Goal: Task Accomplishment & Management: Use online tool/utility

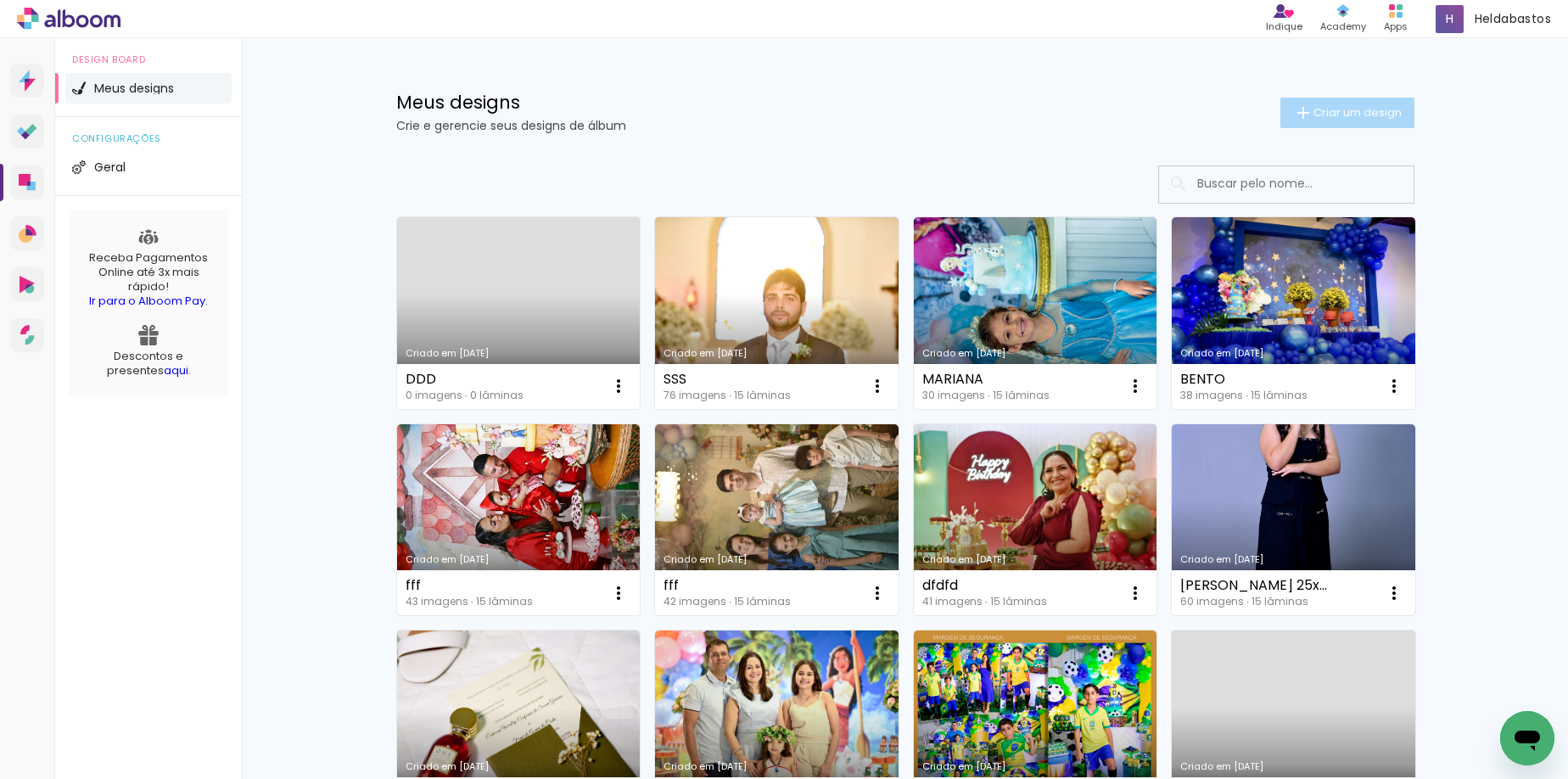
click at [1342, 118] on span "Criar um design" at bounding box center [1357, 113] width 88 height 11
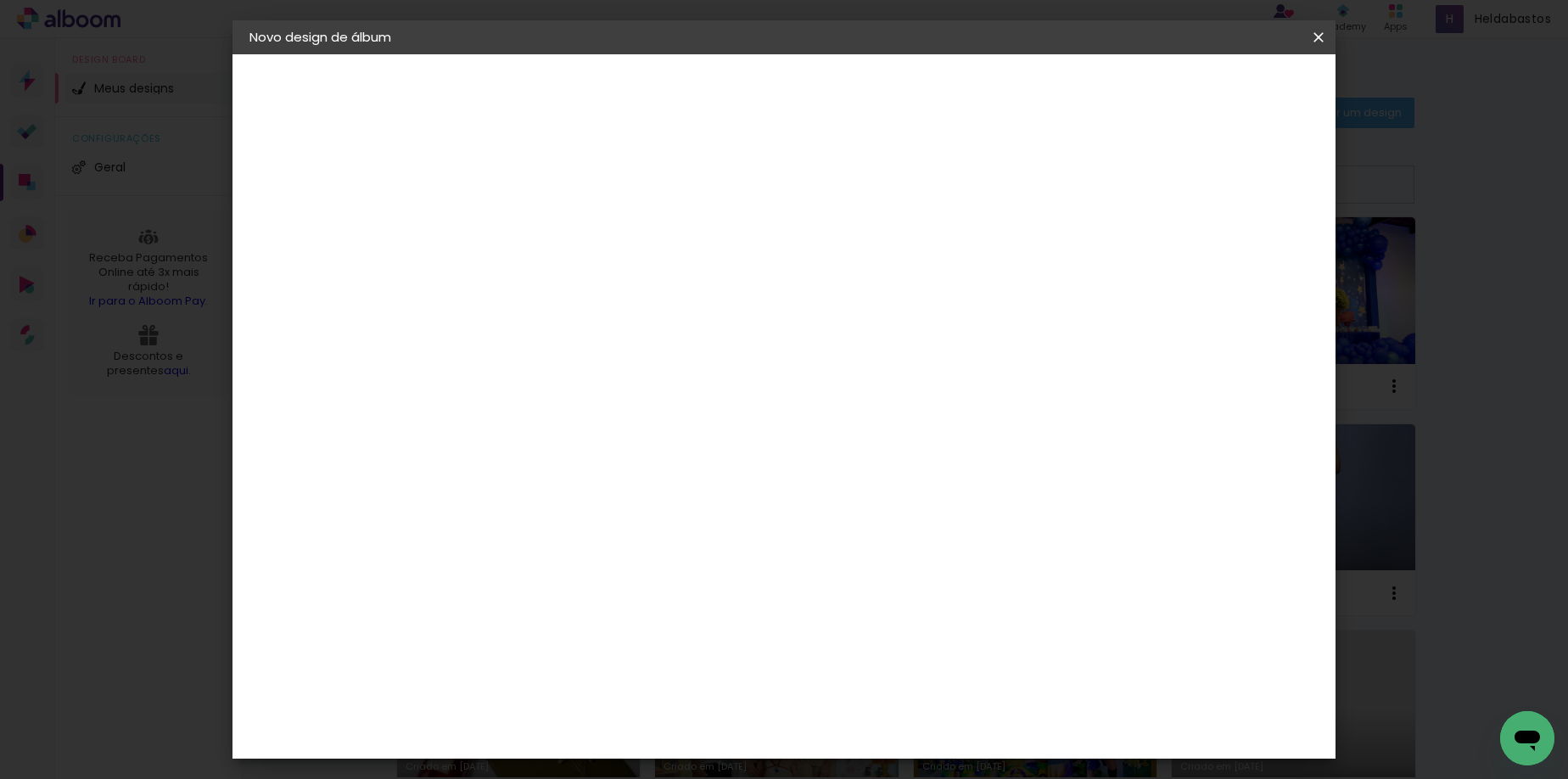
click at [526, 229] on input at bounding box center [526, 227] width 0 height 26
type input "ff"
type paper-input "ff"
click at [701, 82] on paper-button "Avançar" at bounding box center [659, 90] width 83 height 29
click at [656, 322] on input at bounding box center [570, 323] width 171 height 21
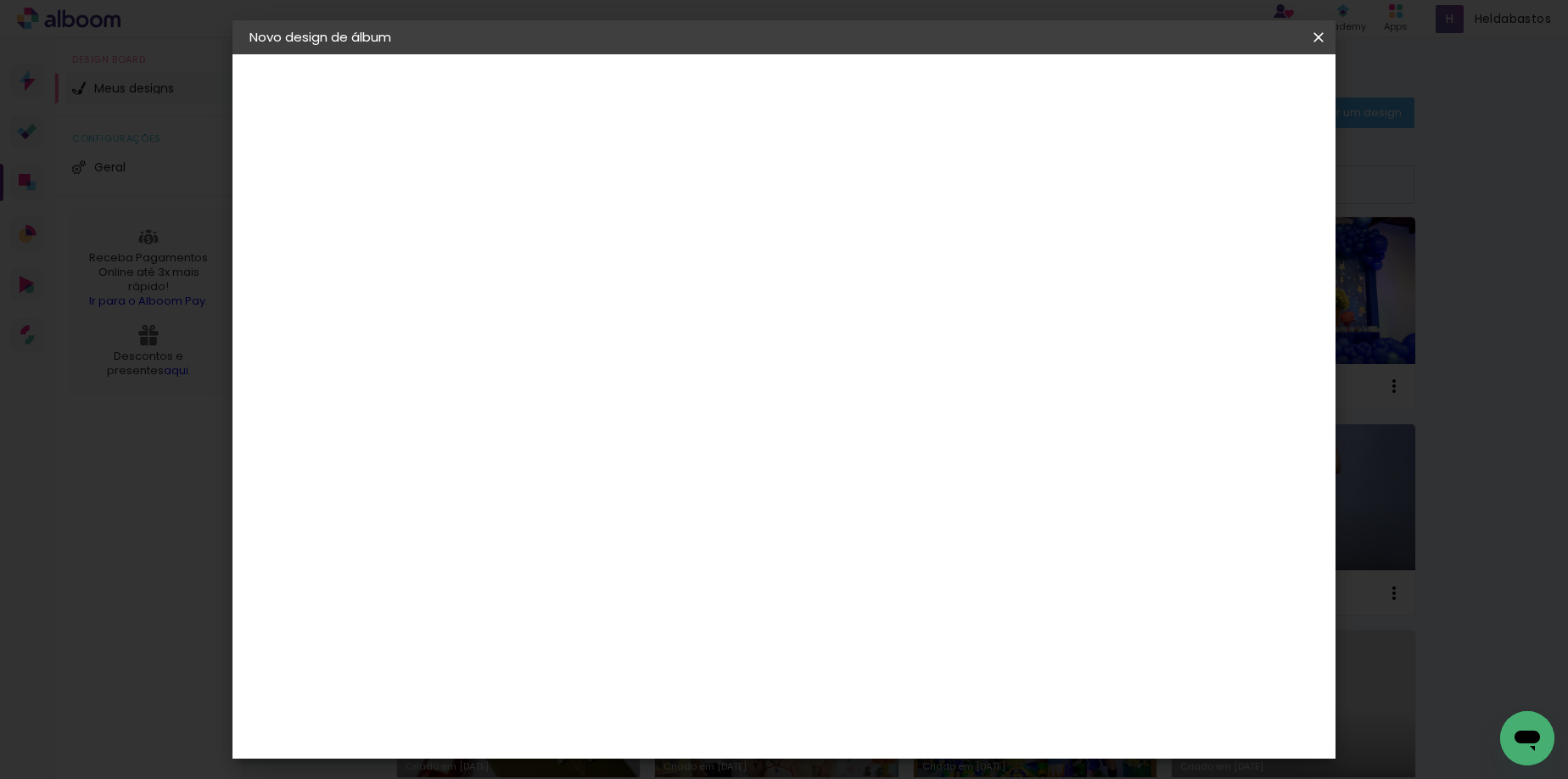
type input "mol"
type paper-input "mol"
click at [582, 378] on div "Moldurart Álbuns" at bounding box center [549, 387] width 66 height 27
click at [0, 0] on slot "Avançar" at bounding box center [0, 0] width 0 height 0
click at [614, 285] on iron-icon at bounding box center [603, 295] width 20 height 20
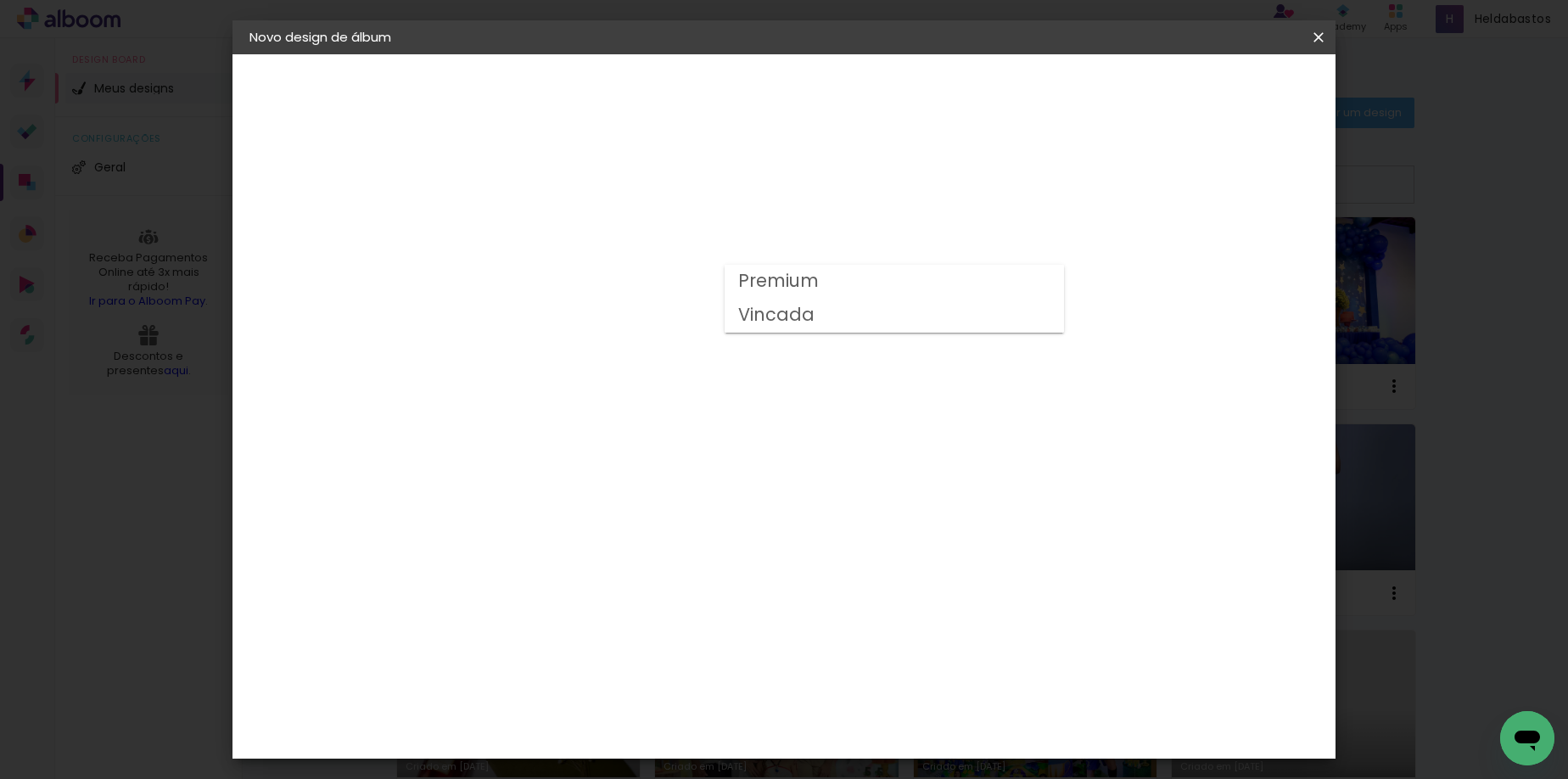
click at [818, 321] on paper-item "Vincada" at bounding box center [894, 315] width 340 height 33
type input "Vincada"
click at [0, 0] on slot "Avançar" at bounding box center [0, 0] width 0 height 0
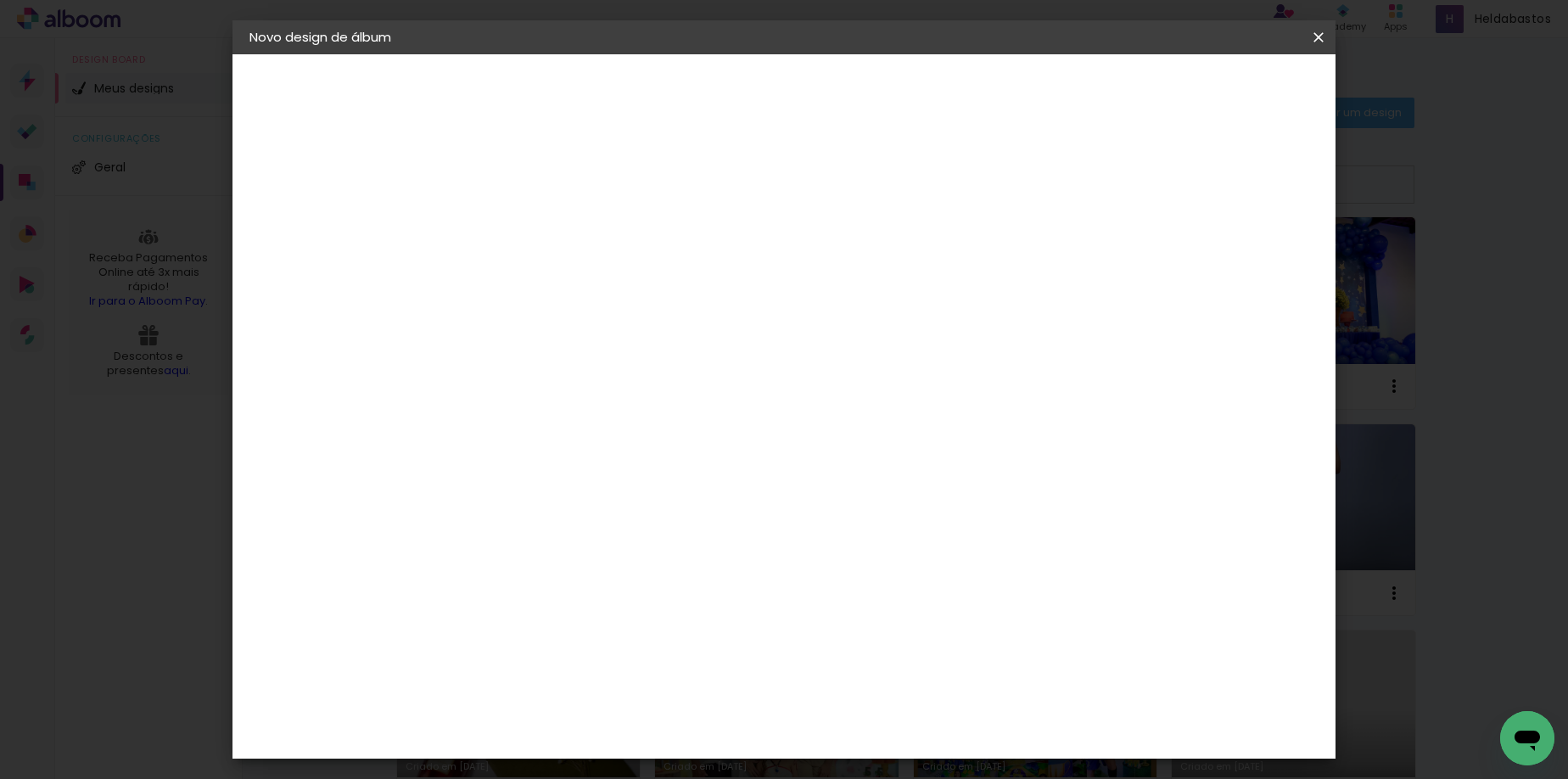
click at [1213, 92] on span "Iniciar design" at bounding box center [1174, 90] width 78 height 11
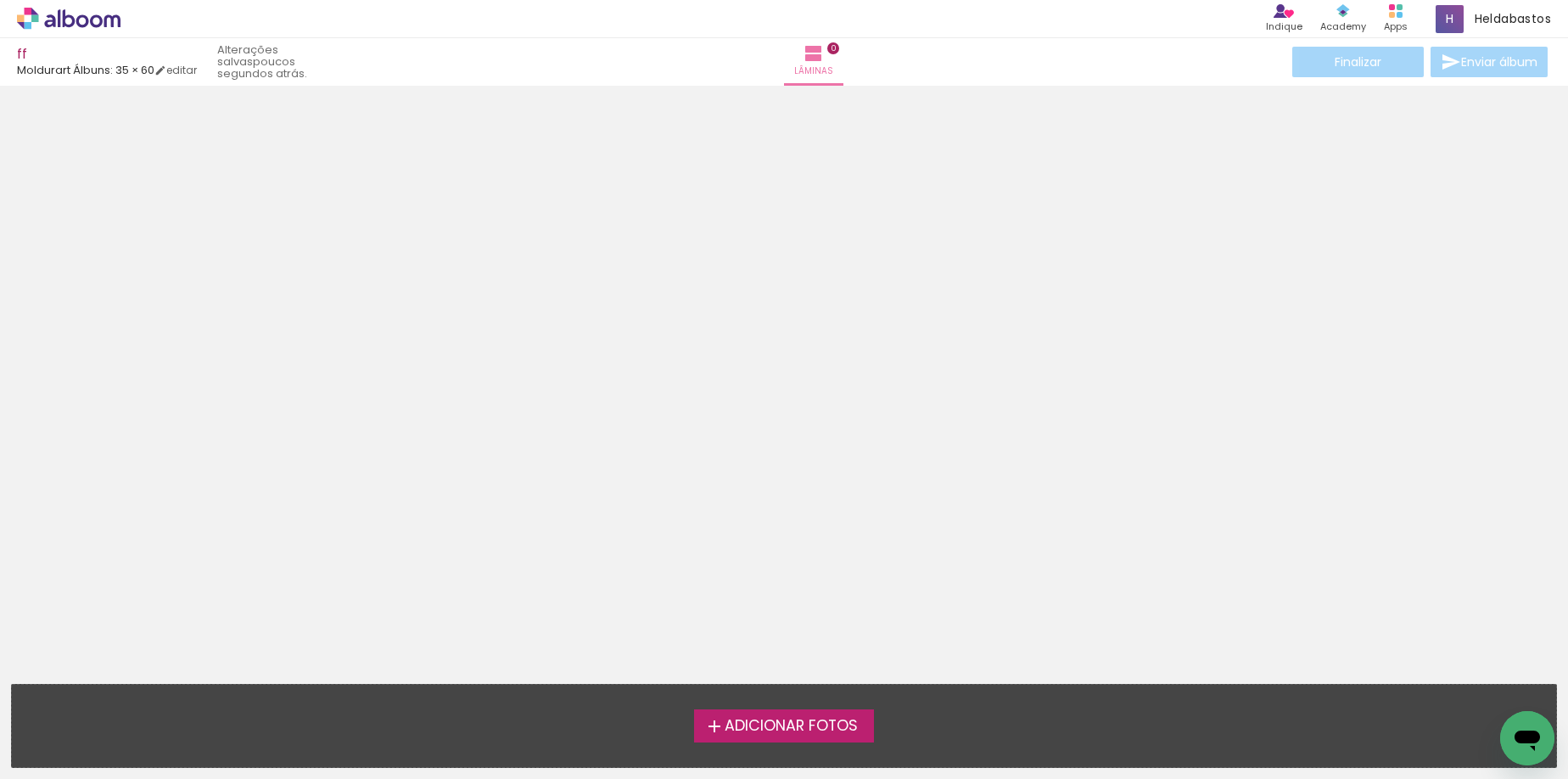
click at [812, 729] on span "Adicionar Fotos" at bounding box center [791, 726] width 133 height 15
click at [0, 0] on input "file" at bounding box center [0, 0] width 0 height 0
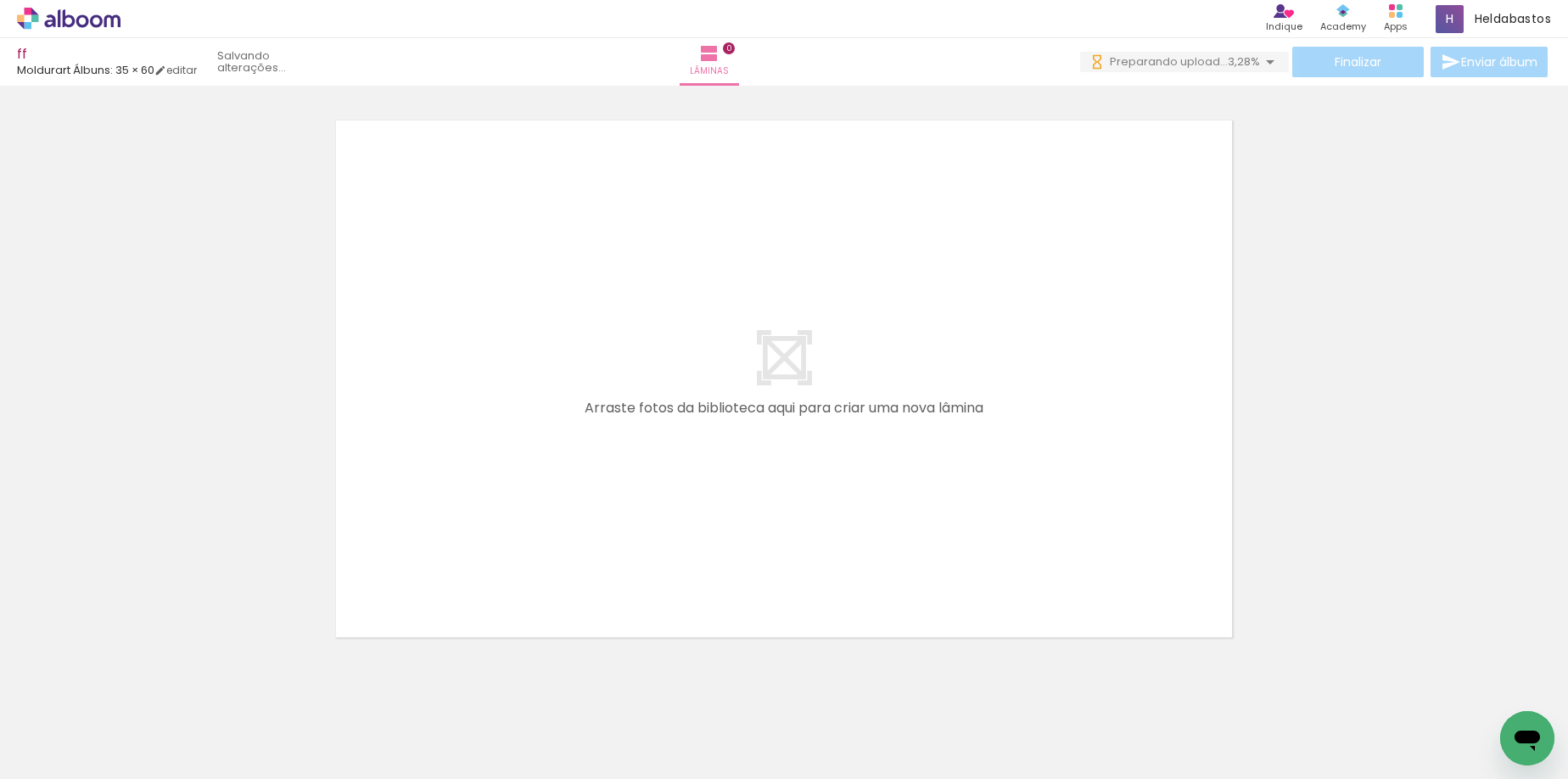
click at [751, 423] on quentale-workspace at bounding box center [784, 390] width 1568 height 779
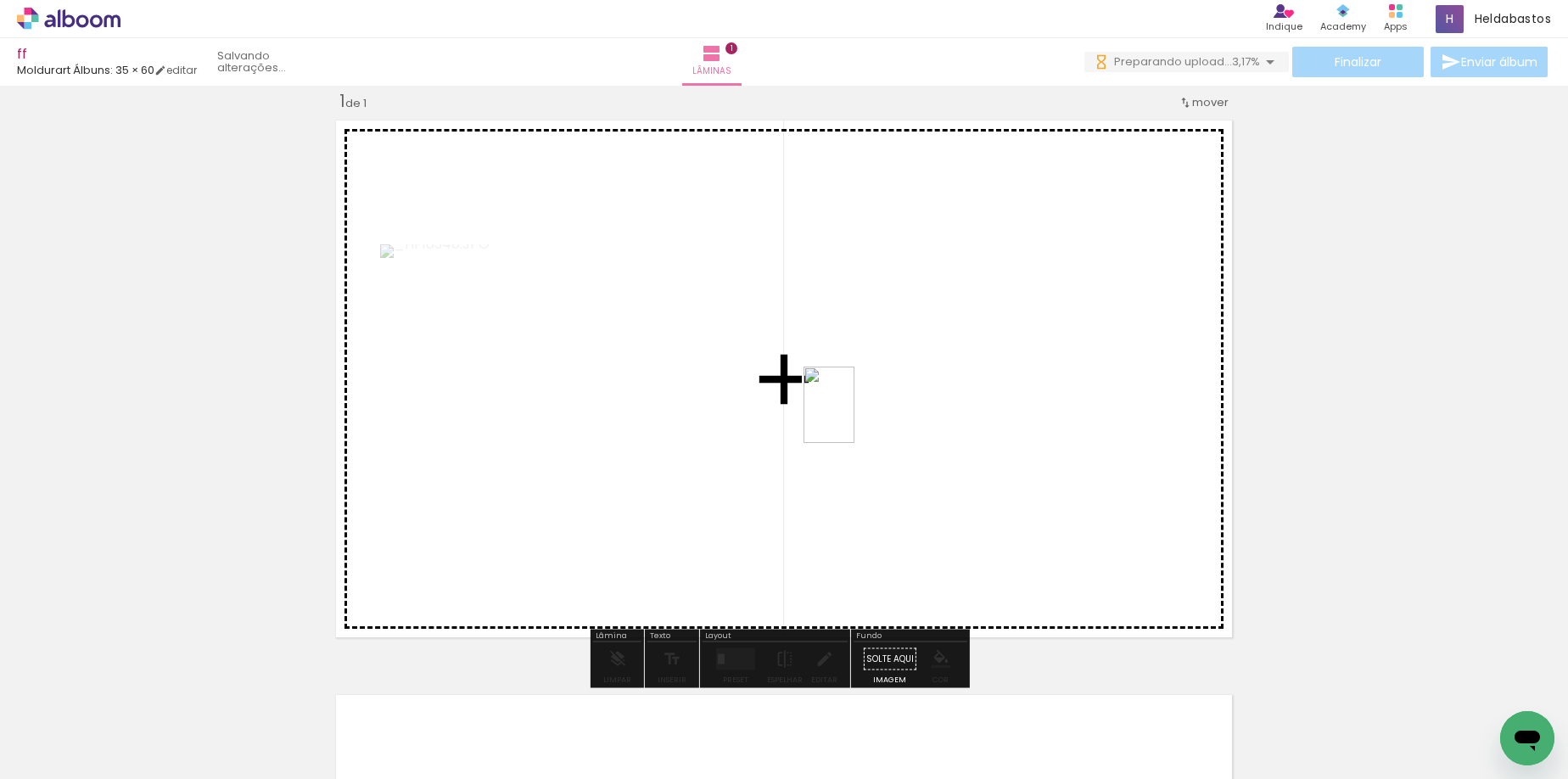
drag, startPoint x: 844, startPoint y: 738, endPoint x: 855, endPoint y: 417, distance: 321.2
click at [855, 417] on quentale-workspace at bounding box center [784, 390] width 1568 height 779
drag, startPoint x: 730, startPoint y: 594, endPoint x: 818, endPoint y: 433, distance: 183.5
click at [818, 433] on quentale-workspace at bounding box center [784, 390] width 1568 height 779
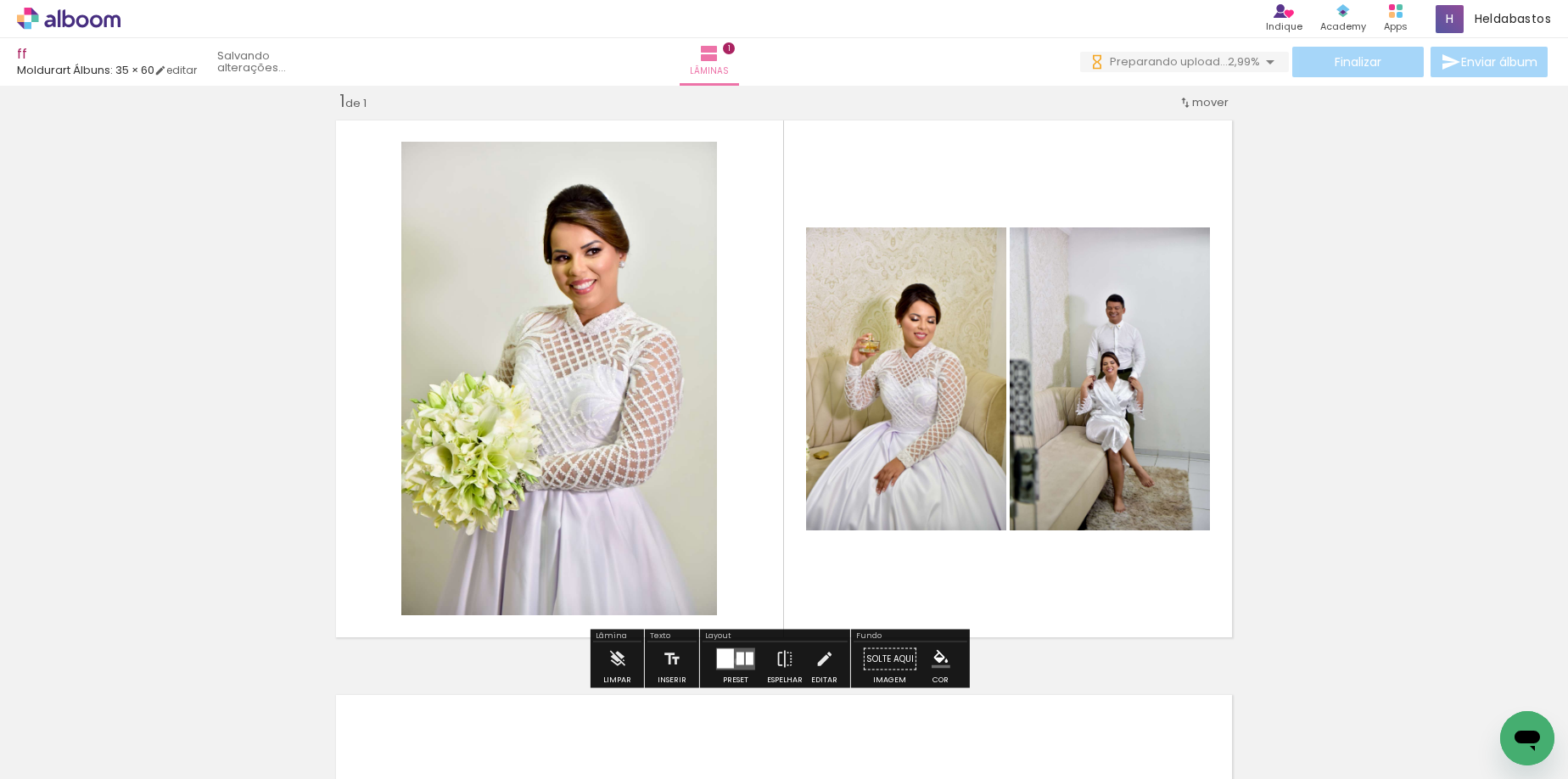
click at [736, 661] on div at bounding box center [740, 658] width 8 height 12
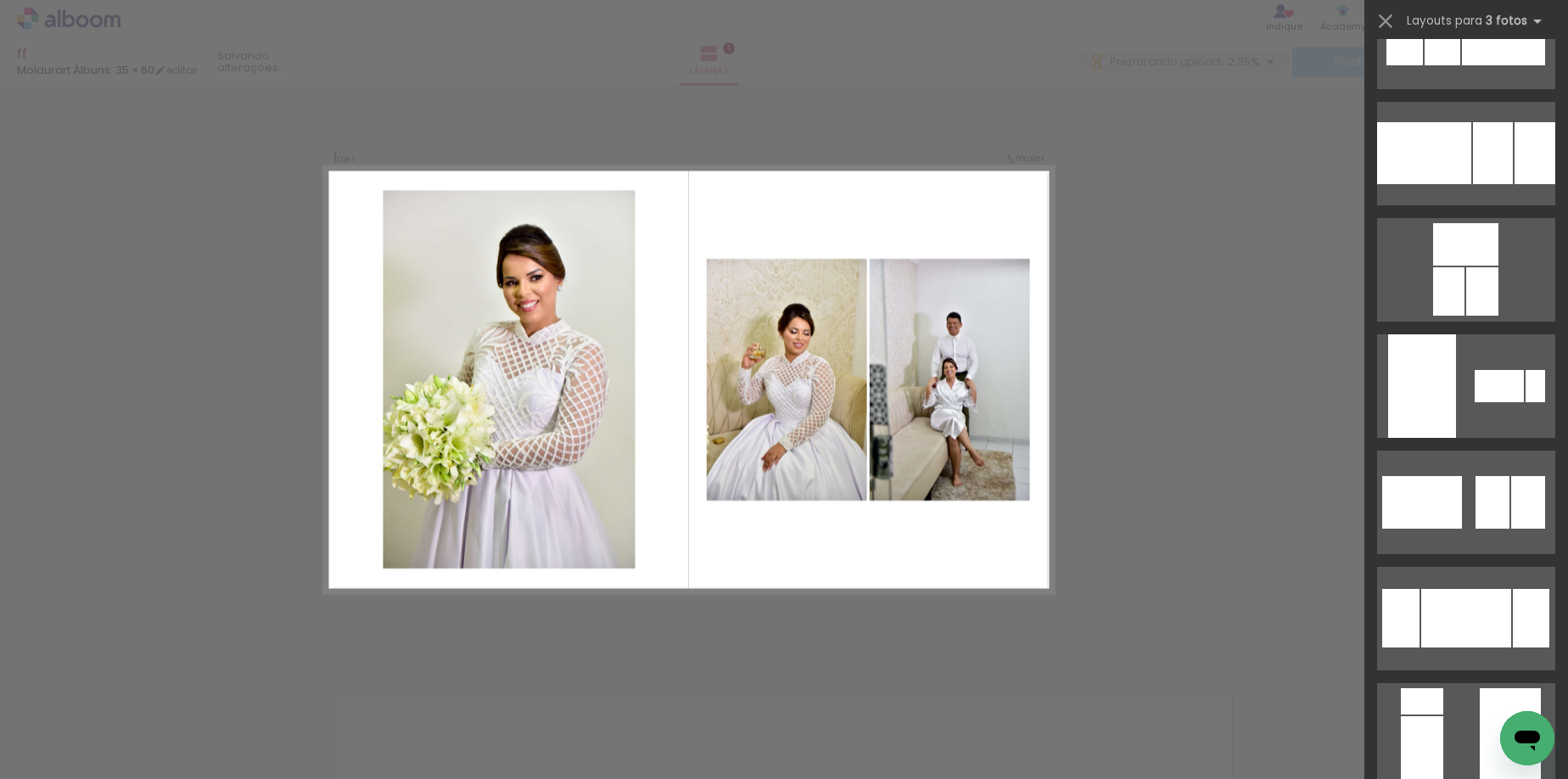
click at [1185, 545] on div "Confirmar Cancelar" at bounding box center [784, 658] width 1568 height 1190
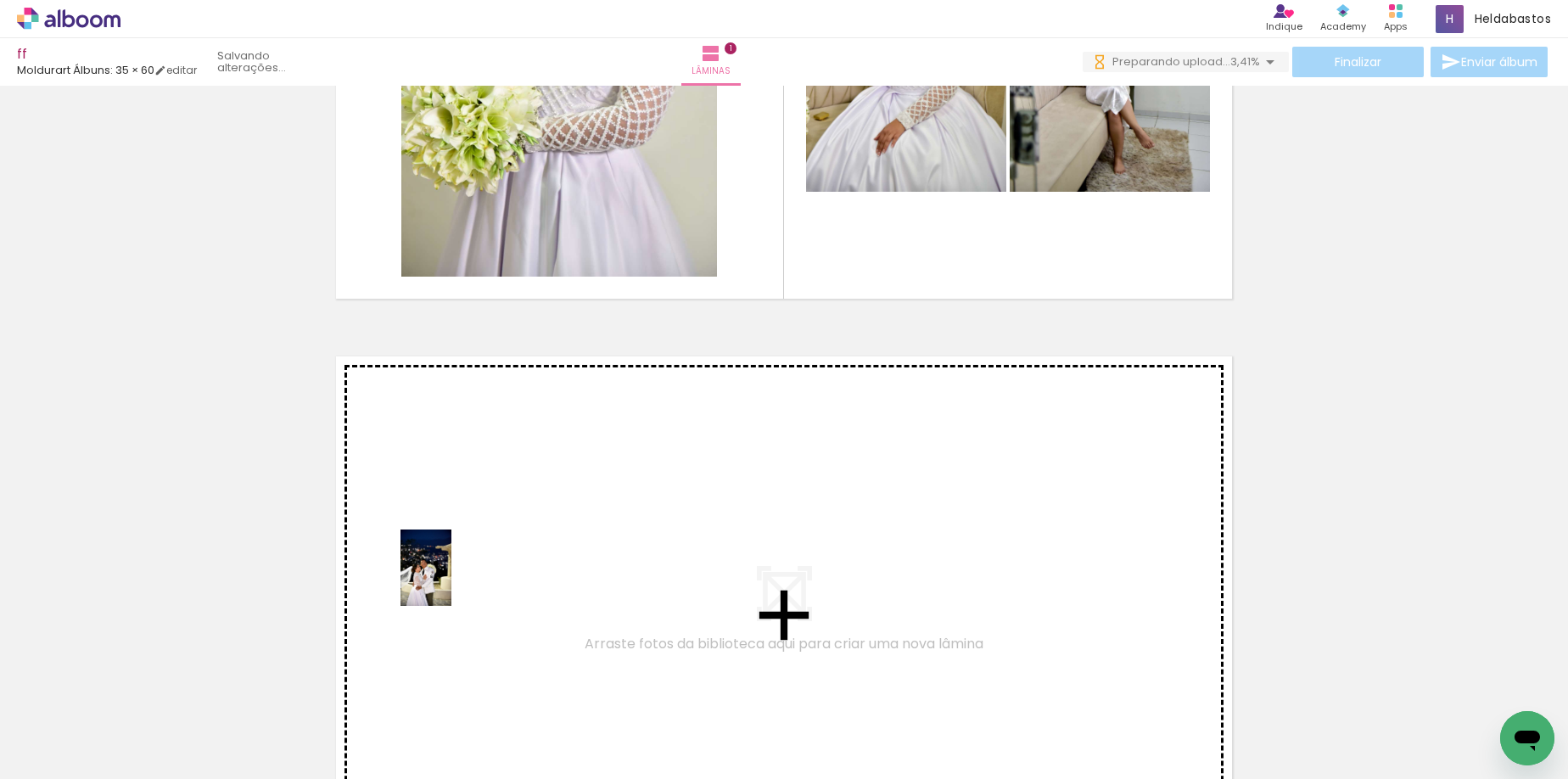
drag, startPoint x: 168, startPoint y: 746, endPoint x: 452, endPoint y: 580, distance: 329.0
click at [452, 580] on quentale-workspace at bounding box center [784, 390] width 1568 height 779
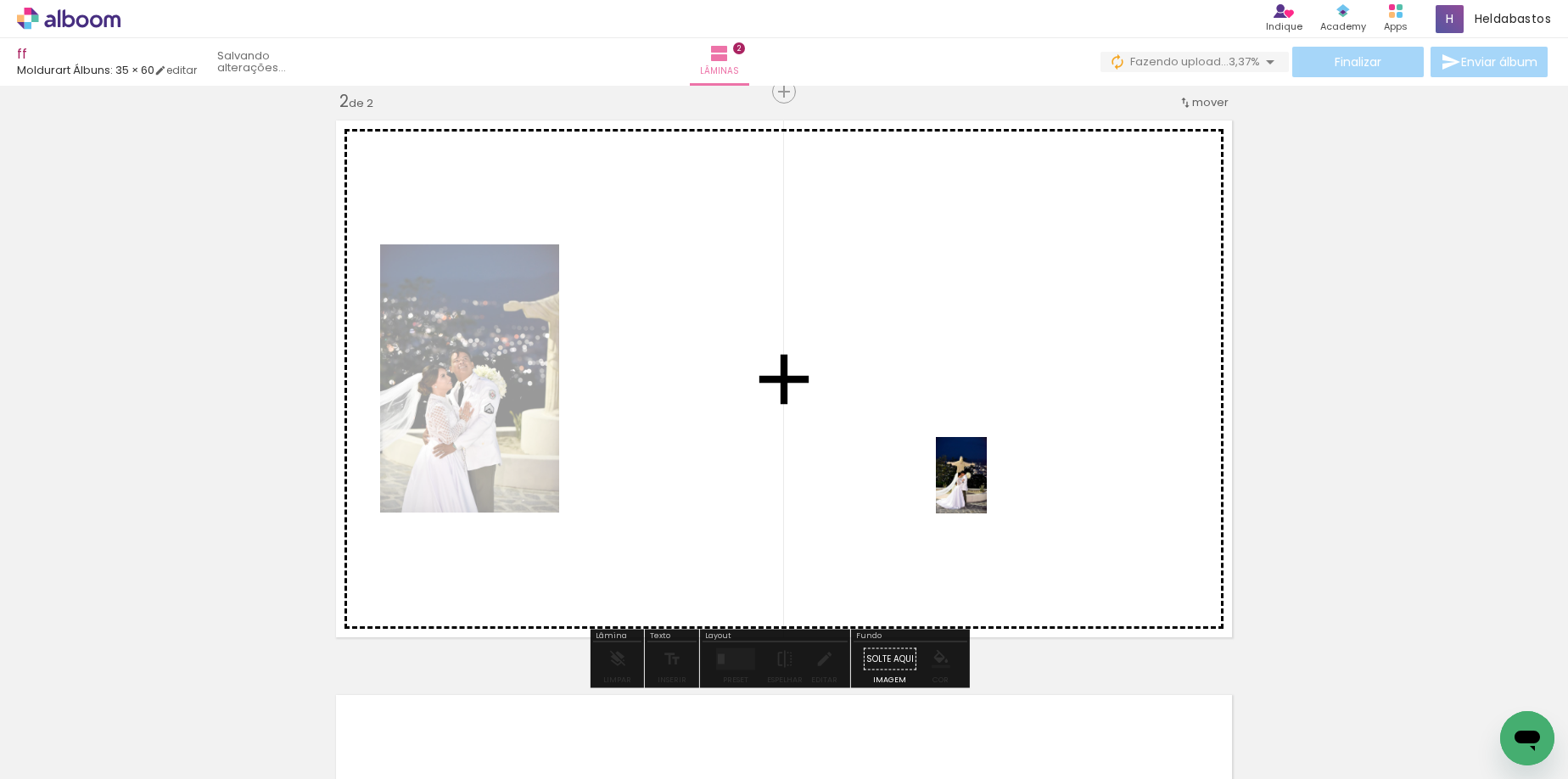
drag, startPoint x: 278, startPoint y: 744, endPoint x: 987, endPoint y: 488, distance: 753.8
click at [987, 488] on quentale-workspace at bounding box center [784, 390] width 1568 height 779
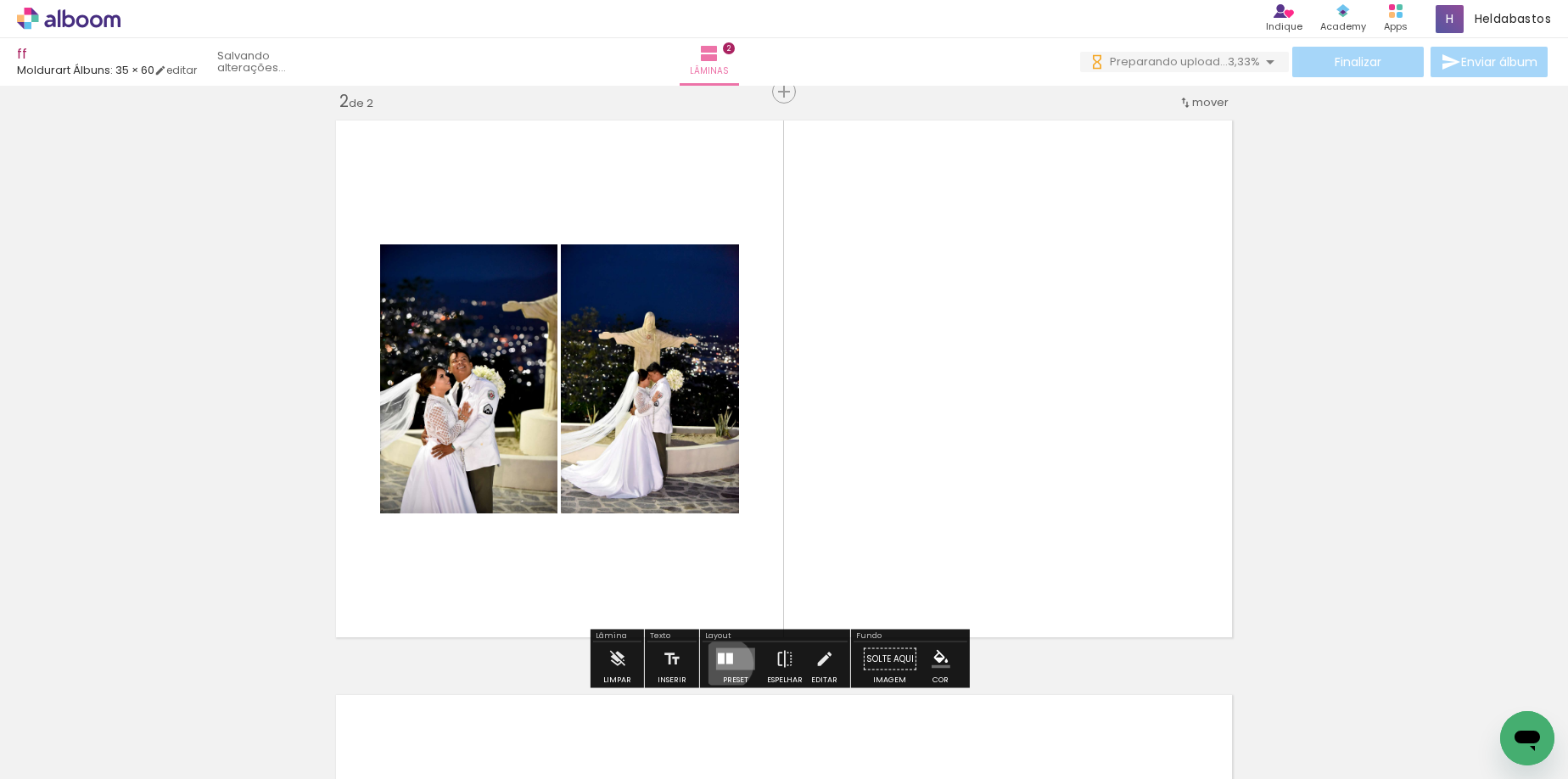
click at [727, 663] on div at bounding box center [729, 659] width 7 height 11
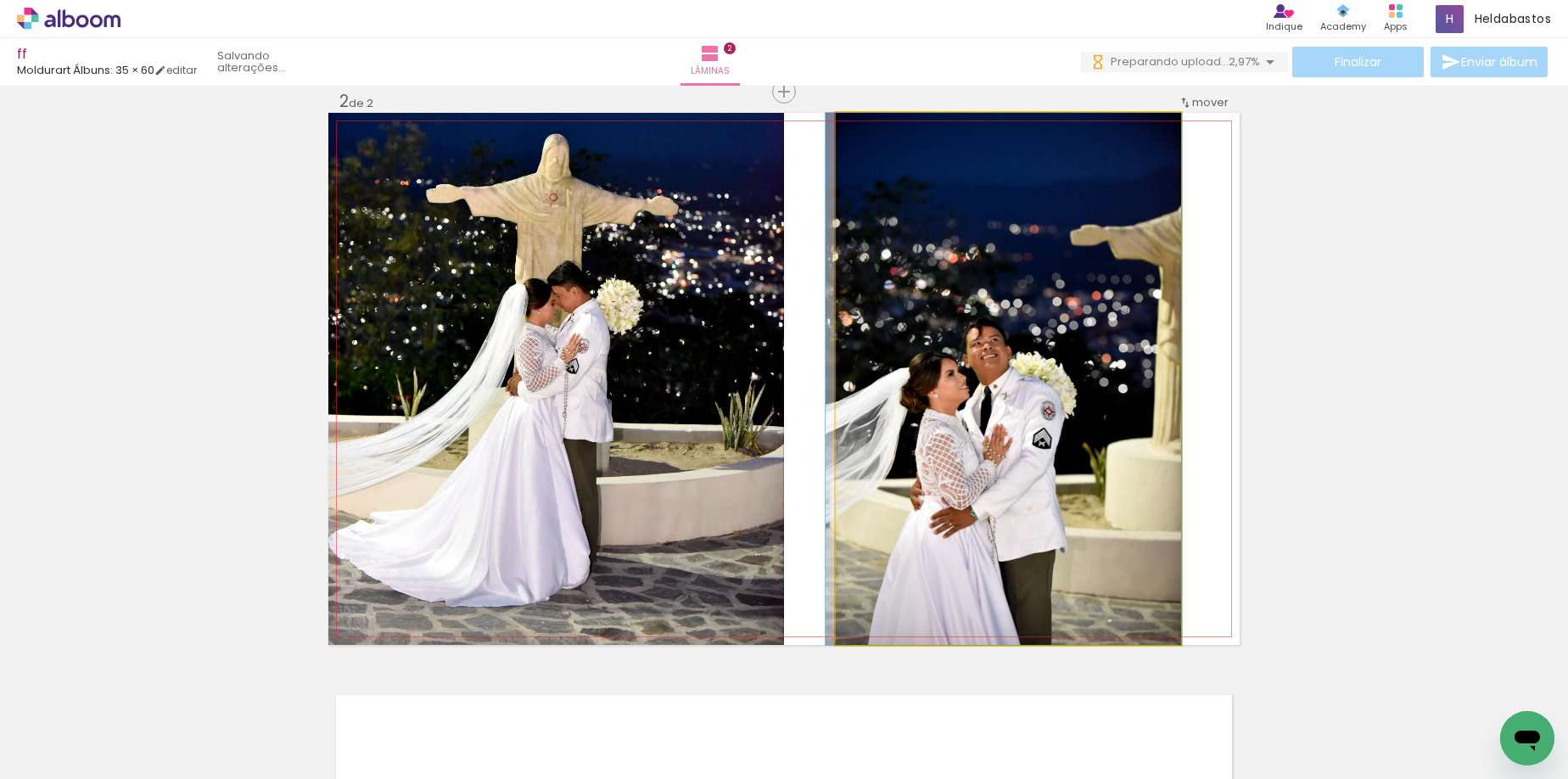
drag, startPoint x: 1023, startPoint y: 392, endPoint x: 986, endPoint y: 382, distance: 38.3
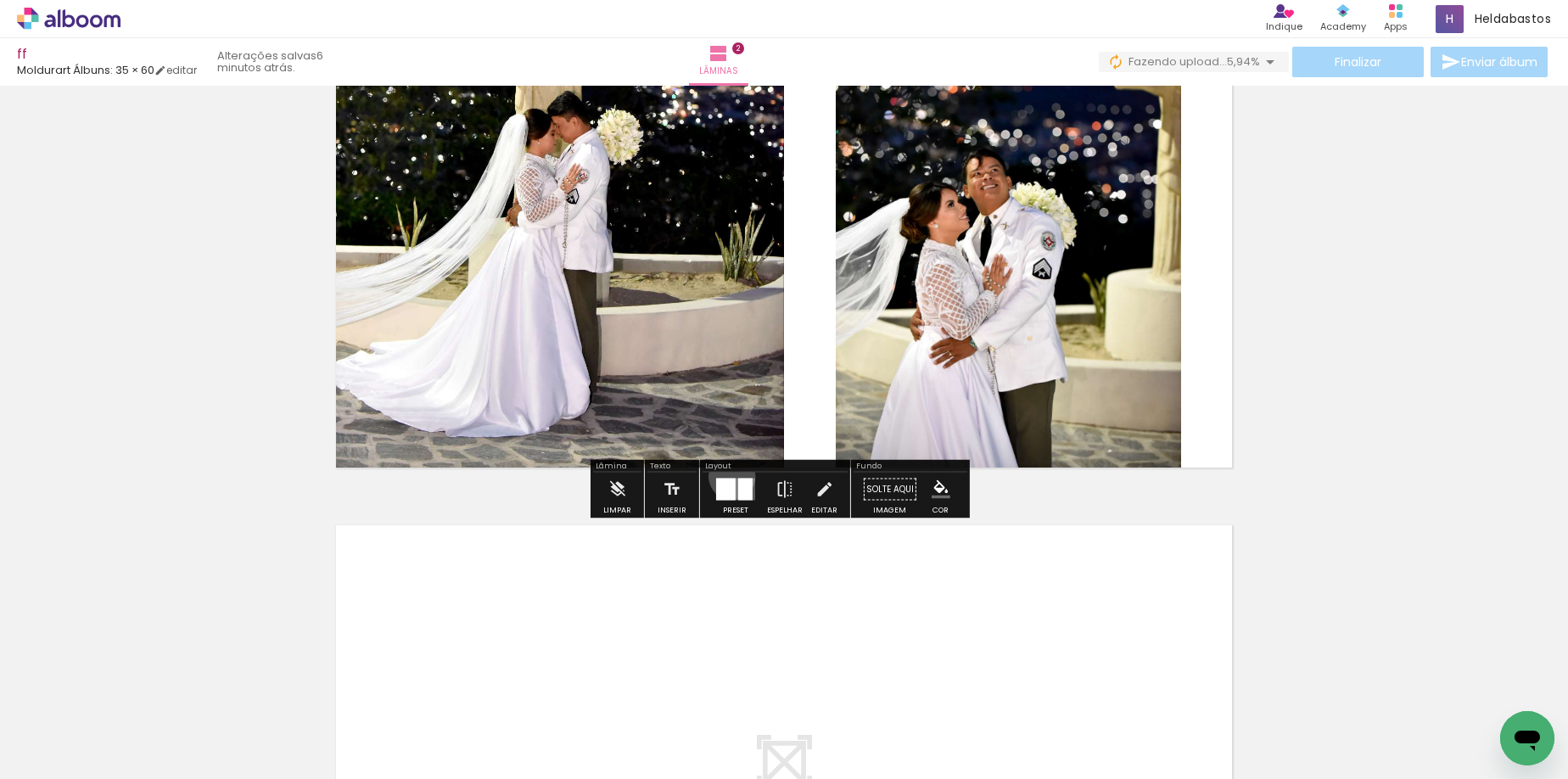
click at [728, 476] on div at bounding box center [736, 489] width 46 height 33
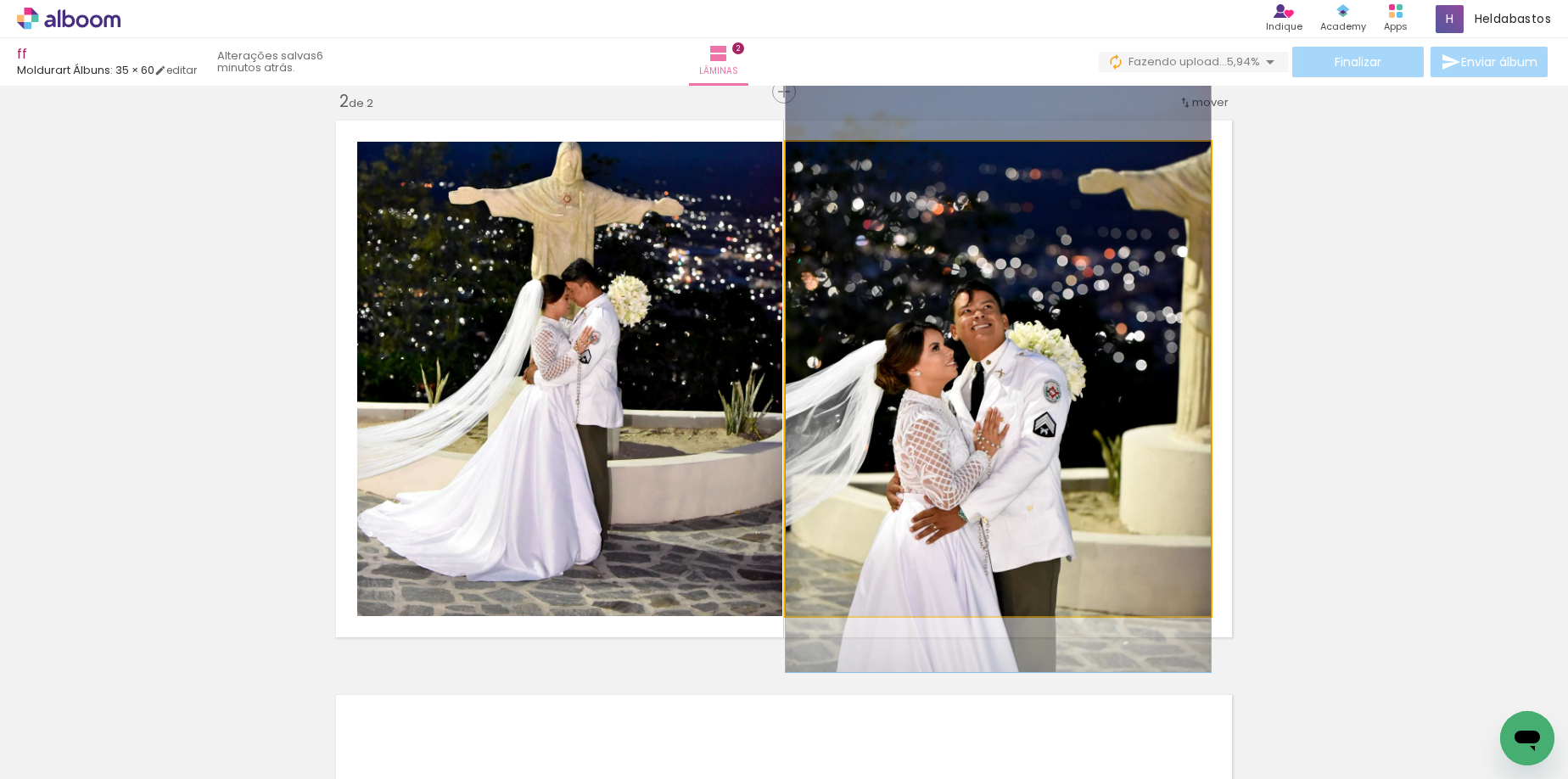
drag, startPoint x: 934, startPoint y: 442, endPoint x: 960, endPoint y: 418, distance: 35.4
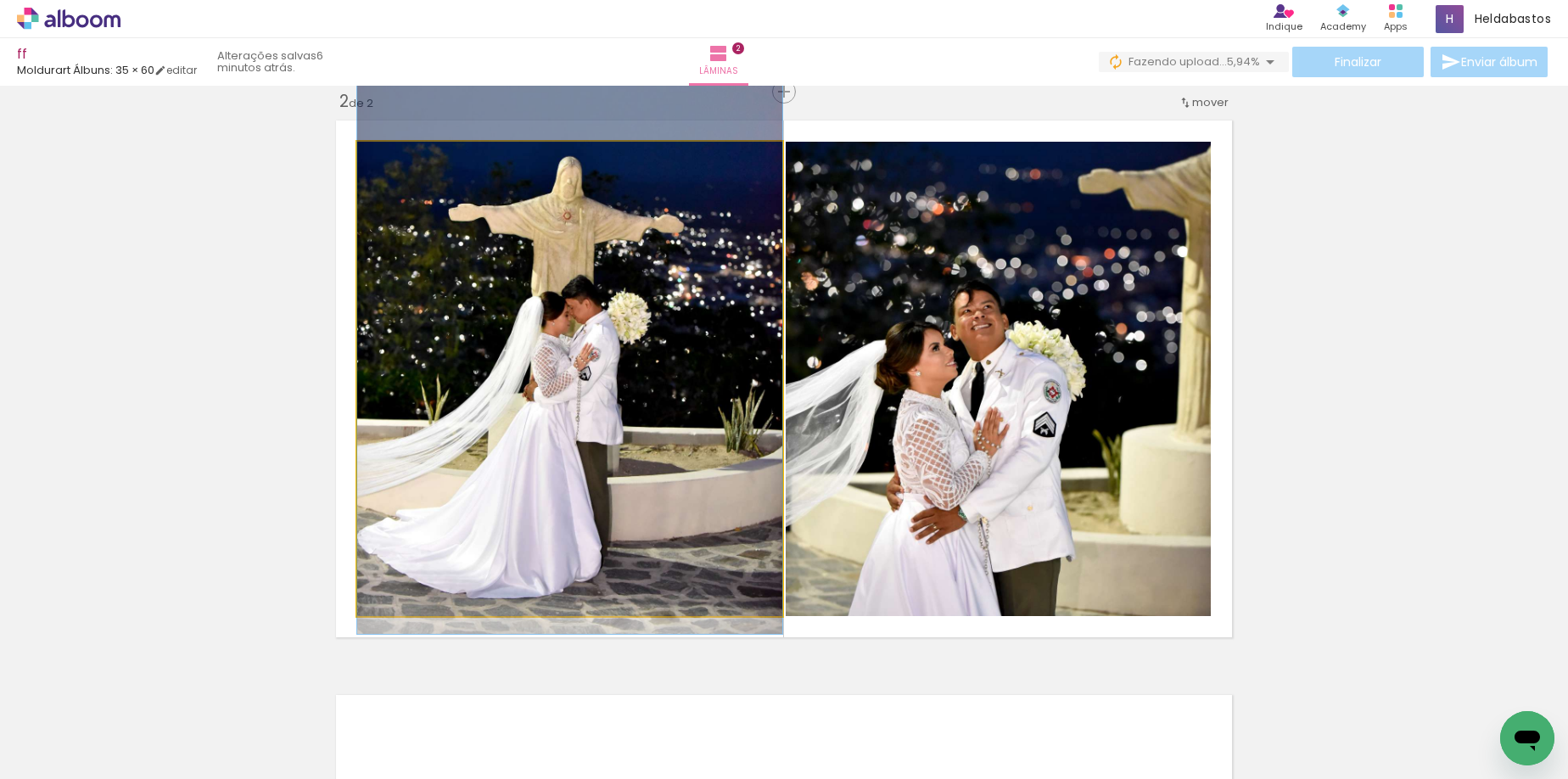
drag, startPoint x: 623, startPoint y: 350, endPoint x: 625, endPoint y: 367, distance: 17.1
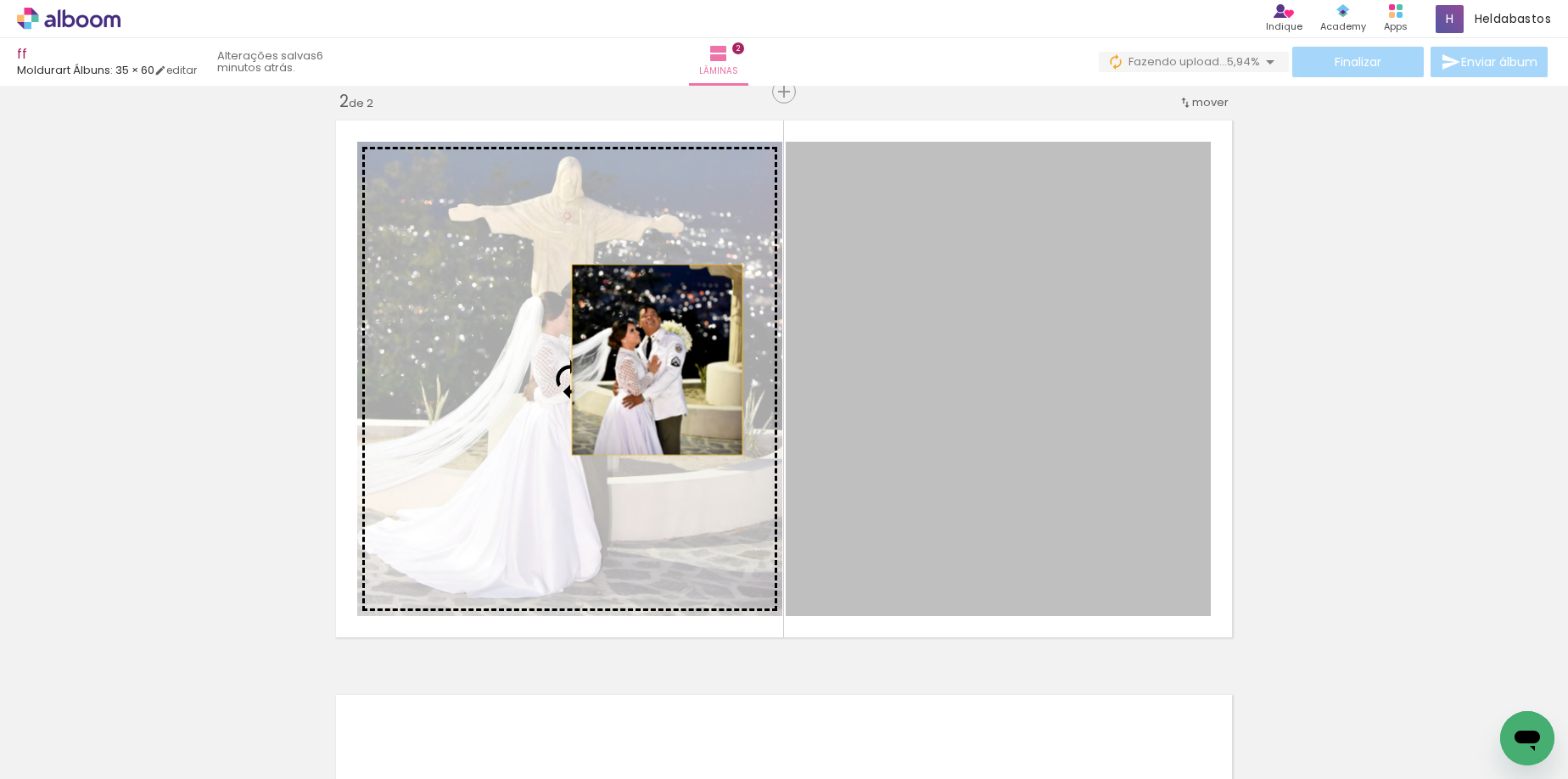
drag, startPoint x: 960, startPoint y: 445, endPoint x: 650, endPoint y: 360, distance: 321.4
click at [0, 0] on slot at bounding box center [0, 0] width 0 height 0
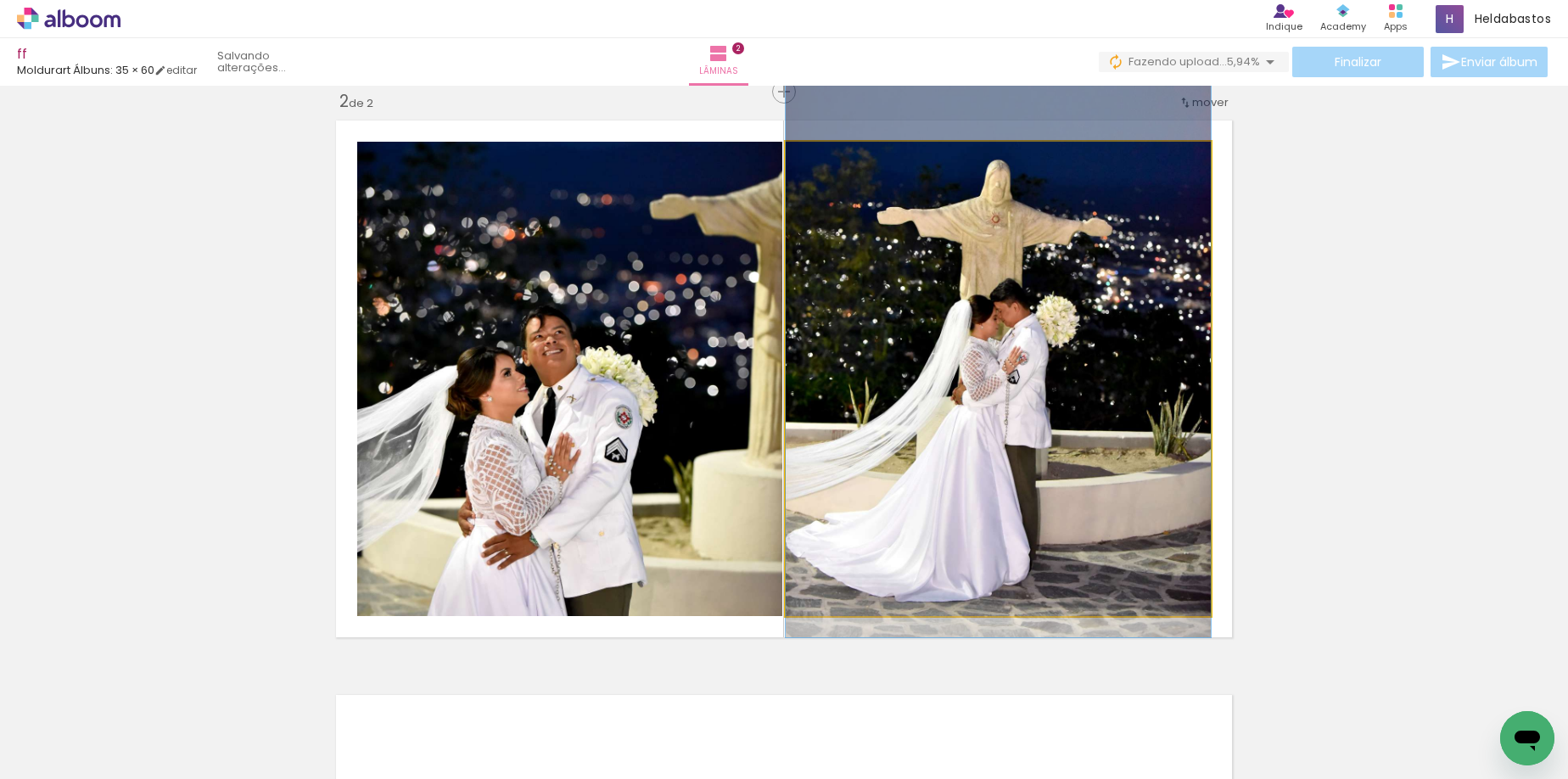
drag, startPoint x: 1110, startPoint y: 517, endPoint x: 1120, endPoint y: 456, distance: 61.8
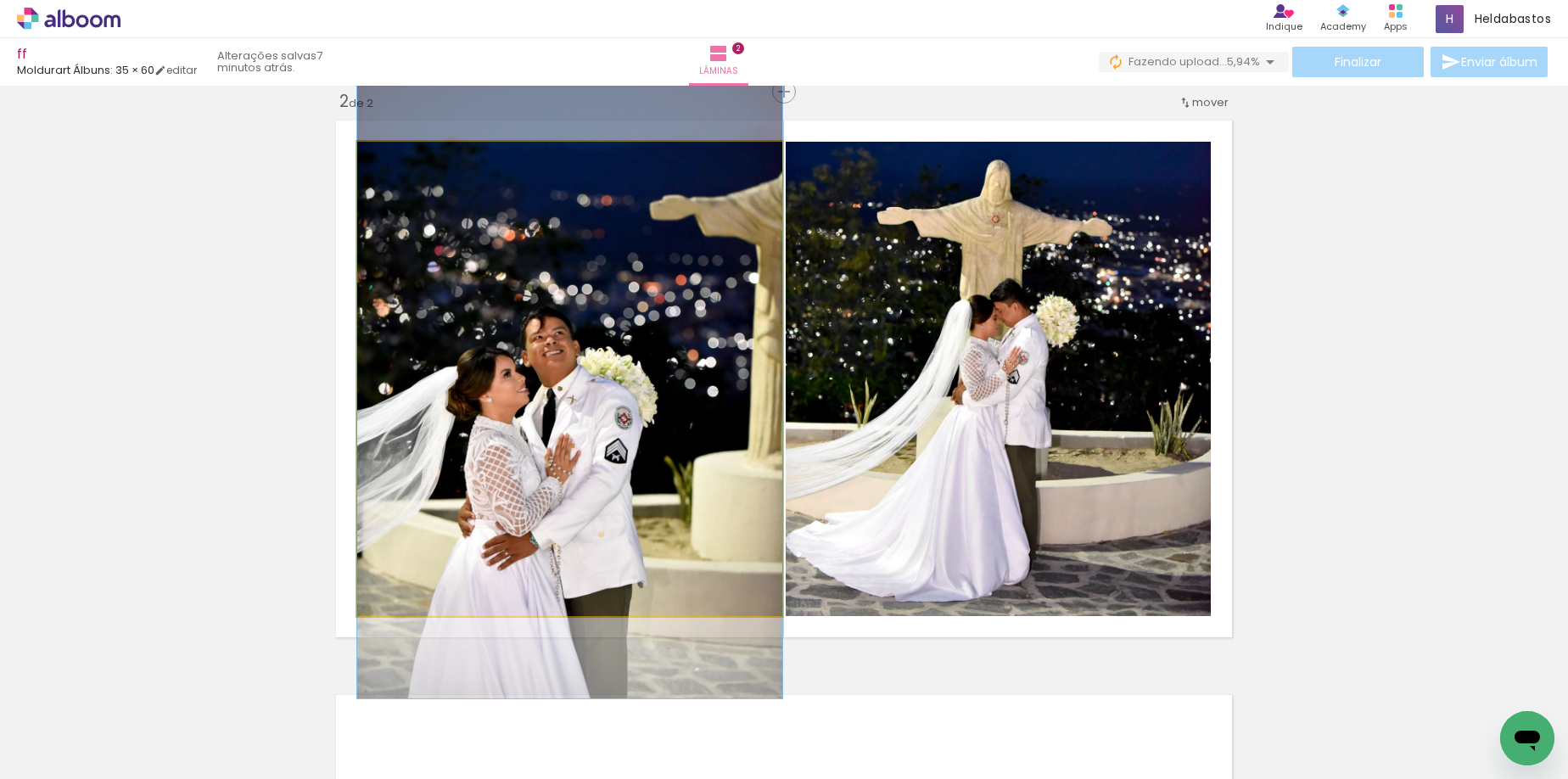
drag, startPoint x: 551, startPoint y: 447, endPoint x: 534, endPoint y: 448, distance: 17.0
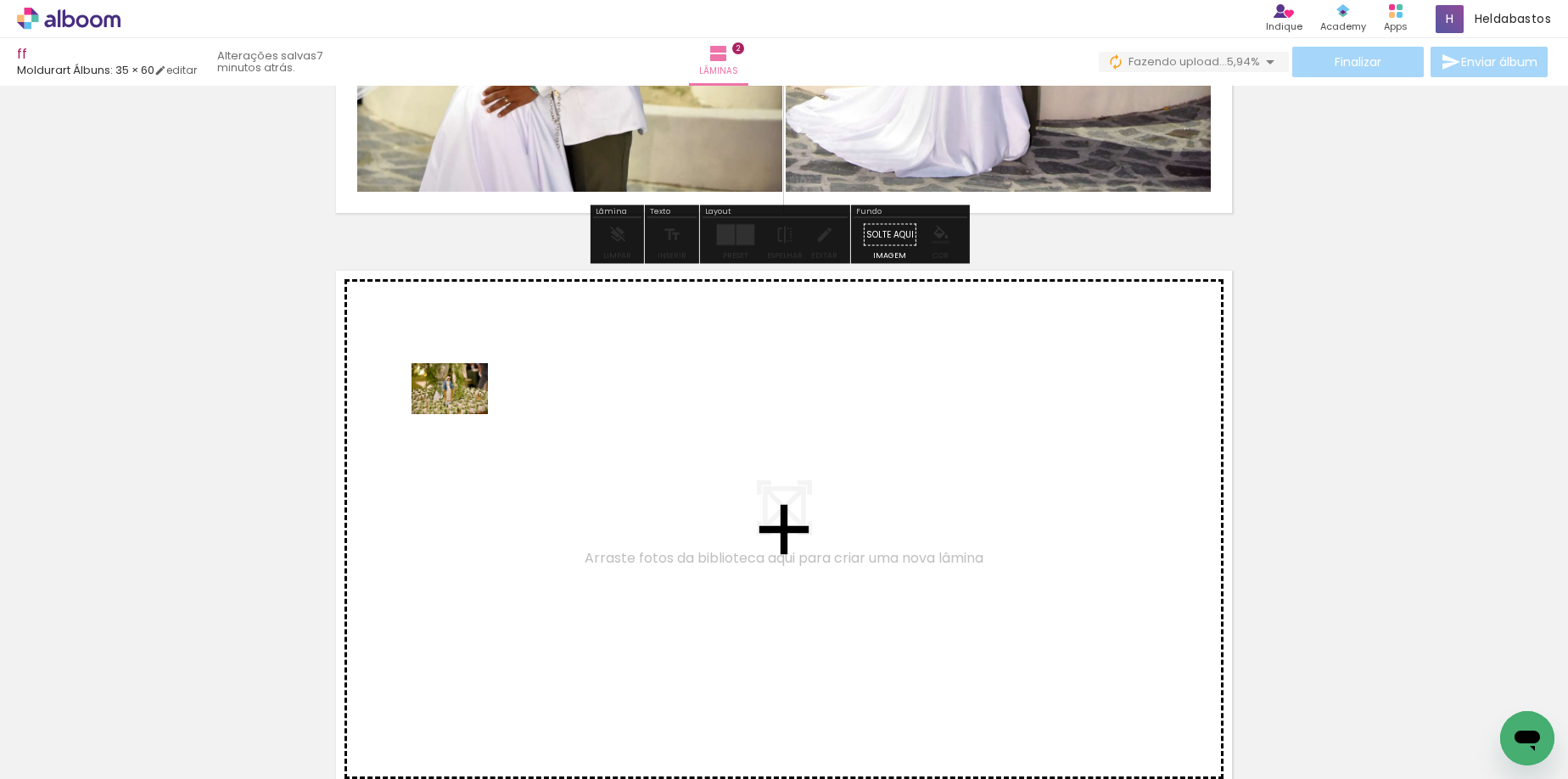
drag, startPoint x: 353, startPoint y: 725, endPoint x: 462, endPoint y: 414, distance: 329.5
click at [462, 414] on quentale-workspace at bounding box center [784, 390] width 1568 height 779
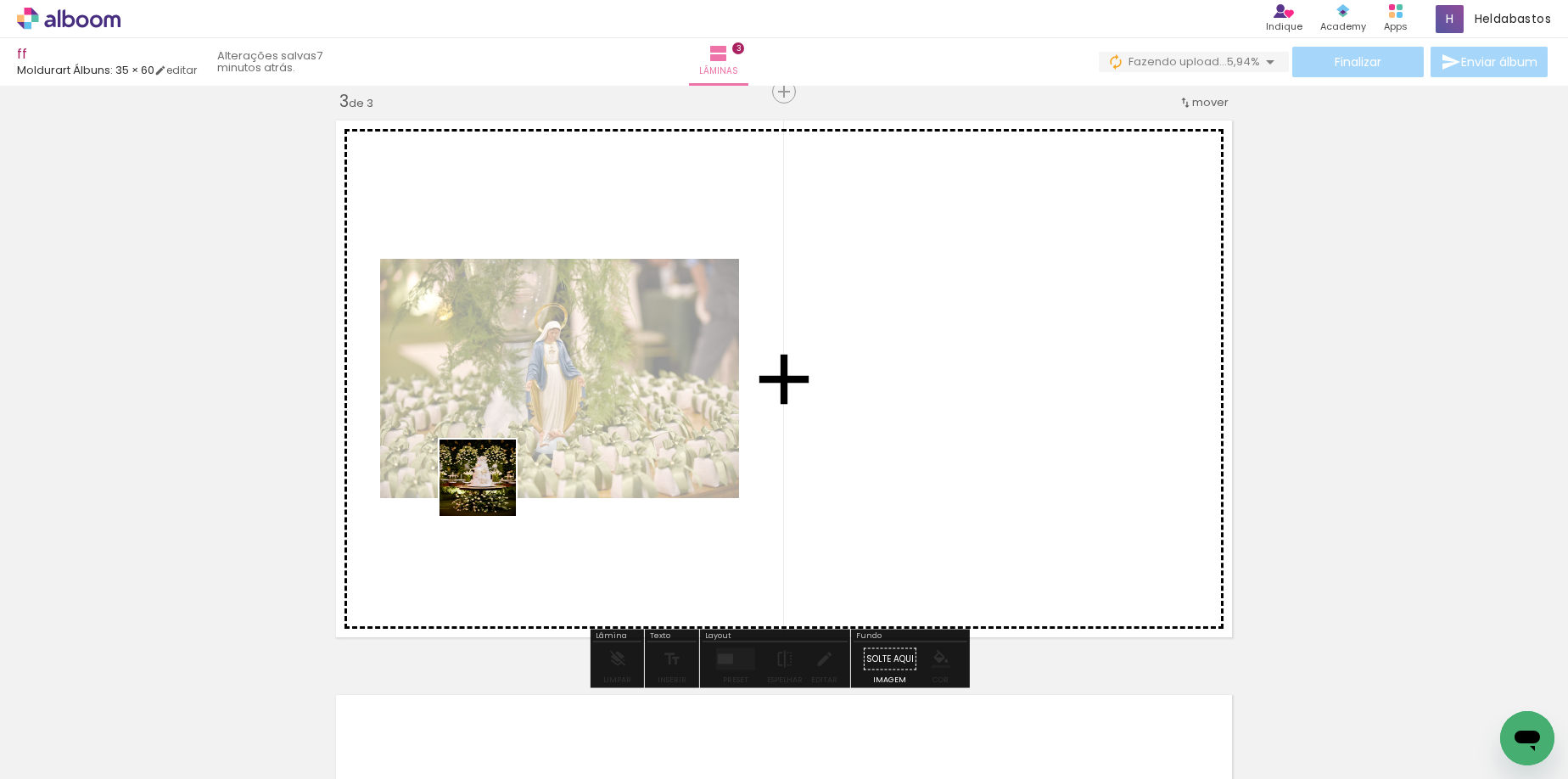
drag, startPoint x: 471, startPoint y: 717, endPoint x: 490, endPoint y: 457, distance: 260.7
click at [490, 457] on quentale-workspace at bounding box center [784, 390] width 1568 height 779
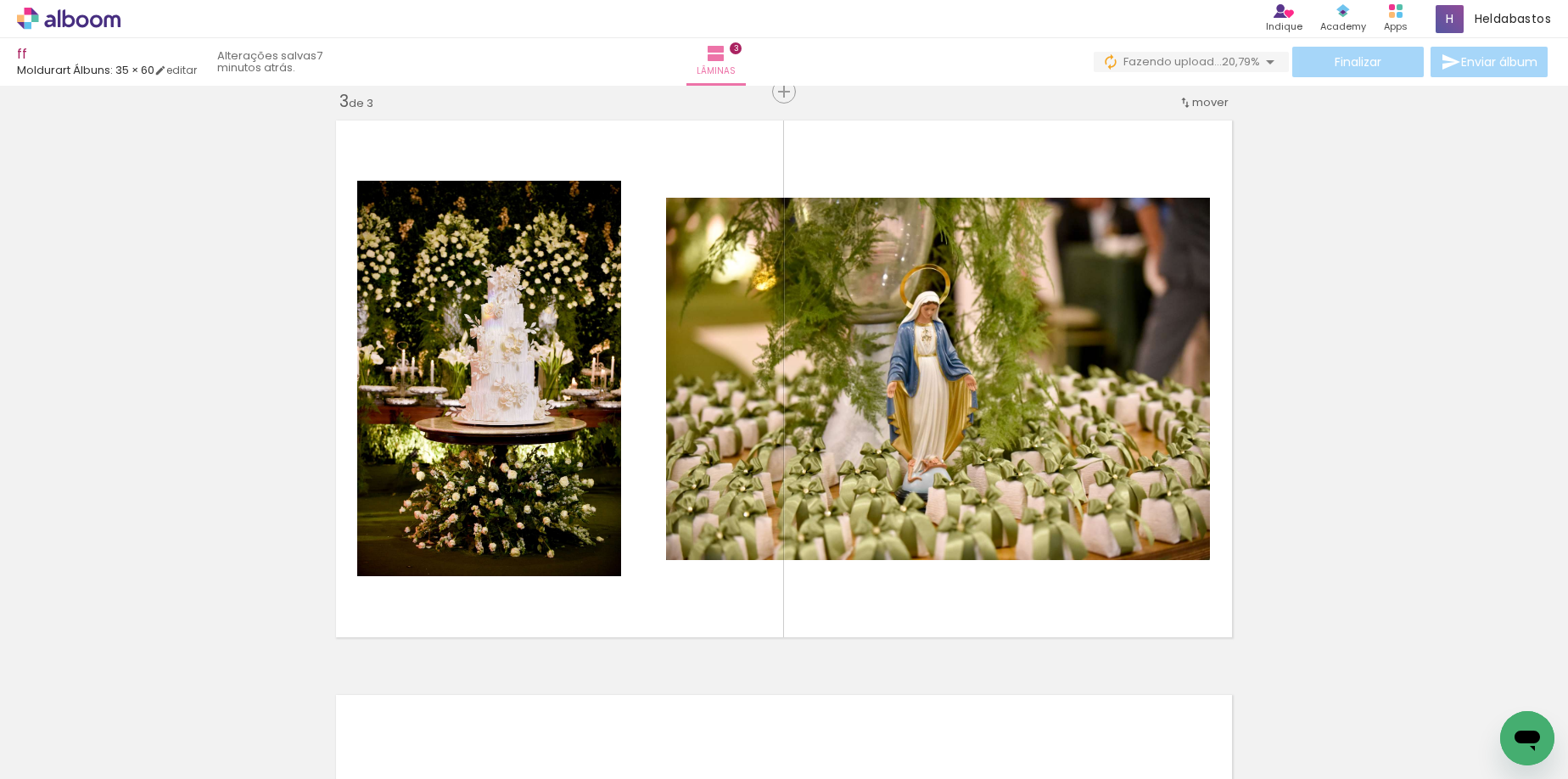
scroll to position [0, 7889]
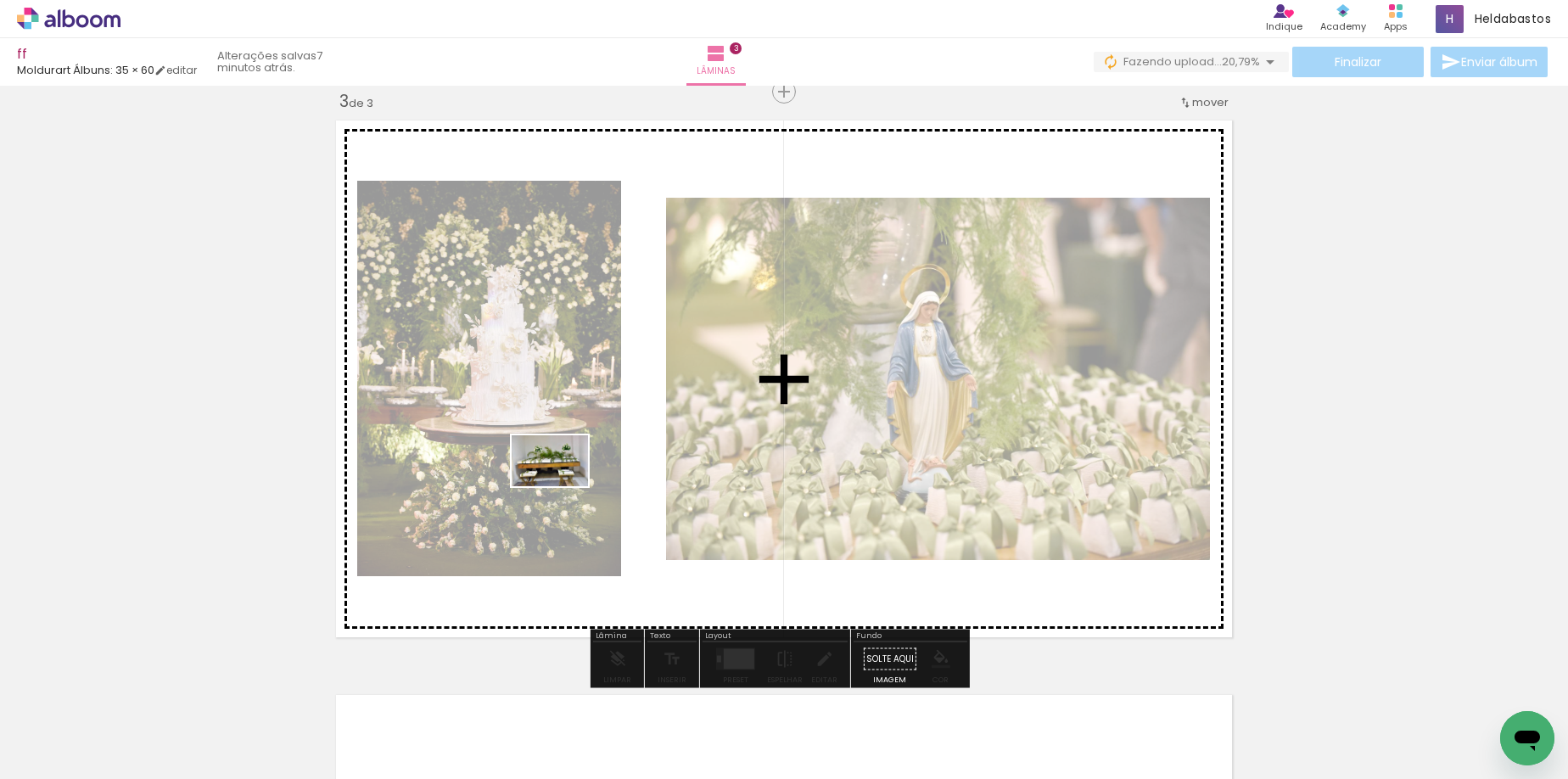
drag, startPoint x: 470, startPoint y: 742, endPoint x: 563, endPoint y: 486, distance: 272.4
click at [563, 486] on quentale-workspace at bounding box center [784, 390] width 1568 height 779
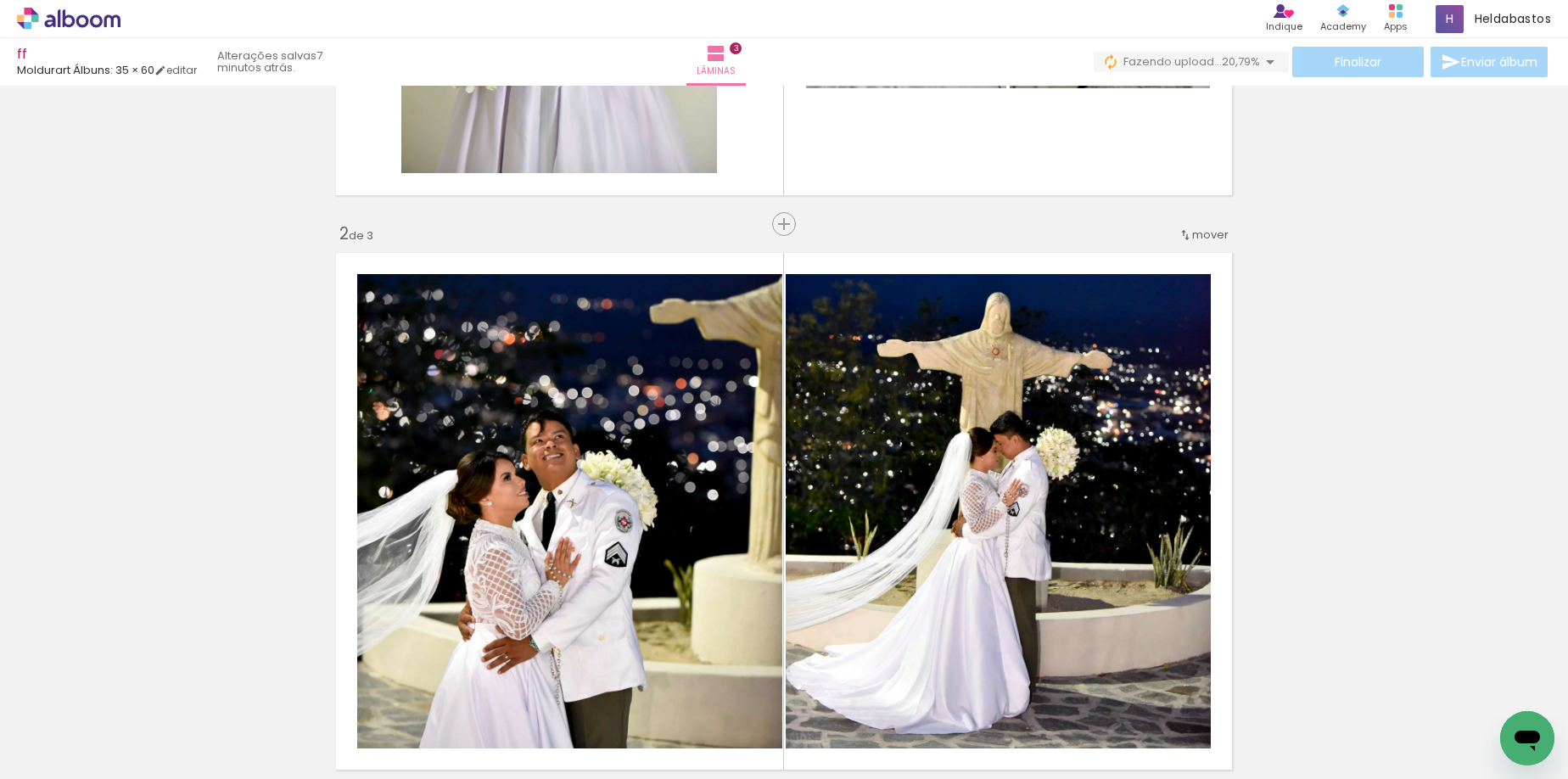
scroll to position [408, 0]
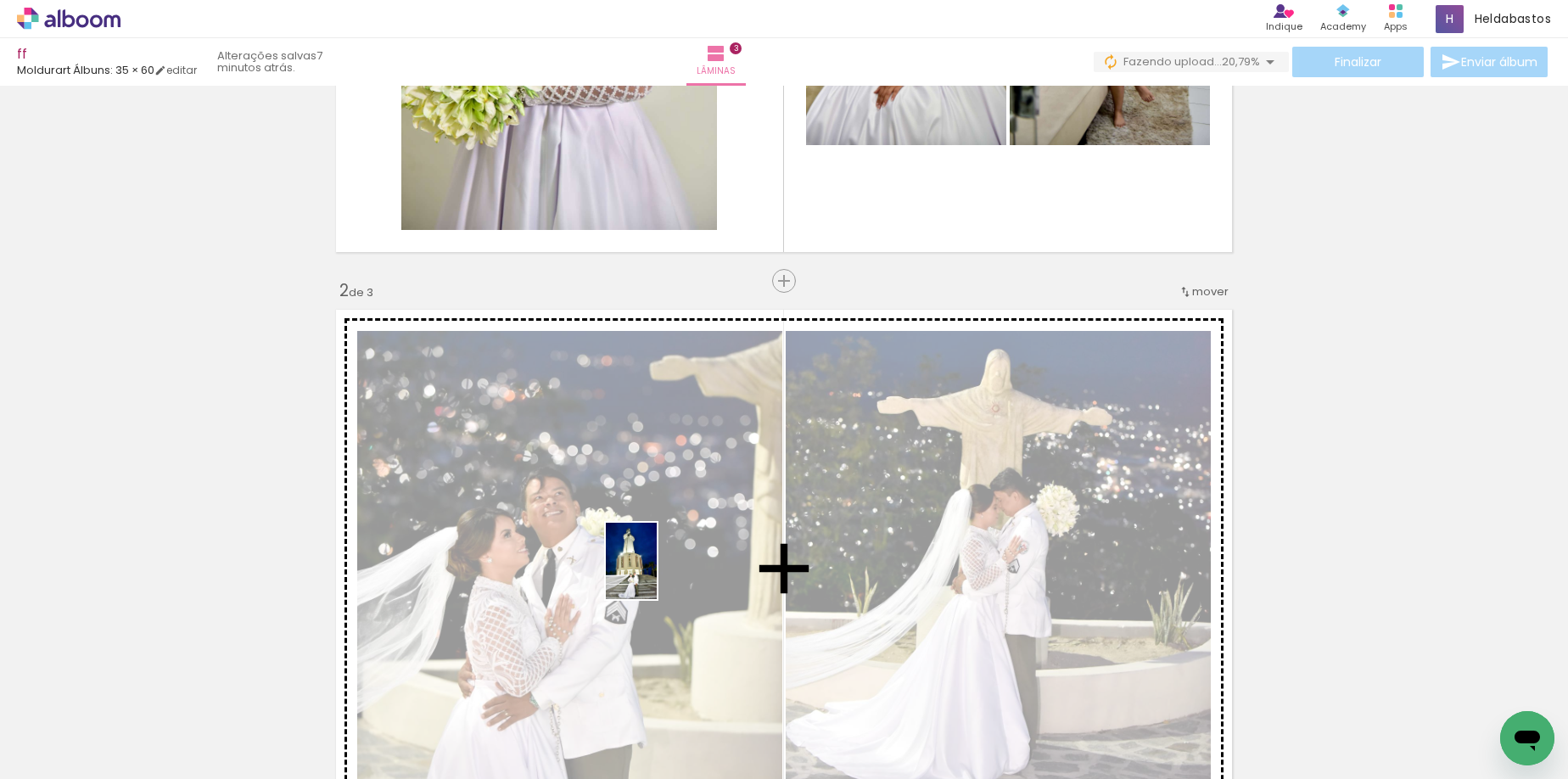
drag, startPoint x: 373, startPoint y: 723, endPoint x: 657, endPoint y: 573, distance: 321.2
click at [657, 573] on quentale-workspace at bounding box center [784, 390] width 1568 height 779
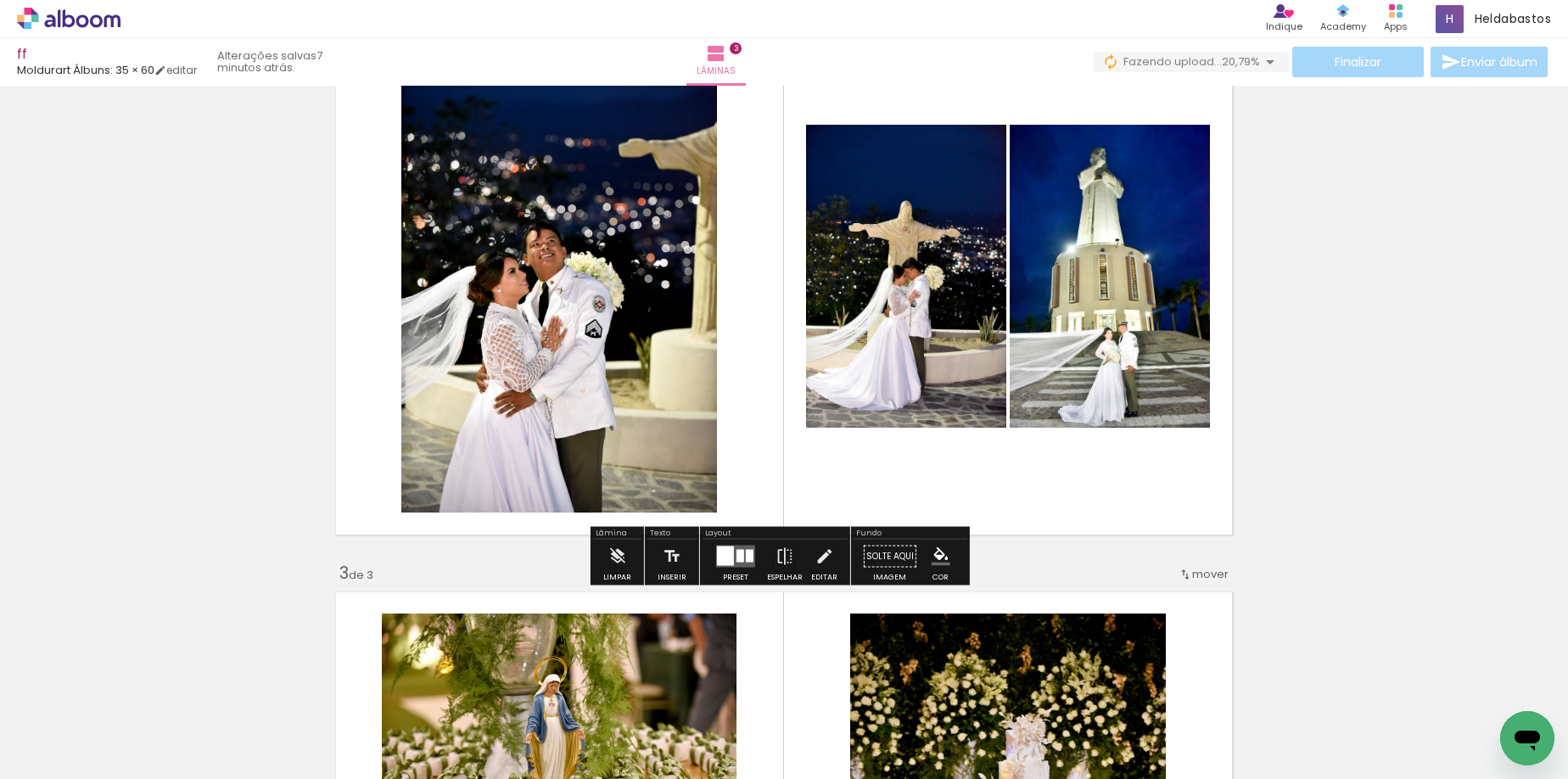
scroll to position [746, 0]
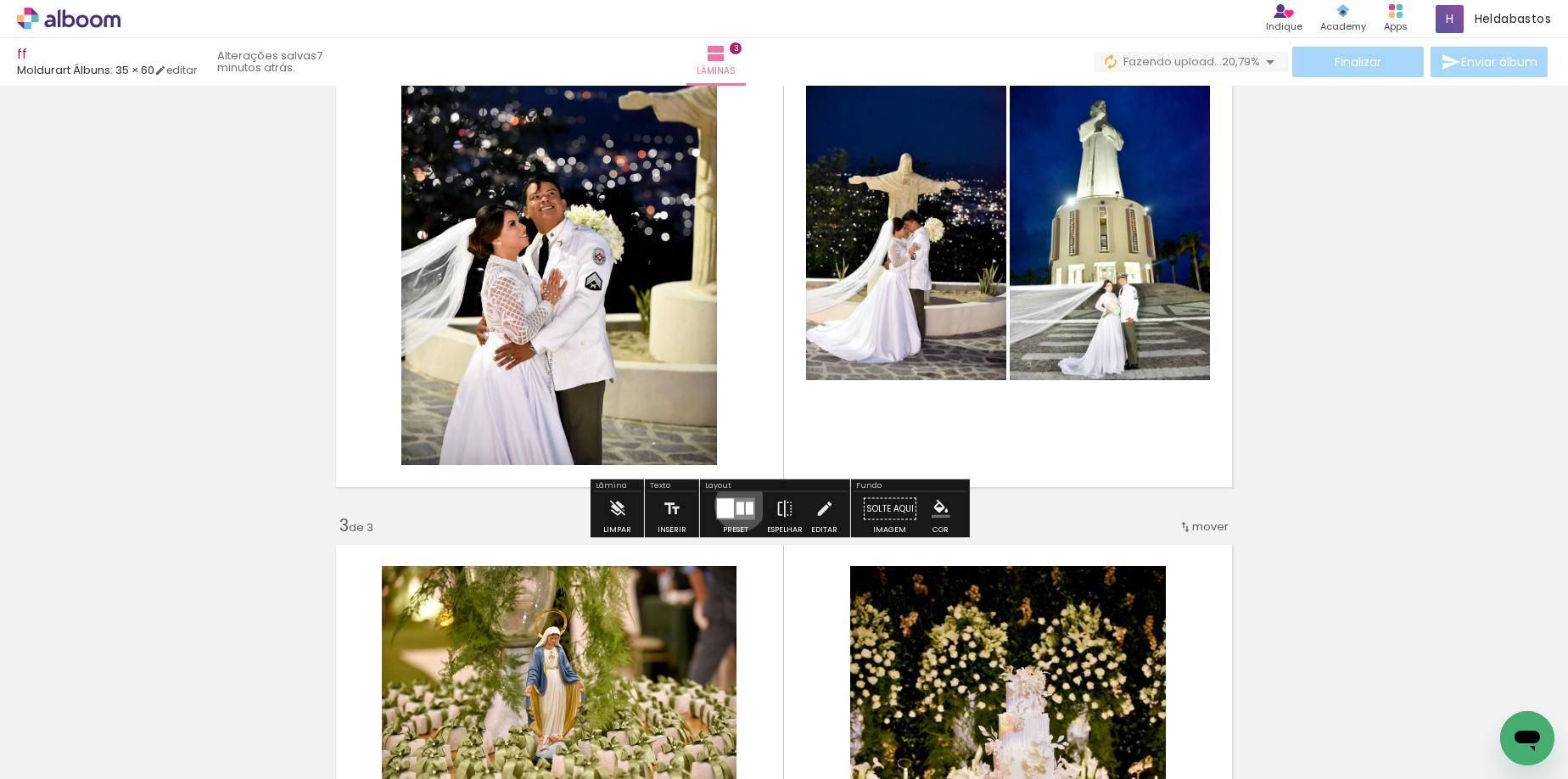
drag, startPoint x: 736, startPoint y: 504, endPoint x: 796, endPoint y: 484, distance: 63.2
click at [736, 504] on div at bounding box center [740, 508] width 8 height 12
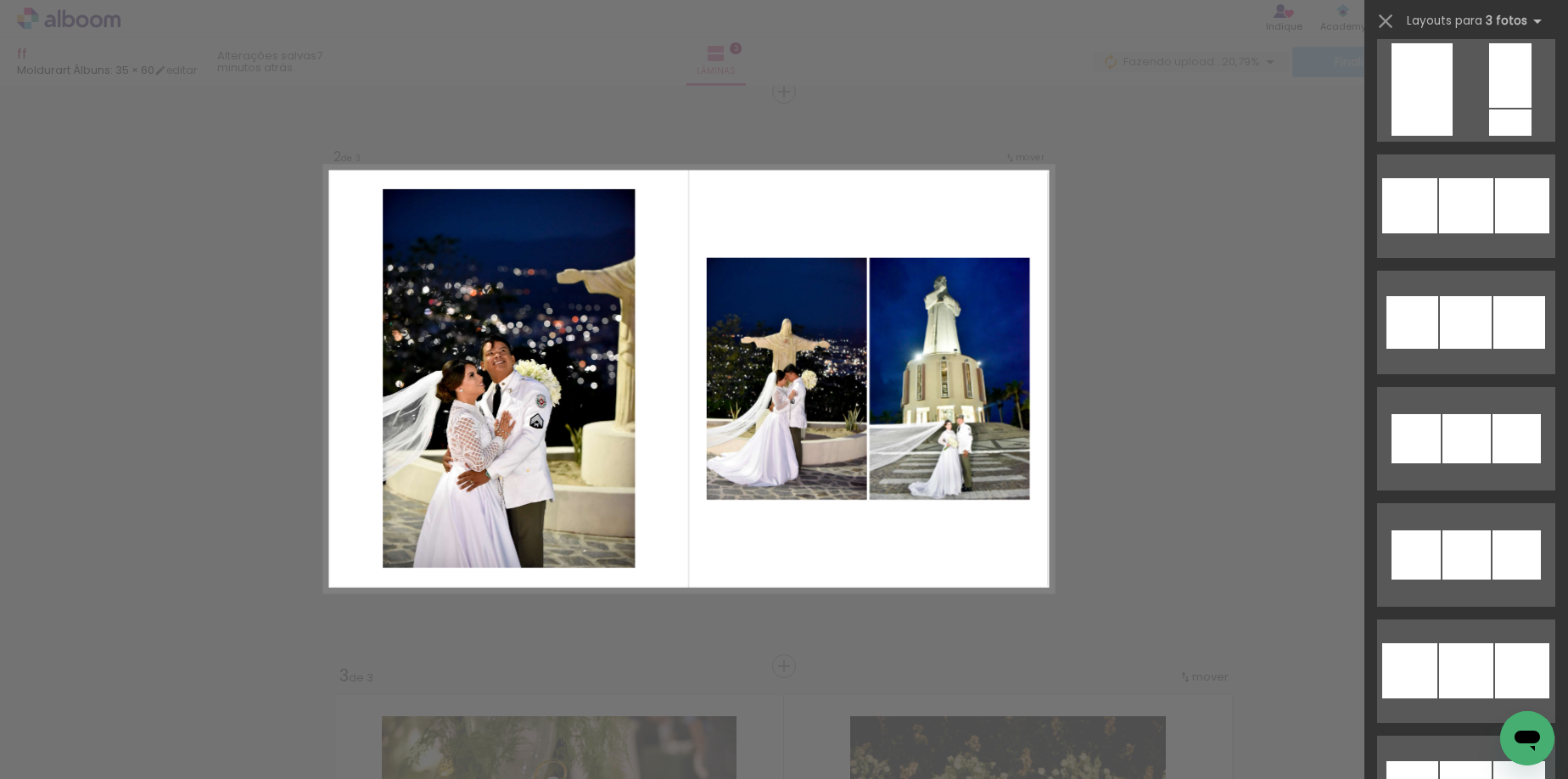
scroll to position [9482, 0]
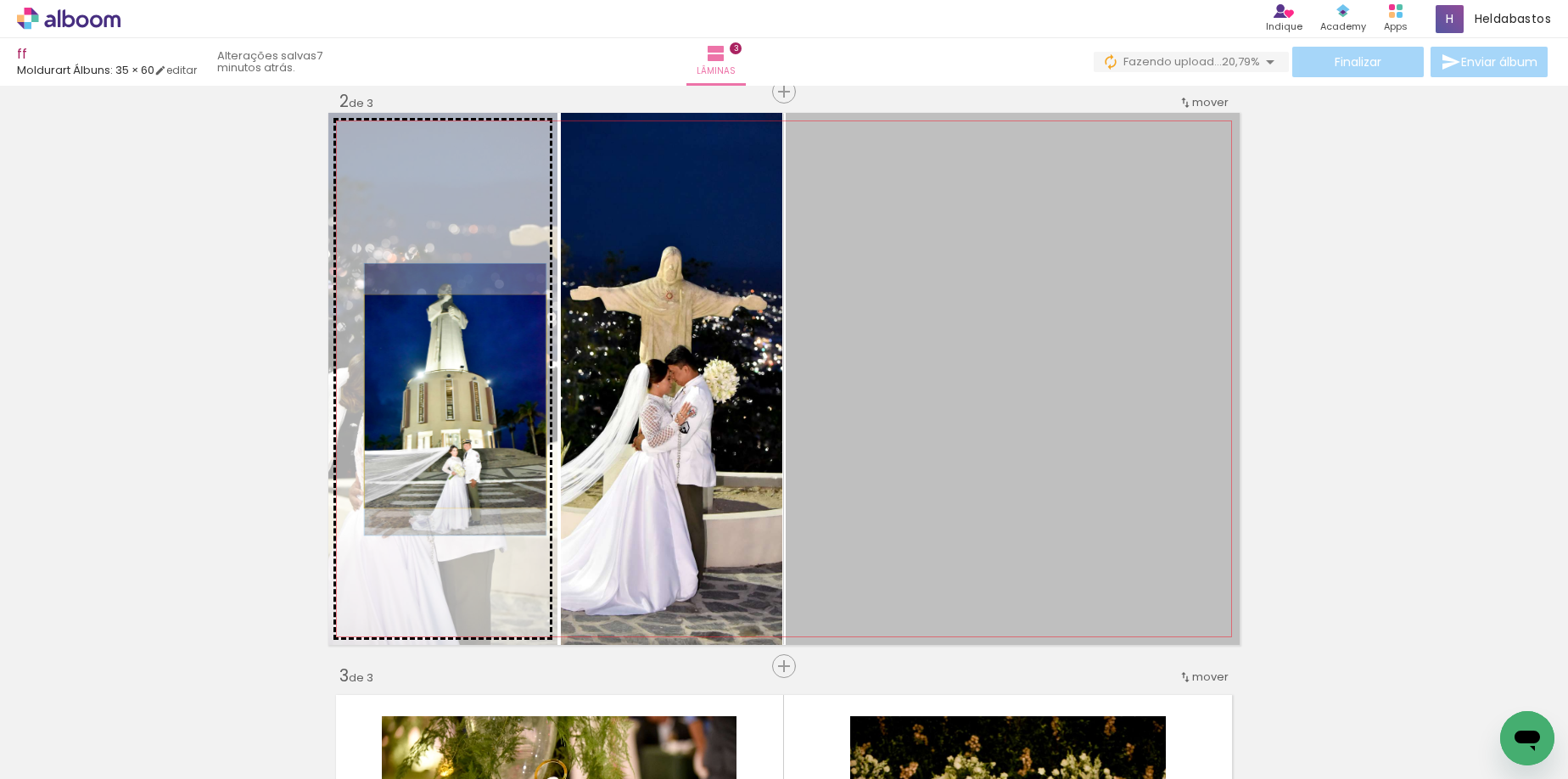
drag, startPoint x: 956, startPoint y: 426, endPoint x: 453, endPoint y: 400, distance: 503.7
click at [0, 0] on slot at bounding box center [0, 0] width 0 height 0
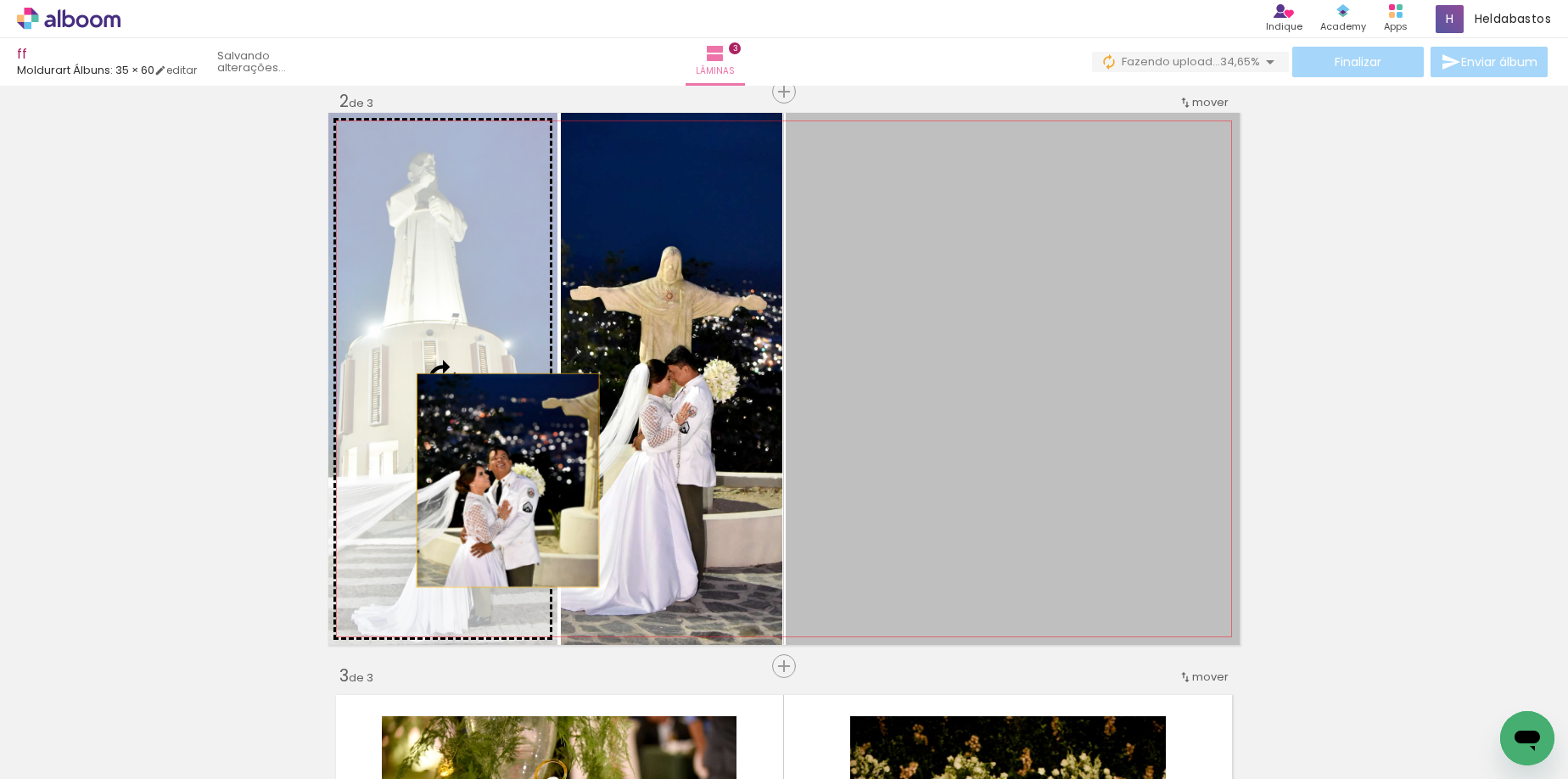
drag, startPoint x: 1010, startPoint y: 516, endPoint x: 502, endPoint y: 480, distance: 509.3
click at [0, 0] on slot at bounding box center [0, 0] width 0 height 0
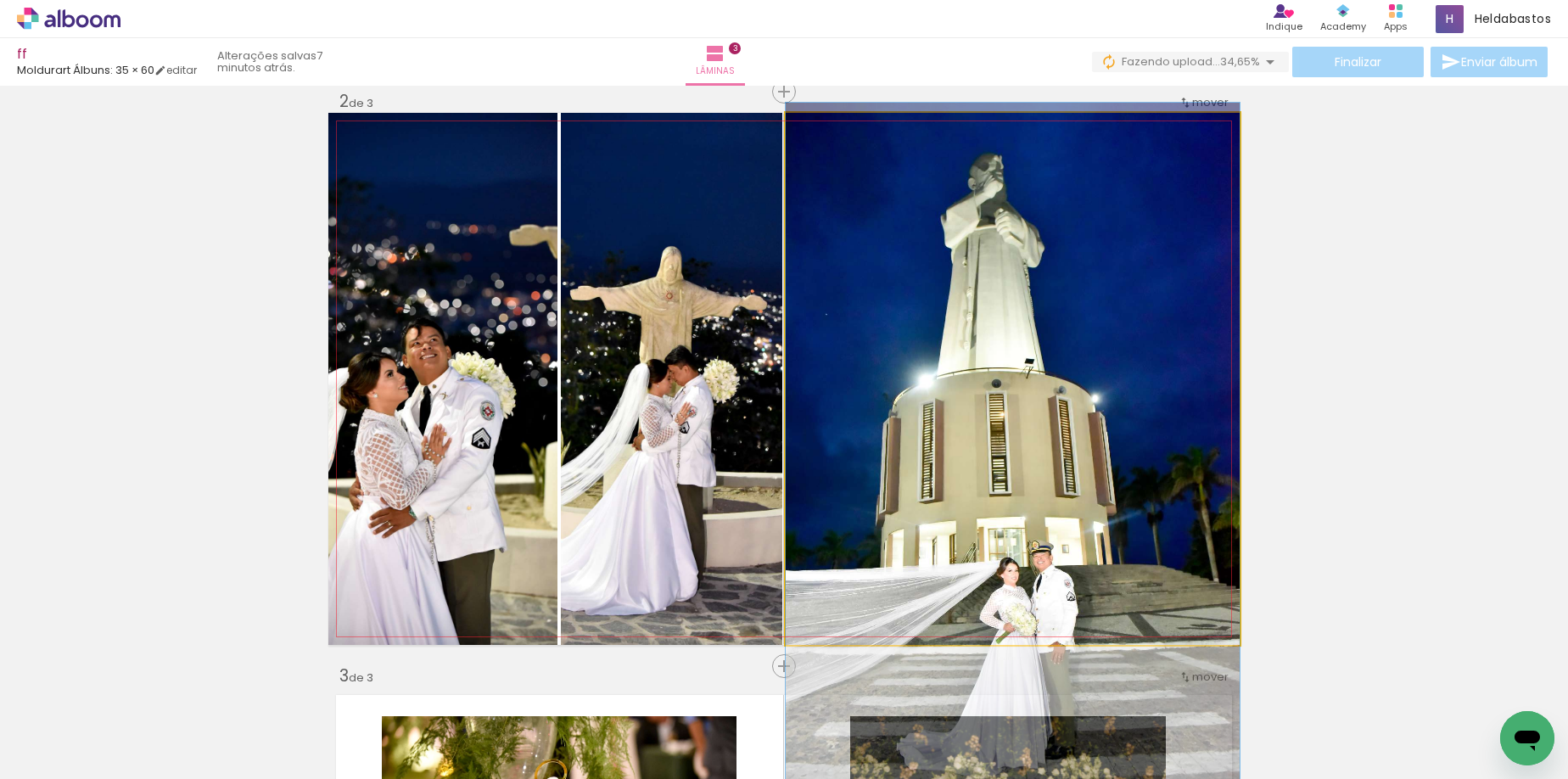
drag, startPoint x: 966, startPoint y: 569, endPoint x: 960, endPoint y: 633, distance: 64.3
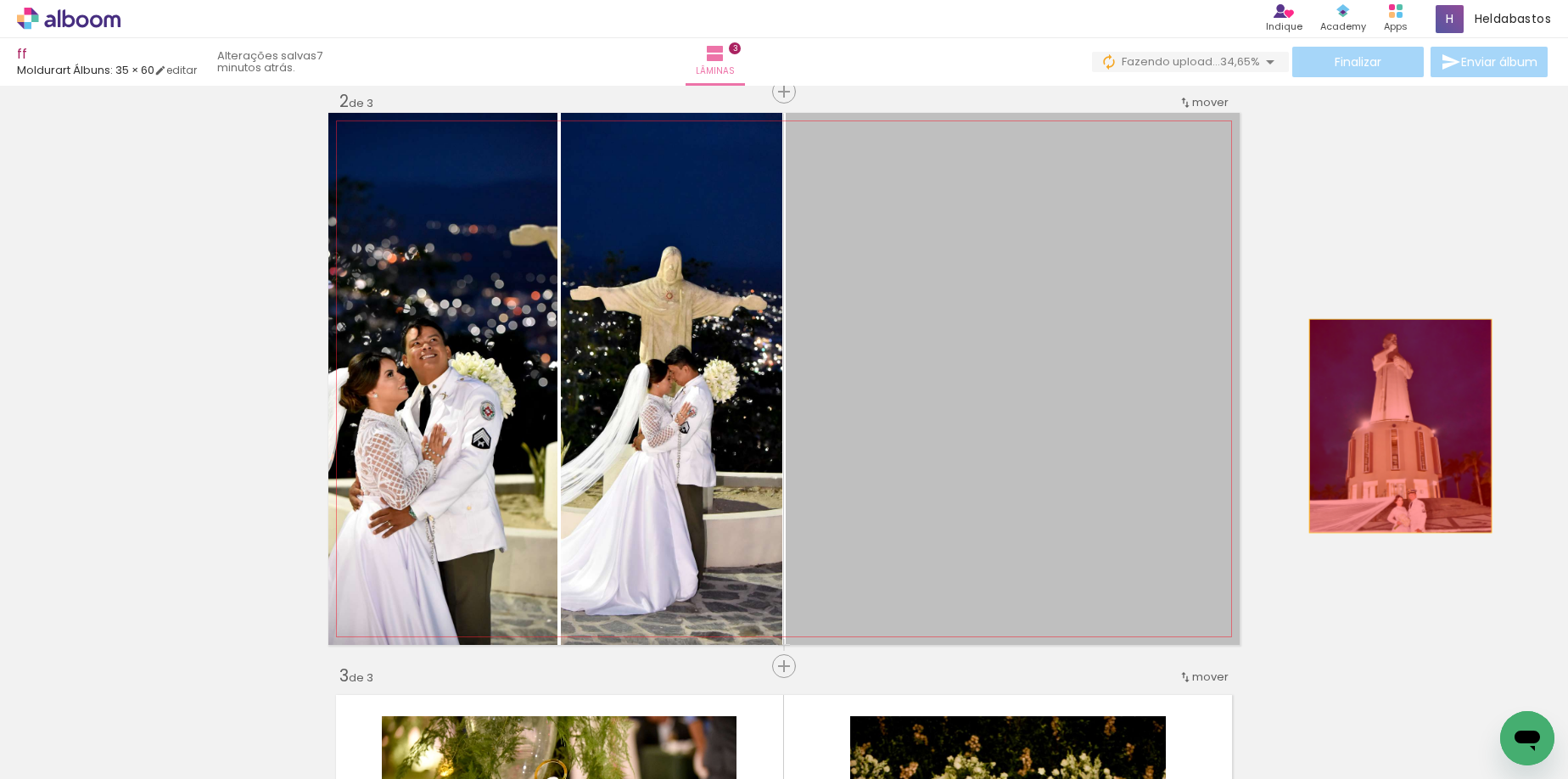
drag, startPoint x: 876, startPoint y: 465, endPoint x: 1394, endPoint y: 426, distance: 519.5
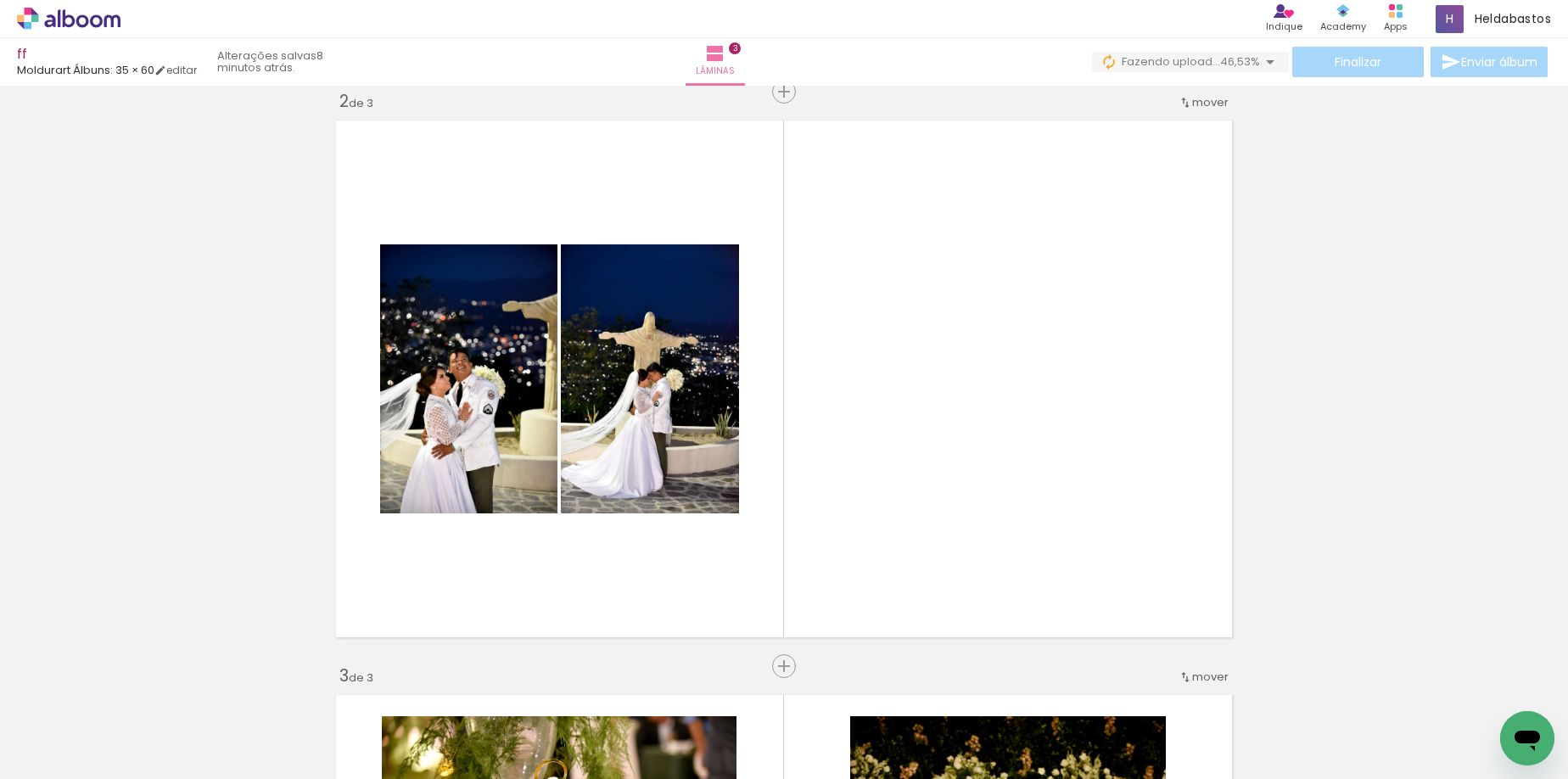
click at [69, 749] on span "Adicionar Fotos" at bounding box center [59, 756] width 51 height 19
click at [0, 0] on input "file" at bounding box center [0, 0] width 0 height 0
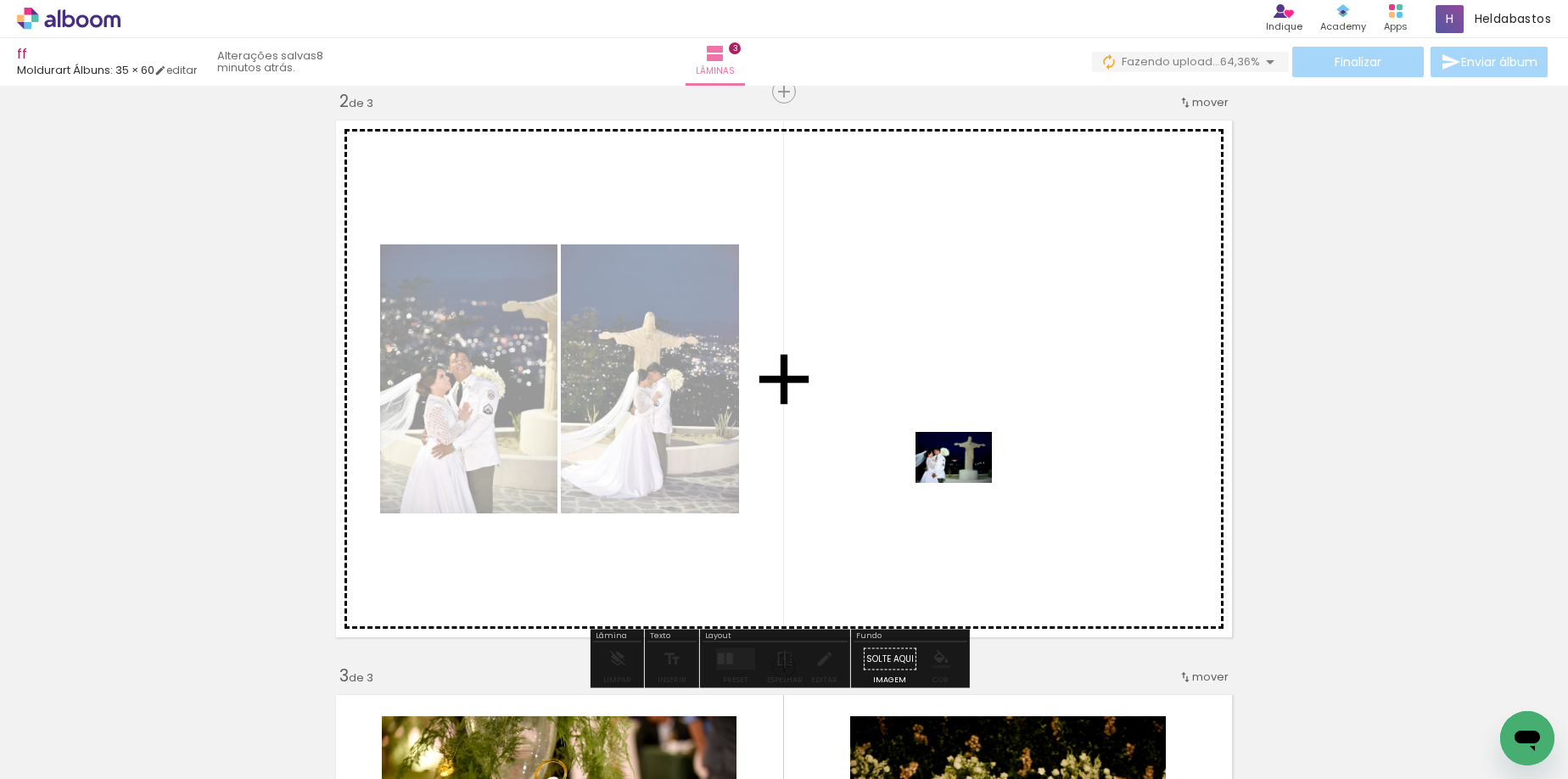
drag, startPoint x: 1192, startPoint y: 736, endPoint x: 967, endPoint y: 482, distance: 339.3
click at [967, 482] on quentale-workspace at bounding box center [784, 390] width 1568 height 779
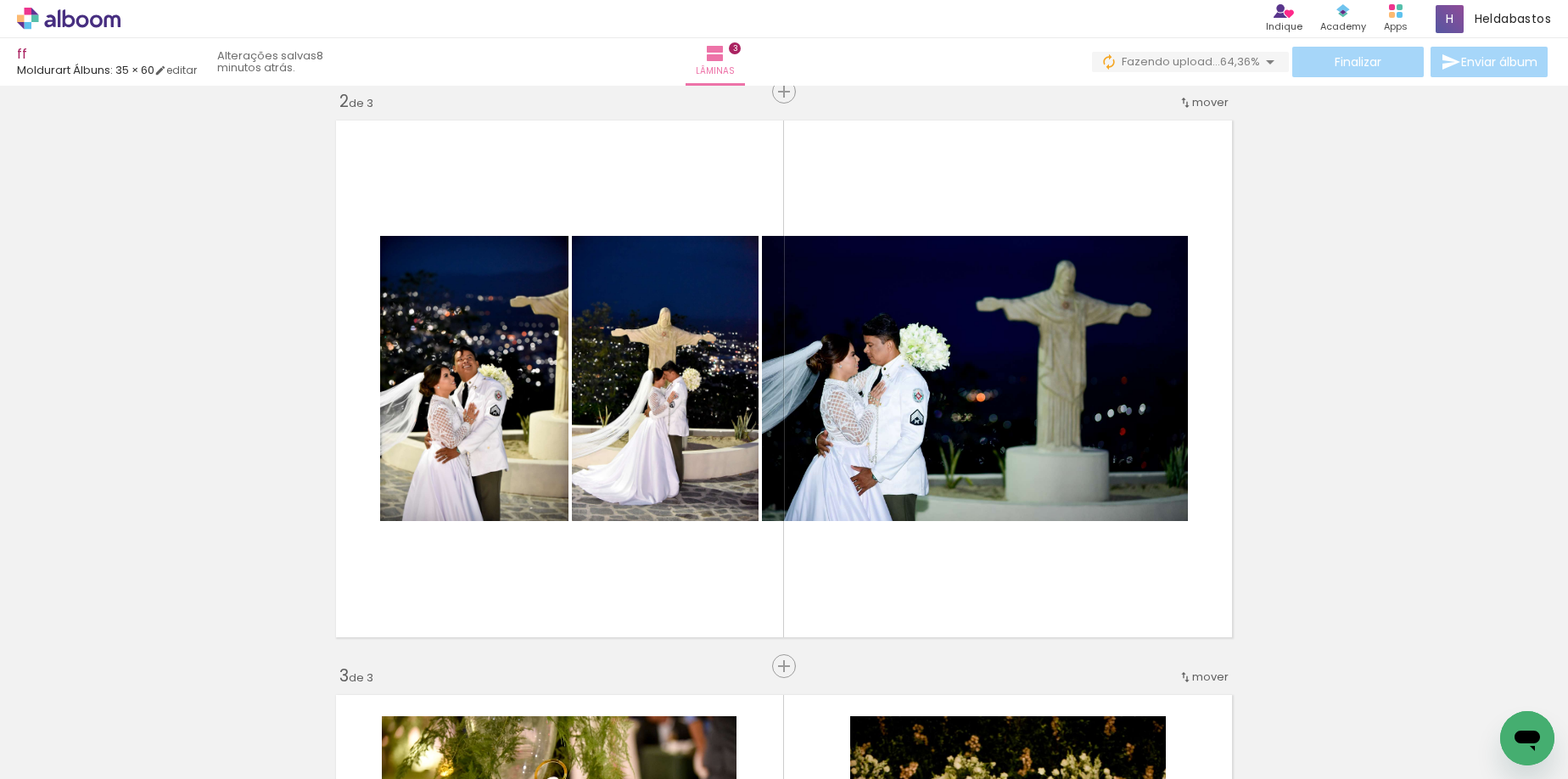
scroll to position [0, 7539]
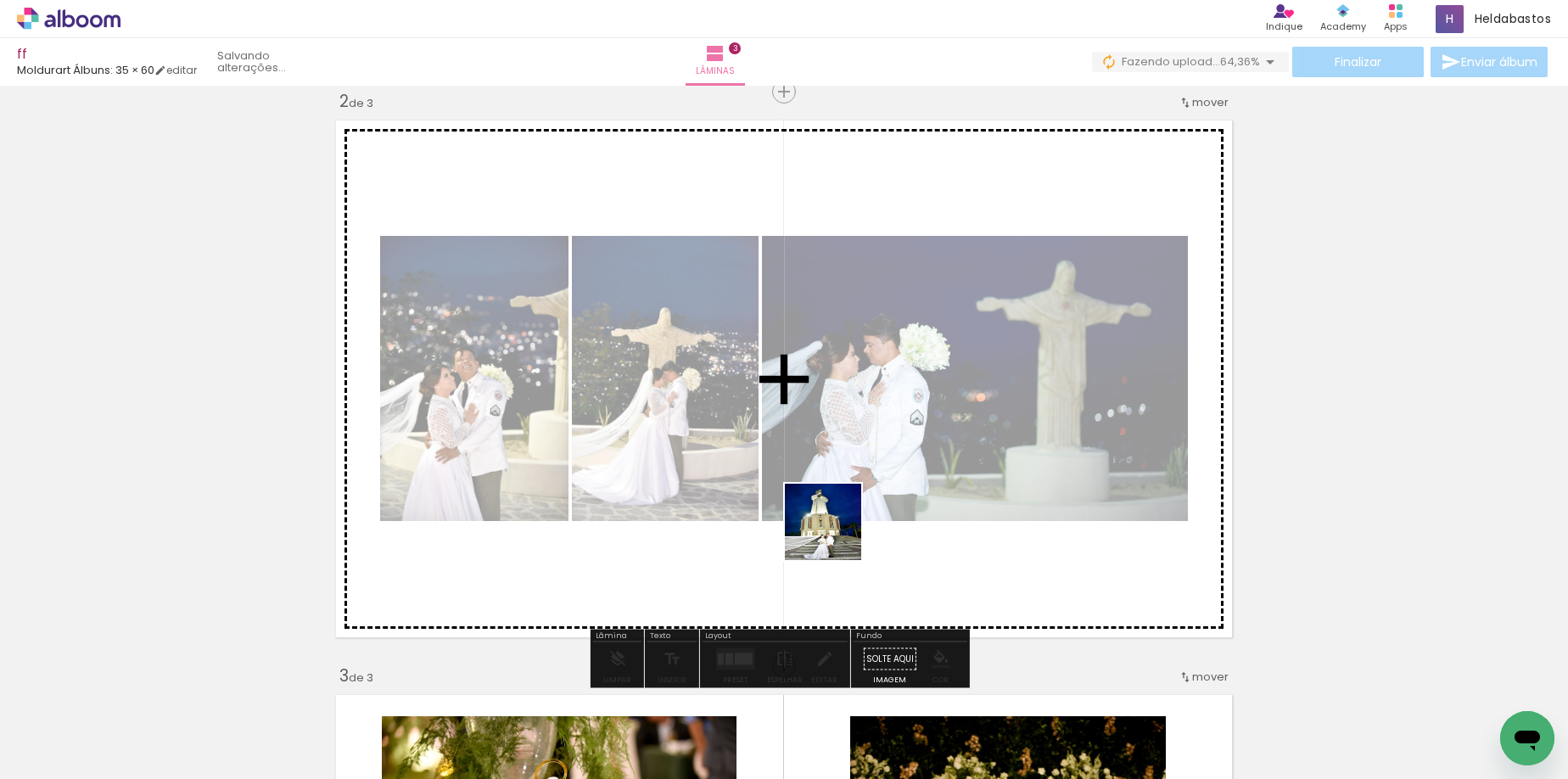
drag, startPoint x: 706, startPoint y: 732, endPoint x: 836, endPoint y: 534, distance: 236.9
click at [836, 534] on quentale-workspace at bounding box center [784, 390] width 1568 height 779
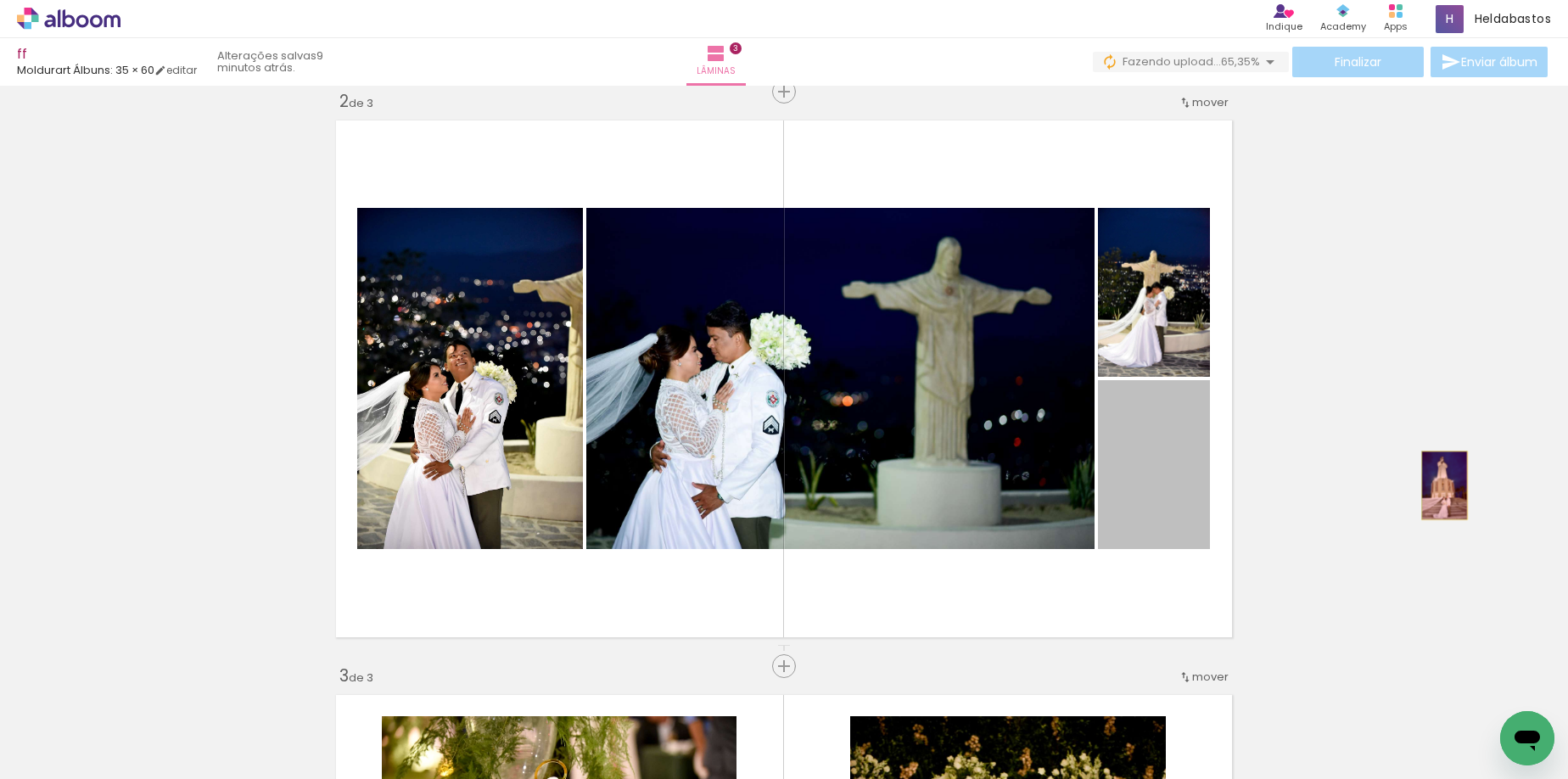
drag, startPoint x: 1132, startPoint y: 499, endPoint x: 1439, endPoint y: 485, distance: 307.3
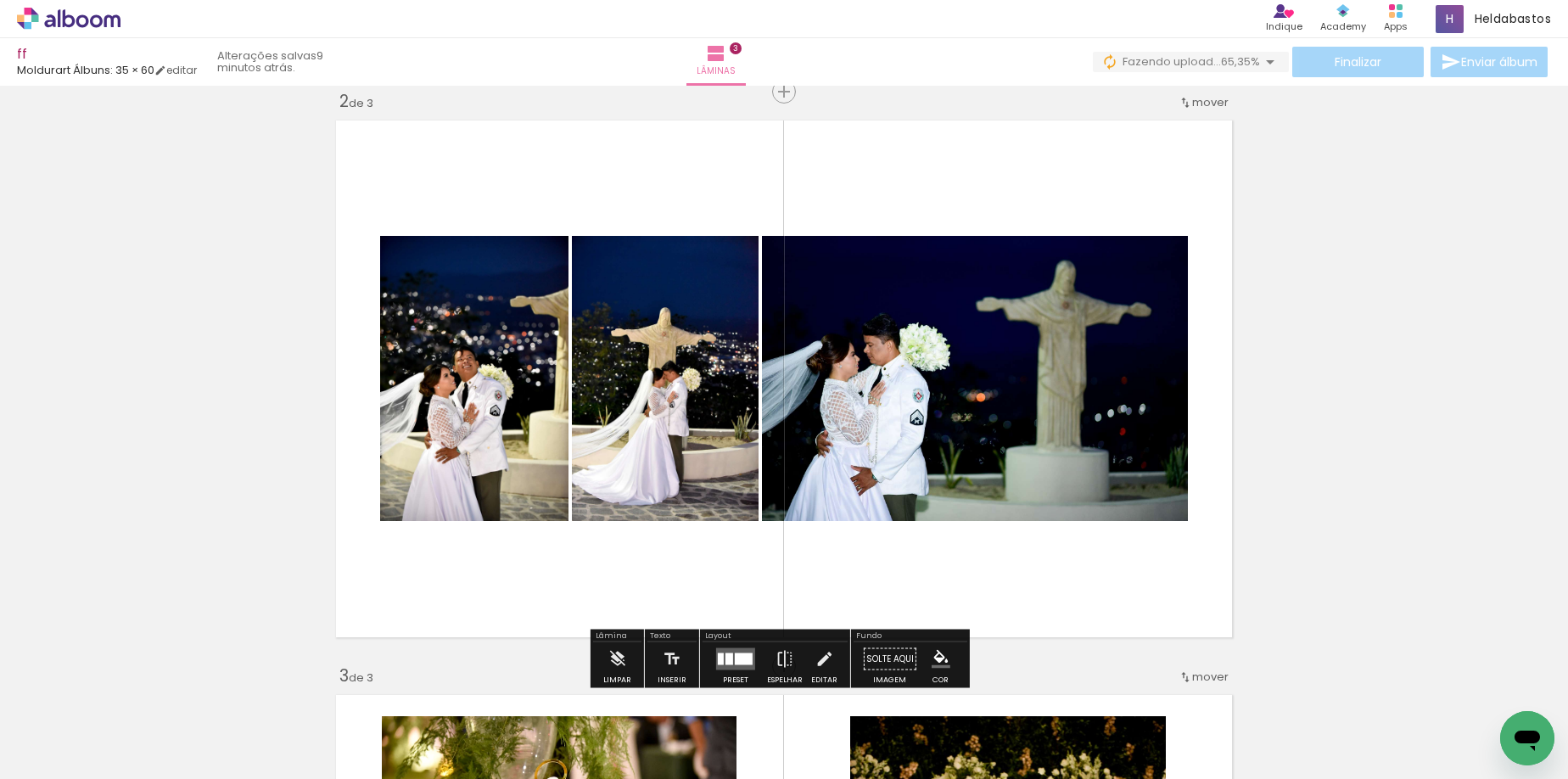
click at [67, 750] on span "Adicionar Fotos" at bounding box center [59, 756] width 51 height 19
click at [0, 0] on input "file" at bounding box center [0, 0] width 0 height 0
click at [1241, 708] on div at bounding box center [1279, 721] width 77 height 51
click at [1233, 690] on iron-icon at bounding box center [1242, 687] width 18 height 18
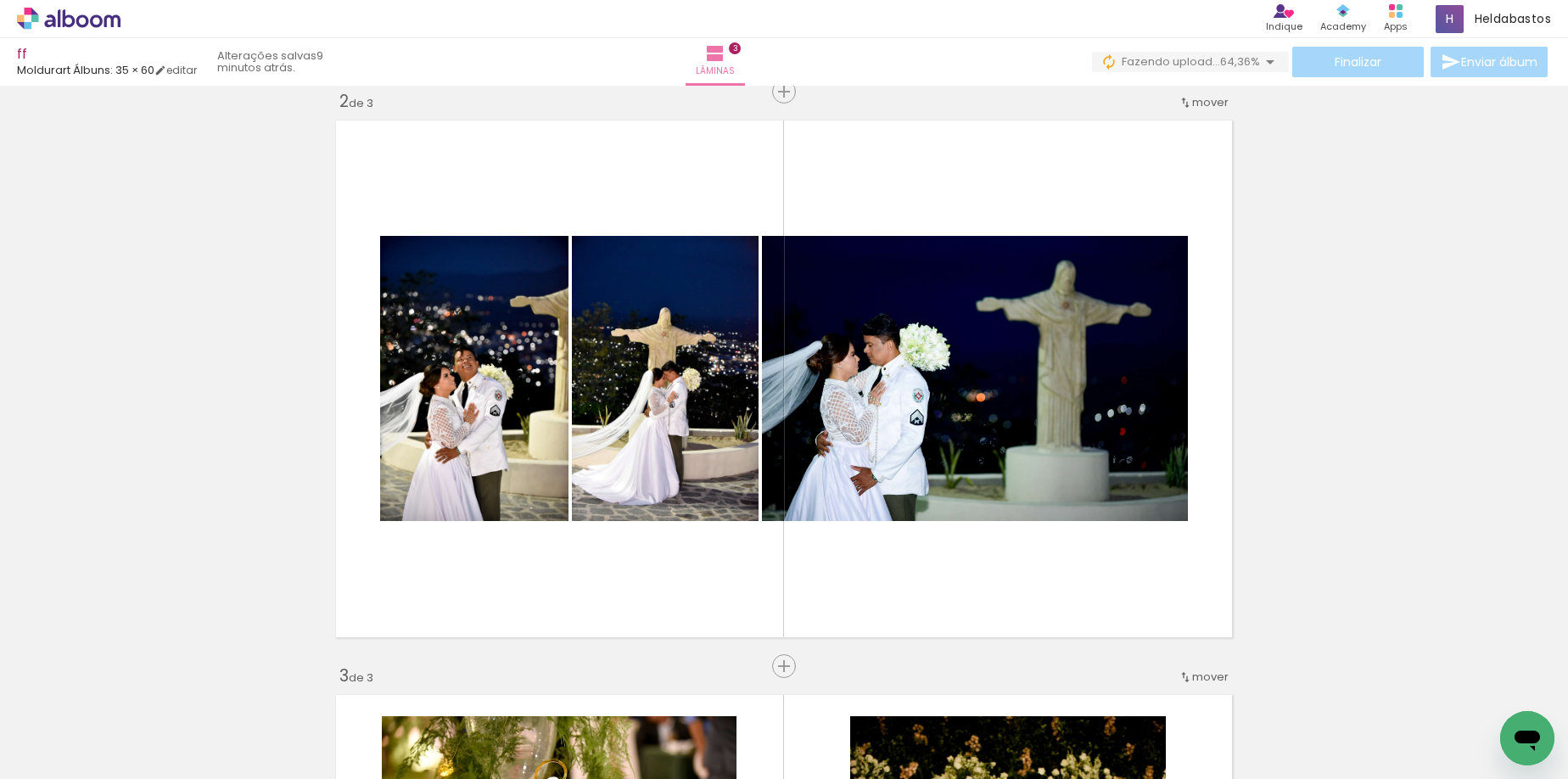
click at [1400, 482] on div "Inserir lâmina 1 de 3 Inserir lâmina 2 de 3 Inserir lâmina 3 de 3" at bounding box center [784, 644] width 1568 height 2298
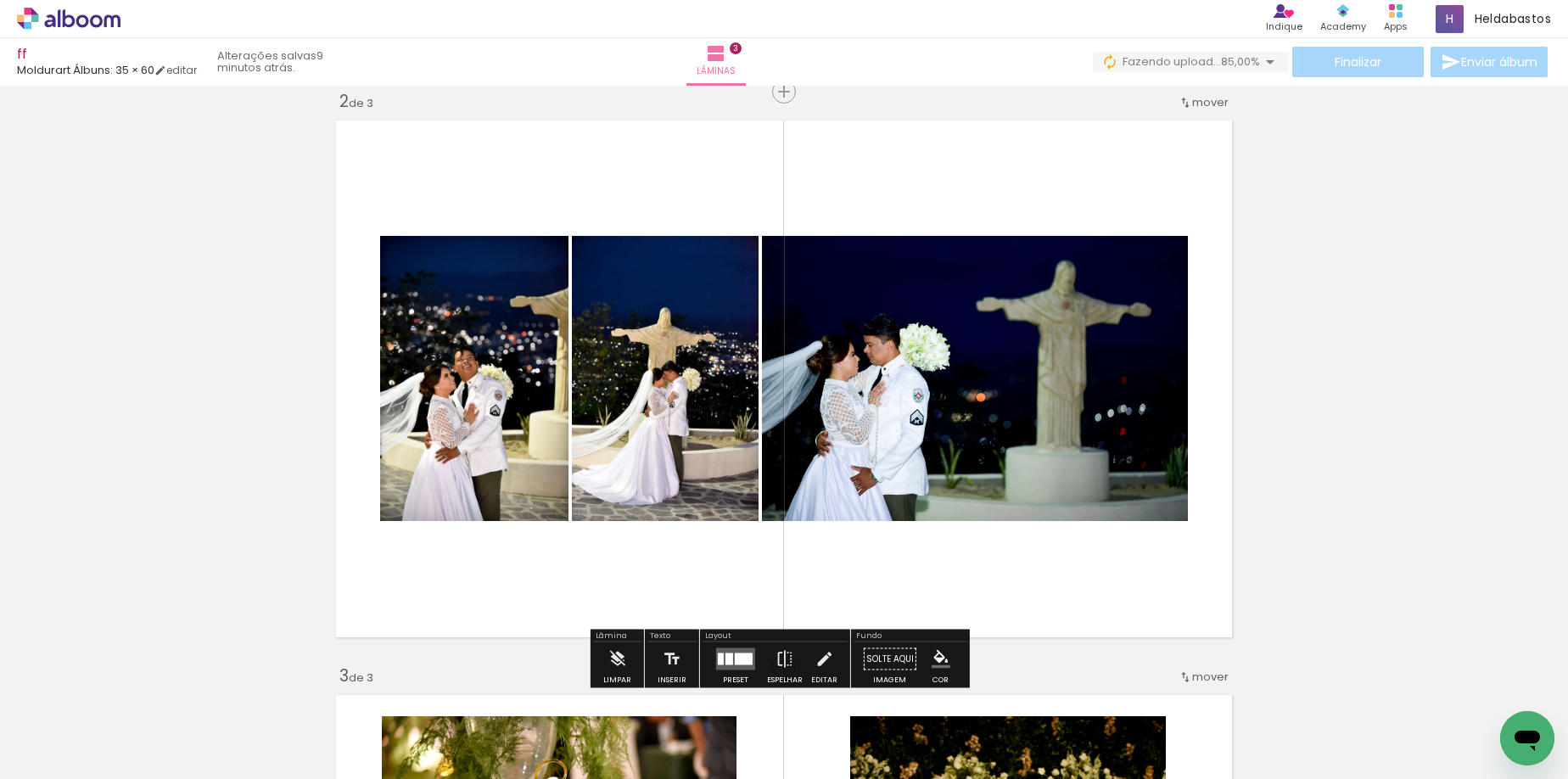
click at [49, 757] on span "Adicionar Fotos" at bounding box center [59, 756] width 51 height 19
click at [0, 0] on input "file" at bounding box center [0, 0] width 0 height 0
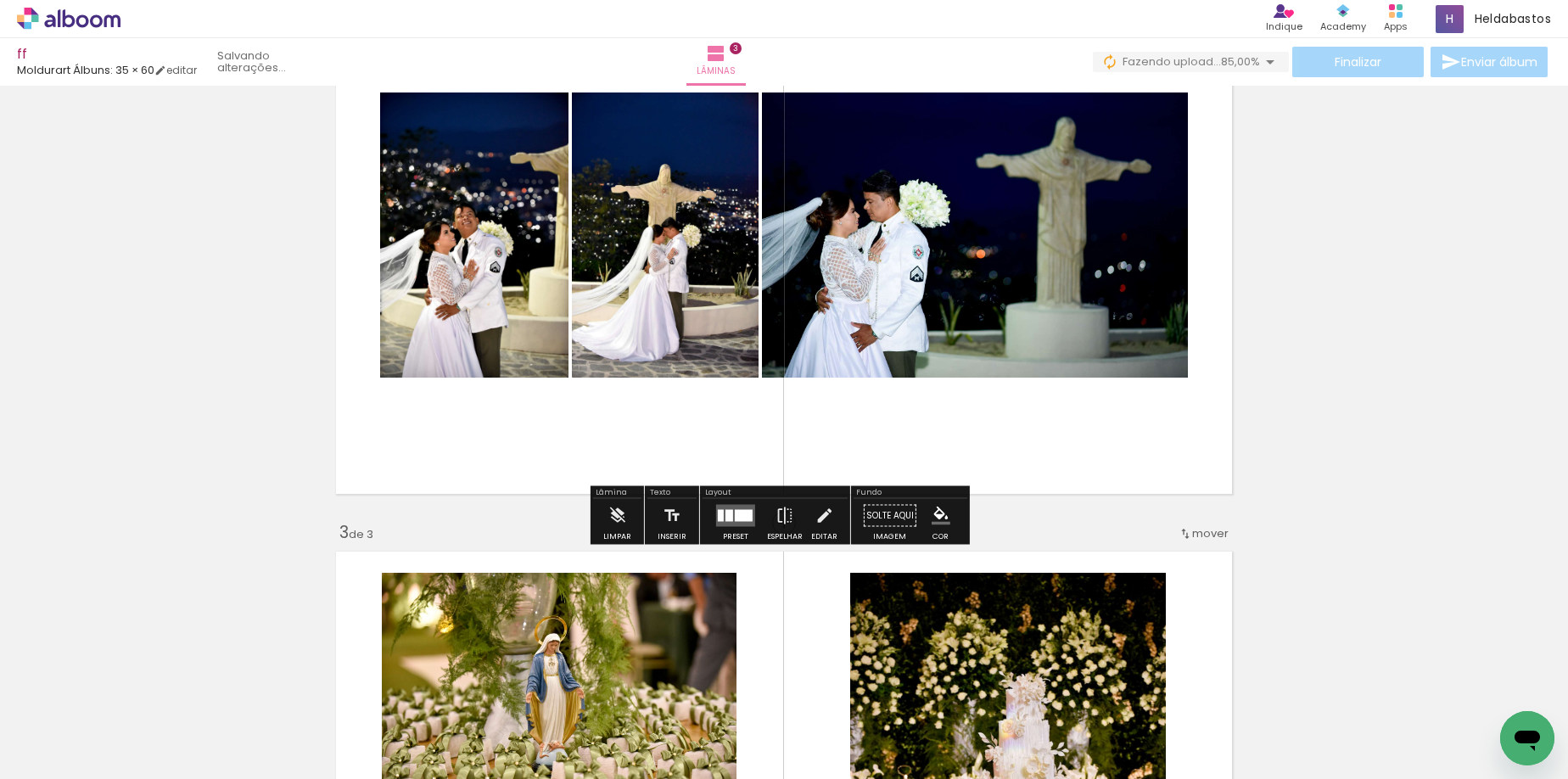
scroll to position [766, 0]
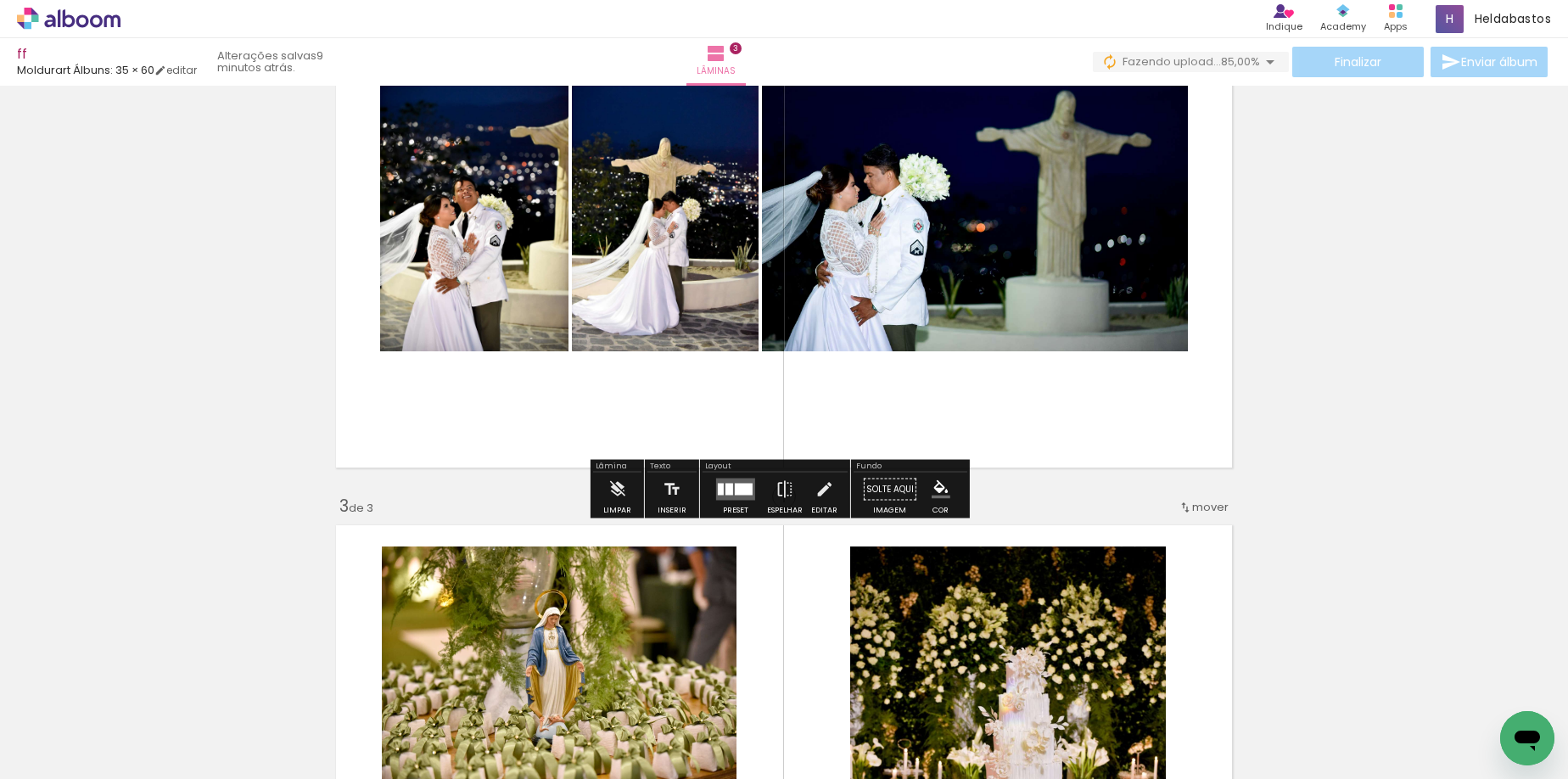
click at [603, 388] on quentale-layouter at bounding box center [784, 210] width 911 height 532
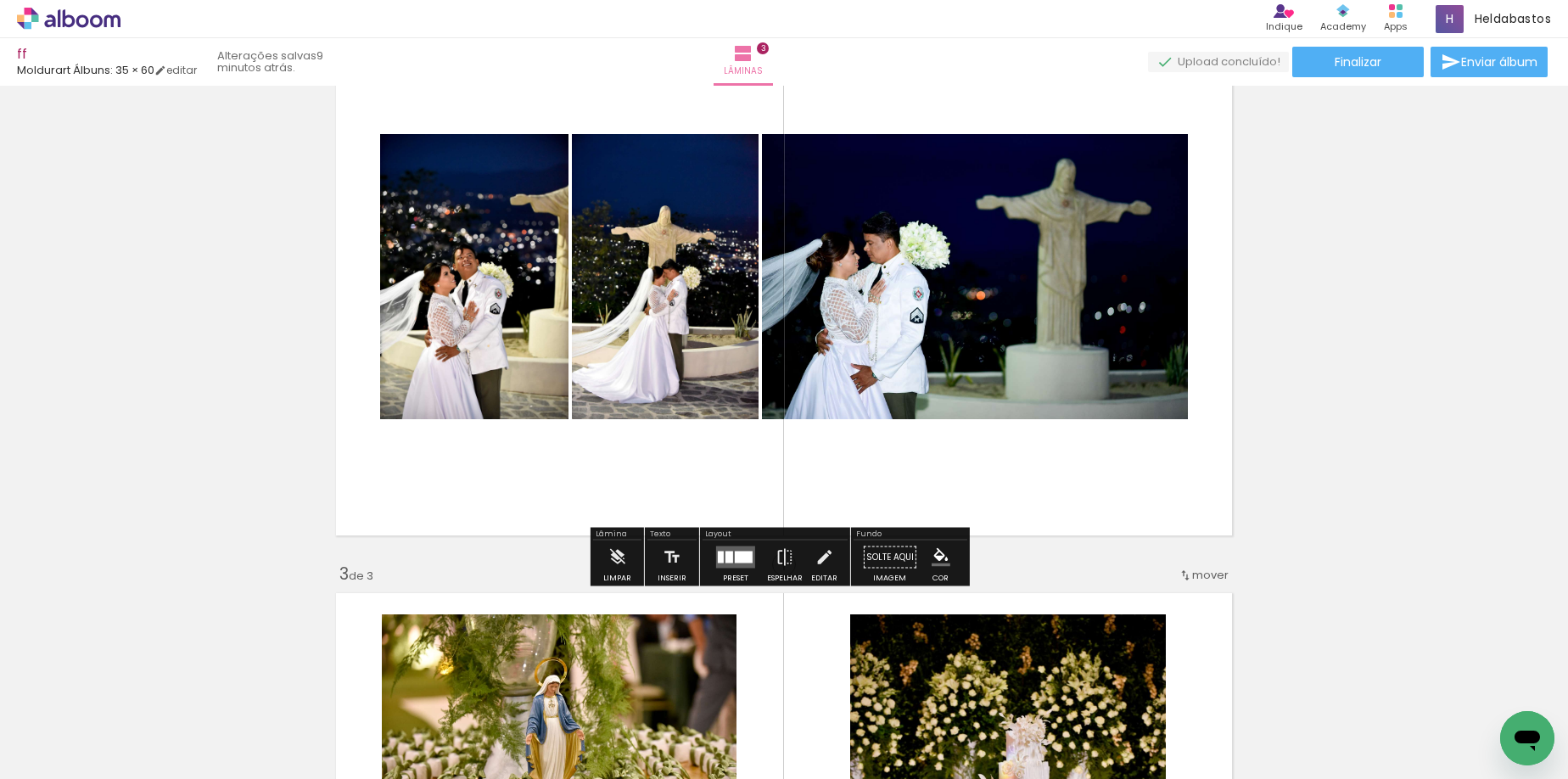
scroll to position [596, 0]
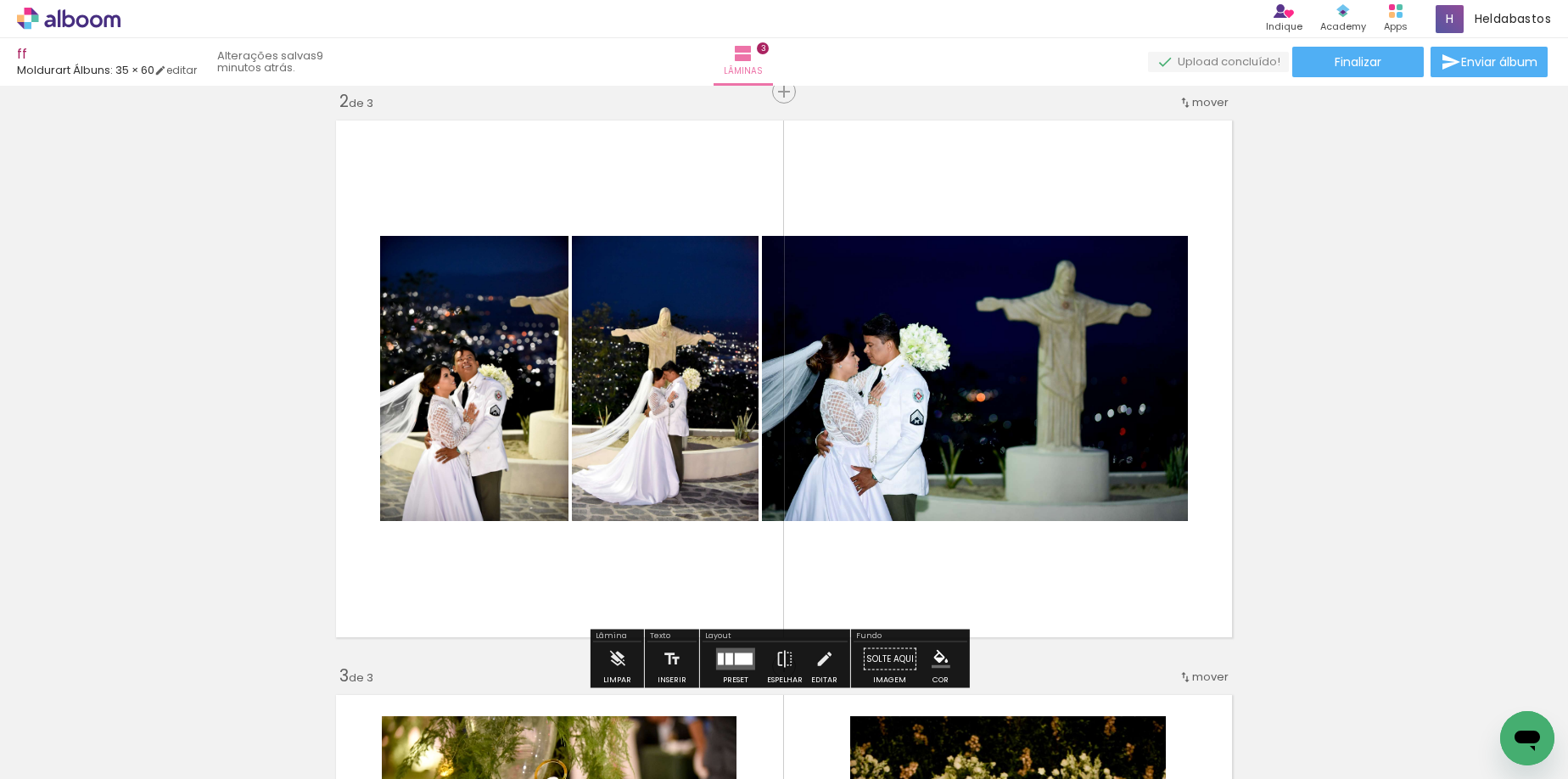
click at [53, 757] on span "Adicionar Fotos" at bounding box center [59, 756] width 51 height 19
click at [0, 0] on input "file" at bounding box center [0, 0] width 0 height 0
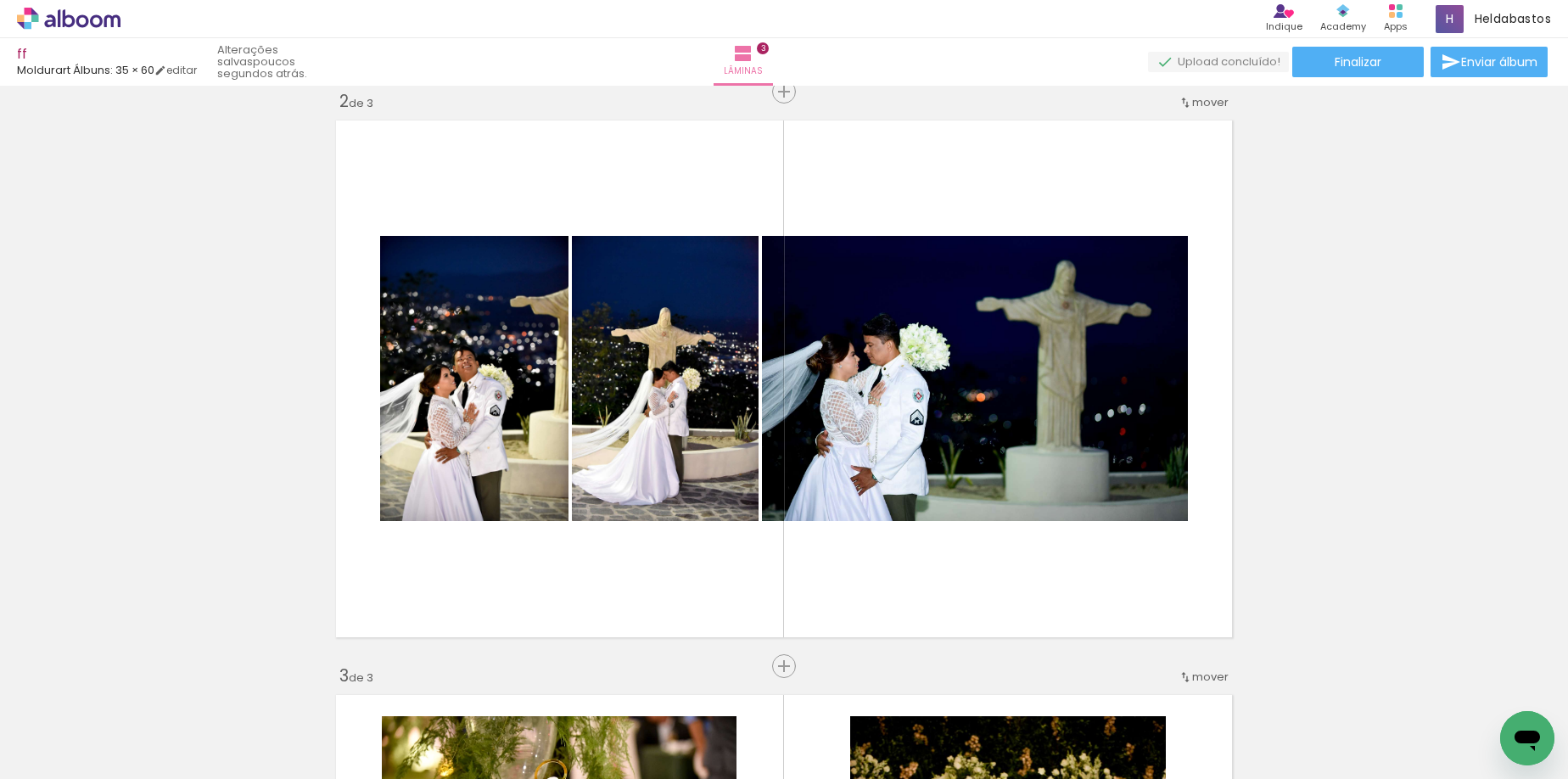
scroll to position [0, 1106]
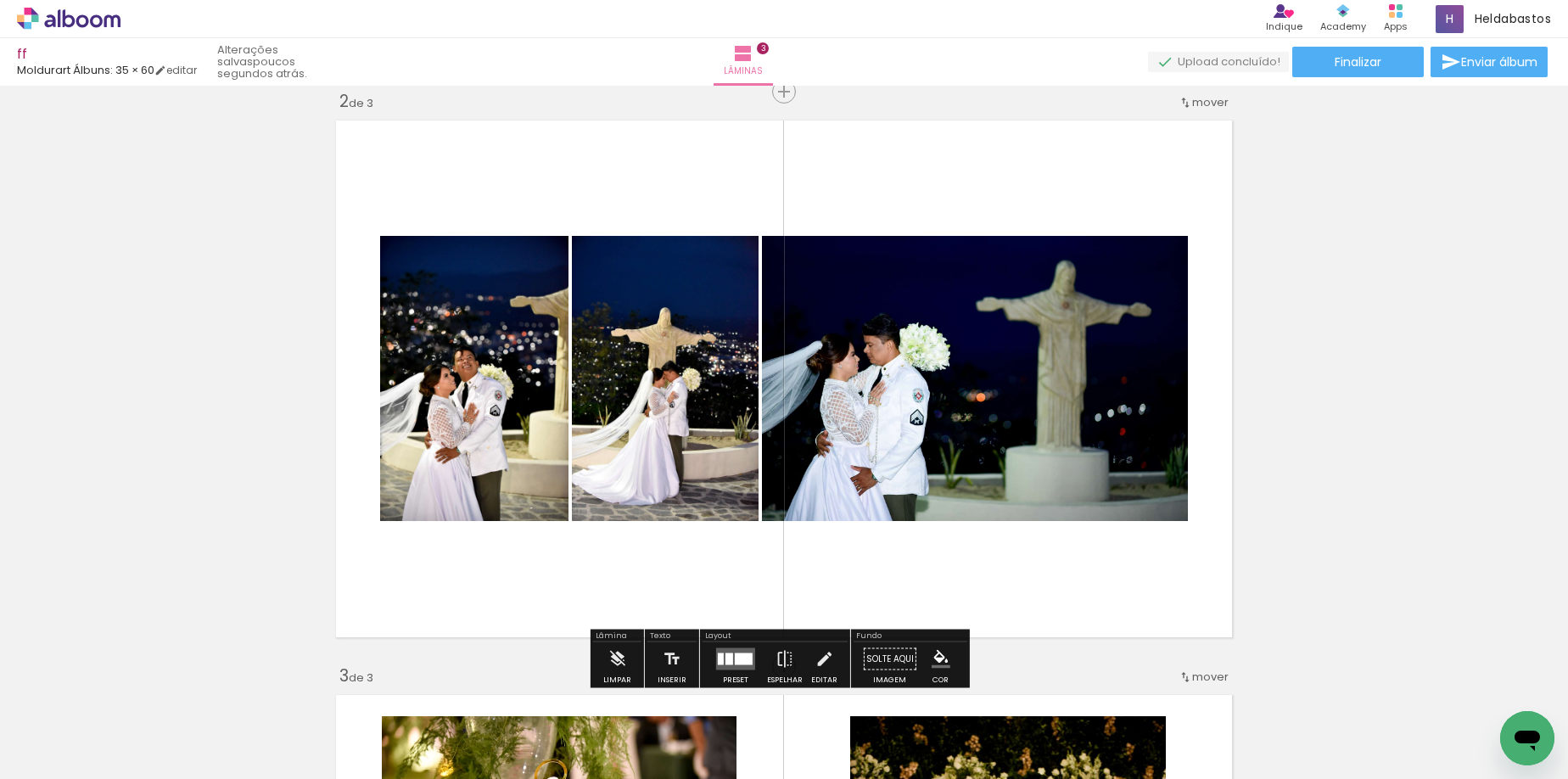
click at [41, 755] on span "Adicionar Fotos" at bounding box center [59, 756] width 51 height 19
click at [0, 0] on input "file" at bounding box center [0, 0] width 0 height 0
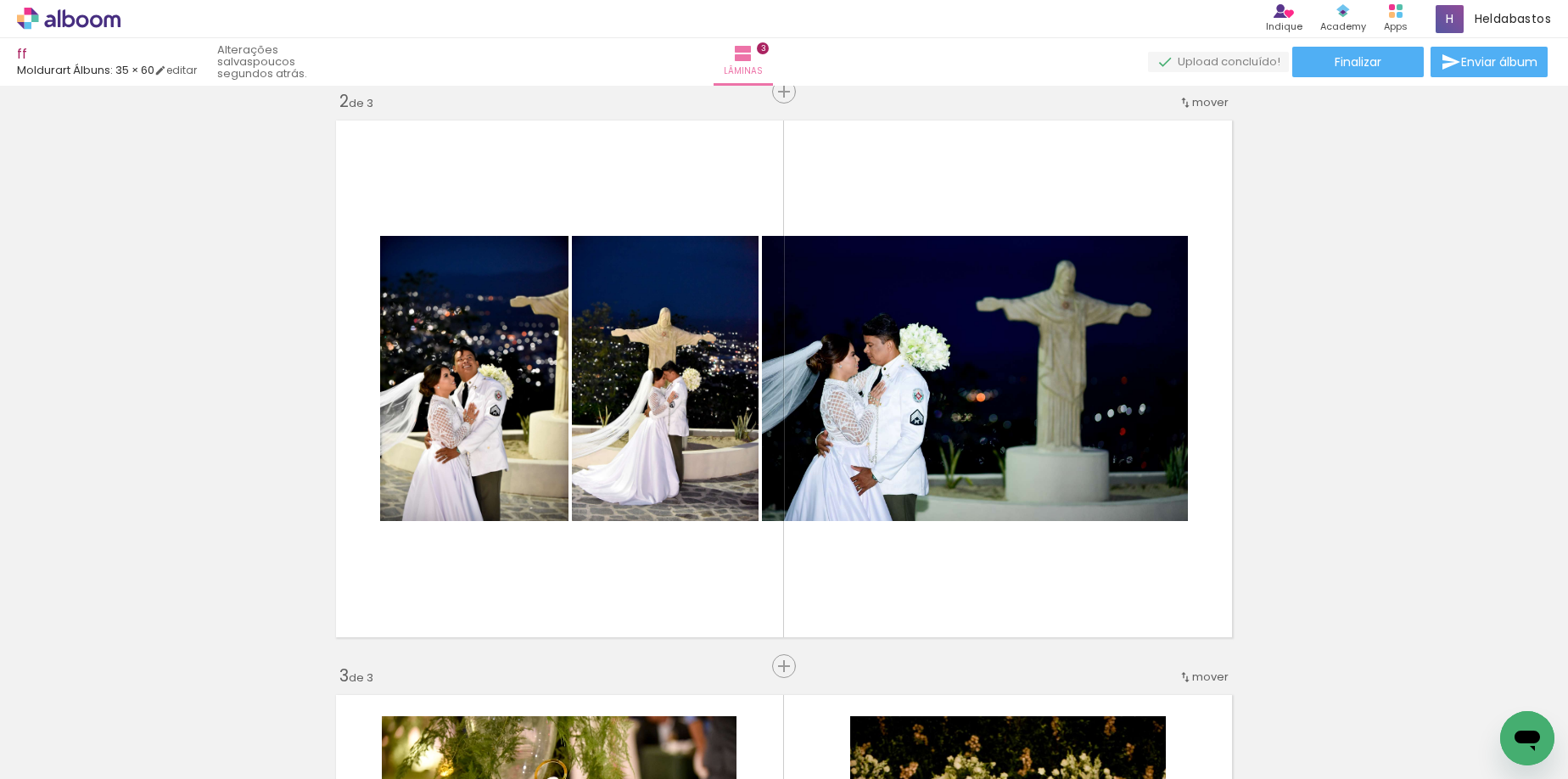
scroll to position [0, 8080]
drag, startPoint x: 441, startPoint y: 771, endPoint x: 45, endPoint y: 27, distance: 842.8
click at [88, 23] on icon at bounding box center [82, 20] width 12 height 12
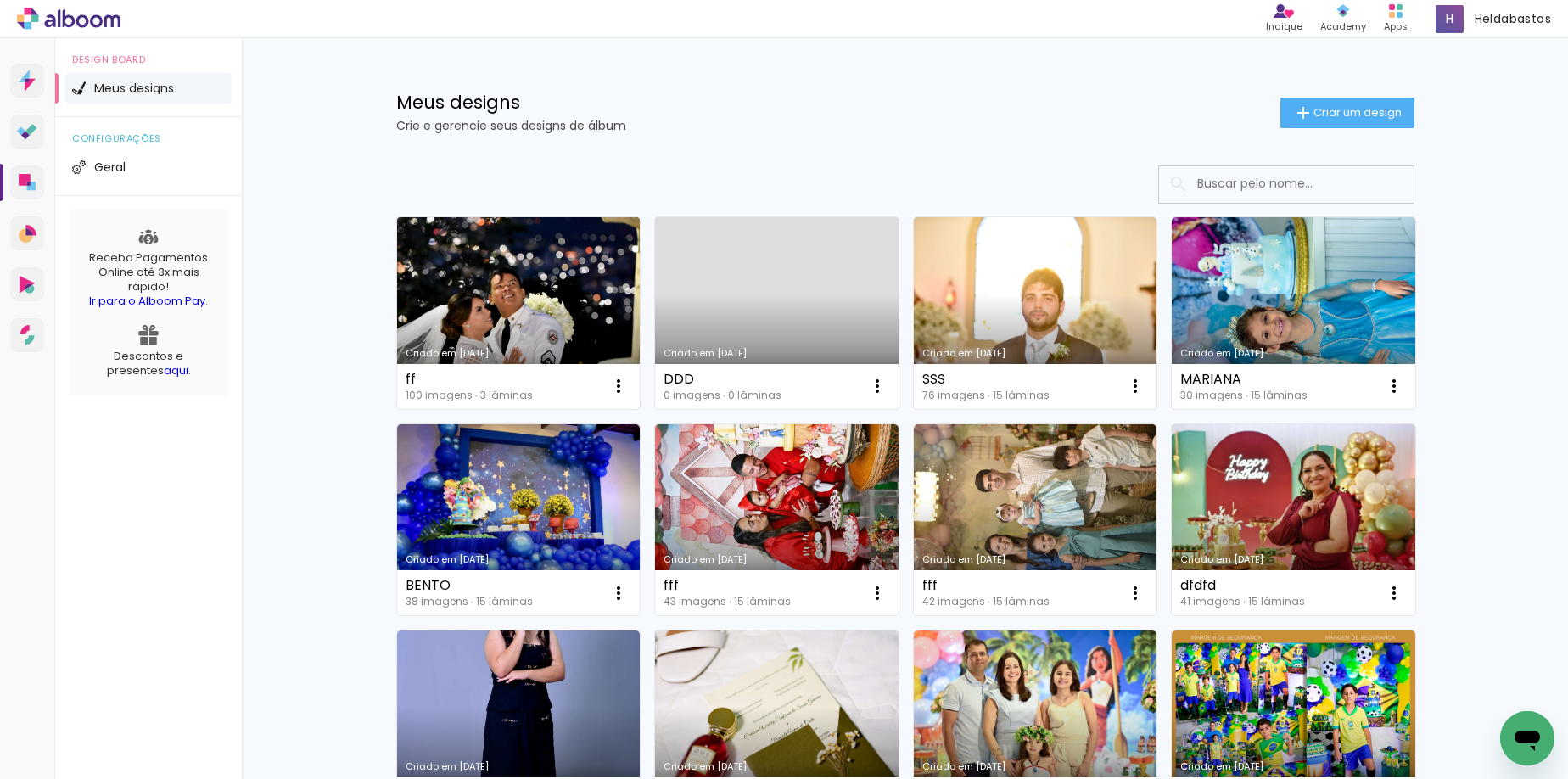
click at [588, 369] on div "ff 100 imagens ∙ 3 lâminas Abrir Fazer uma cópia Excluir" at bounding box center [519, 386] width 243 height 45
click at [616, 384] on iron-icon at bounding box center [618, 386] width 20 height 20
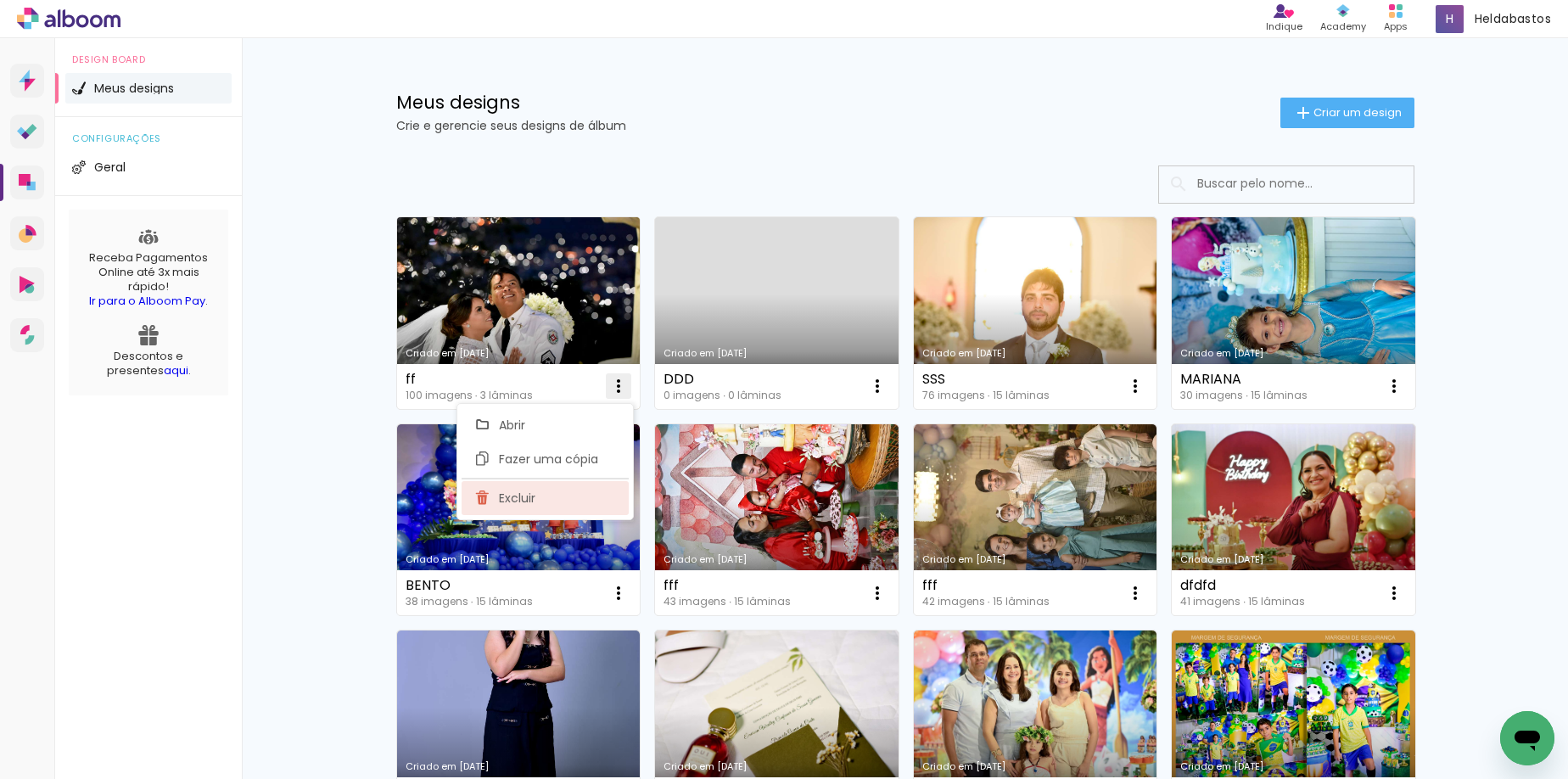
click at [562, 496] on paper-item "Excluir" at bounding box center [545, 498] width 168 height 33
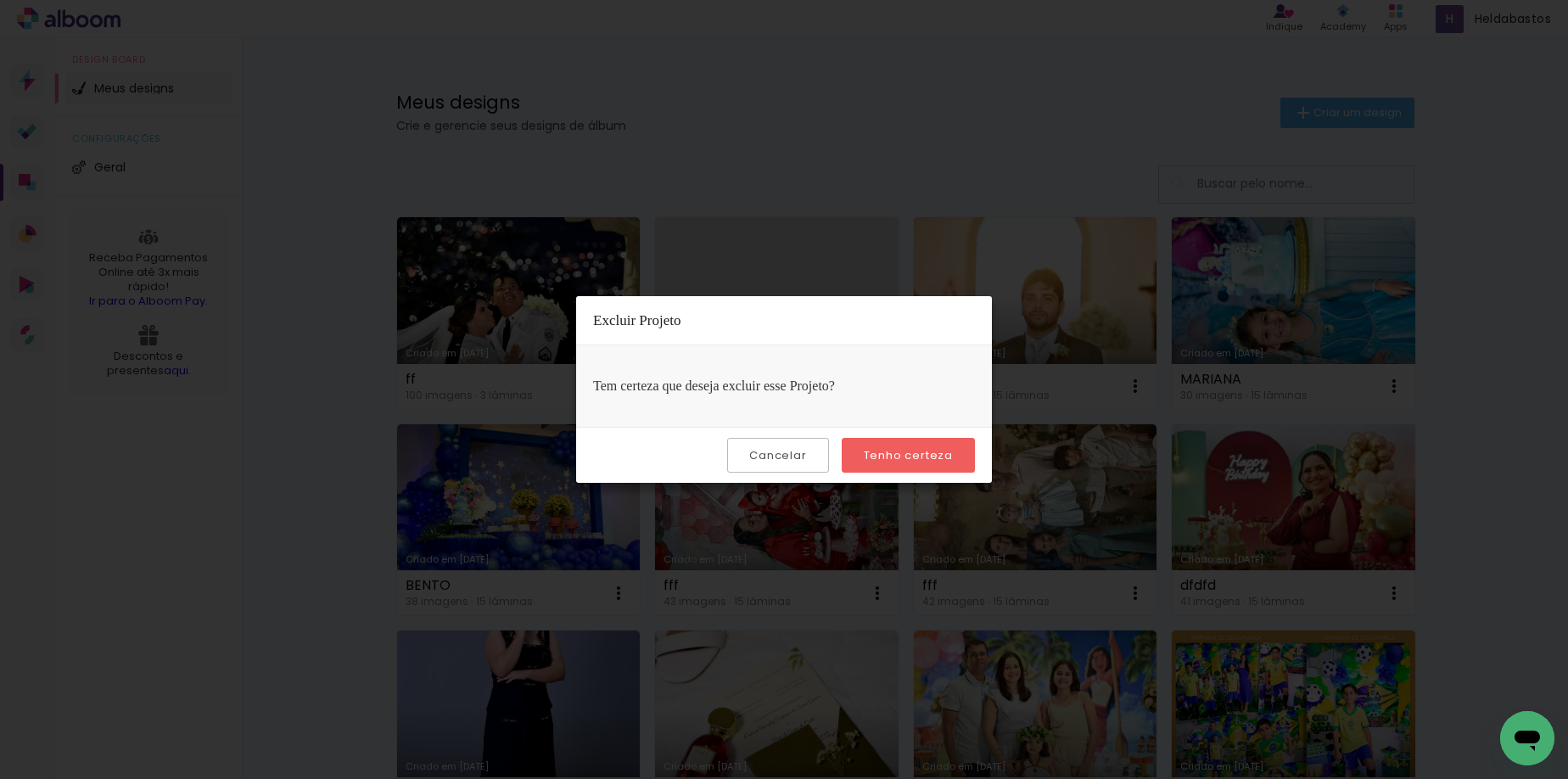
click at [0, 0] on slot "Tenho certeza" at bounding box center [0, 0] width 0 height 0
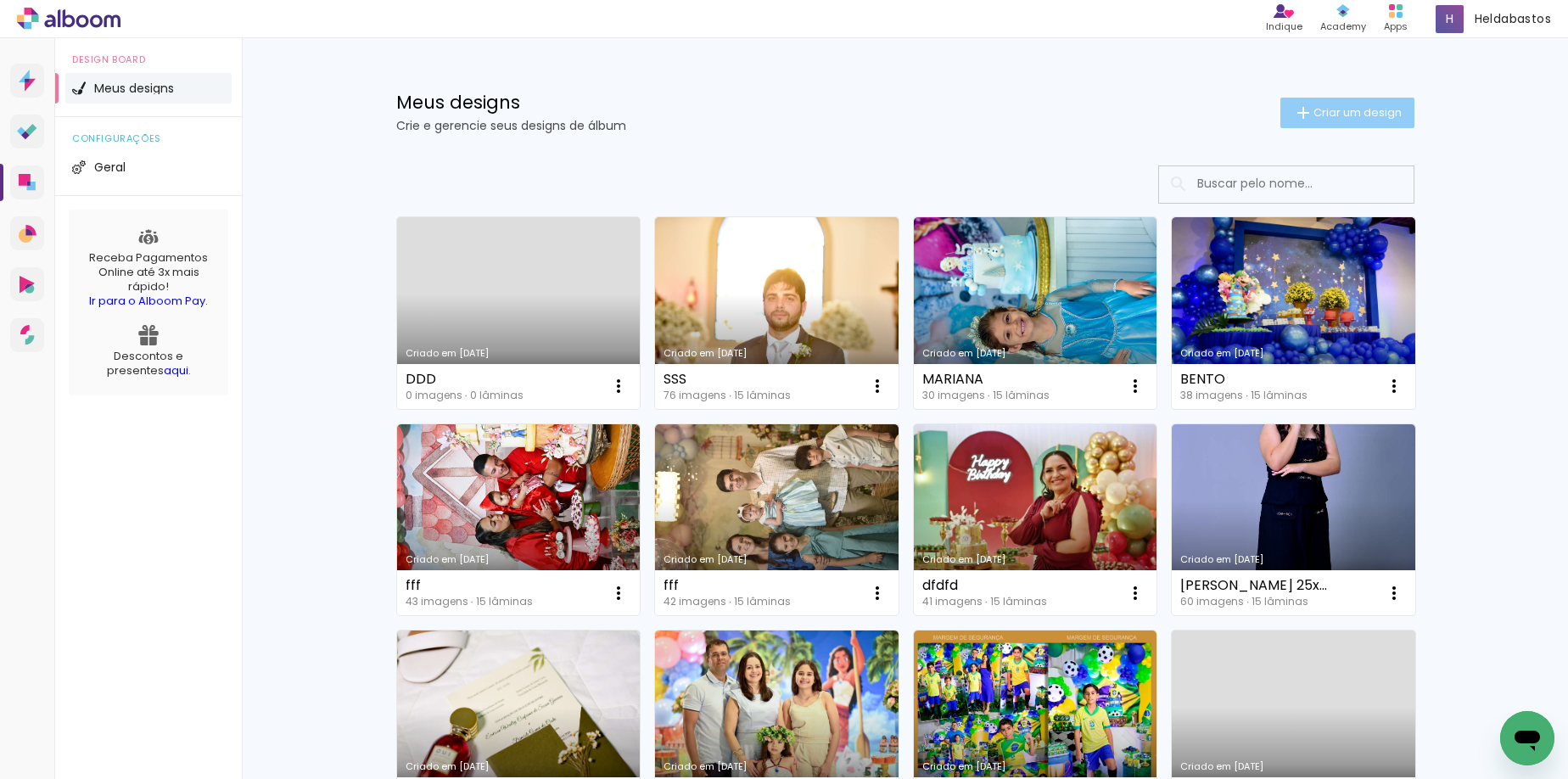
click at [1313, 108] on span "Criar um design" at bounding box center [1357, 113] width 88 height 11
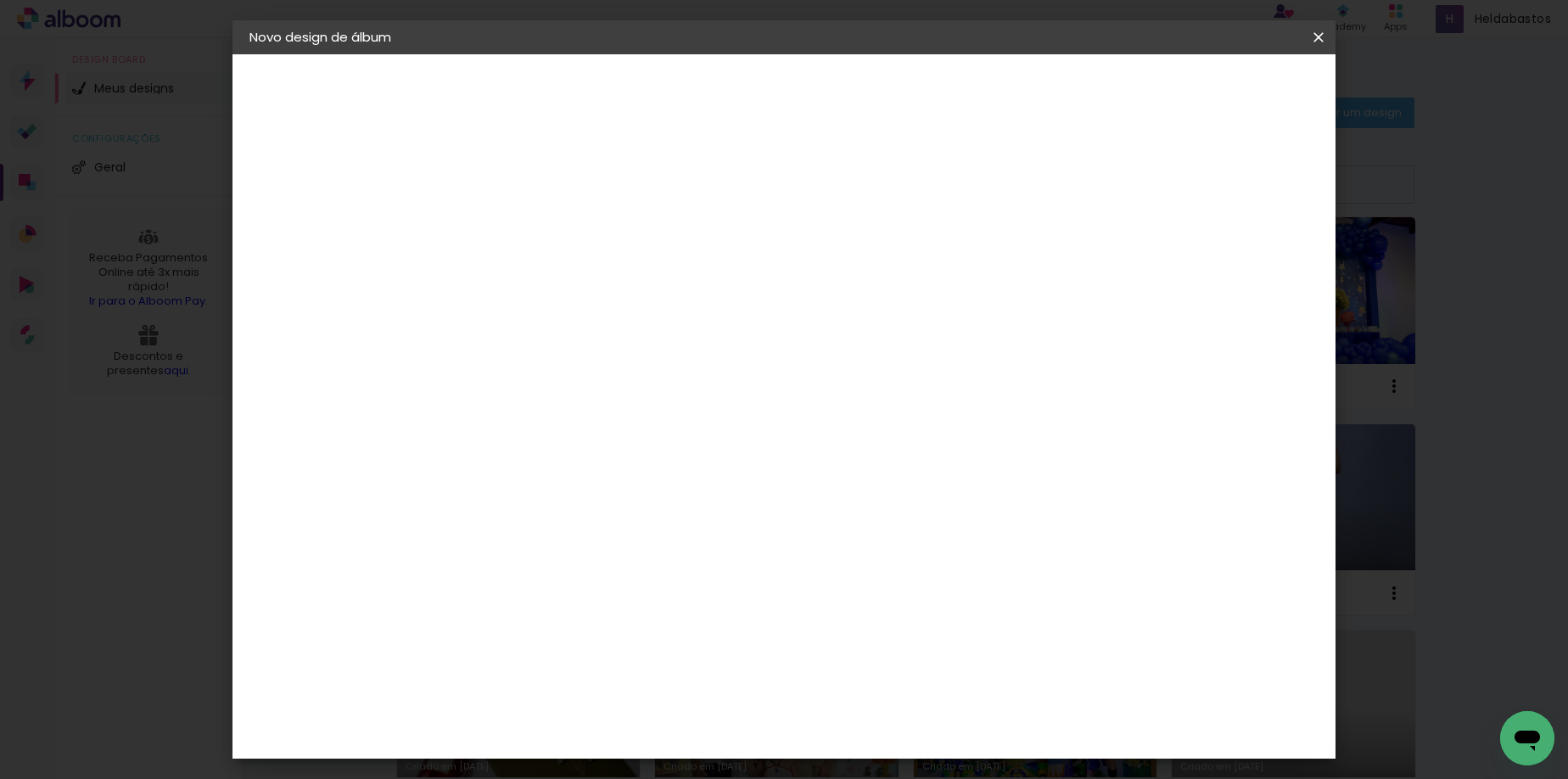
click at [526, 231] on input at bounding box center [526, 227] width 0 height 26
type input "hhhh"
type paper-input "hhhh"
click at [701, 79] on paper-button "Avançar" at bounding box center [659, 90] width 83 height 29
click at [656, 265] on iron-icon at bounding box center [649, 272] width 13 height 13
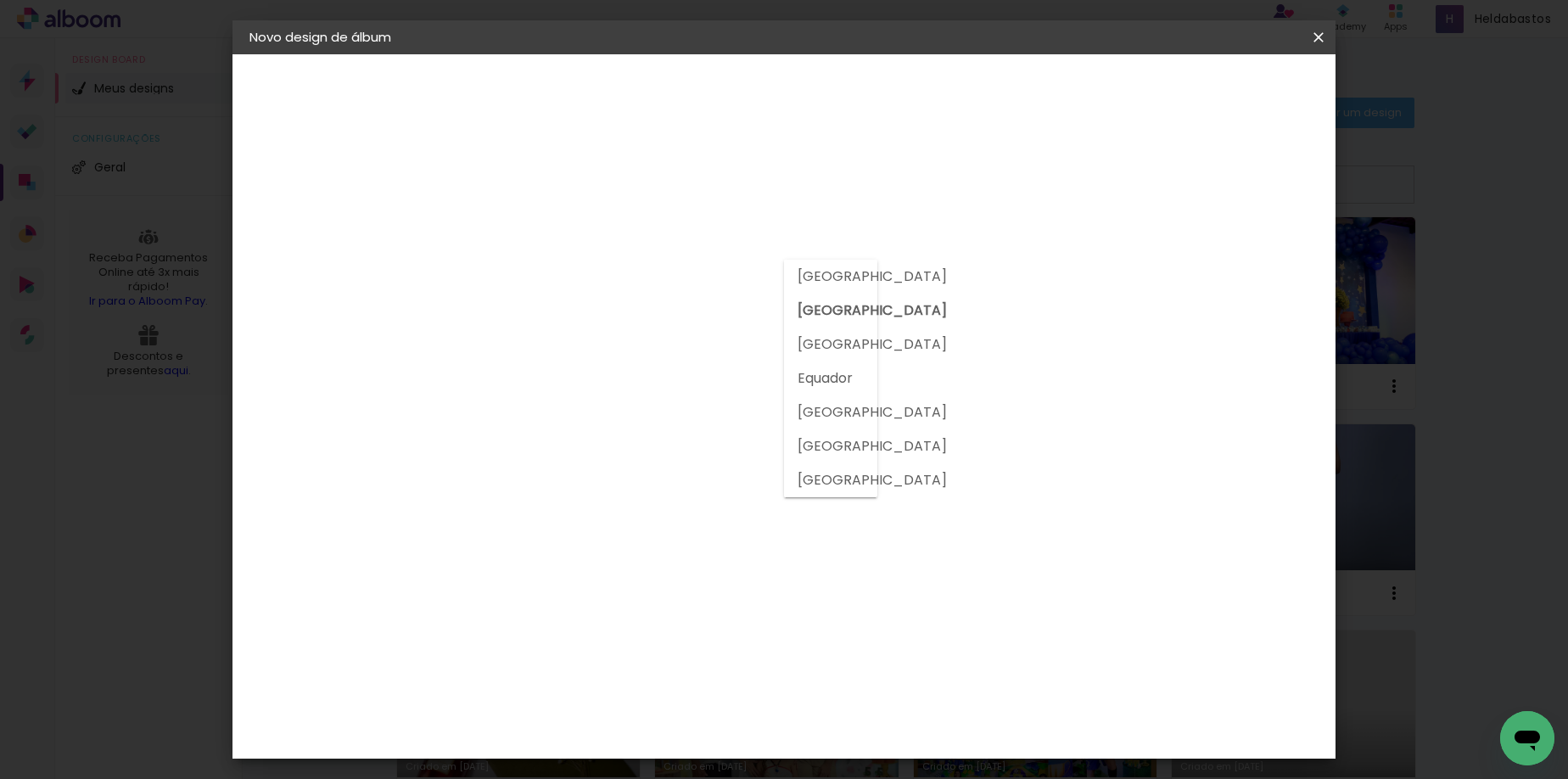
click at [624, 321] on input at bounding box center [570, 323] width 171 height 21
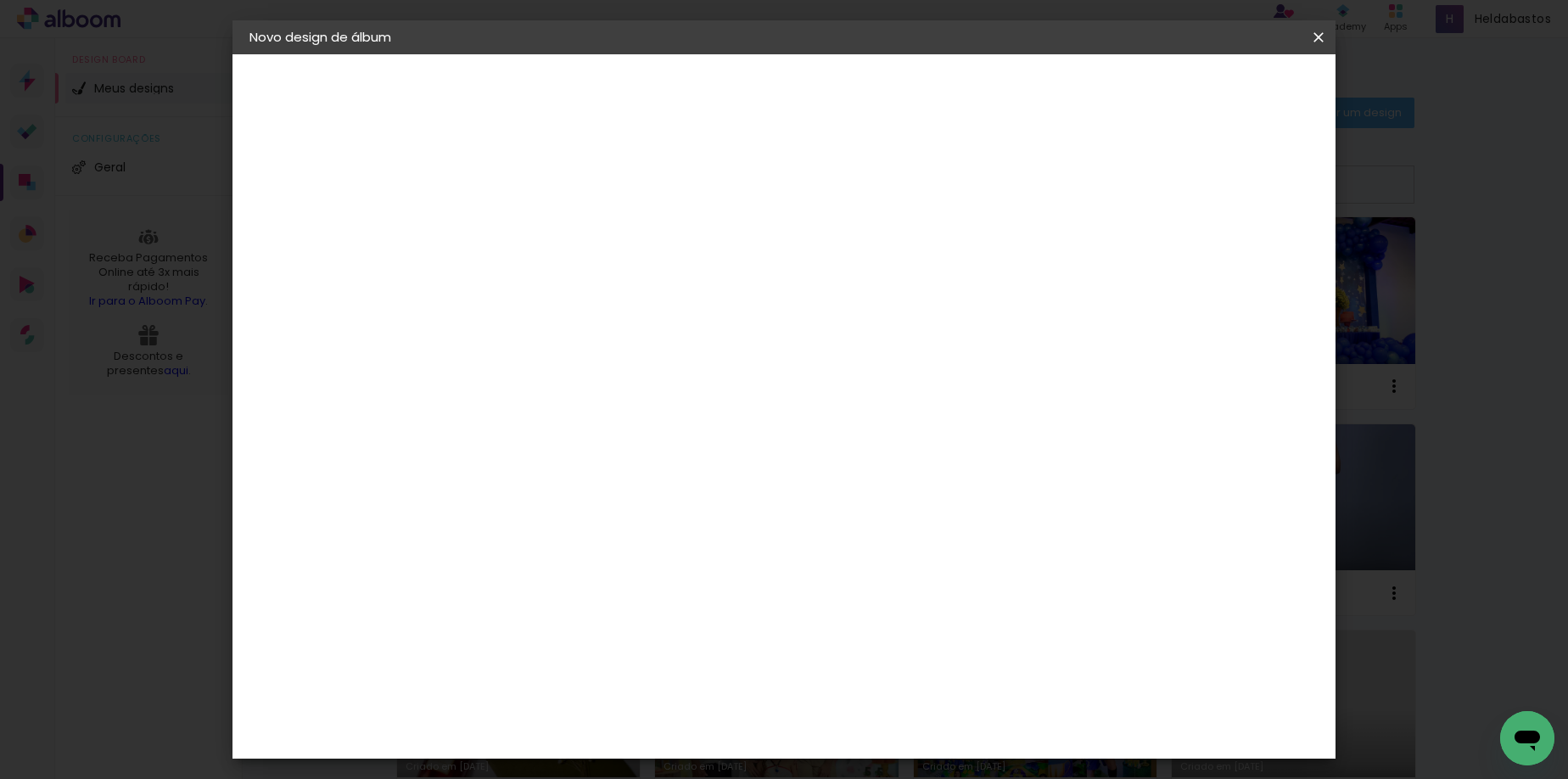
click at [624, 321] on input at bounding box center [570, 323] width 171 height 21
type input "mol"
type paper-input "mol"
click at [582, 388] on div "Moldurart Álbuns" at bounding box center [549, 387] width 66 height 27
click at [0, 0] on slot "Avançar" at bounding box center [0, 0] width 0 height 0
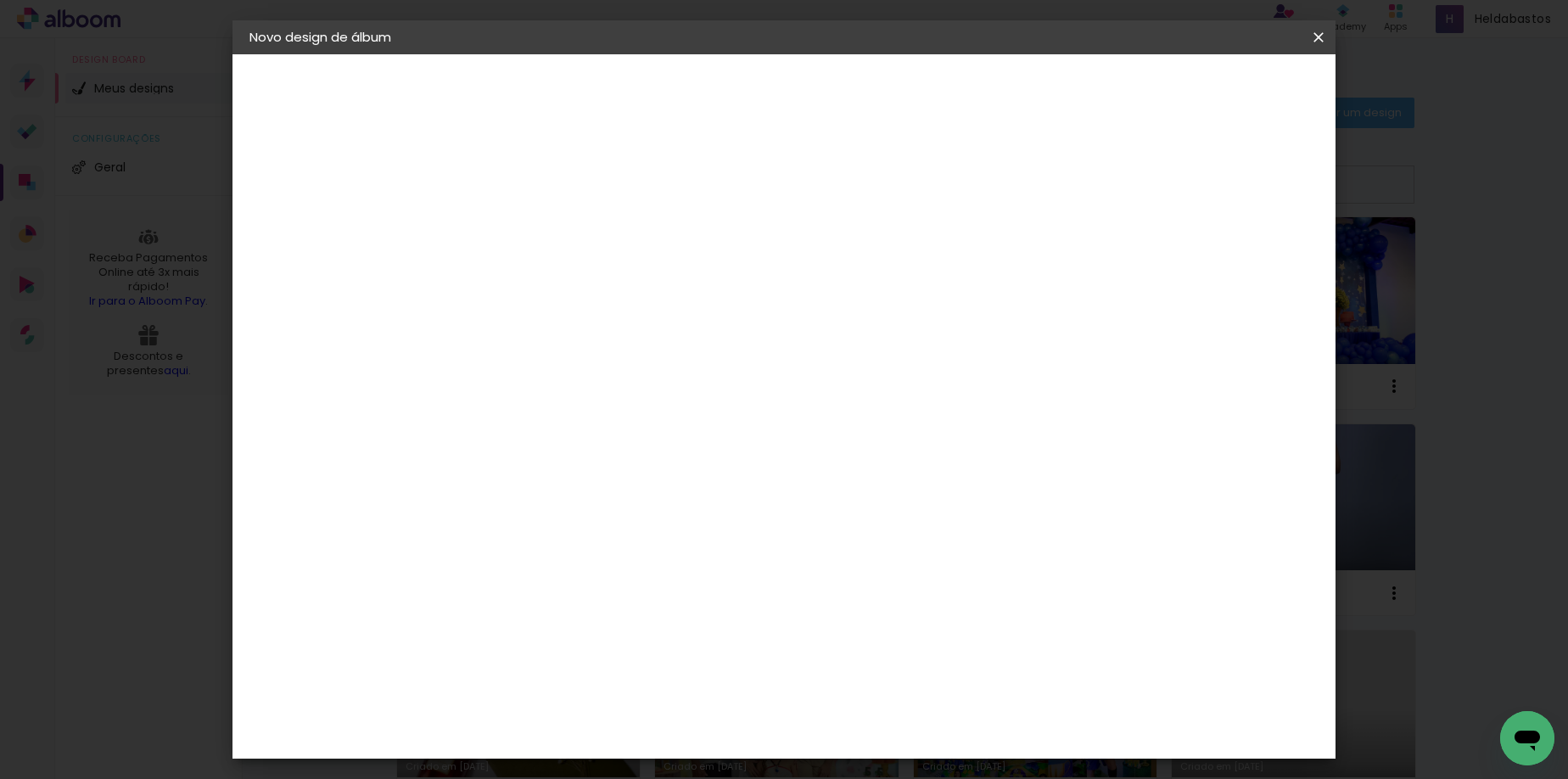
click at [614, 285] on iron-icon at bounding box center [603, 295] width 20 height 20
click at [0, 0] on slot "Vincada" at bounding box center [0, 0] width 0 height 0
type input "Vincada"
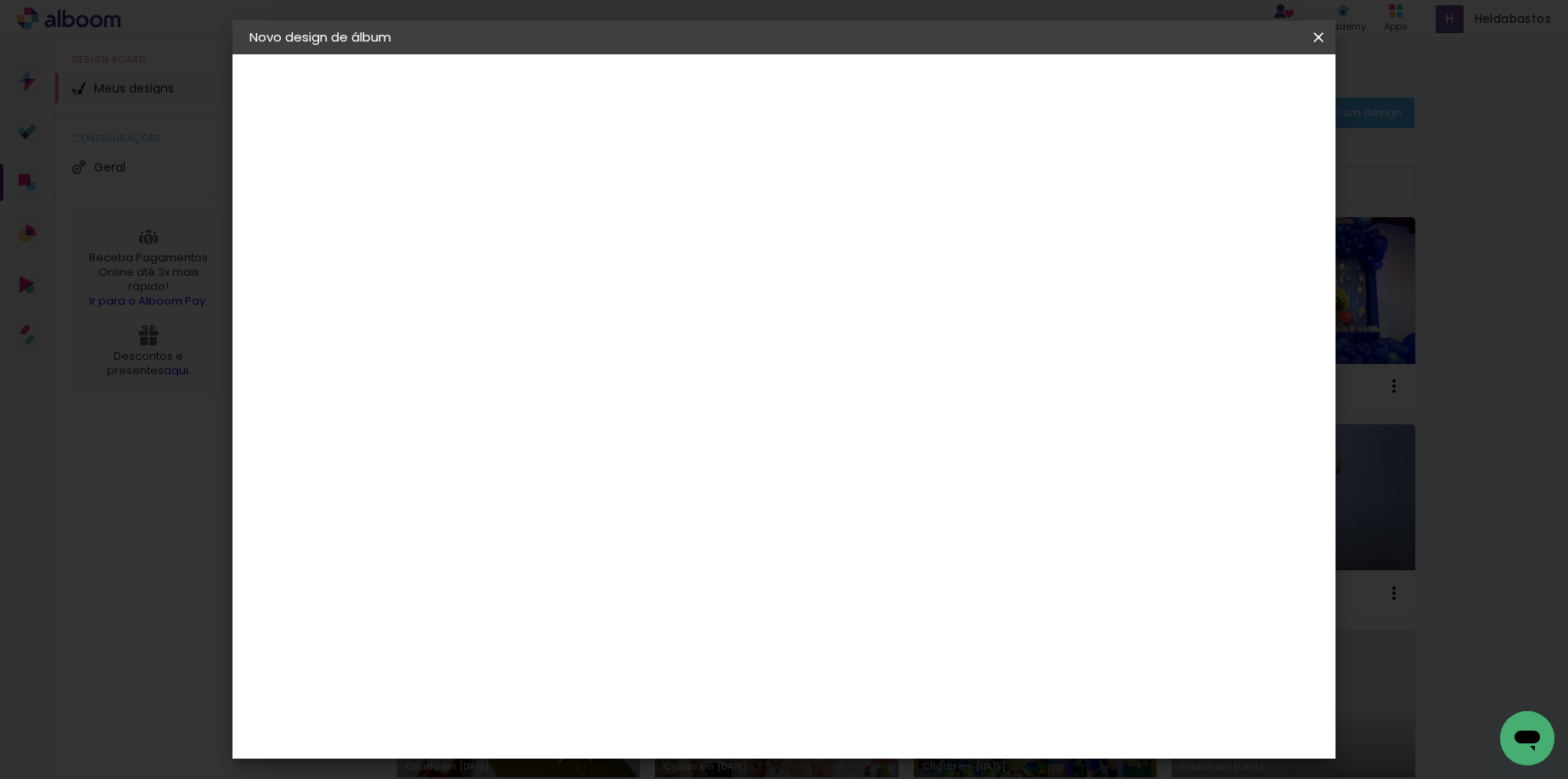
click at [0, 0] on slot "Avançar" at bounding box center [0, 0] width 0 height 0
click at [1213, 85] on span "Iniciar design" at bounding box center [1174, 90] width 78 height 11
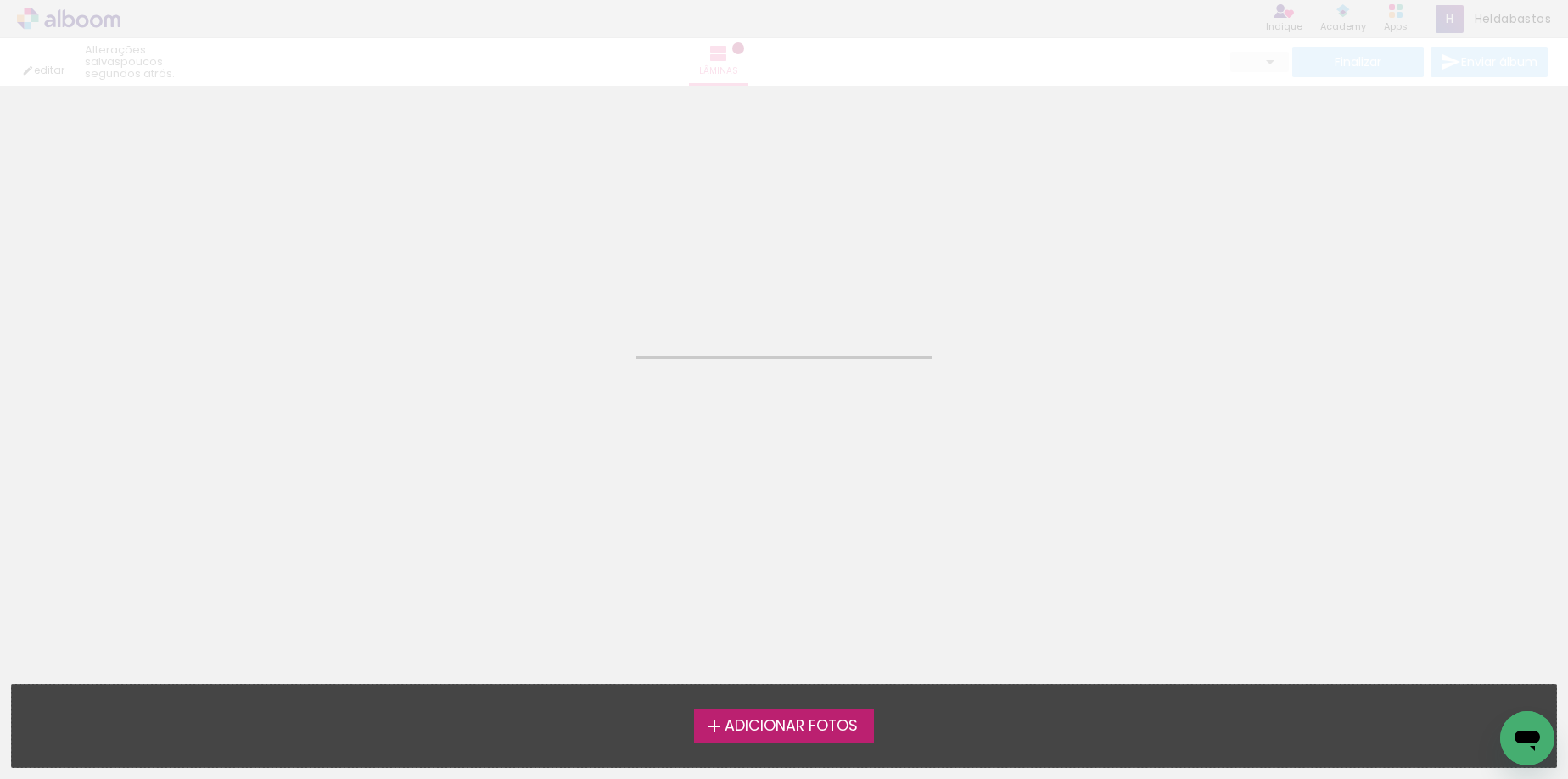
click at [768, 720] on span "Adicionar Fotos" at bounding box center [791, 726] width 133 height 15
click at [0, 0] on input "file" at bounding box center [0, 0] width 0 height 0
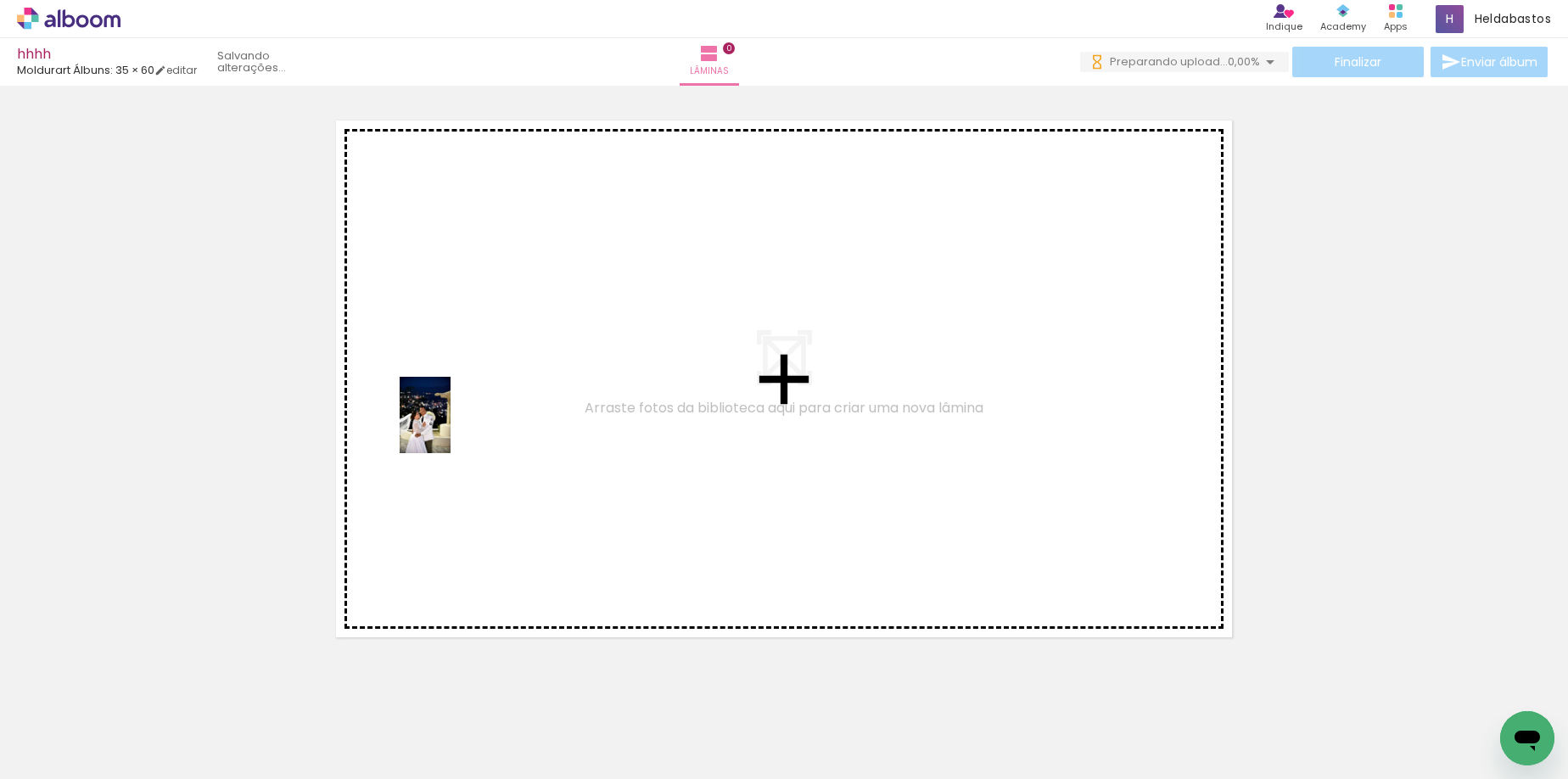
drag, startPoint x: 190, startPoint y: 705, endPoint x: 452, endPoint y: 418, distance: 388.6
click at [452, 418] on quentale-workspace at bounding box center [784, 390] width 1568 height 779
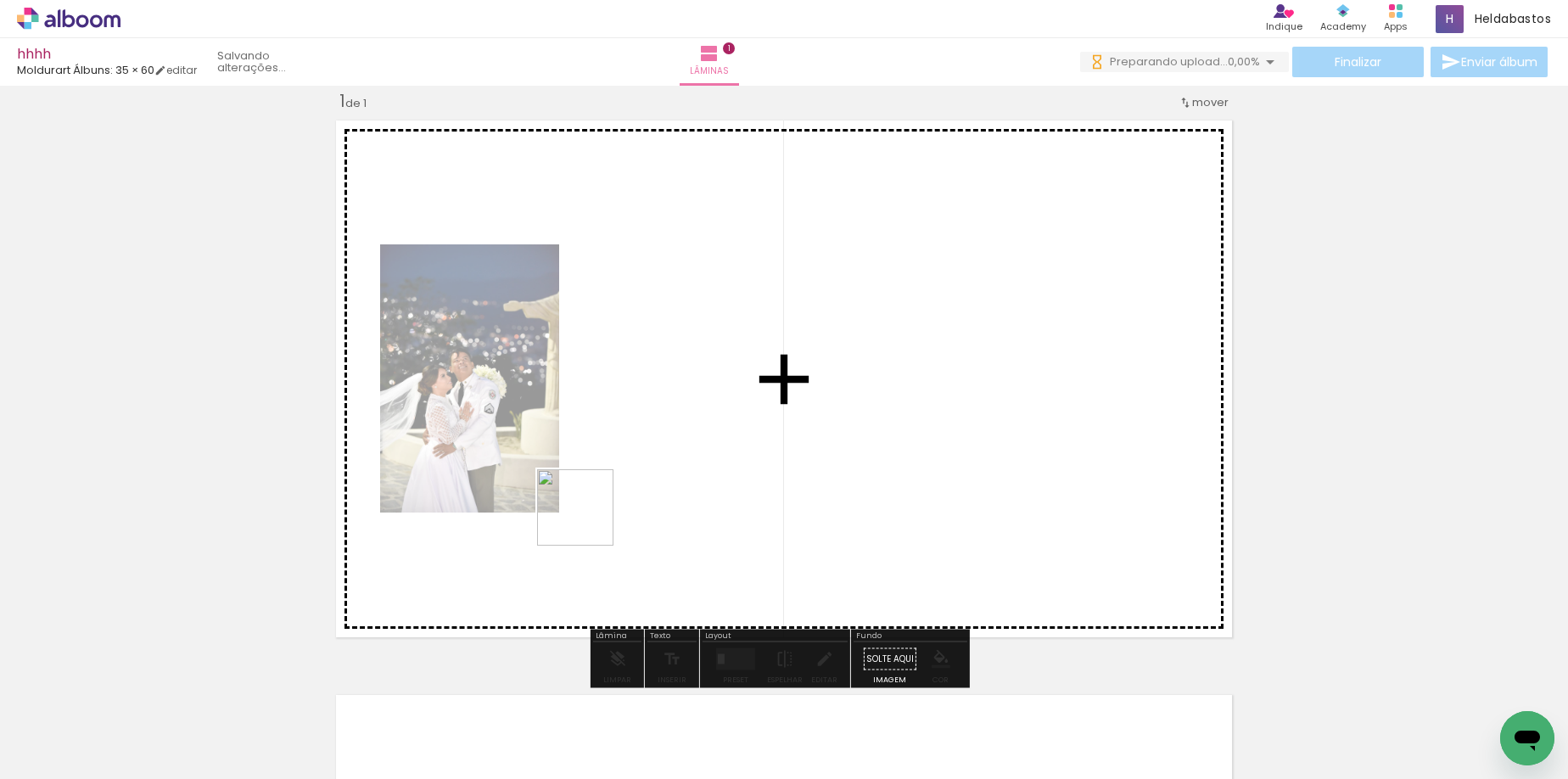
drag, startPoint x: 265, startPoint y: 745, endPoint x: 536, endPoint y: 774, distance: 272.5
click at [632, 464] on quentale-workspace at bounding box center [784, 390] width 1568 height 779
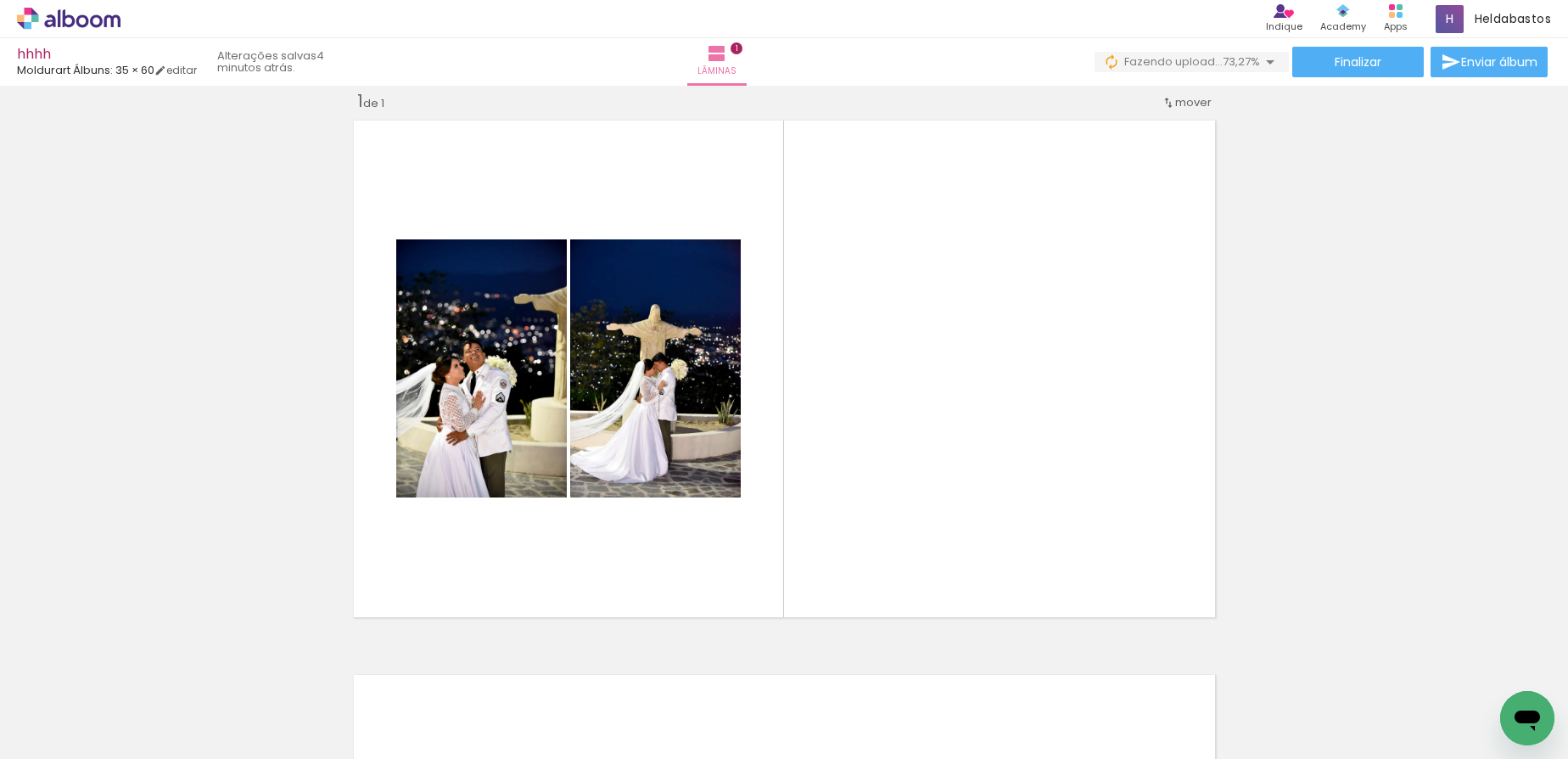
scroll to position [0, 7539]
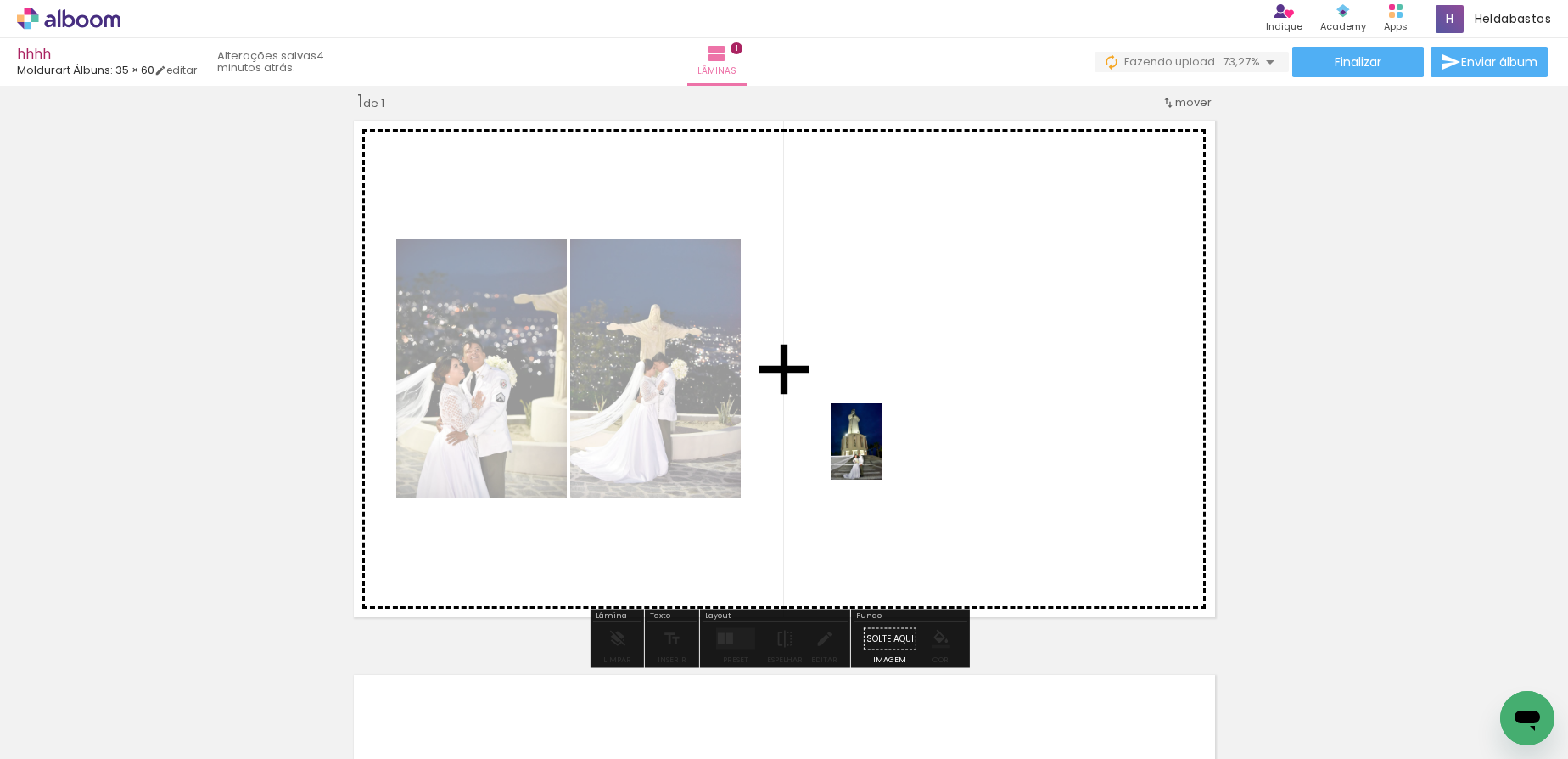
drag, startPoint x: 708, startPoint y: 691, endPoint x: 882, endPoint y: 454, distance: 294.0
click at [882, 454] on quentale-workspace at bounding box center [784, 379] width 1568 height 759
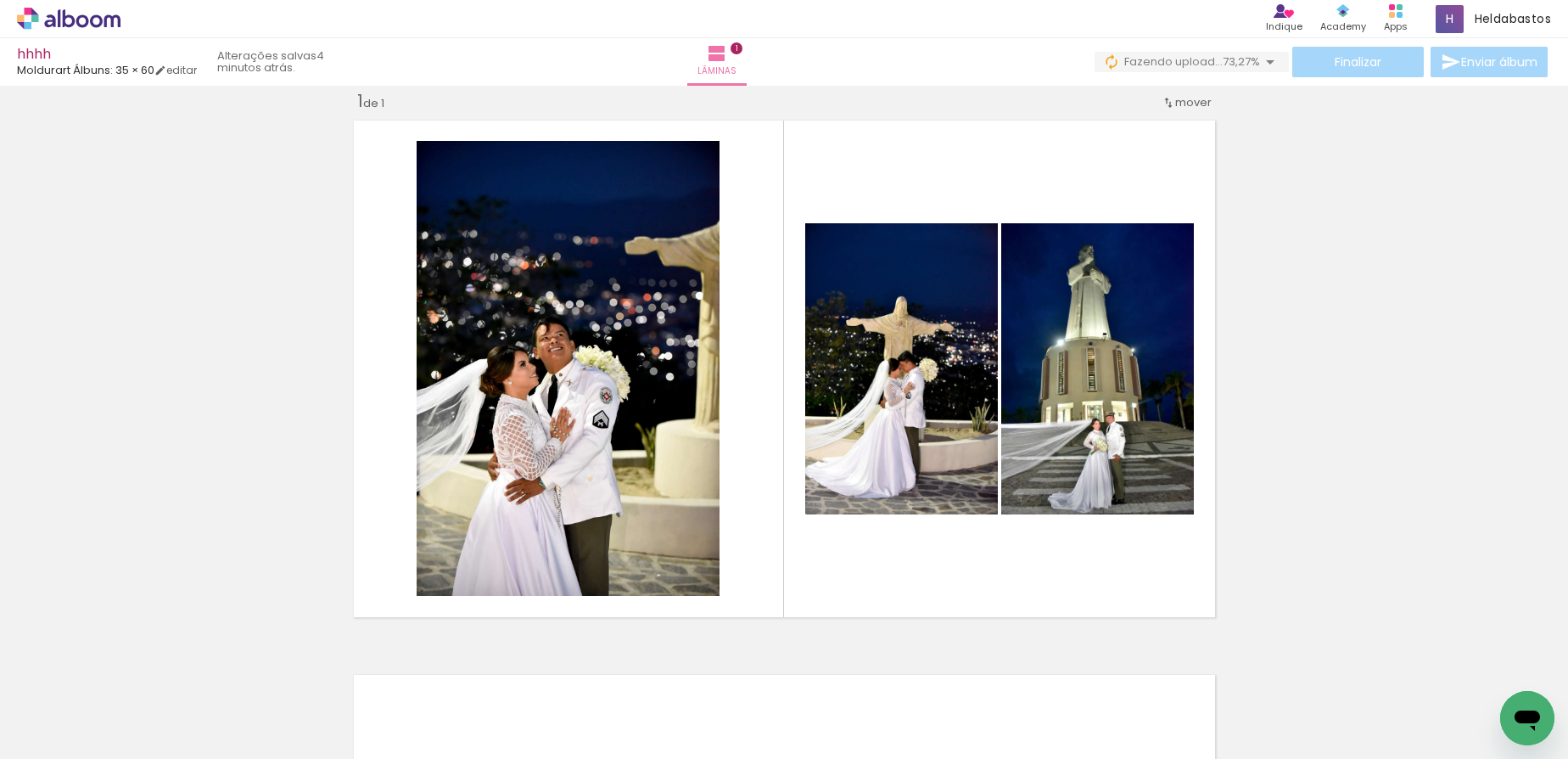
scroll to position [0, 3088]
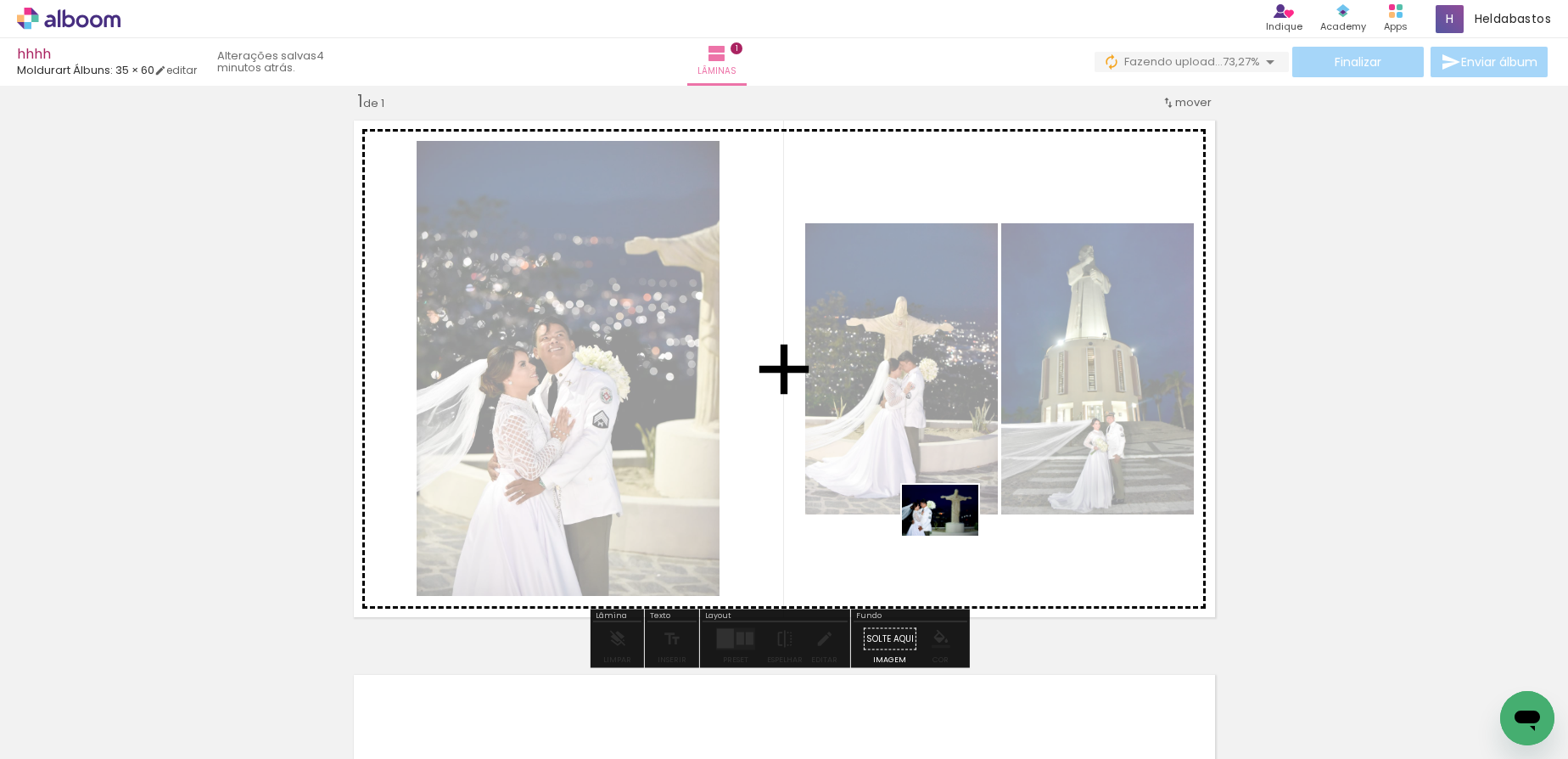
drag, startPoint x: 999, startPoint y: 708, endPoint x: 953, endPoint y: 535, distance: 179.0
click at [953, 535] on quentale-workspace at bounding box center [784, 379] width 1568 height 759
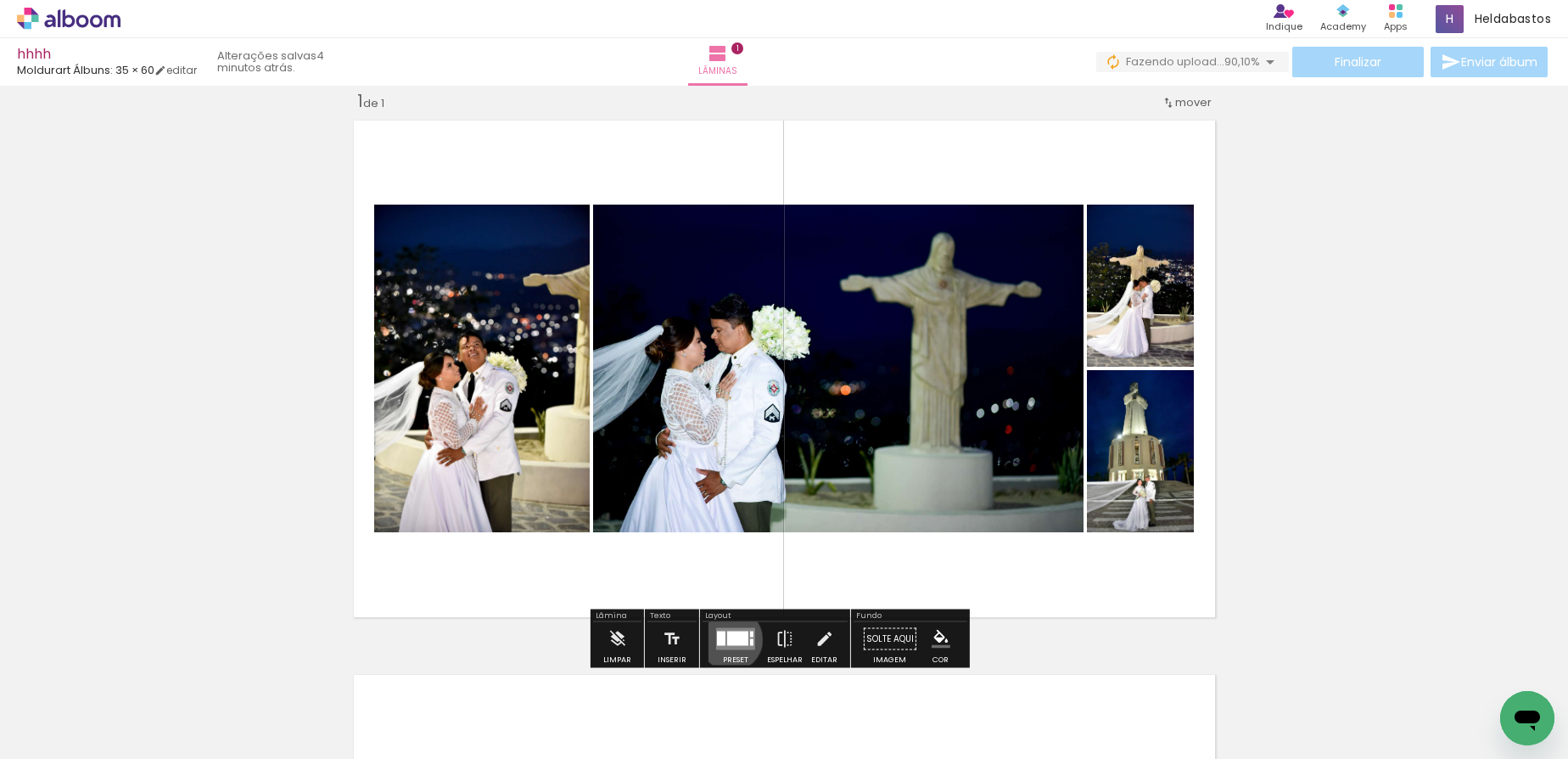
click at [728, 639] on div at bounding box center [738, 638] width 21 height 14
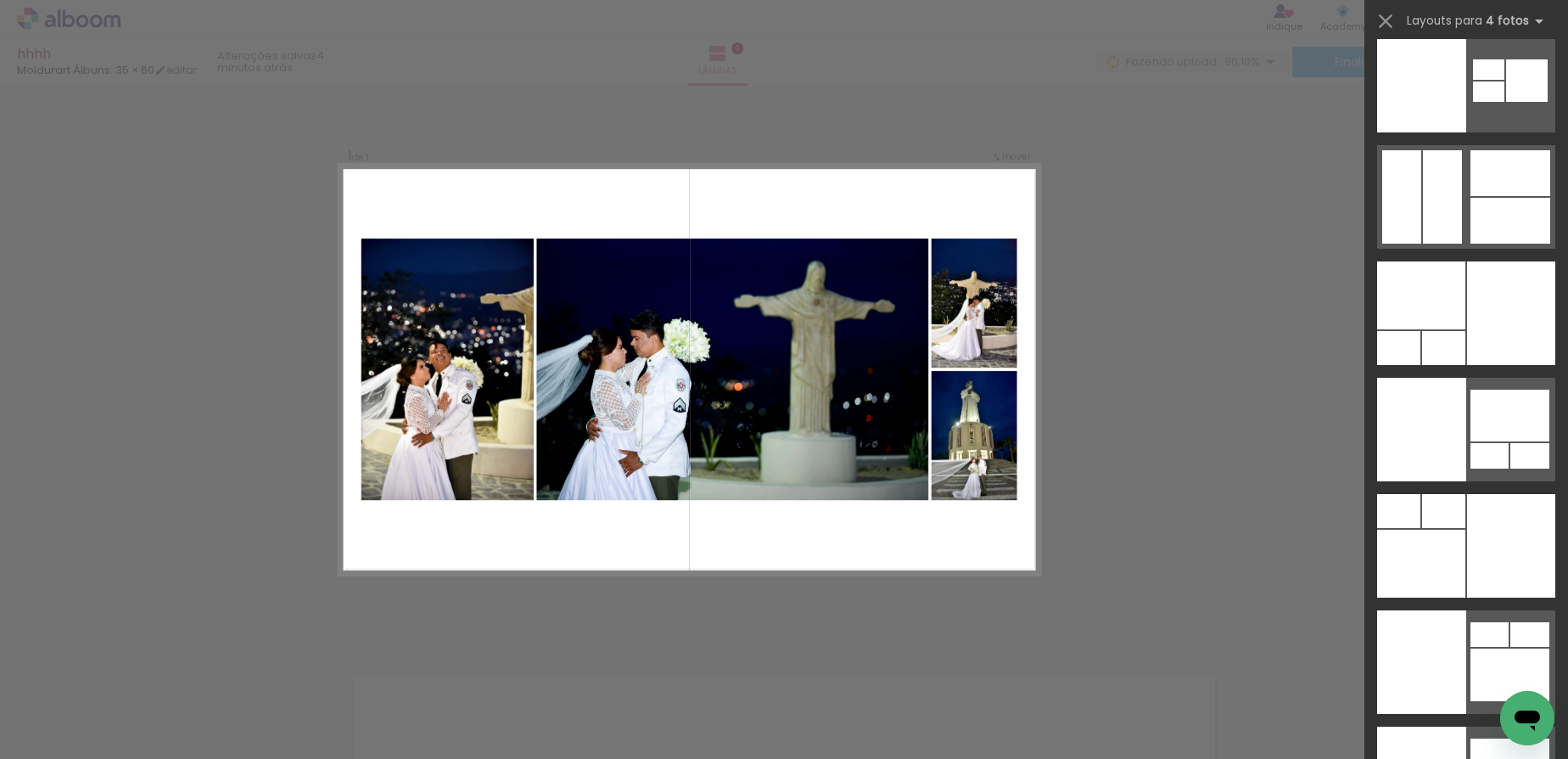
scroll to position [40600, 0]
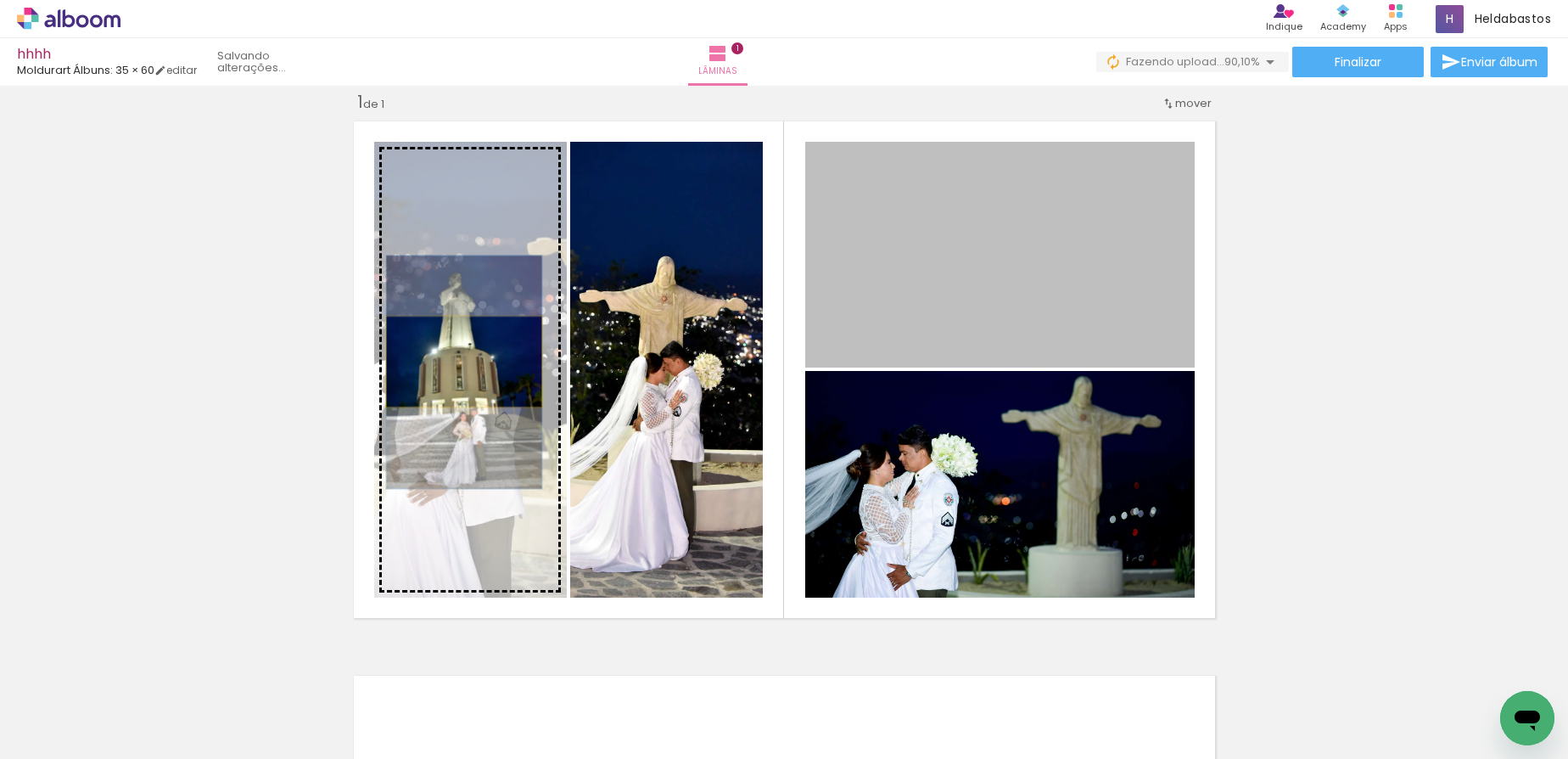
drag, startPoint x: 966, startPoint y: 290, endPoint x: 458, endPoint y: 362, distance: 513.1
click at [0, 0] on slot at bounding box center [0, 0] width 0 height 0
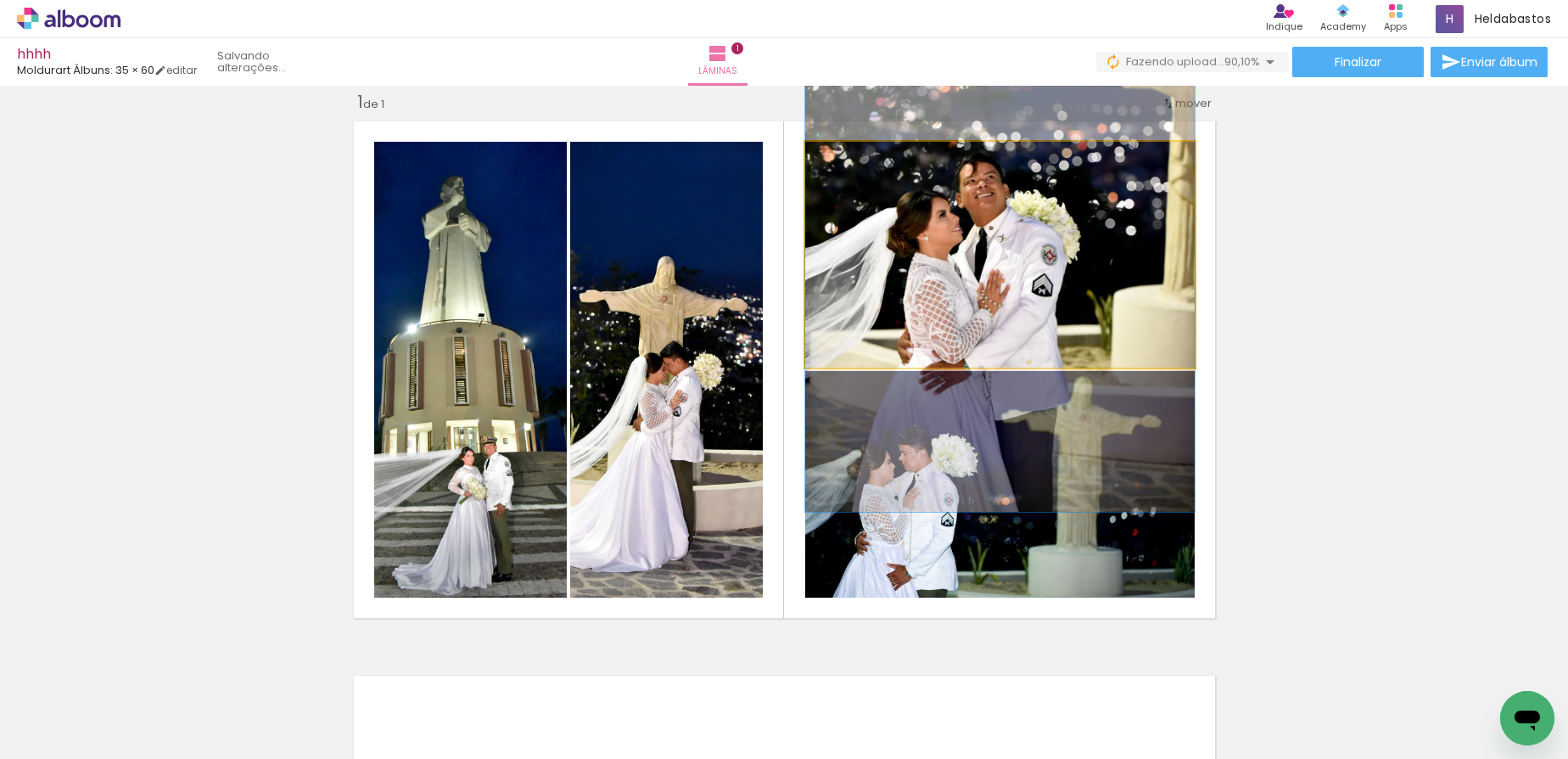
drag, startPoint x: 982, startPoint y: 305, endPoint x: 997, endPoint y: 271, distance: 37.2
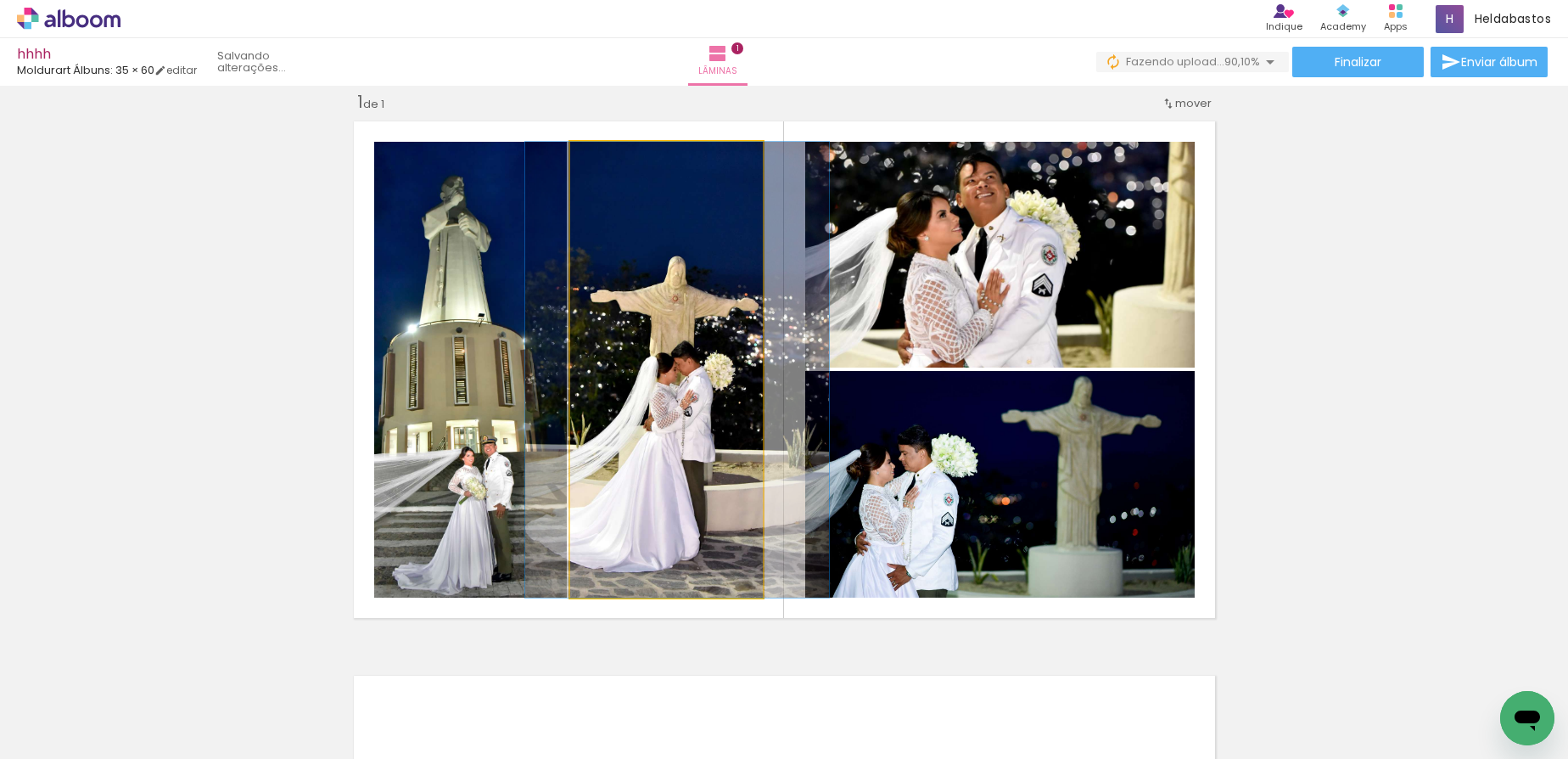
drag, startPoint x: 651, startPoint y: 460, endPoint x: 661, endPoint y: 459, distance: 10.0
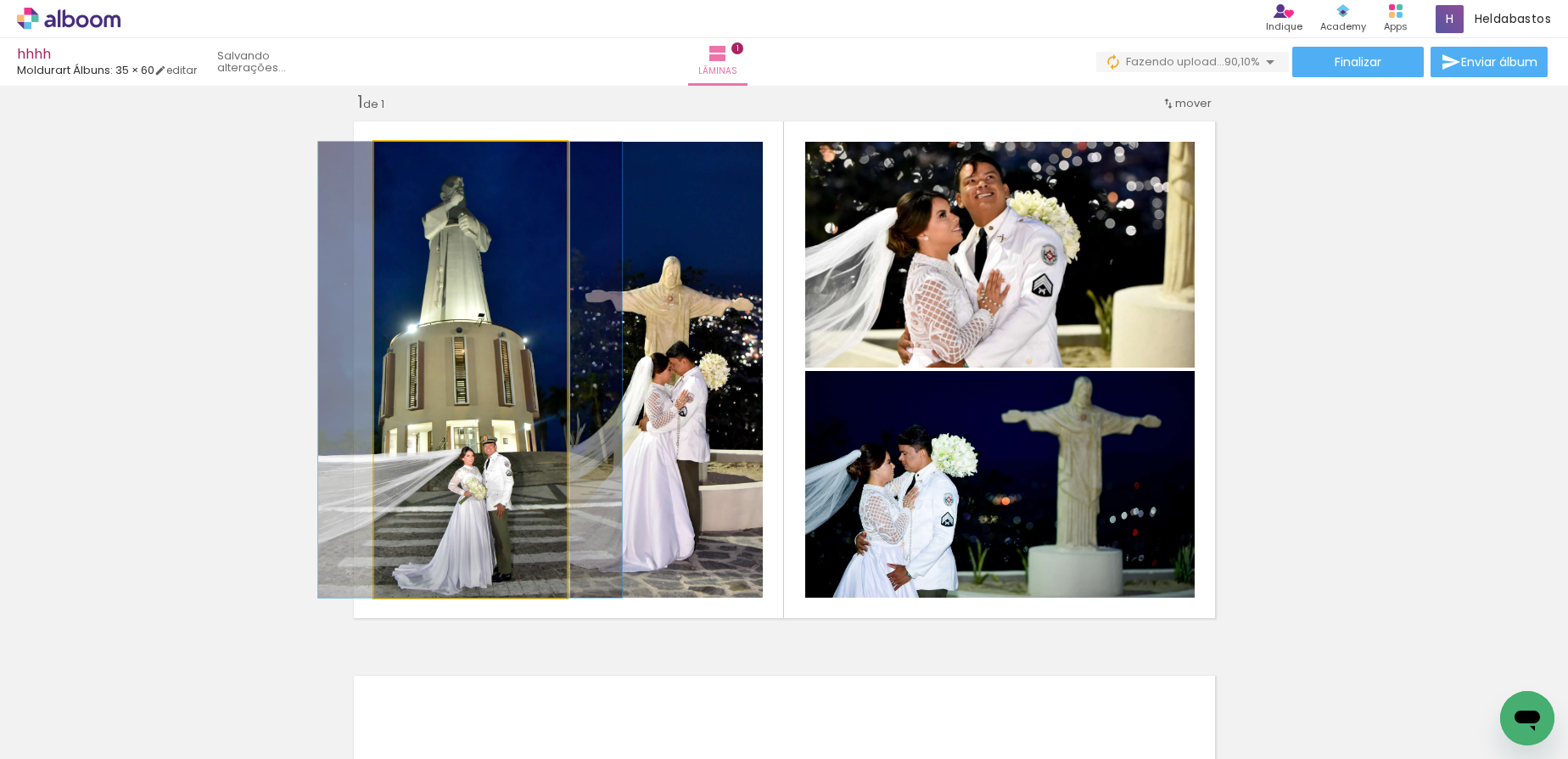
click at [475, 472] on quentale-photo at bounding box center [470, 369] width 192 height 456
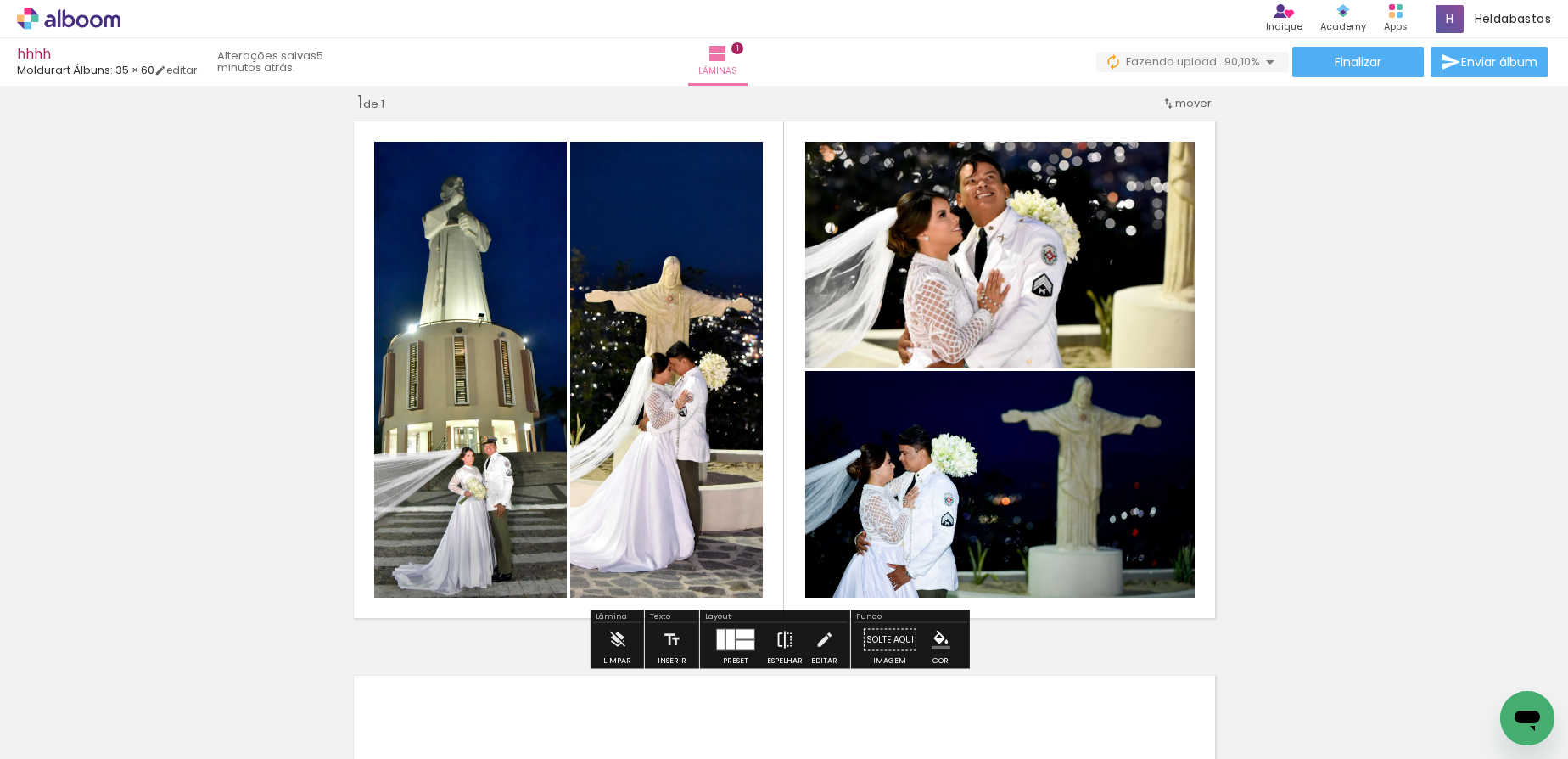
click at [784, 633] on iron-icon at bounding box center [785, 639] width 19 height 33
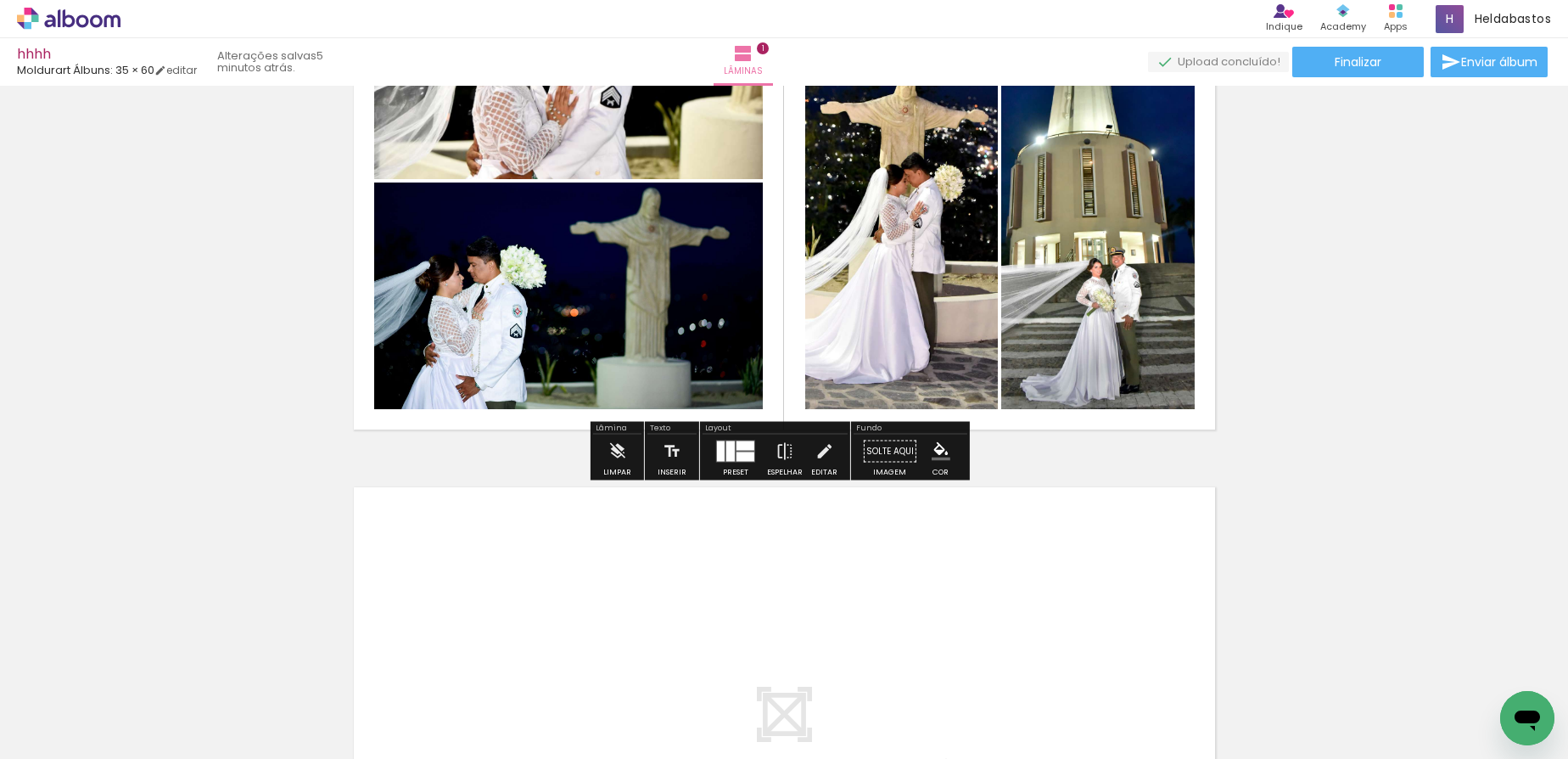
scroll to position [361, 0]
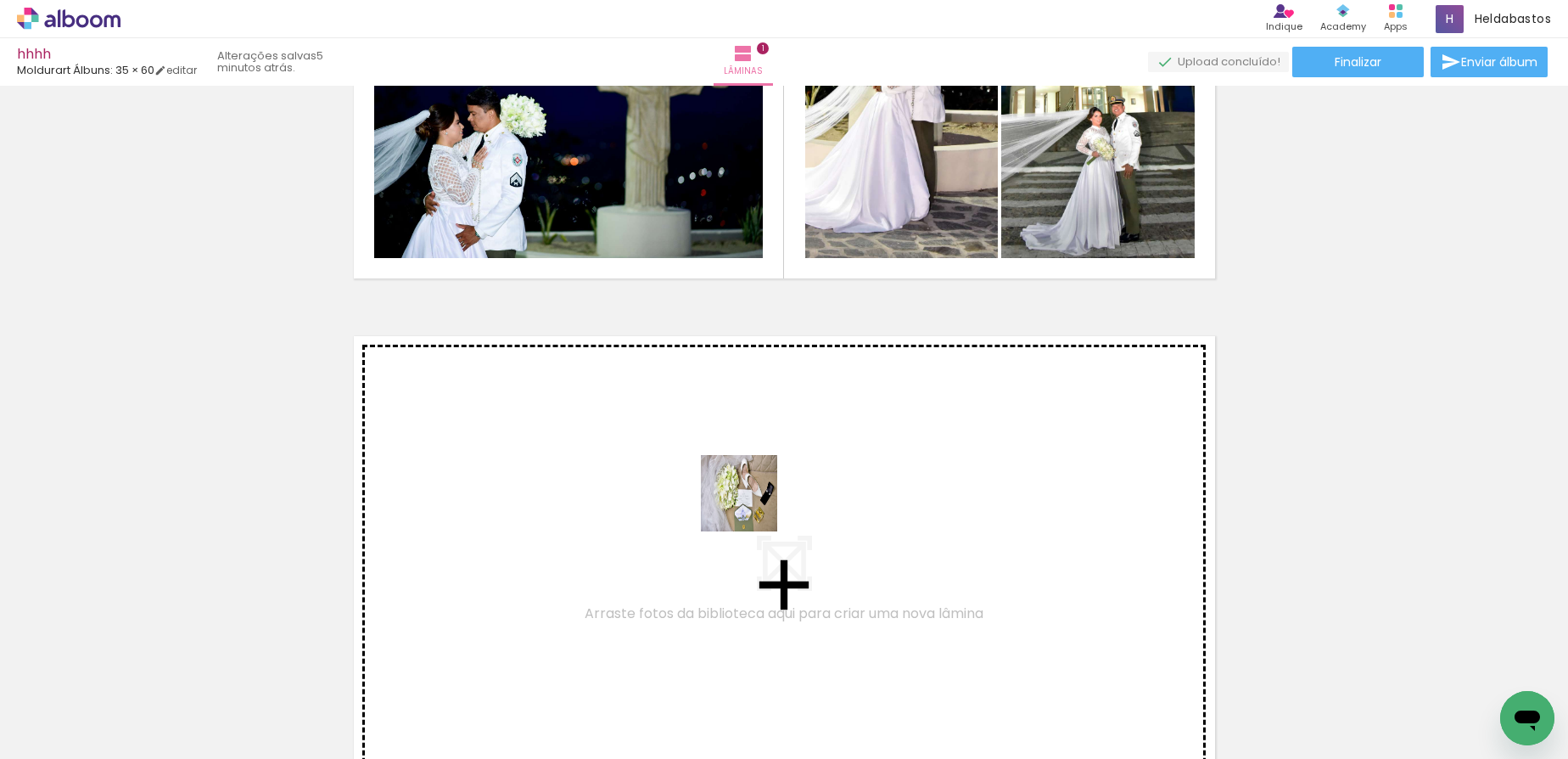
drag, startPoint x: 1060, startPoint y: 719, endPoint x: 751, endPoint y: 505, distance: 375.9
click at [751, 505] on quentale-workspace at bounding box center [784, 379] width 1568 height 759
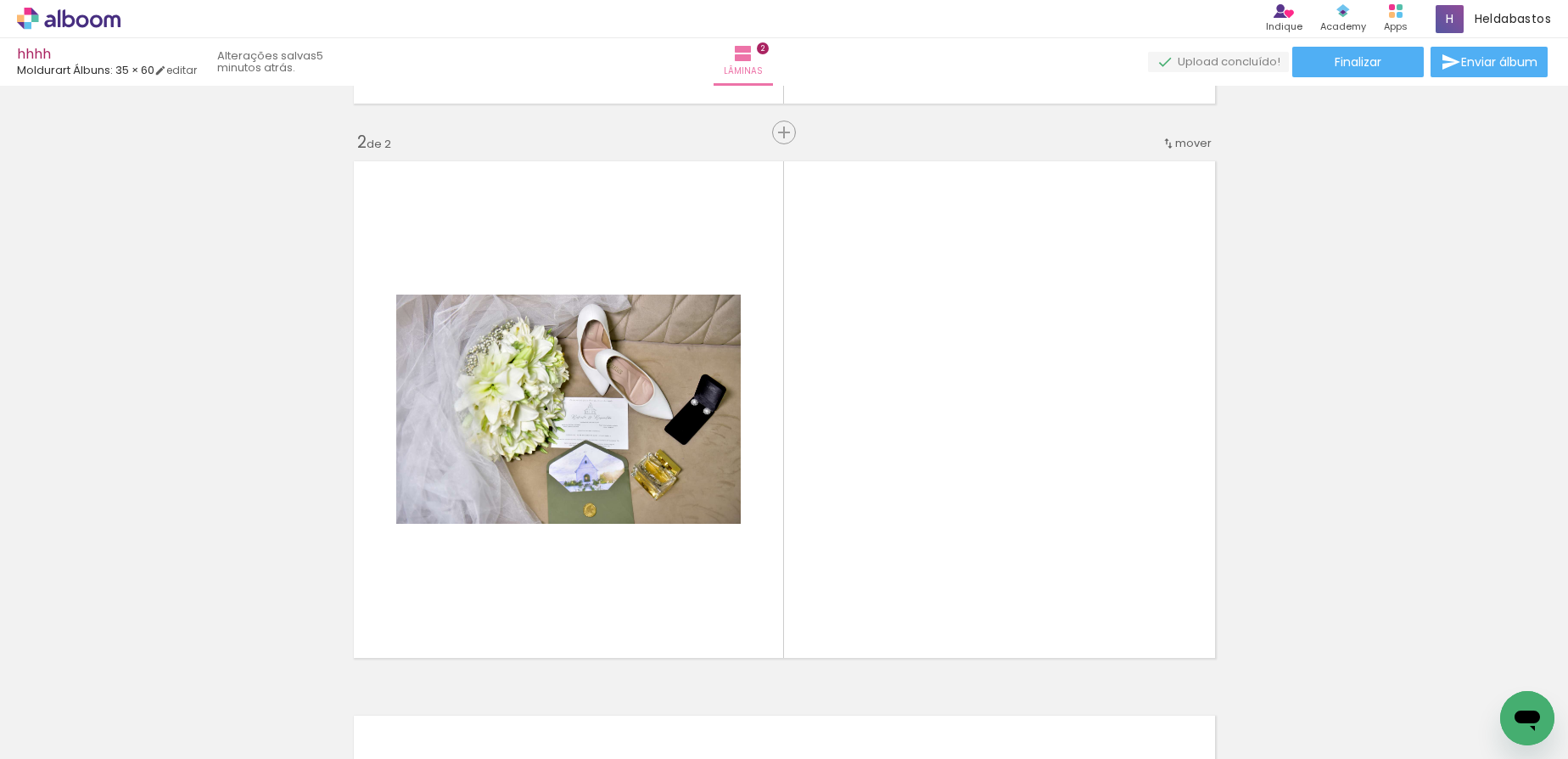
scroll to position [576, 0]
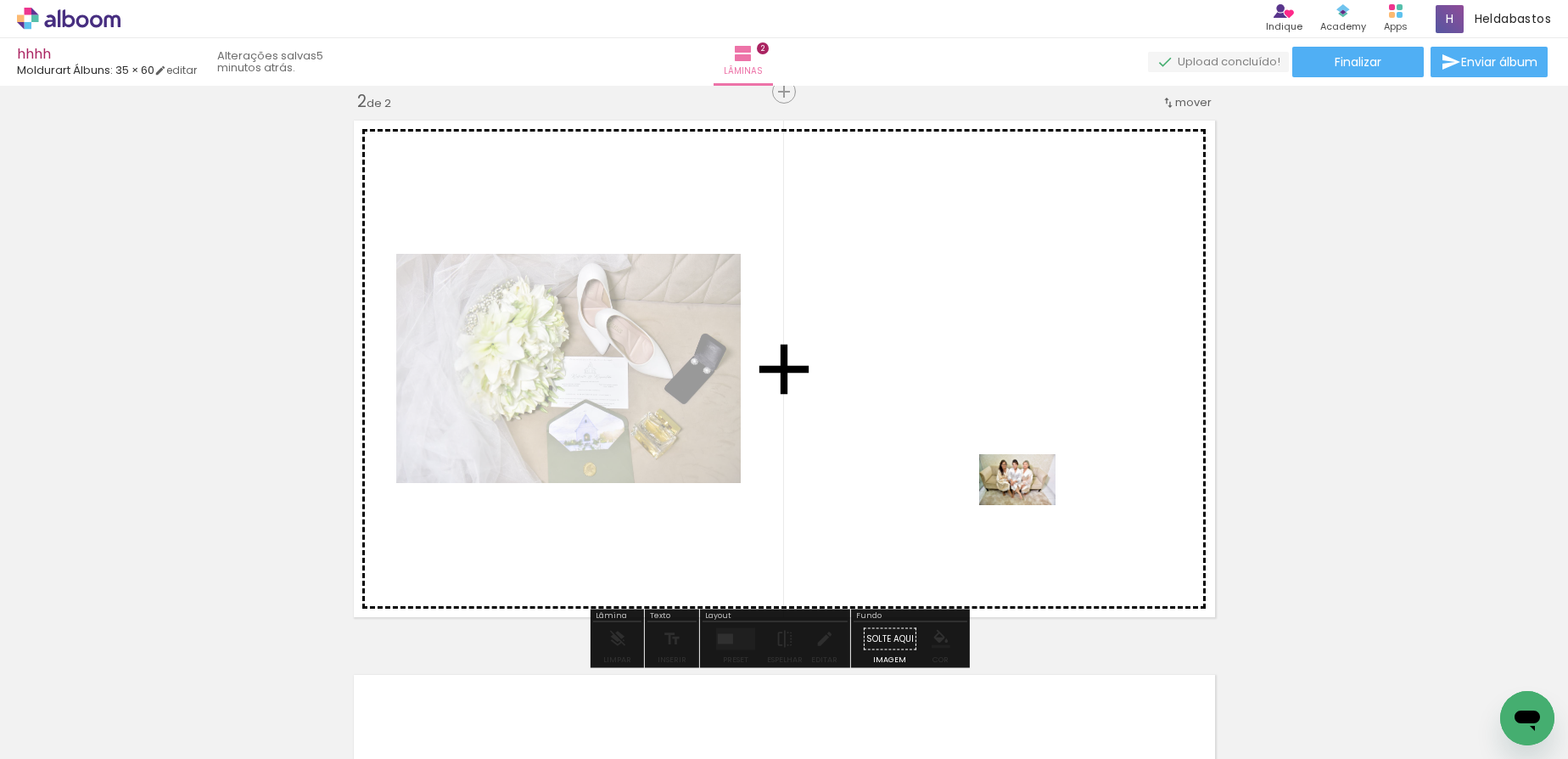
drag, startPoint x: 1151, startPoint y: 666, endPoint x: 1030, endPoint y: 504, distance: 202.2
click at [1030, 504] on quentale-workspace at bounding box center [784, 379] width 1568 height 759
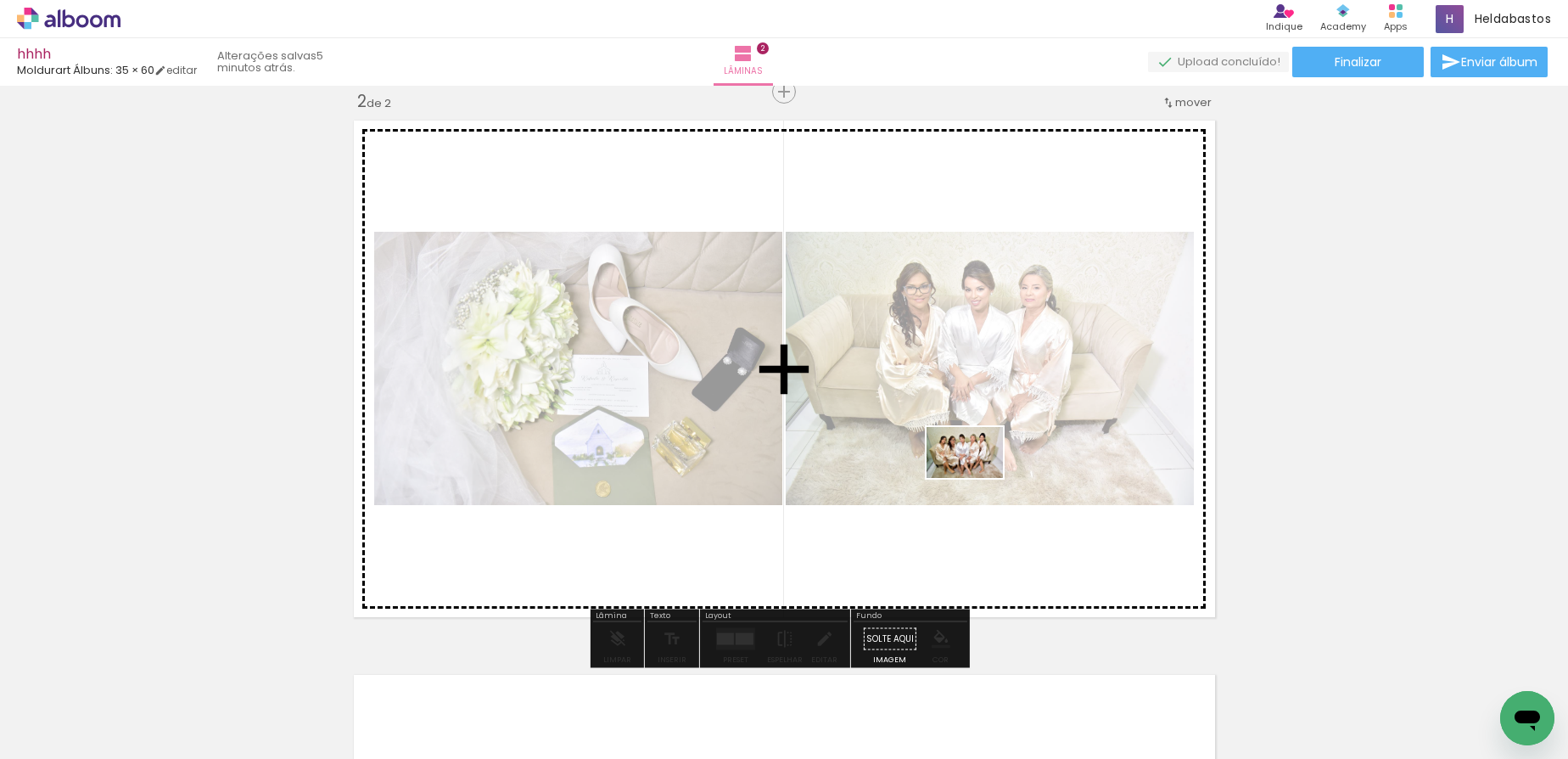
drag, startPoint x: 1282, startPoint y: 703, endPoint x: 977, endPoint y: 478, distance: 379.0
click at [977, 478] on quentale-workspace at bounding box center [784, 379] width 1568 height 759
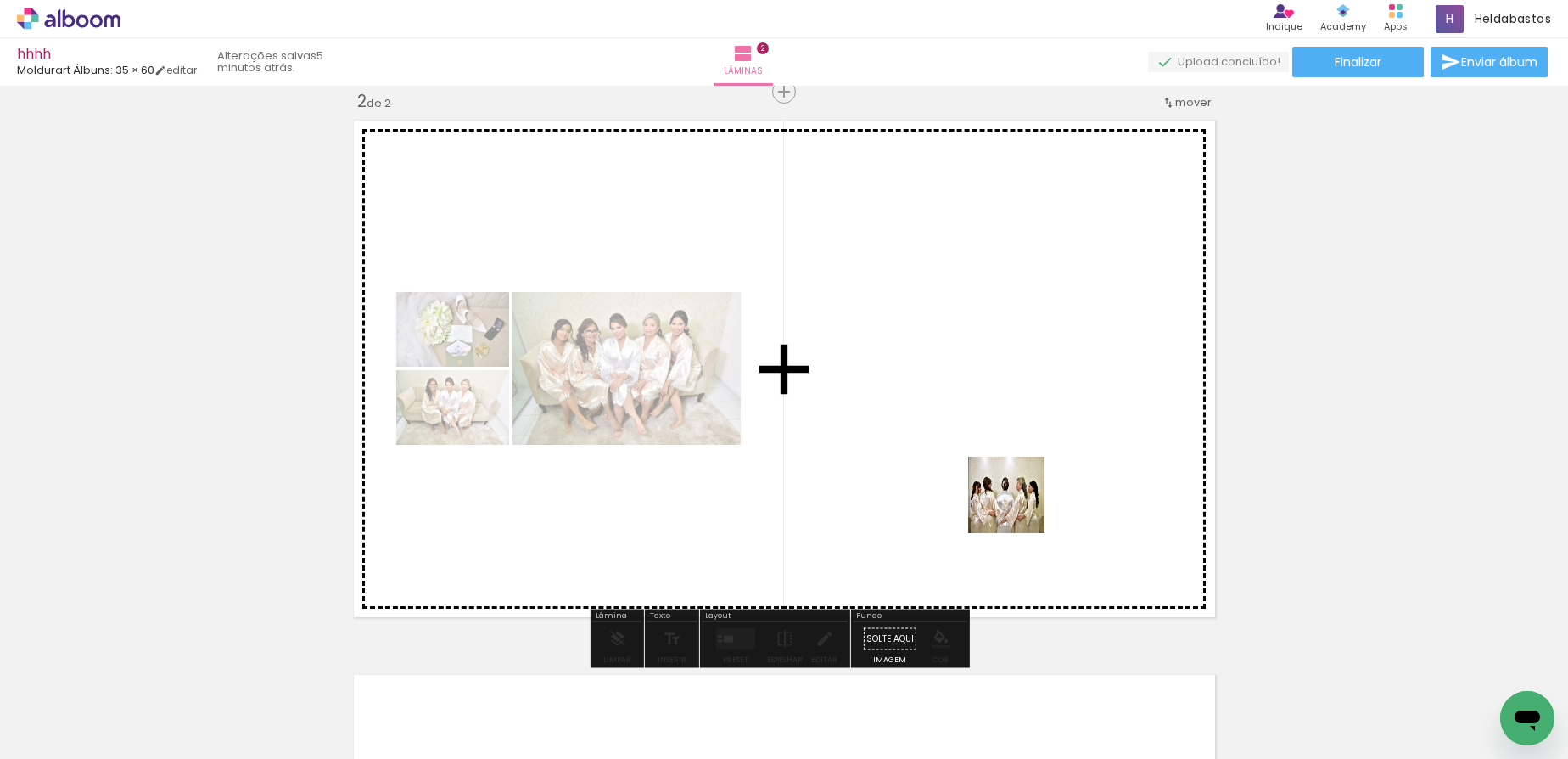
drag, startPoint x: 1347, startPoint y: 691, endPoint x: 1019, endPoint y: 507, distance: 376.1
click at [1019, 507] on quentale-workspace at bounding box center [784, 379] width 1568 height 759
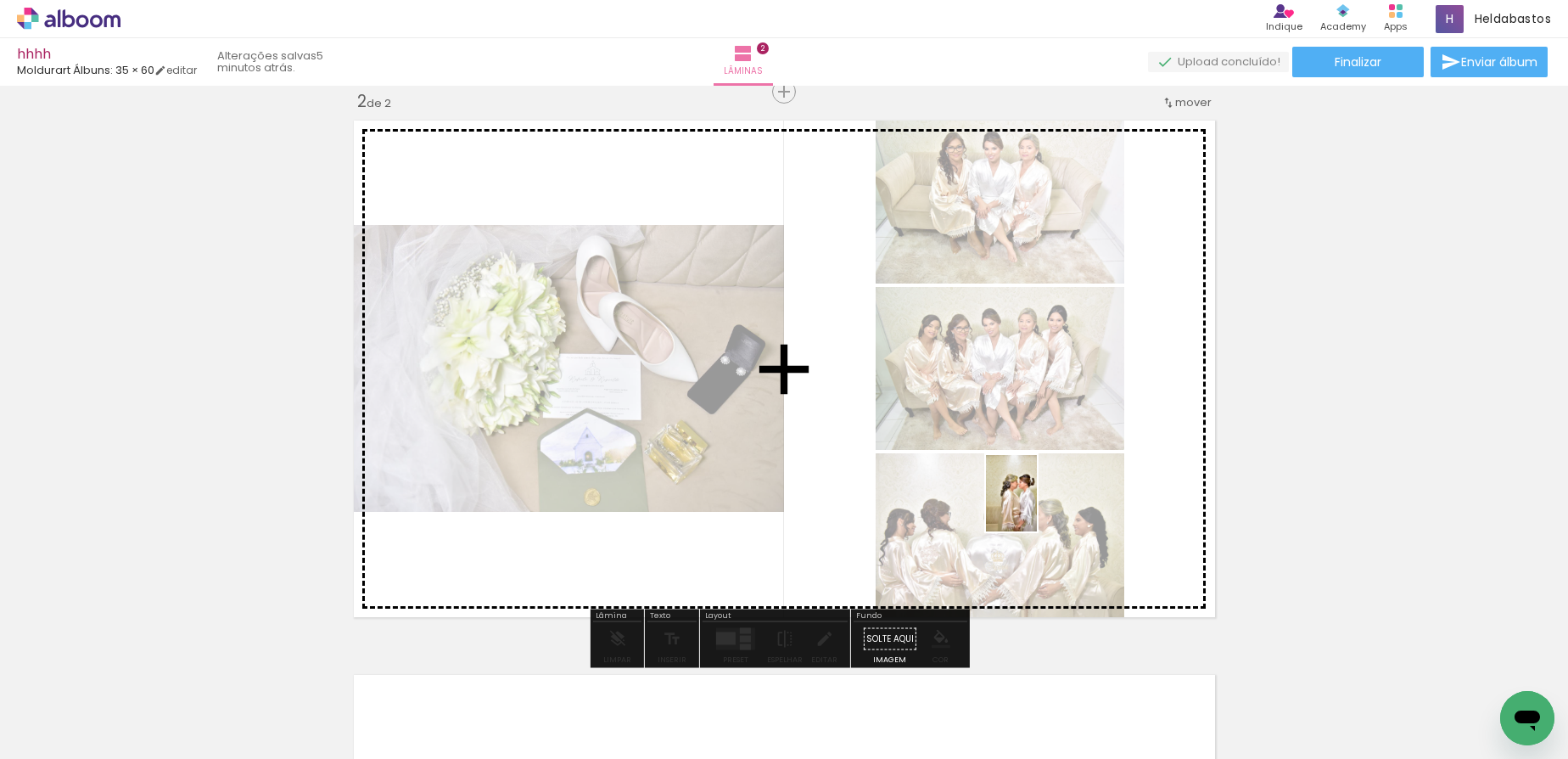
drag, startPoint x: 1449, startPoint y: 702, endPoint x: 1037, endPoint y: 505, distance: 456.7
click at [1037, 505] on quentale-workspace at bounding box center [784, 379] width 1568 height 759
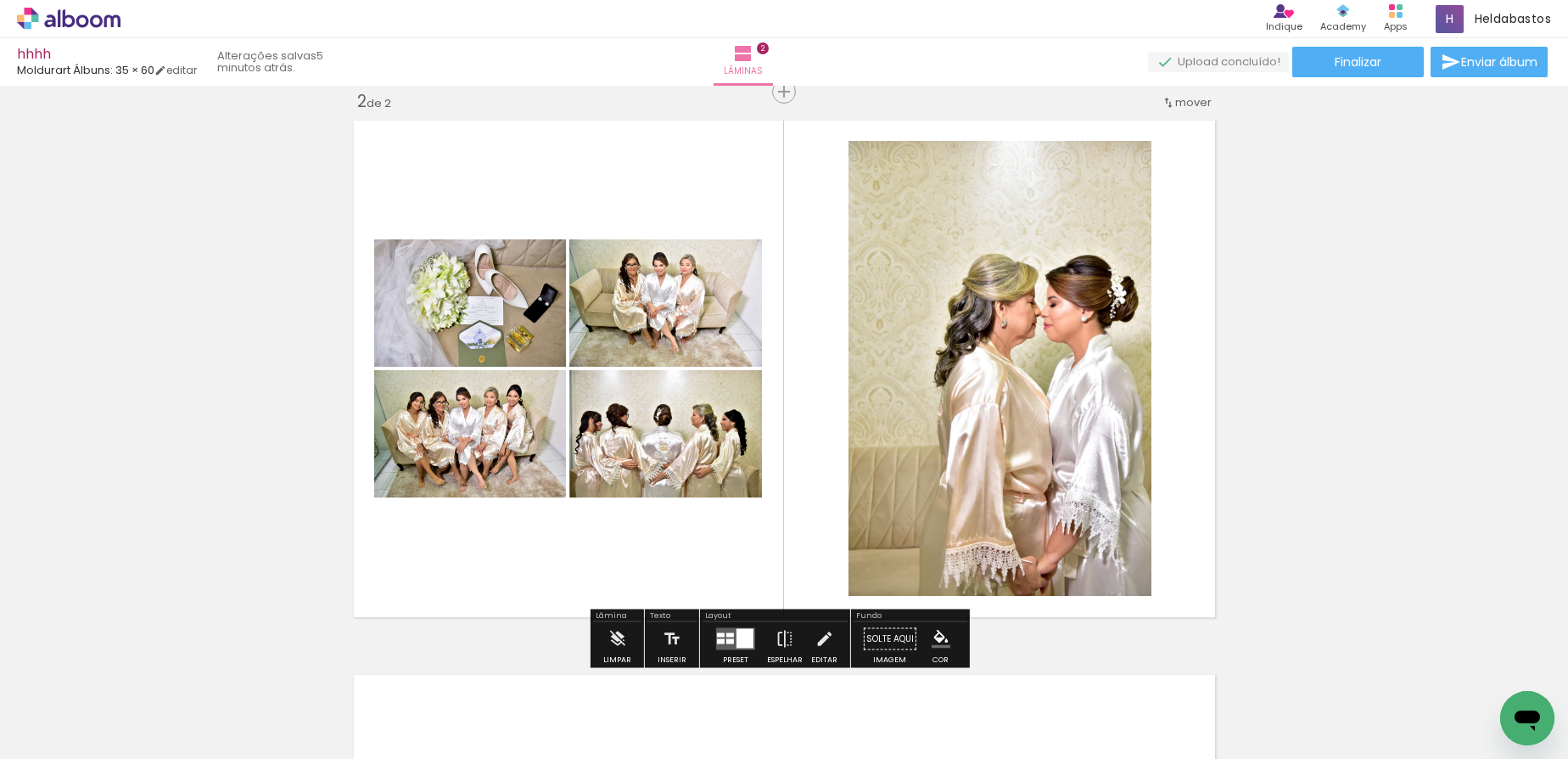
scroll to position [0, 3879]
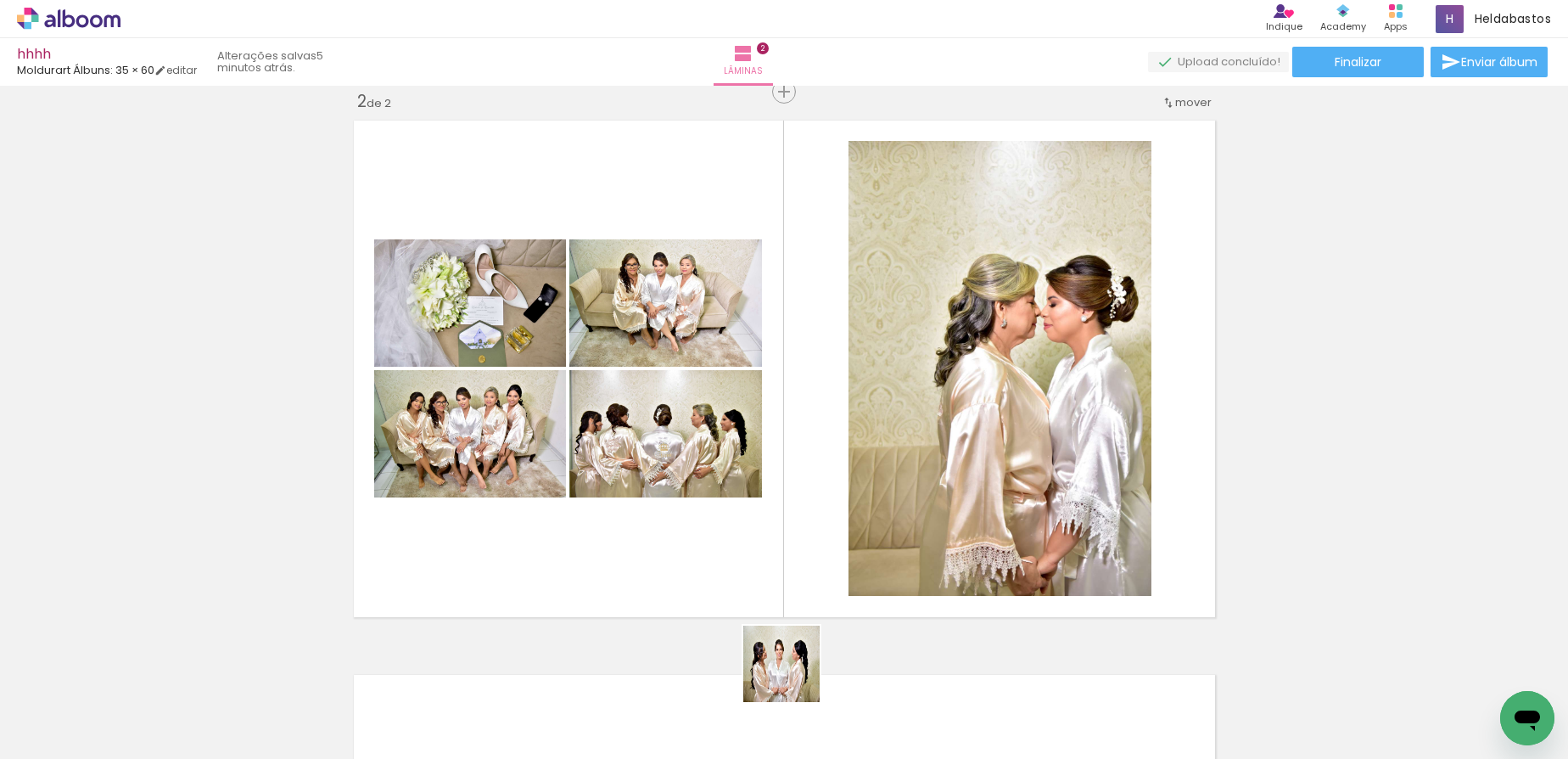
drag, startPoint x: 798, startPoint y: 704, endPoint x: 913, endPoint y: 720, distance: 116.1
click at [734, 492] on quentale-workspace at bounding box center [784, 379] width 1568 height 759
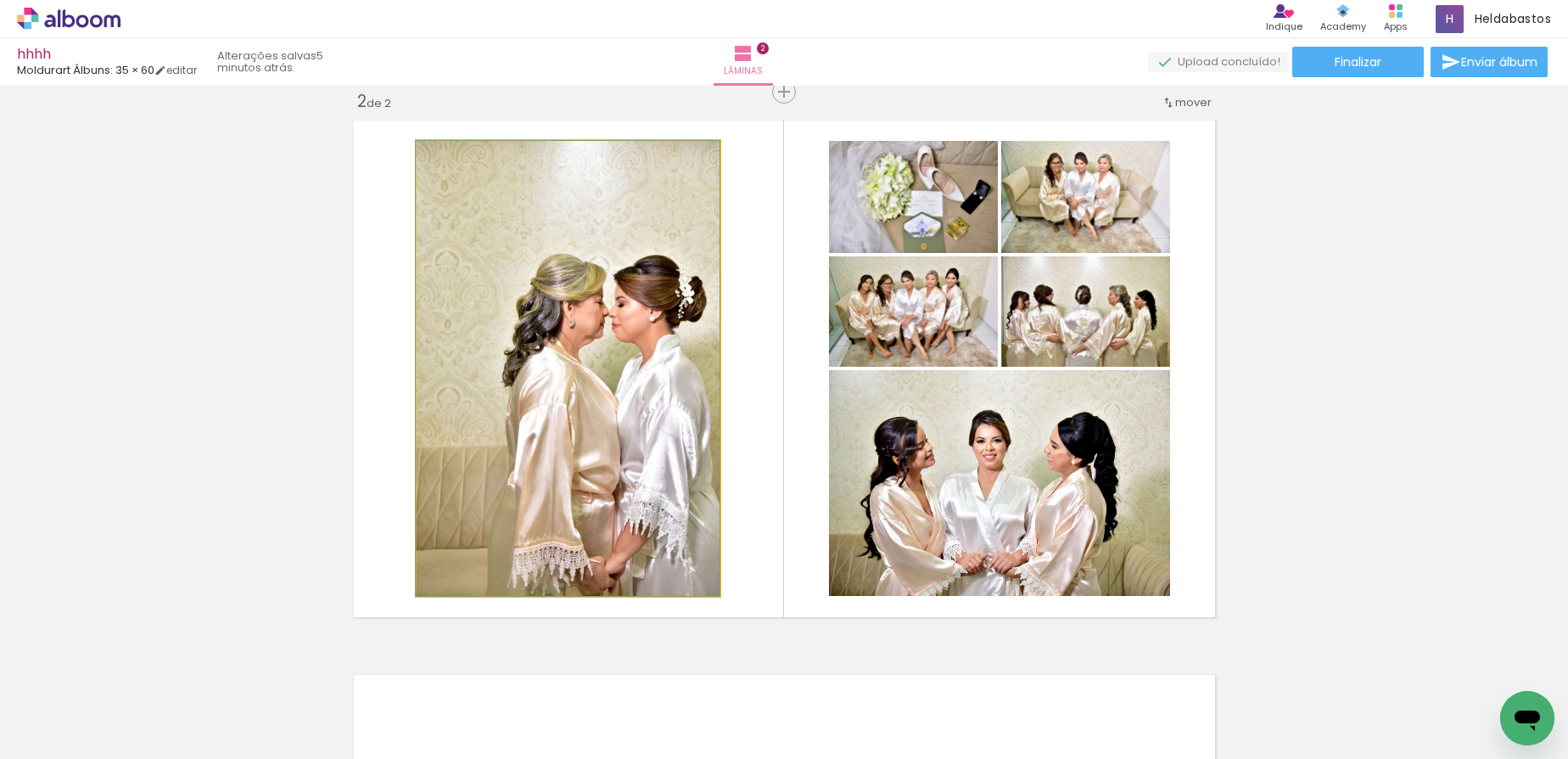
drag, startPoint x: 669, startPoint y: 377, endPoint x: 637, endPoint y: 375, distance: 32.1
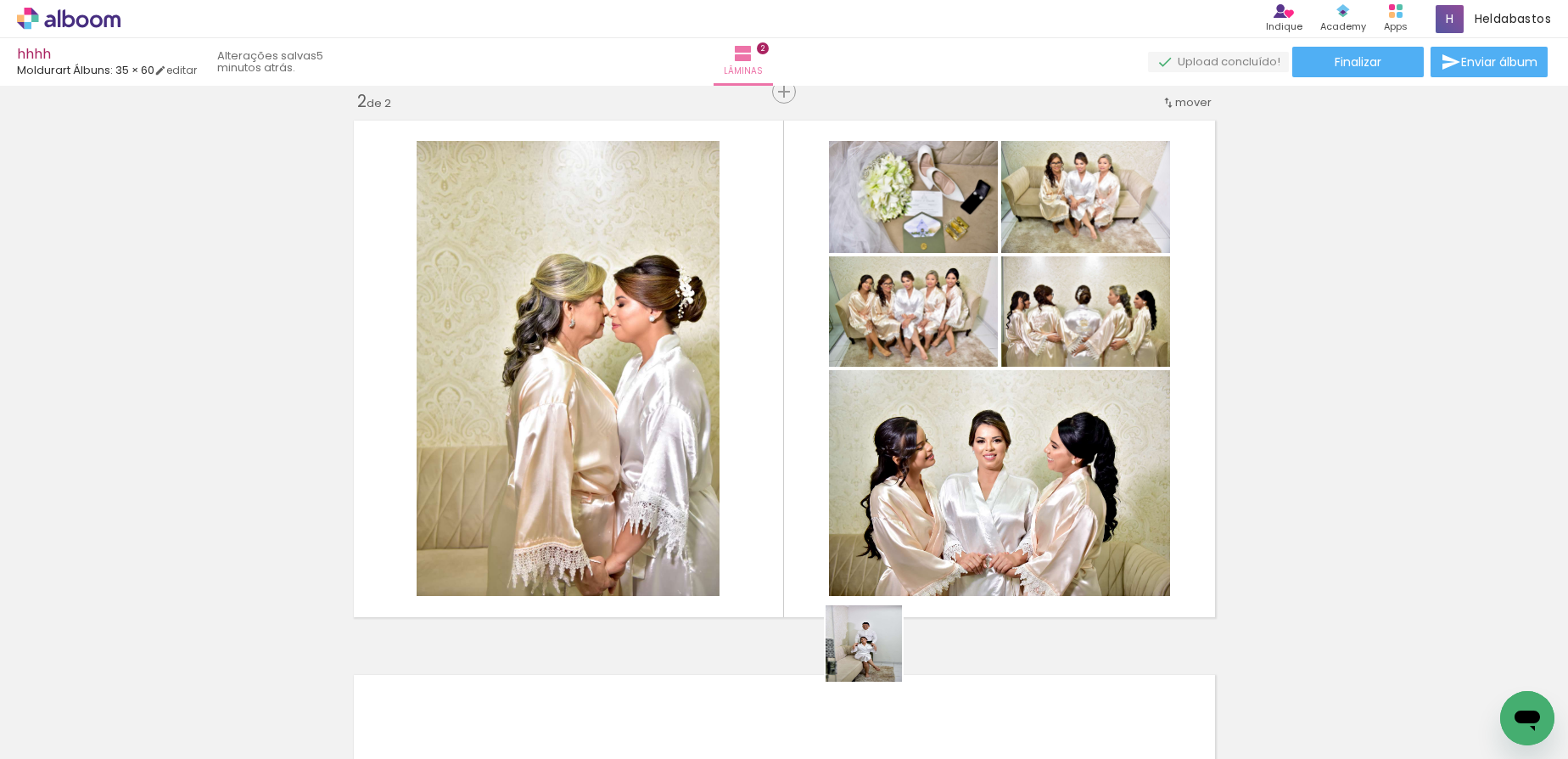
drag, startPoint x: 862, startPoint y: 703, endPoint x: 930, endPoint y: 692, distance: 68.9
click at [941, 493] on quentale-workspace at bounding box center [784, 379] width 1568 height 759
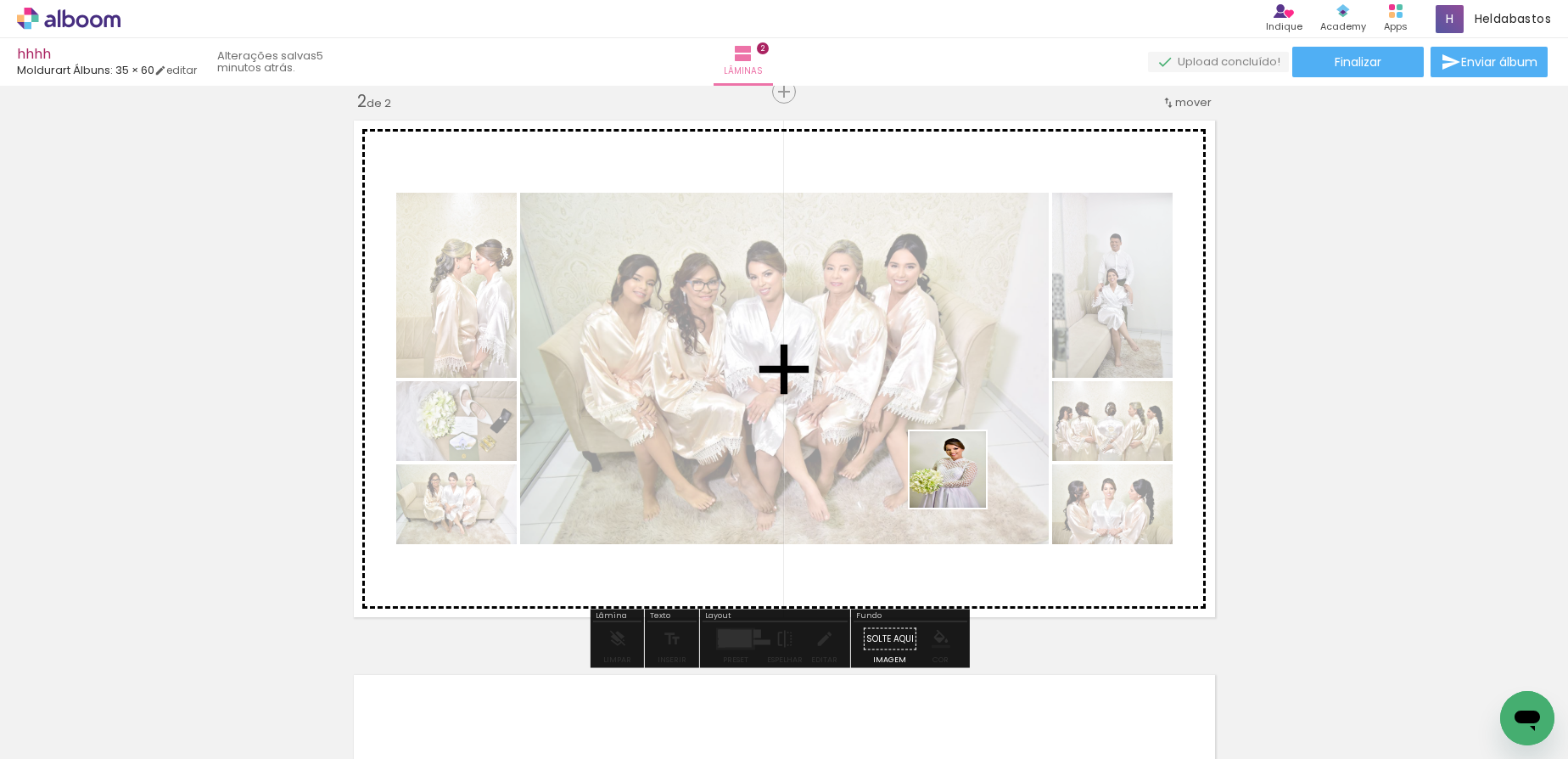
drag, startPoint x: 960, startPoint y: 482, endPoint x: 1013, endPoint y: 668, distance: 193.4
click at [960, 467] on quentale-workspace at bounding box center [784, 379] width 1568 height 759
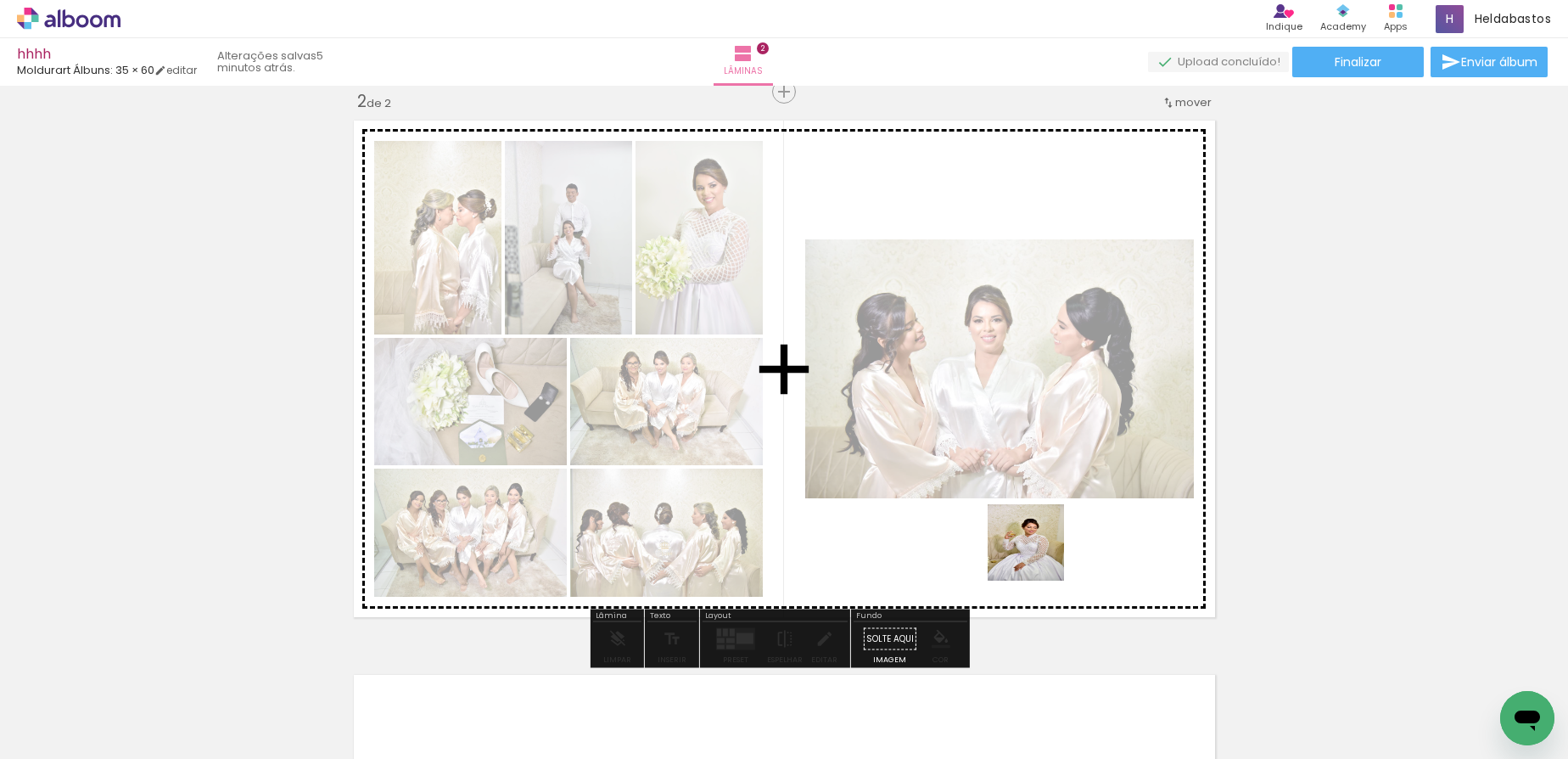
drag, startPoint x: 1038, startPoint y: 682, endPoint x: 1018, endPoint y: 445, distance: 237.8
click at [1019, 445] on quentale-workspace at bounding box center [784, 379] width 1568 height 759
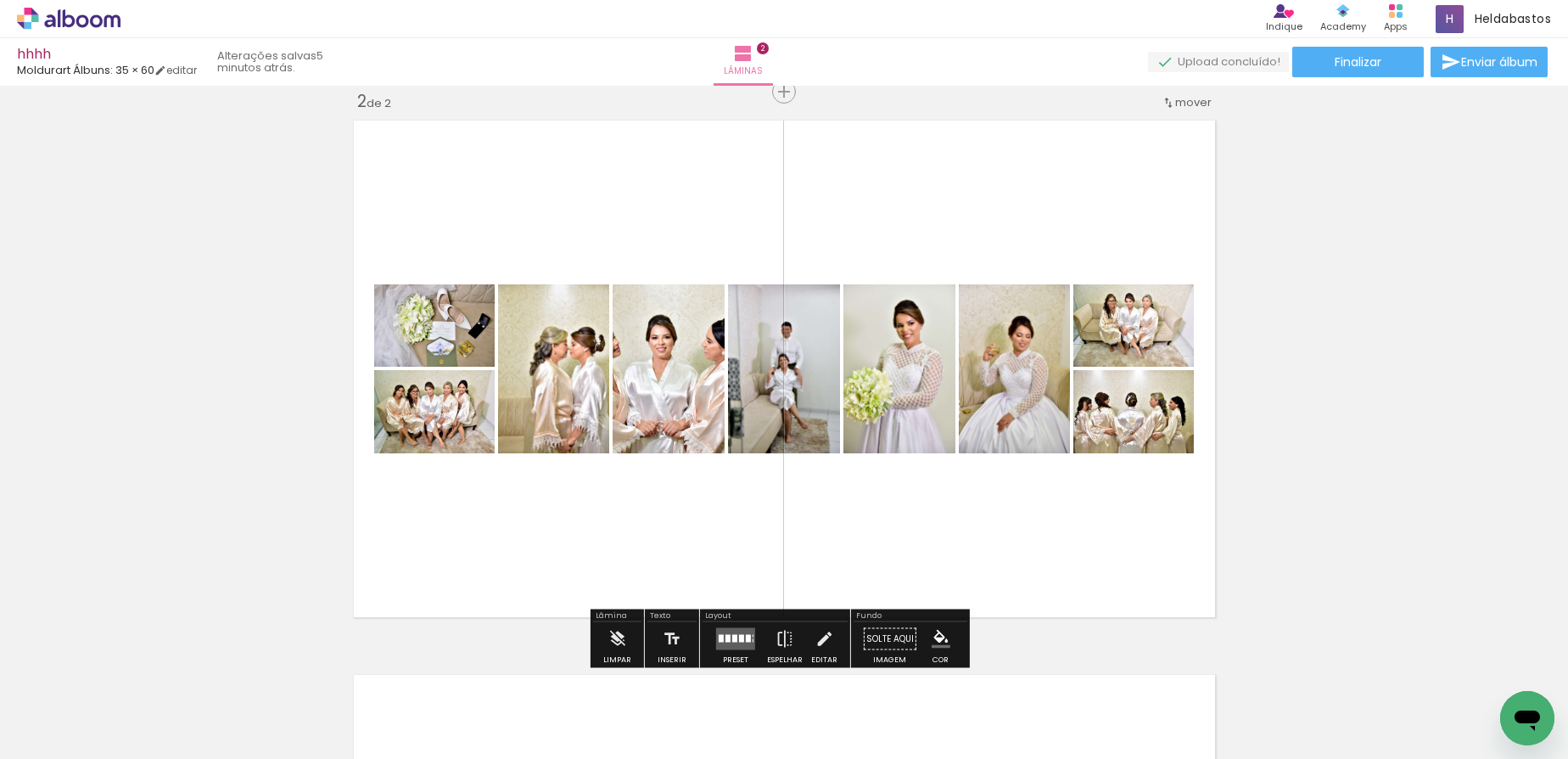
click at [732, 639] on div at bounding box center [734, 638] width 5 height 8
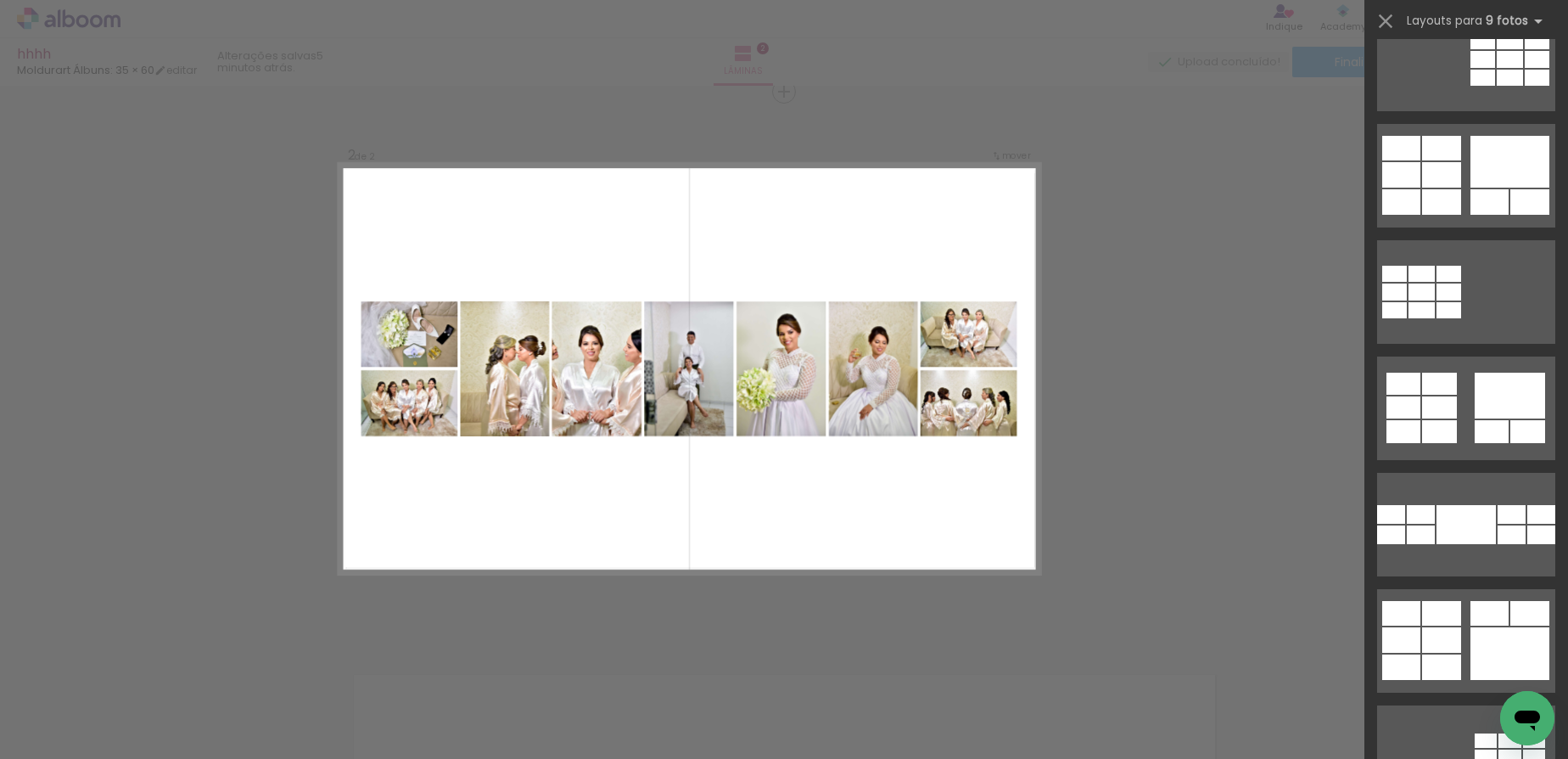
scroll to position [2331, 0]
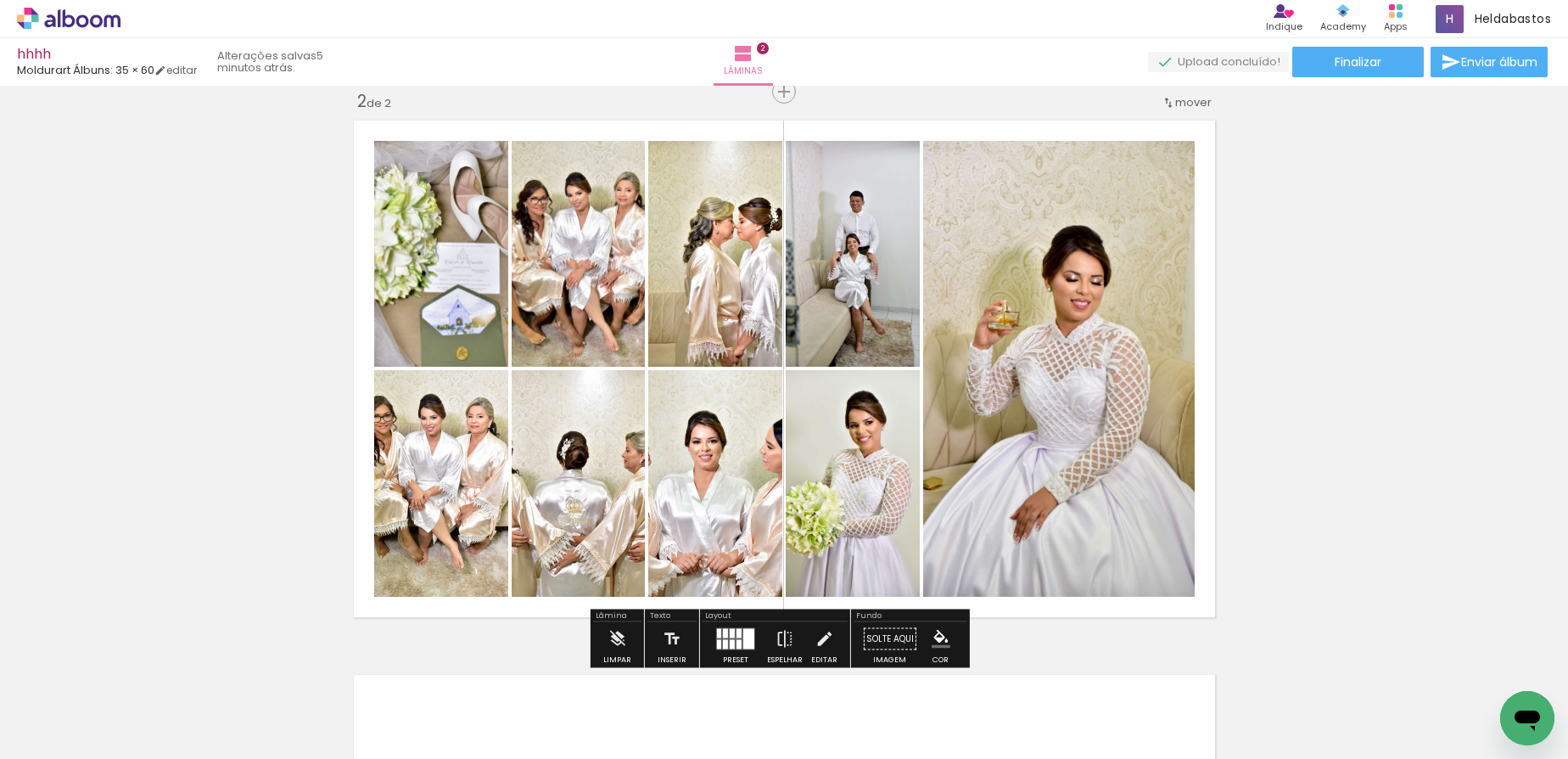
click at [723, 636] on div at bounding box center [725, 634] width 5 height 10
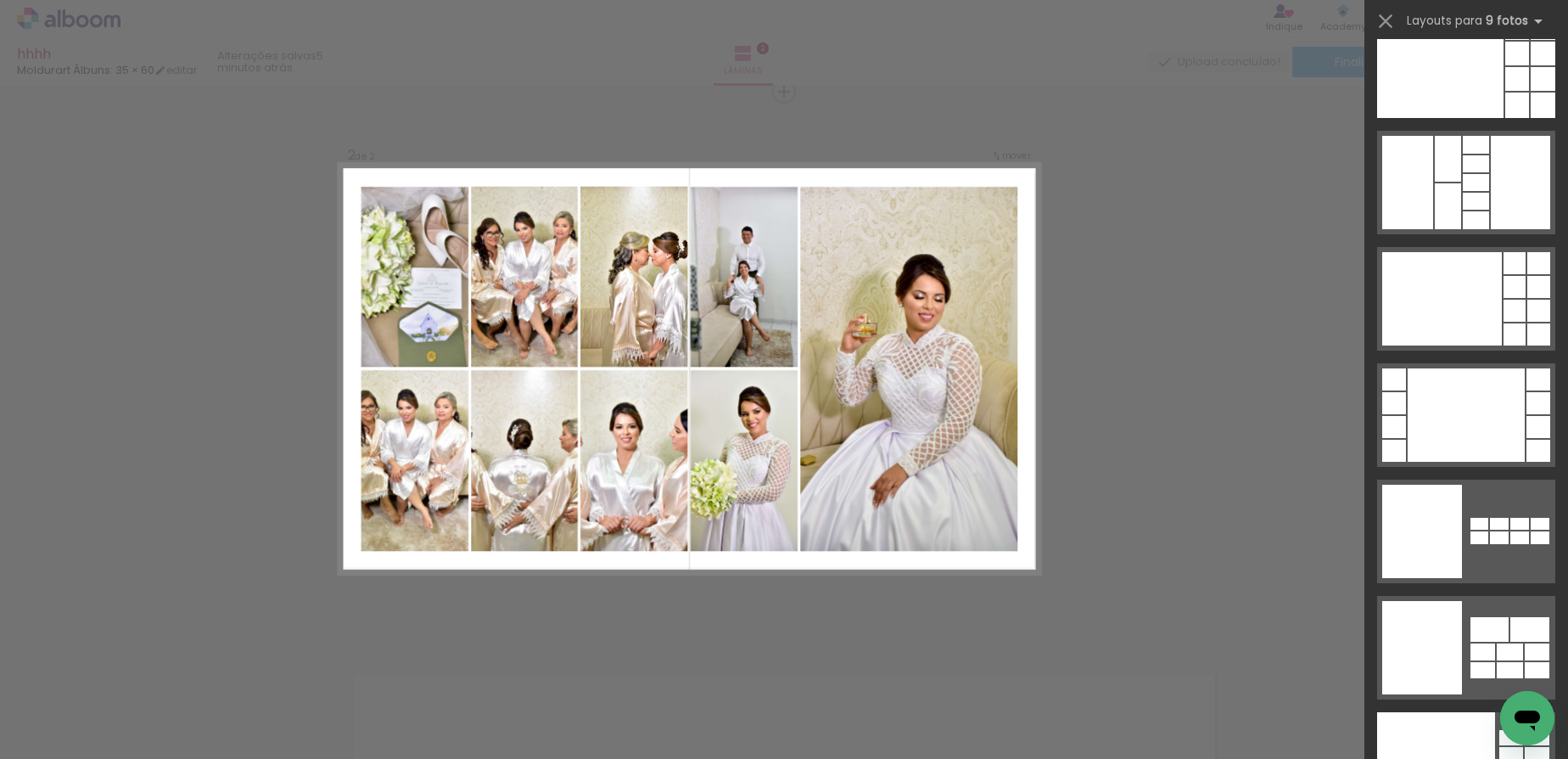
scroll to position [4680, 0]
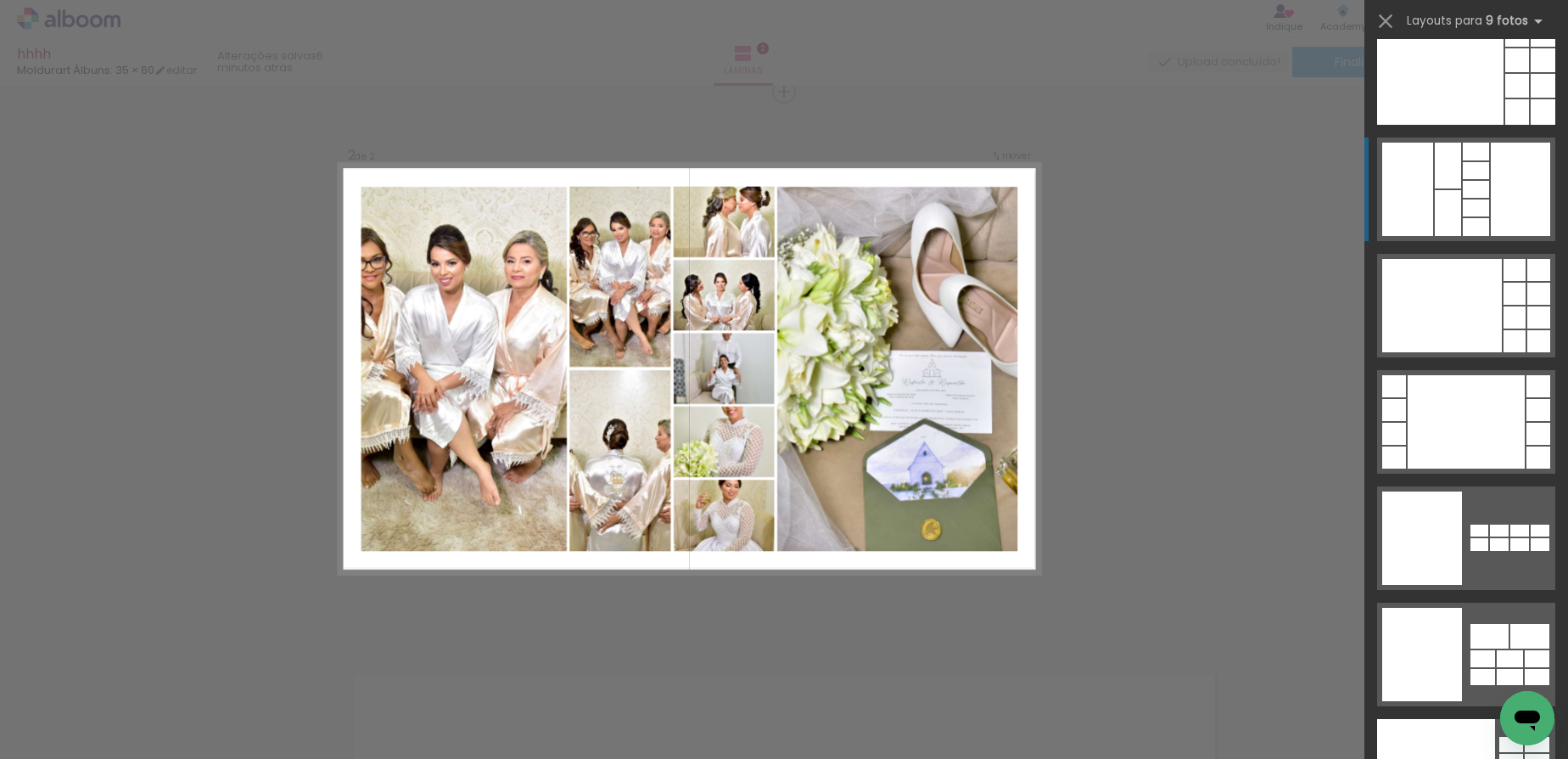
click at [1463, 206] on div at bounding box center [1475, 208] width 26 height 17
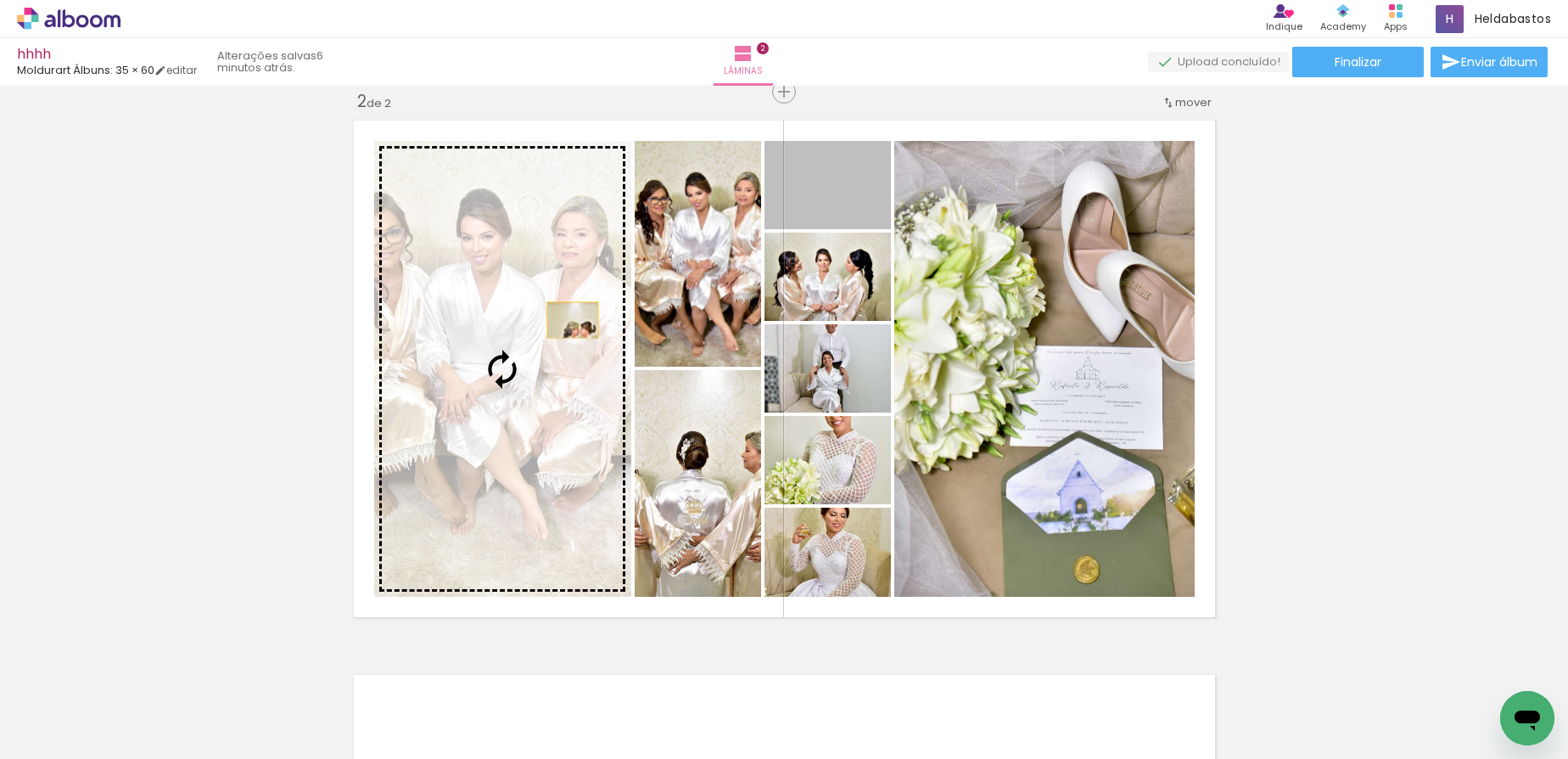
drag, startPoint x: 855, startPoint y: 176, endPoint x: 556, endPoint y: 326, distance: 334.5
click at [0, 0] on slot at bounding box center [0, 0] width 0 height 0
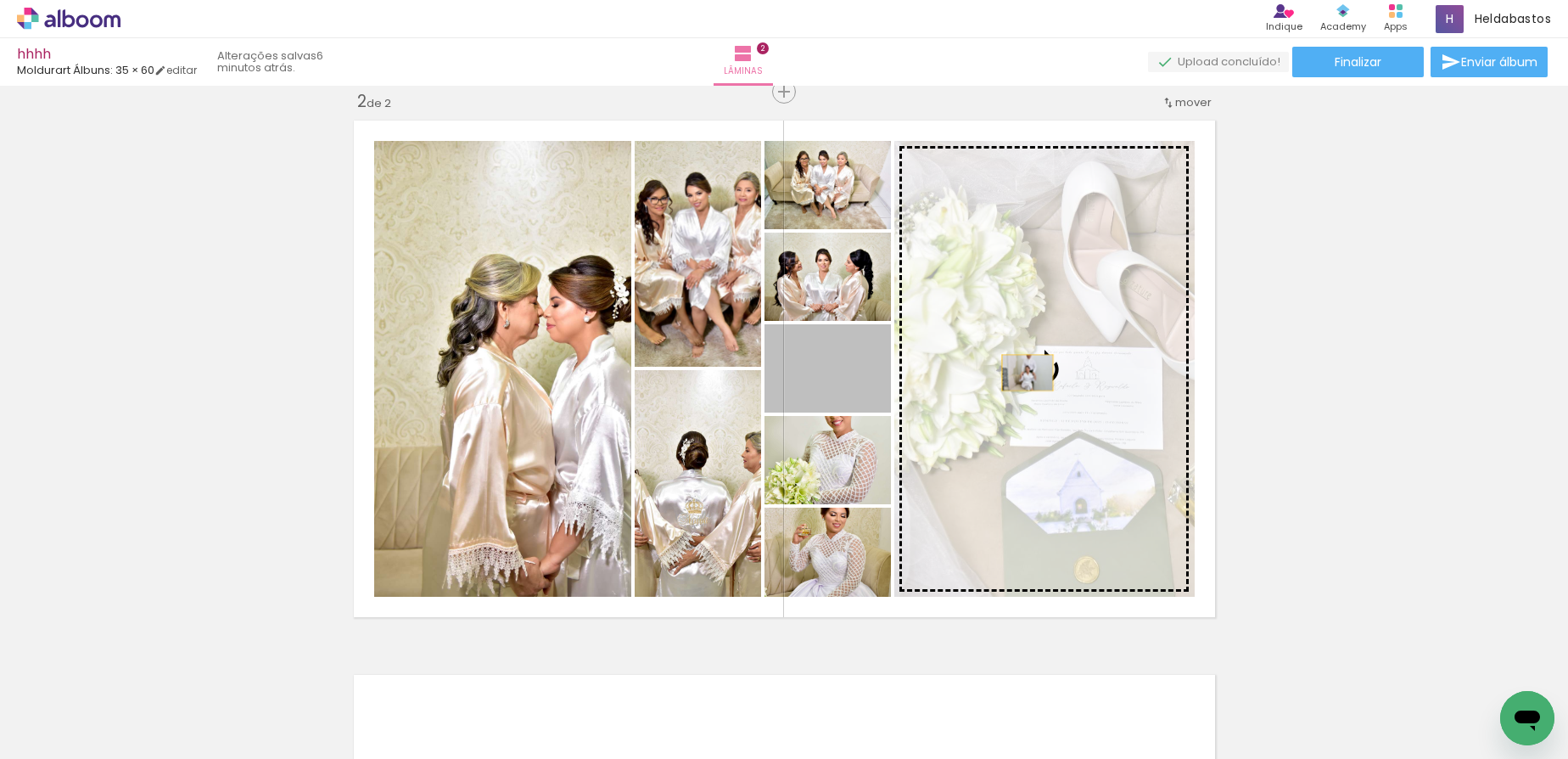
drag, startPoint x: 840, startPoint y: 372, endPoint x: 1026, endPoint y: 371, distance: 186.0
click at [0, 0] on slot at bounding box center [0, 0] width 0 height 0
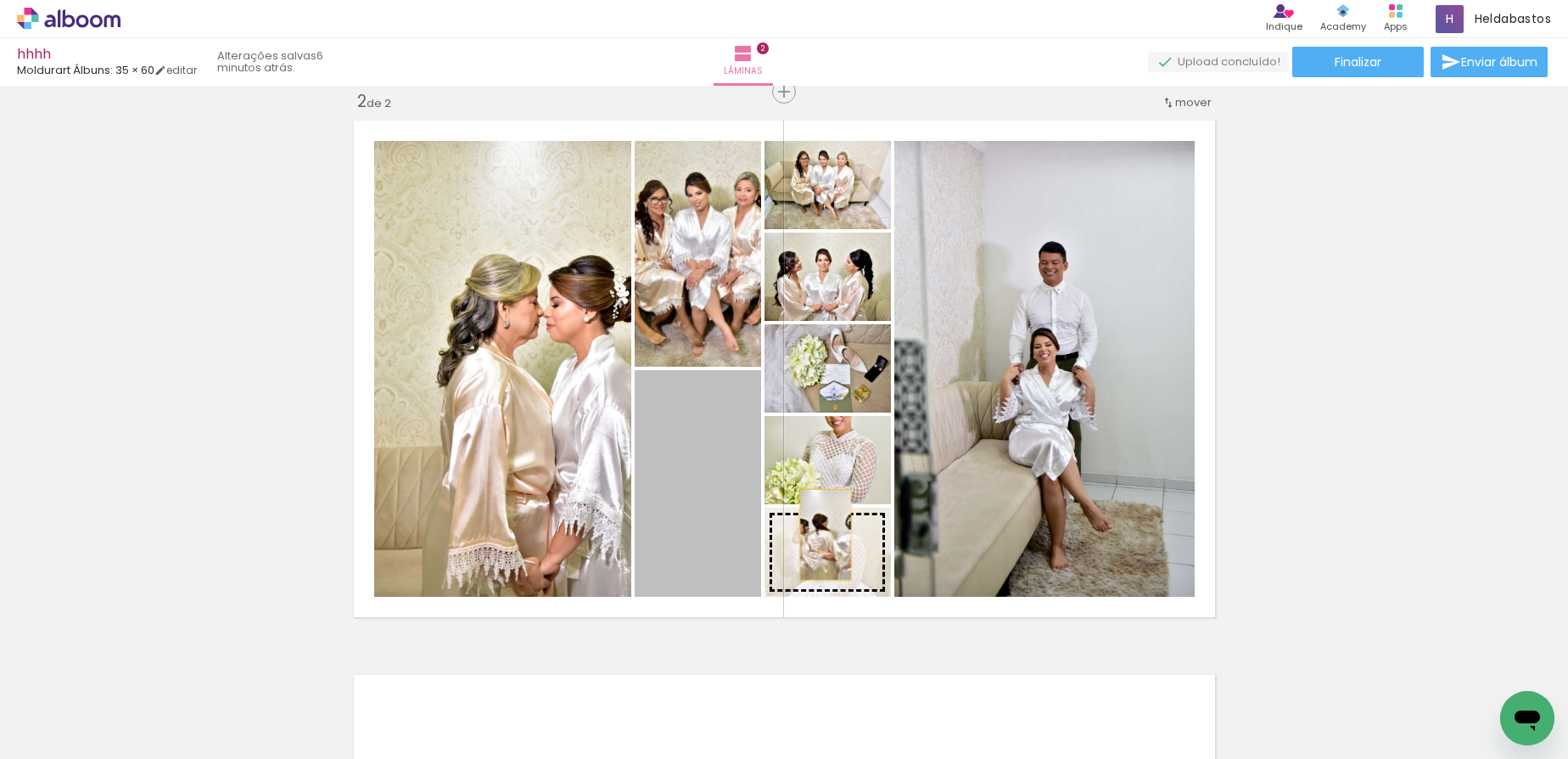
drag, startPoint x: 689, startPoint y: 539, endPoint x: 818, endPoint y: 534, distance: 129.1
click at [0, 0] on slot at bounding box center [0, 0] width 0 height 0
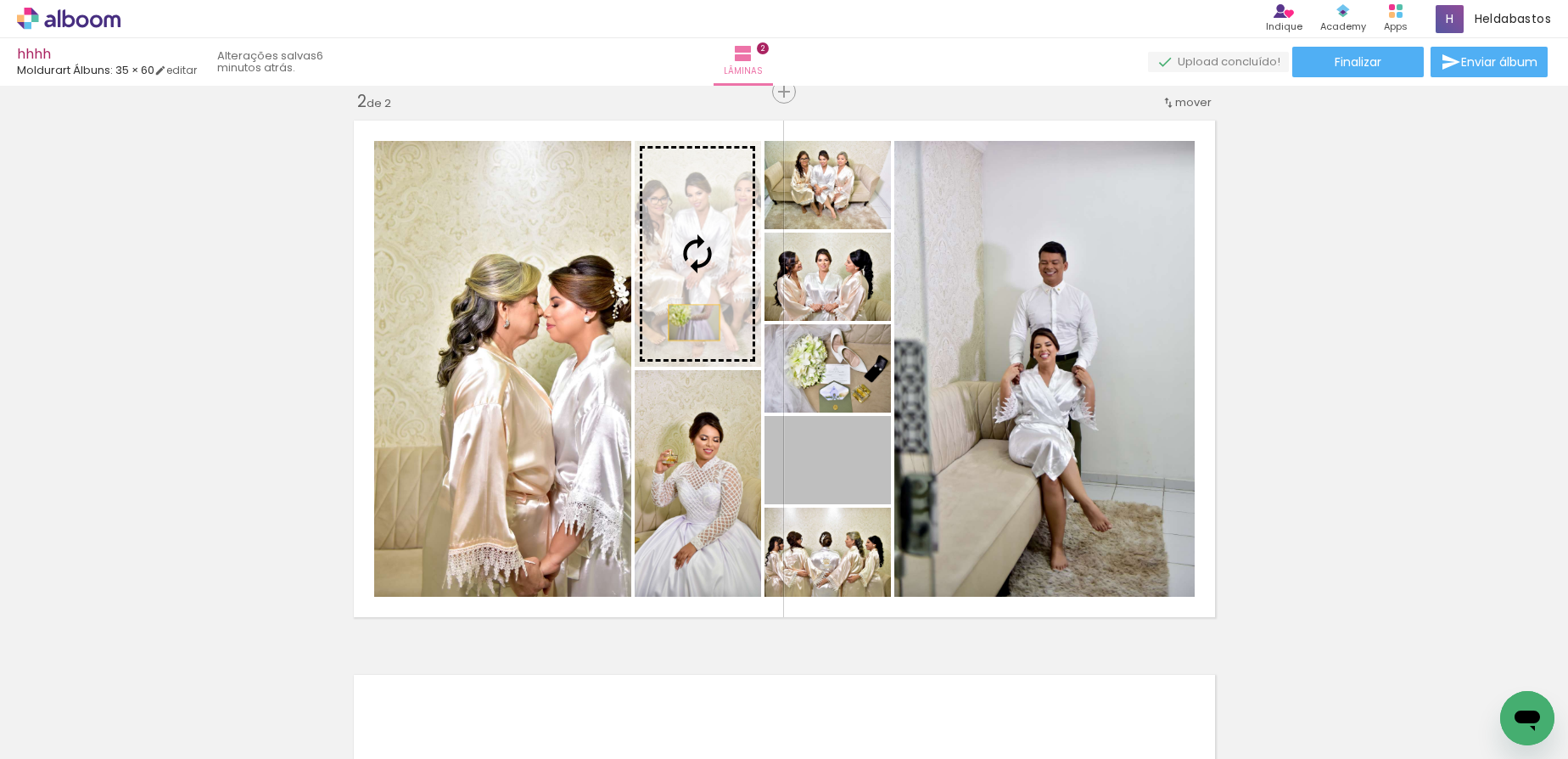
drag, startPoint x: 856, startPoint y: 478, endPoint x: 686, endPoint y: 317, distance: 234.1
click at [0, 0] on slot at bounding box center [0, 0] width 0 height 0
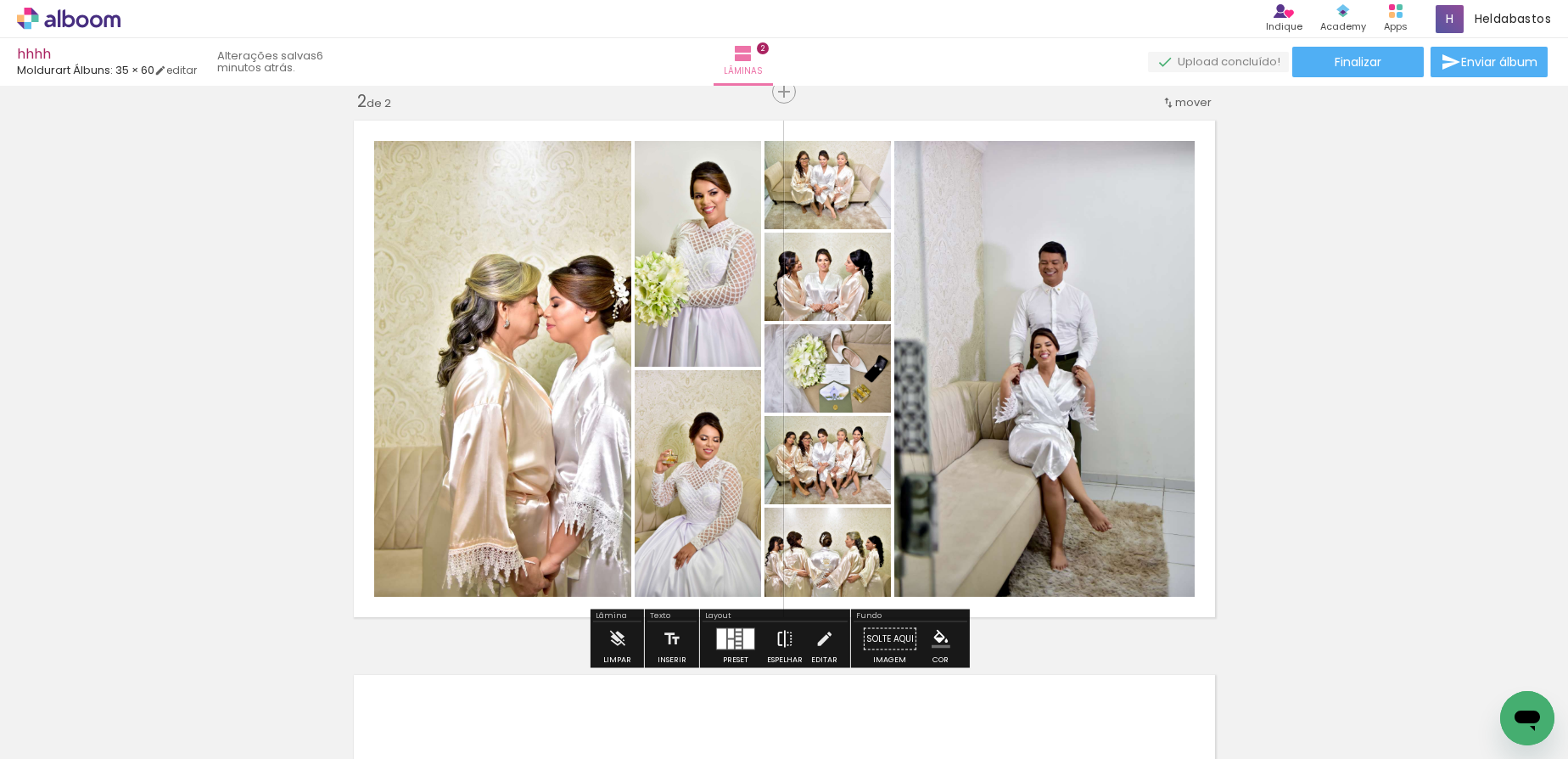
click at [785, 640] on iron-icon at bounding box center [785, 638] width 19 height 33
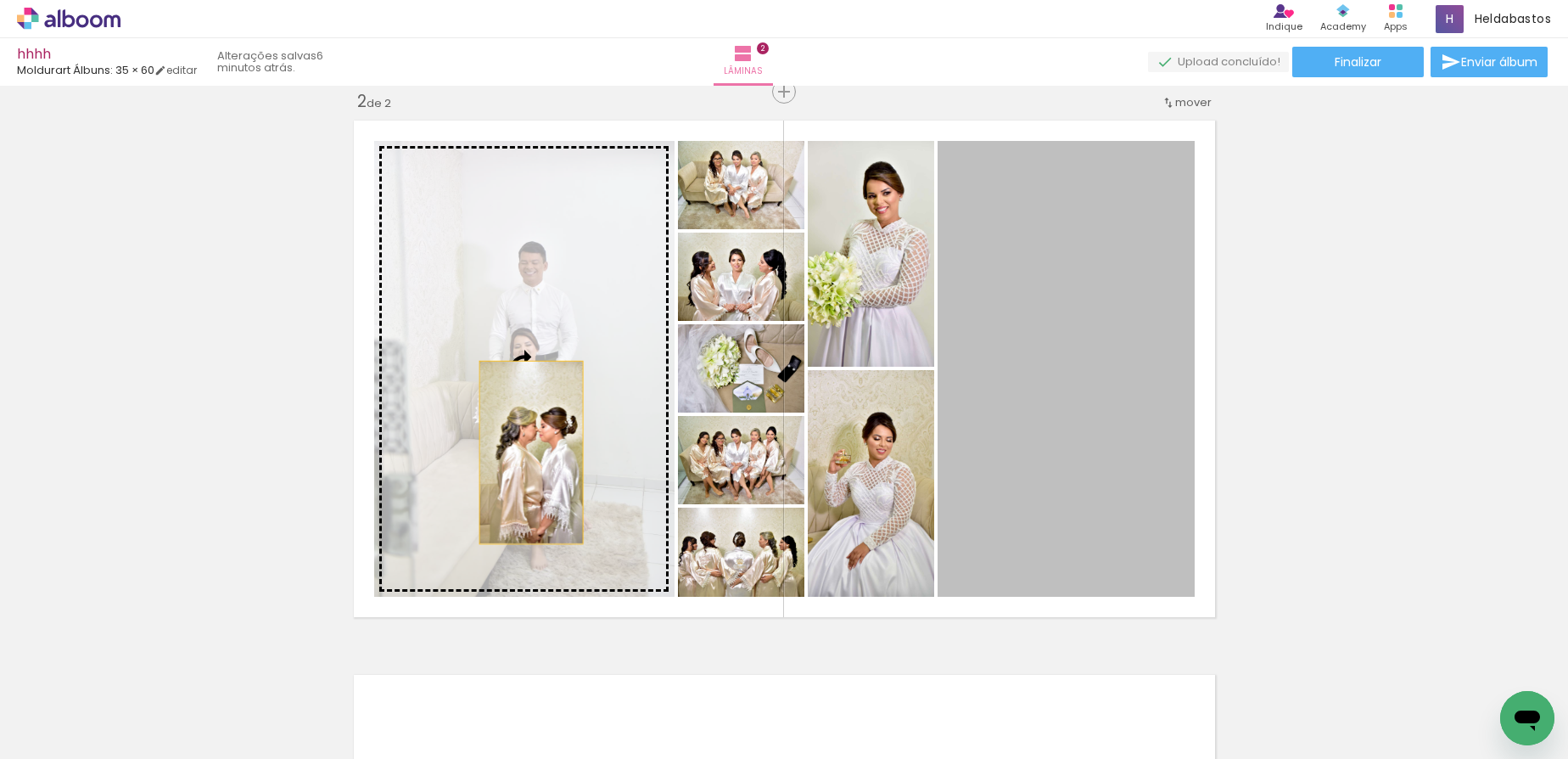
drag, startPoint x: 1096, startPoint y: 458, endPoint x: 525, endPoint y: 452, distance: 571.0
click at [0, 0] on slot at bounding box center [0, 0] width 0 height 0
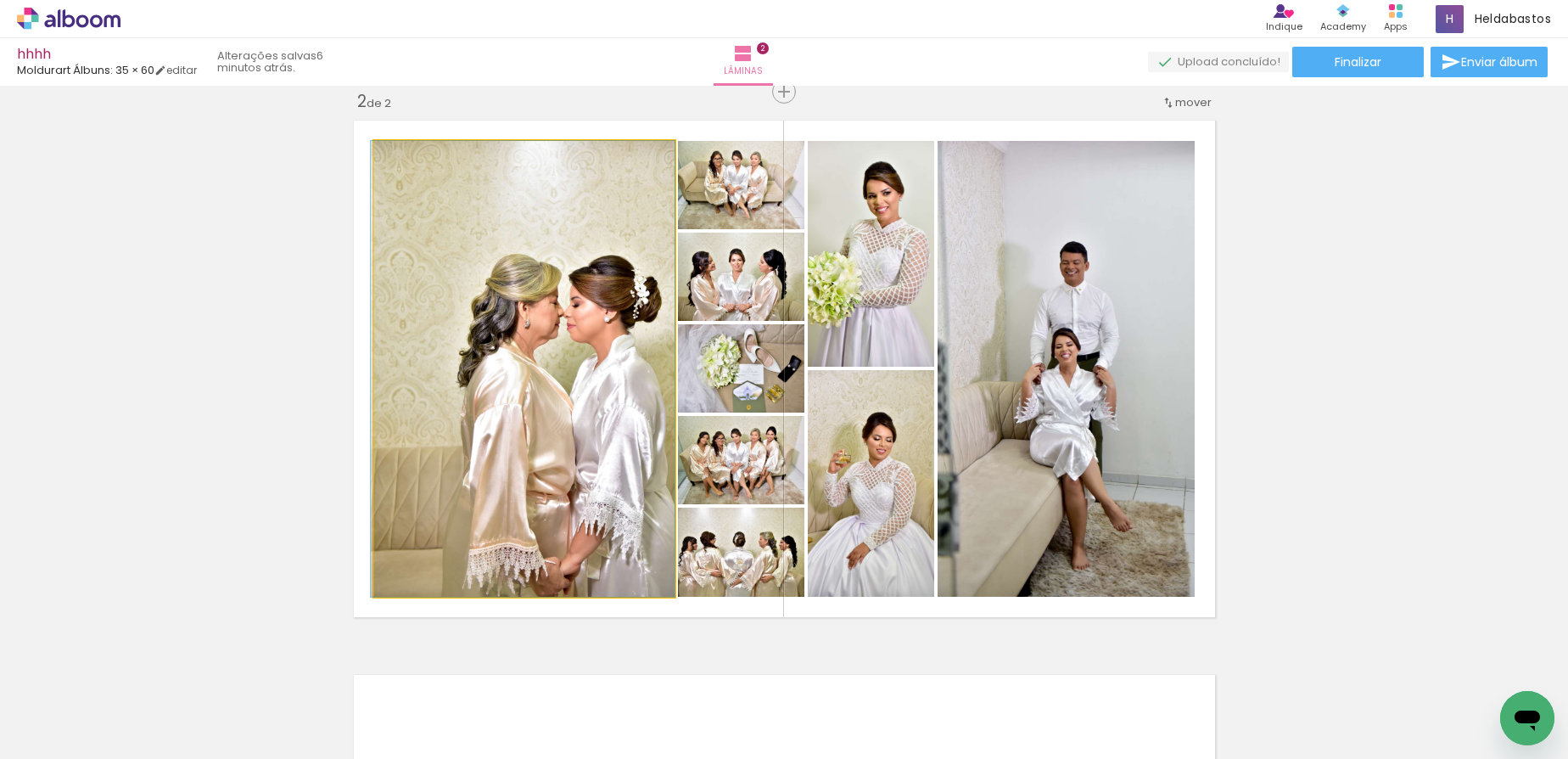
drag, startPoint x: 529, startPoint y: 470, endPoint x: 483, endPoint y: 467, distance: 46.1
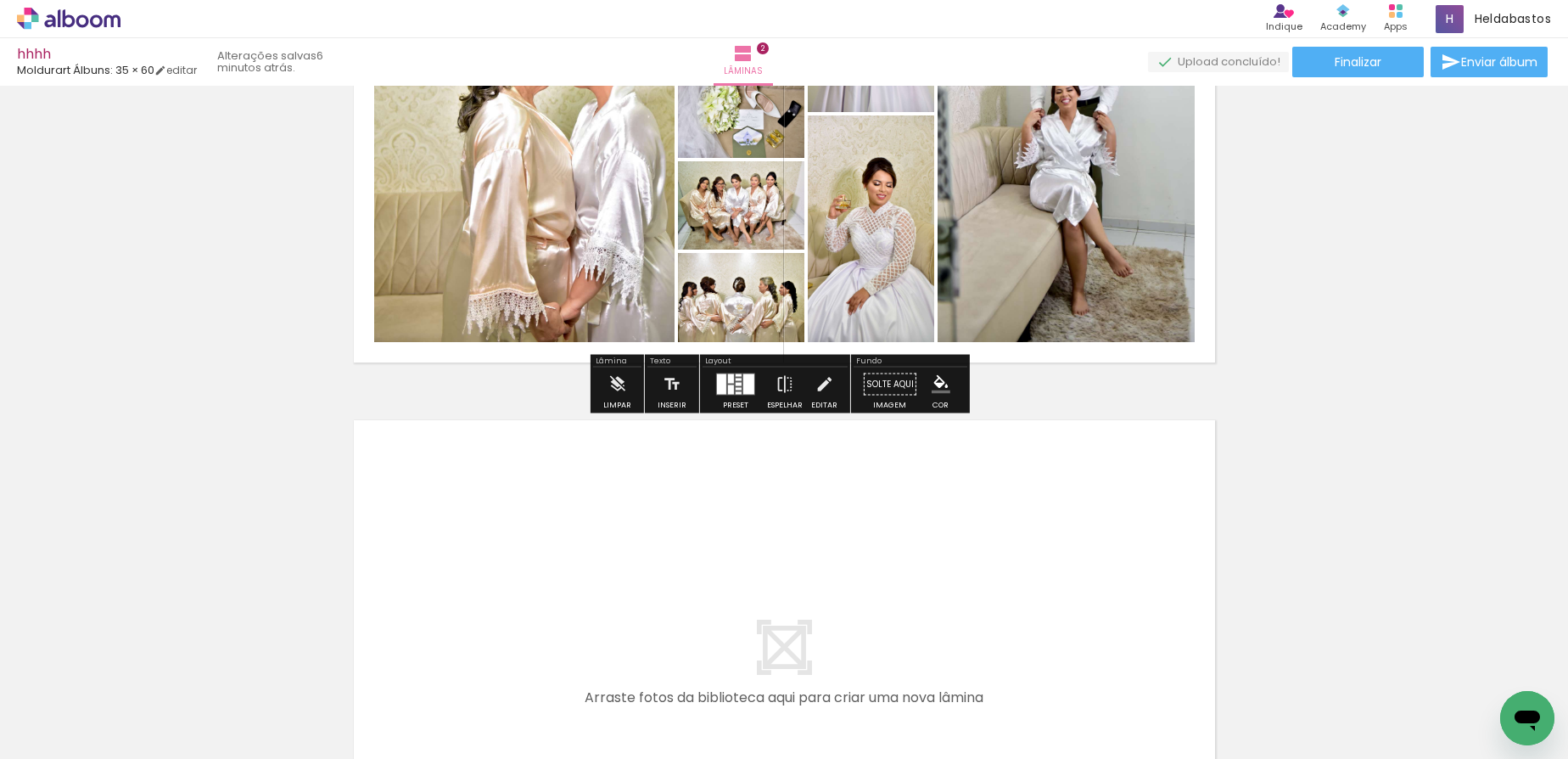
scroll to position [1000, 0]
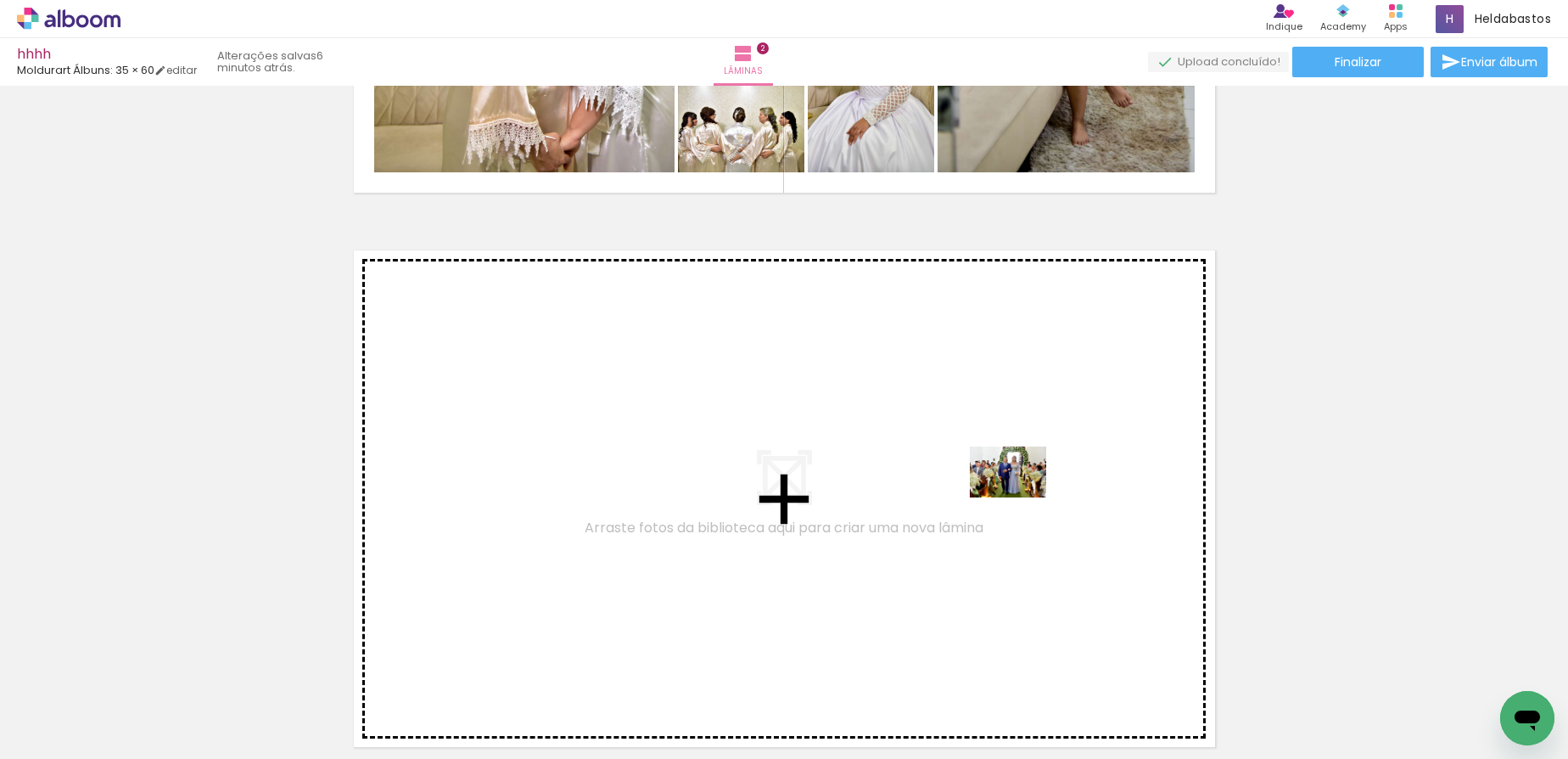
drag, startPoint x: 1148, startPoint y: 675, endPoint x: 1240, endPoint y: 701, distance: 95.6
click at [1020, 502] on quentale-workspace at bounding box center [784, 379] width 1568 height 759
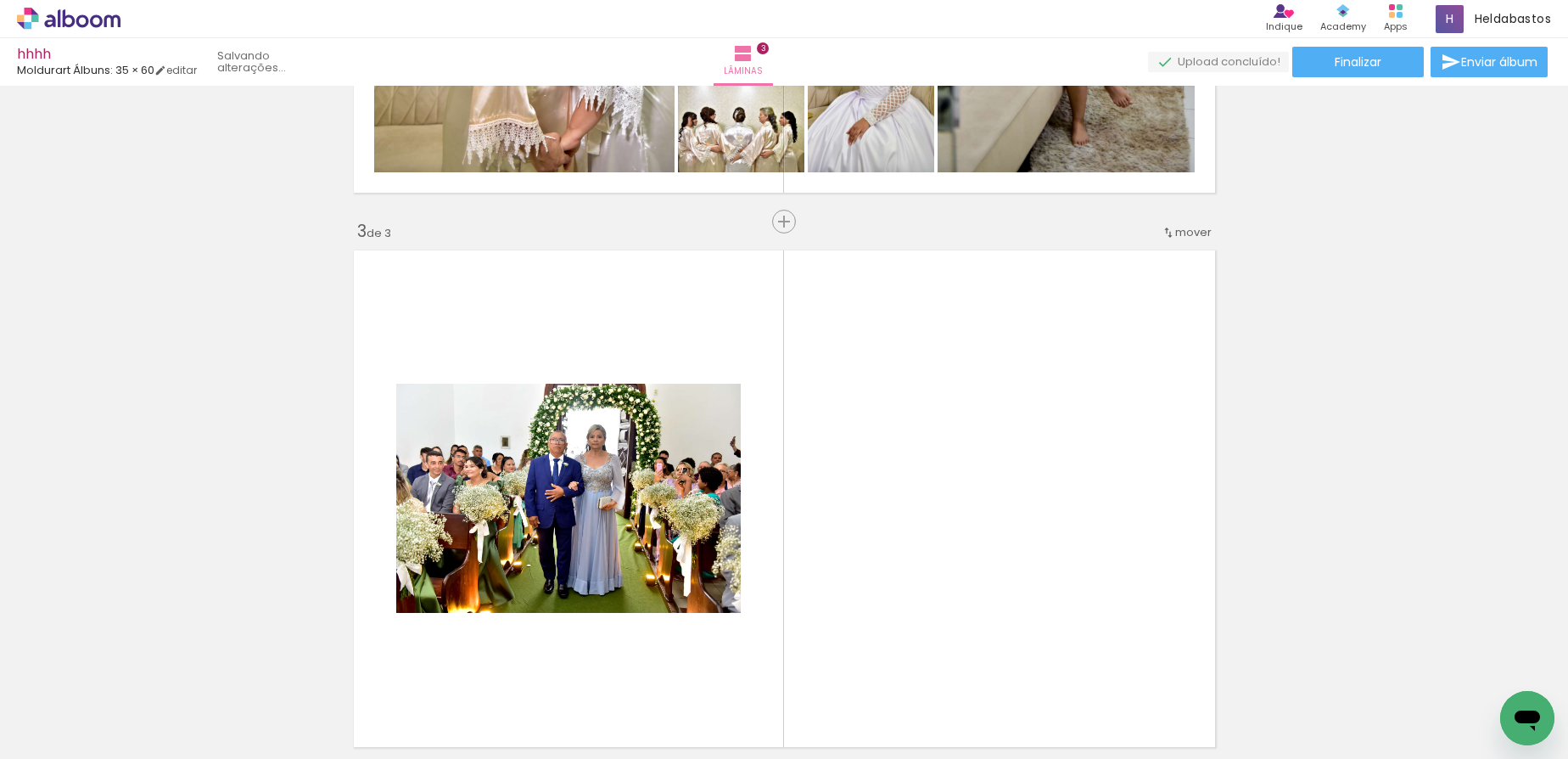
scroll to position [1130, 0]
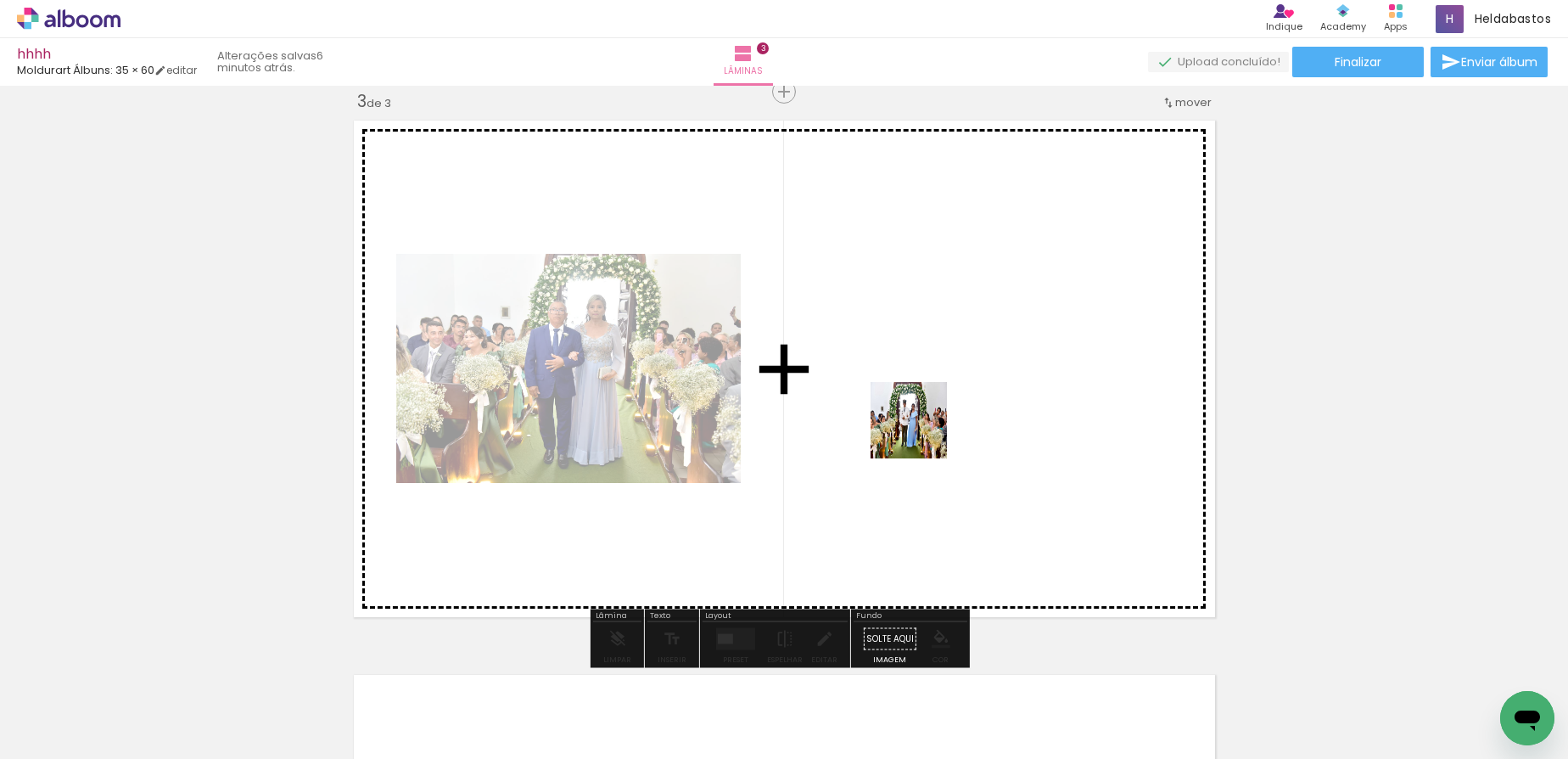
drag, startPoint x: 1239, startPoint y: 701, endPoint x: 922, endPoint y: 433, distance: 415.1
click at [922, 433] on quentale-workspace at bounding box center [784, 379] width 1568 height 759
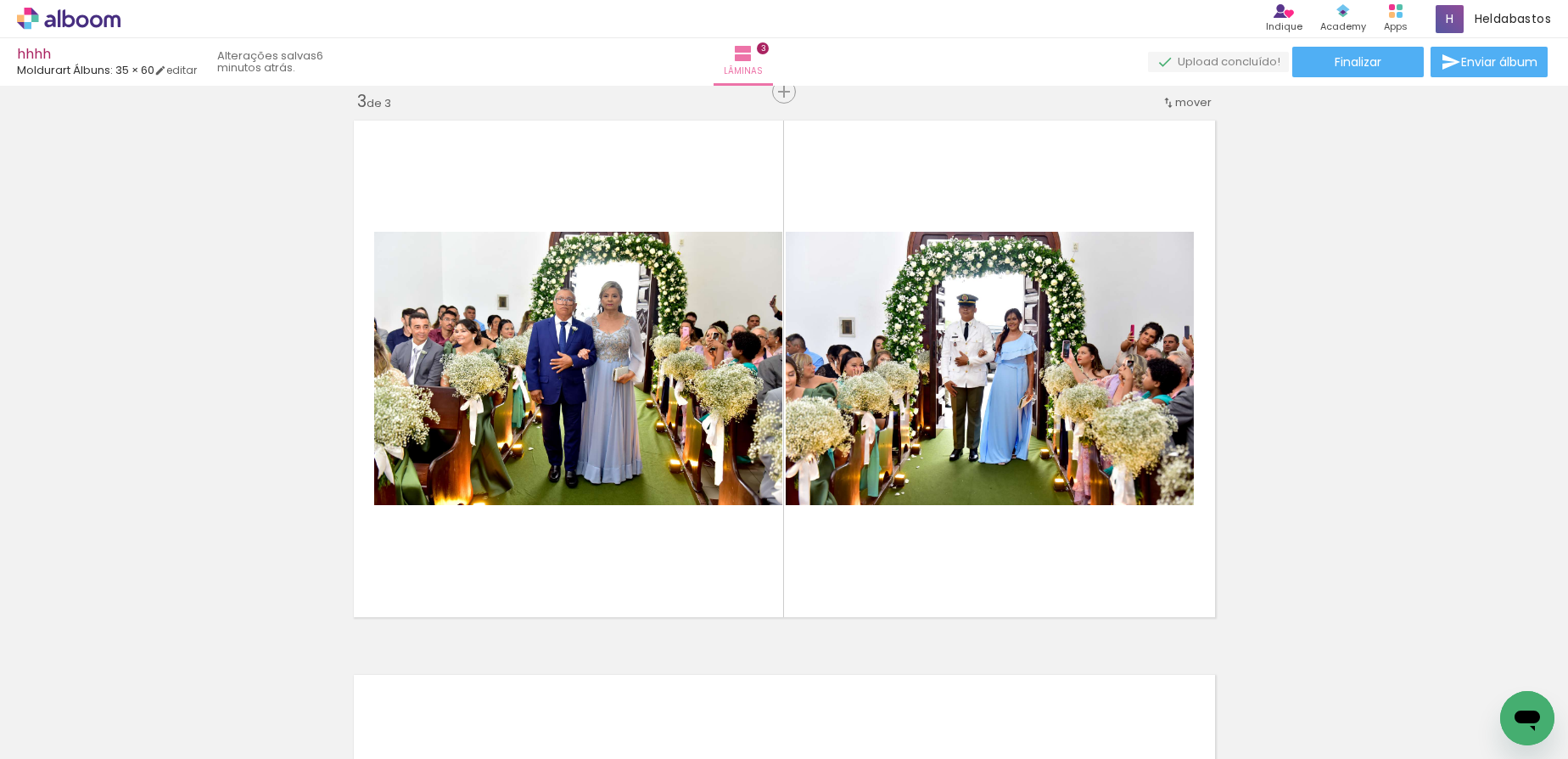
scroll to position [0, 5597]
click at [73, 726] on span "Adicionar Fotos" at bounding box center [59, 736] width 51 height 19
click at [0, 0] on input "file" at bounding box center [0, 0] width 0 height 0
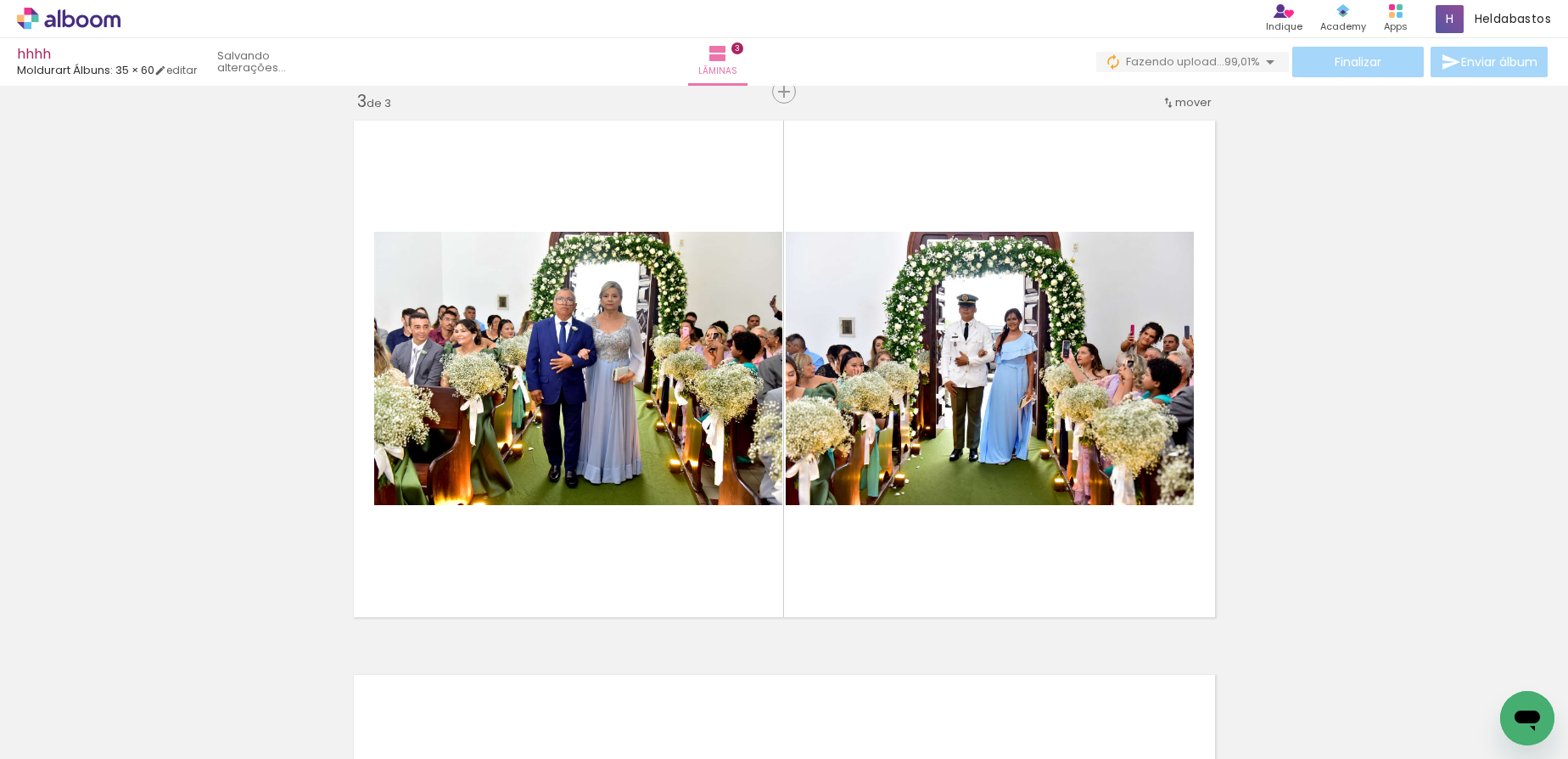
scroll to position [0, 4314]
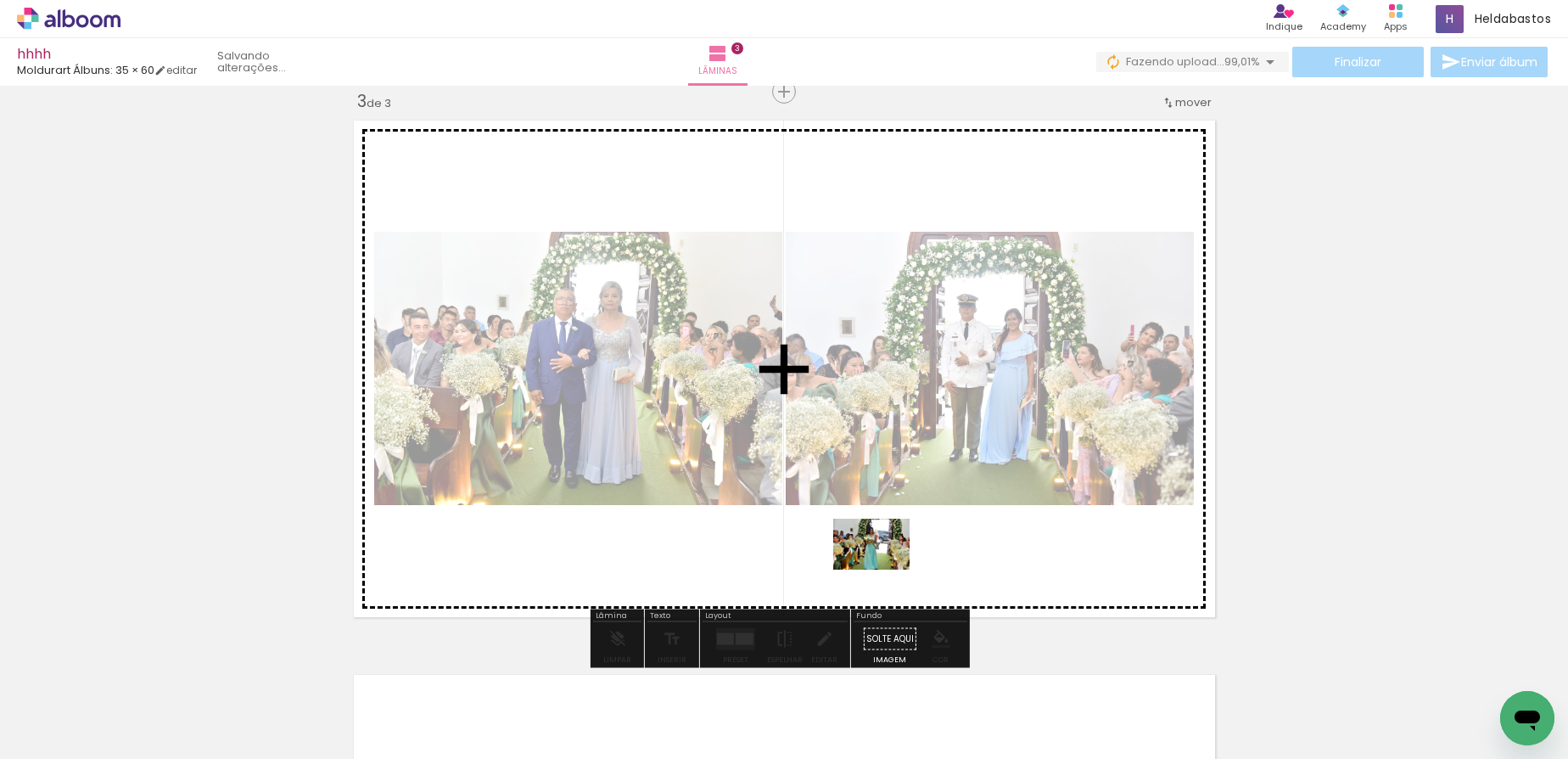
drag, startPoint x: 913, startPoint y: 719, endPoint x: 885, endPoint y: 569, distance: 152.6
click at [885, 569] on quentale-workspace at bounding box center [784, 379] width 1568 height 759
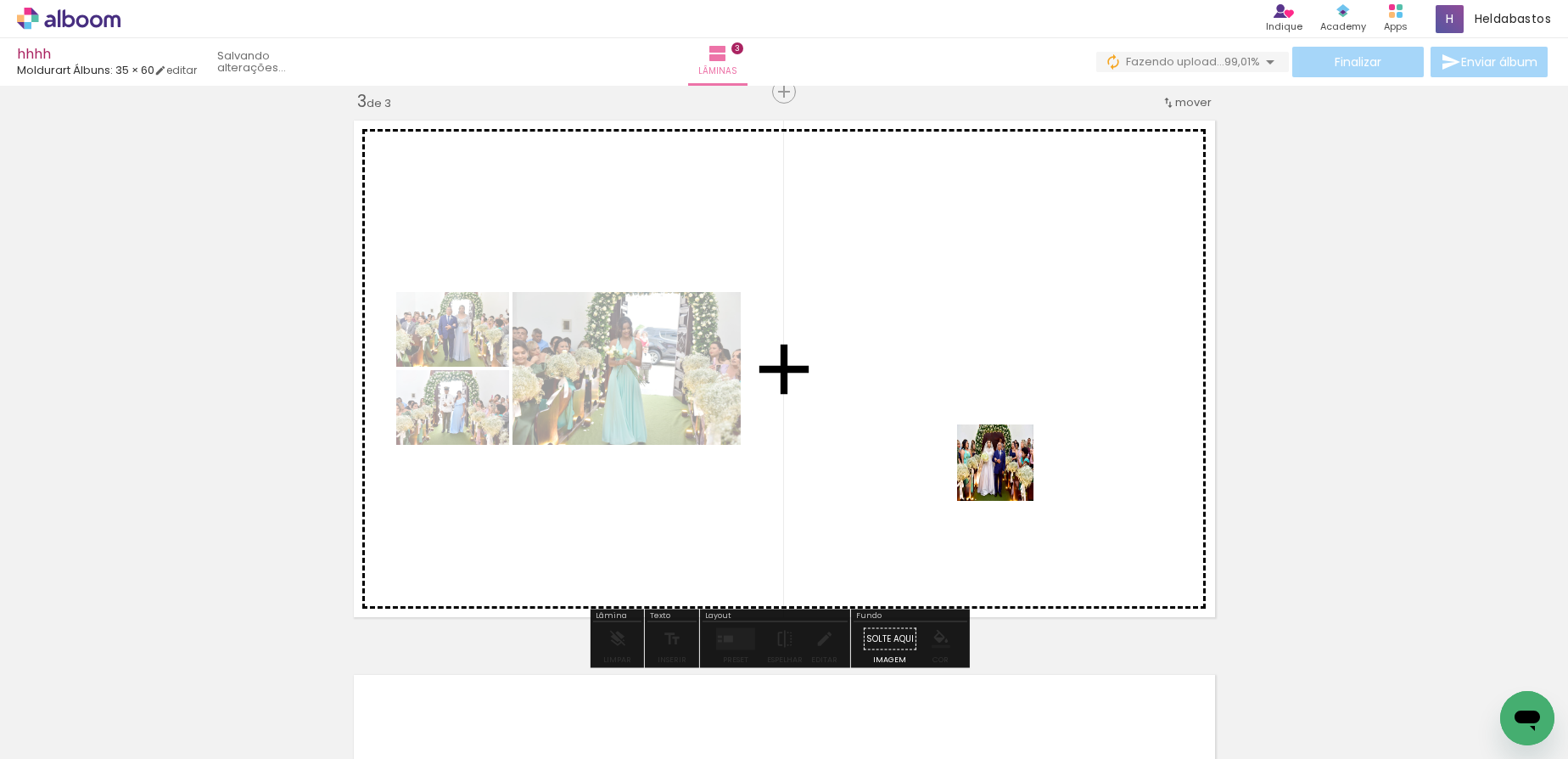
drag, startPoint x: 997, startPoint y: 704, endPoint x: 1007, endPoint y: 475, distance: 229.2
click at [1007, 475] on quentale-workspace at bounding box center [784, 379] width 1568 height 759
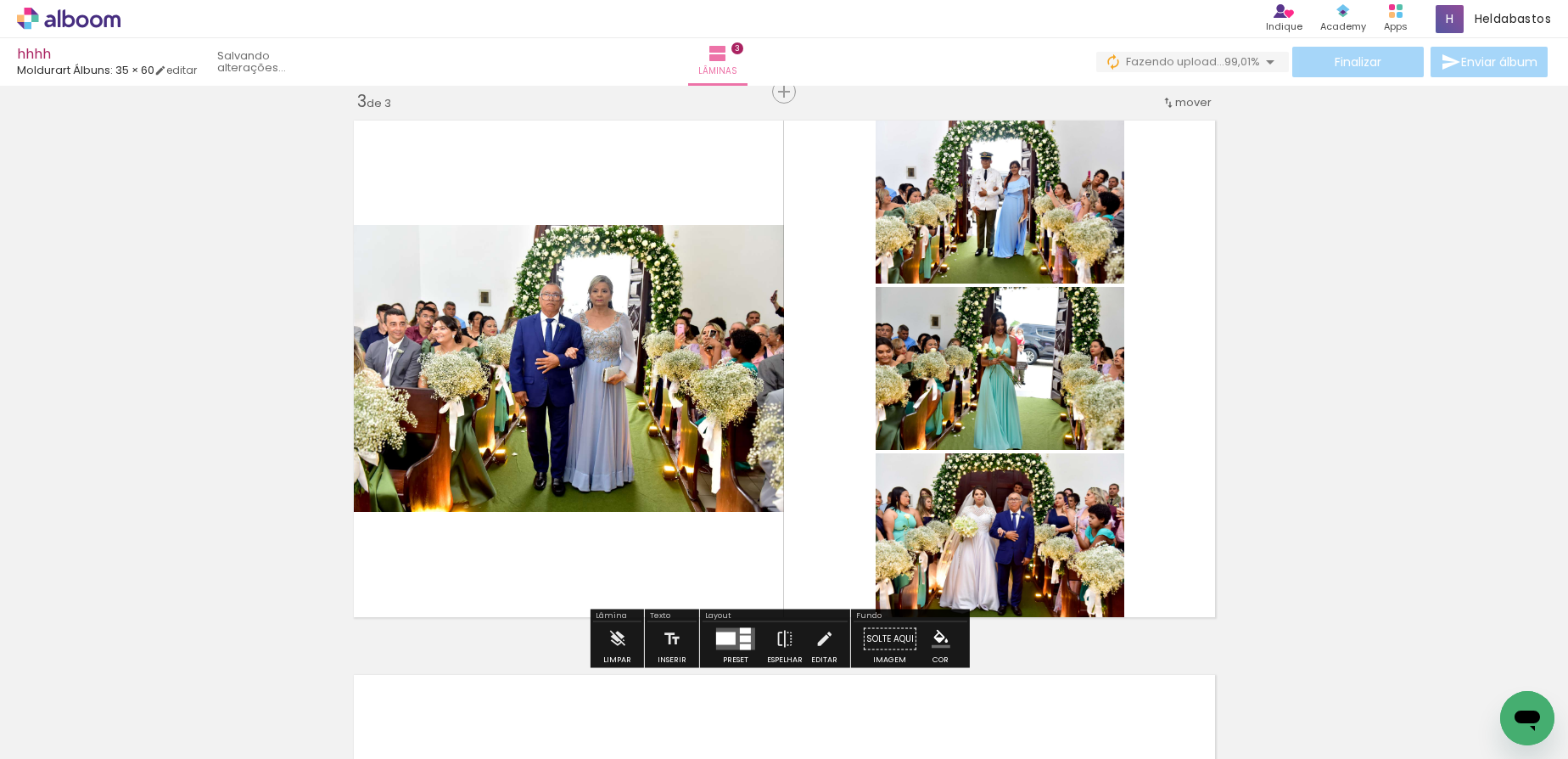
click at [744, 636] on div at bounding box center [746, 638] width 11 height 7
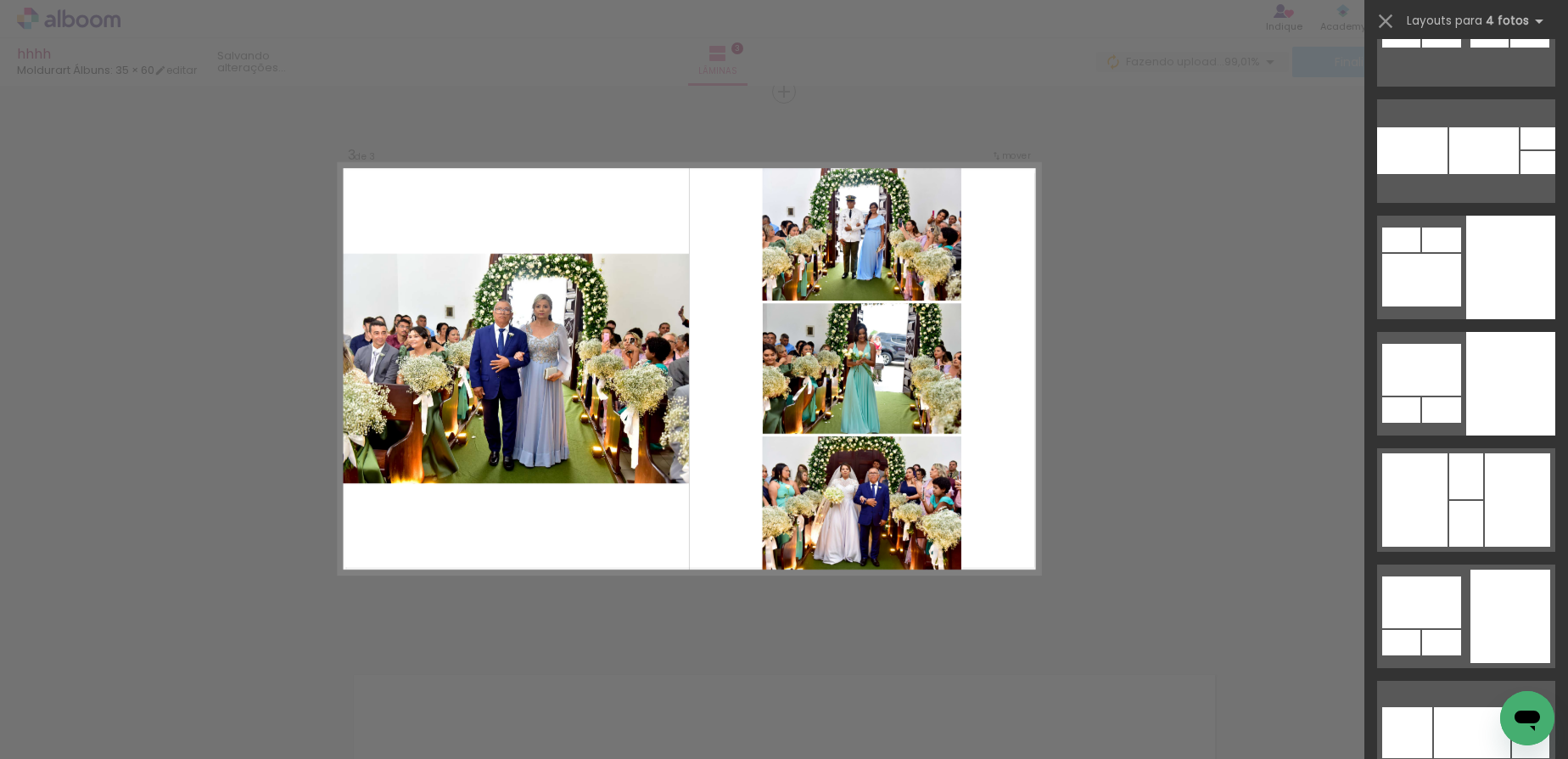
scroll to position [9064, 0]
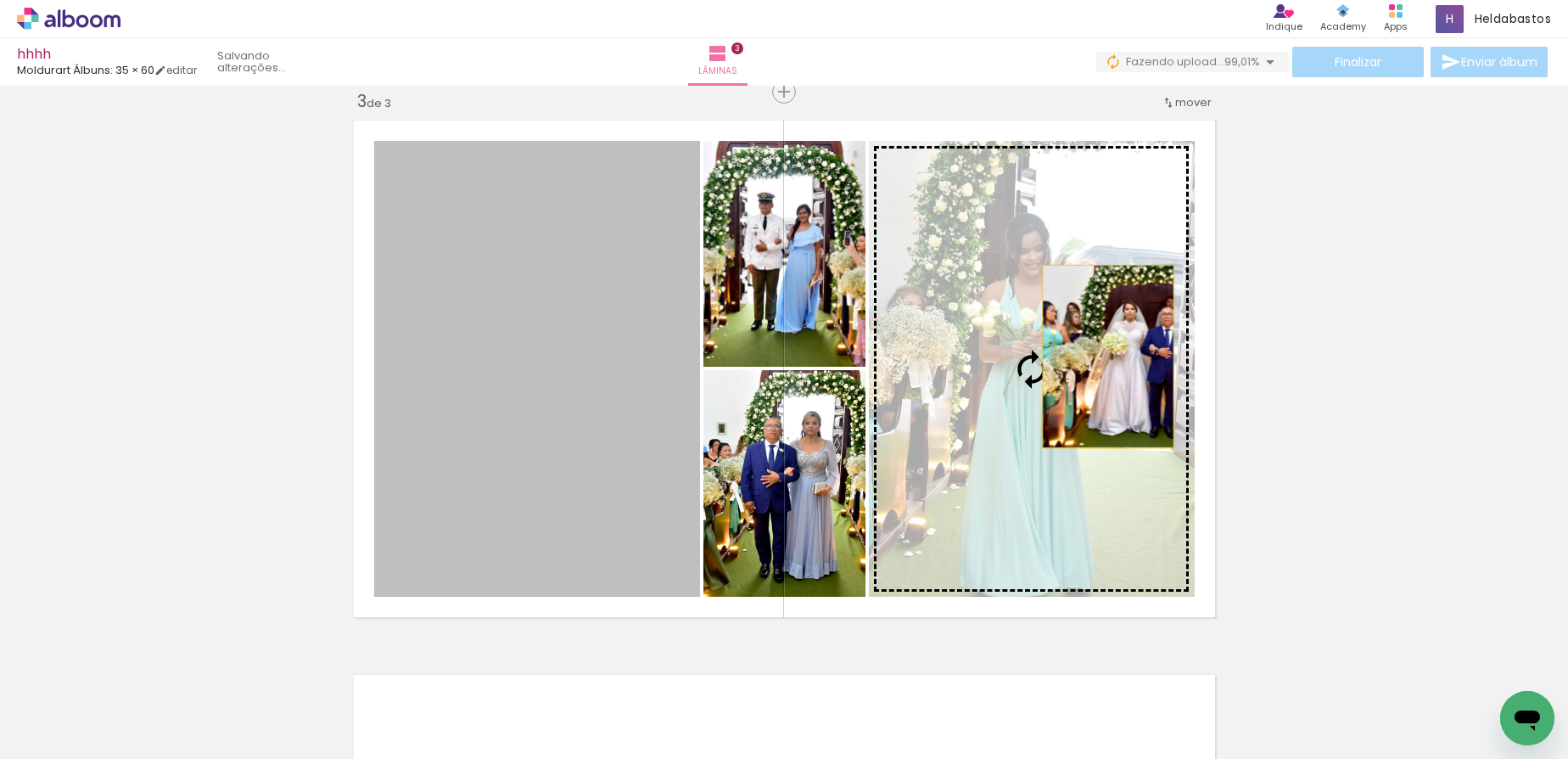
drag, startPoint x: 575, startPoint y: 323, endPoint x: 1097, endPoint y: 356, distance: 523.0
click at [0, 0] on slot at bounding box center [0, 0] width 0 height 0
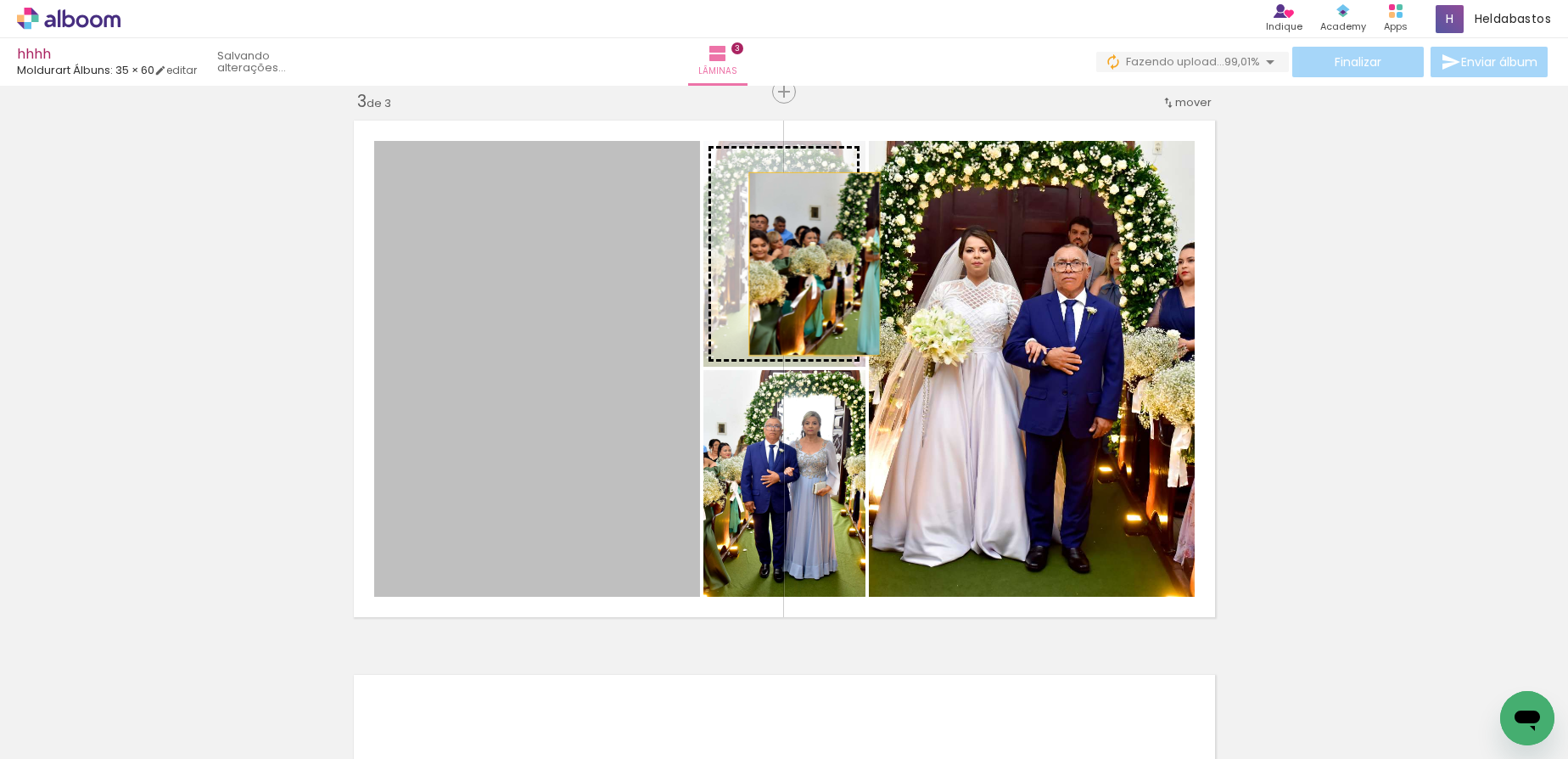
drag, startPoint x: 459, startPoint y: 312, endPoint x: 808, endPoint y: 264, distance: 352.3
click at [0, 0] on slot at bounding box center [0, 0] width 0 height 0
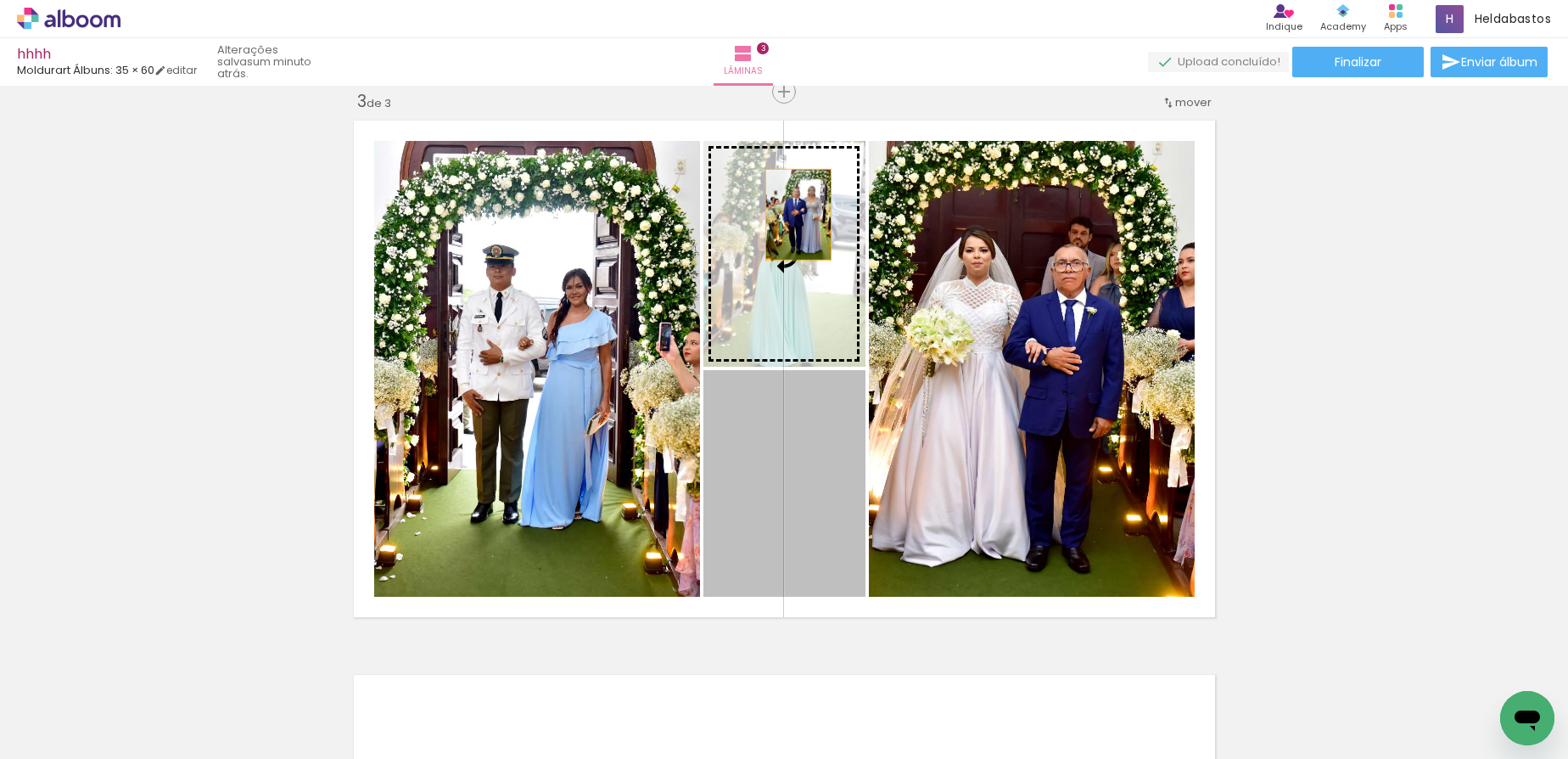
drag, startPoint x: 829, startPoint y: 504, endPoint x: 792, endPoint y: 214, distance: 292.4
click at [0, 0] on slot at bounding box center [0, 0] width 0 height 0
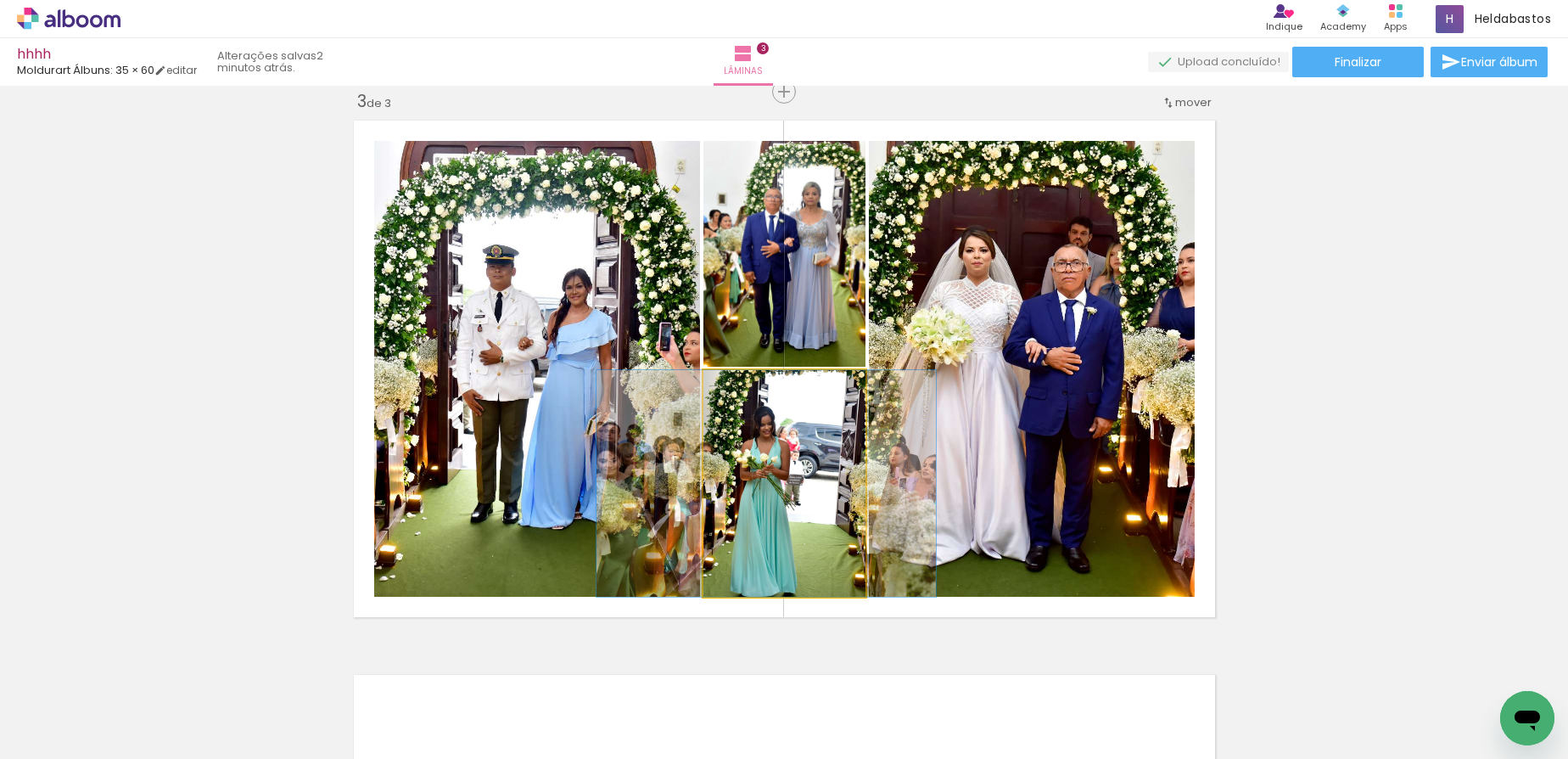
drag, startPoint x: 805, startPoint y: 469, endPoint x: 793, endPoint y: 470, distance: 12.0
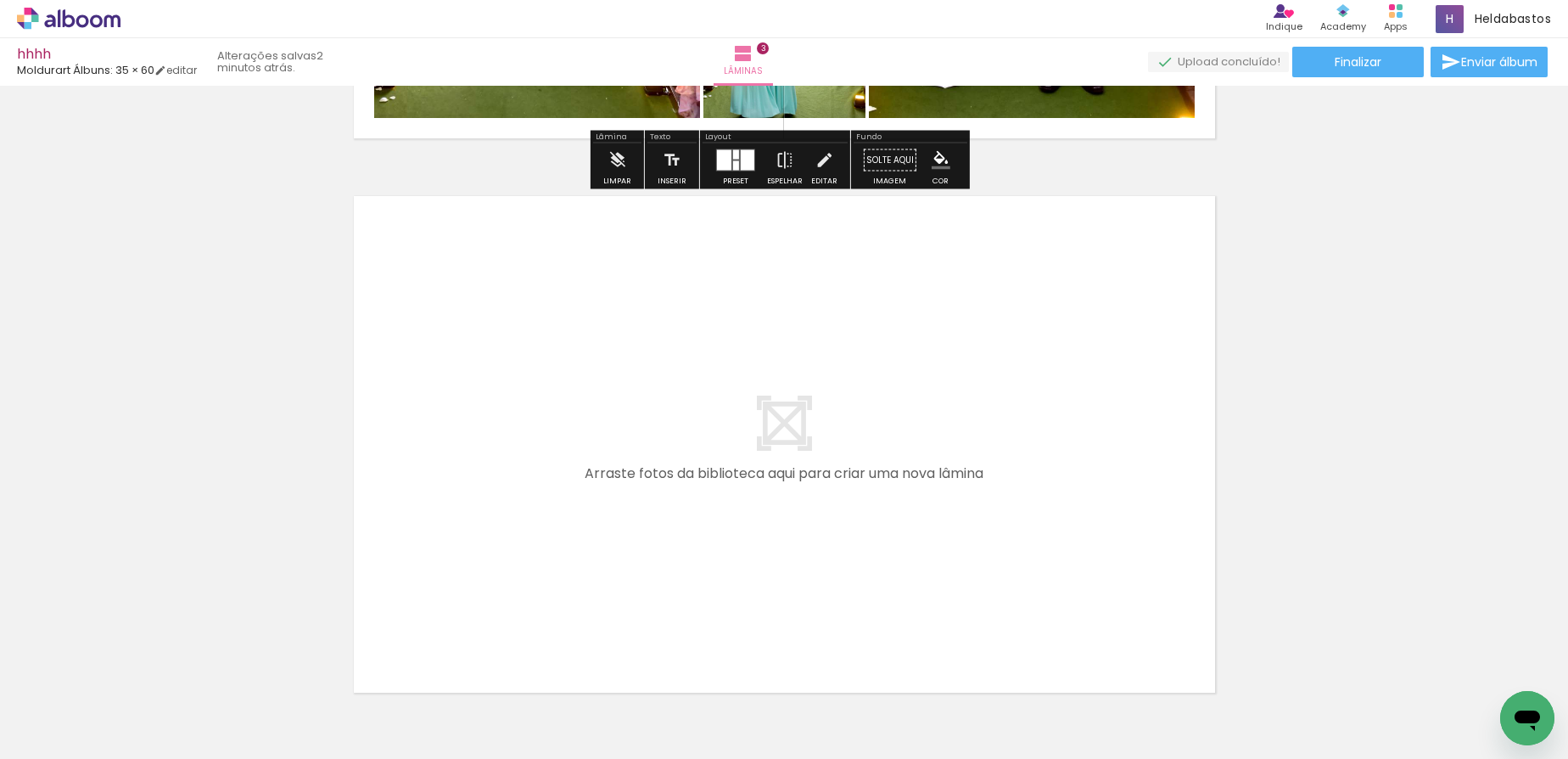
scroll to position [1715, 0]
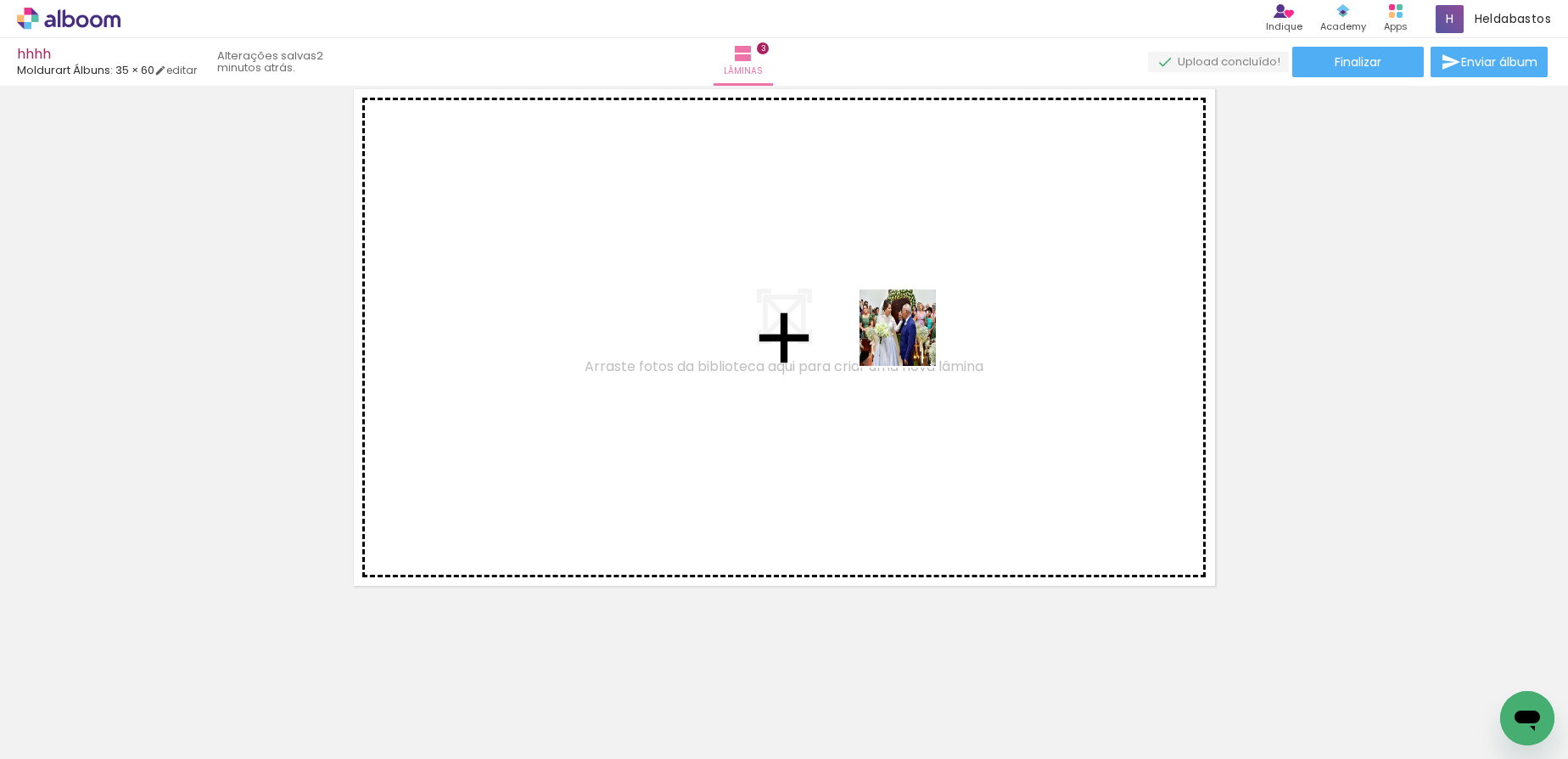
drag, startPoint x: 1092, startPoint y: 699, endPoint x: 885, endPoint y: 317, distance: 434.5
click at [885, 317] on quentale-workspace at bounding box center [784, 379] width 1568 height 759
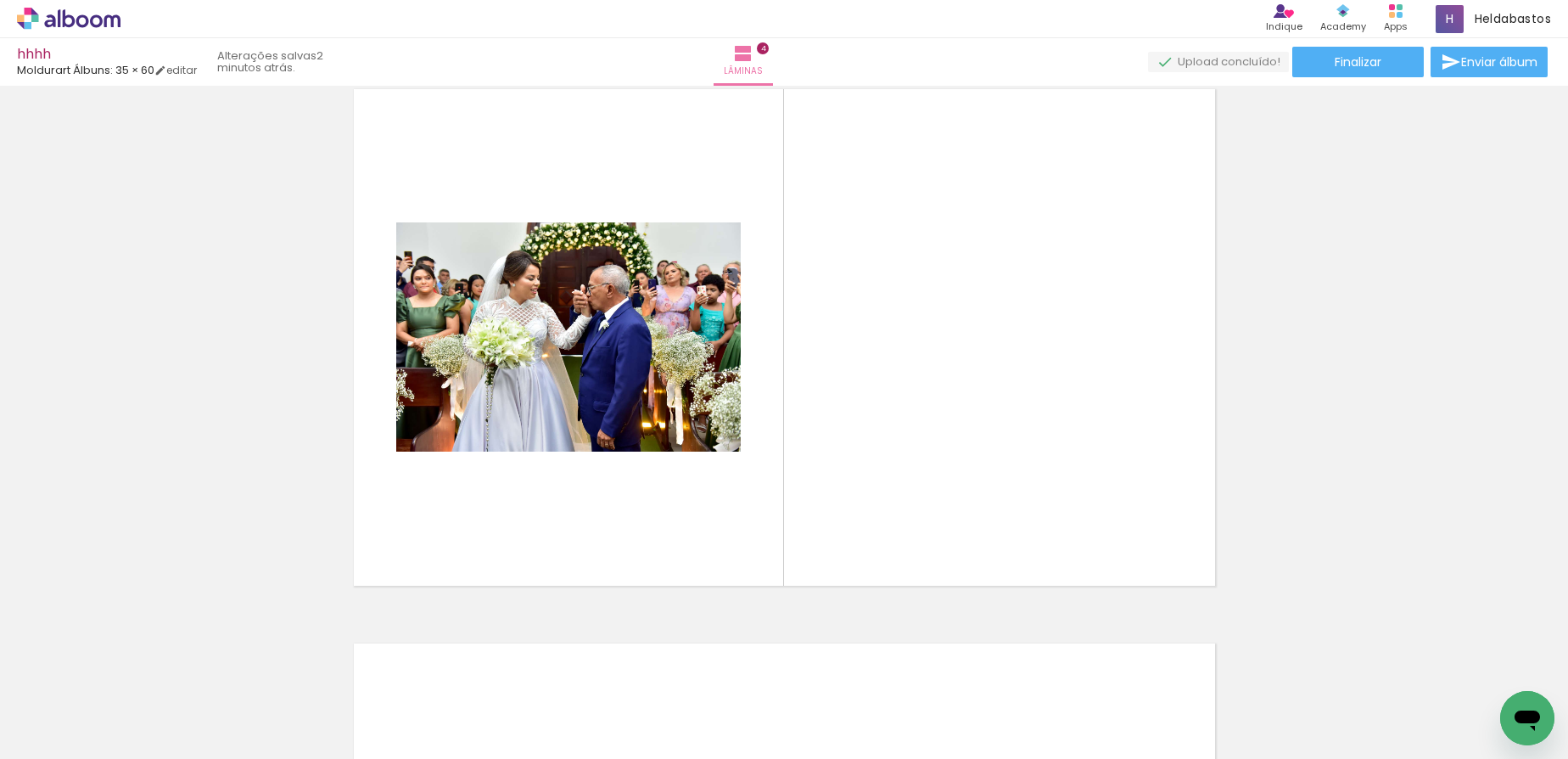
scroll to position [1685, 0]
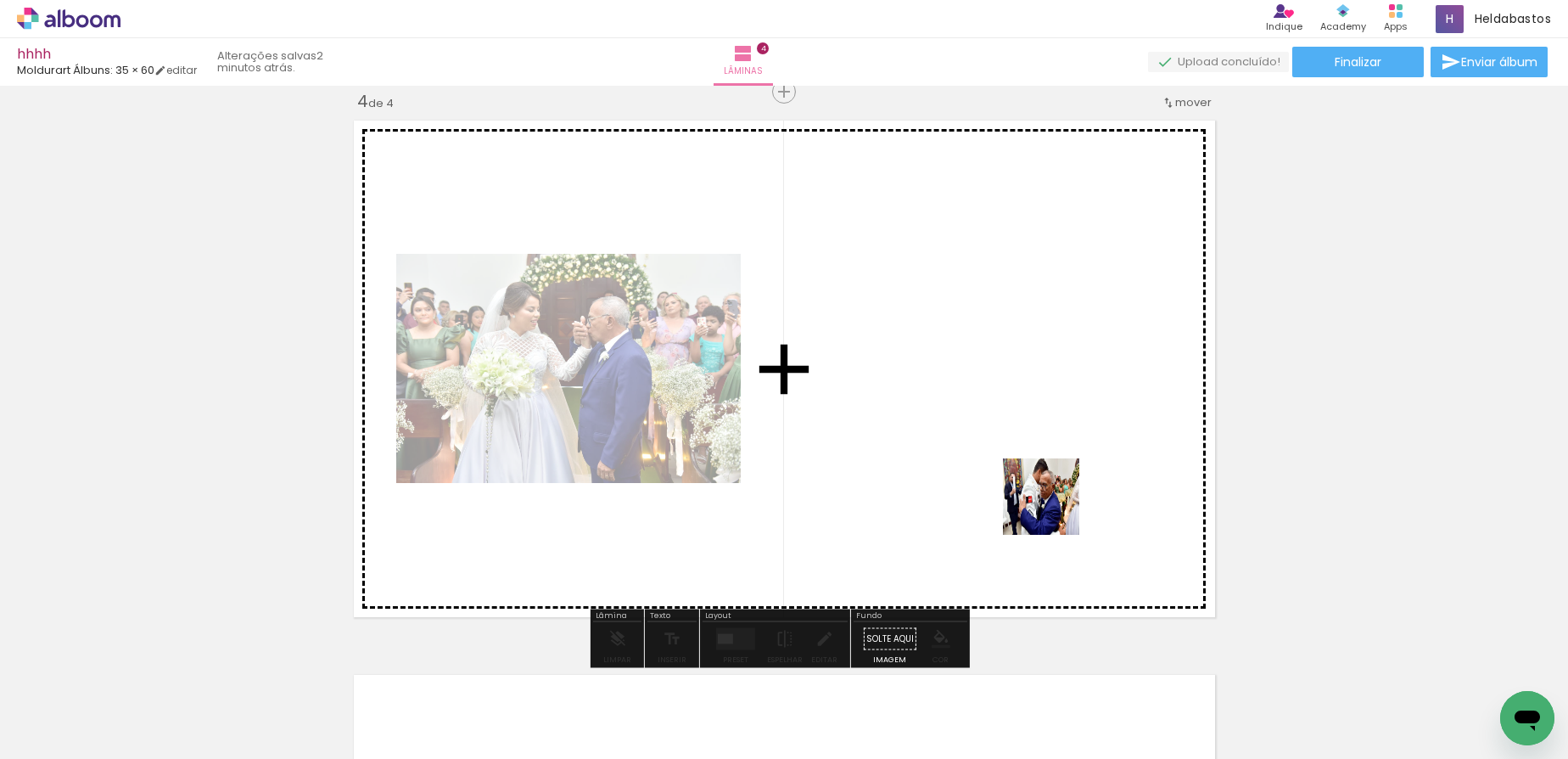
drag, startPoint x: 1054, startPoint y: 509, endPoint x: 1238, endPoint y: 730, distance: 287.6
click at [991, 422] on quentale-workspace at bounding box center [784, 379] width 1568 height 759
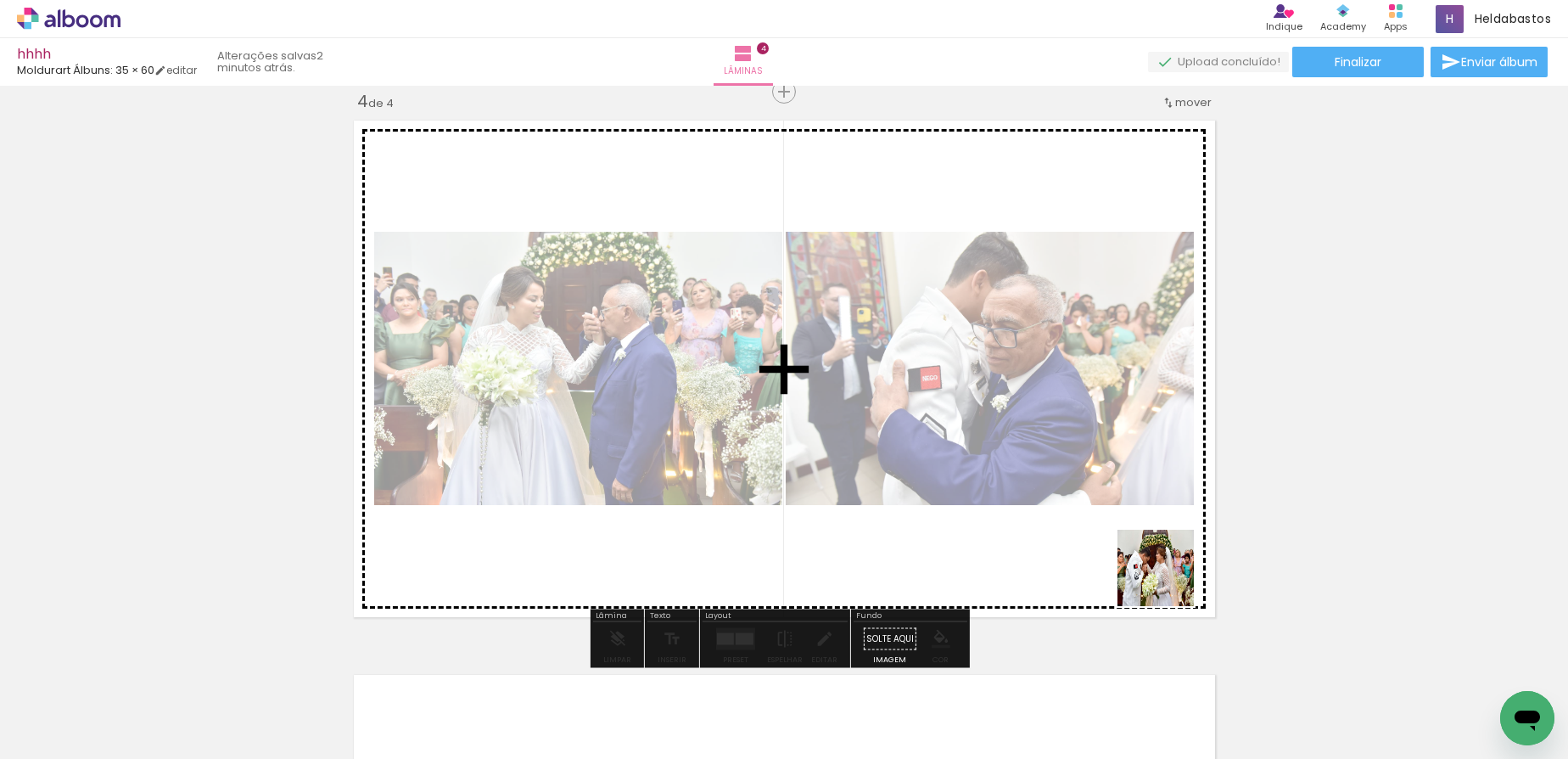
drag, startPoint x: 1283, startPoint y: 699, endPoint x: 897, endPoint y: 408, distance: 483.4
click at [897, 408] on quentale-workspace at bounding box center [784, 379] width 1568 height 759
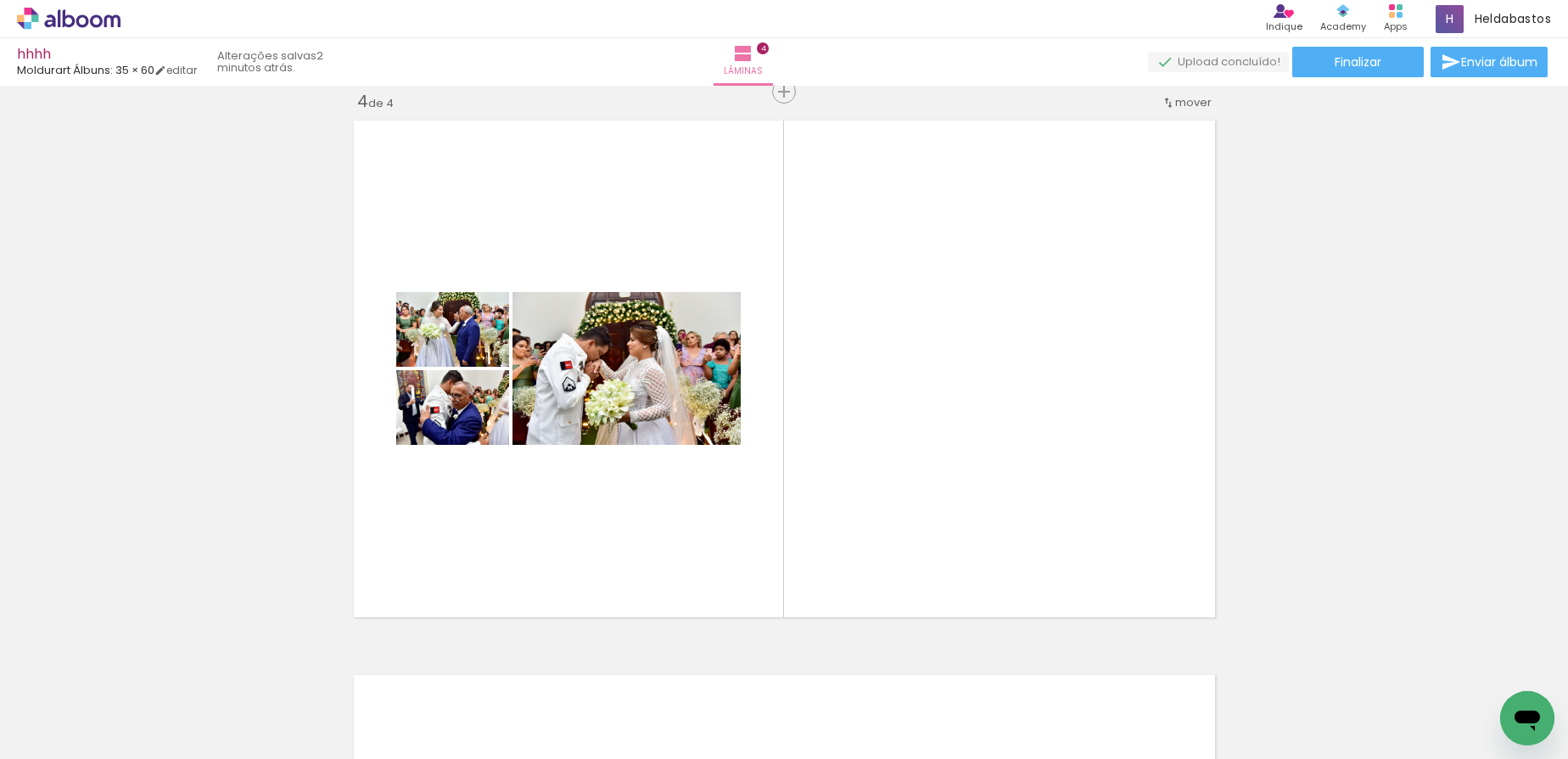
scroll to position [0, 2704]
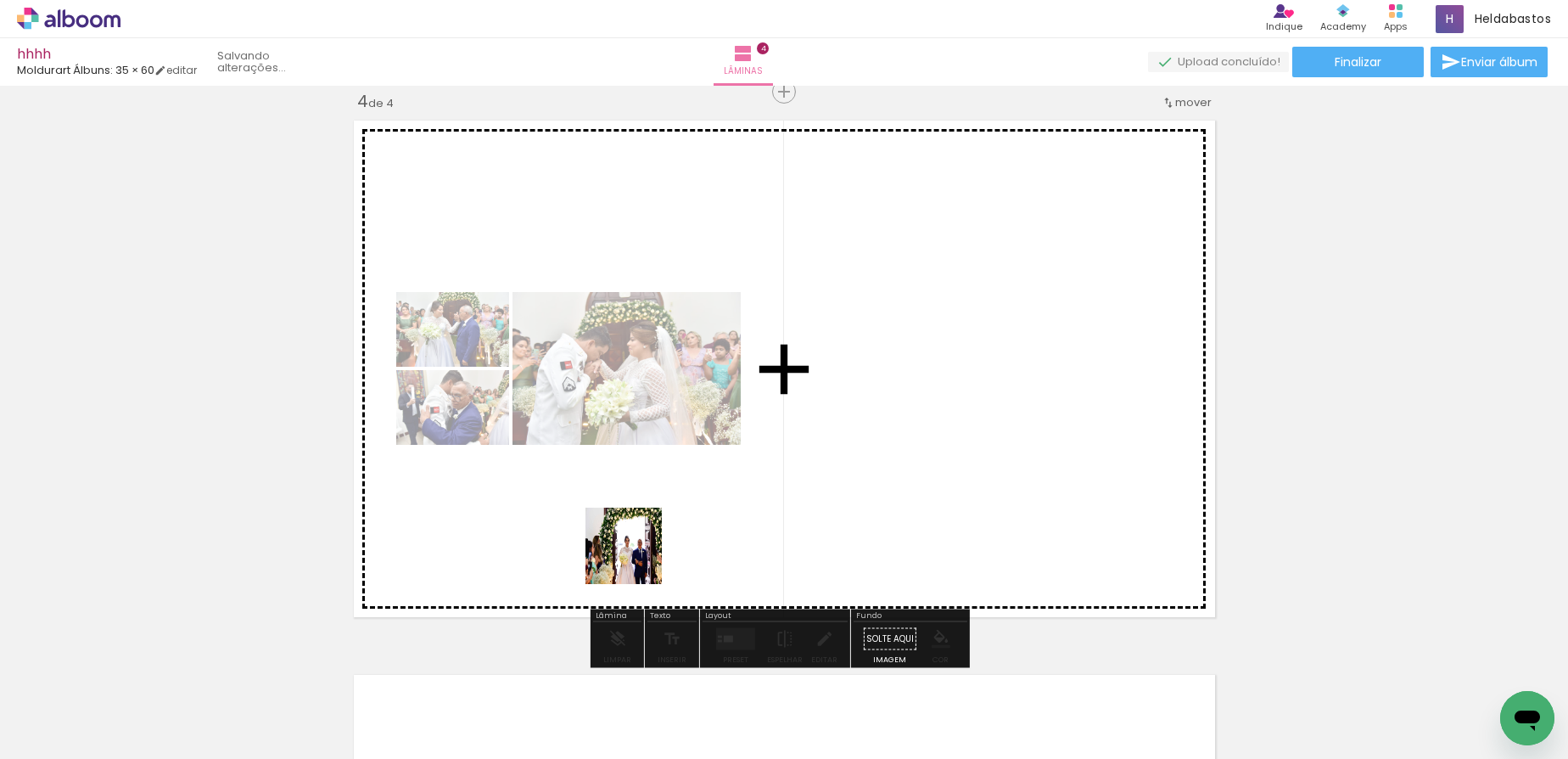
click at [637, 558] on quentale-workspace at bounding box center [784, 379] width 1568 height 759
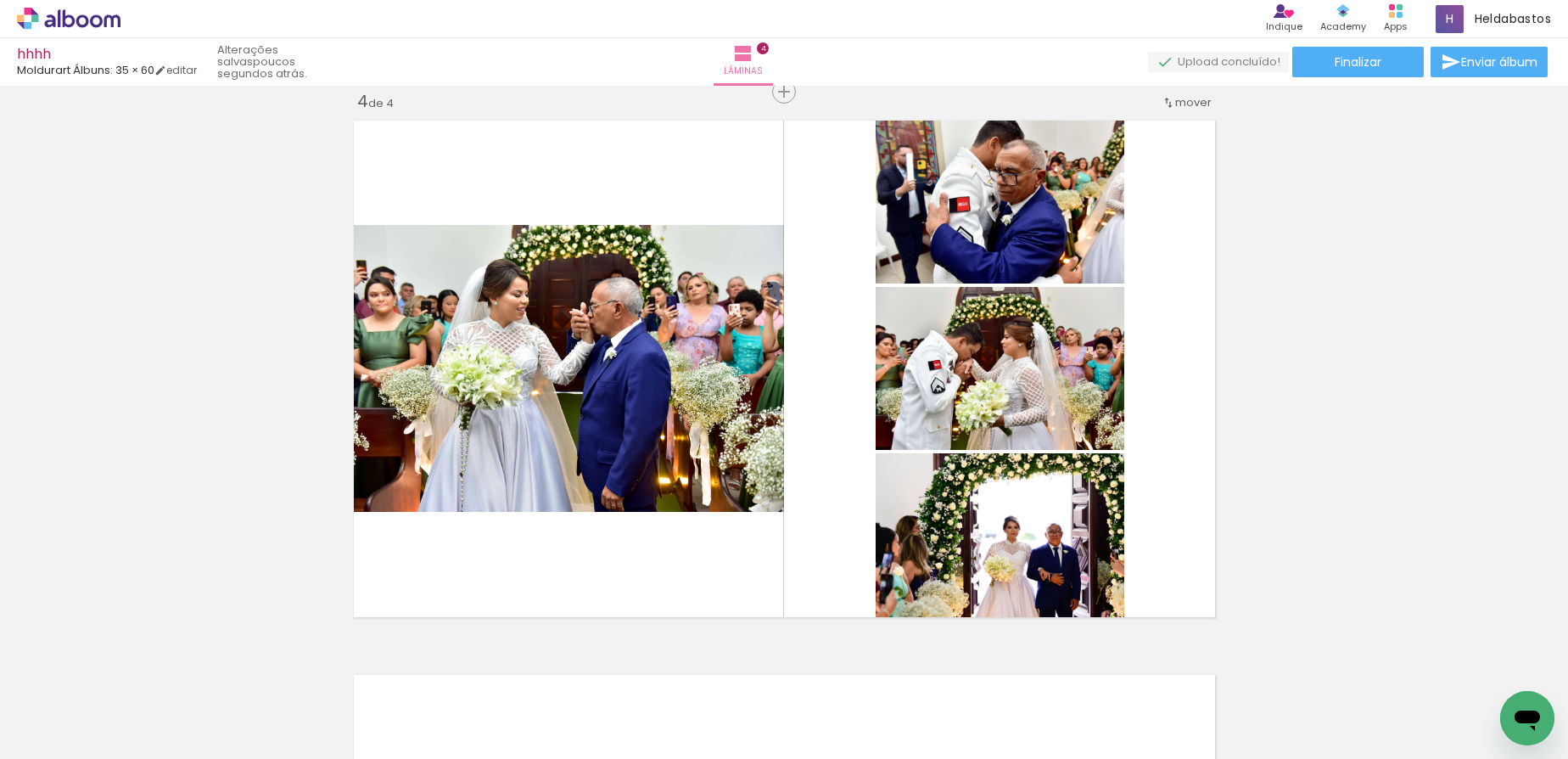
scroll to position [0, 5156]
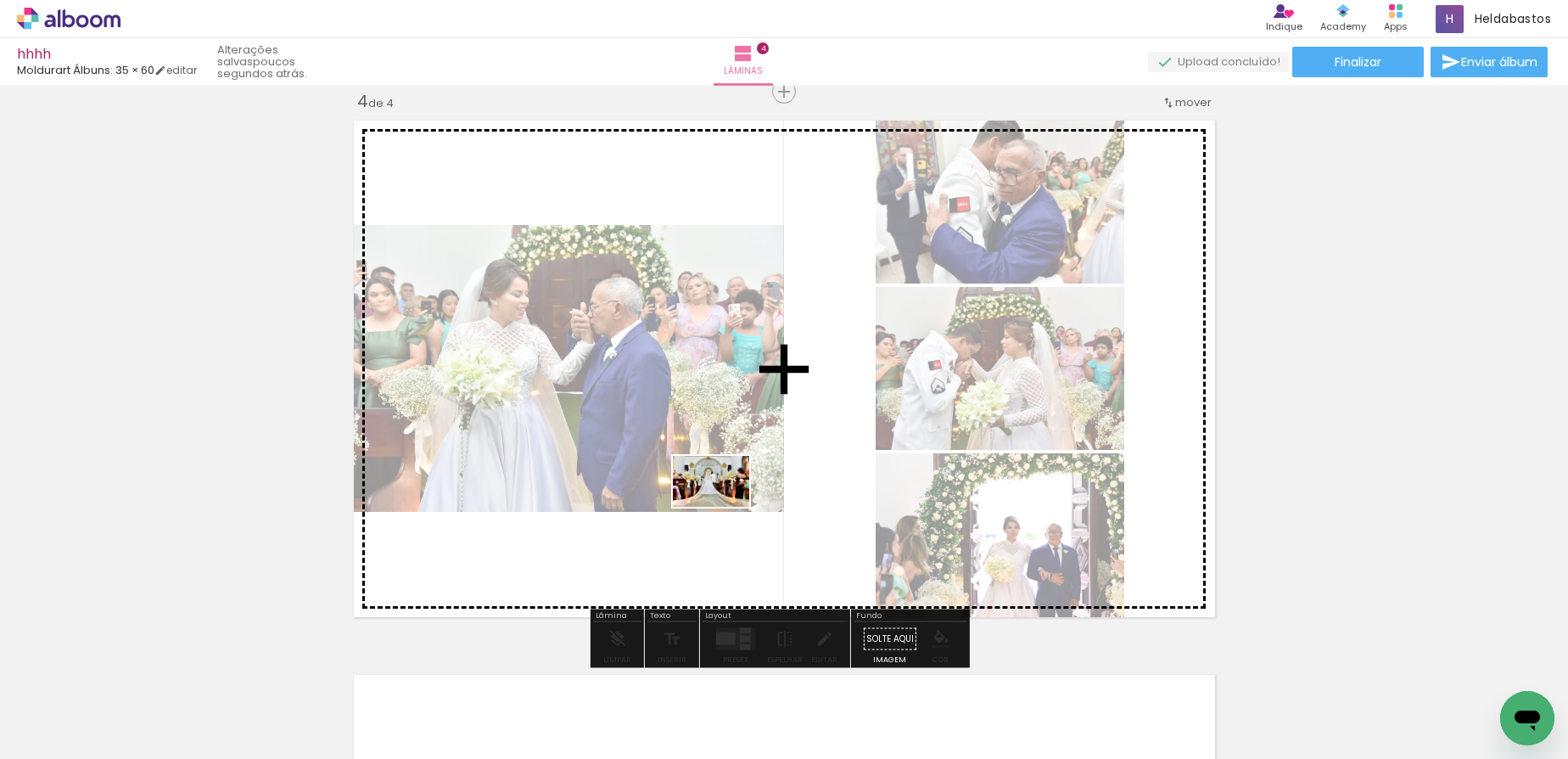
drag, startPoint x: 542, startPoint y: 722, endPoint x: 724, endPoint y: 506, distance: 282.5
click at [724, 506] on quentale-workspace at bounding box center [784, 379] width 1568 height 759
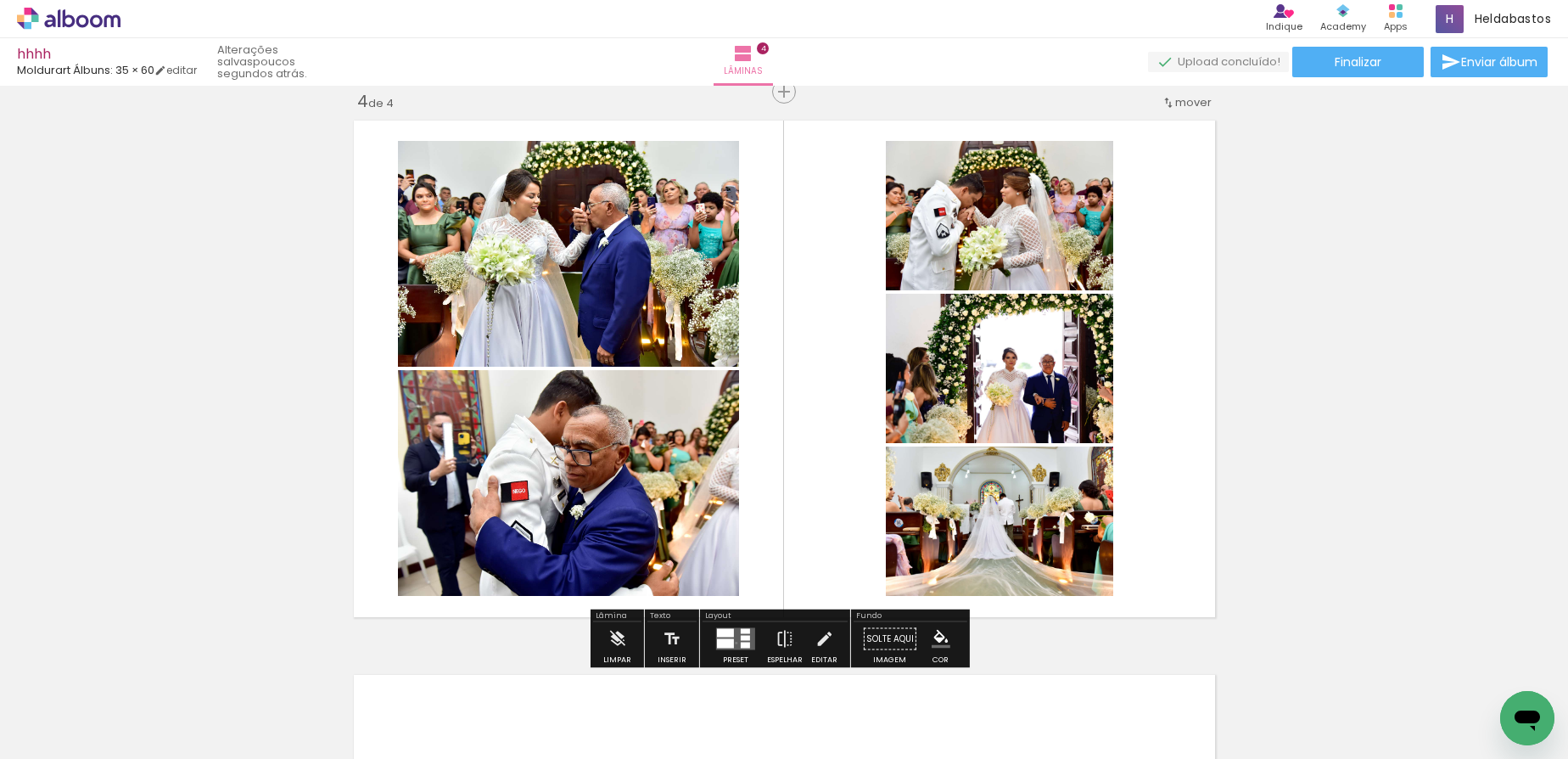
click at [732, 642] on quentale-layouter at bounding box center [735, 638] width 39 height 22
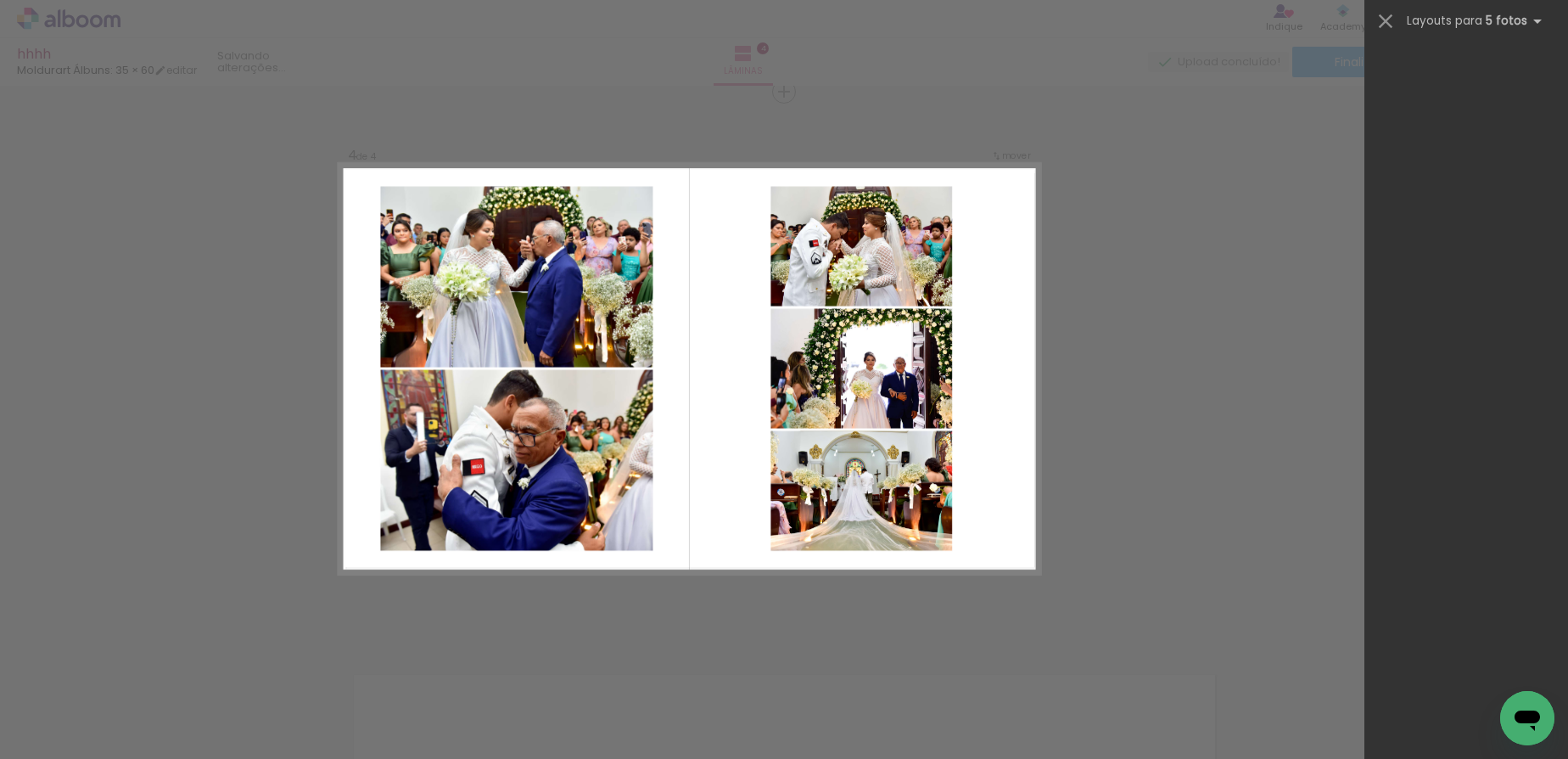
scroll to position [0, 0]
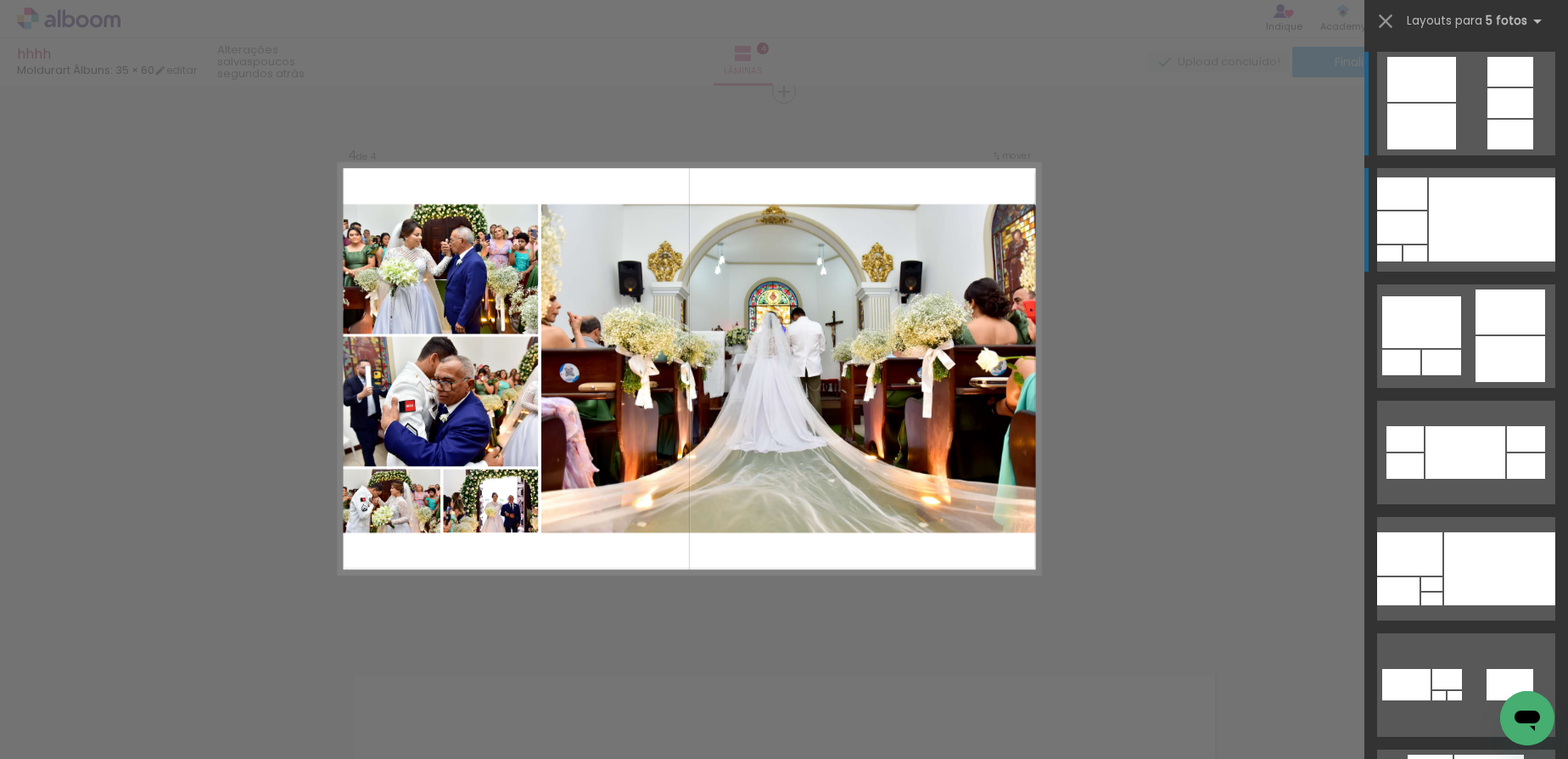
click at [1521, 200] on div at bounding box center [1492, 219] width 126 height 84
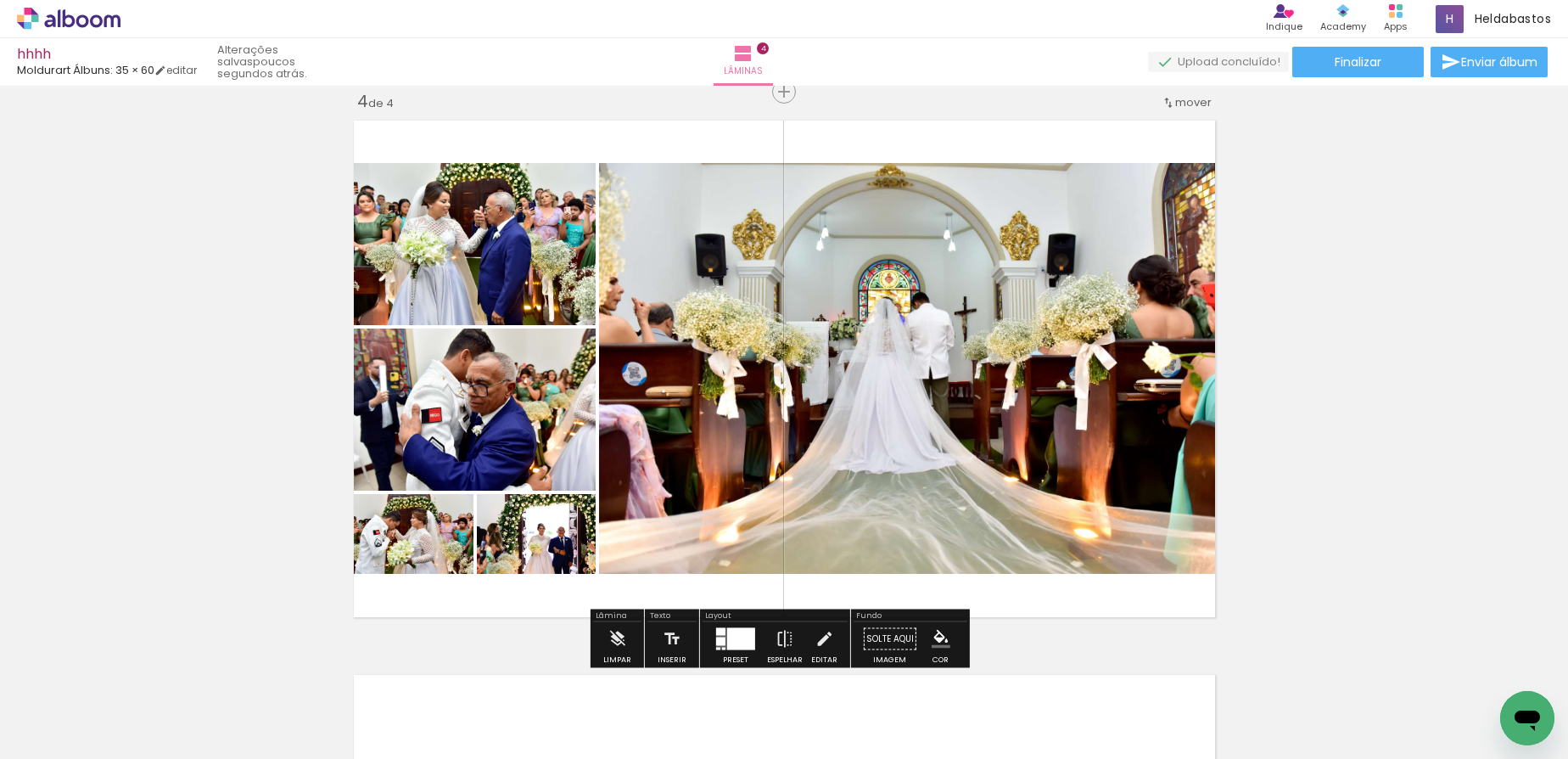
click at [736, 634] on div at bounding box center [741, 638] width 28 height 22
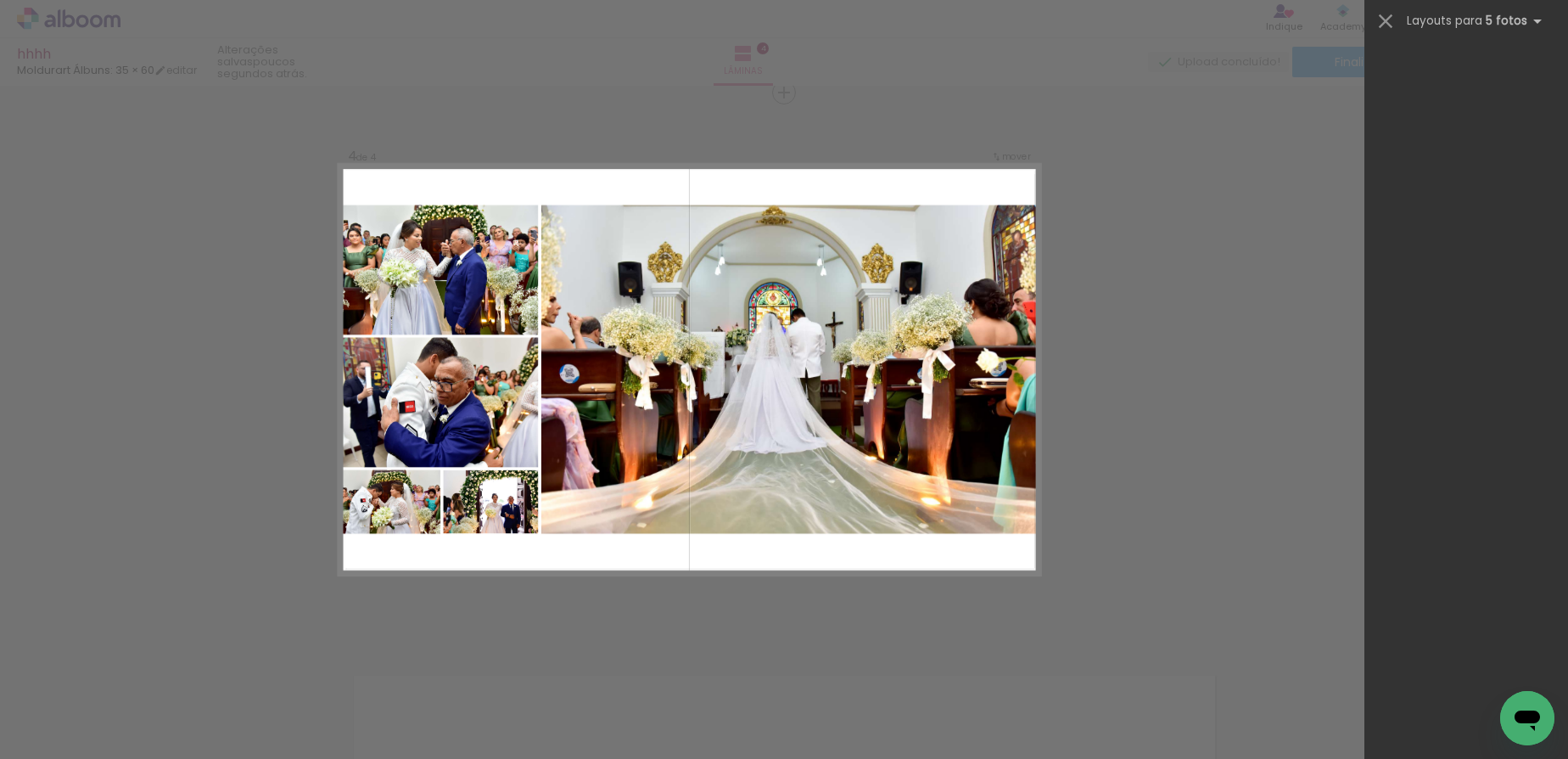
scroll to position [33597, 0]
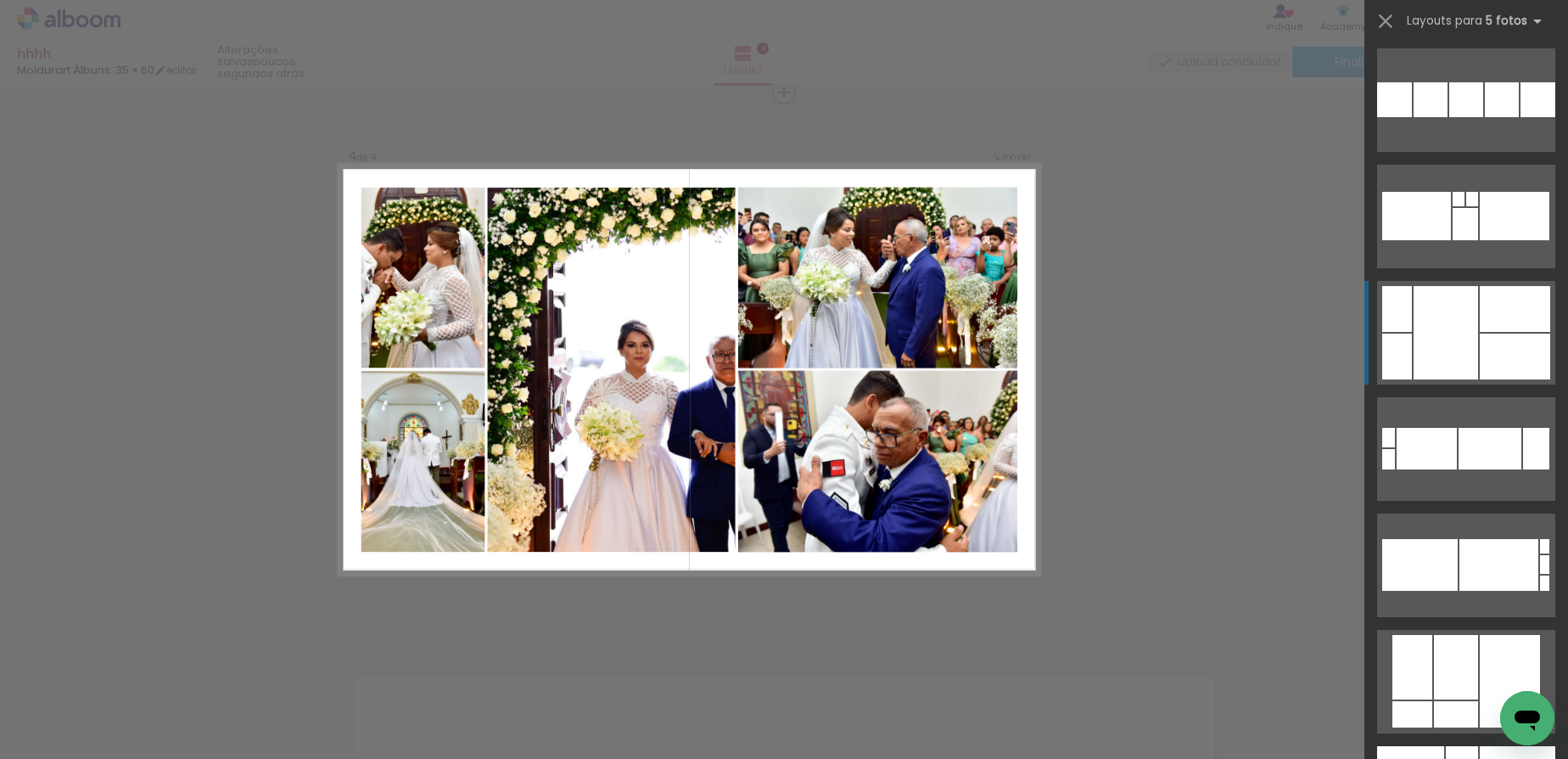
click at [1468, 332] on div at bounding box center [1445, 333] width 64 height 94
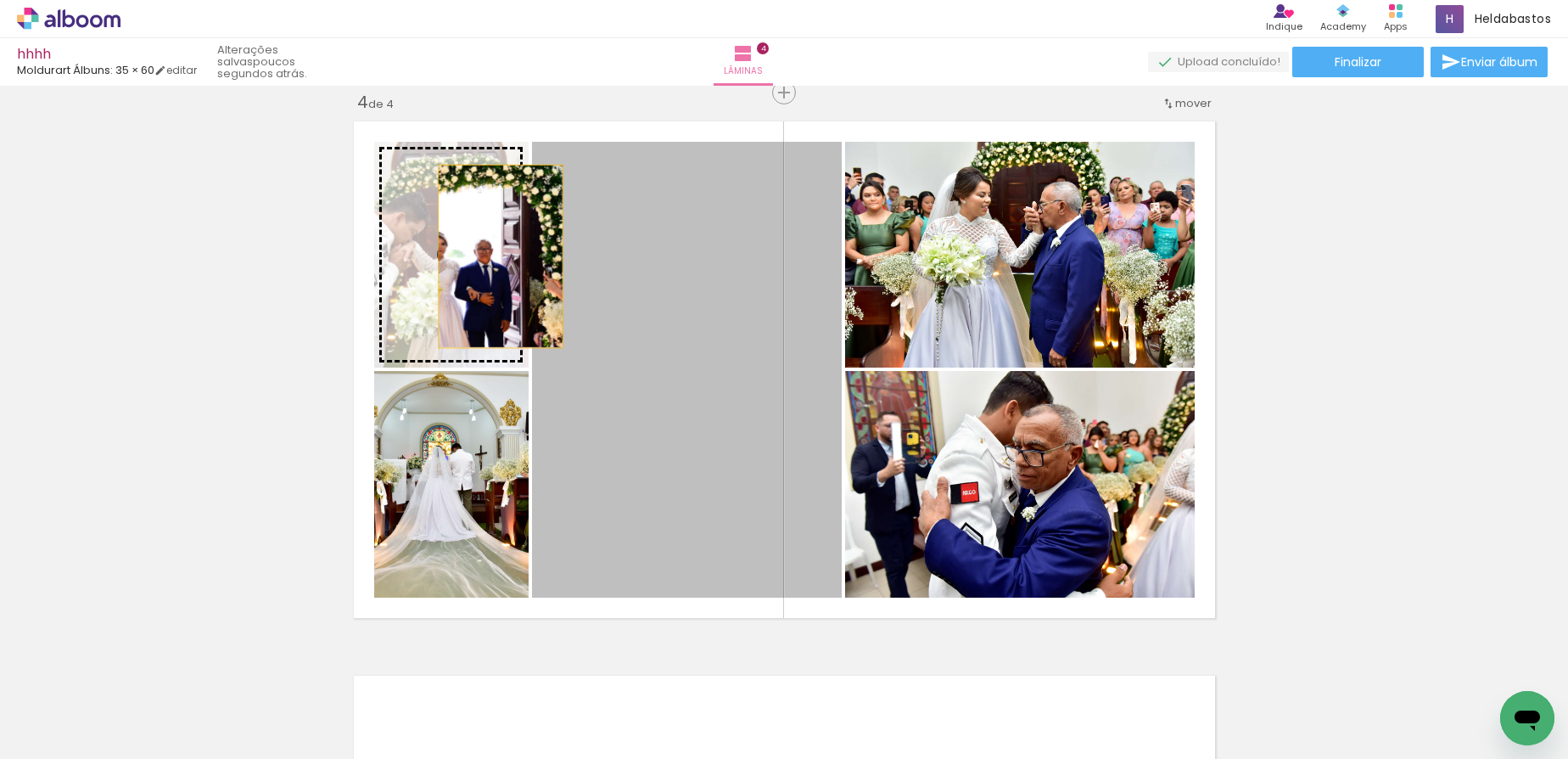
drag, startPoint x: 711, startPoint y: 421, endPoint x: 491, endPoint y: 251, distance: 278.0
click at [0, 0] on slot at bounding box center [0, 0] width 0 height 0
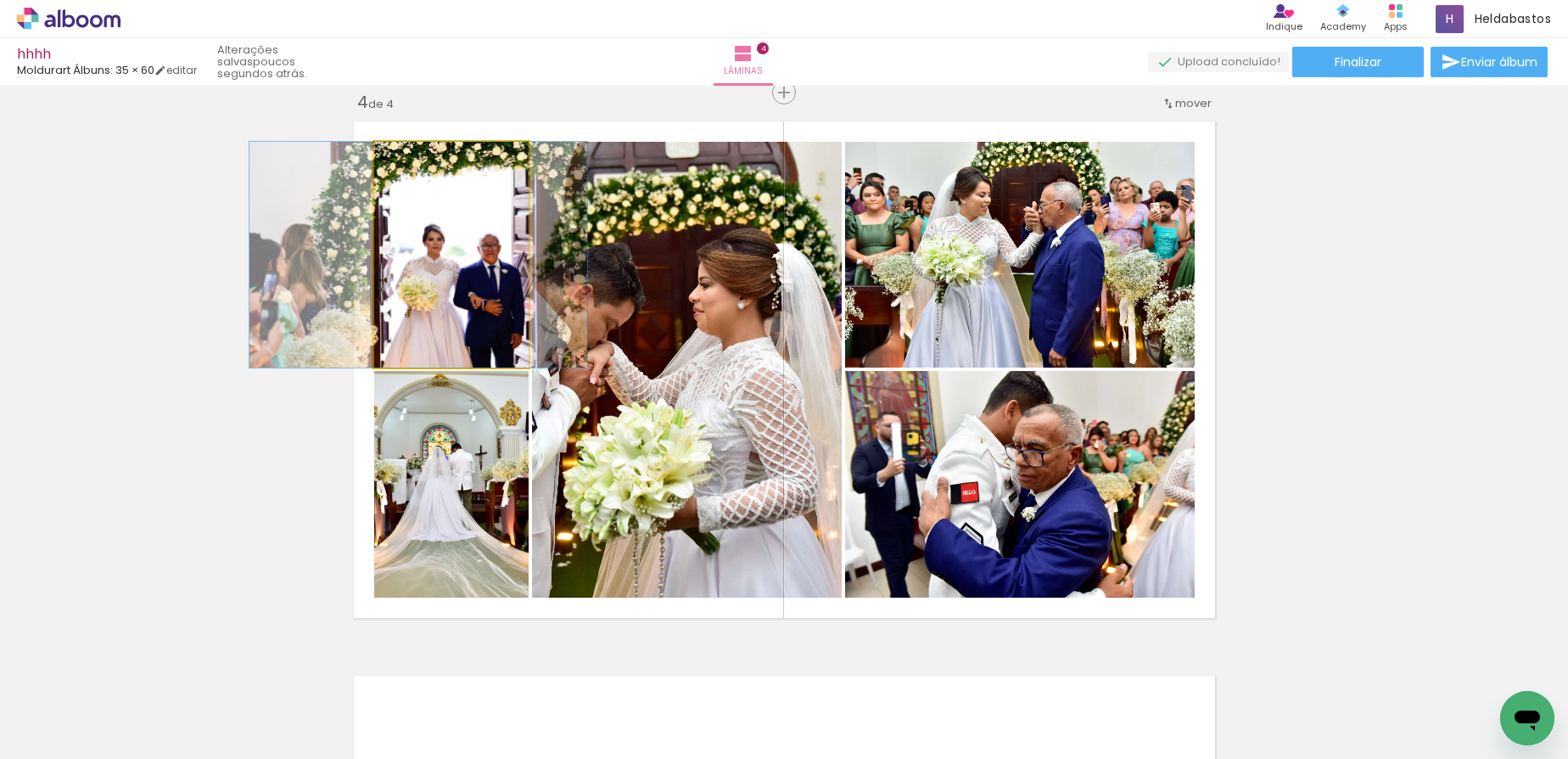
drag, startPoint x: 478, startPoint y: 277, endPoint x: 449, endPoint y: 277, distance: 29.0
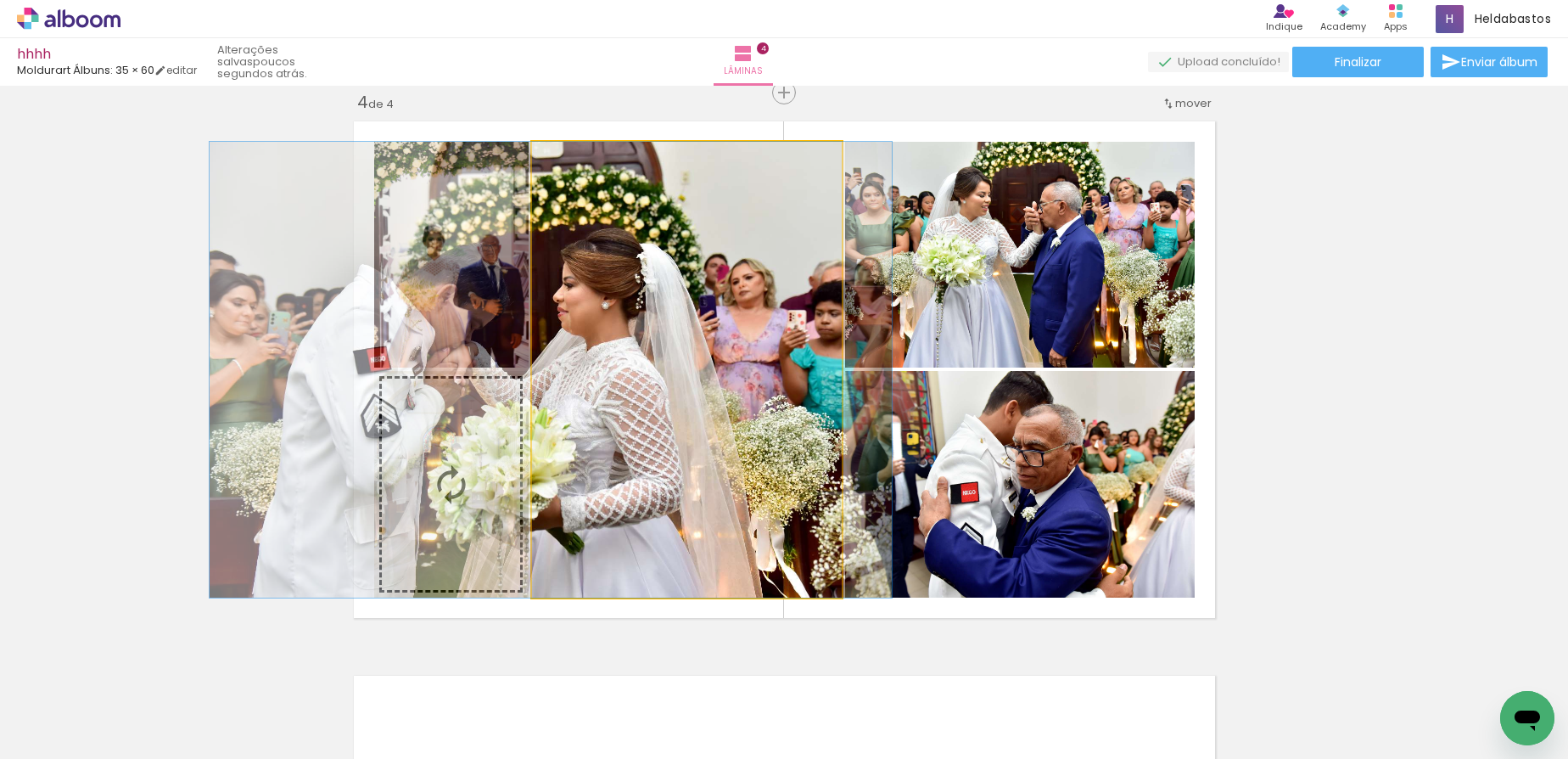
drag, startPoint x: 654, startPoint y: 463, endPoint x: 690, endPoint y: 491, distance: 45.6
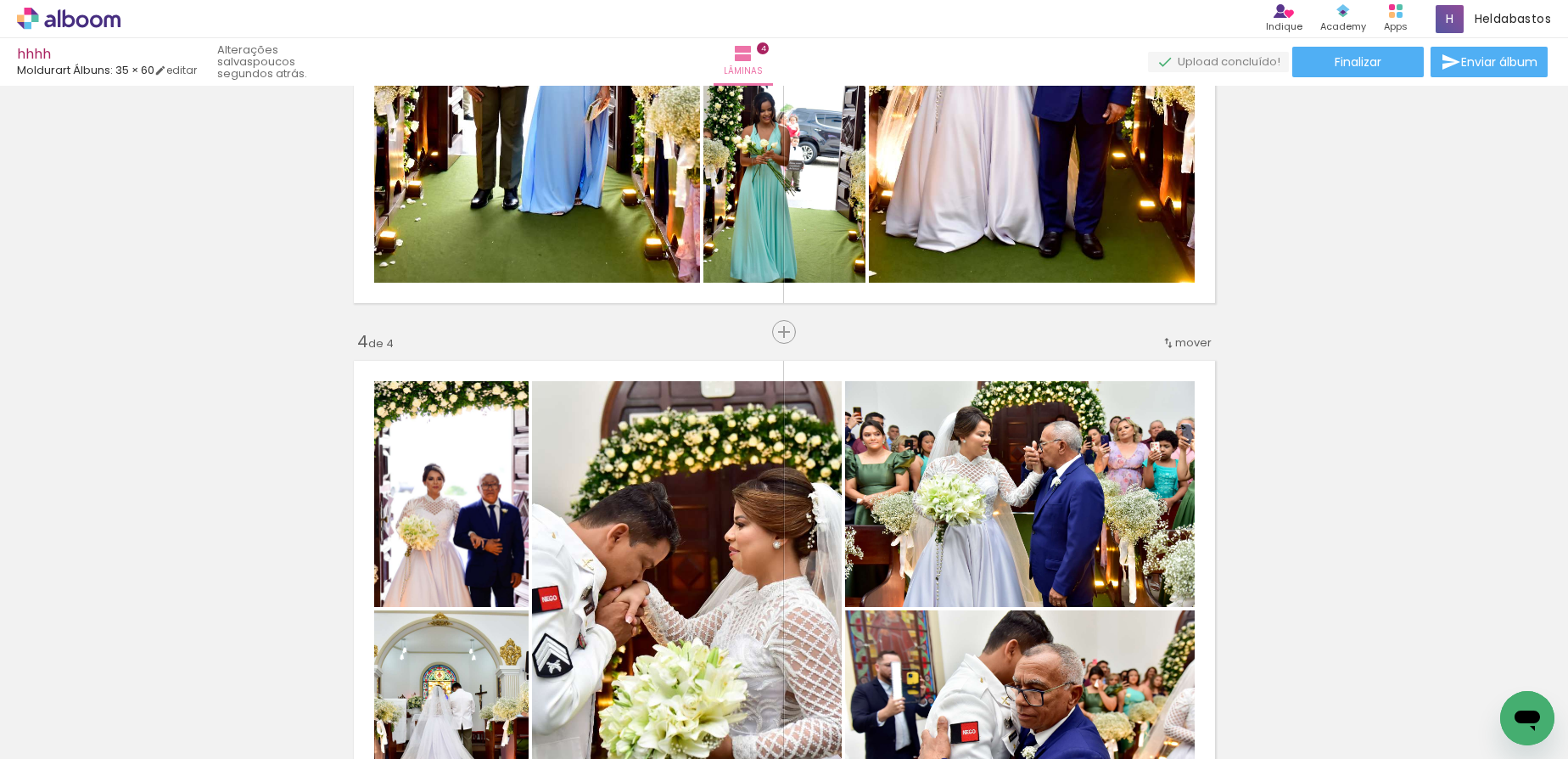
scroll to position [1260, 0]
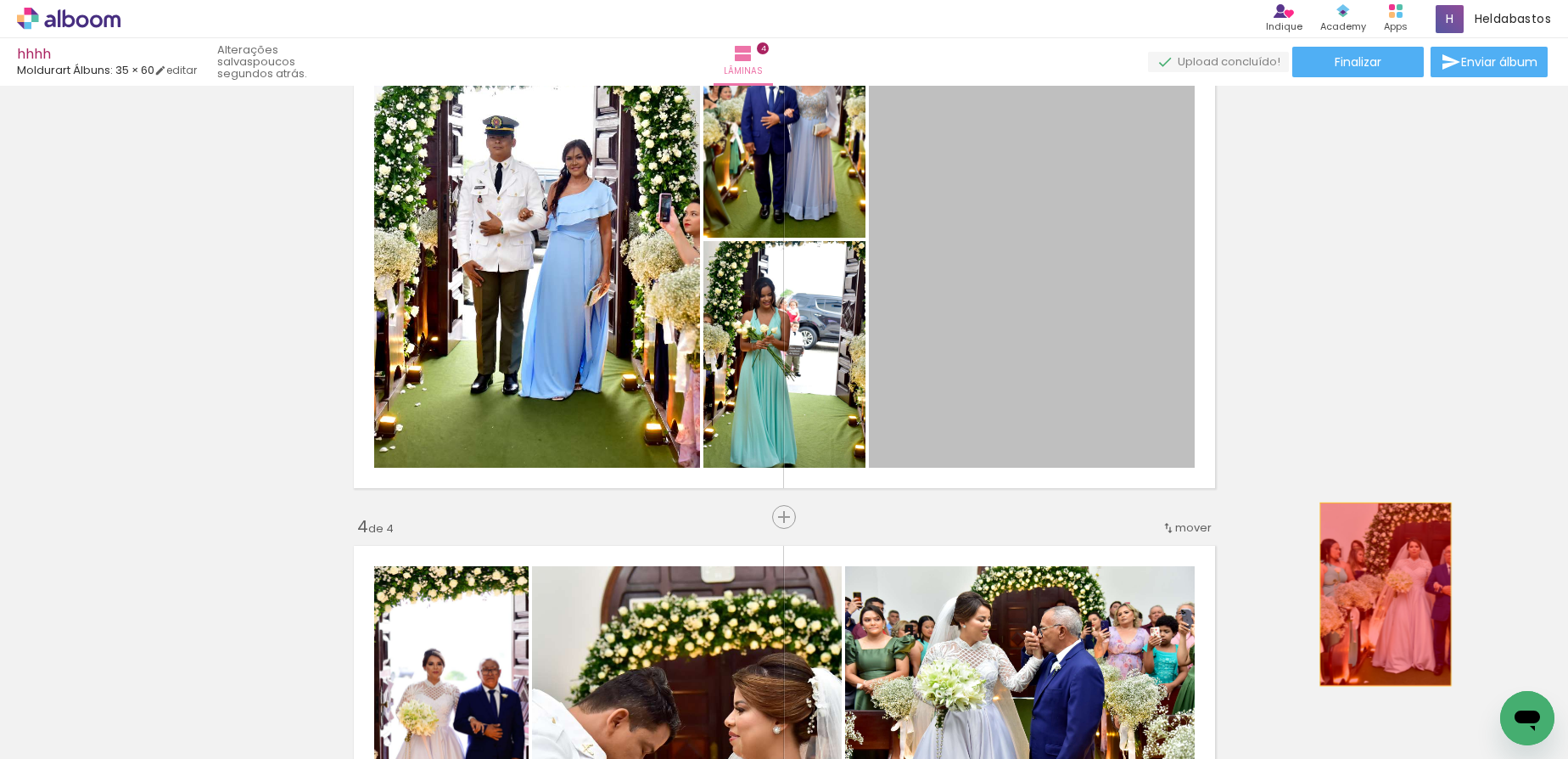
drag, startPoint x: 953, startPoint y: 310, endPoint x: 1377, endPoint y: 593, distance: 509.8
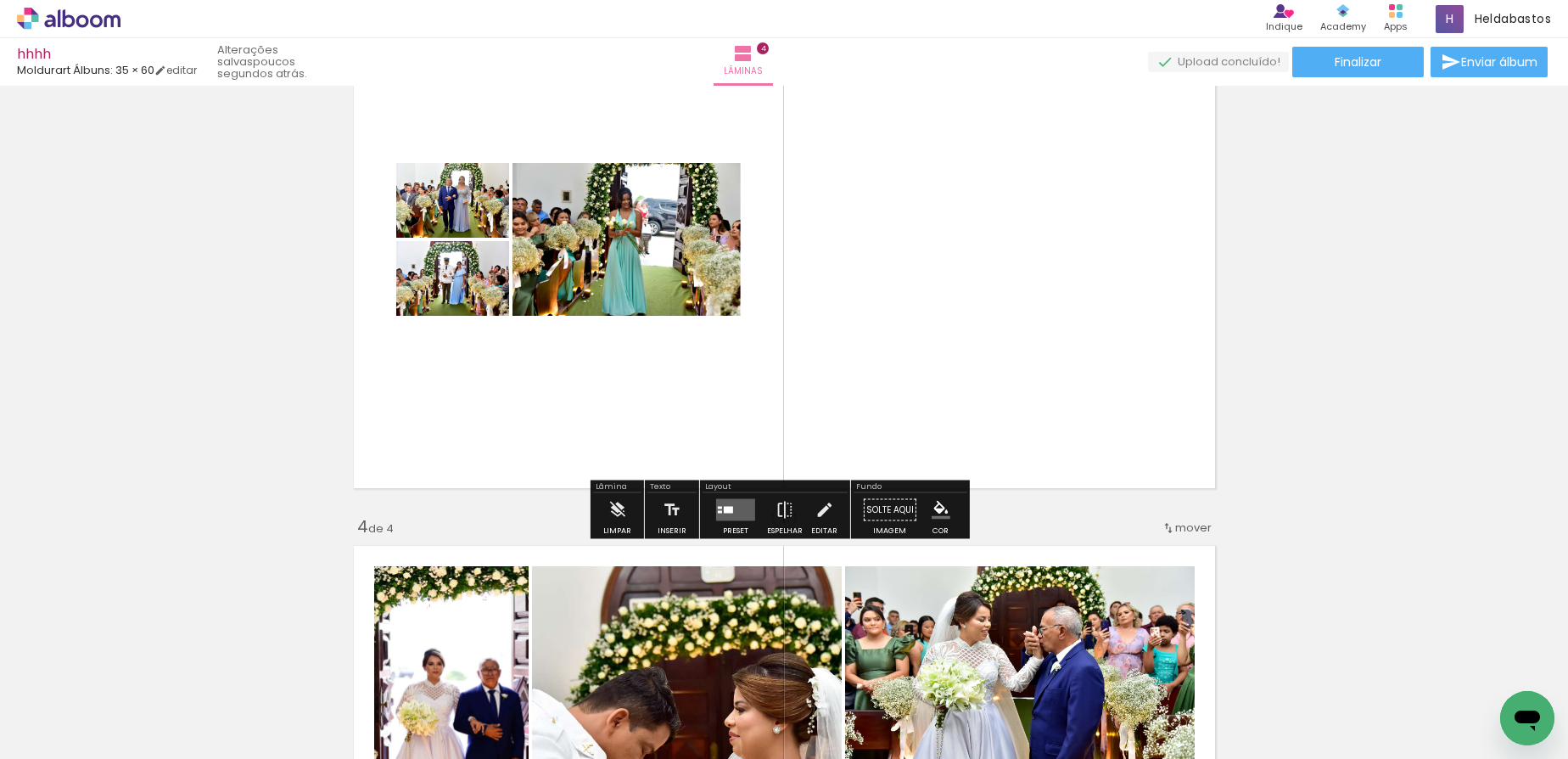
click at [724, 507] on div at bounding box center [728, 509] width 10 height 7
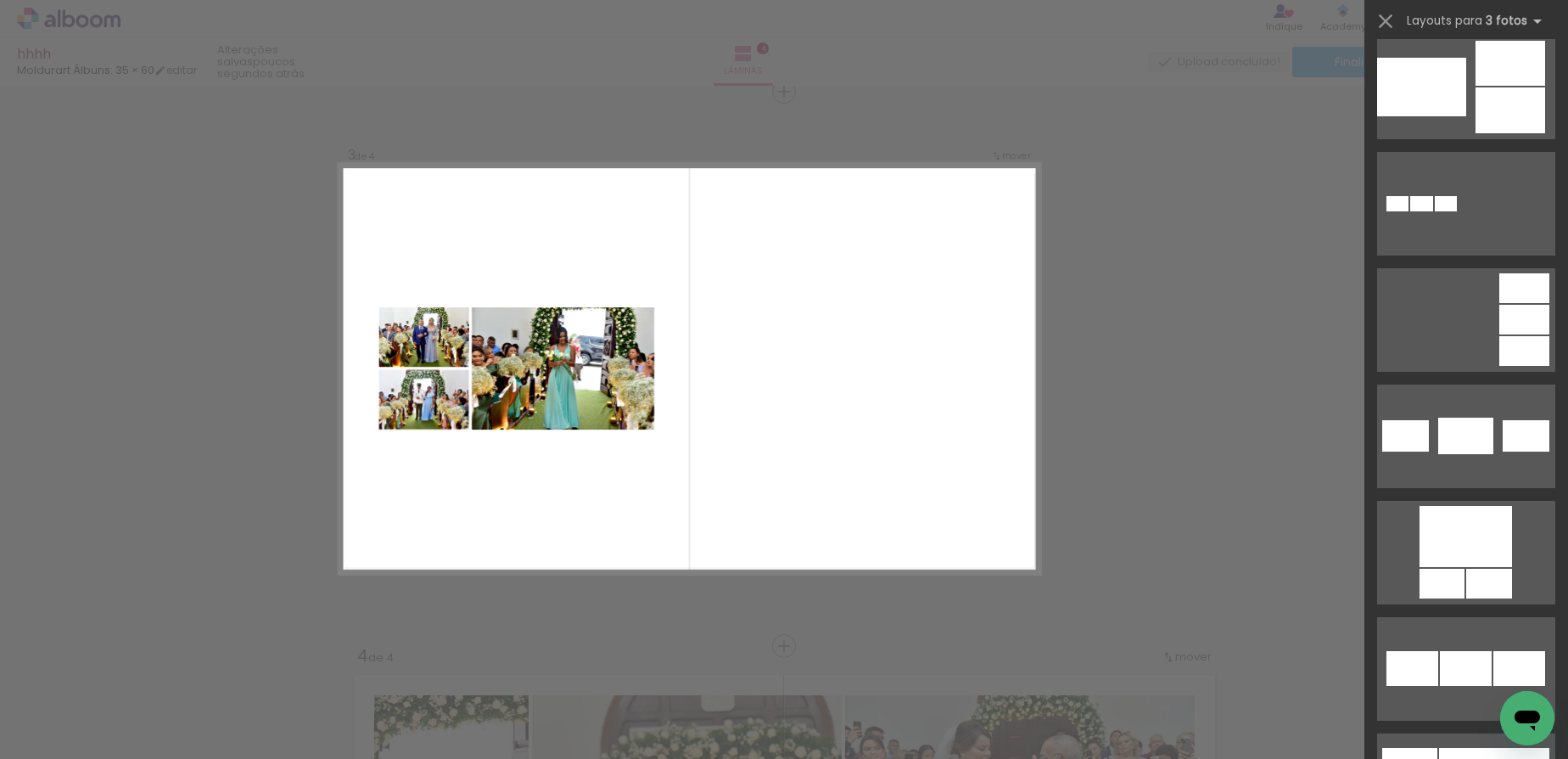
scroll to position [3932, 0]
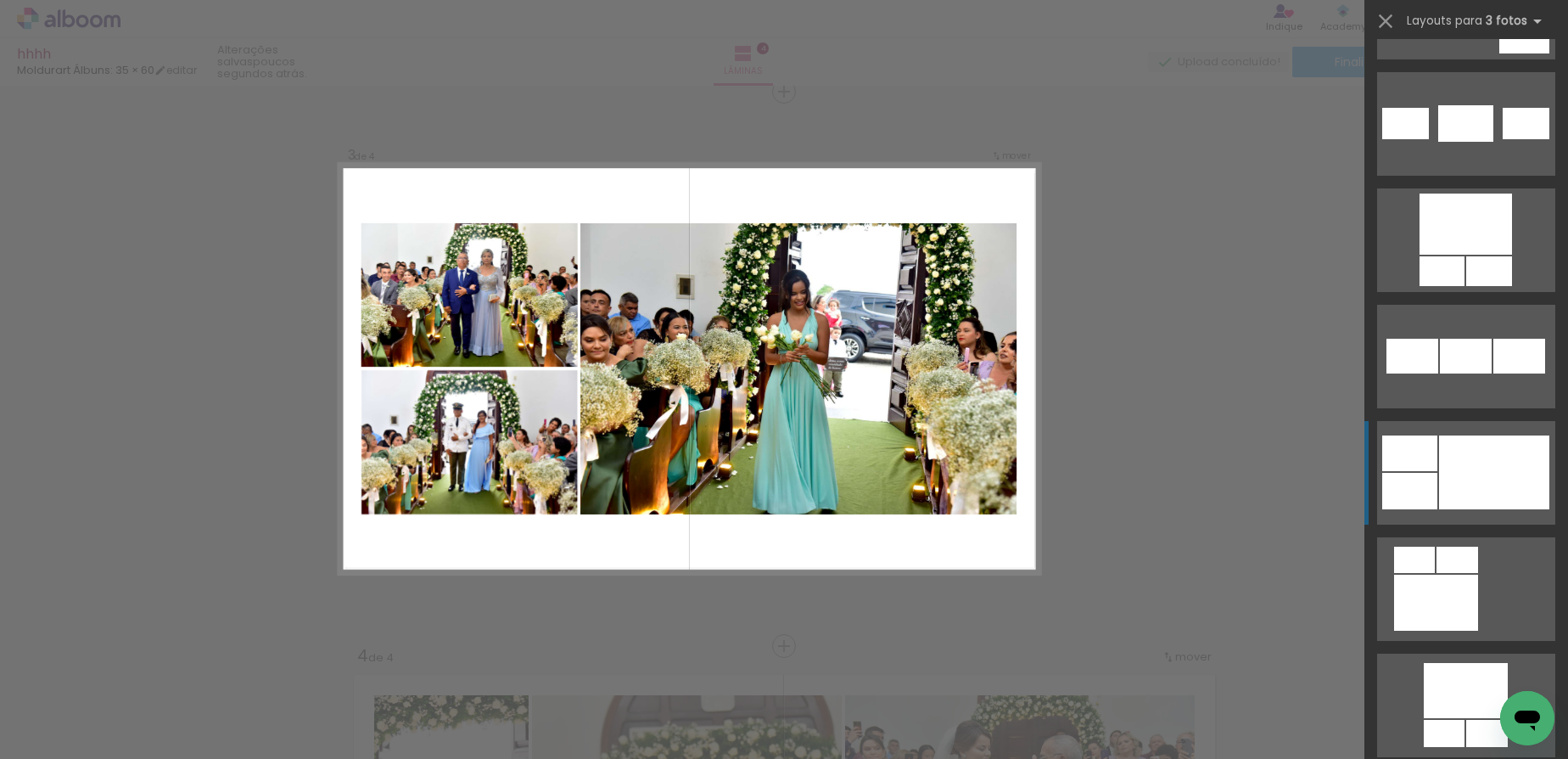
click at [1478, 574] on div at bounding box center [1436, 602] width 84 height 56
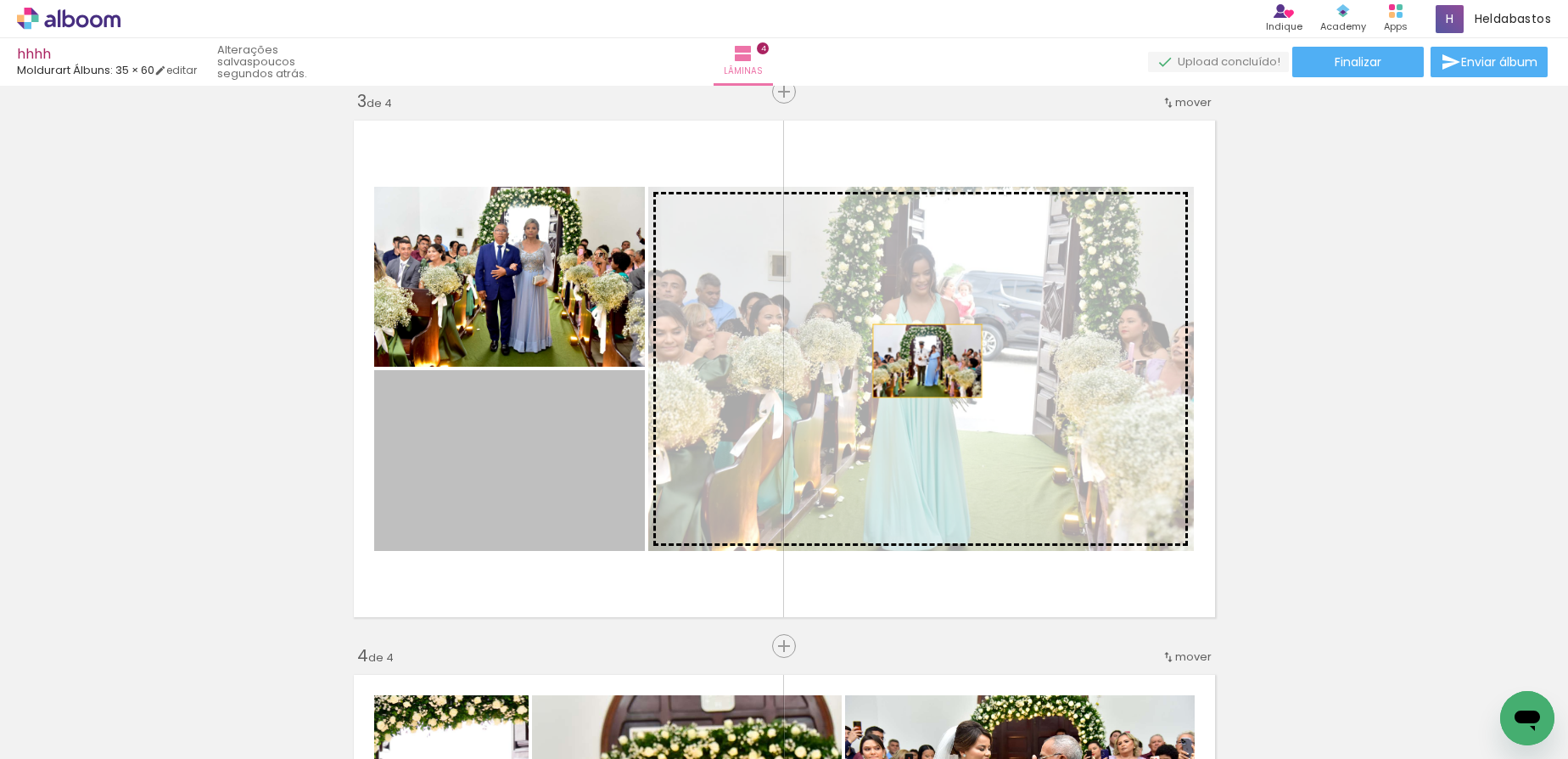
drag, startPoint x: 549, startPoint y: 482, endPoint x: 929, endPoint y: 356, distance: 400.3
click at [0, 0] on slot at bounding box center [0, 0] width 0 height 0
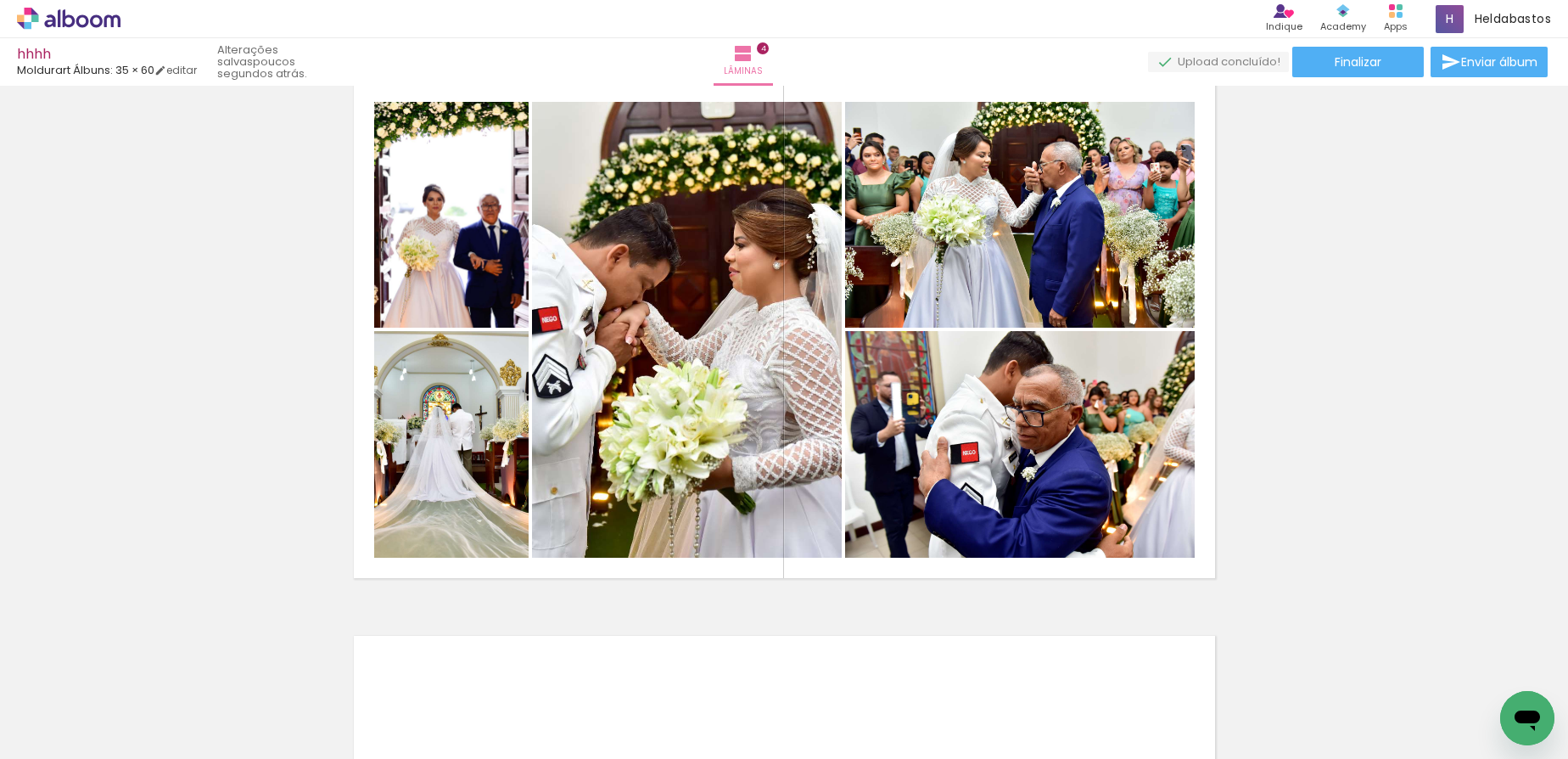
scroll to position [1724, 0]
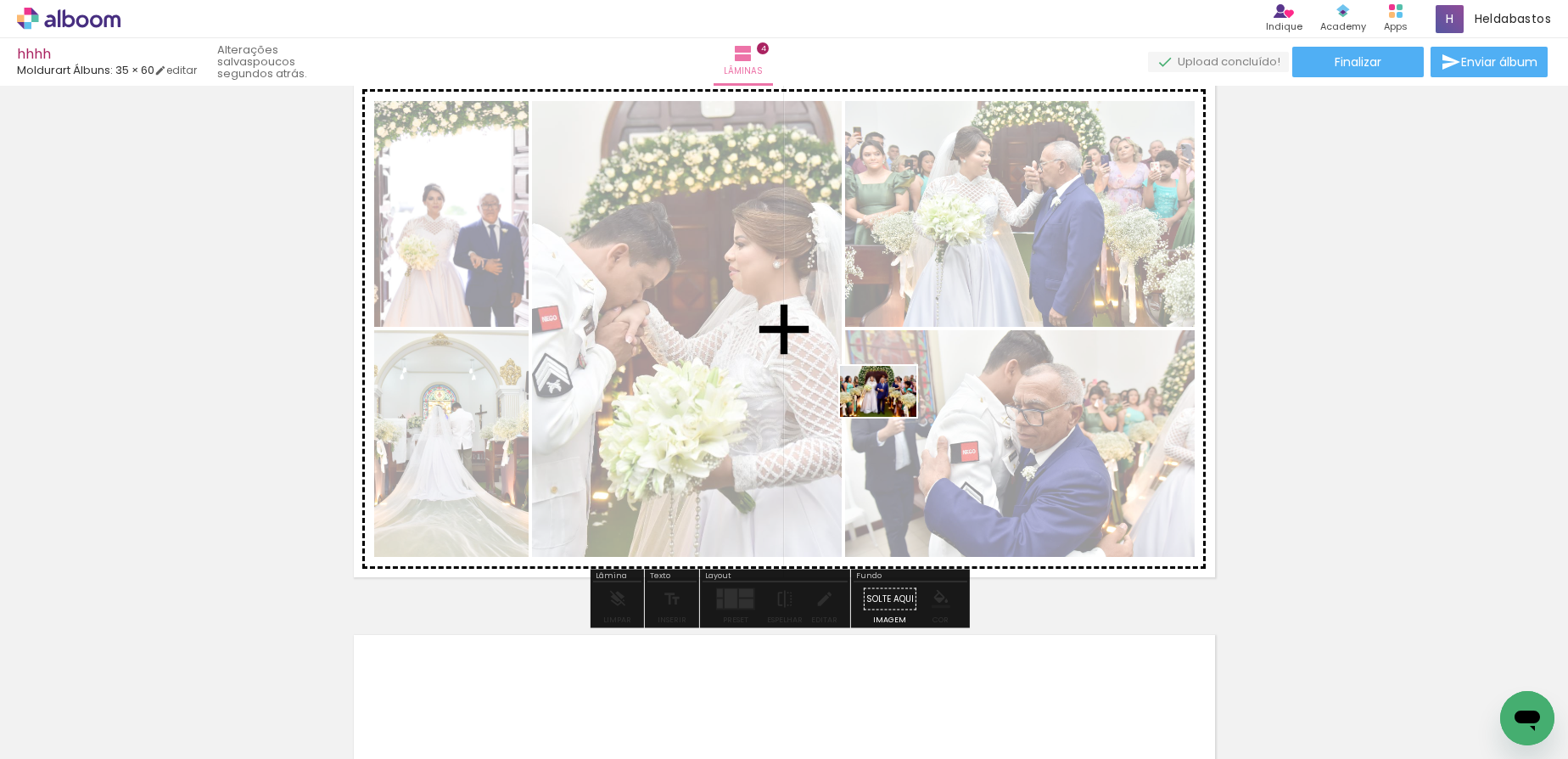
drag, startPoint x: 156, startPoint y: 710, endPoint x: 891, endPoint y: 416, distance: 791.6
click at [891, 416] on quentale-workspace at bounding box center [784, 379] width 1568 height 759
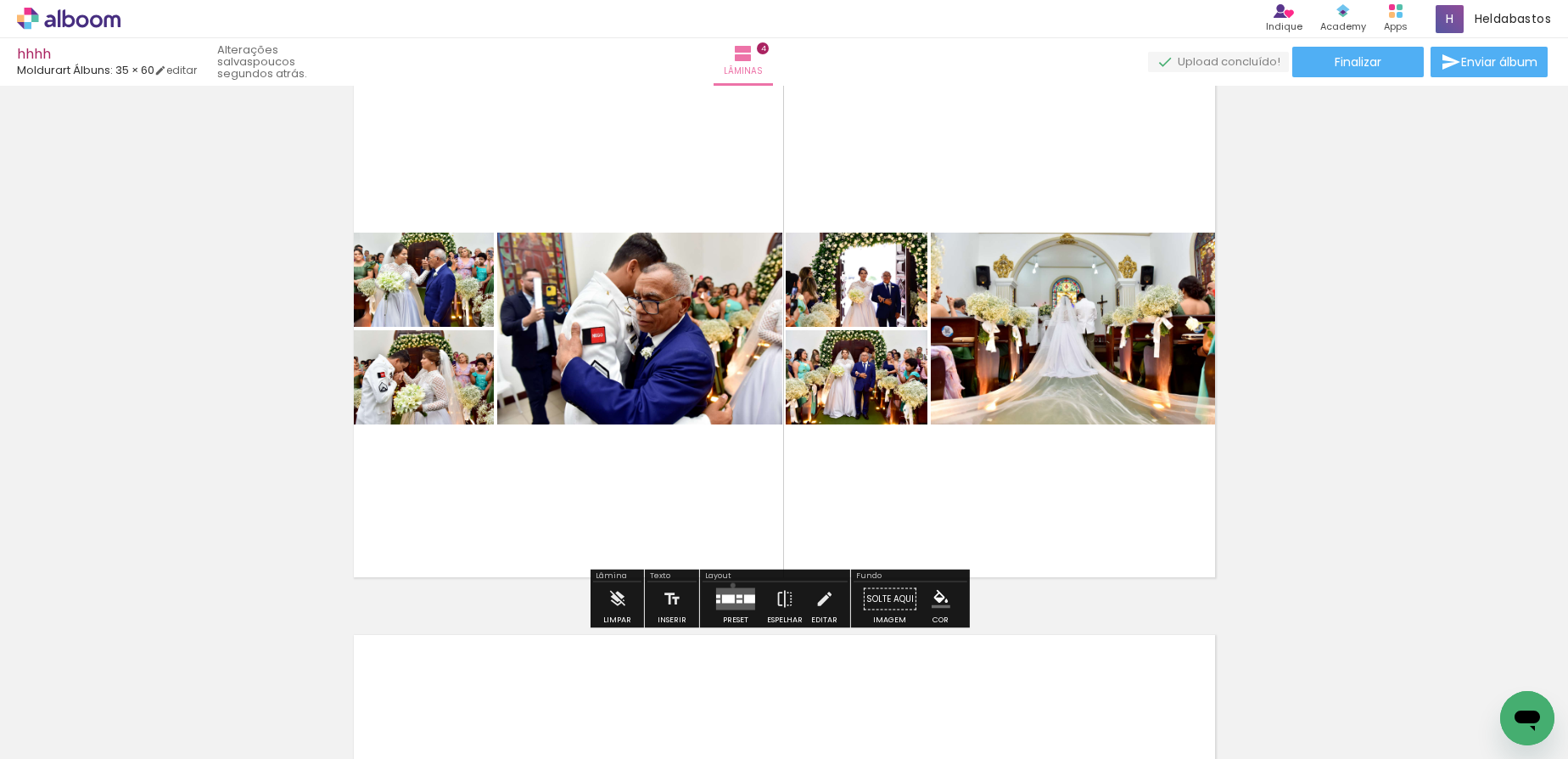
click at [728, 585] on div at bounding box center [736, 598] width 46 height 33
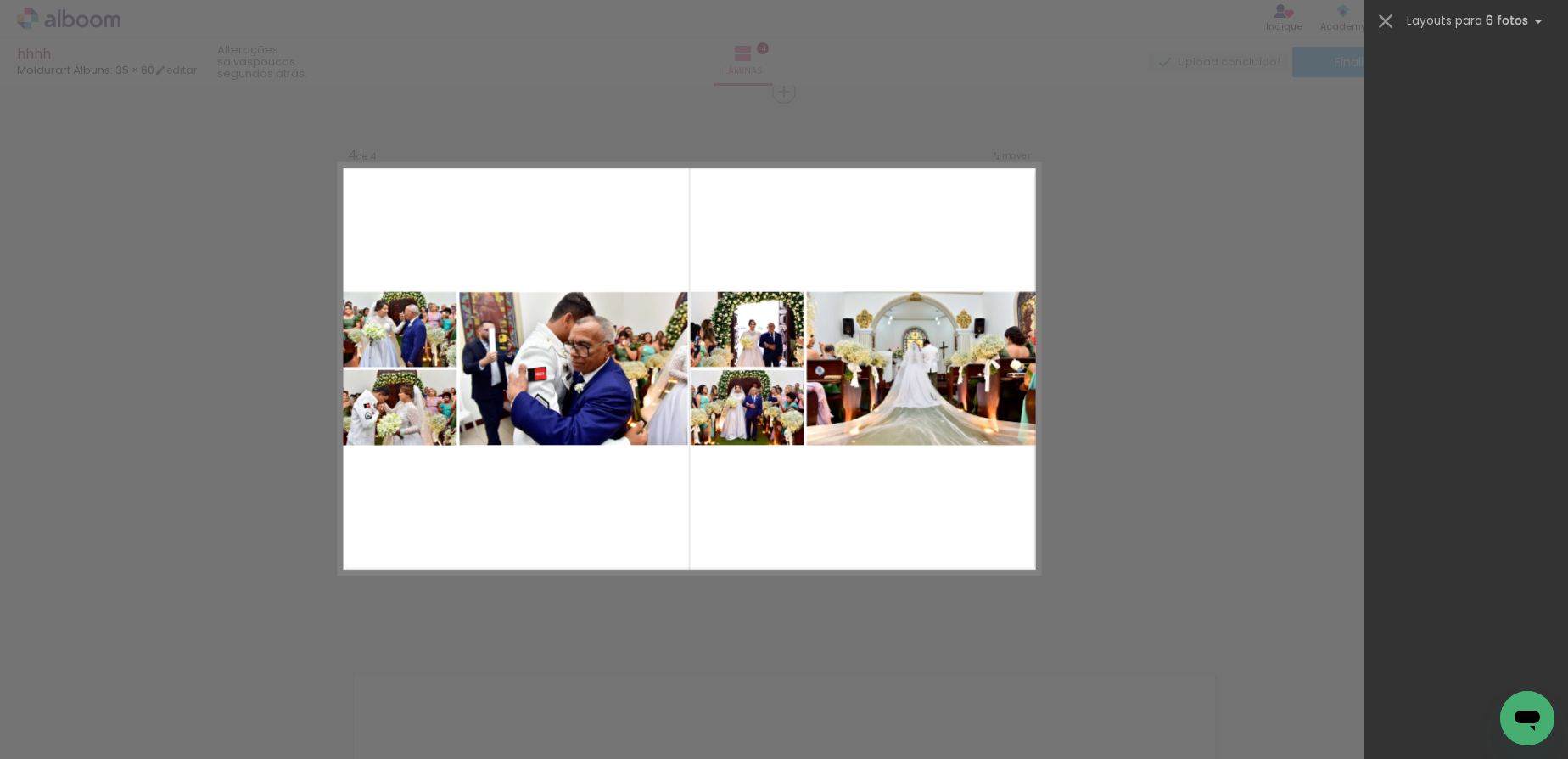
scroll to position [17615, 0]
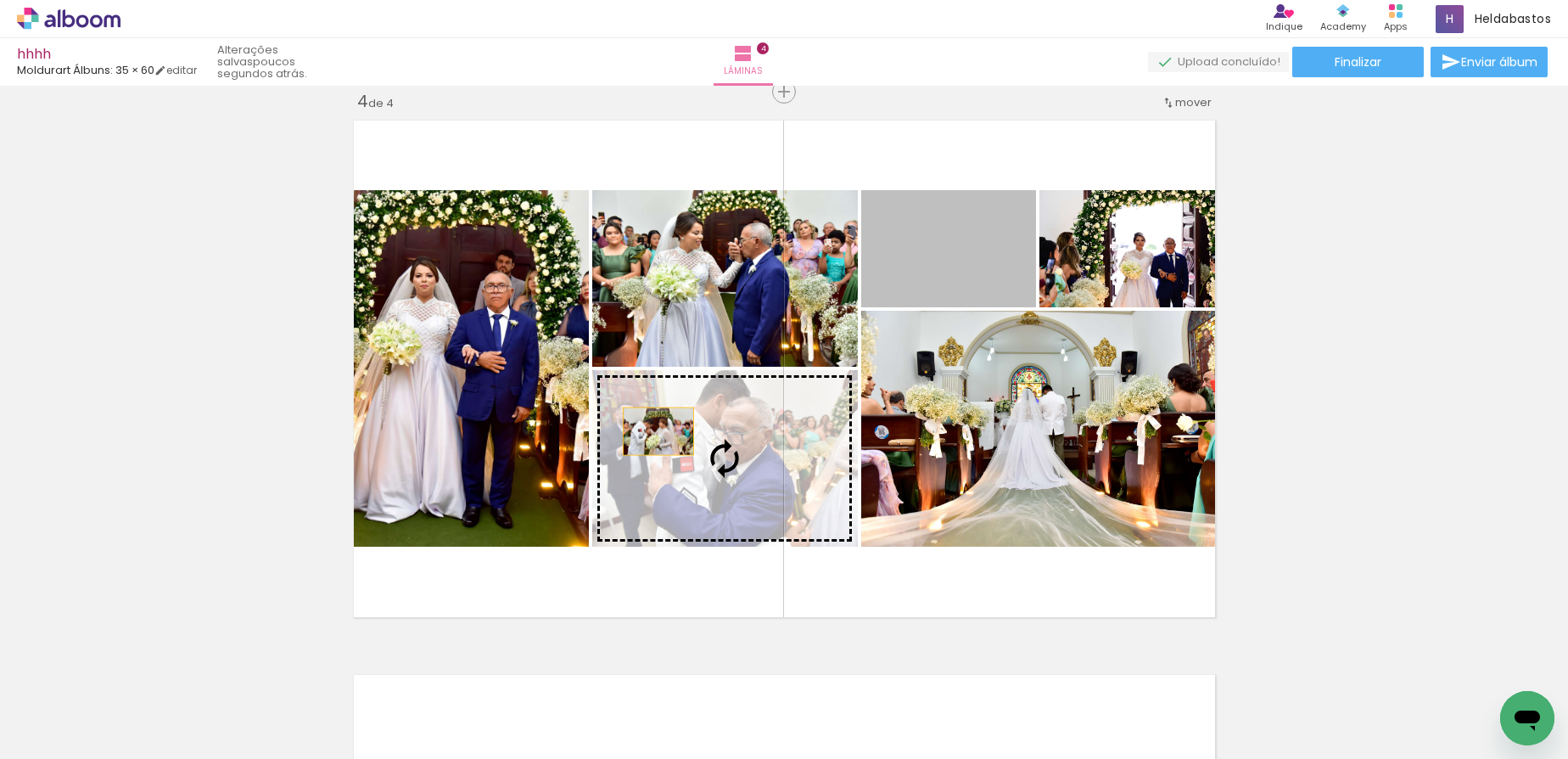
drag, startPoint x: 919, startPoint y: 257, endPoint x: 652, endPoint y: 431, distance: 318.7
click at [0, 0] on slot at bounding box center [0, 0] width 0 height 0
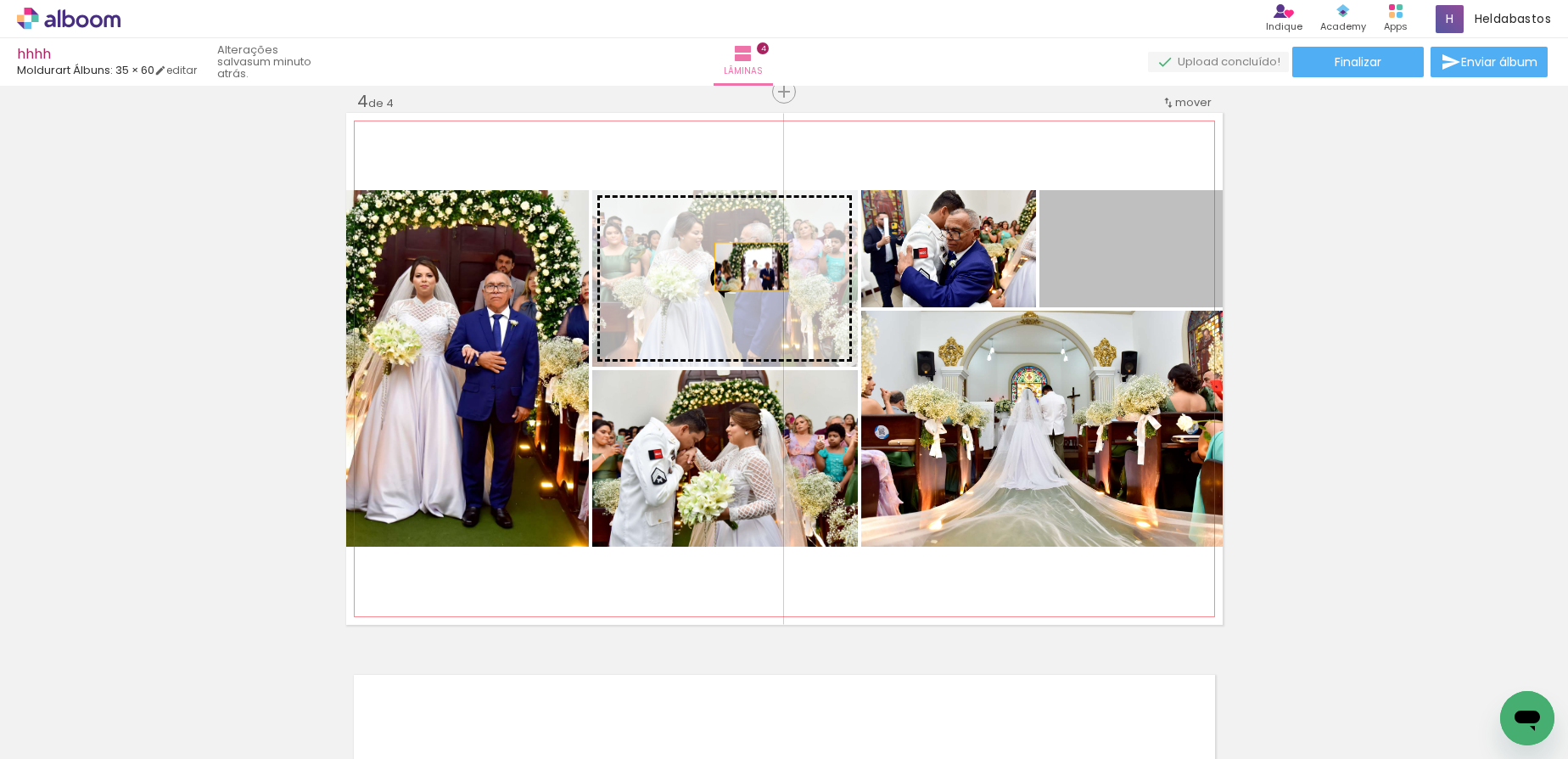
drag, startPoint x: 1117, startPoint y: 269, endPoint x: 742, endPoint y: 268, distance: 375.0
click at [0, 0] on slot at bounding box center [0, 0] width 0 height 0
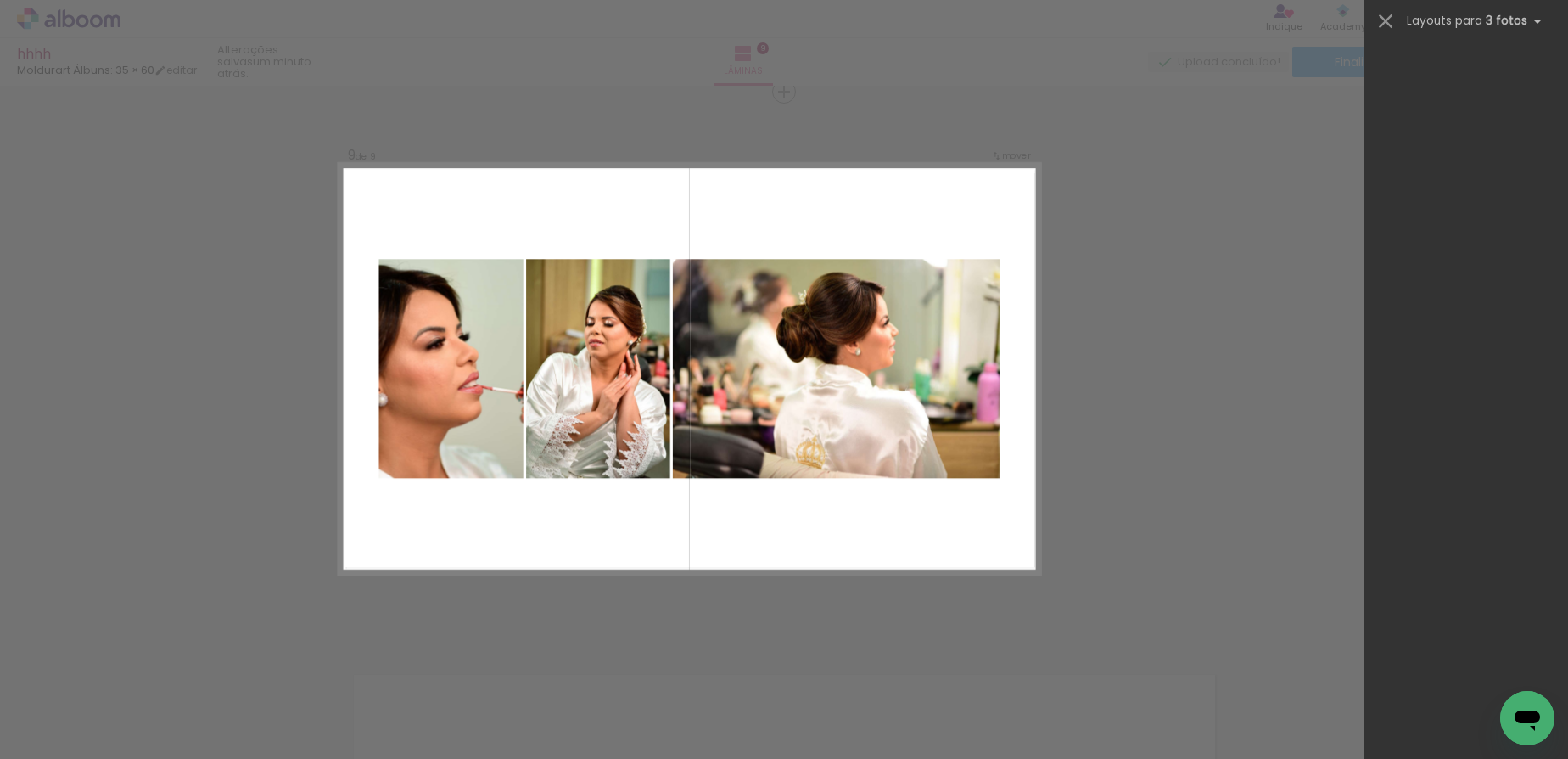
scroll to position [0, 8175]
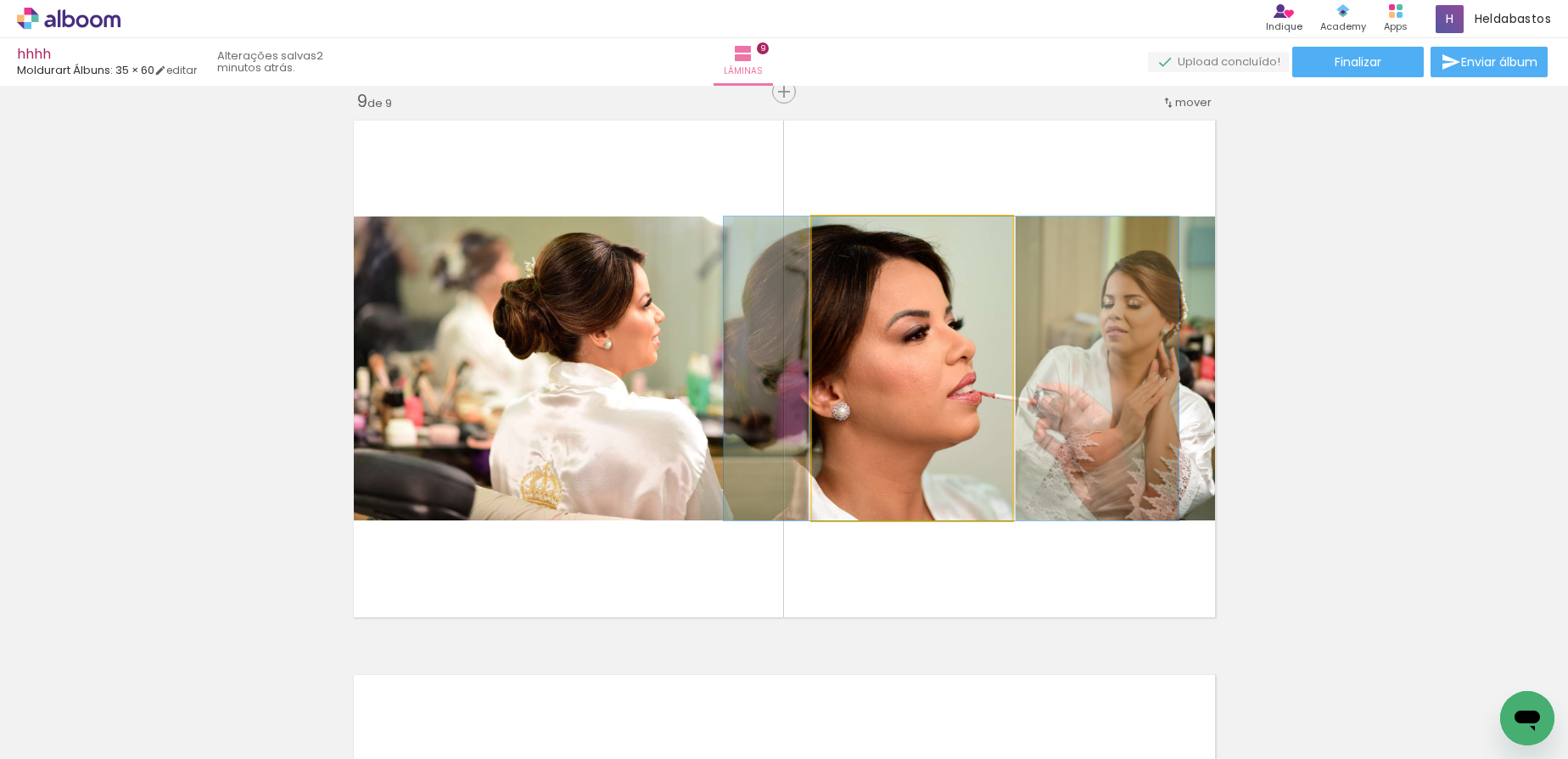
drag, startPoint x: 941, startPoint y: 480, endPoint x: 959, endPoint y: 480, distance: 18.0
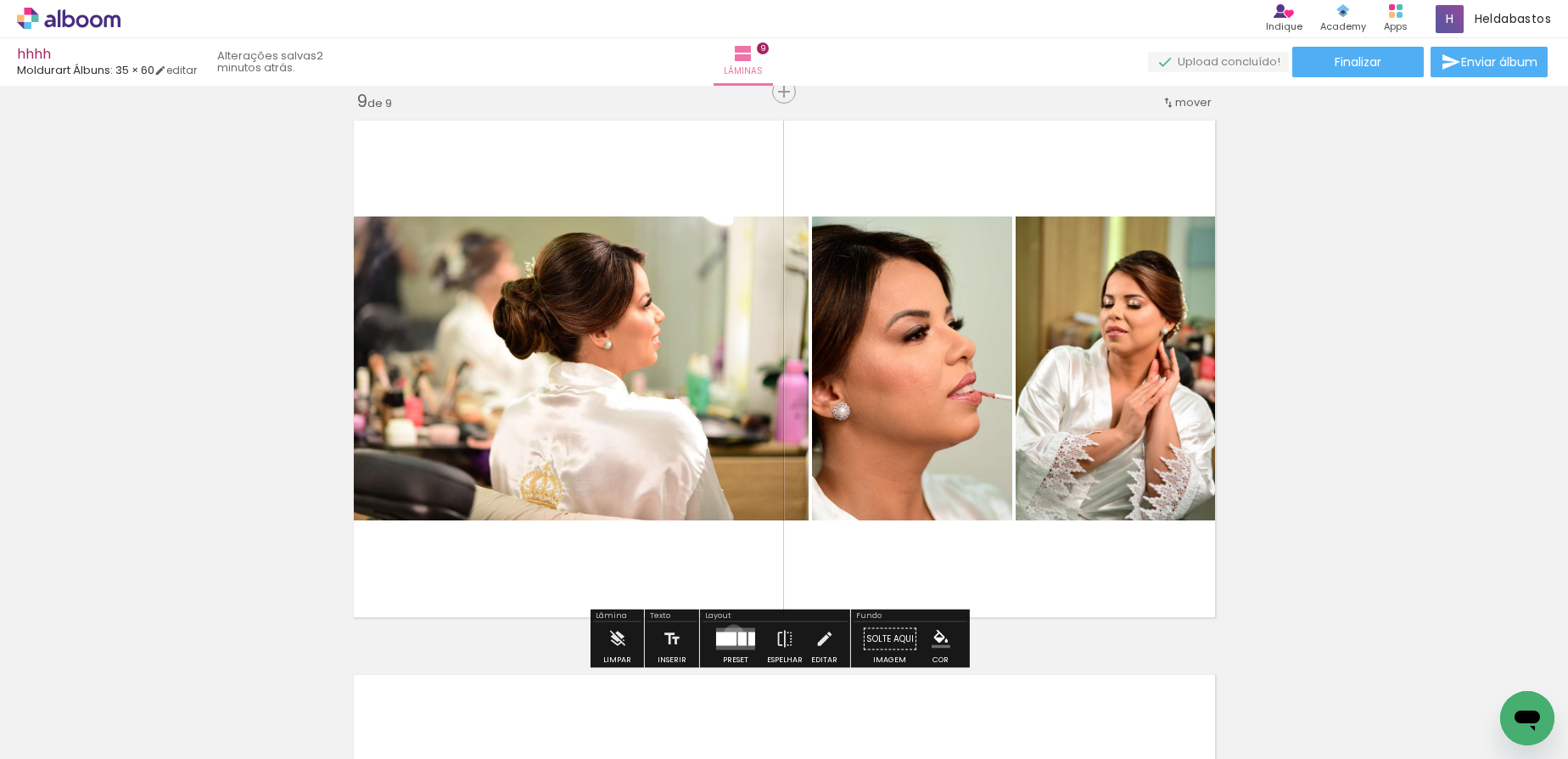
drag, startPoint x: 729, startPoint y: 634, endPoint x: 1377, endPoint y: 289, distance: 734.1
click at [728, 634] on div at bounding box center [726, 638] width 20 height 13
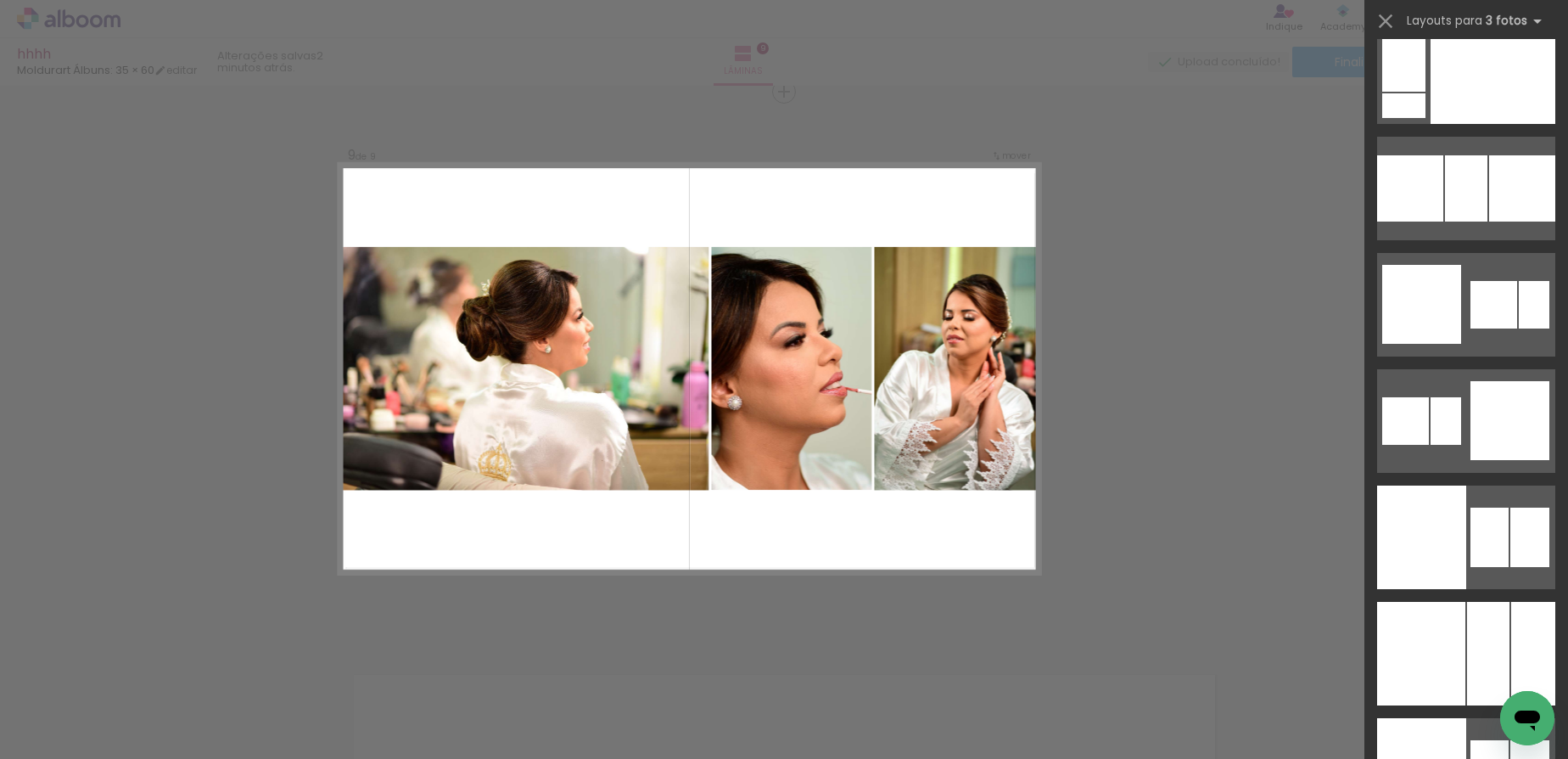
scroll to position [15125, 0]
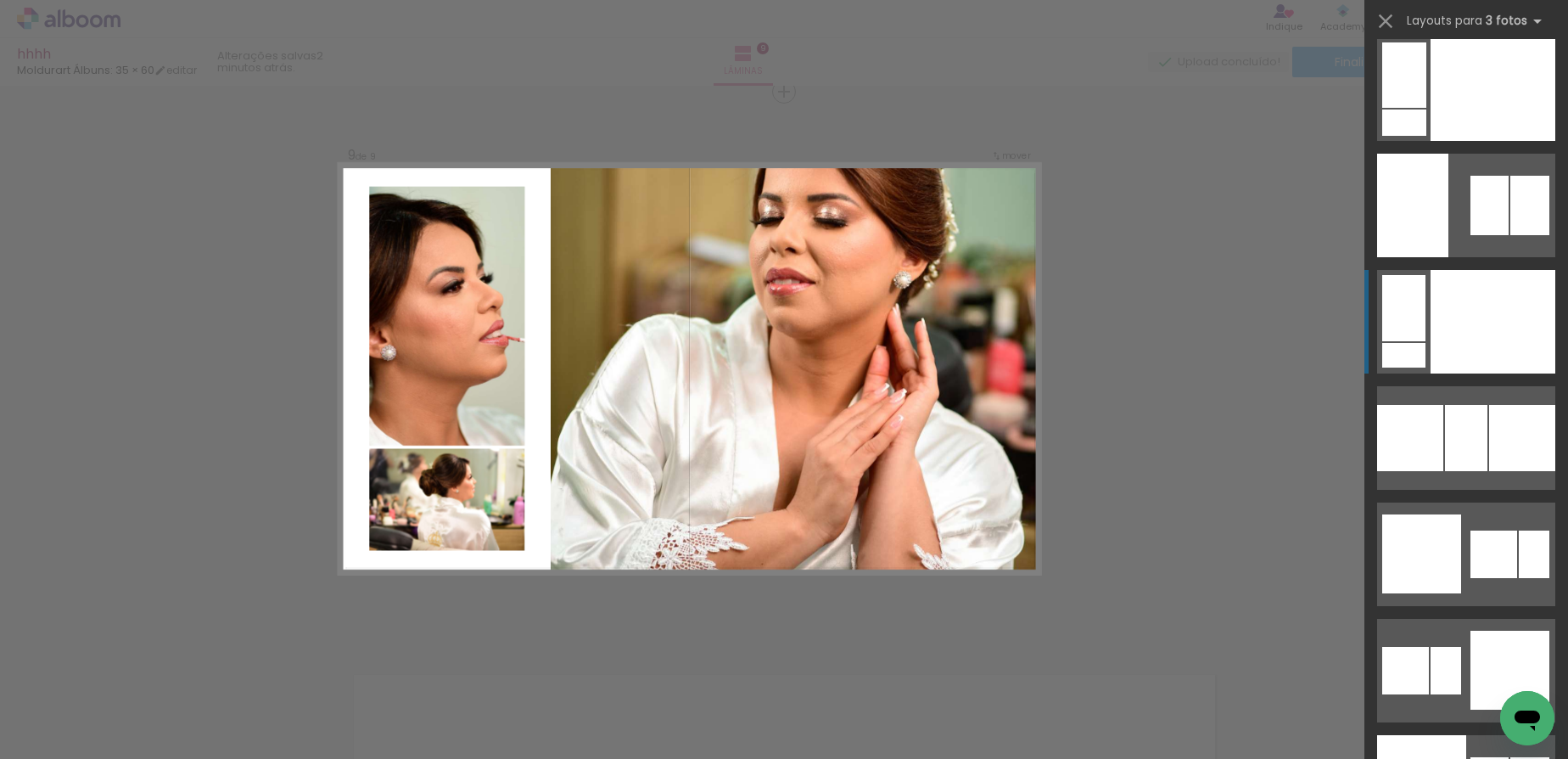
click at [1487, 141] on div at bounding box center [1493, 89] width 124 height 103
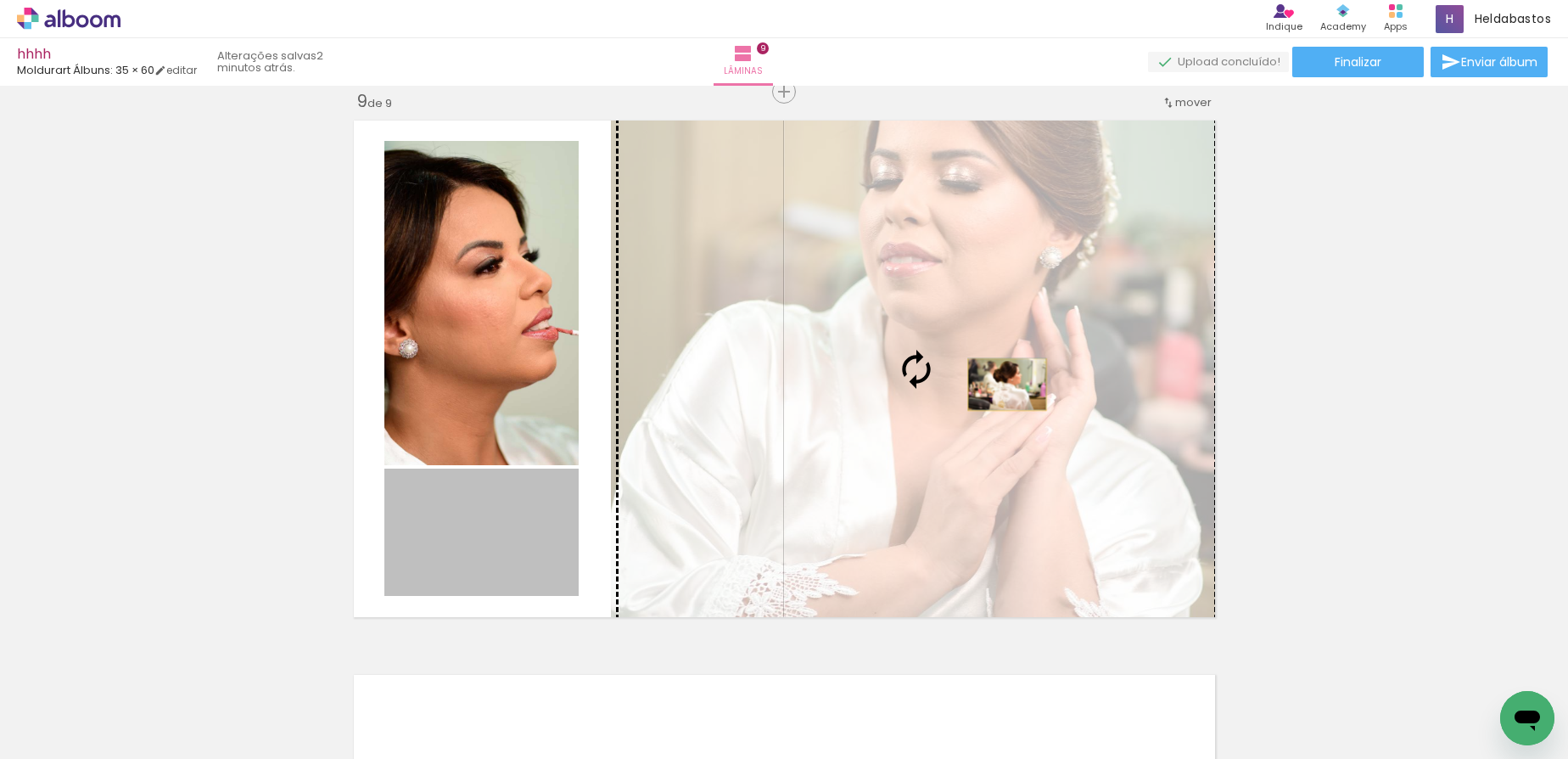
drag, startPoint x: 501, startPoint y: 511, endPoint x: 997, endPoint y: 384, distance: 512.0
click at [0, 0] on slot at bounding box center [0, 0] width 0 height 0
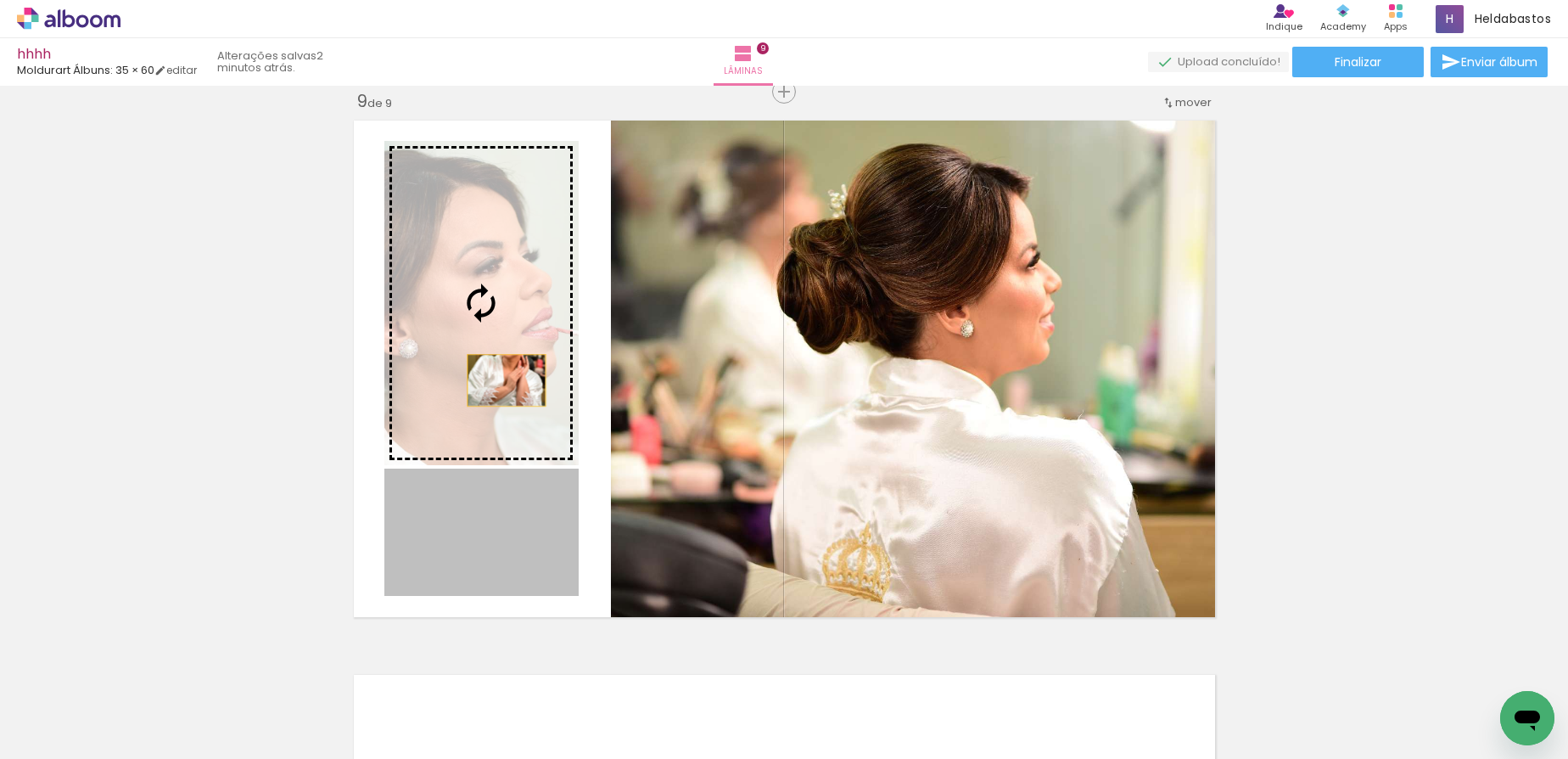
drag, startPoint x: 502, startPoint y: 521, endPoint x: 499, endPoint y: 324, distance: 197.0
click at [0, 0] on slot at bounding box center [0, 0] width 0 height 0
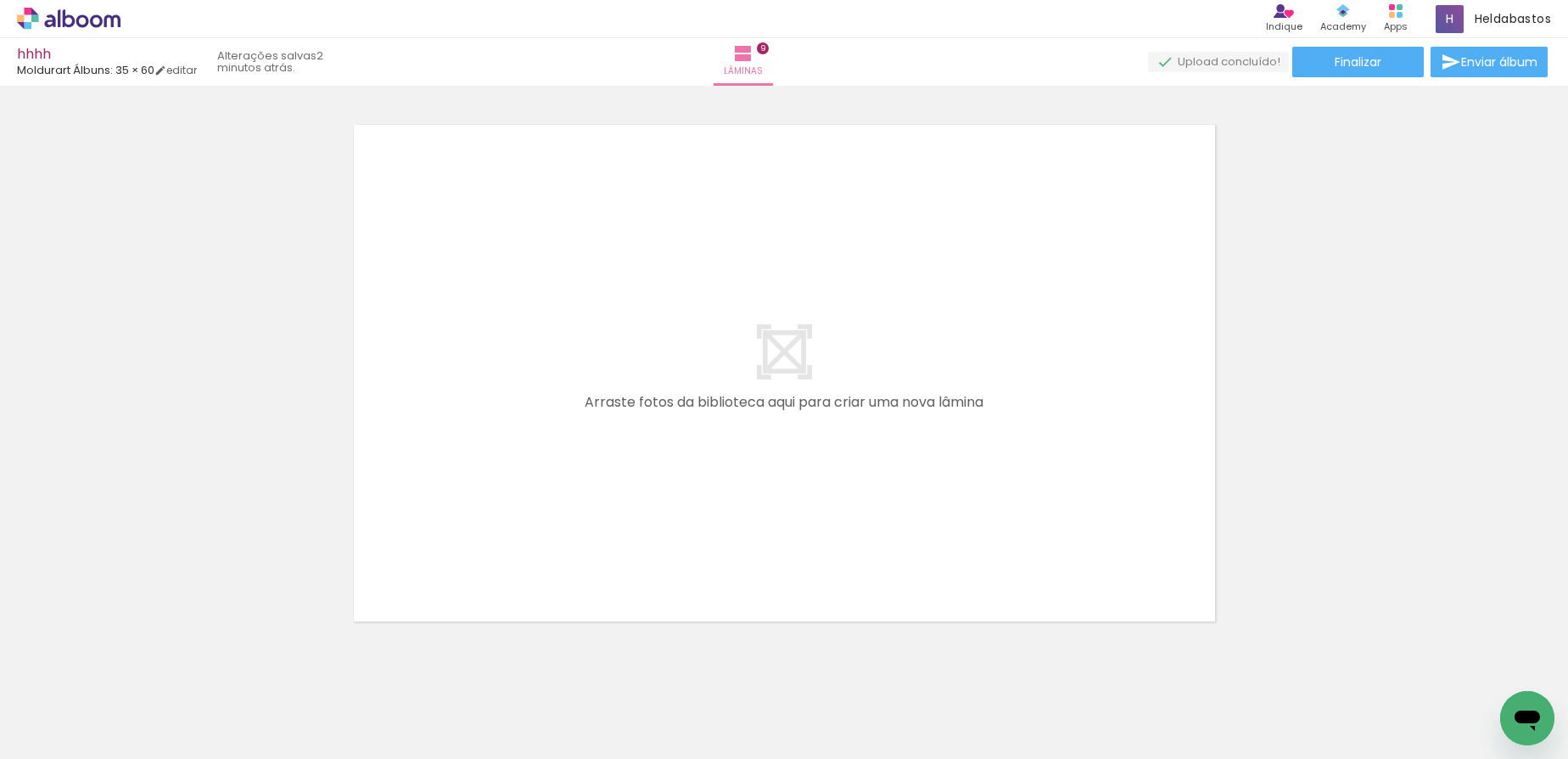
scroll to position [5040, 0]
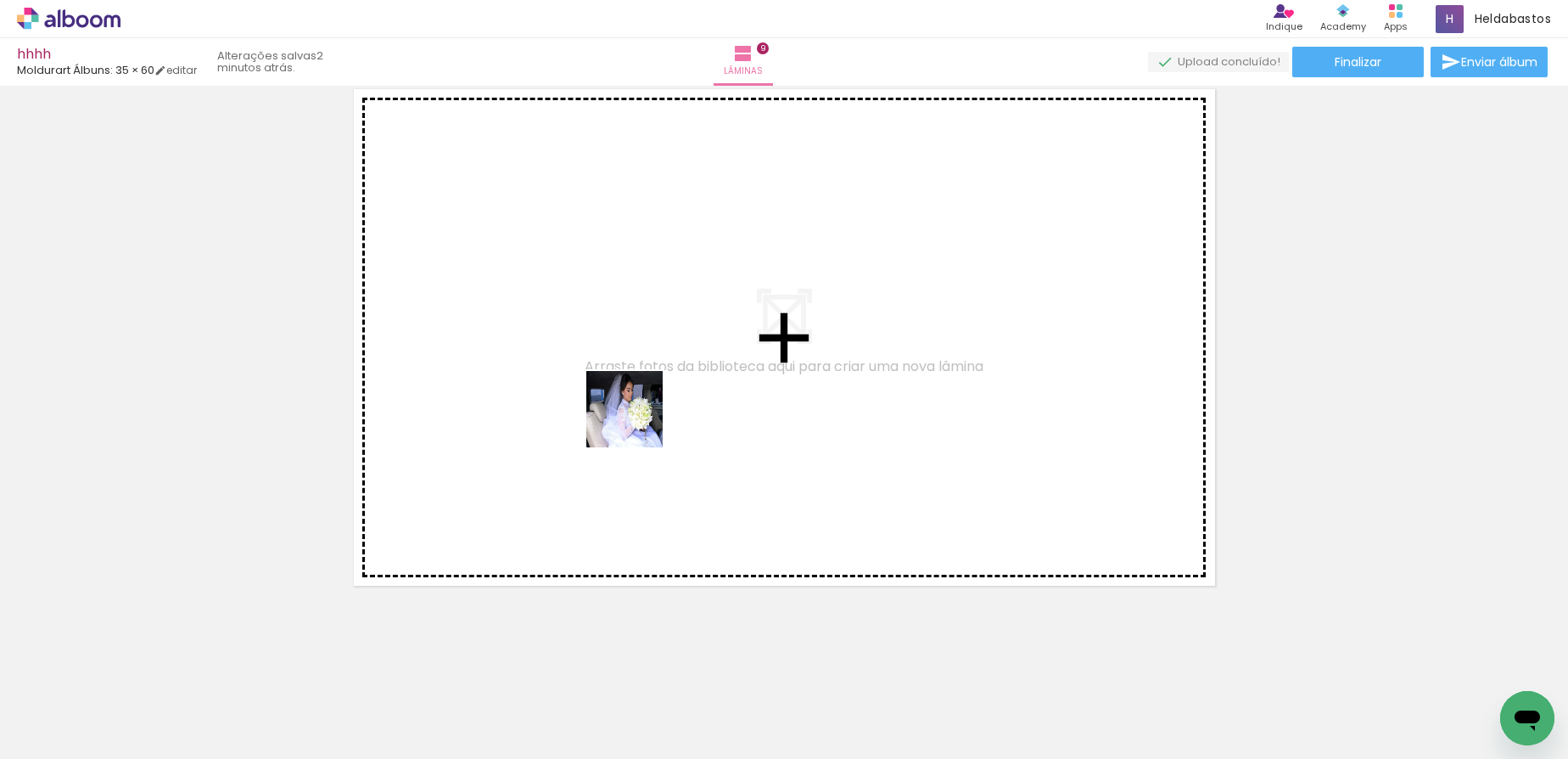
drag, startPoint x: 1189, startPoint y: 691, endPoint x: 1306, endPoint y: 734, distance: 124.7
click at [572, 403] on quentale-workspace at bounding box center [784, 379] width 1568 height 759
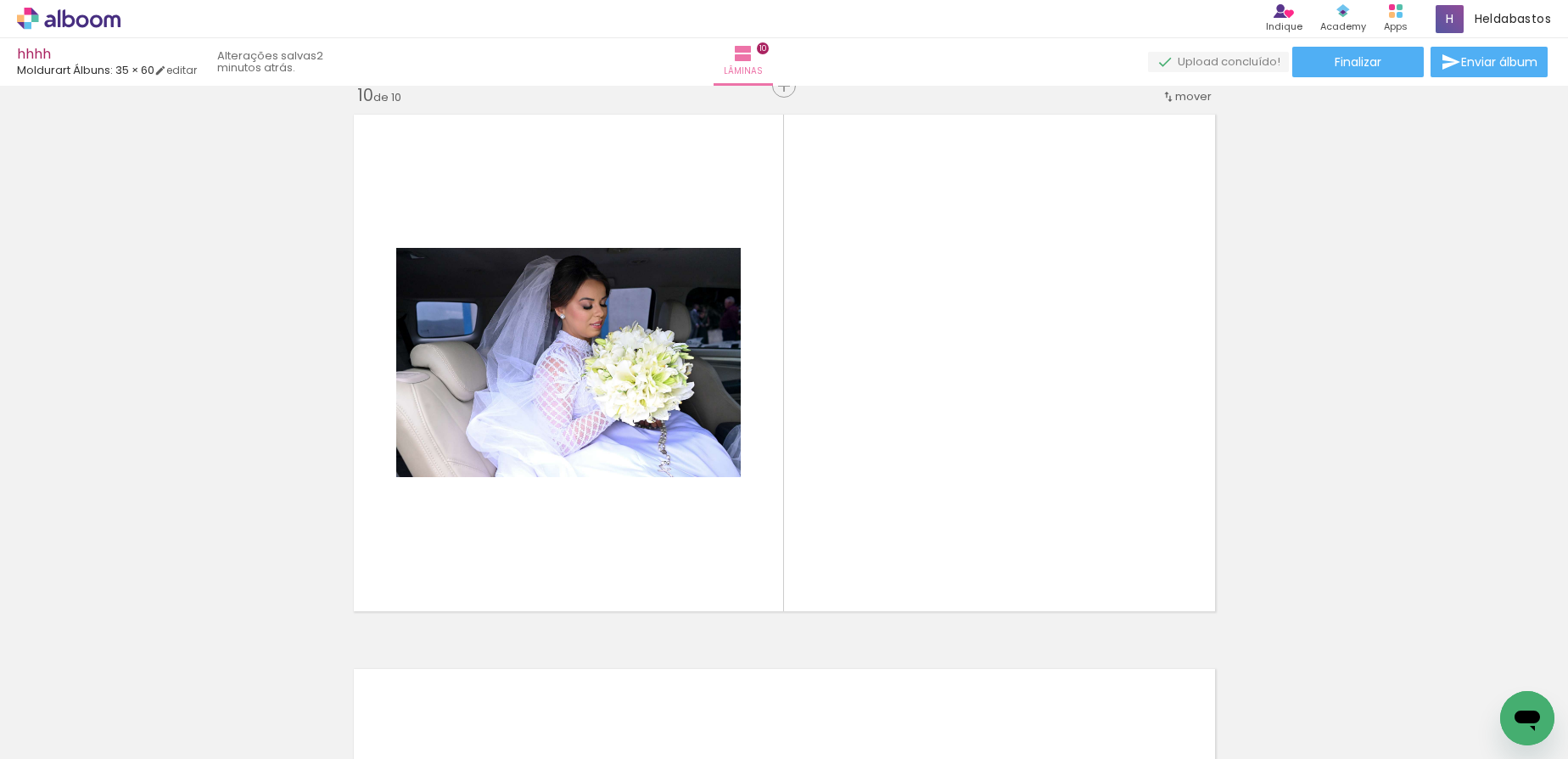
scroll to position [5009, 0]
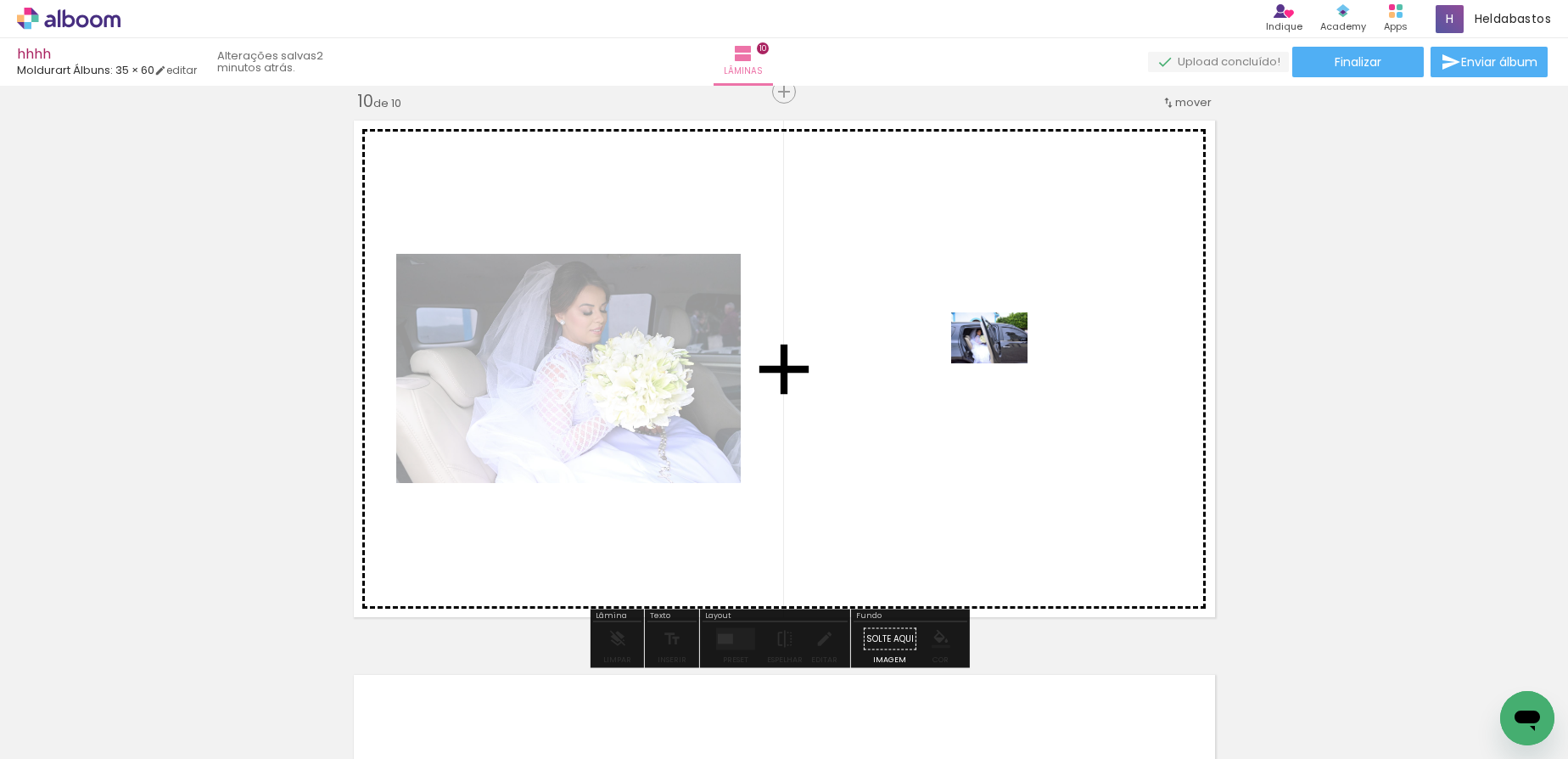
drag, startPoint x: 1289, startPoint y: 703, endPoint x: 1002, endPoint y: 363, distance: 444.9
click at [1002, 363] on quentale-workspace at bounding box center [784, 379] width 1568 height 759
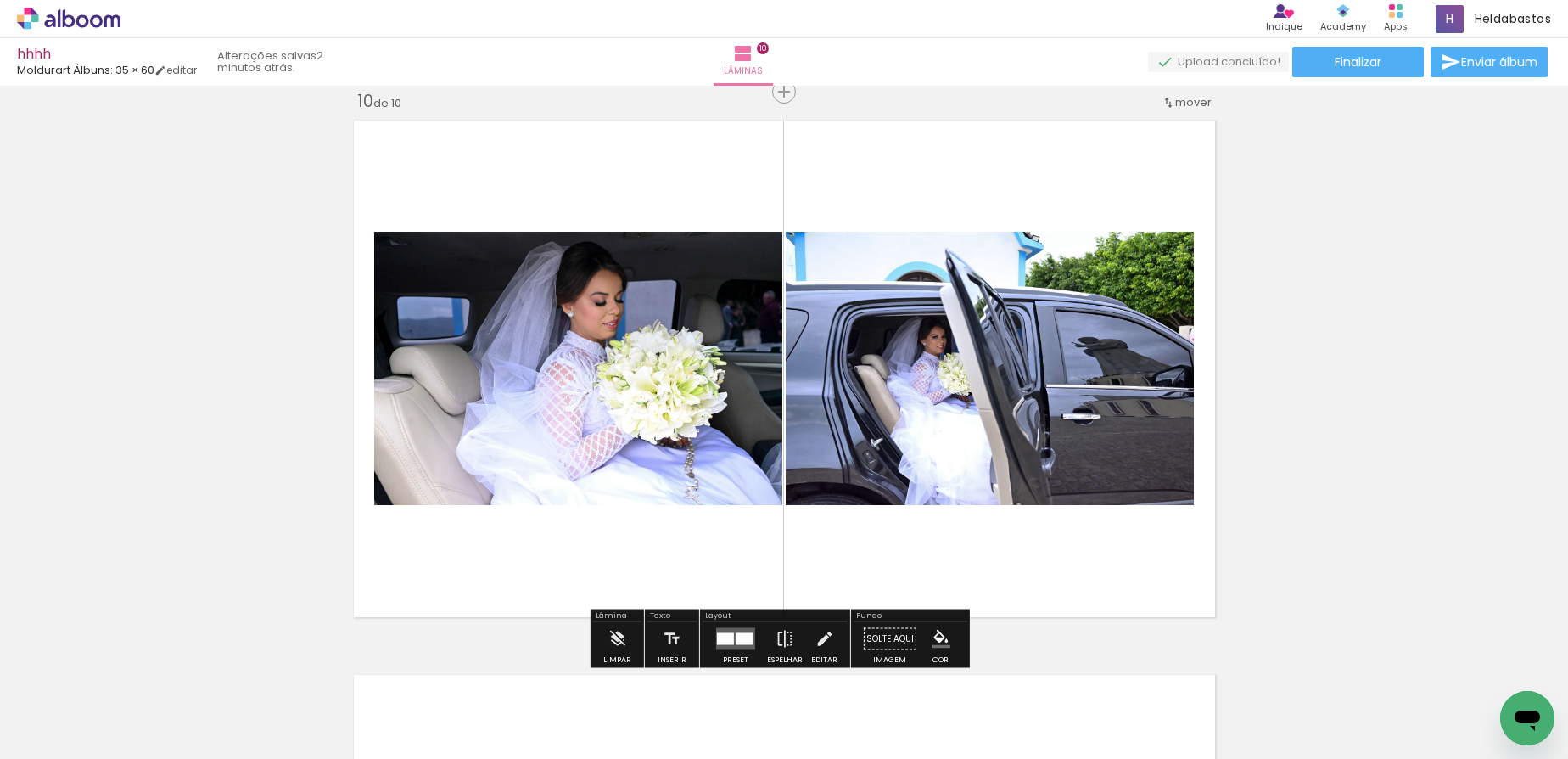
click at [728, 638] on div at bounding box center [726, 638] width 17 height 11
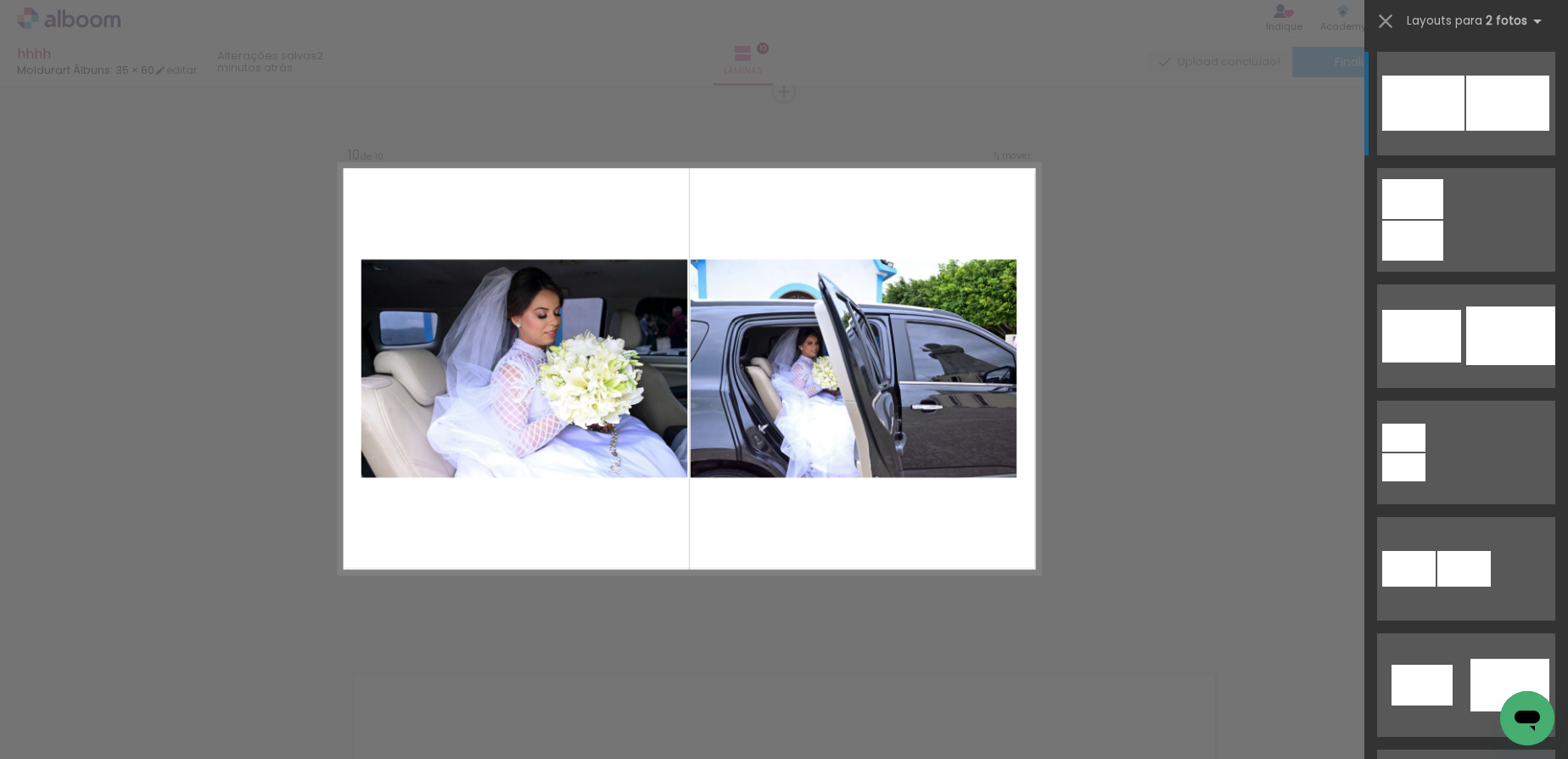
scroll to position [3332, 0]
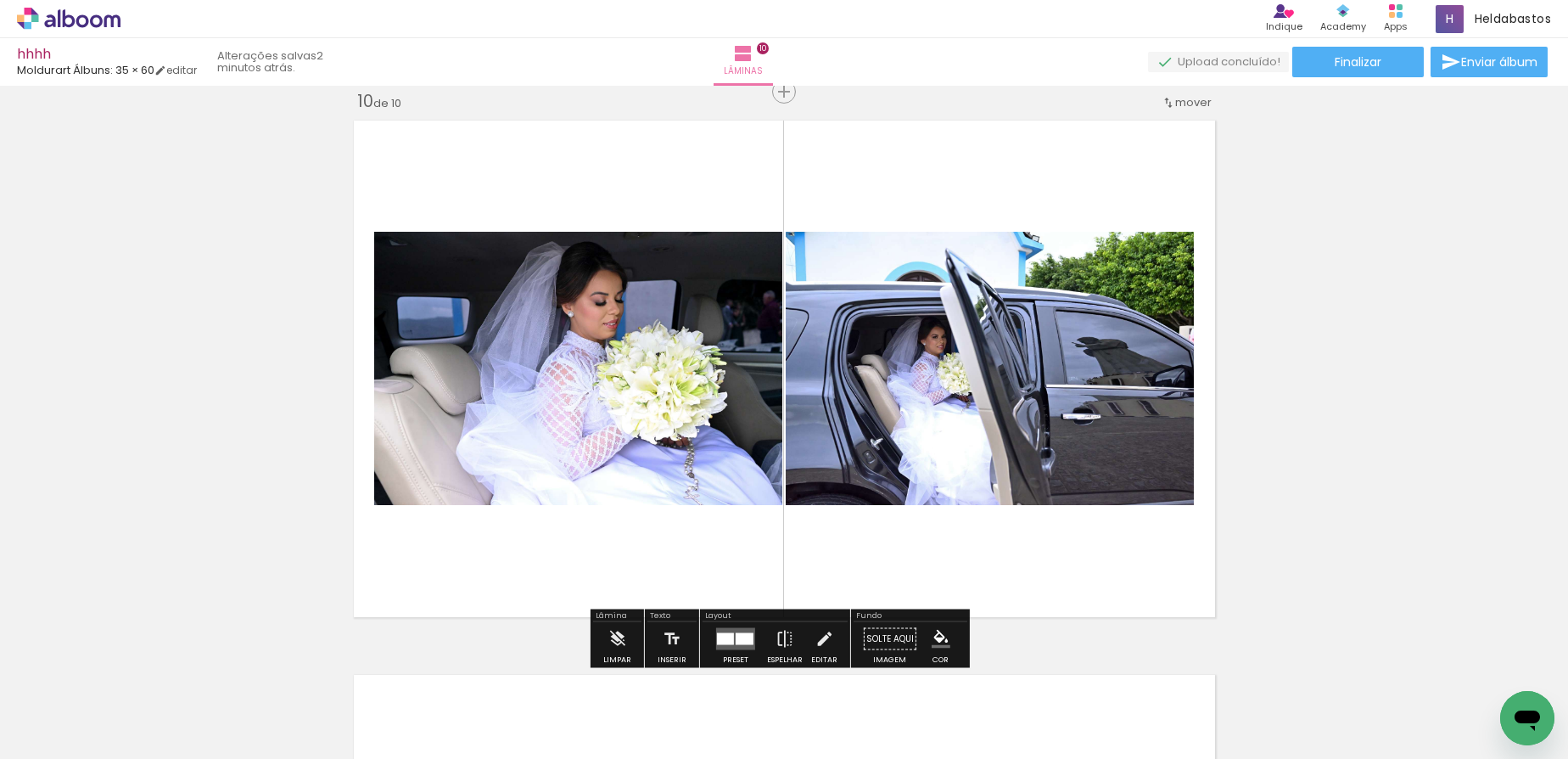
click at [744, 639] on div at bounding box center [745, 638] width 18 height 11
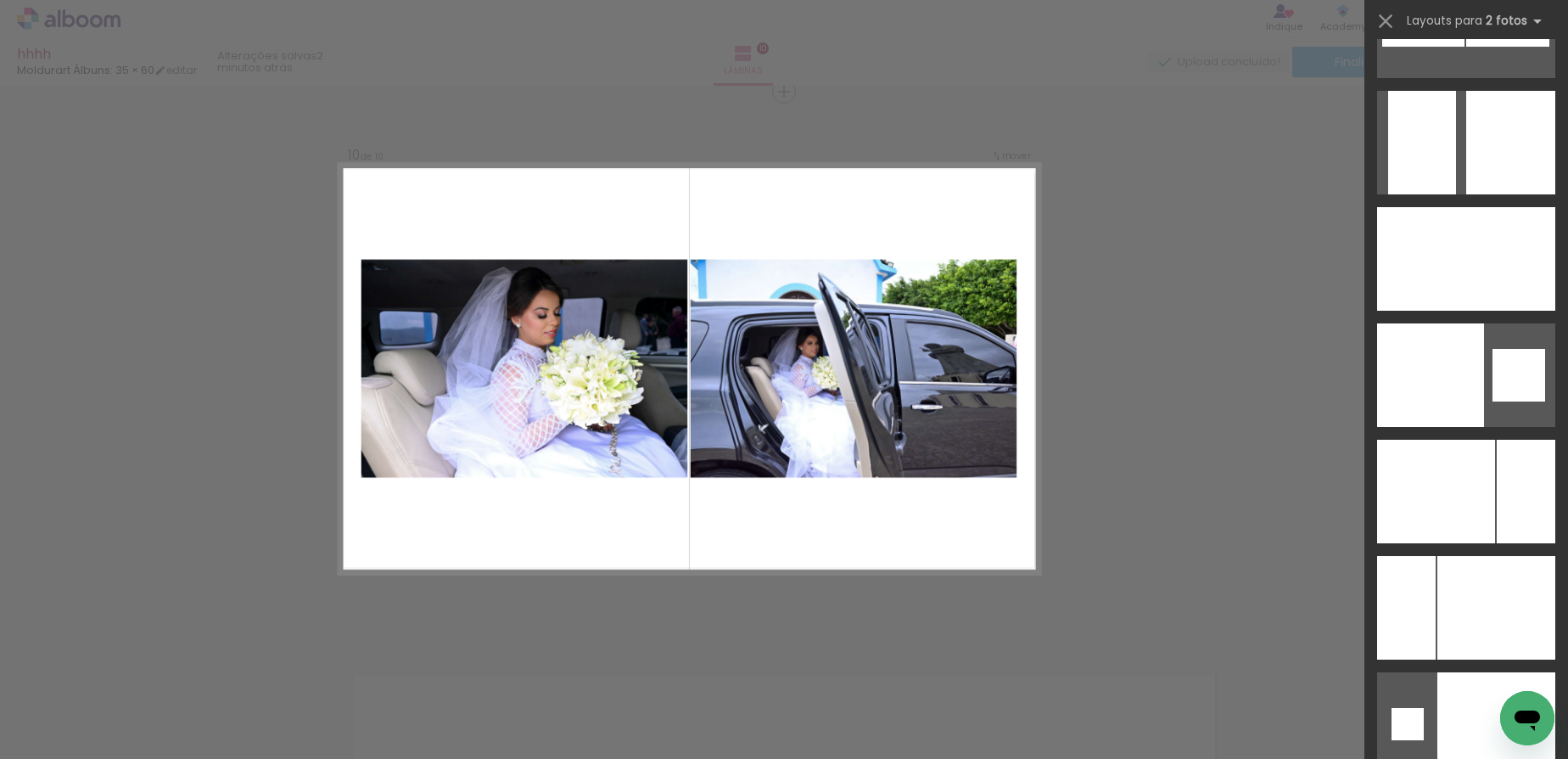
scroll to position [7222, 0]
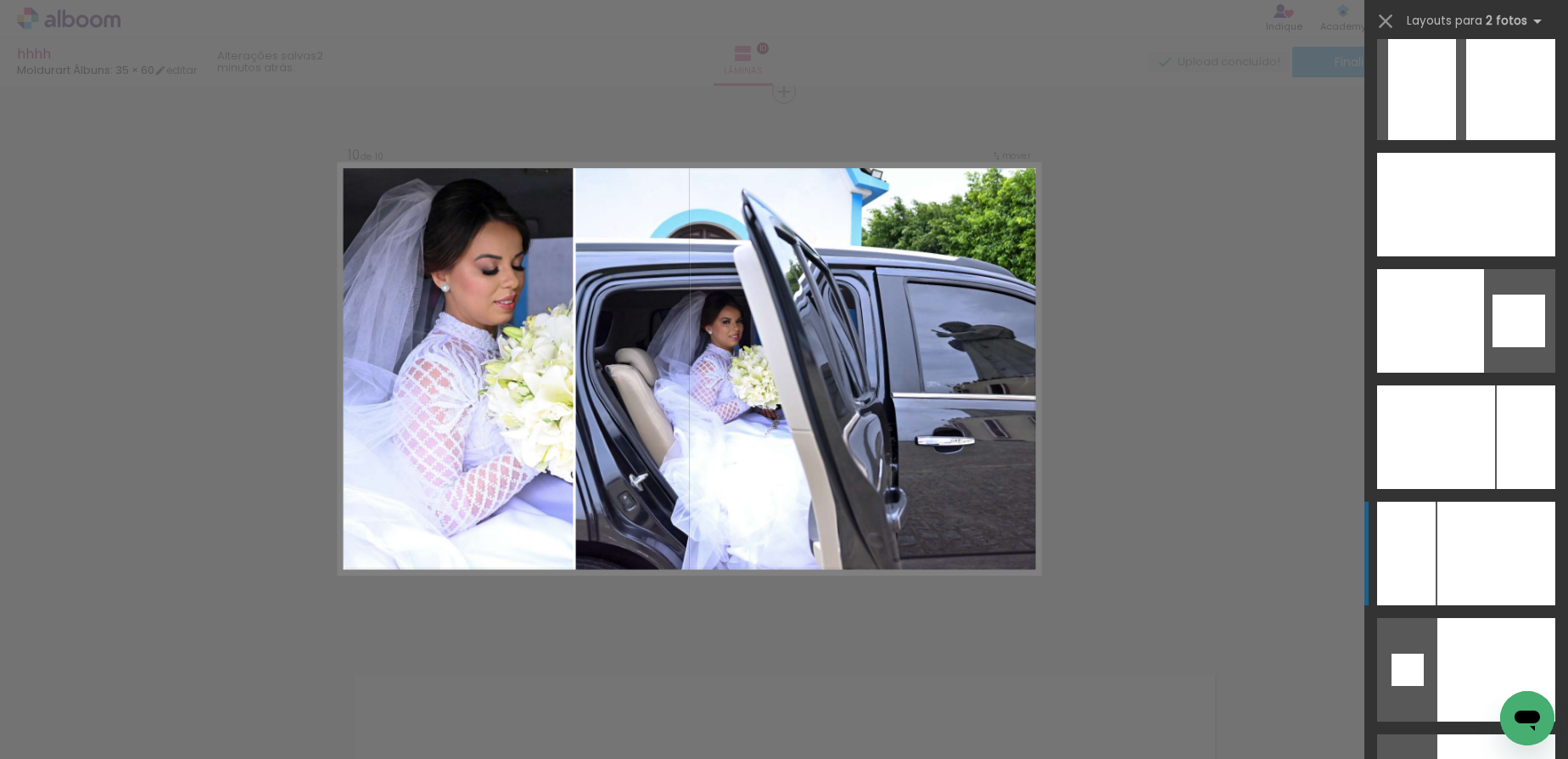
click at [1470, 257] on div at bounding box center [1495, 205] width 120 height 103
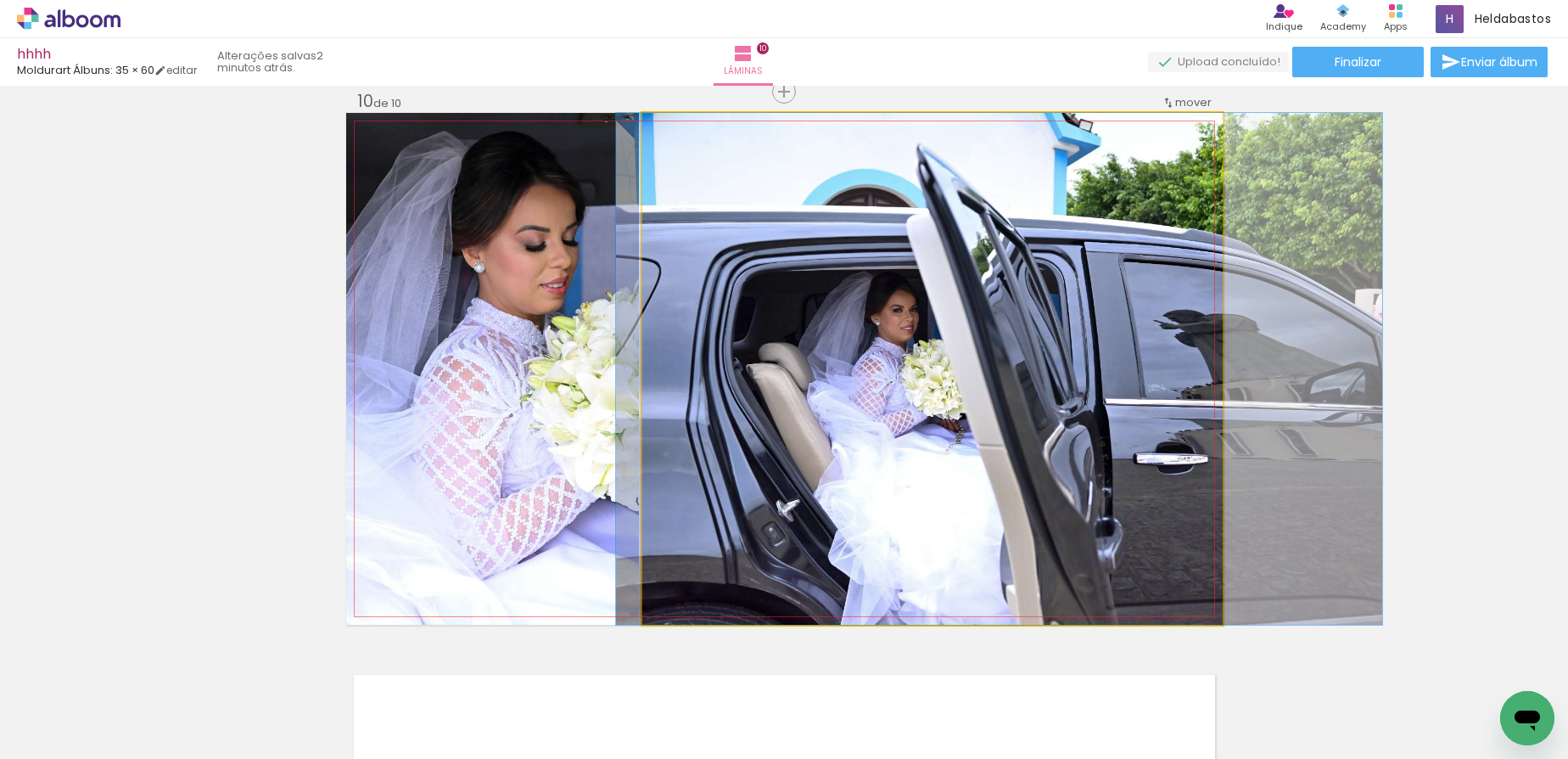
drag, startPoint x: 807, startPoint y: 380, endPoint x: 874, endPoint y: 380, distance: 67.0
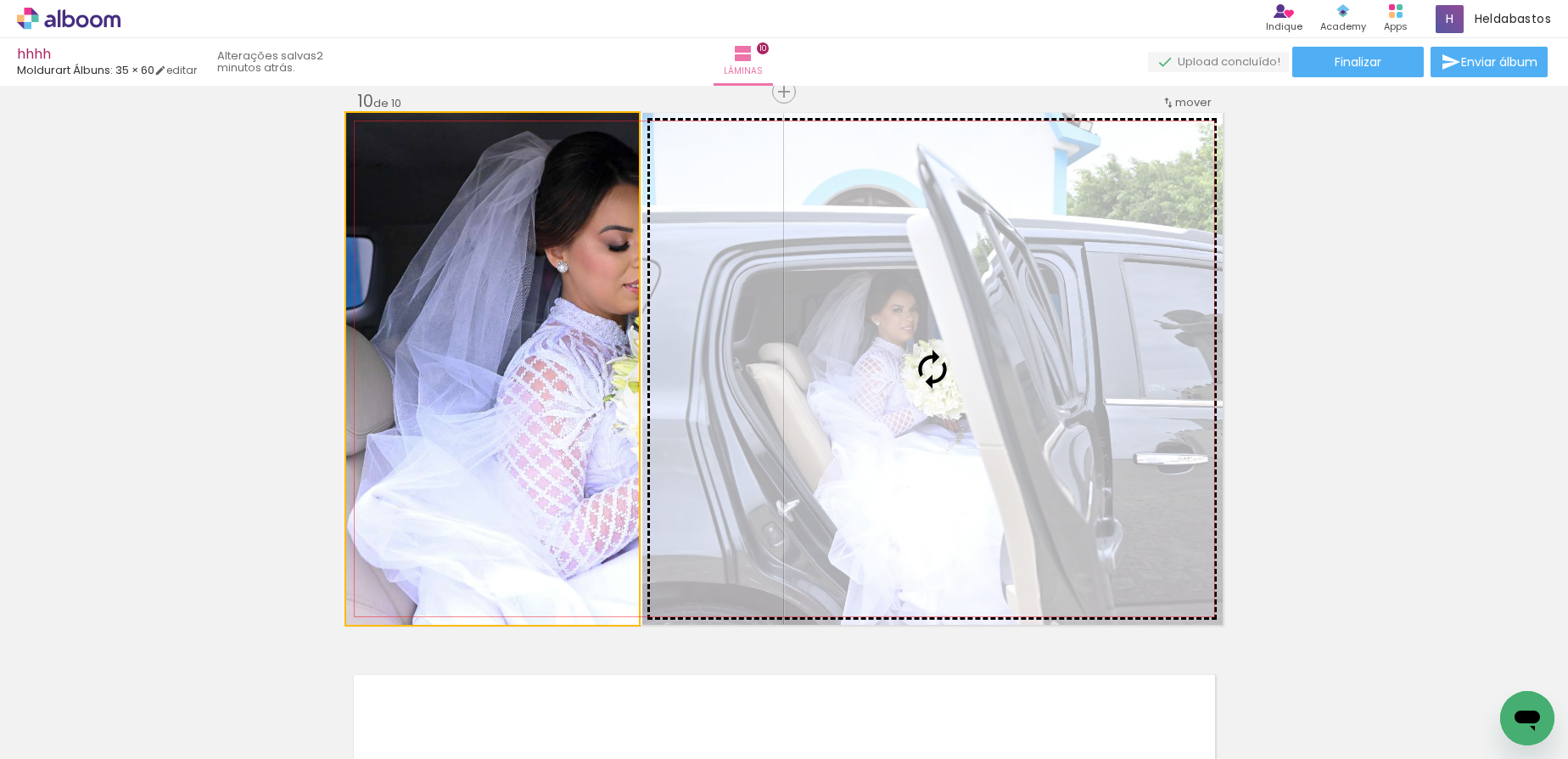
drag, startPoint x: 537, startPoint y: 385, endPoint x: 806, endPoint y: 385, distance: 269.0
click at [0, 0] on slot at bounding box center [0, 0] width 0 height 0
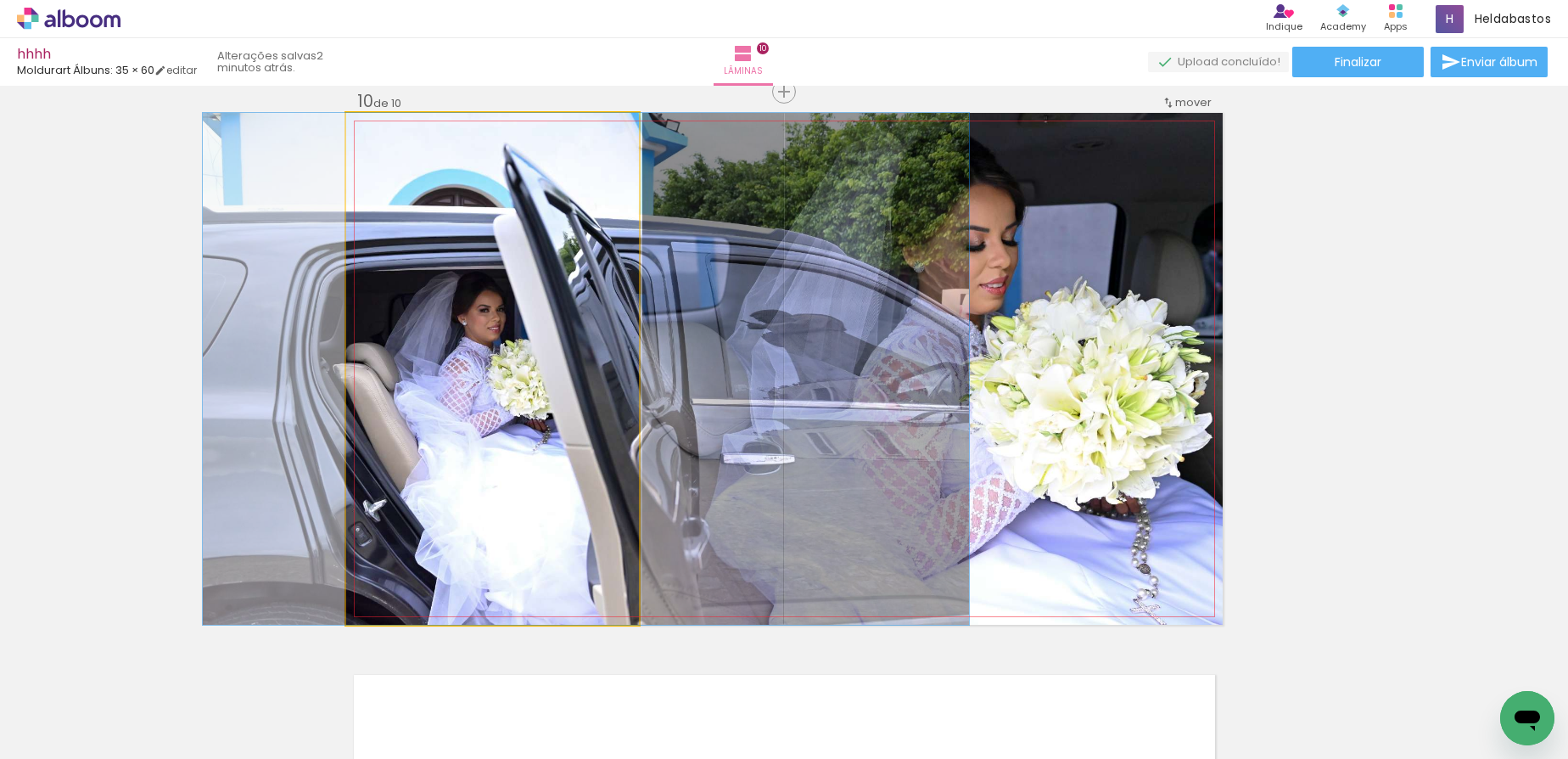
drag, startPoint x: 447, startPoint y: 430, endPoint x: 539, endPoint y: 415, distance: 93.2
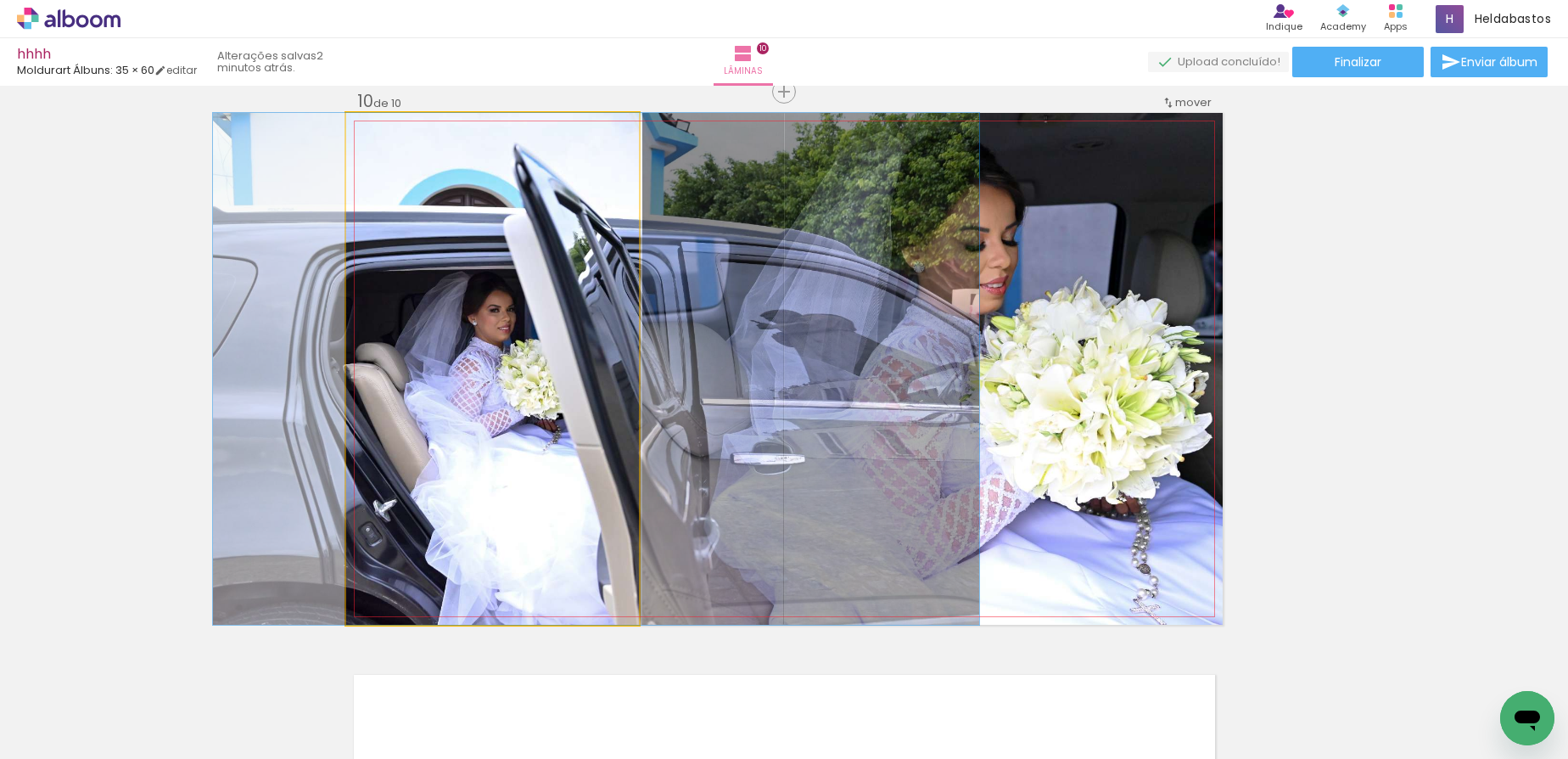
drag, startPoint x: 502, startPoint y: 440, endPoint x: 526, endPoint y: 446, distance: 24.7
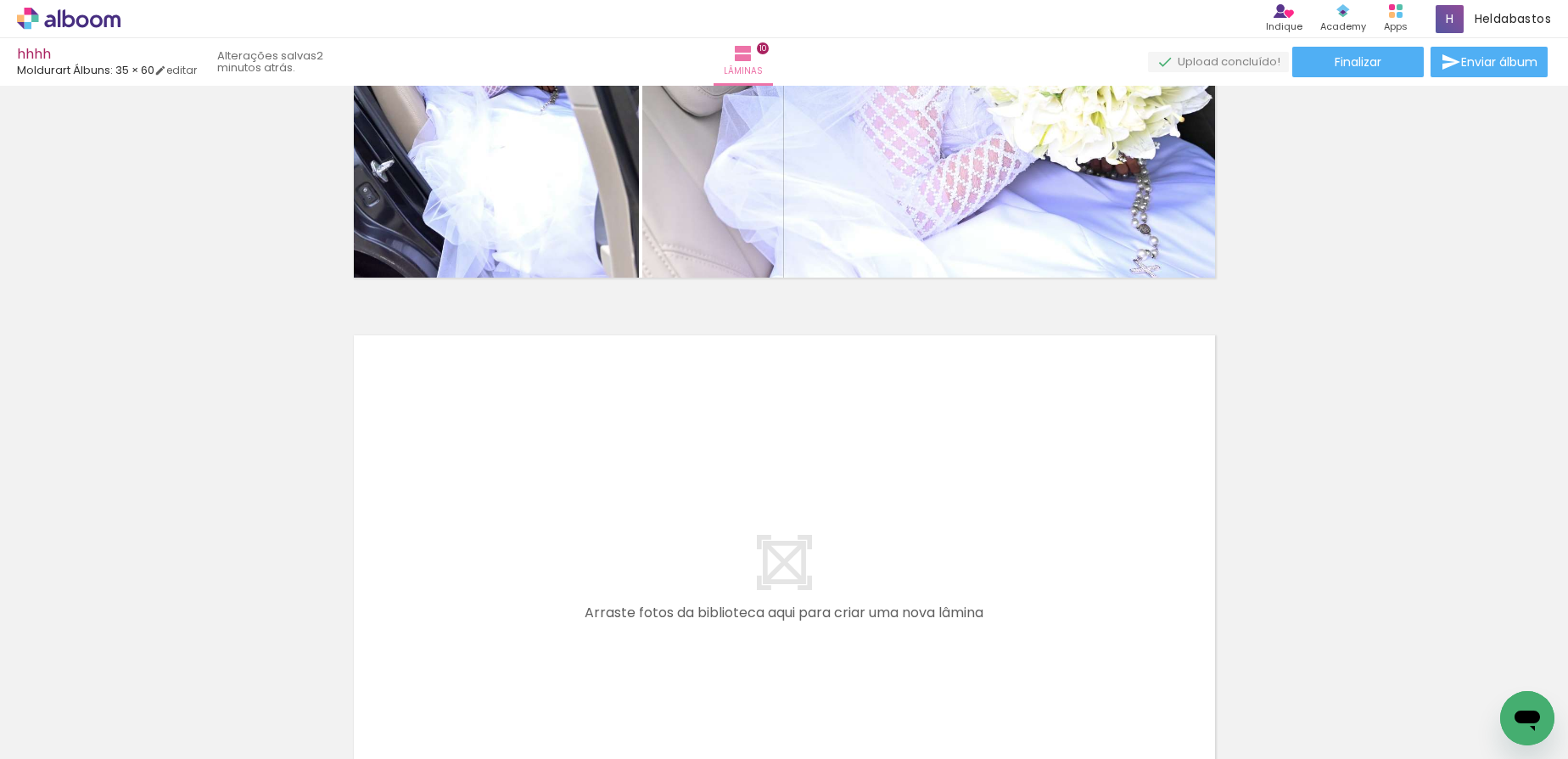
scroll to position [0, 2407]
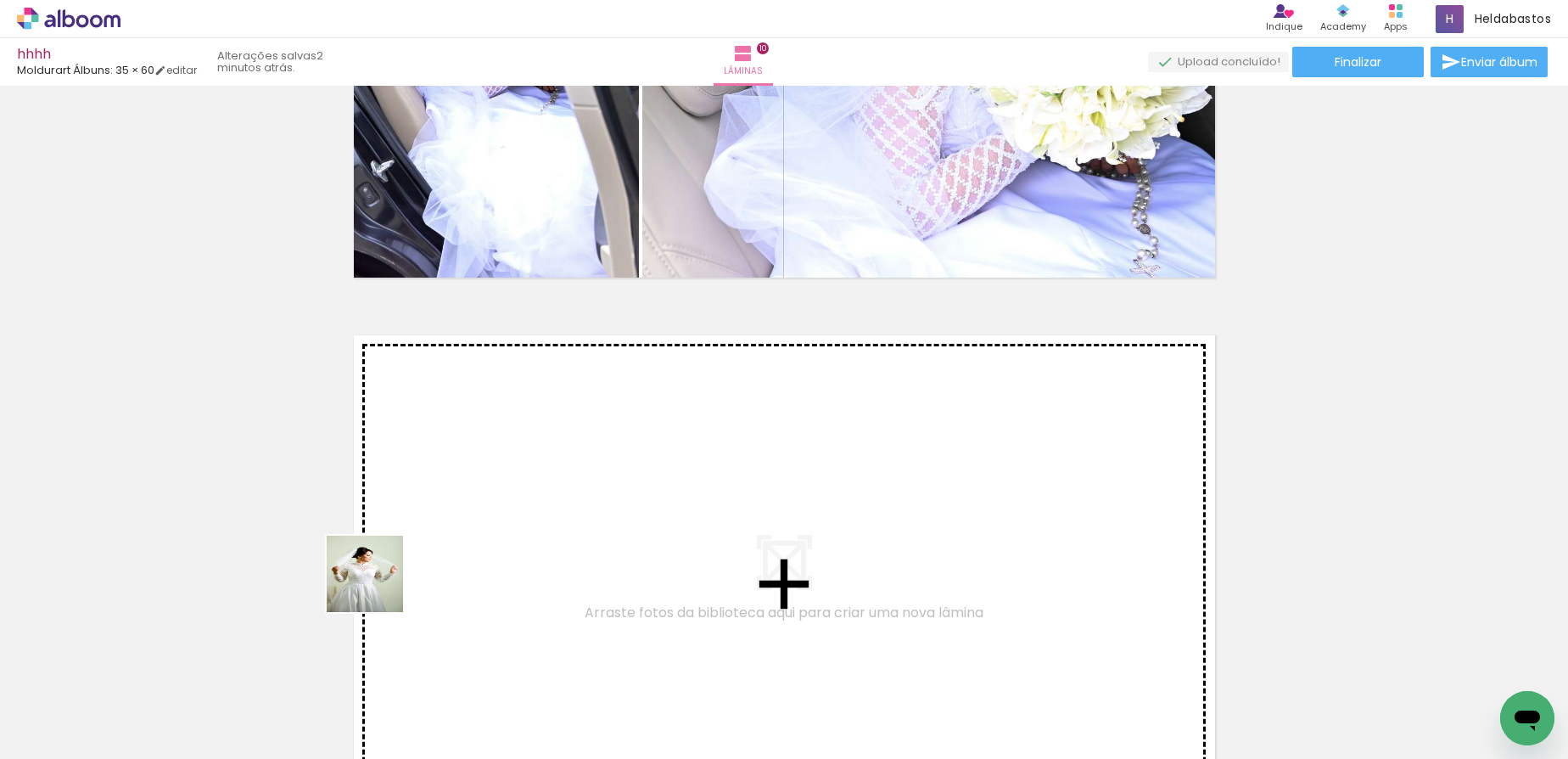
drag, startPoint x: 345, startPoint y: 700, endPoint x: 393, endPoint y: 520, distance: 186.3
click at [393, 520] on quentale-workspace at bounding box center [784, 379] width 1568 height 759
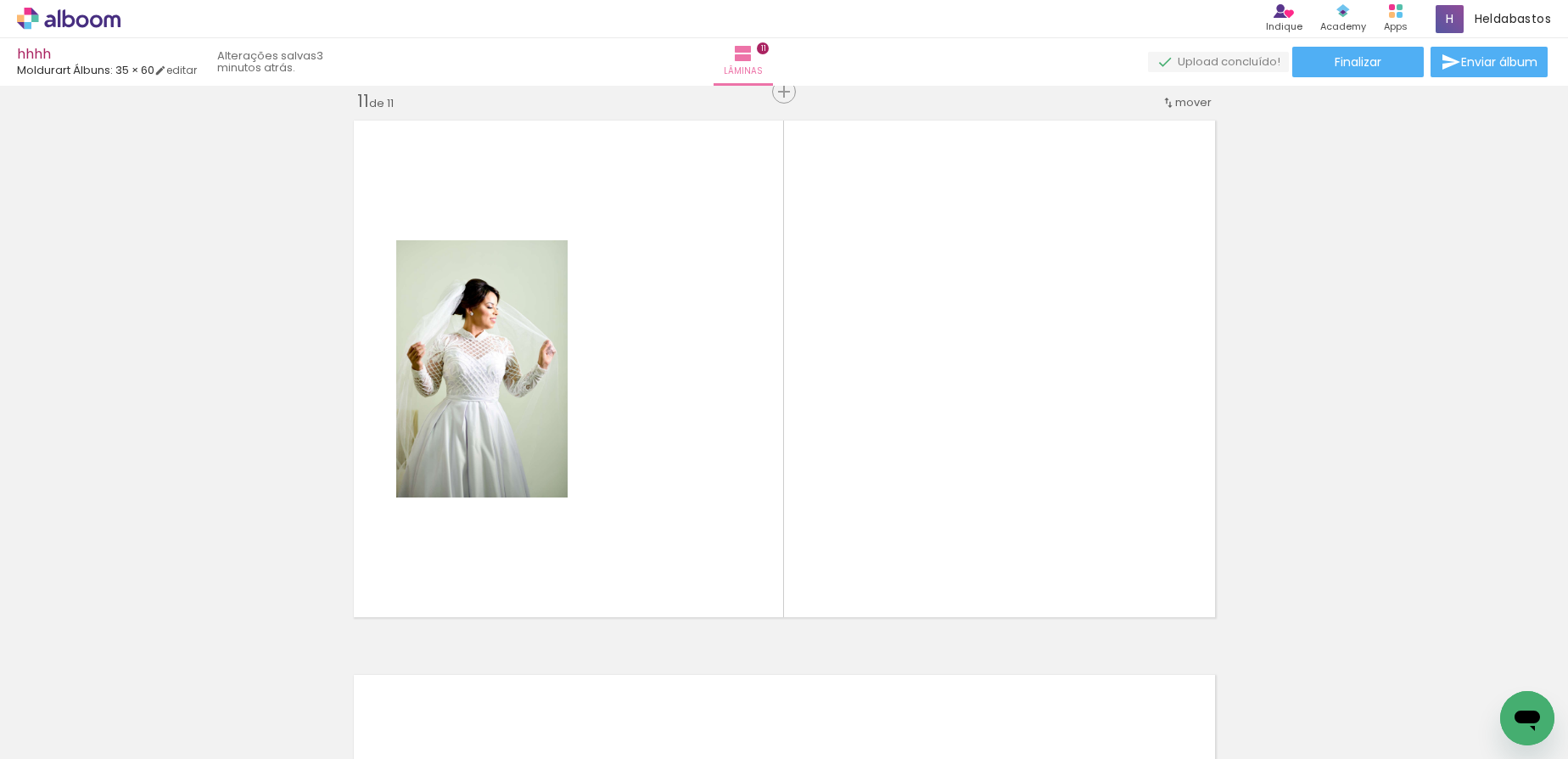
scroll to position [0, 1311]
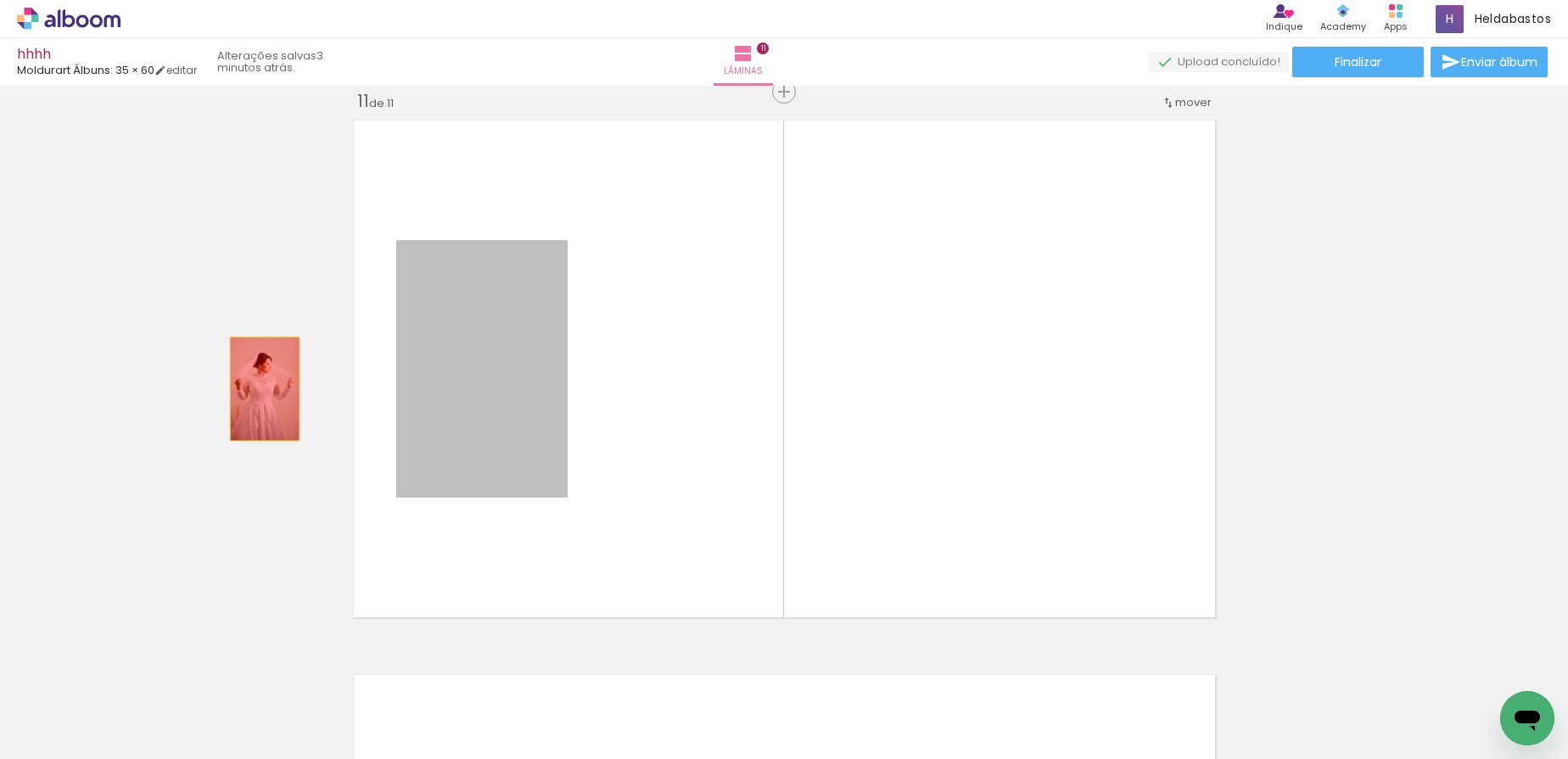
drag, startPoint x: 426, startPoint y: 404, endPoint x: 258, endPoint y: 389, distance: 168.7
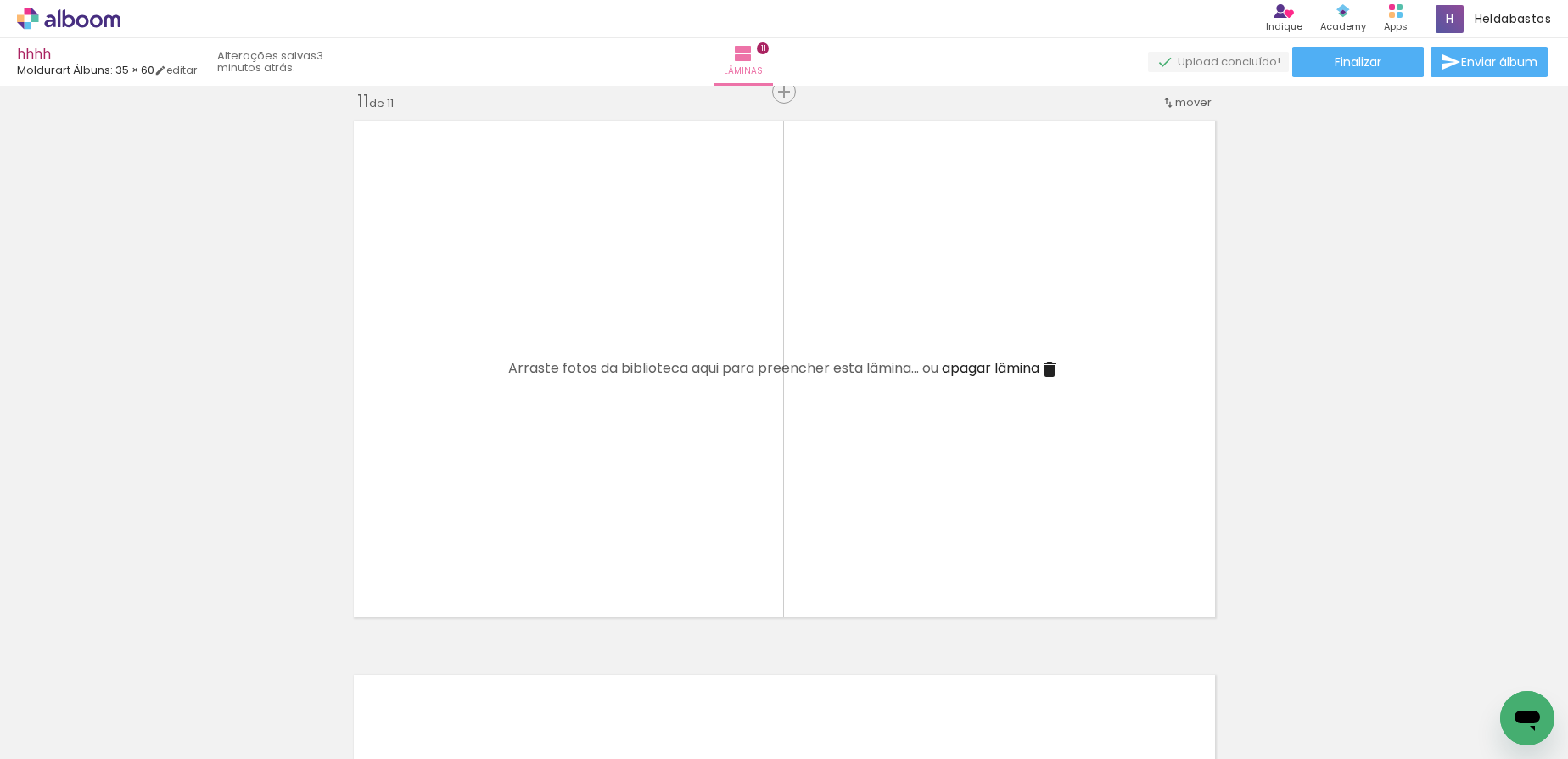
click at [70, 740] on span "Adicionar Fotos" at bounding box center [59, 736] width 51 height 19
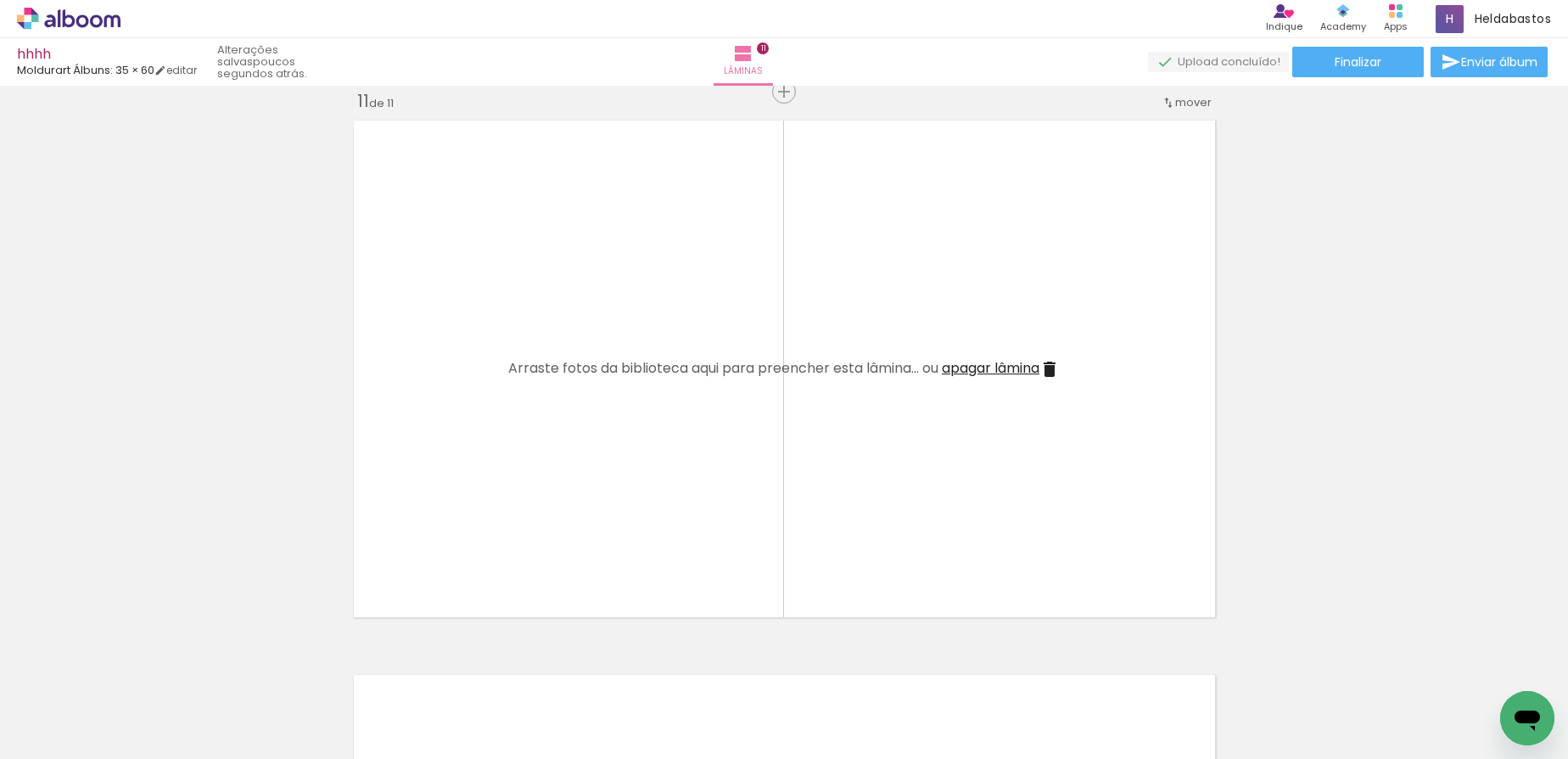
click at [0, 0] on input "file" at bounding box center [0, 0] width 0 height 0
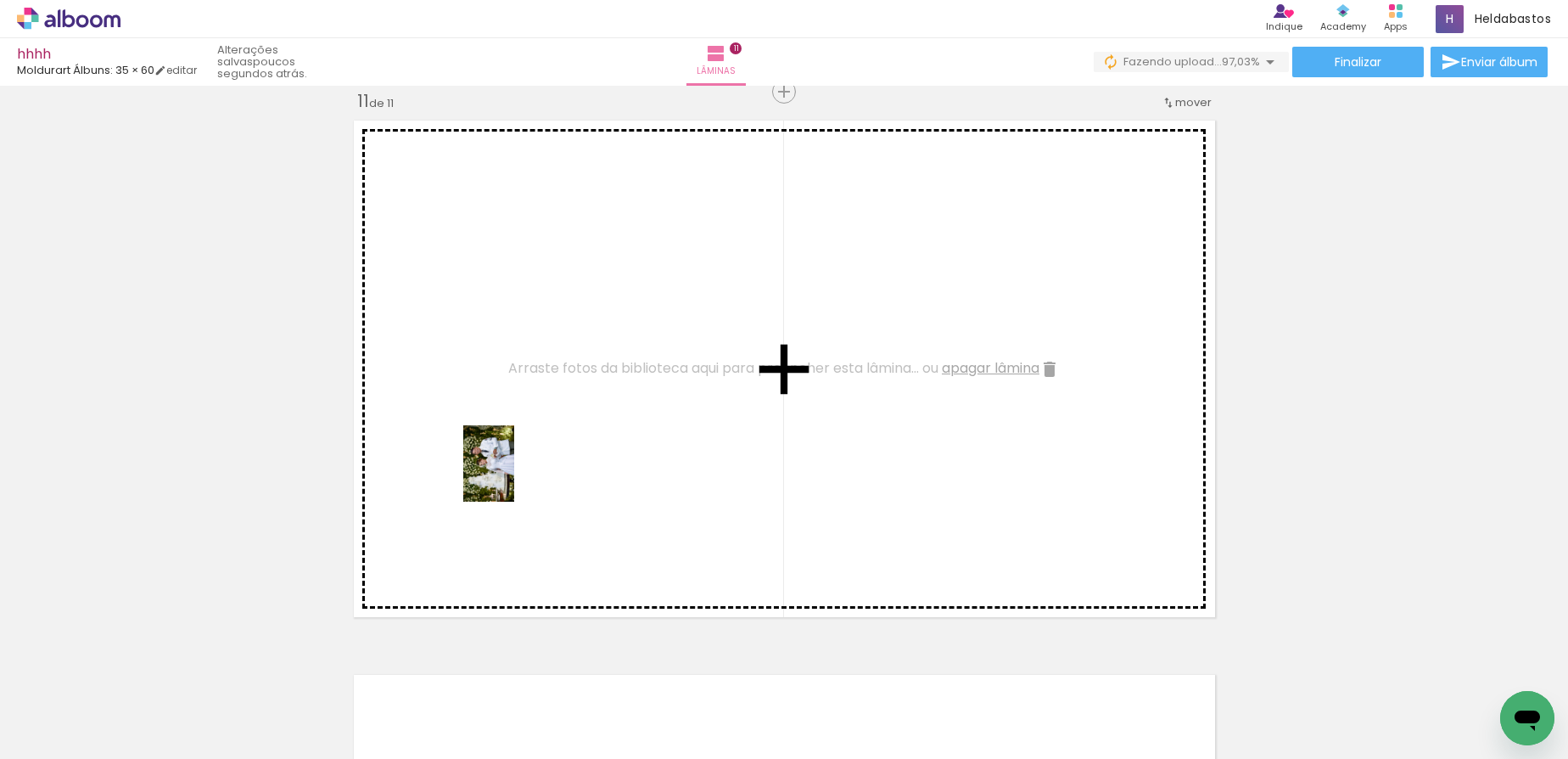
drag, startPoint x: 390, startPoint y: 703, endPoint x: 514, endPoint y: 476, distance: 258.7
click at [514, 476] on quentale-workspace at bounding box center [784, 379] width 1568 height 759
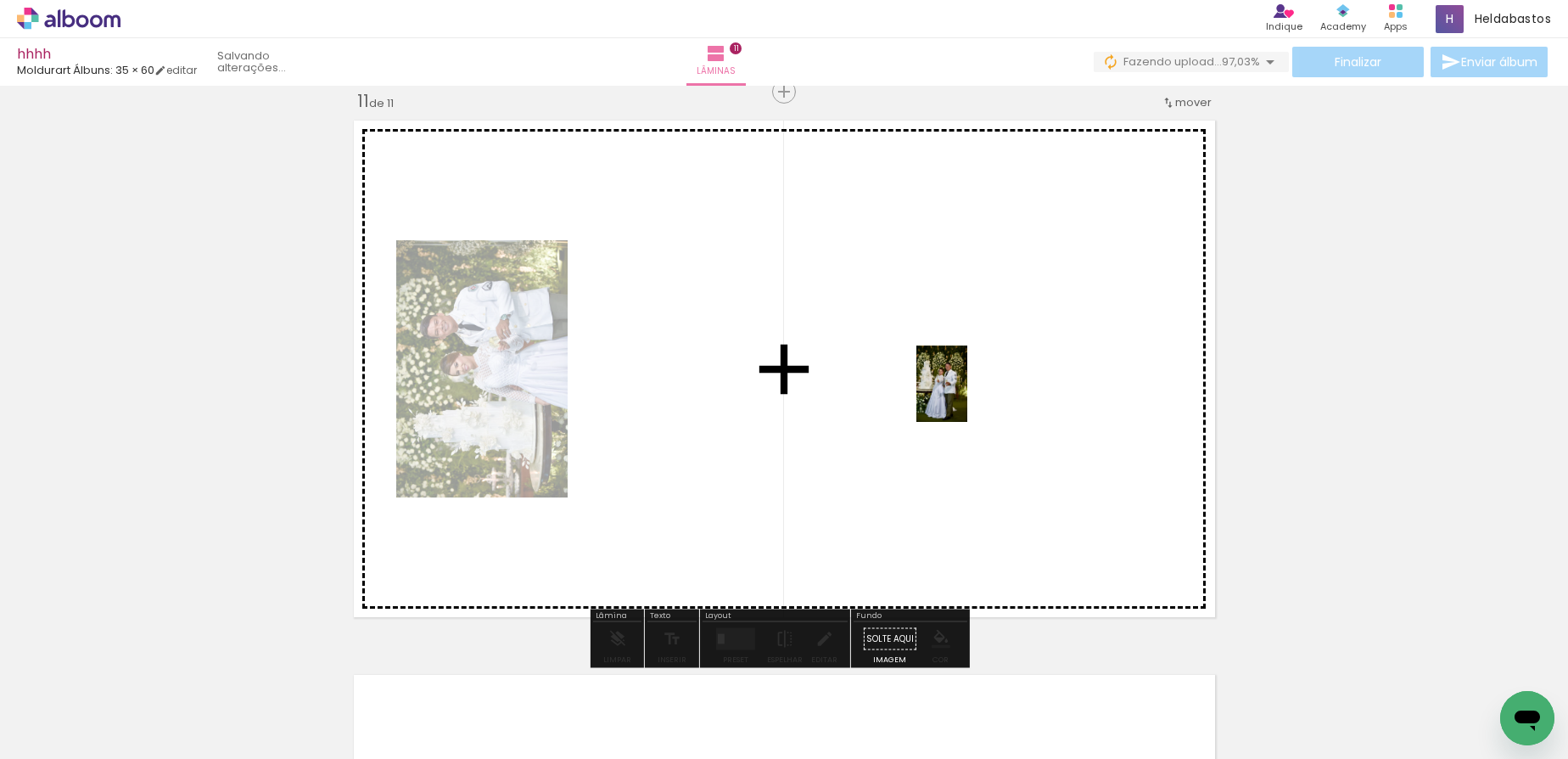
drag, startPoint x: 279, startPoint y: 707, endPoint x: 968, endPoint y: 396, distance: 755.9
click at [968, 396] on quentale-workspace at bounding box center [784, 379] width 1568 height 759
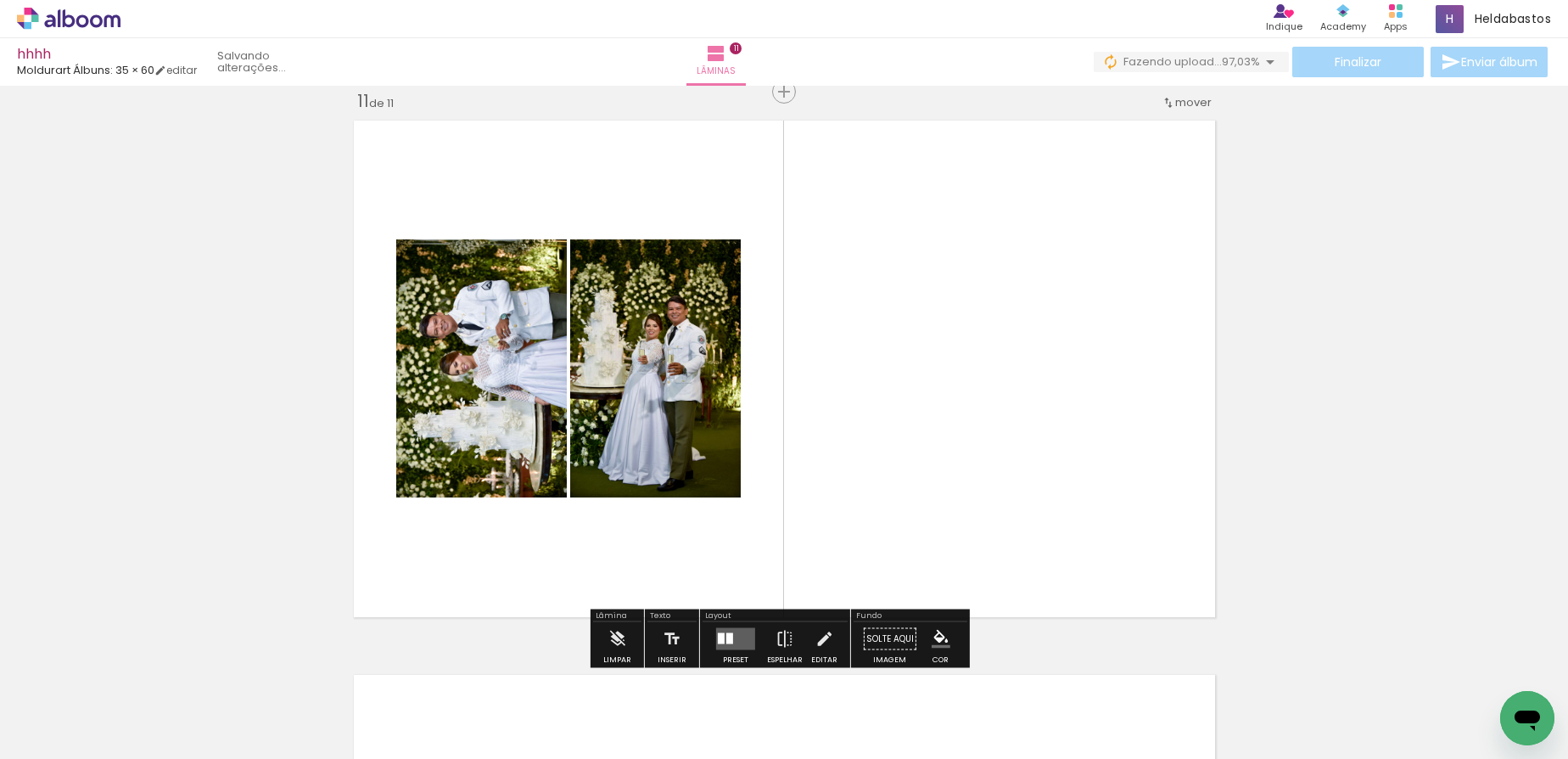
click at [727, 636] on div at bounding box center [729, 638] width 7 height 11
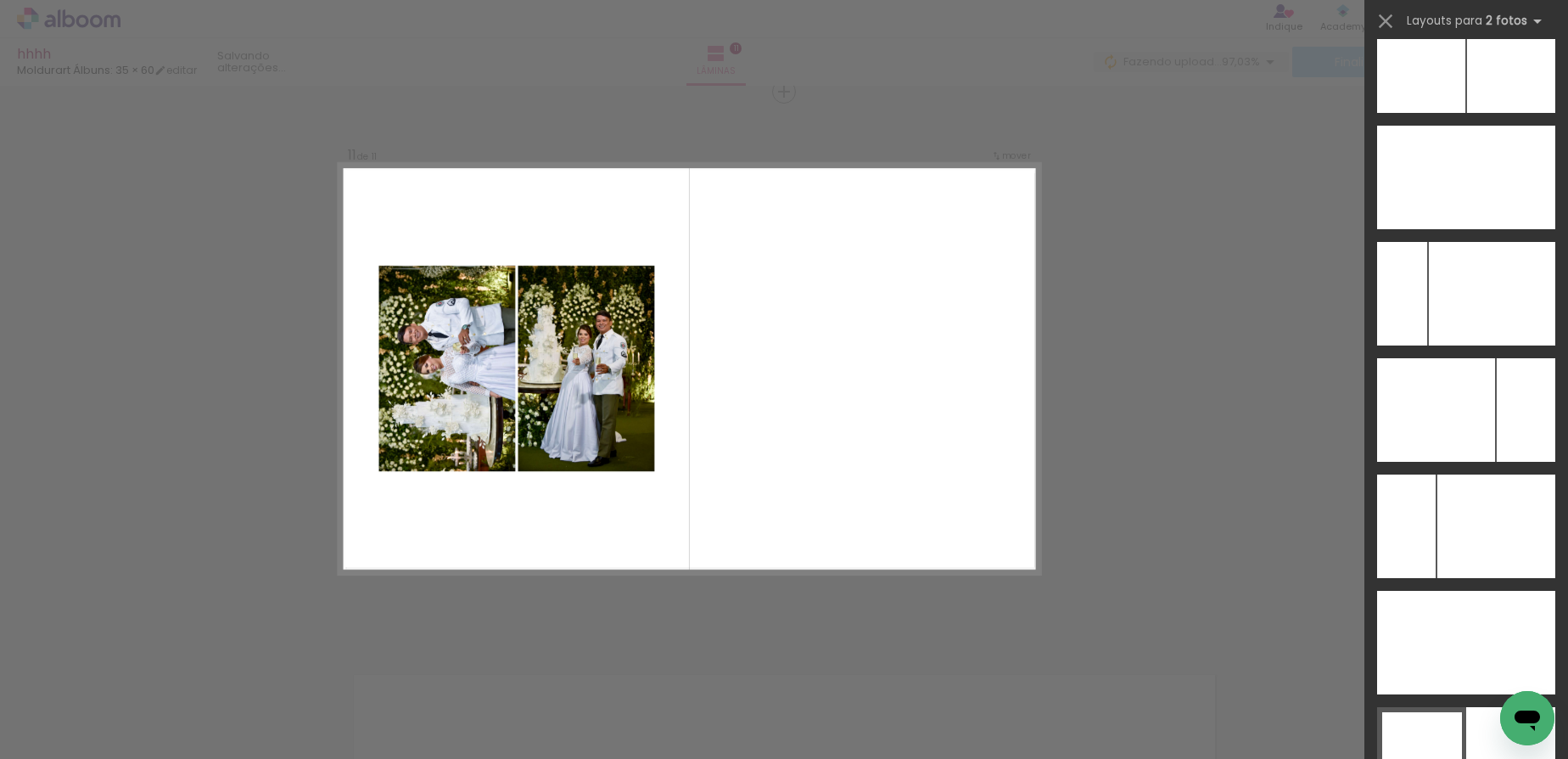
scroll to position [8202, 0]
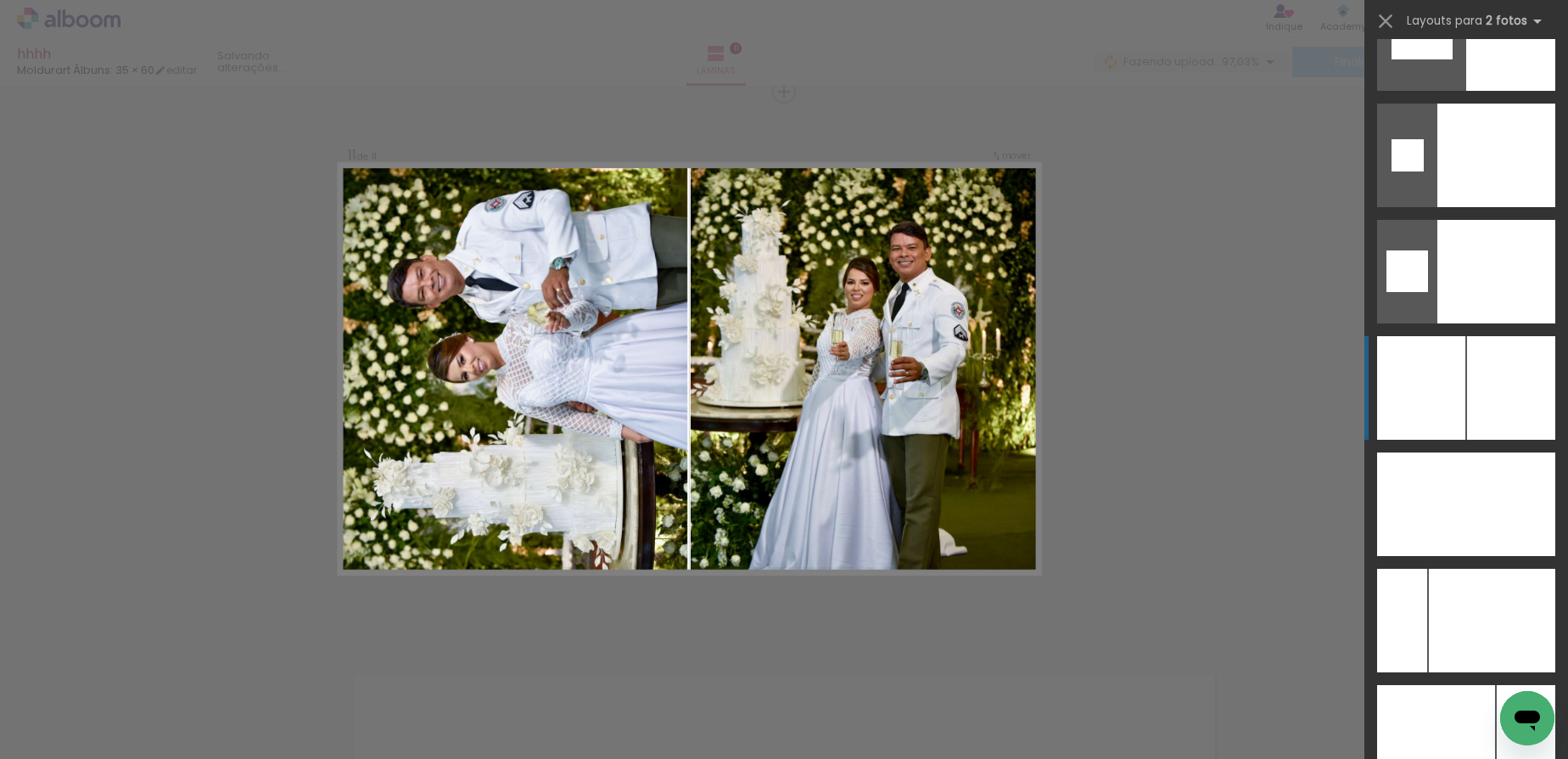
click at [1512, 452] on div at bounding box center [1511, 503] width 89 height 103
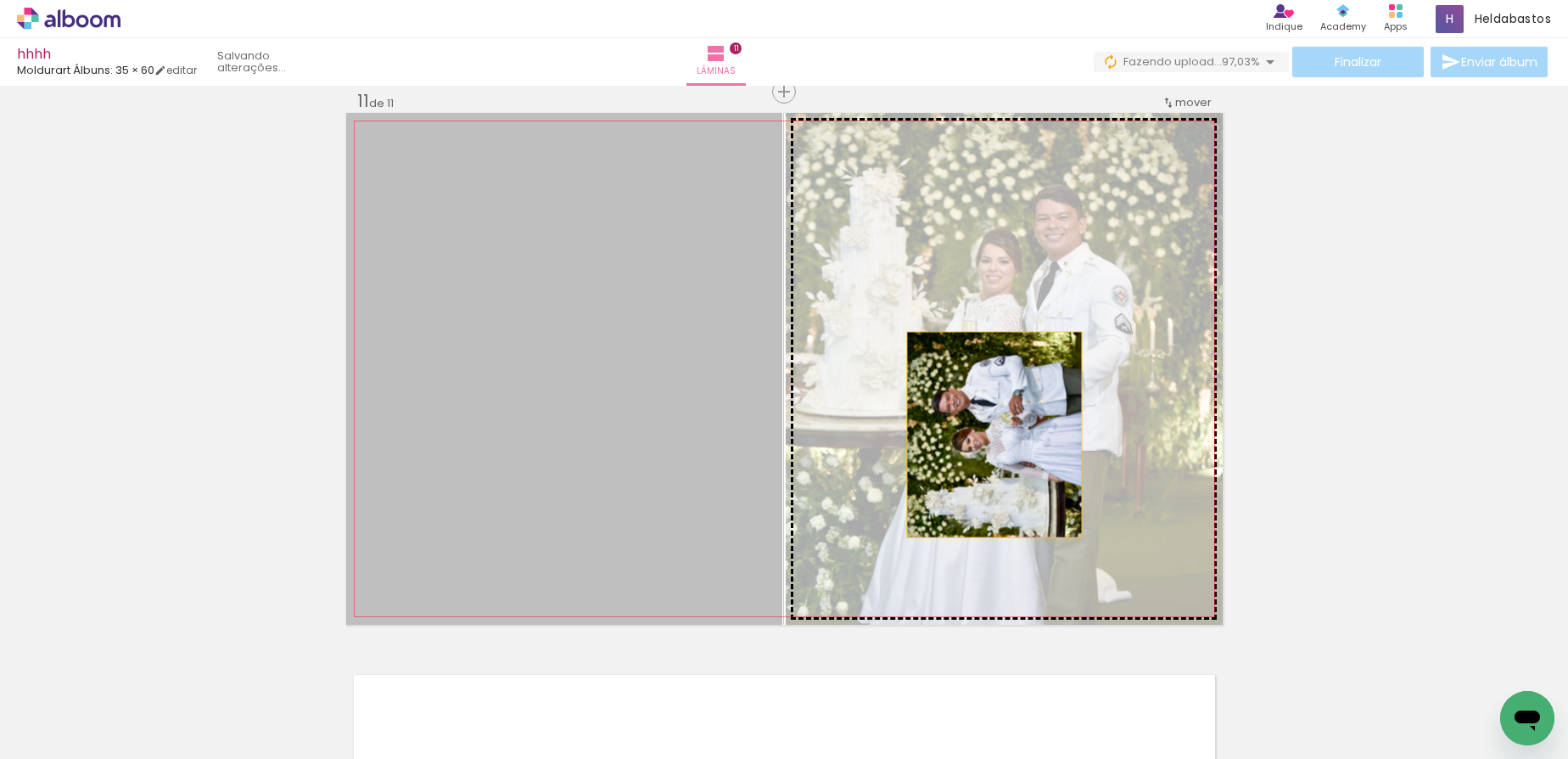
drag, startPoint x: 581, startPoint y: 413, endPoint x: 988, endPoint y: 435, distance: 407.6
click at [0, 0] on slot at bounding box center [0, 0] width 0 height 0
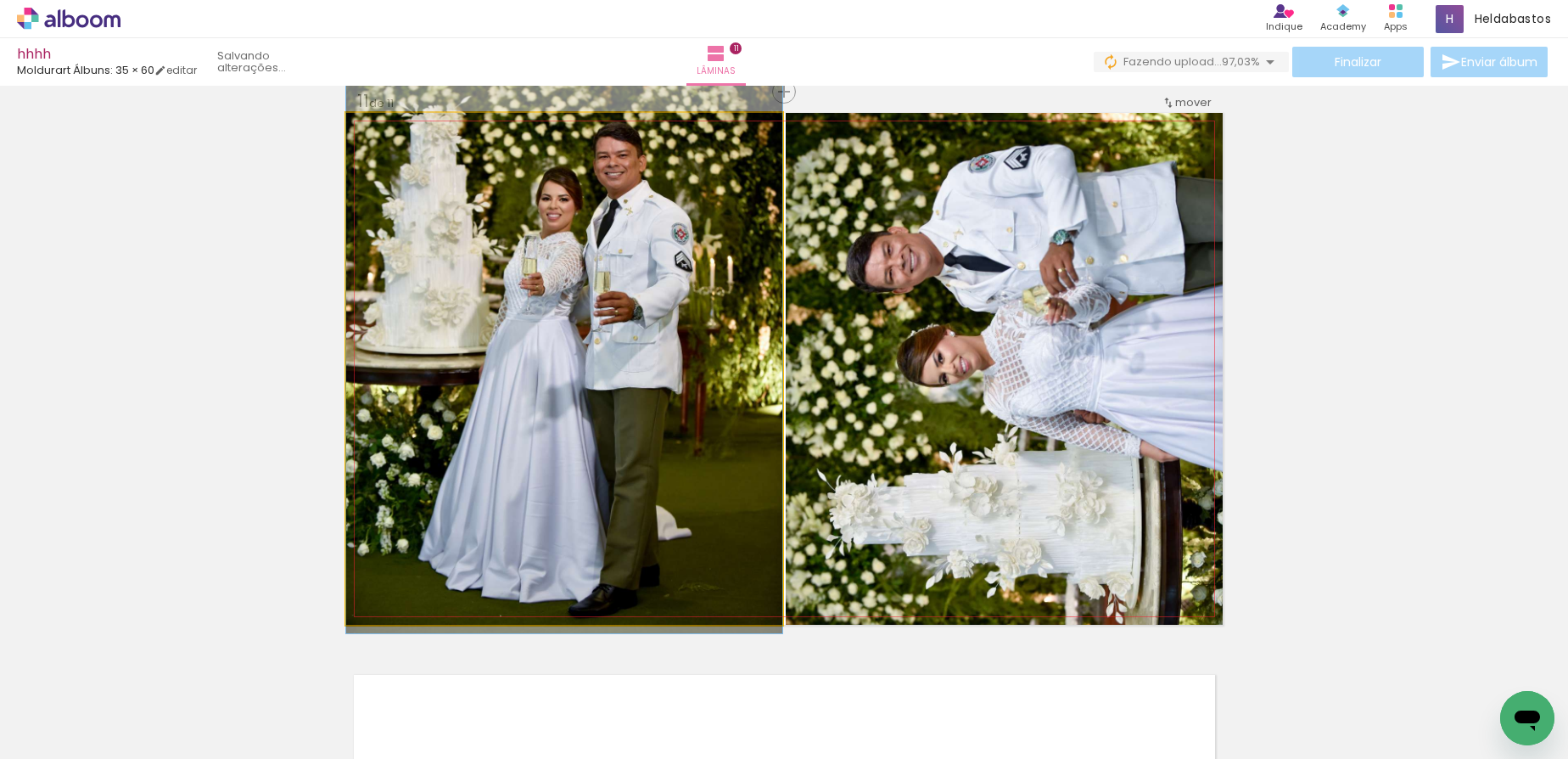
drag, startPoint x: 626, startPoint y: 398, endPoint x: 627, endPoint y: 336, distance: 62.0
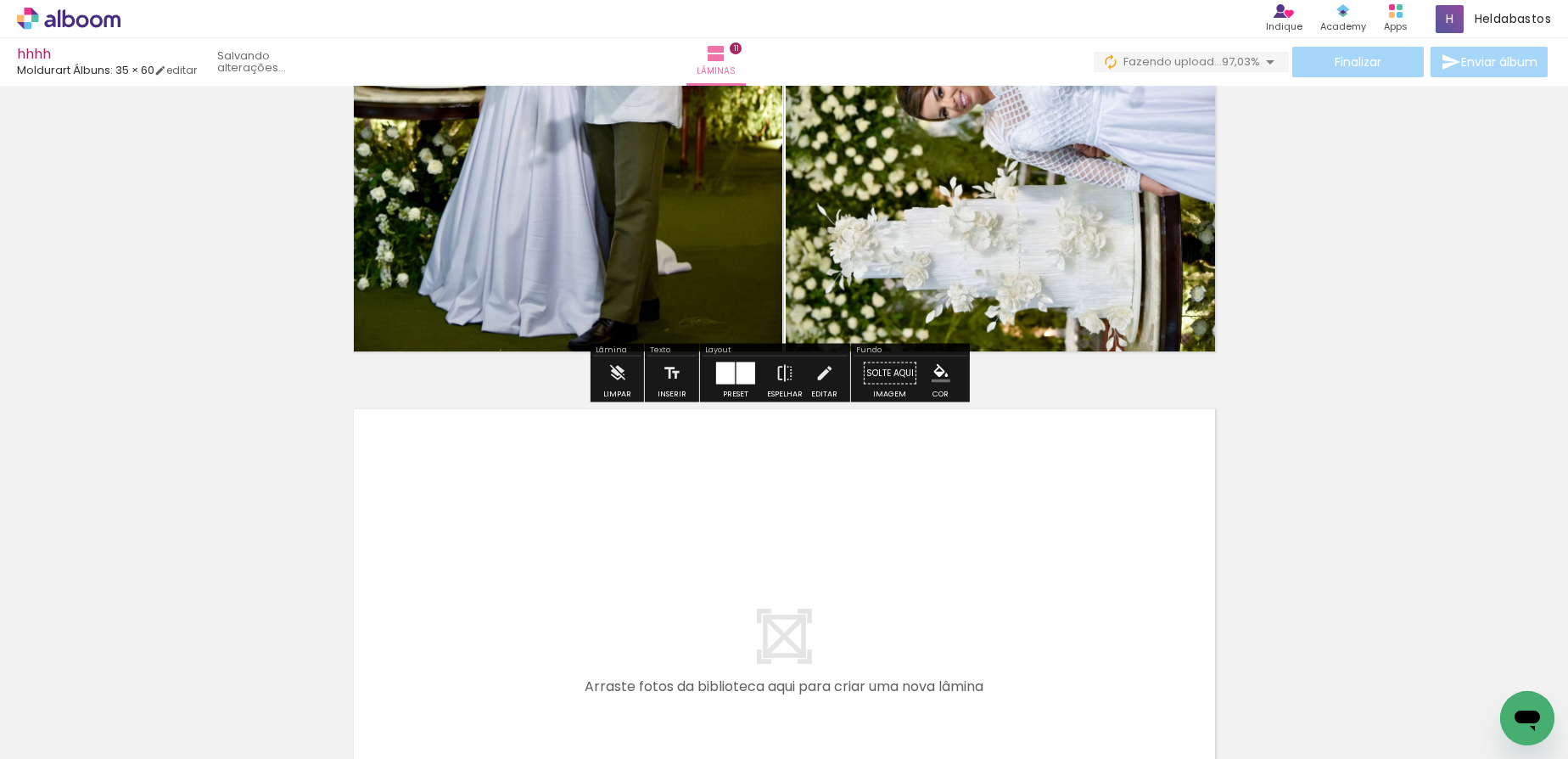
scroll to position [5902, 0]
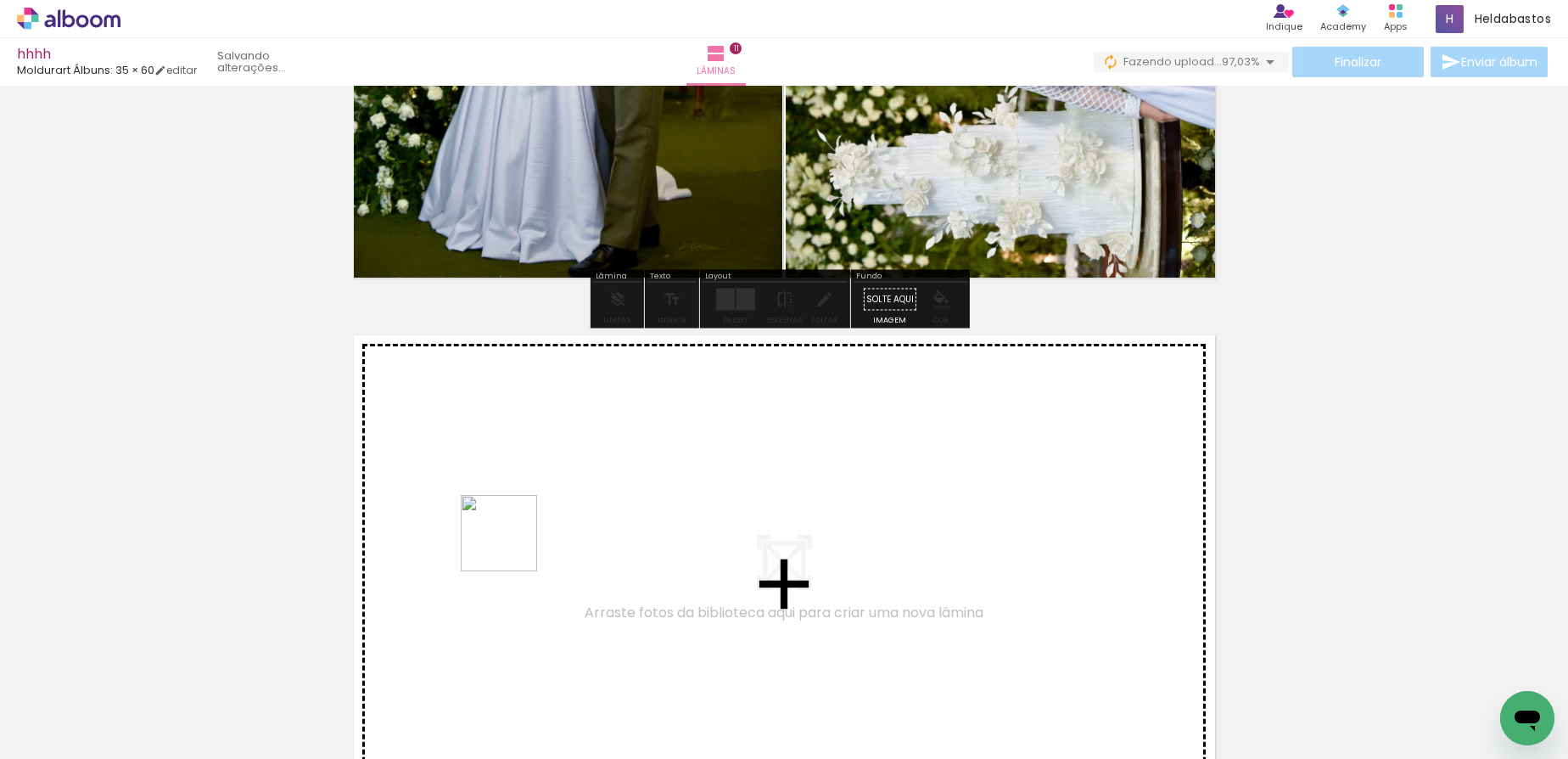
drag, startPoint x: 475, startPoint y: 683, endPoint x: 512, endPoint y: 543, distance: 144.8
click at [512, 543] on quentale-workspace at bounding box center [784, 379] width 1568 height 759
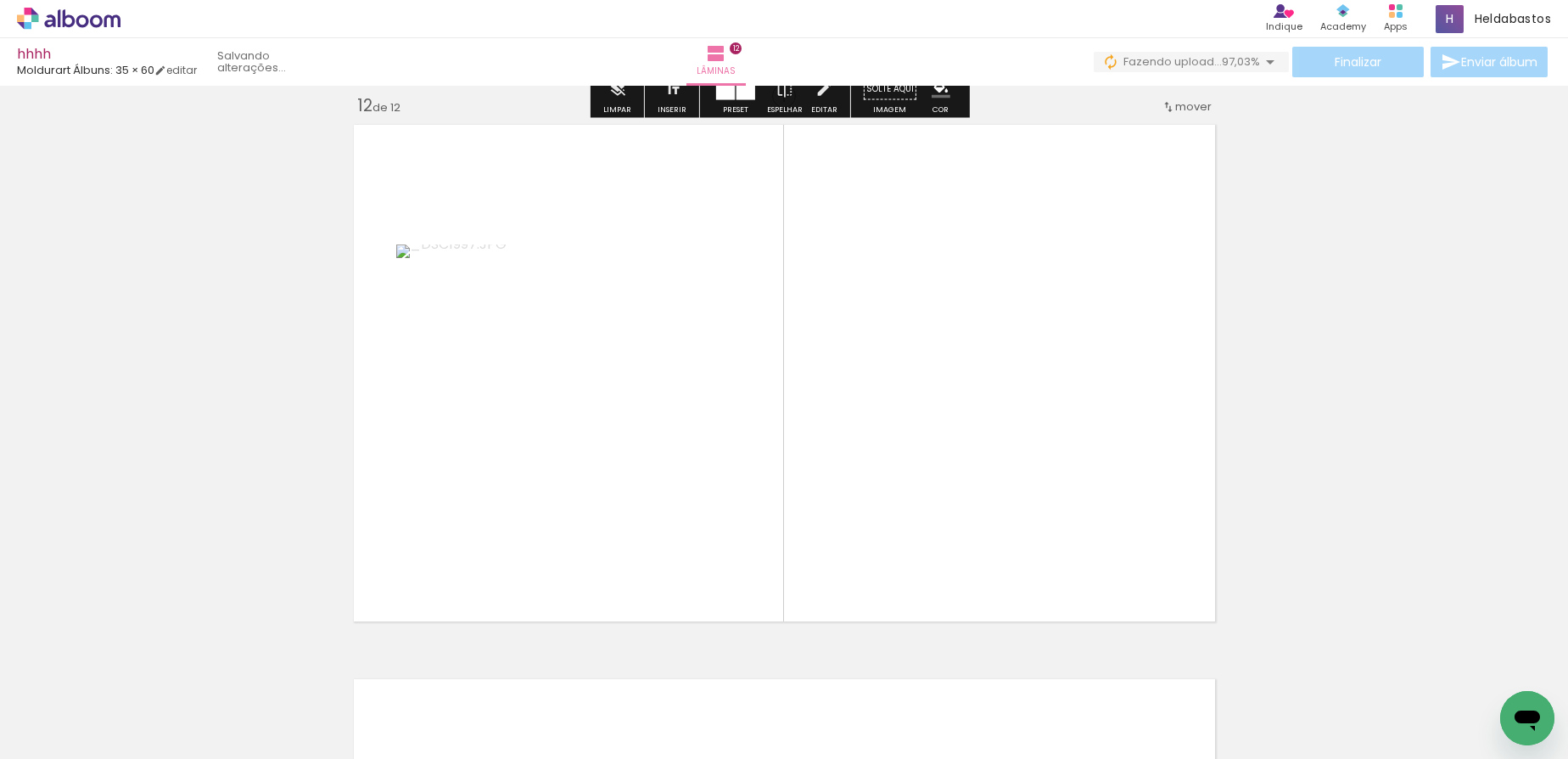
scroll to position [6117, 0]
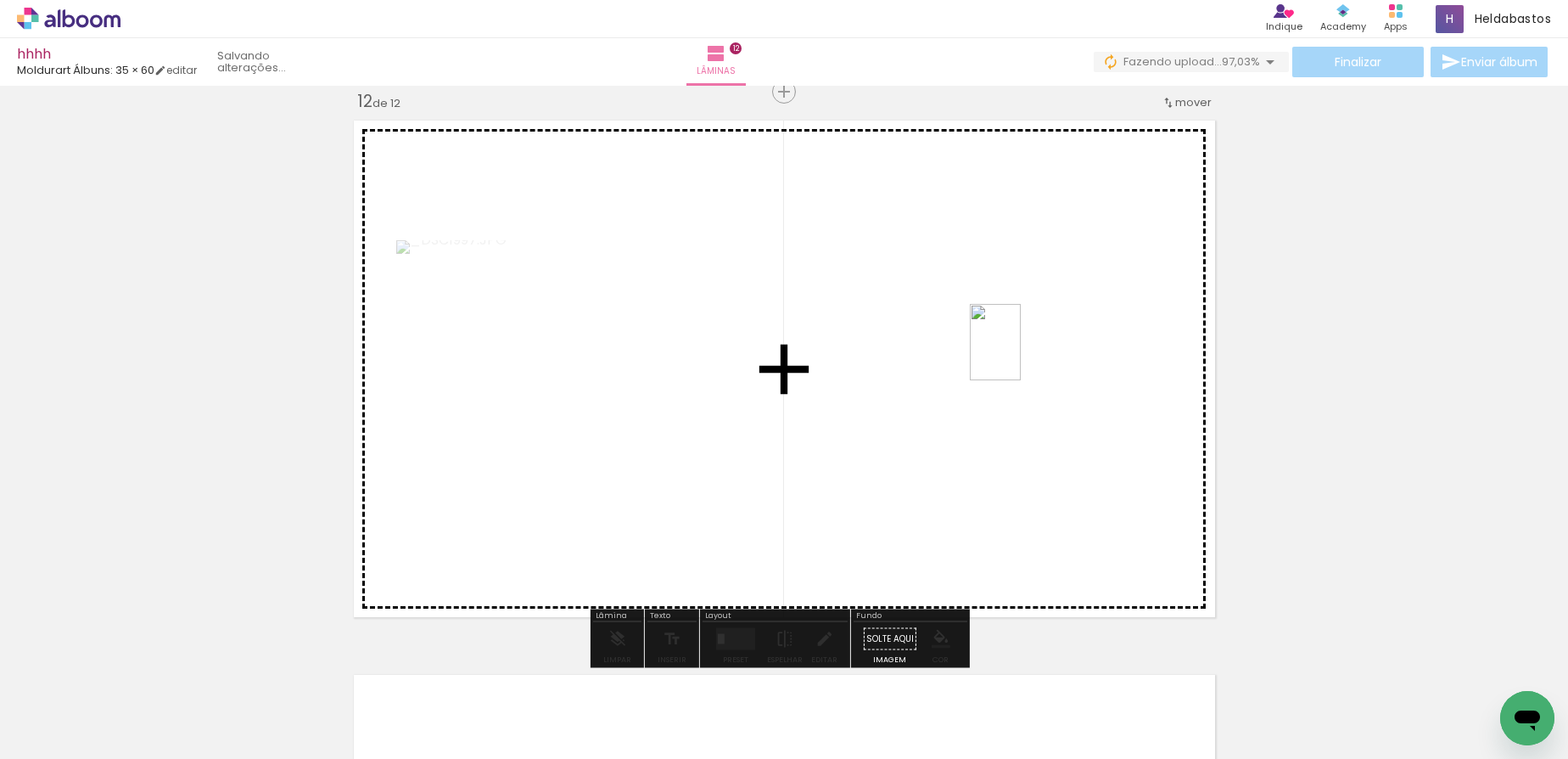
drag, startPoint x: 587, startPoint y: 702, endPoint x: 1020, endPoint y: 355, distance: 554.9
click at [1020, 355] on quentale-workspace at bounding box center [784, 379] width 1568 height 759
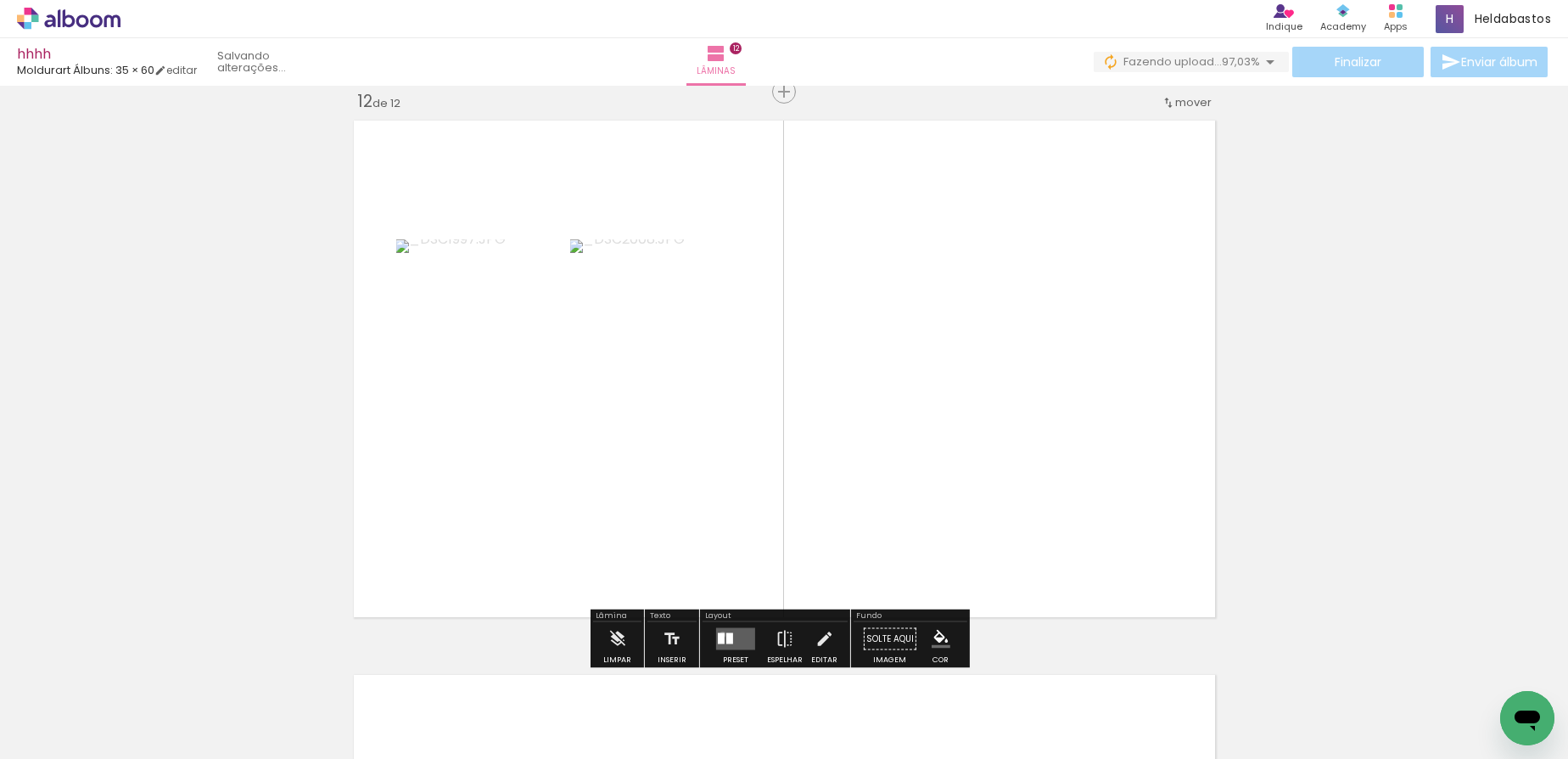
drag, startPoint x: 719, startPoint y: 634, endPoint x: 1499, endPoint y: 285, distance: 854.5
click at [718, 634] on div at bounding box center [721, 638] width 7 height 11
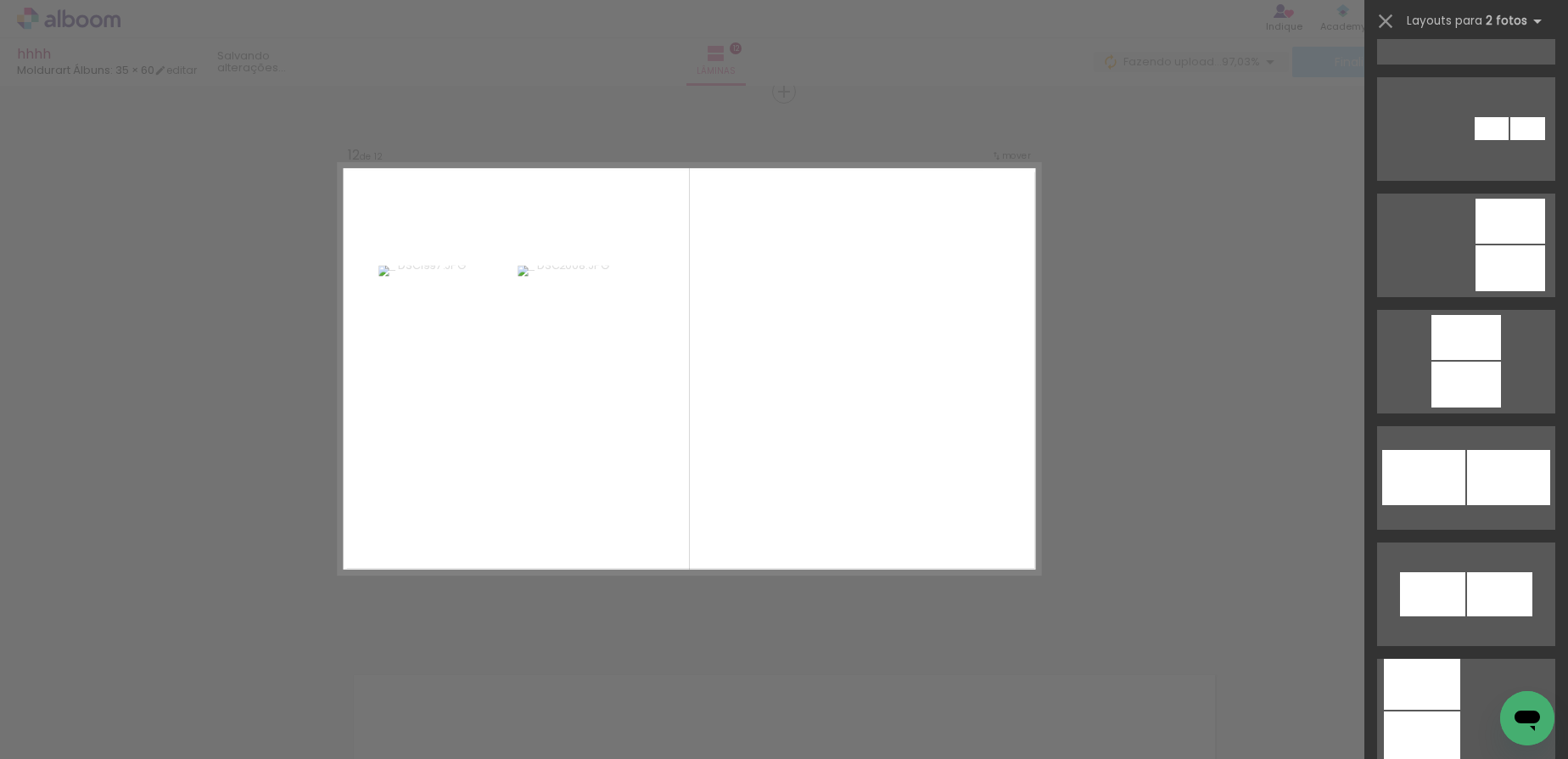
scroll to position [9263, 0]
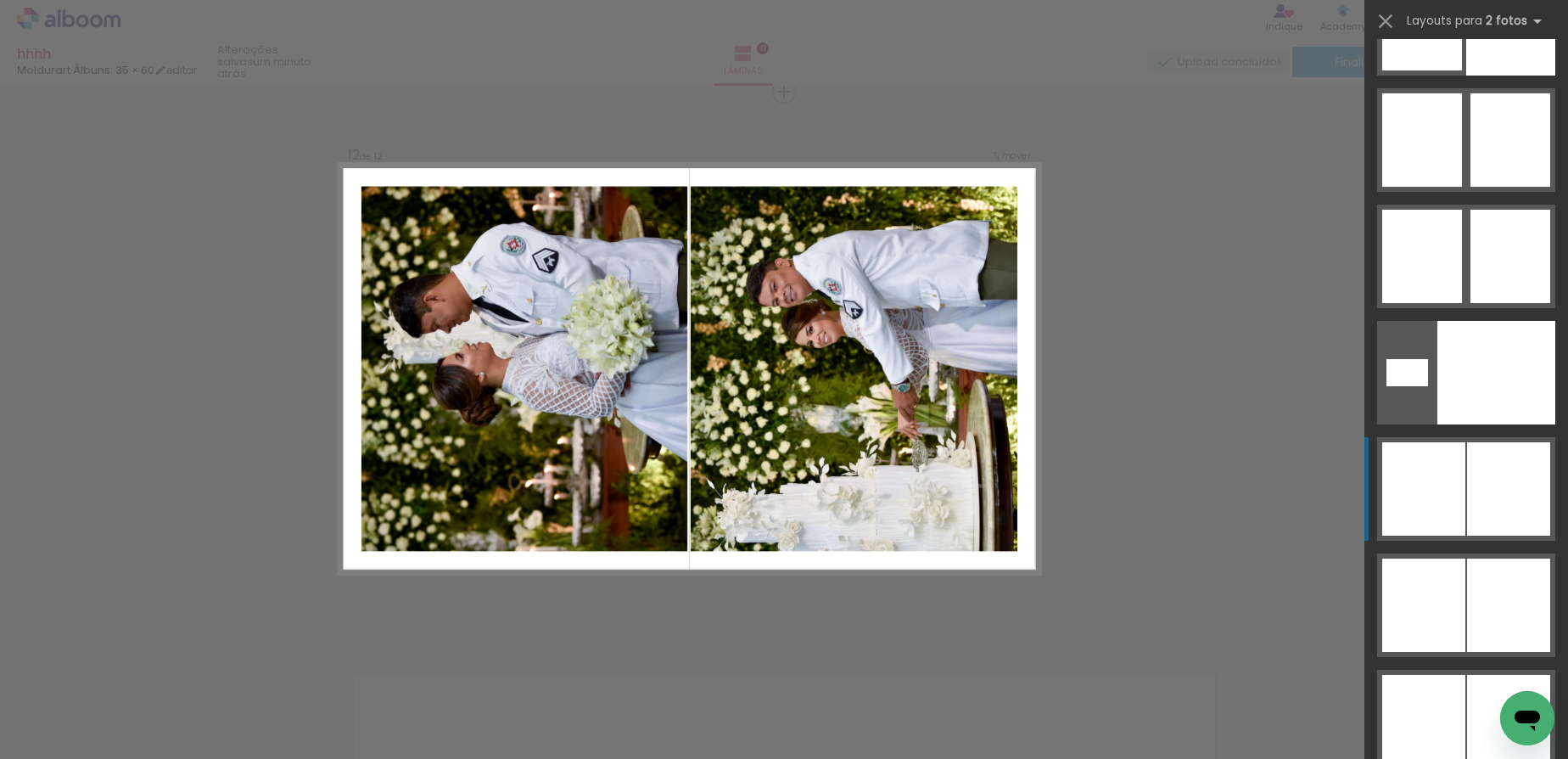
click at [1462, 302] on div at bounding box center [1422, 257] width 79 height 94
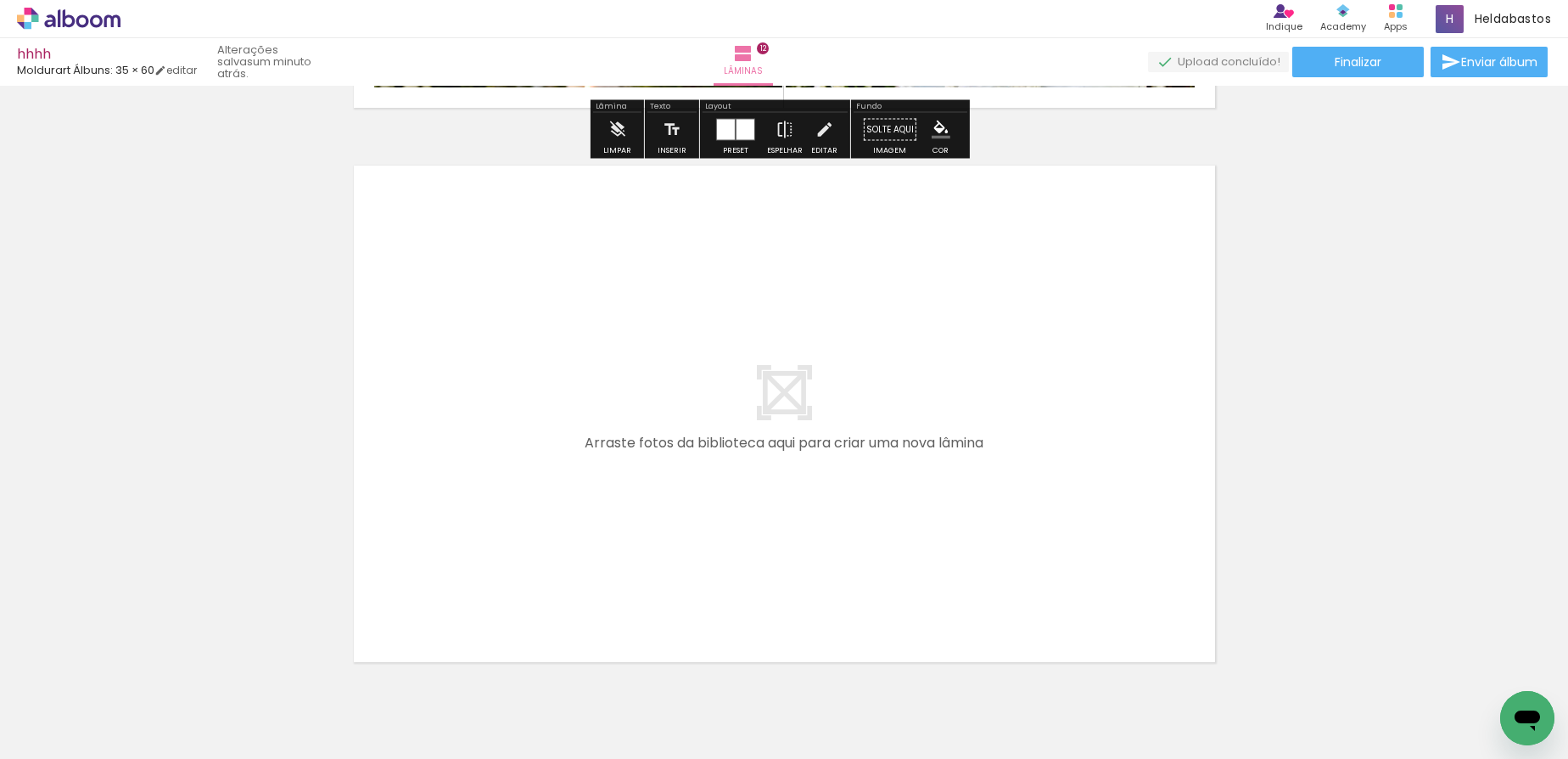
scroll to position [6702, 0]
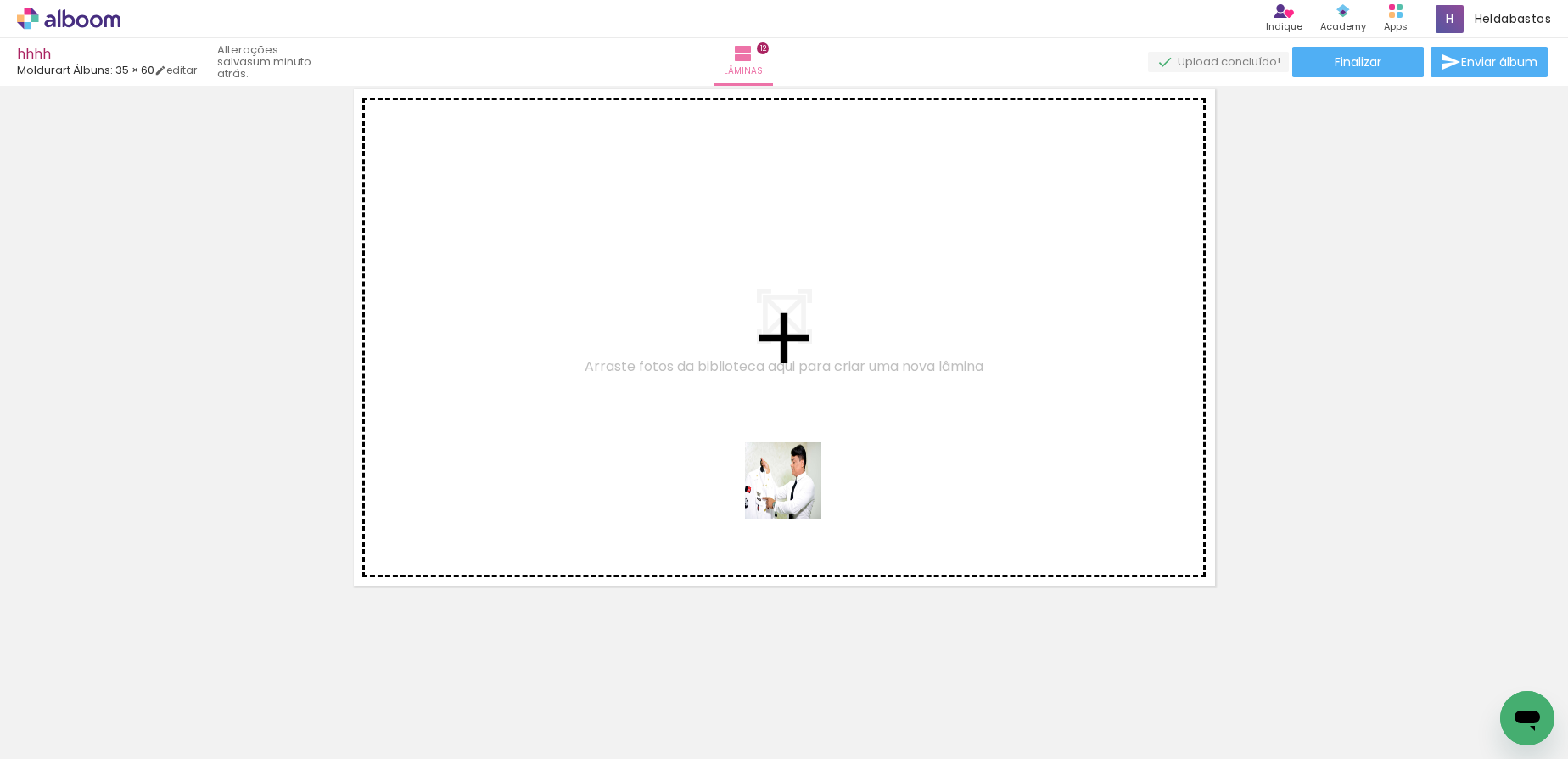
drag, startPoint x: 796, startPoint y: 493, endPoint x: 729, endPoint y: 339, distance: 167.9
click at [729, 339] on quentale-workspace at bounding box center [784, 379] width 1568 height 759
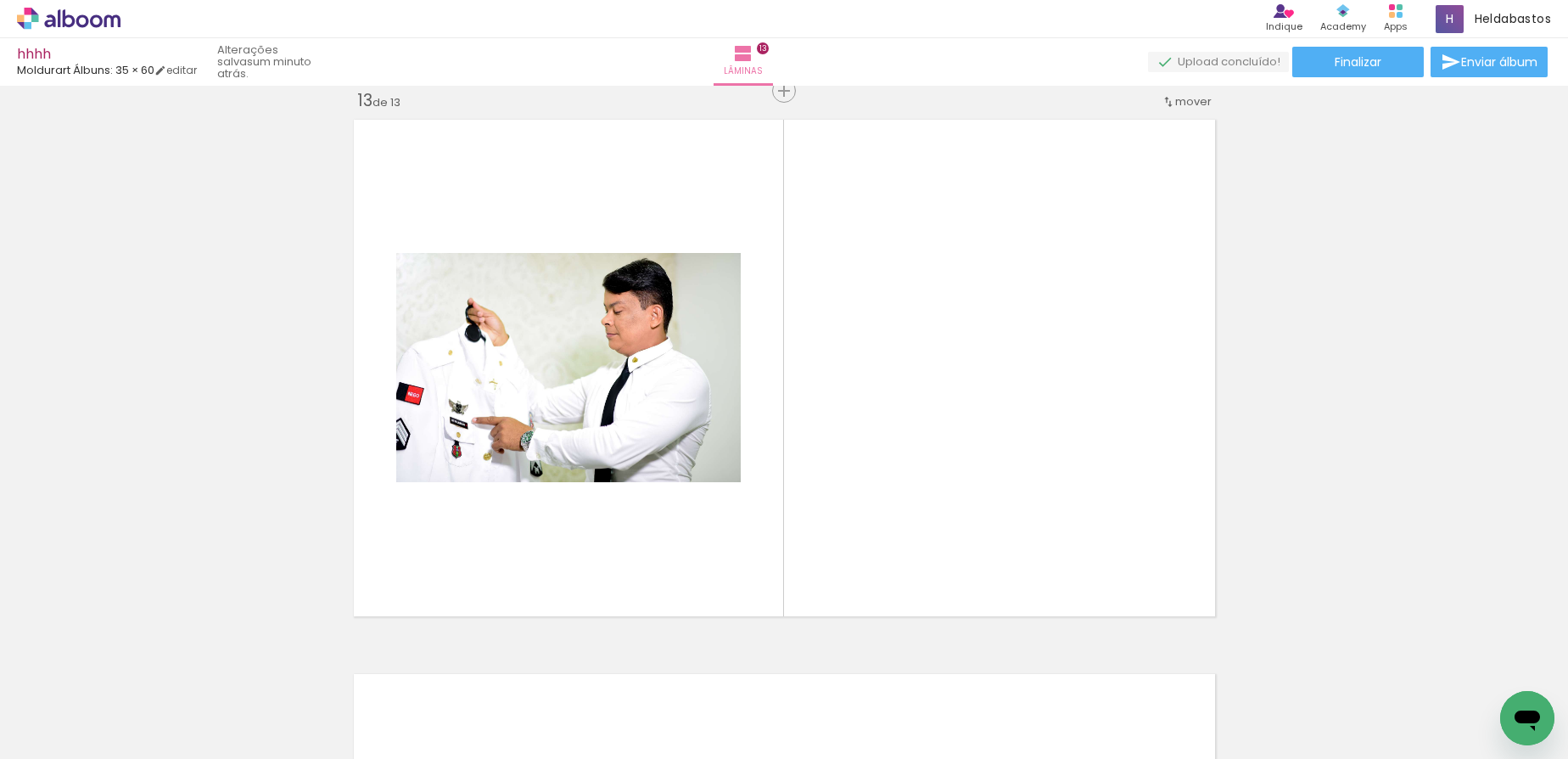
scroll to position [6670, 0]
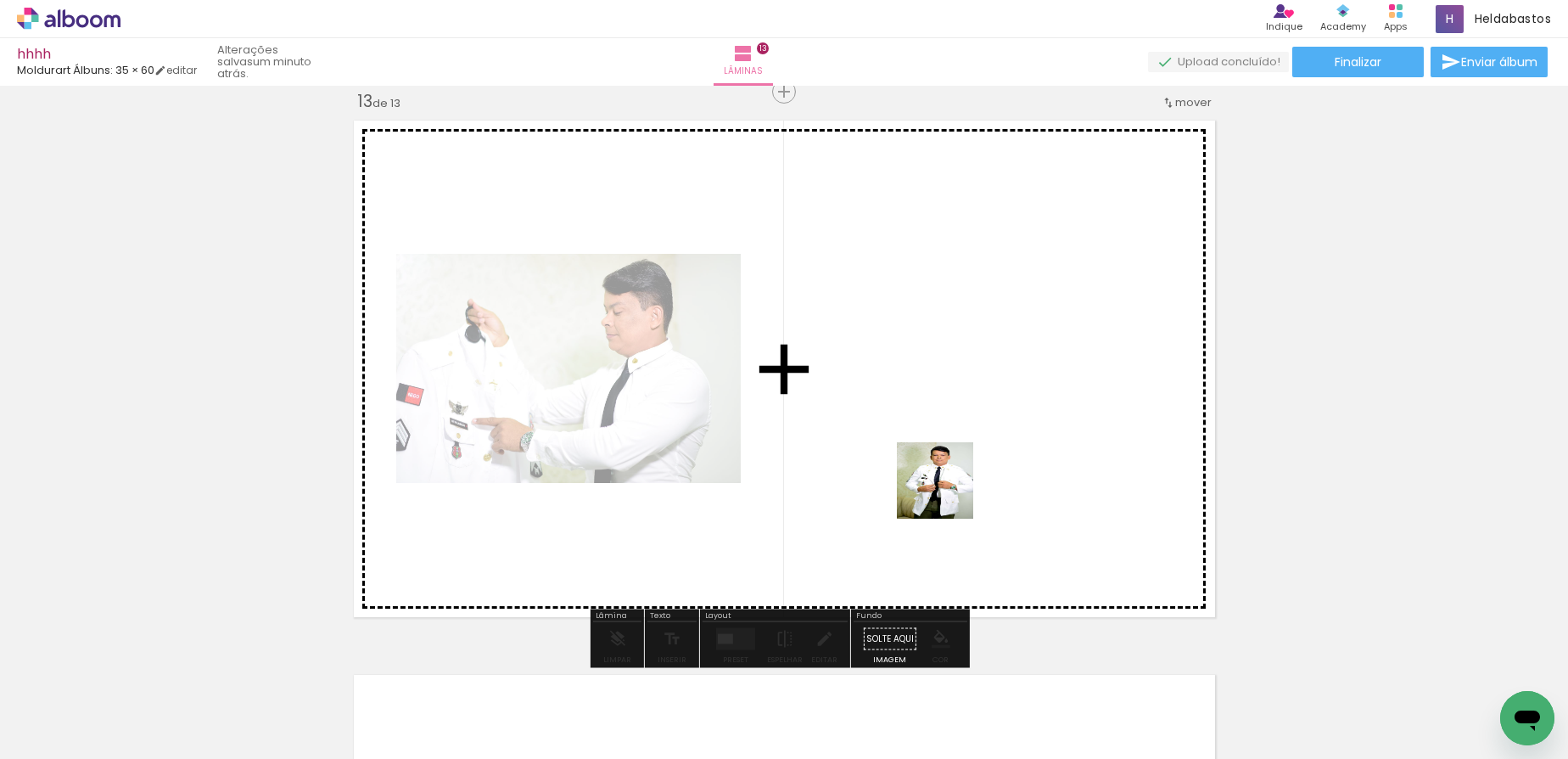
drag, startPoint x: 955, startPoint y: 692, endPoint x: 1050, endPoint y: 710, distance: 96.7
click at [942, 465] on quentale-workspace at bounding box center [784, 379] width 1568 height 759
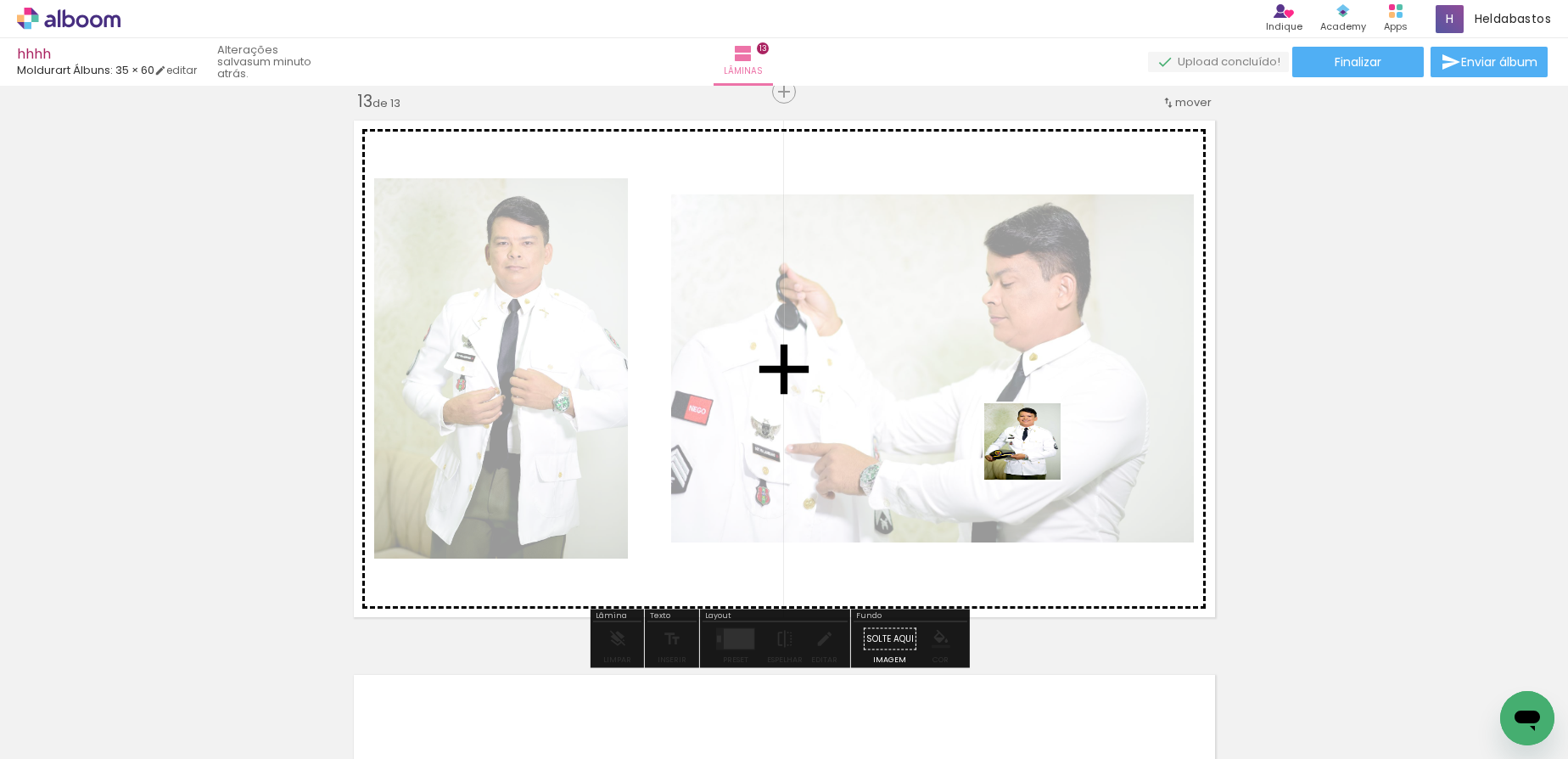
drag, startPoint x: 1044, startPoint y: 495, endPoint x: 1028, endPoint y: 435, distance: 62.1
click at [1028, 435] on quentale-workspace at bounding box center [784, 379] width 1568 height 759
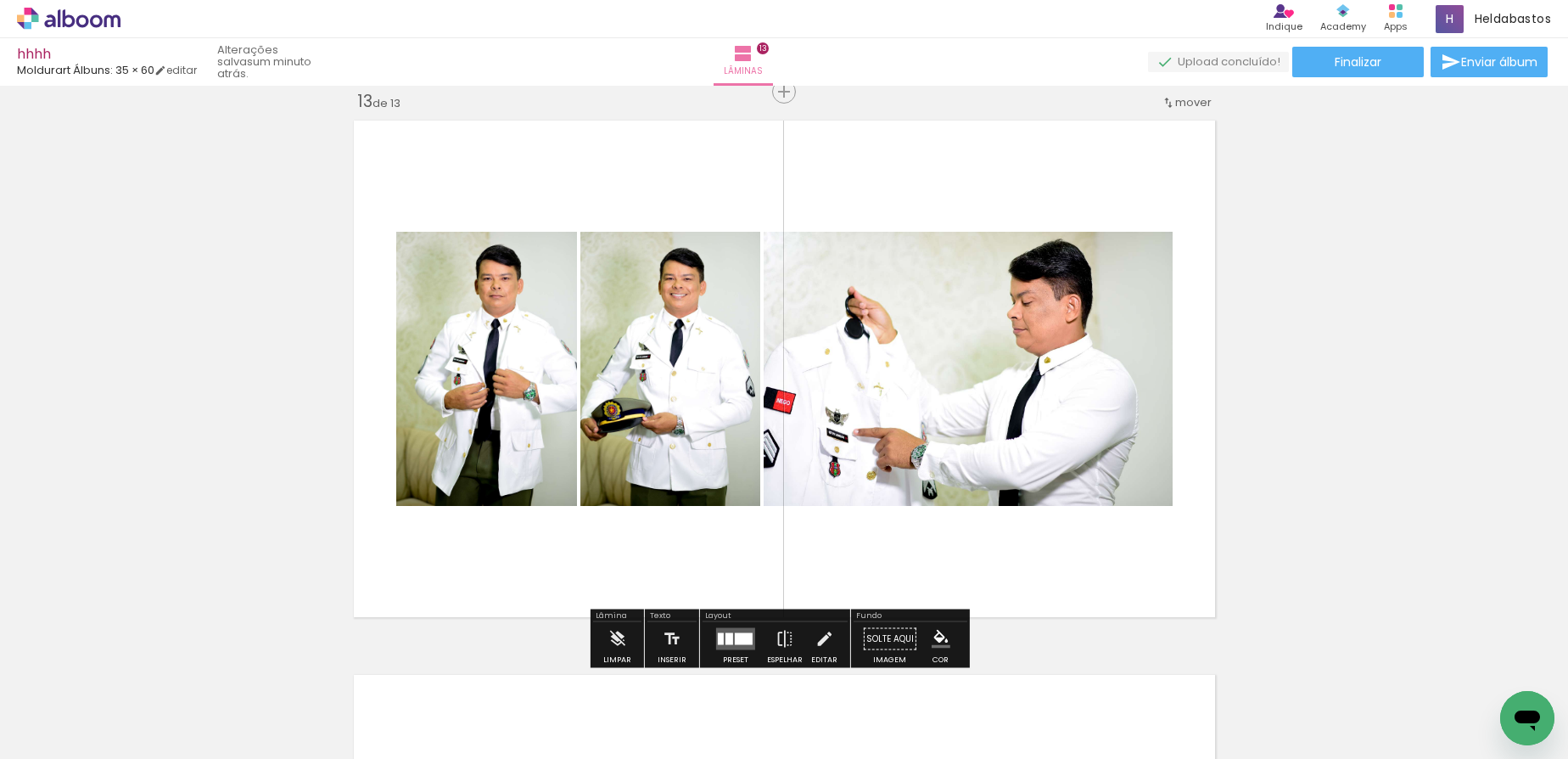
click at [718, 636] on div at bounding box center [721, 638] width 6 height 11
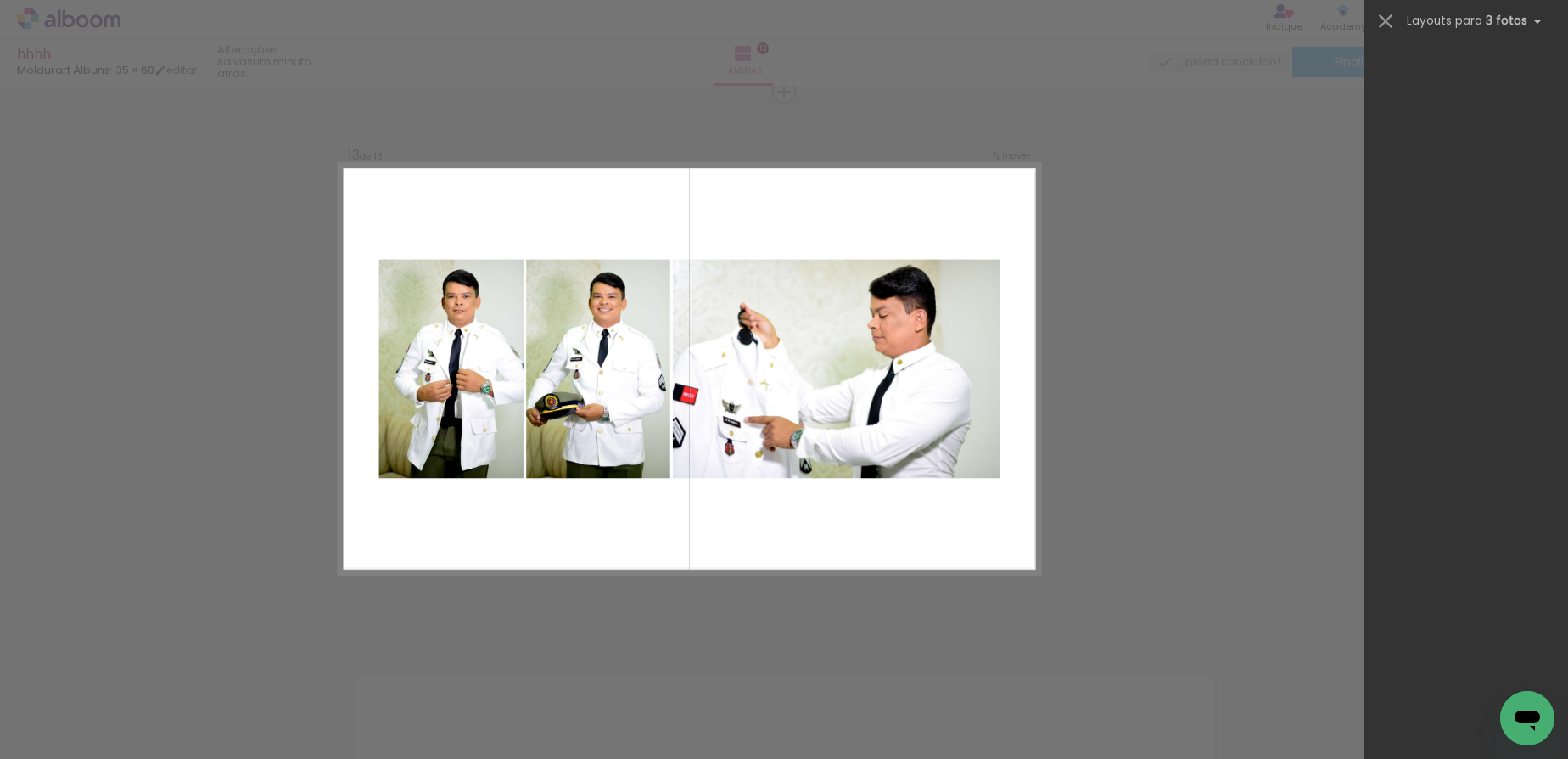
scroll to position [22748, 0]
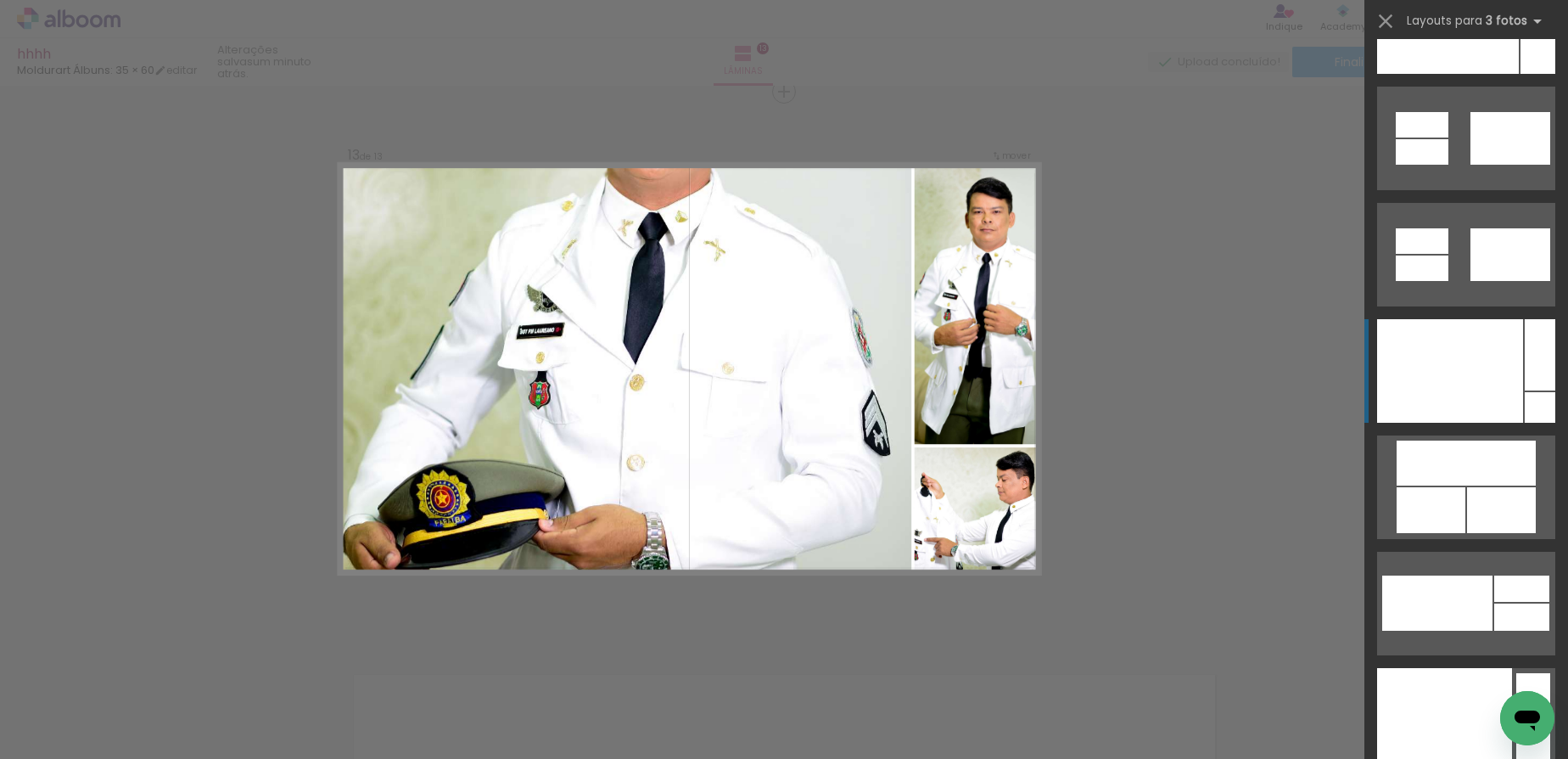
click at [1450, 668] on div at bounding box center [1445, 720] width 135 height 103
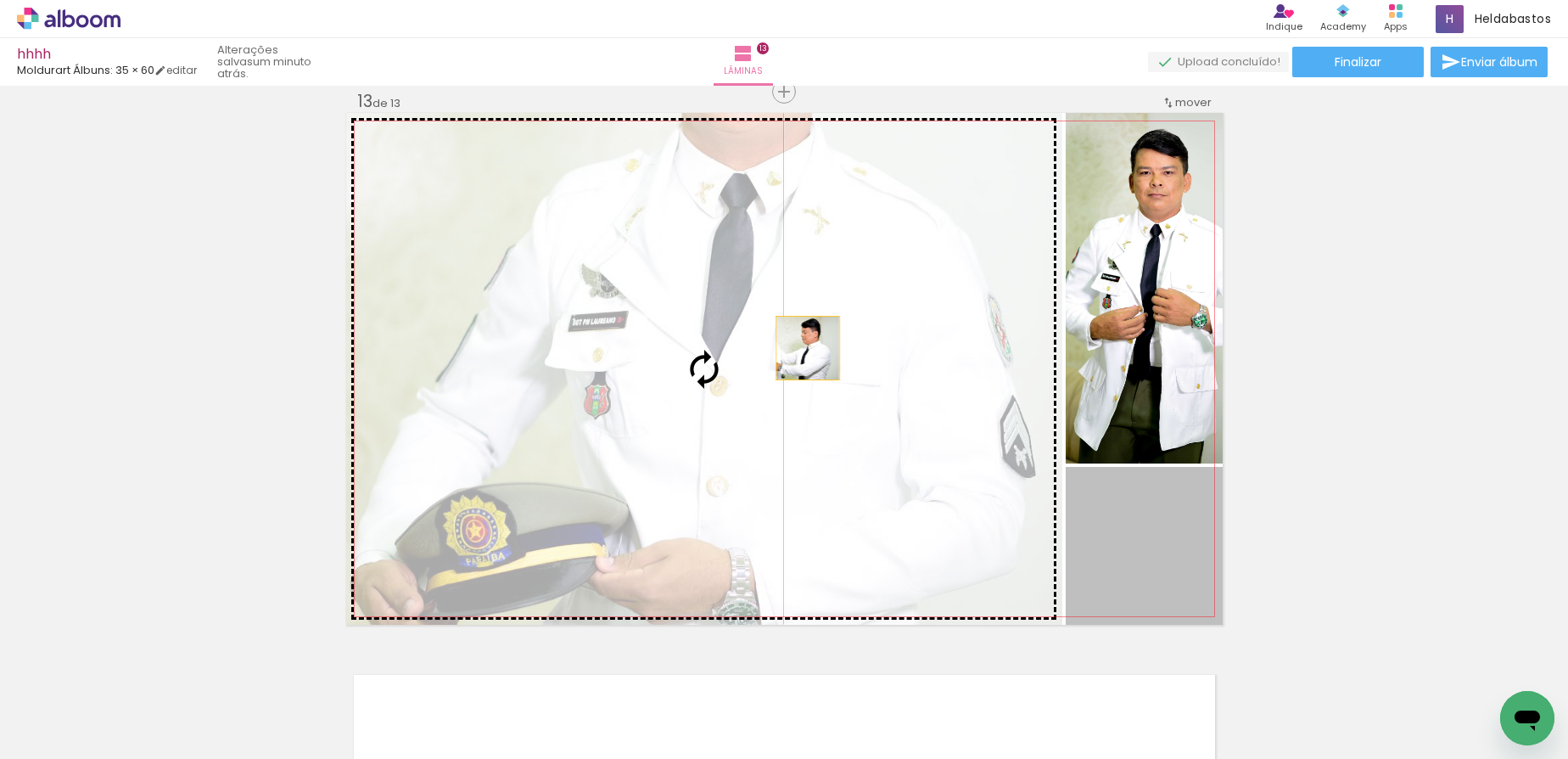
drag, startPoint x: 1153, startPoint y: 508, endPoint x: 787, endPoint y: 341, distance: 402.3
click at [0, 0] on slot at bounding box center [0, 0] width 0 height 0
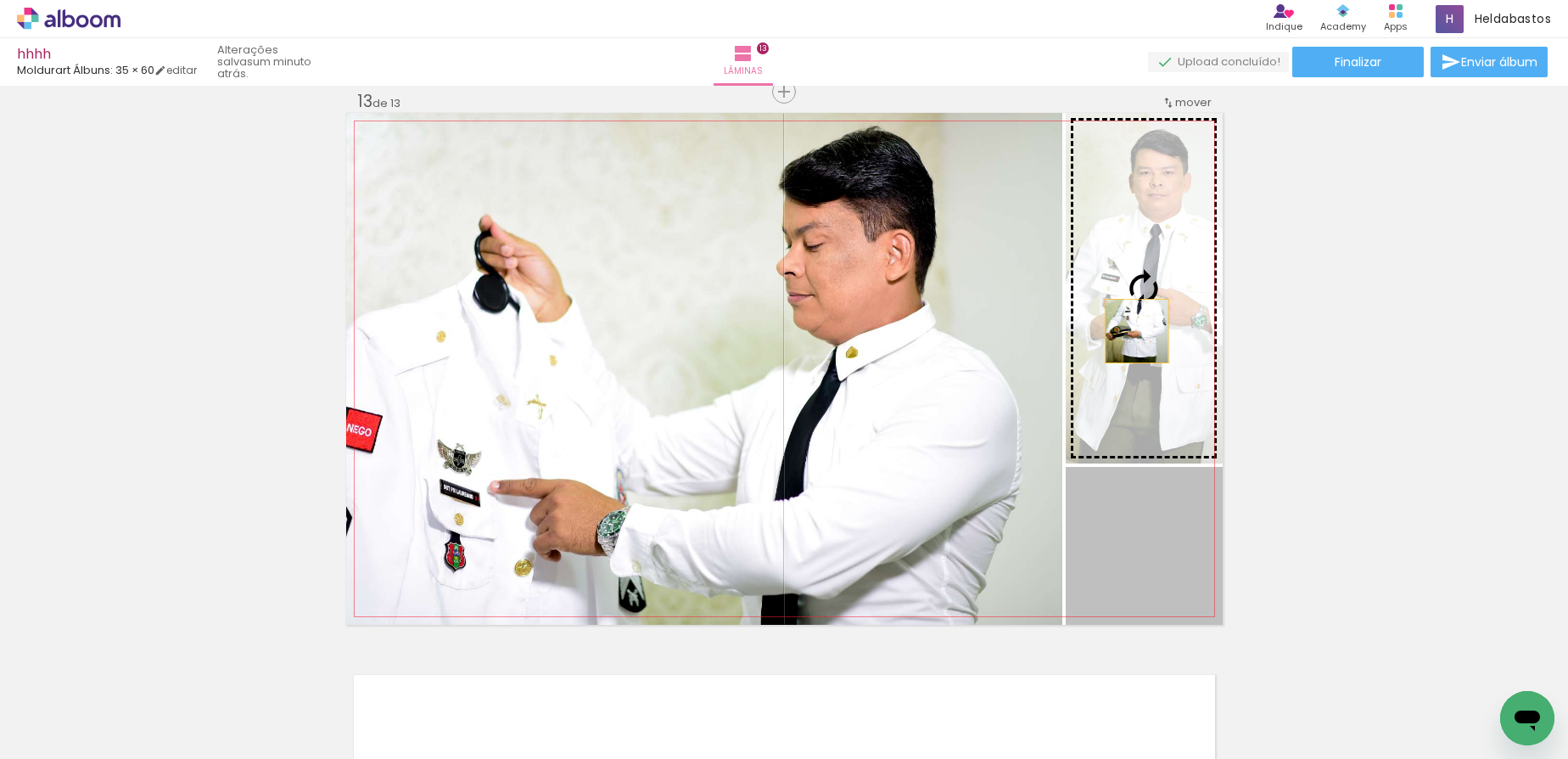
drag, startPoint x: 1143, startPoint y: 542, endPoint x: 1119, endPoint y: 277, distance: 266.1
click at [0, 0] on slot at bounding box center [0, 0] width 0 height 0
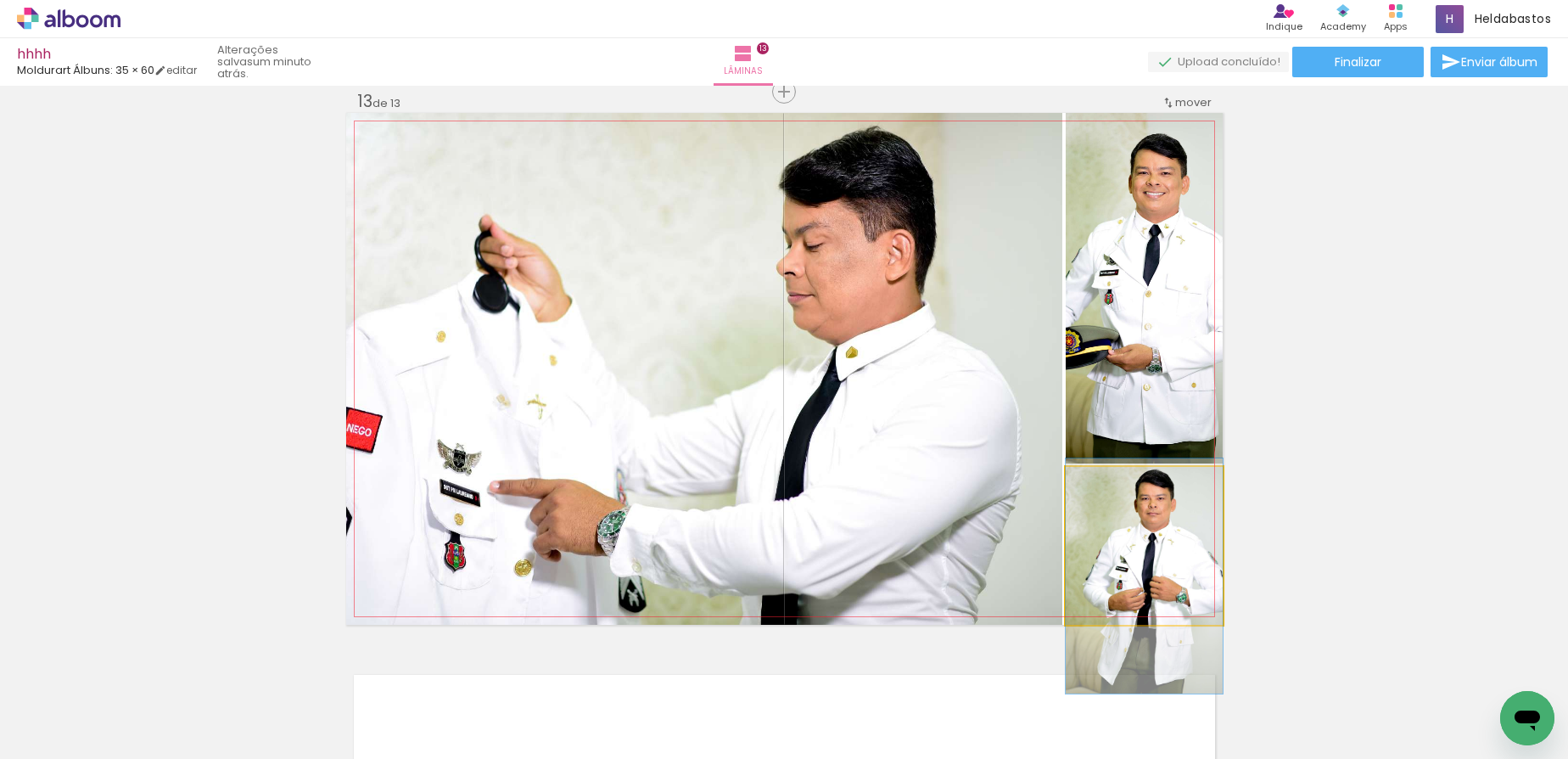
drag, startPoint x: 1164, startPoint y: 521, endPoint x: 1163, endPoint y: 551, distance: 30.0
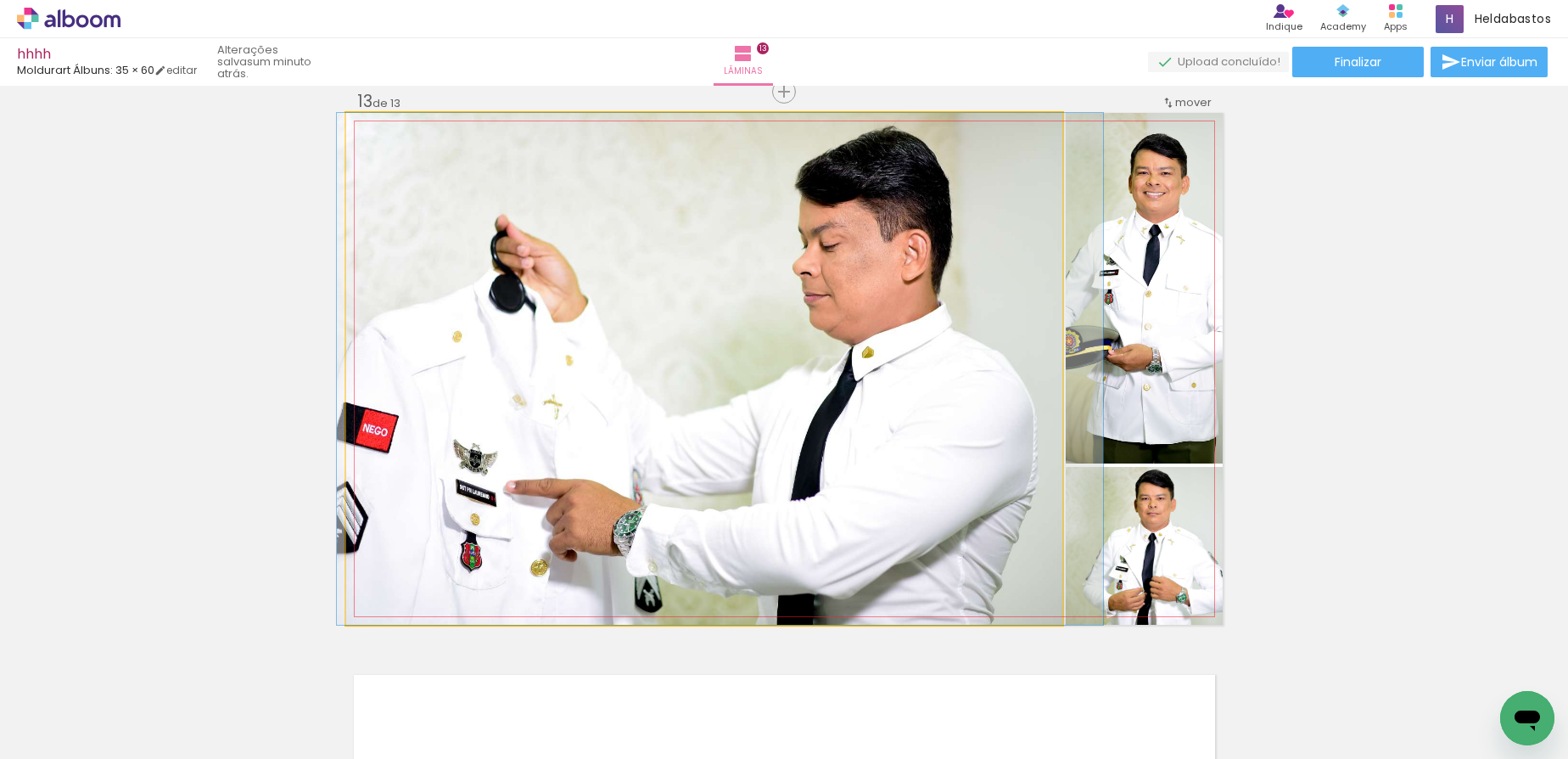
drag, startPoint x: 565, startPoint y: 370, endPoint x: 573, endPoint y: 368, distance: 8.2
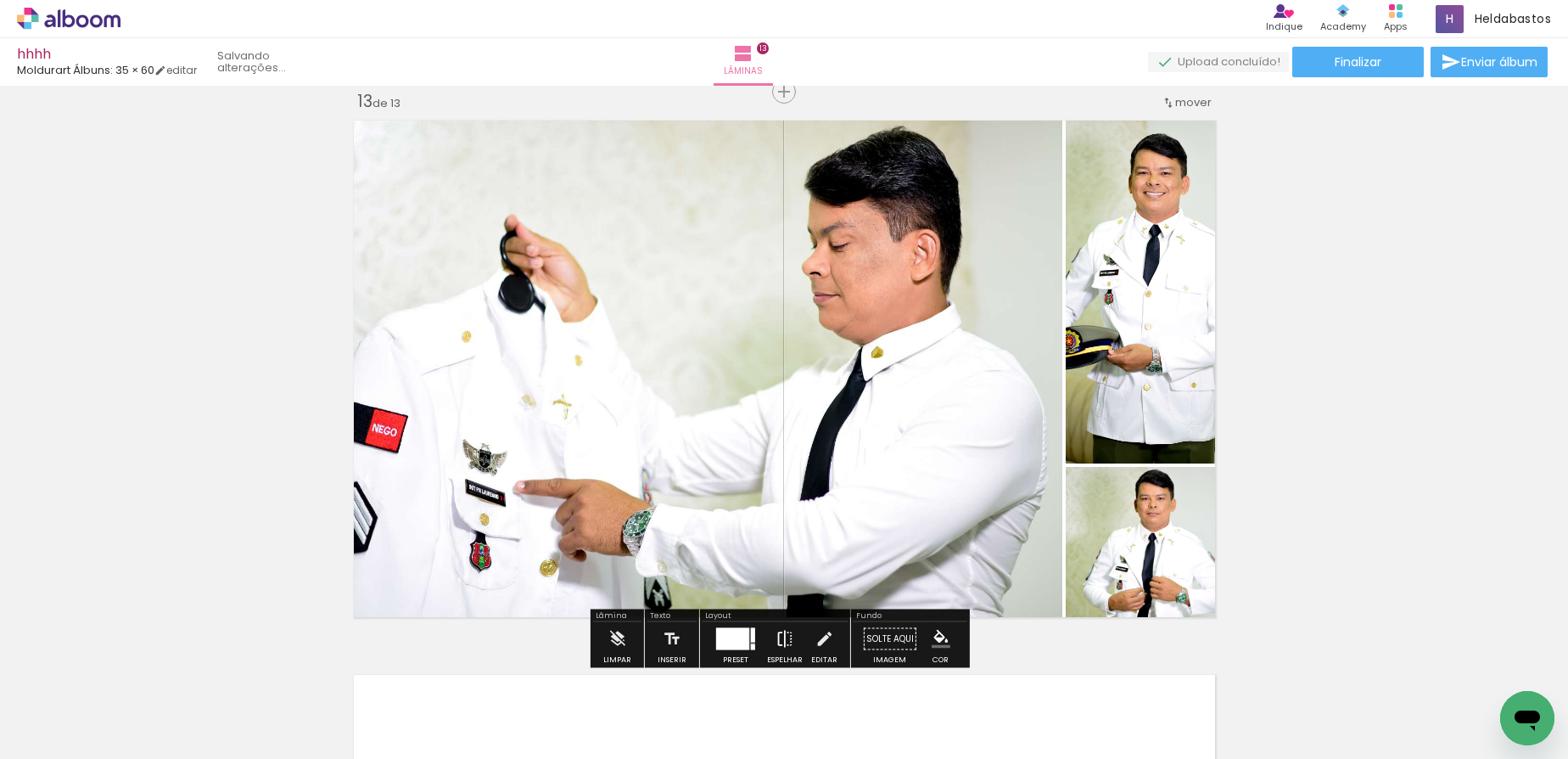
click at [785, 644] on iron-icon at bounding box center [785, 638] width 19 height 33
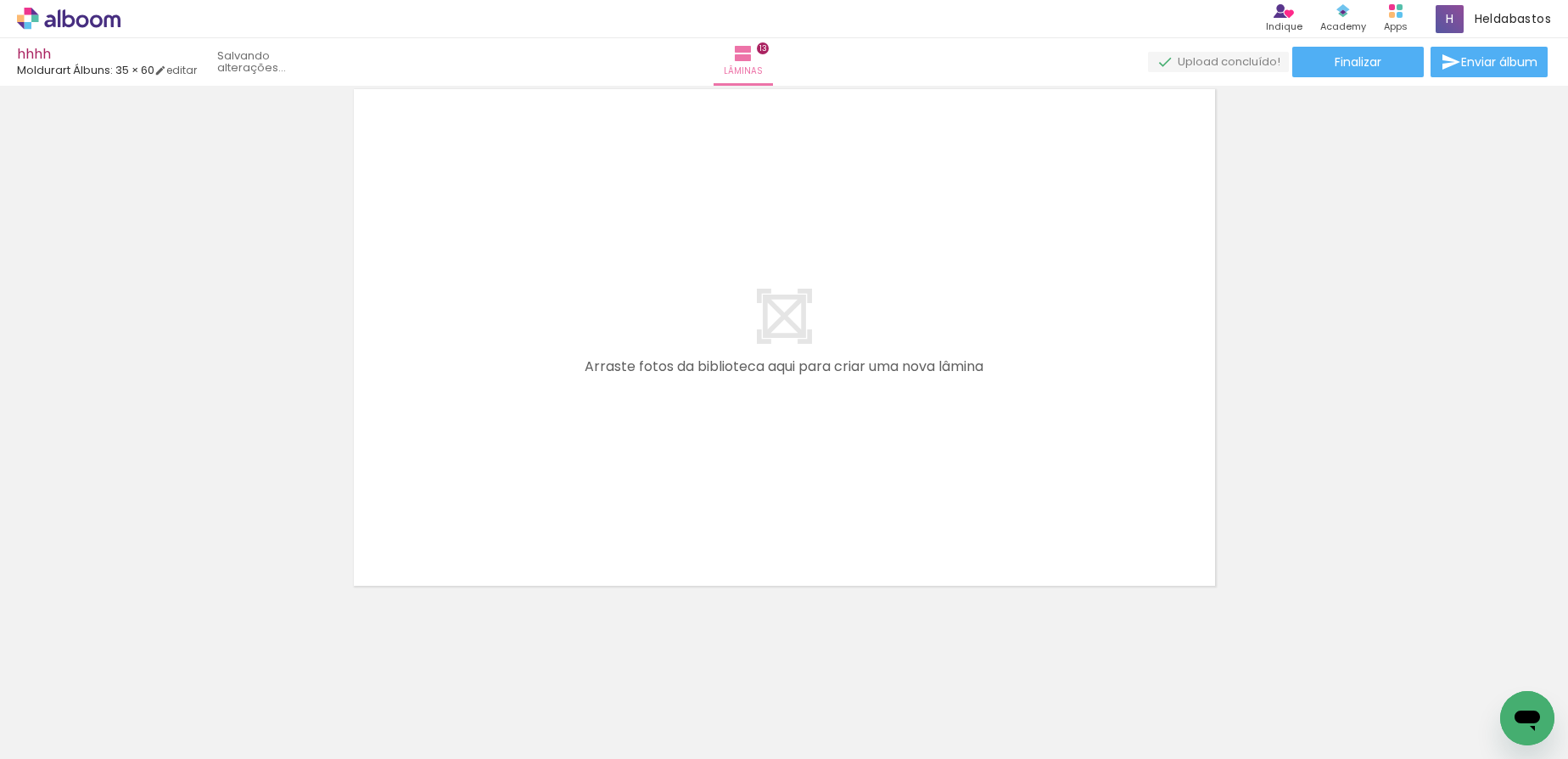
scroll to position [0, 1770]
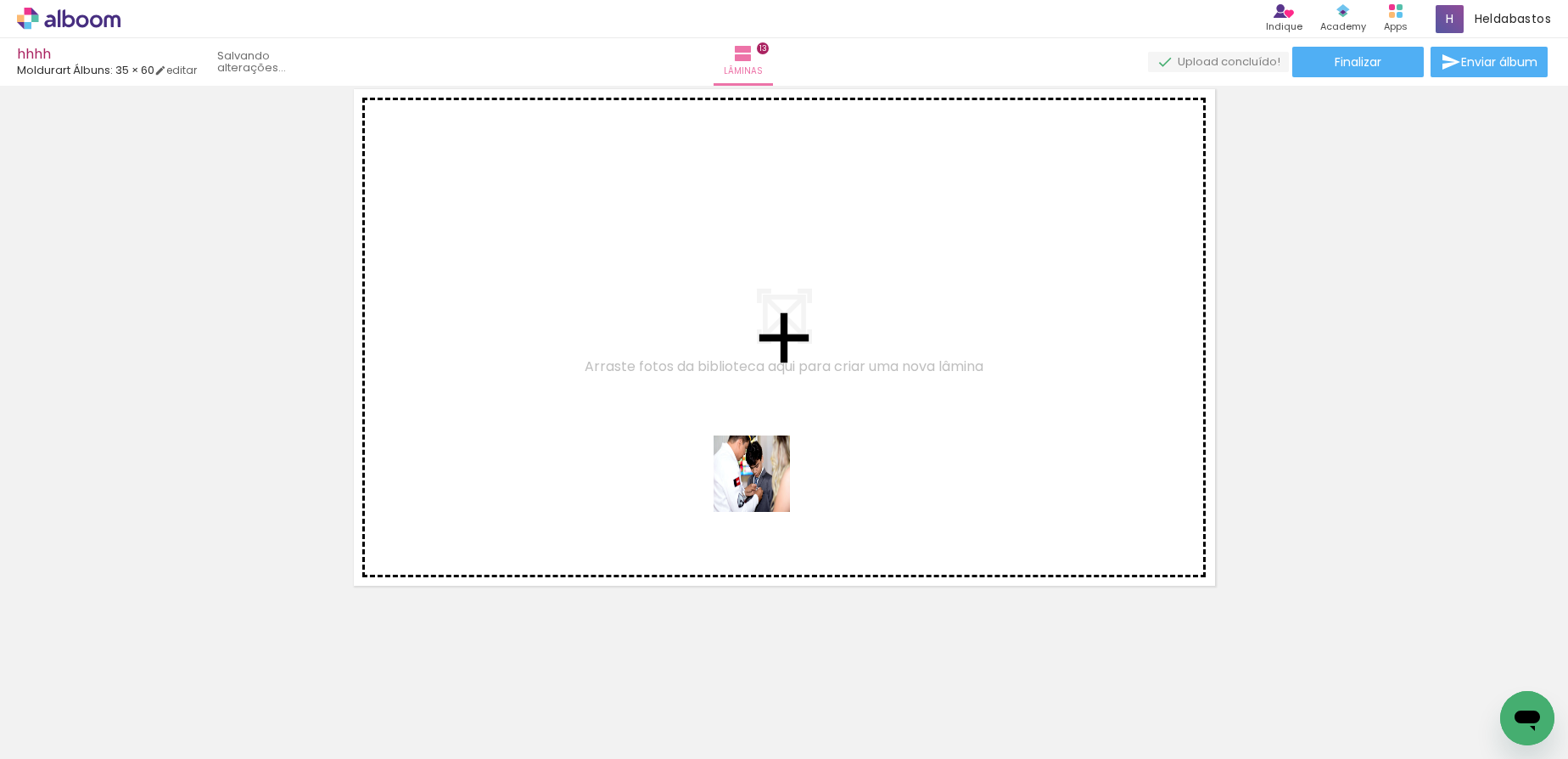
drag, startPoint x: 1150, startPoint y: 714, endPoint x: 1269, endPoint y: 748, distance: 123.8
click at [764, 486] on quentale-workspace at bounding box center [784, 379] width 1568 height 759
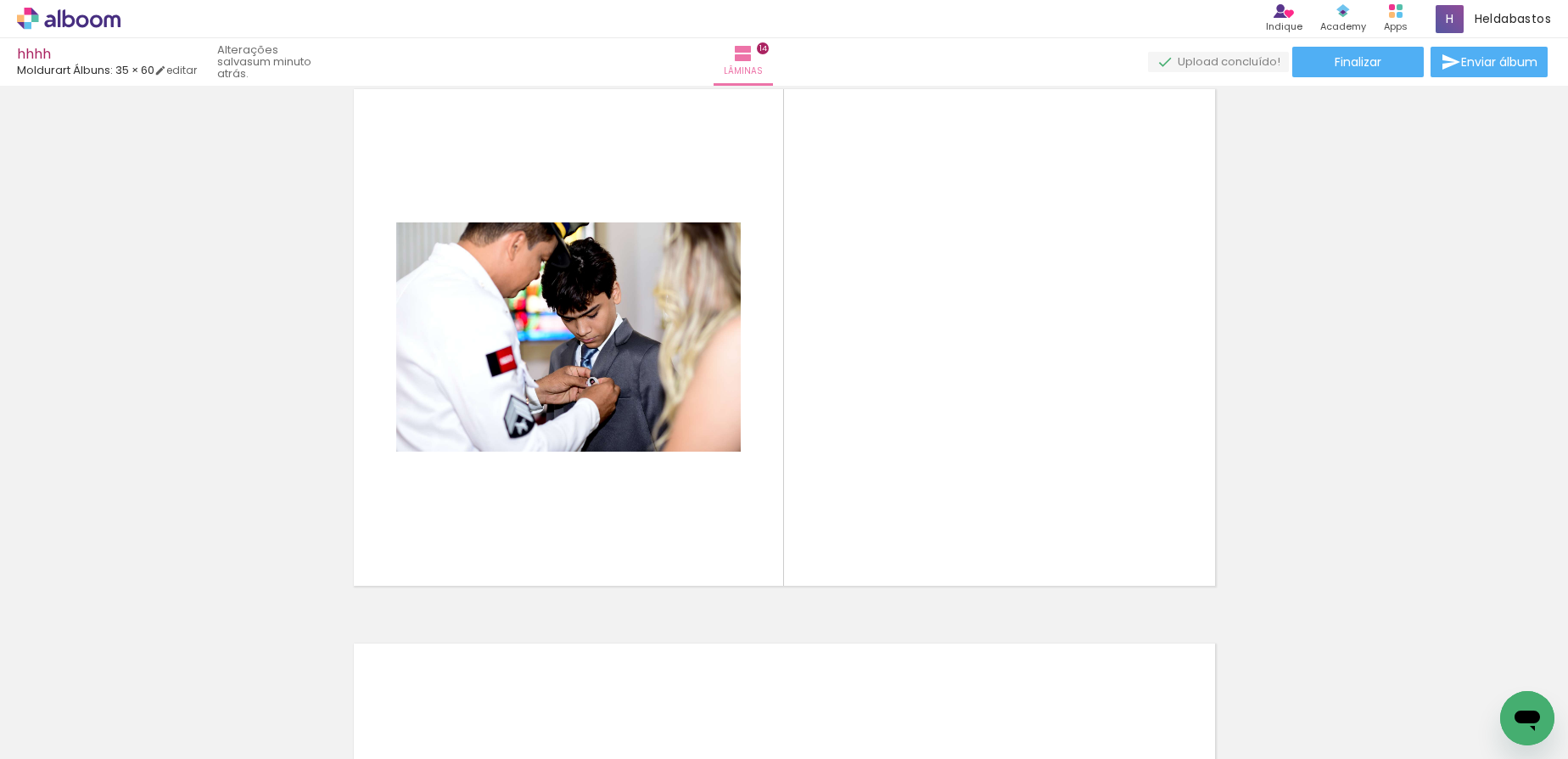
scroll to position [7224, 0]
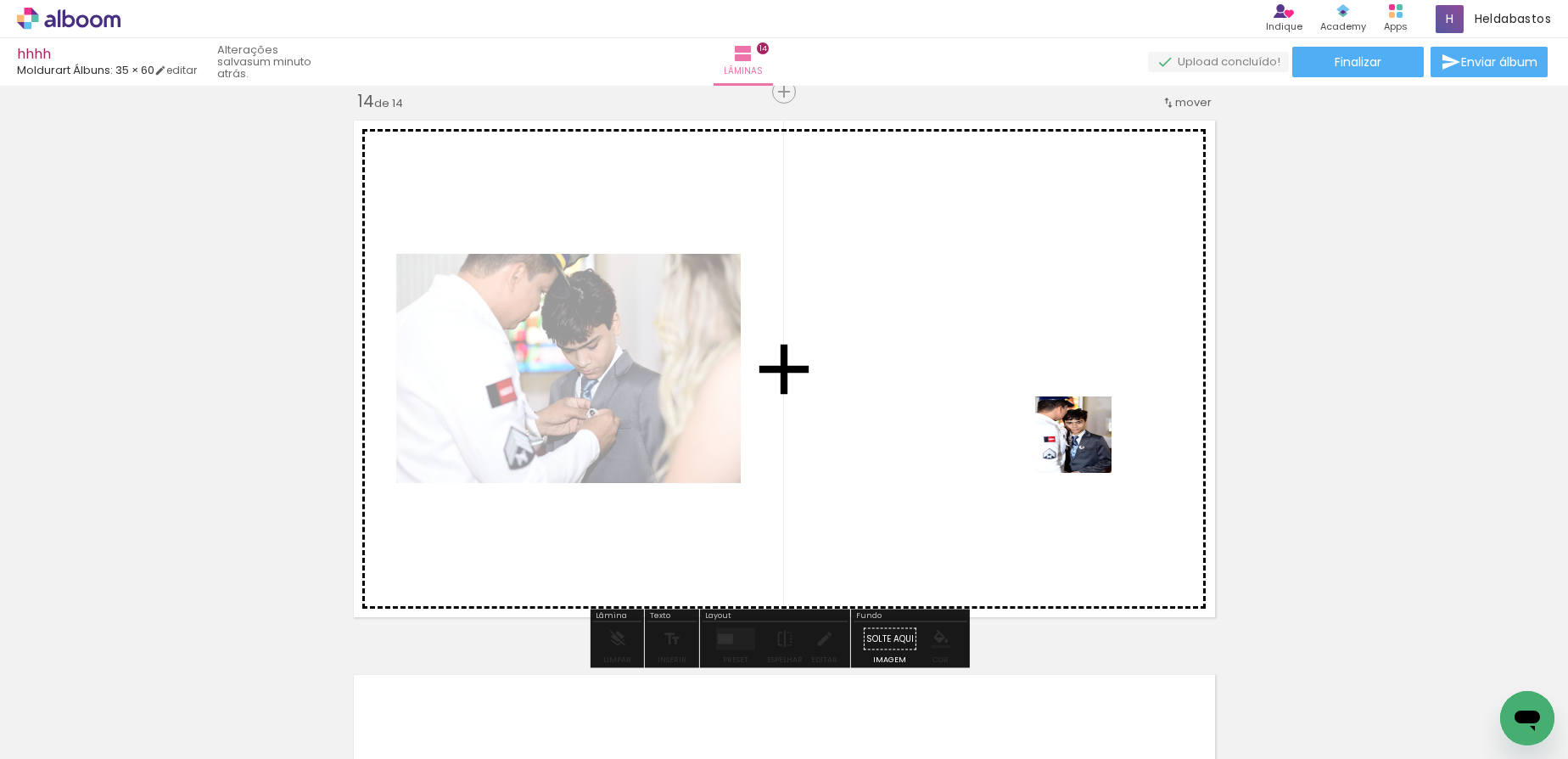
click at [1086, 447] on quentale-workspace at bounding box center [784, 379] width 1568 height 759
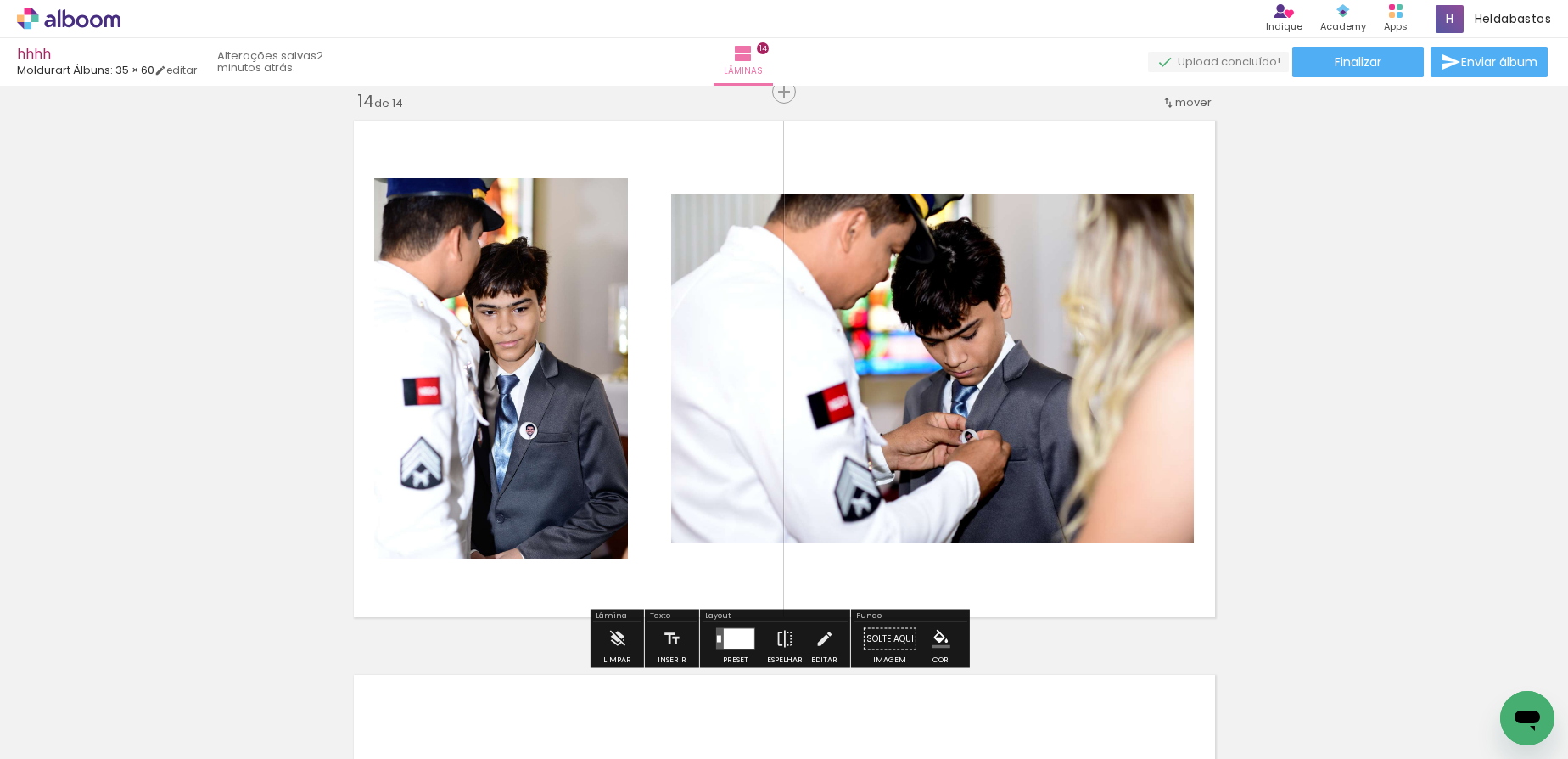
click at [722, 624] on div at bounding box center [736, 638] width 46 height 33
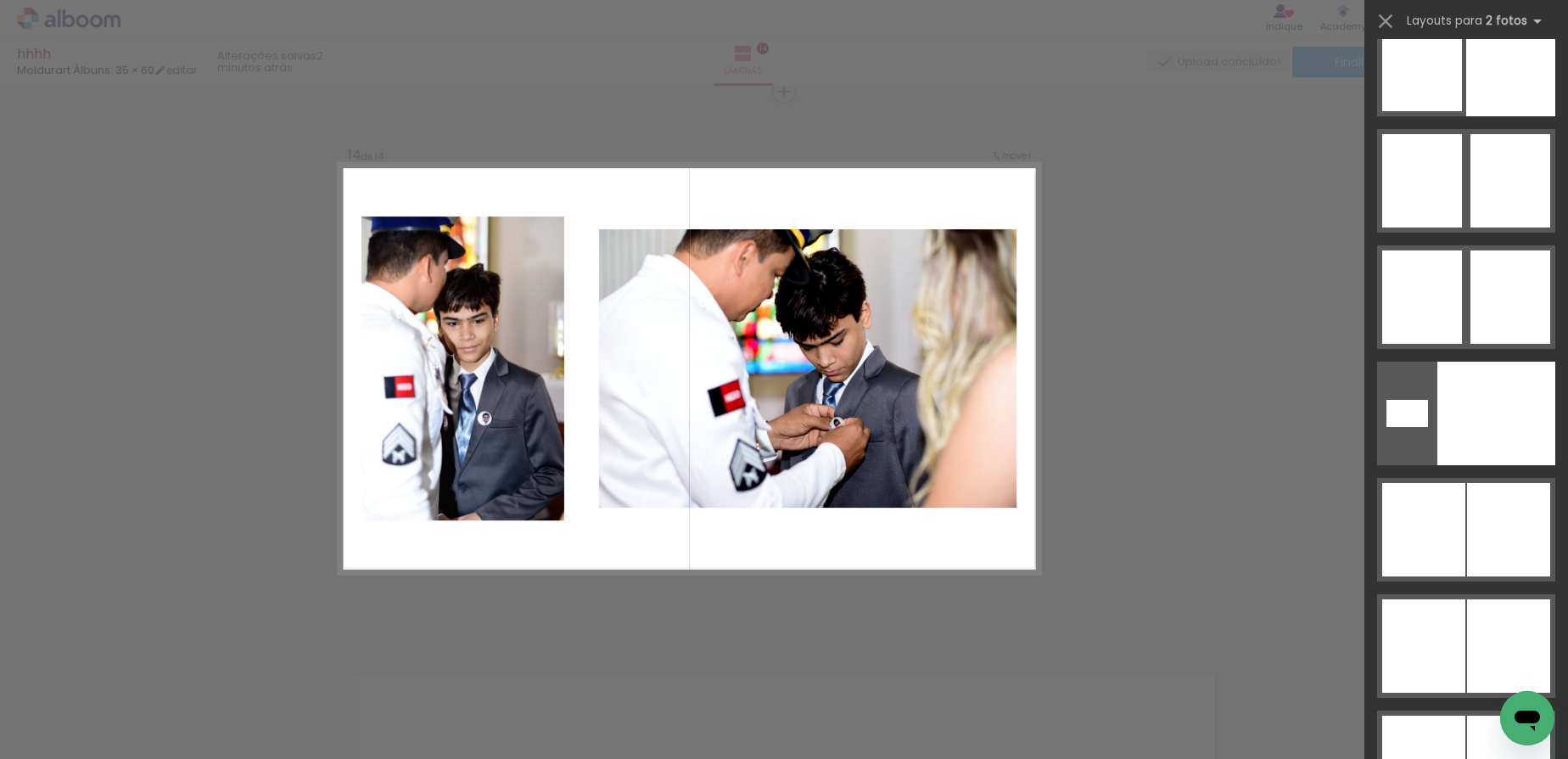
scroll to position [8868, 0]
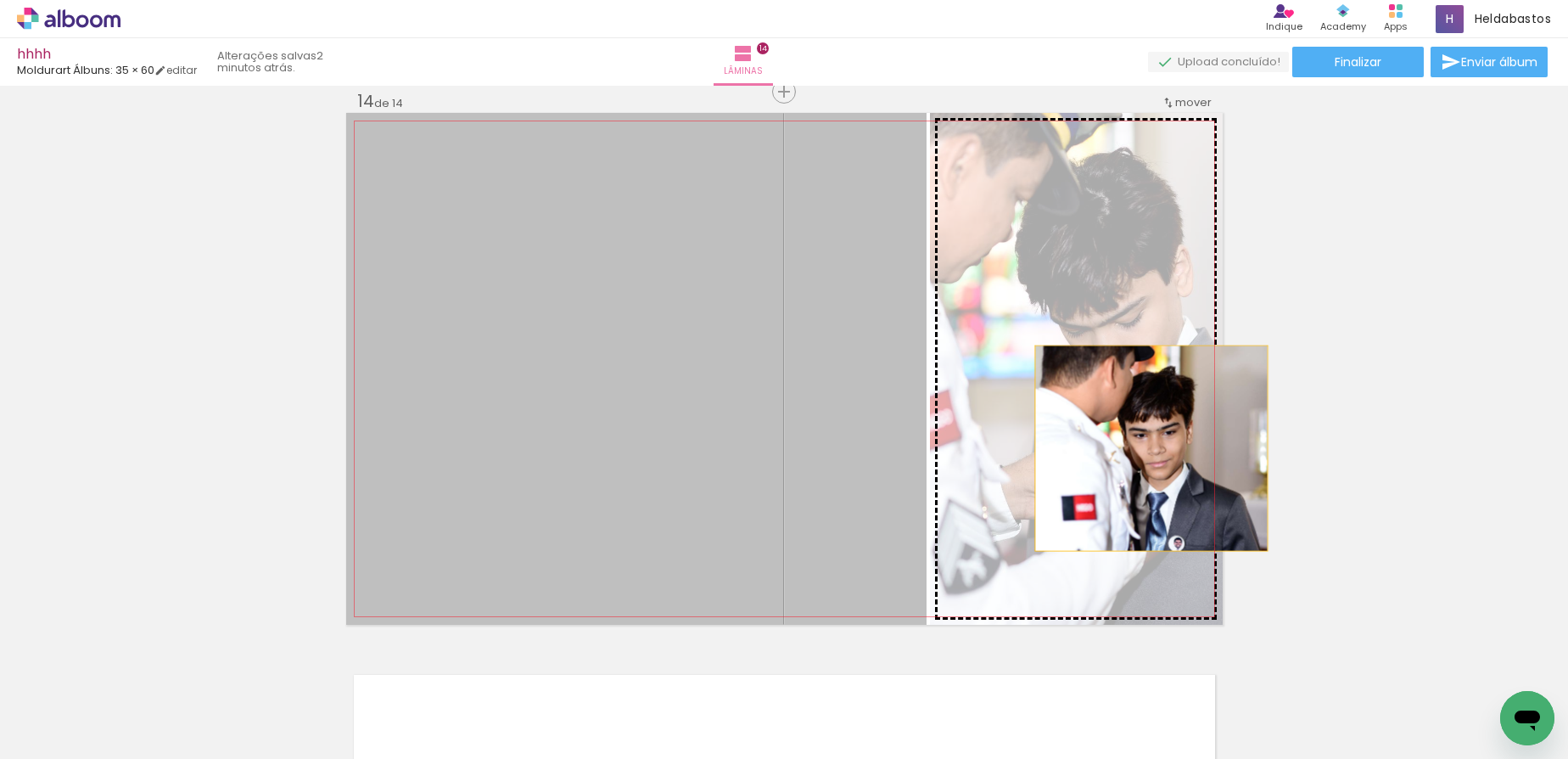
drag, startPoint x: 654, startPoint y: 326, endPoint x: 1145, endPoint y: 448, distance: 505.9
click at [0, 0] on slot at bounding box center [0, 0] width 0 height 0
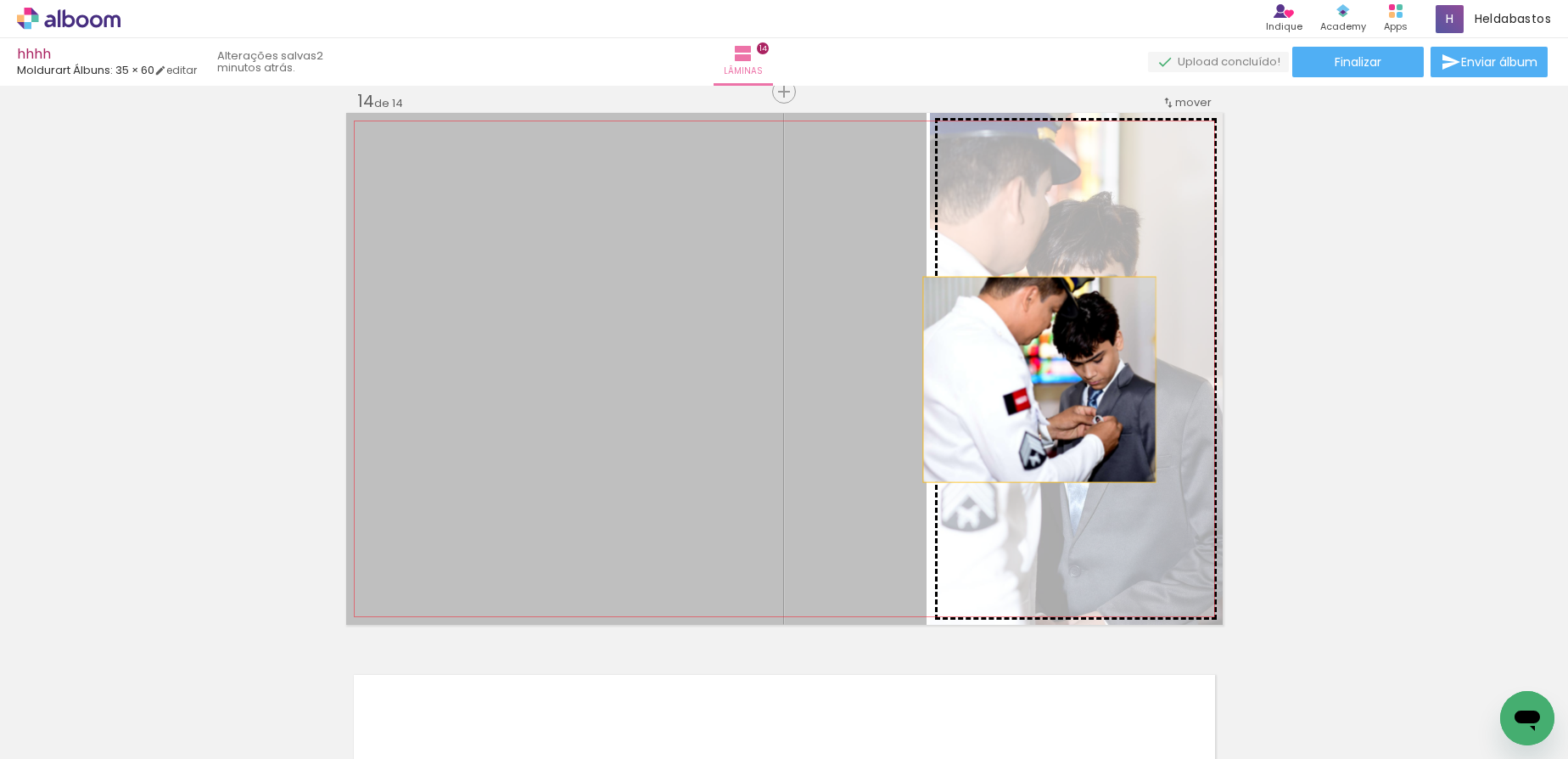
drag, startPoint x: 740, startPoint y: 377, endPoint x: 1033, endPoint y: 380, distance: 293.0
click at [0, 0] on slot at bounding box center [0, 0] width 0 height 0
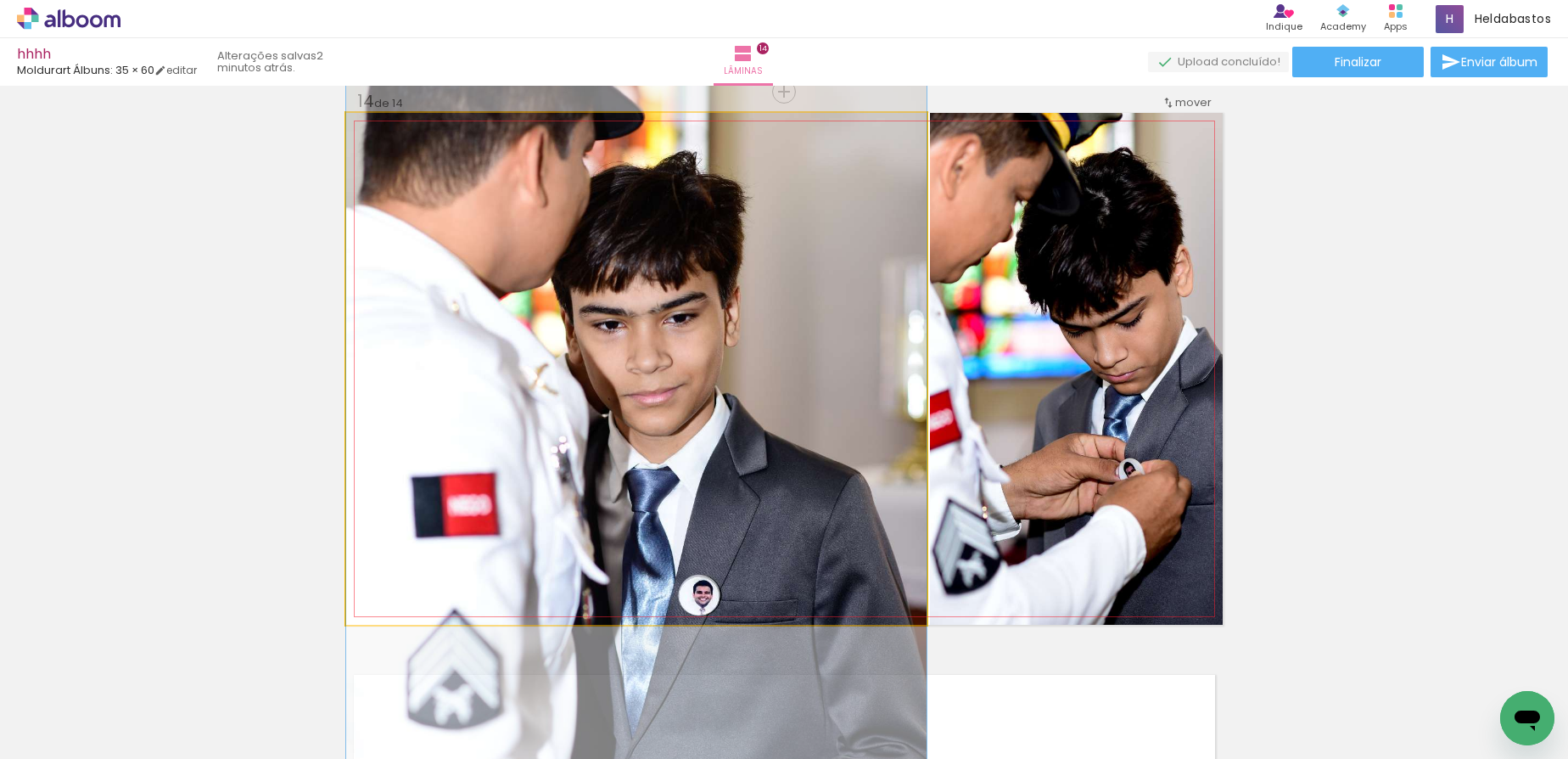
drag, startPoint x: 637, startPoint y: 325, endPoint x: 713, endPoint y: 404, distance: 109.6
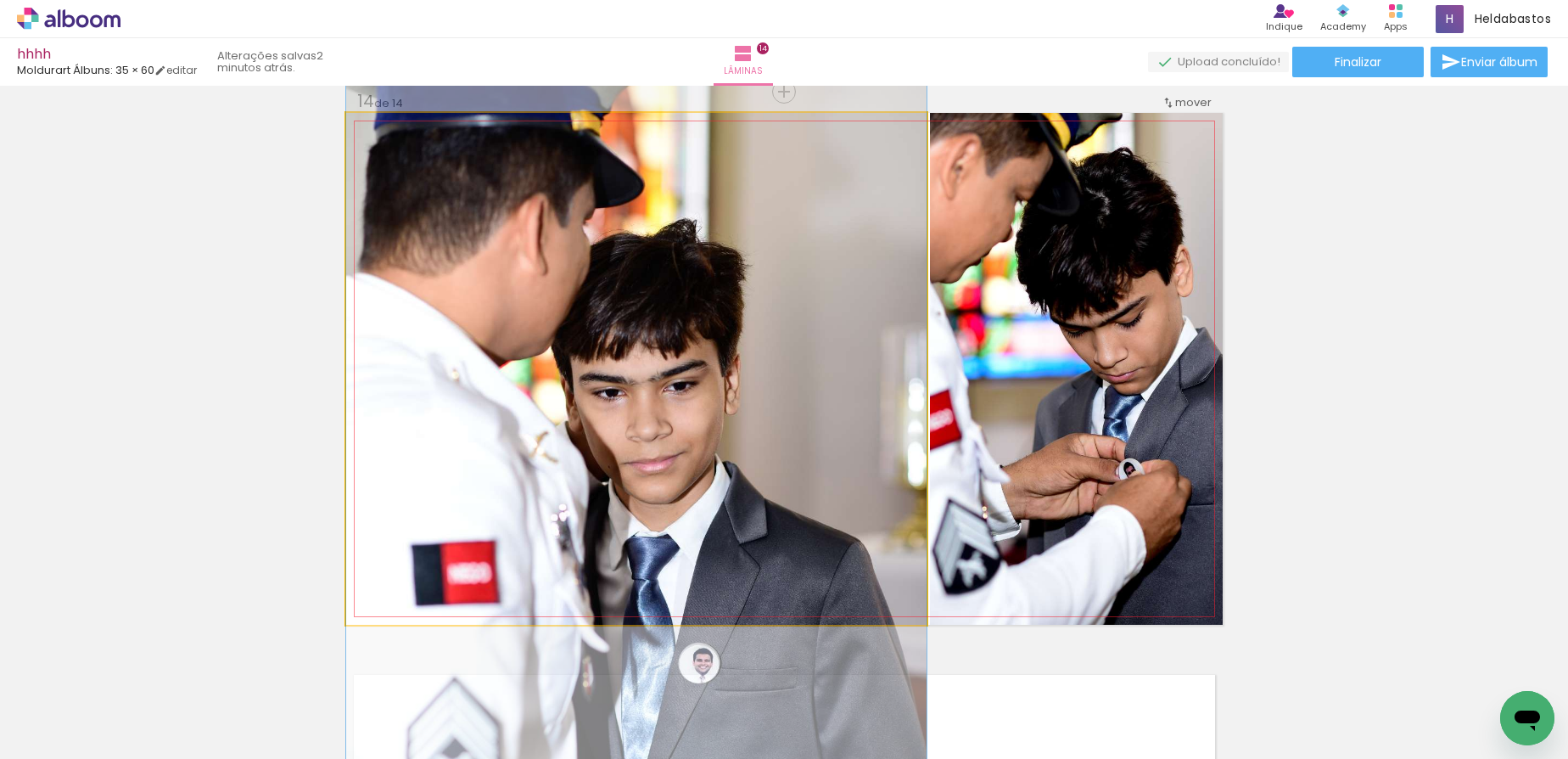
drag, startPoint x: 579, startPoint y: 260, endPoint x: 586, endPoint y: 334, distance: 74.3
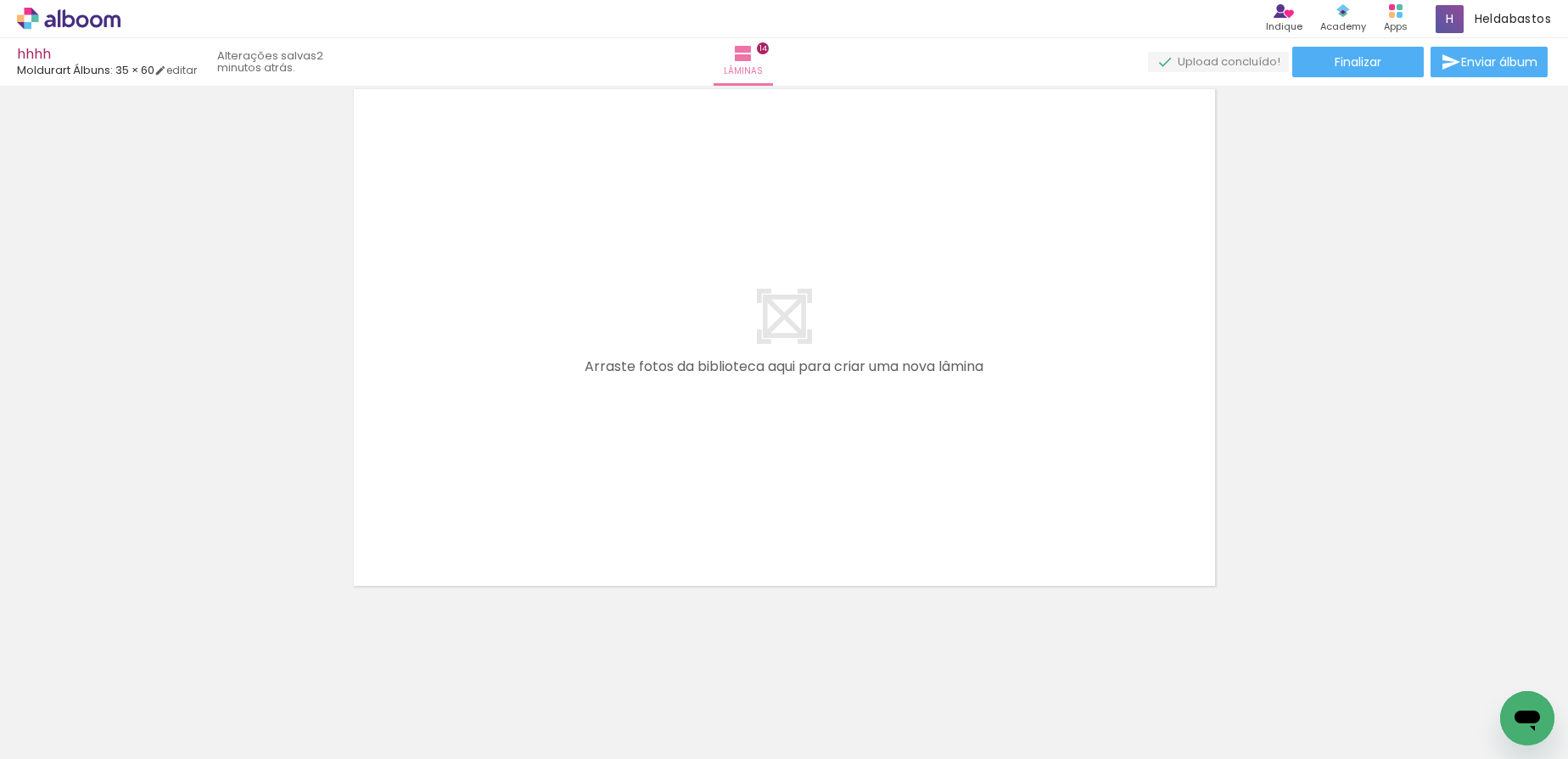
scroll to position [0, 367]
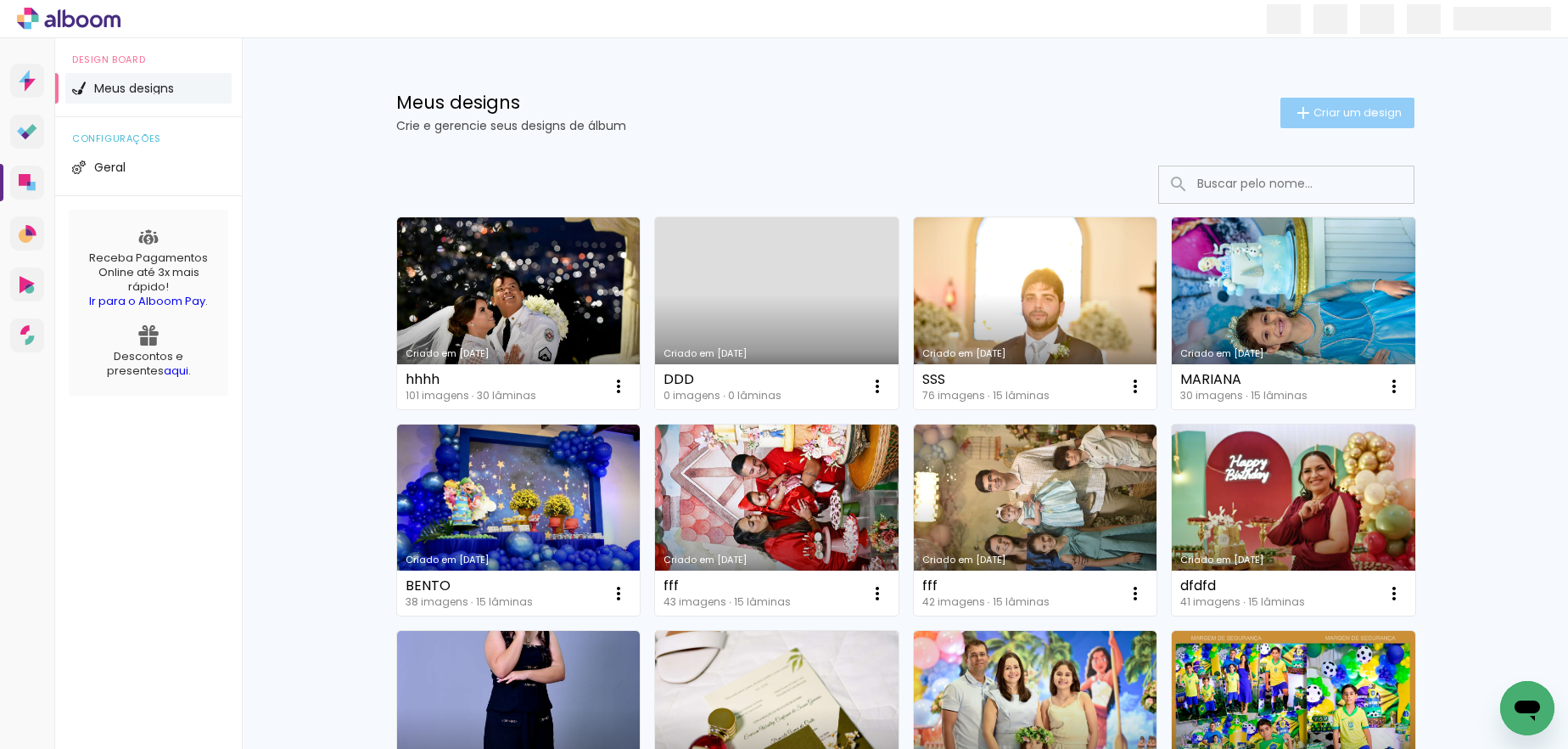
click at [1364, 113] on span "Criar um design" at bounding box center [1357, 113] width 88 height 11
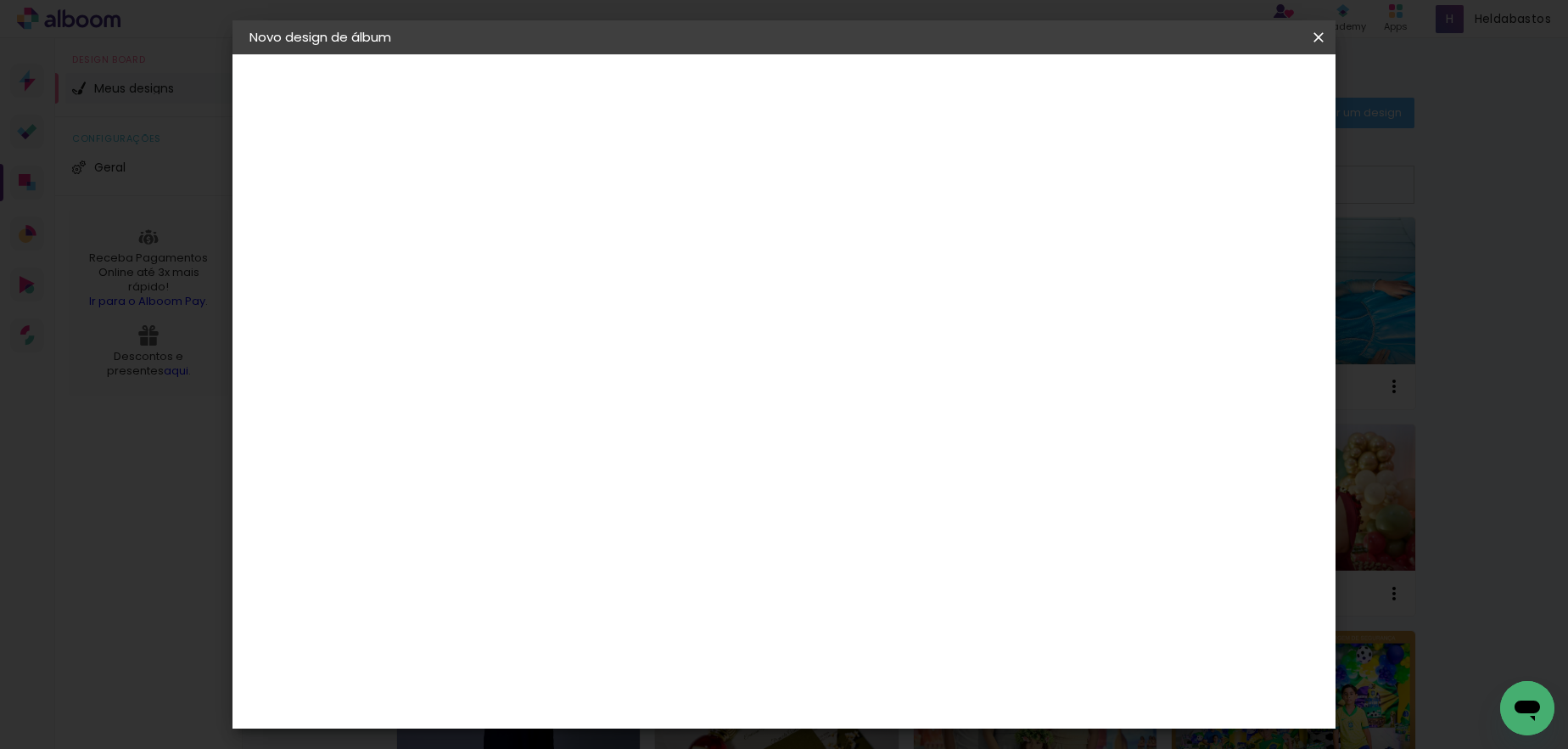
click at [526, 228] on input at bounding box center [526, 227] width 0 height 26
type input "jjjj"
type paper-input "jjjj"
click at [0, 0] on slot "Avançar" at bounding box center [0, 0] width 0 height 0
click at [656, 324] on input at bounding box center [570, 323] width 171 height 21
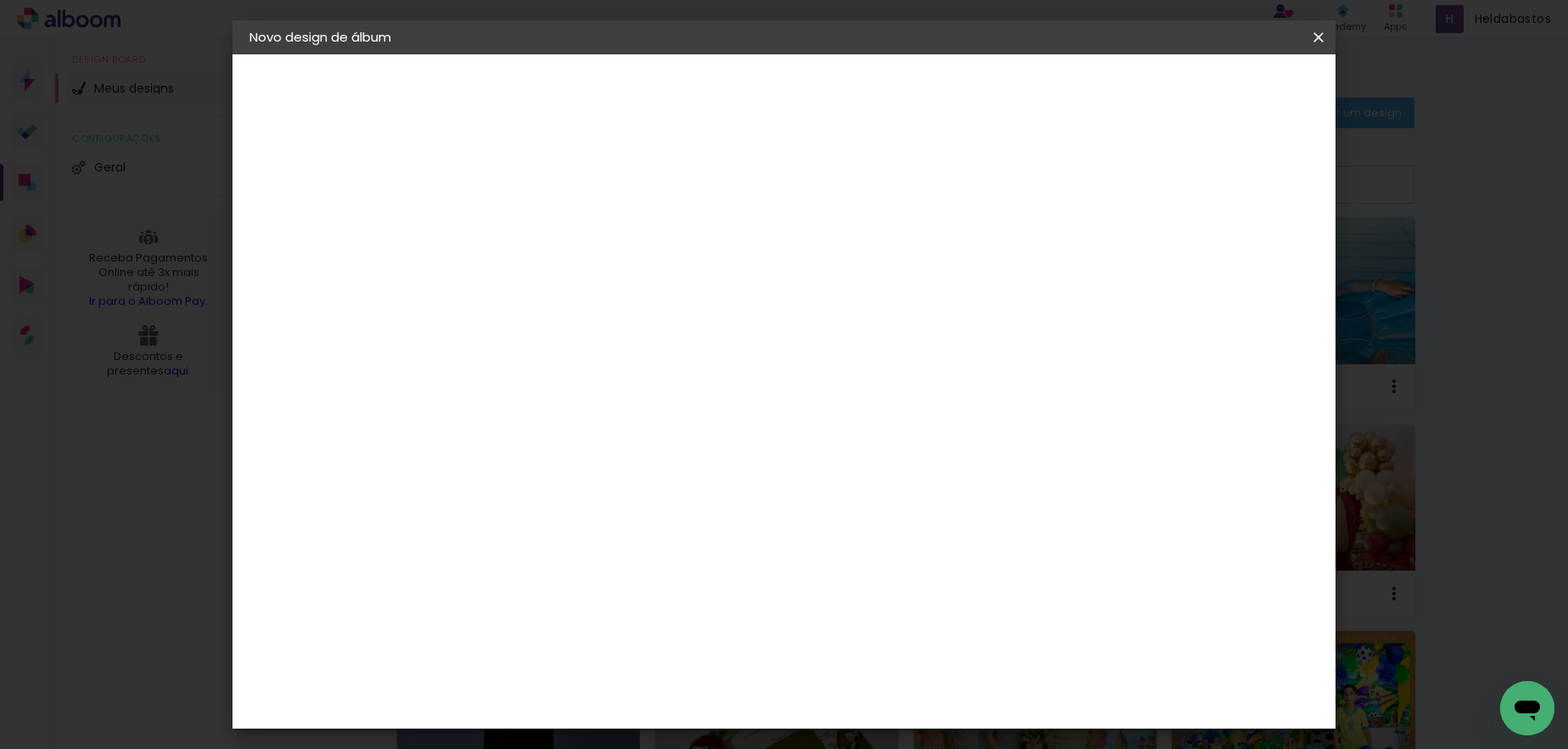
type input "mol"
type paper-input "mol"
click at [628, 397] on paper-item "Moldurart Álbuns" at bounding box center [553, 387] width 149 height 44
click at [799, 91] on paper-button "Avançar" at bounding box center [757, 90] width 83 height 29
click at [614, 285] on iron-icon at bounding box center [603, 295] width 20 height 20
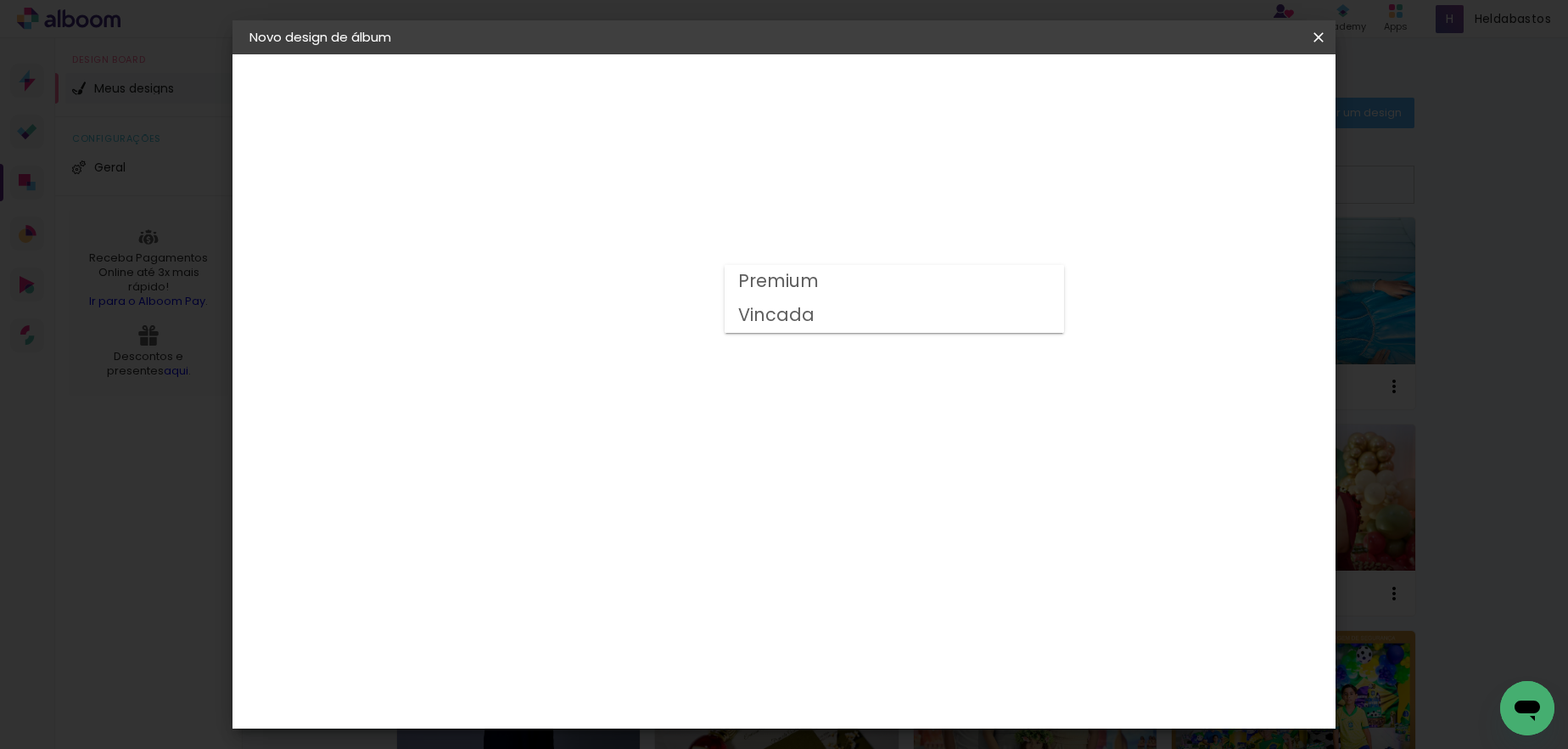
click at [0, 0] on slot "Vincada" at bounding box center [0, 0] width 0 height 0
type input "Vincada"
click at [803, 89] on paper-button "Avançar" at bounding box center [762, 90] width 83 height 29
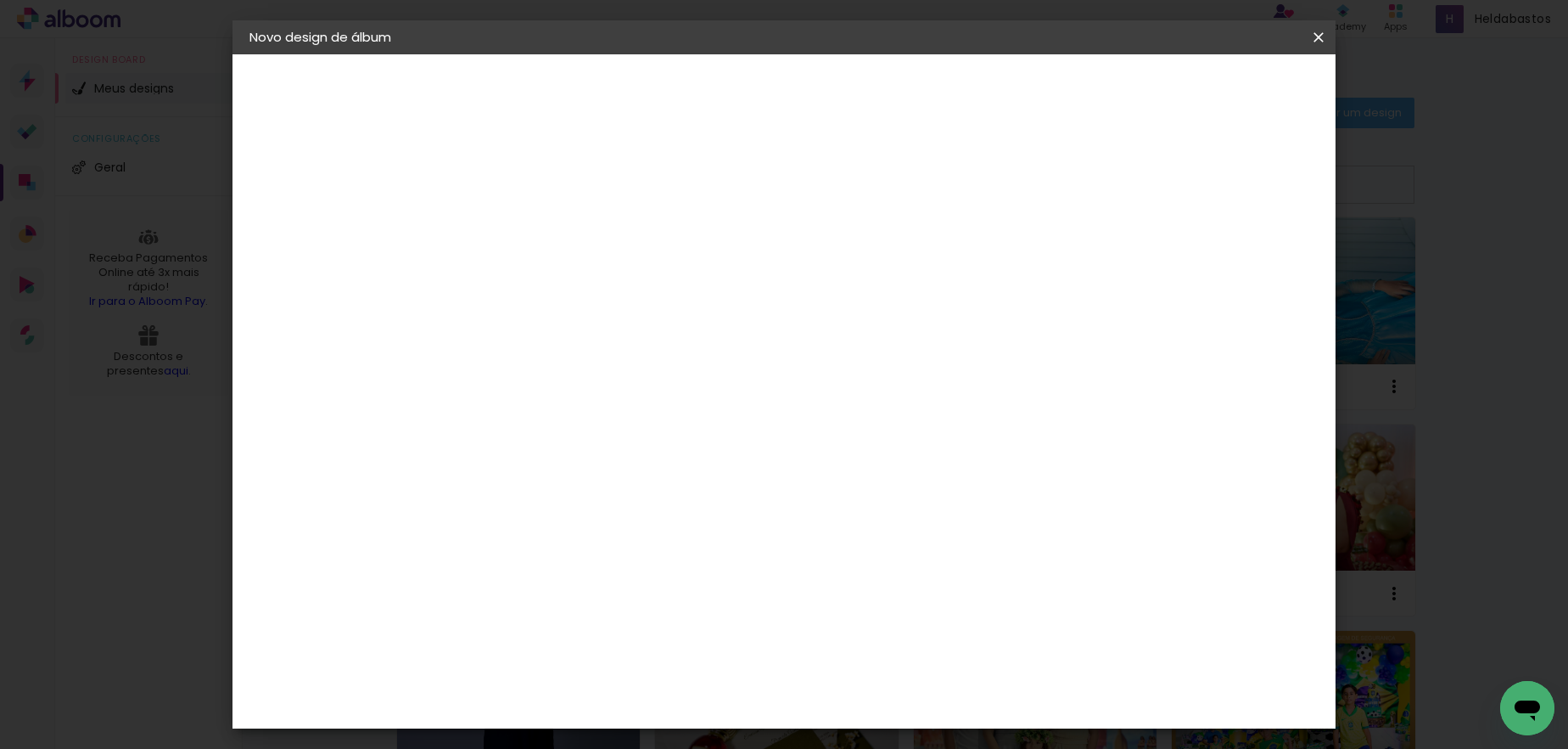
click at [1155, 90] on span "Iniciar design" at bounding box center [1117, 90] width 78 height 11
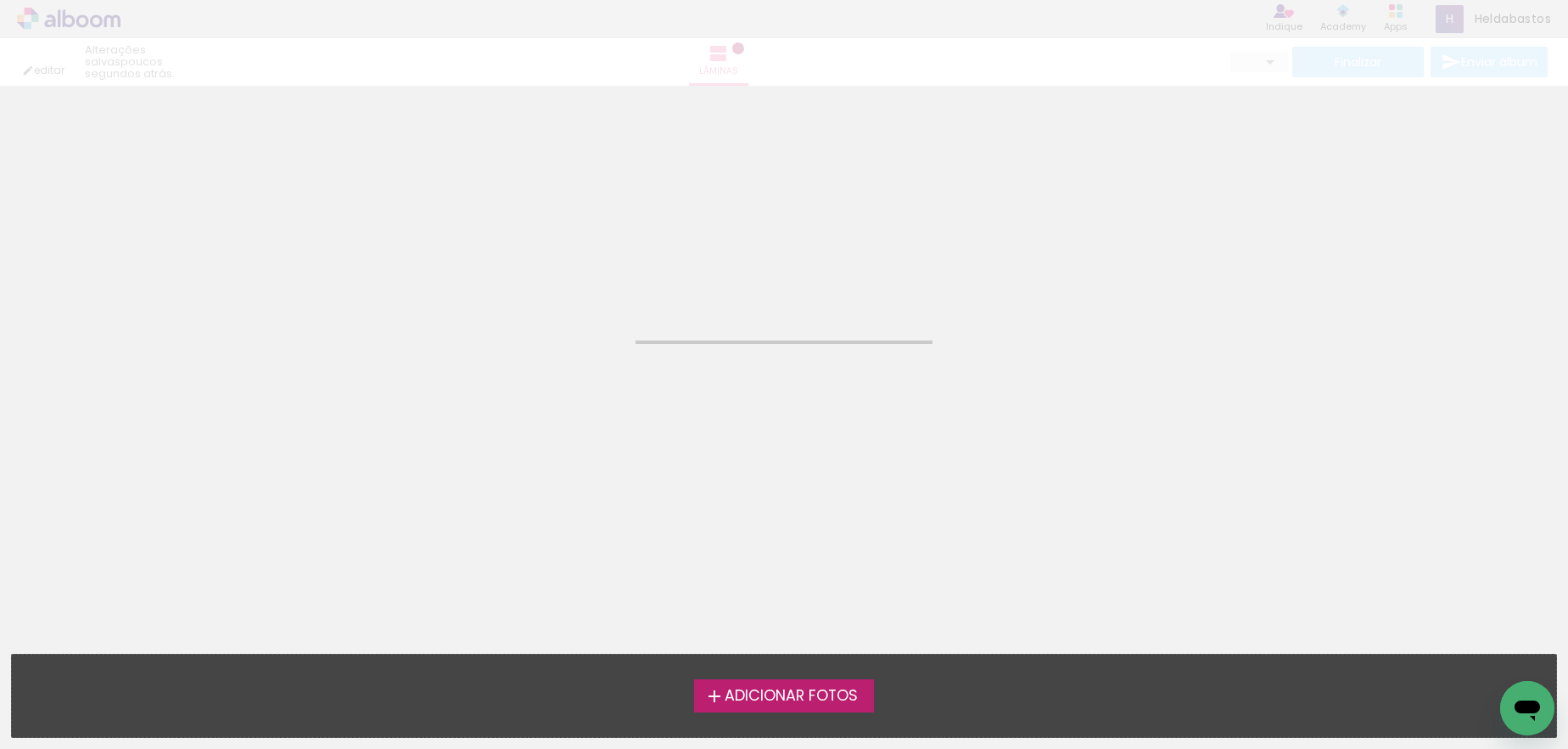
click at [758, 689] on span "Adicionar Fotos" at bounding box center [791, 696] width 133 height 15
click at [0, 0] on input "file" at bounding box center [0, 0] width 0 height 0
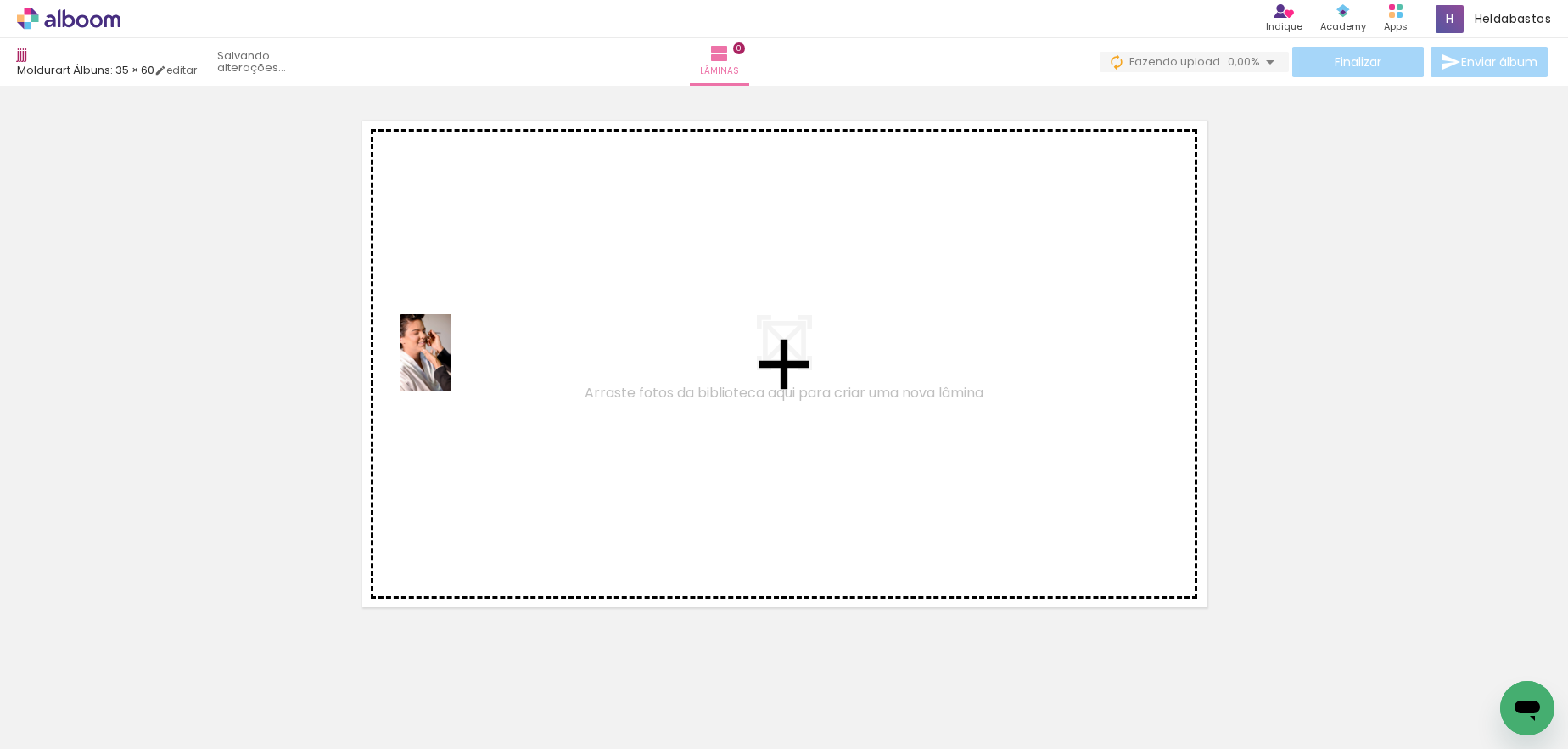
drag, startPoint x: 173, startPoint y: 670, endPoint x: 452, endPoint y: 365, distance: 413.4
click at [452, 365] on quentale-workspace at bounding box center [784, 374] width 1568 height 749
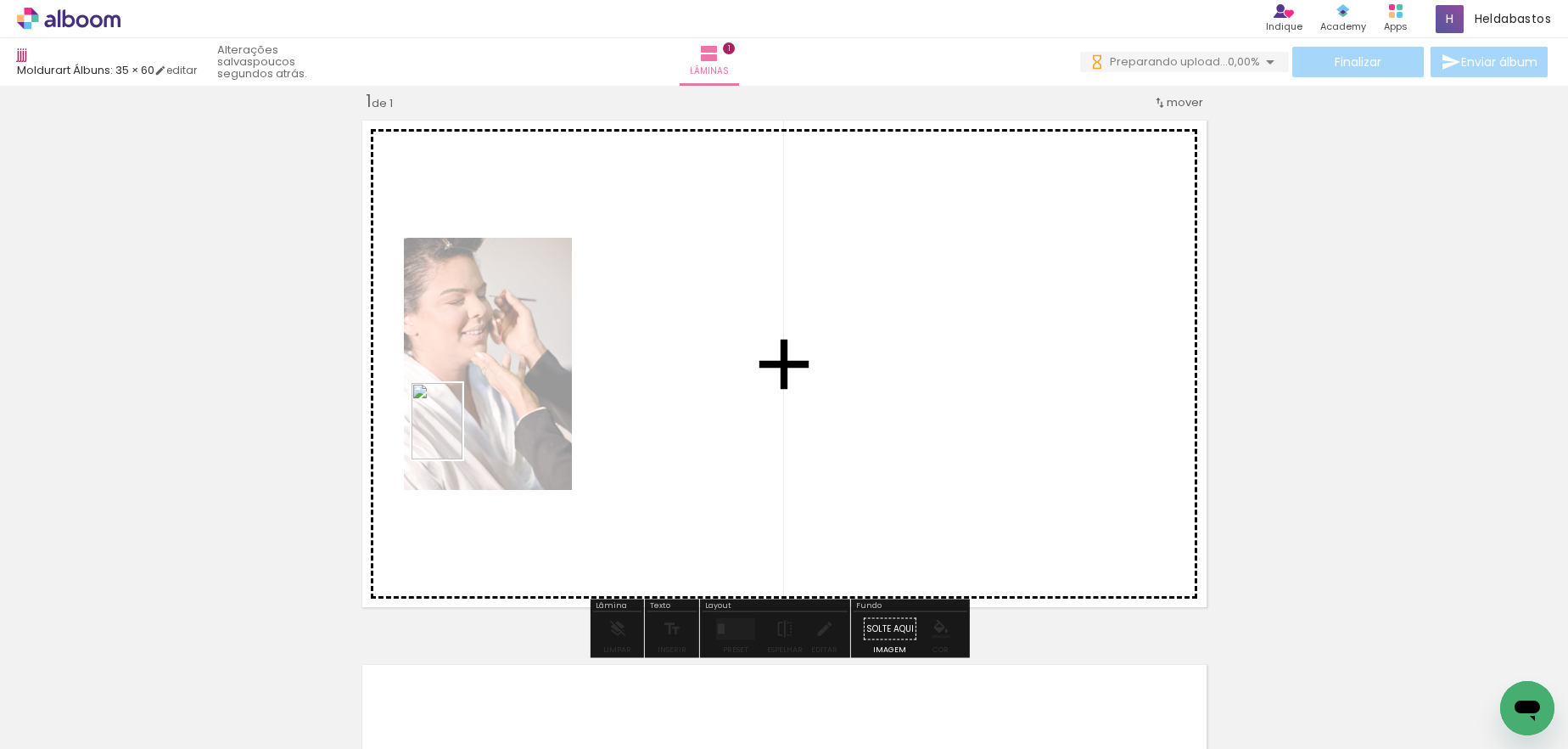
drag, startPoint x: 385, startPoint y: 540, endPoint x: 462, endPoint y: 434, distance: 131.0
click at [462, 434] on quentale-workspace at bounding box center [784, 374] width 1568 height 749
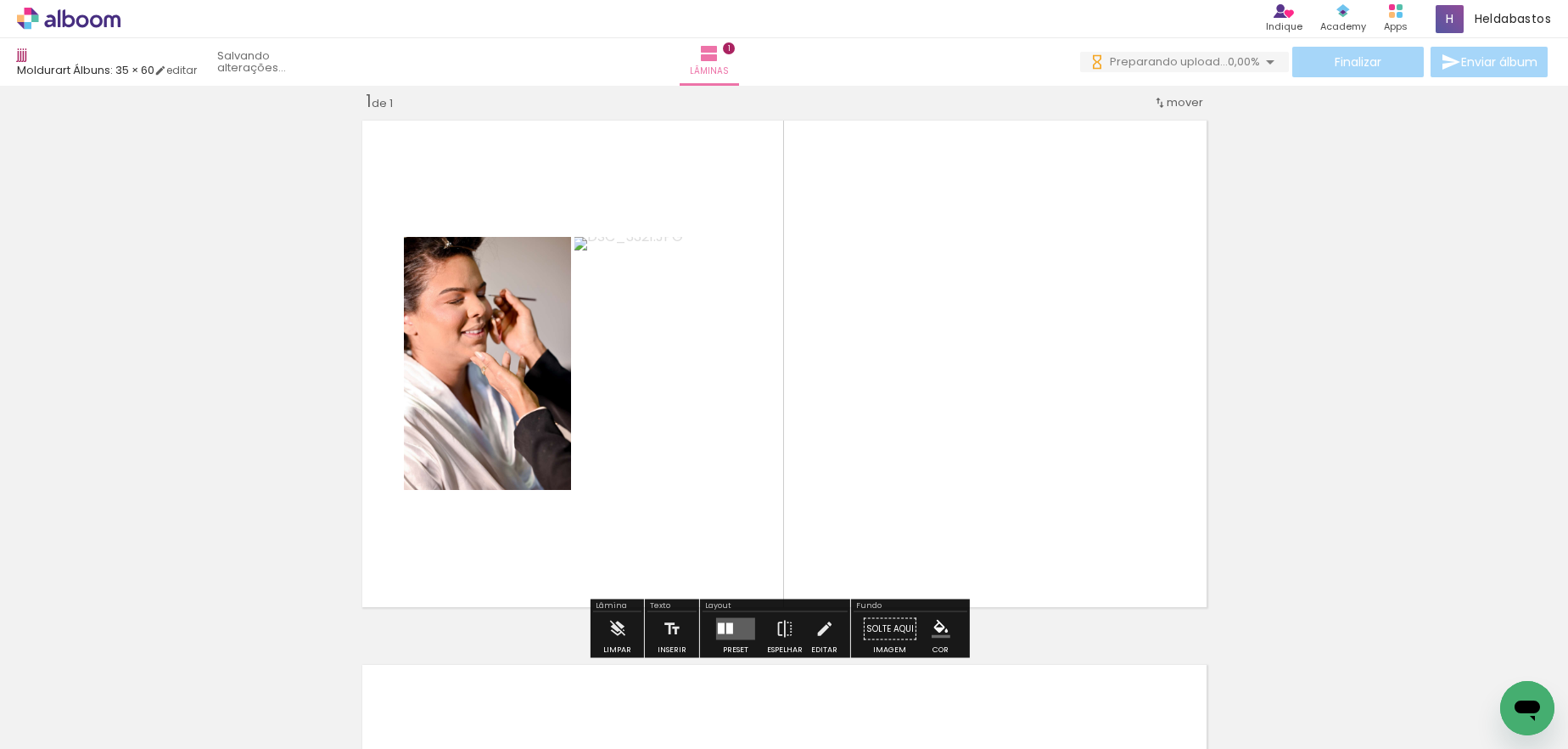
drag, startPoint x: 377, startPoint y: 700, endPoint x: 602, endPoint y: 573, distance: 258.4
click at [689, 472] on quentale-workspace at bounding box center [784, 374] width 1568 height 749
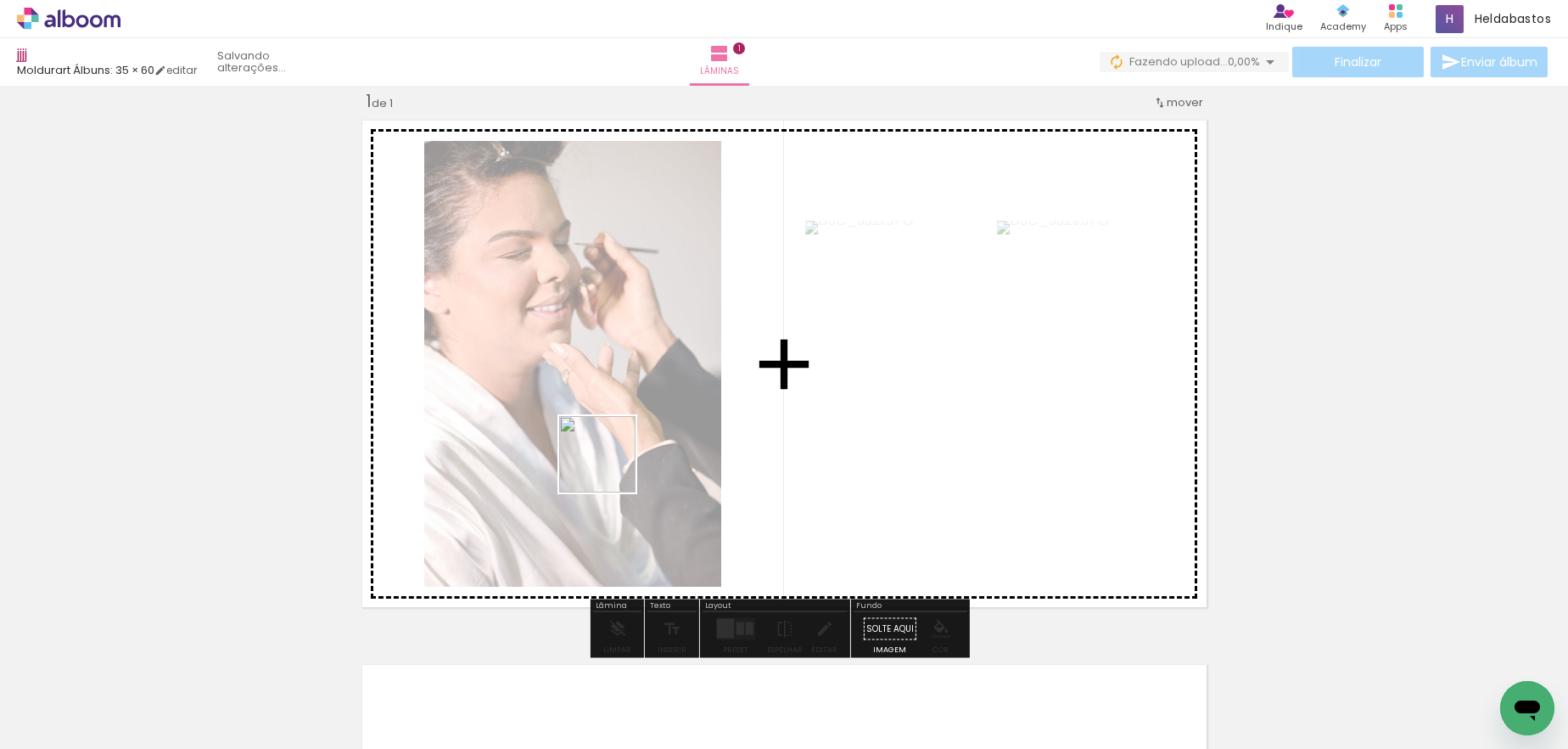
drag, startPoint x: 469, startPoint y: 672, endPoint x: 610, endPoint y: 467, distance: 248.8
click at [610, 467] on quentale-workspace at bounding box center [784, 374] width 1568 height 749
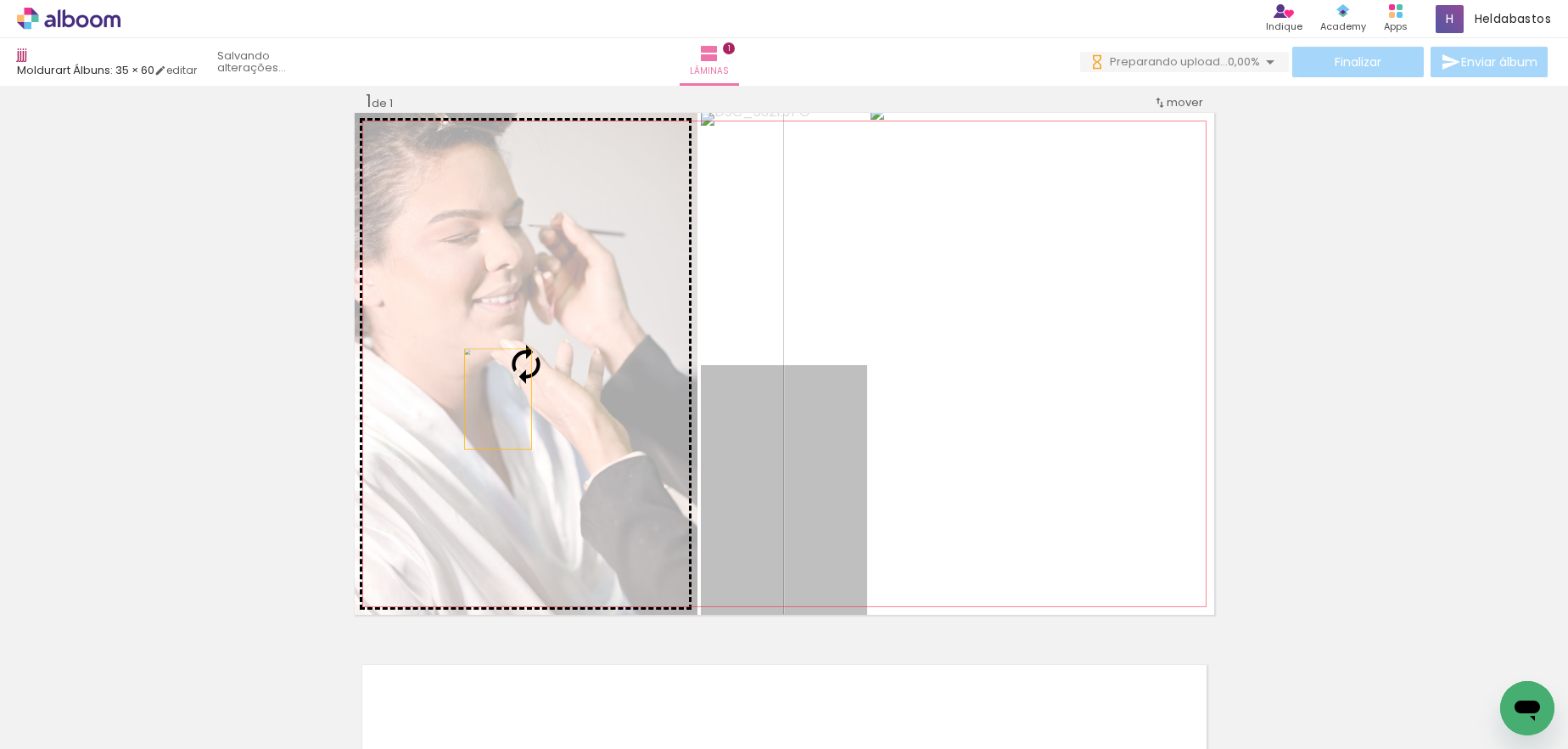
drag, startPoint x: 779, startPoint y: 513, endPoint x: 491, endPoint y: 399, distance: 309.7
click at [0, 0] on slot at bounding box center [0, 0] width 0 height 0
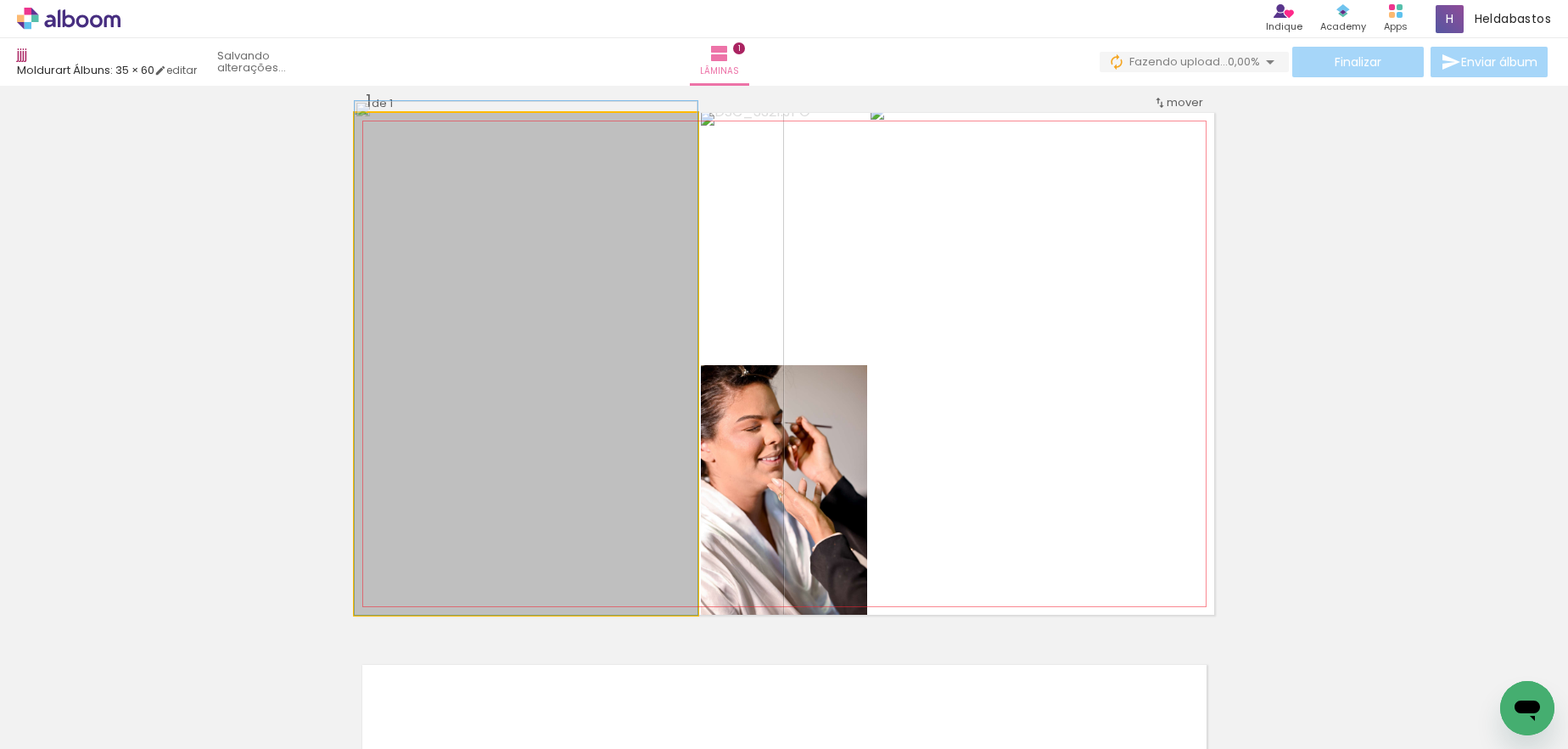
drag, startPoint x: 638, startPoint y: 445, endPoint x: 639, endPoint y: 411, distance: 34.0
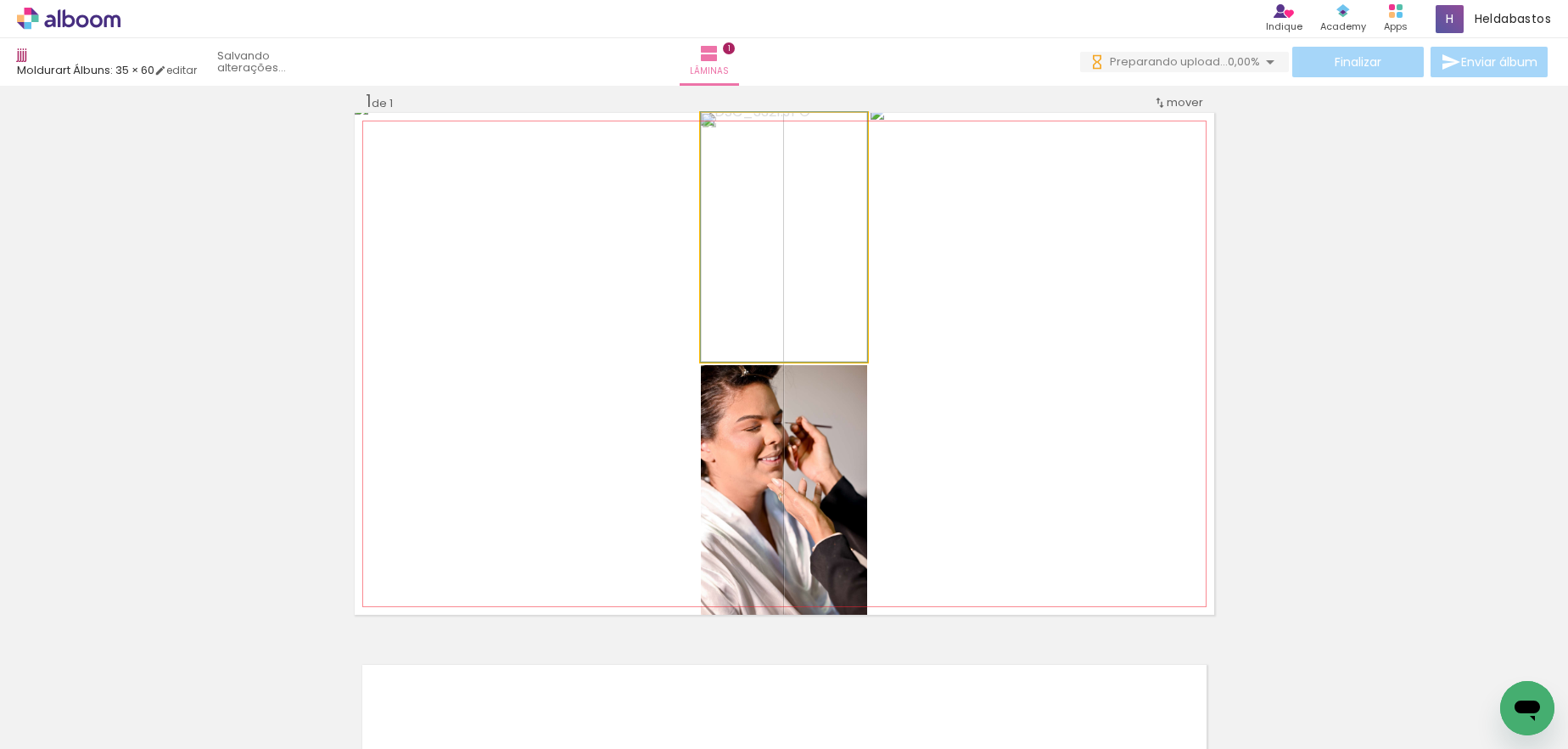
click at [808, 281] on quentale-photo at bounding box center [784, 238] width 167 height 249
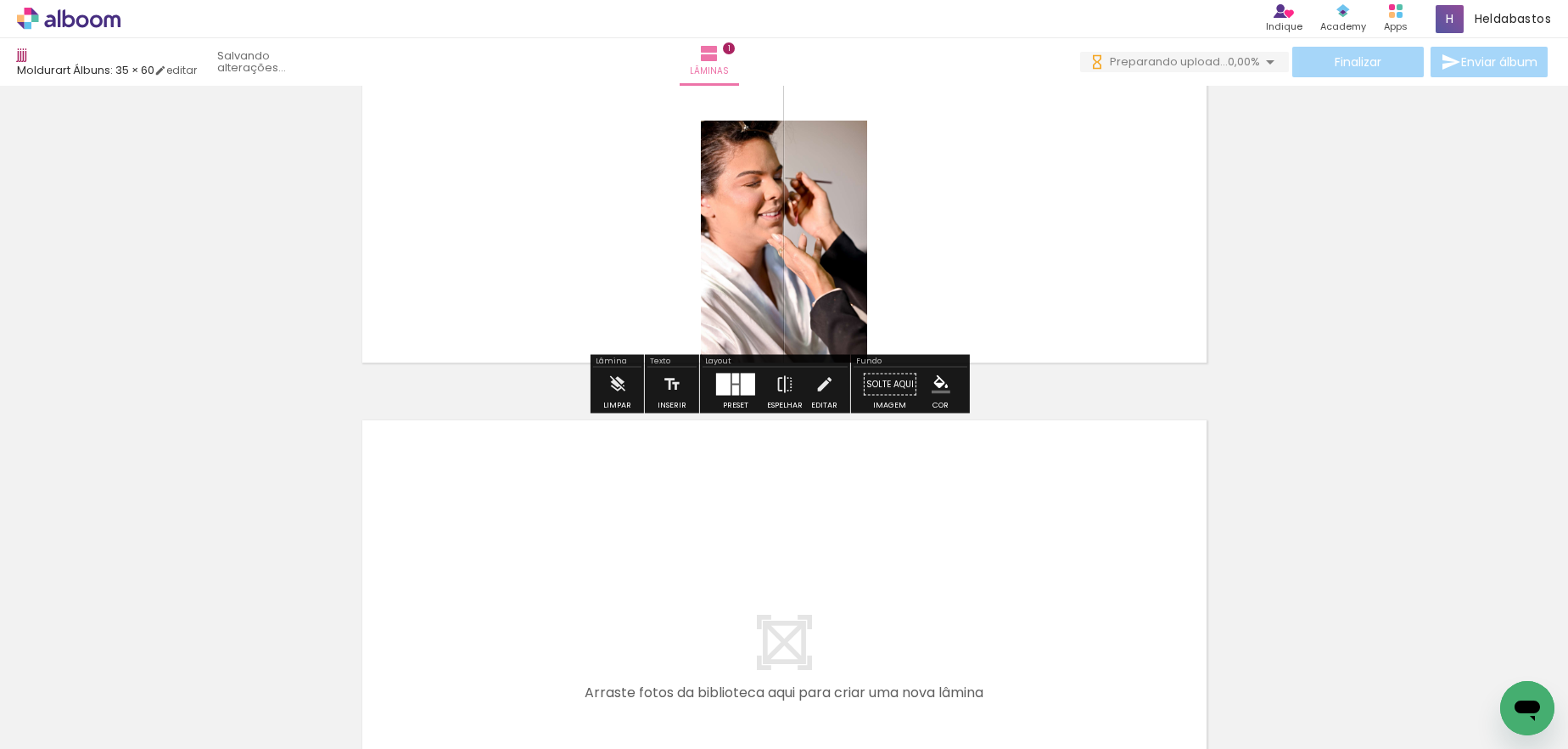
scroll to position [362, 0]
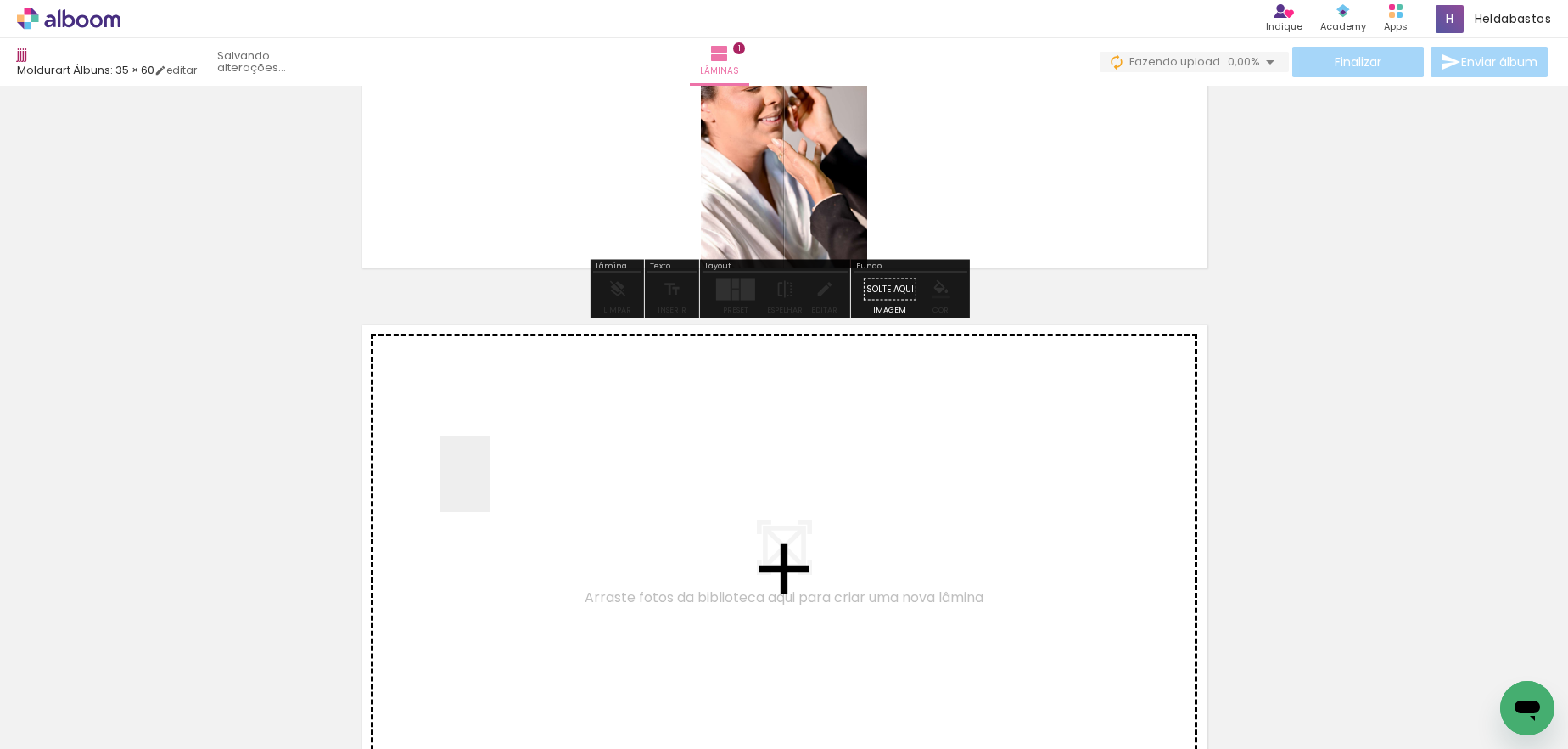
drag, startPoint x: 556, startPoint y: 692, endPoint x: 490, endPoint y: 487, distance: 215.4
click at [490, 487] on quentale-workspace at bounding box center [784, 374] width 1568 height 749
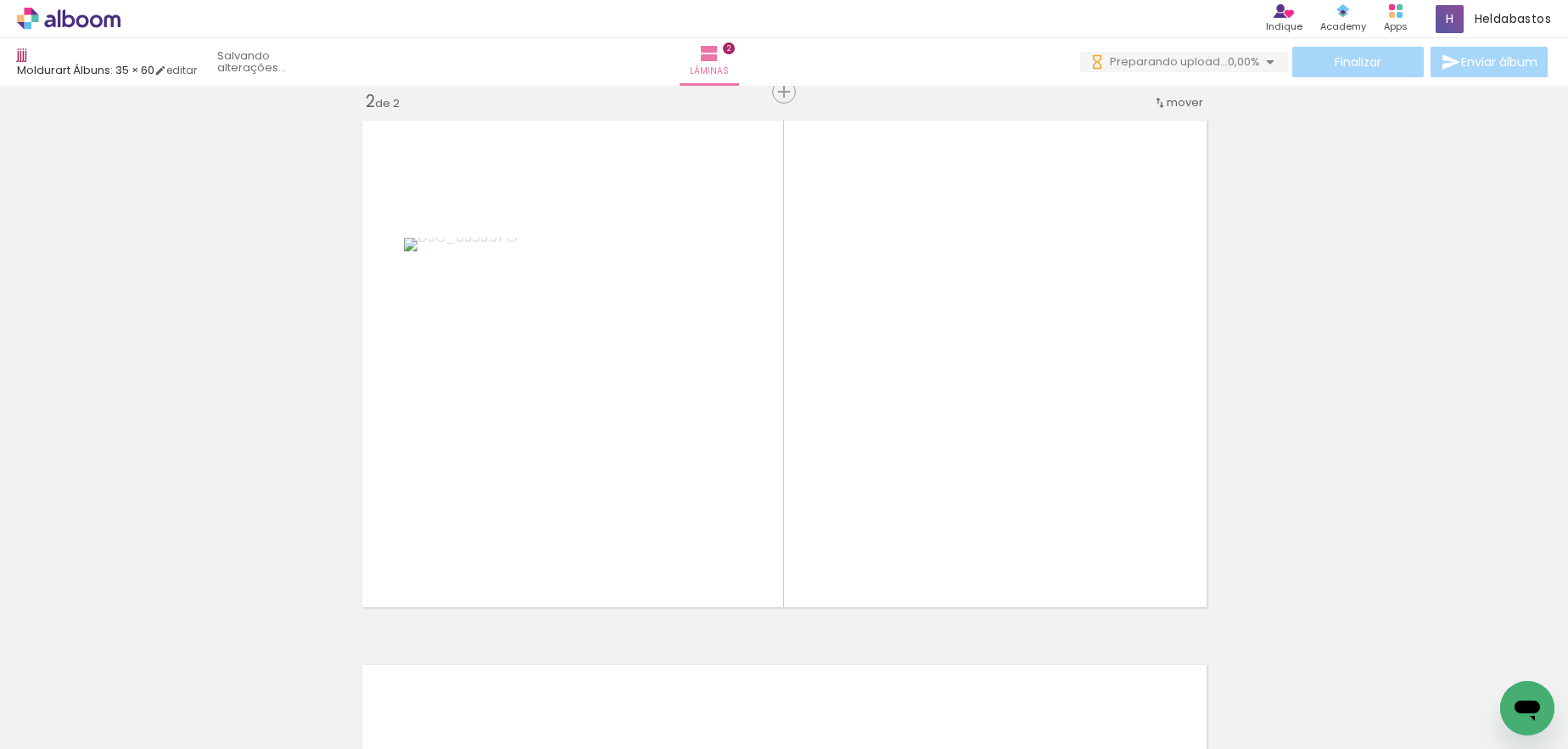
scroll to position [0, 0]
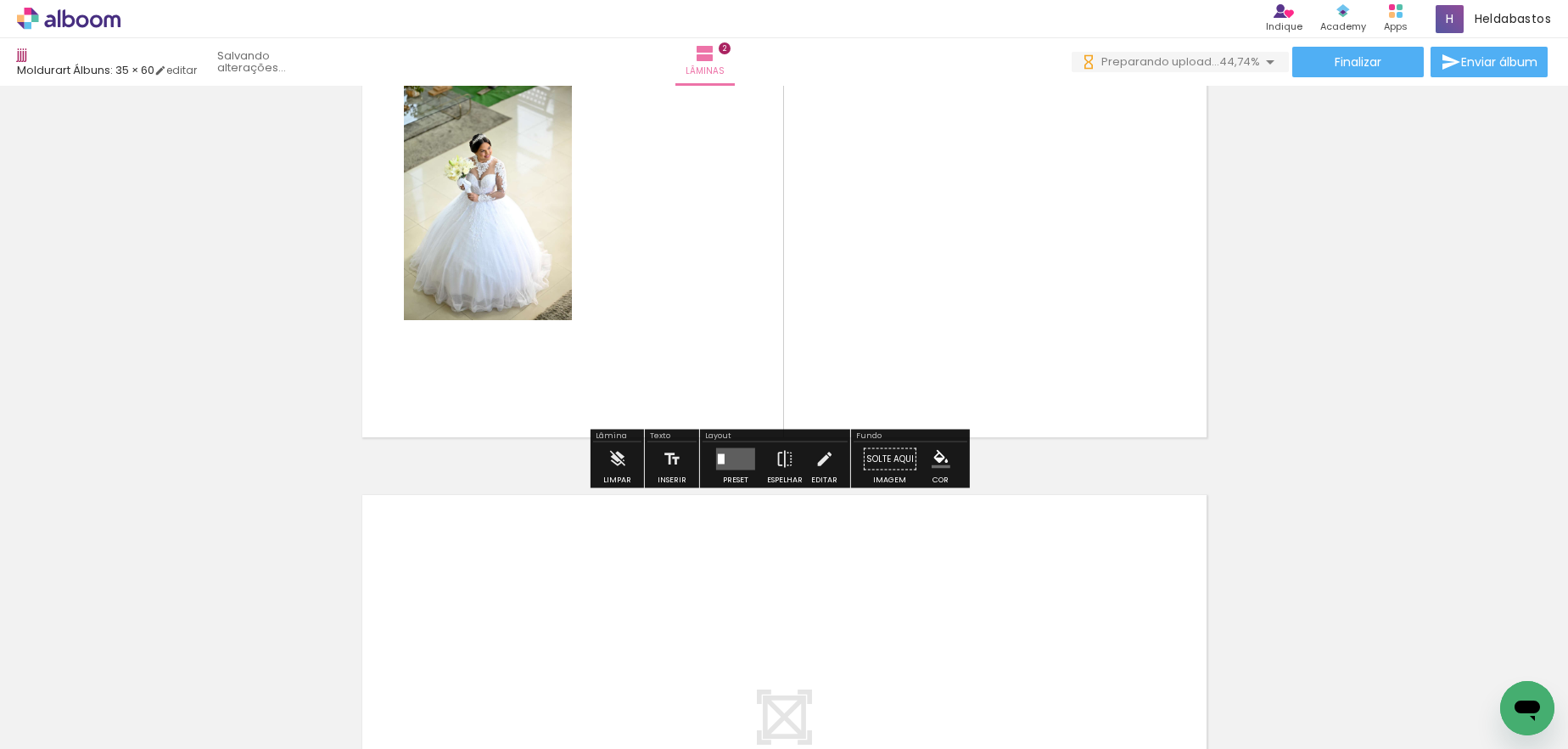
click at [28, 663] on iron-icon at bounding box center [19, 657] width 18 height 18
click at [28, 662] on iron-icon at bounding box center [19, 657] width 18 height 18
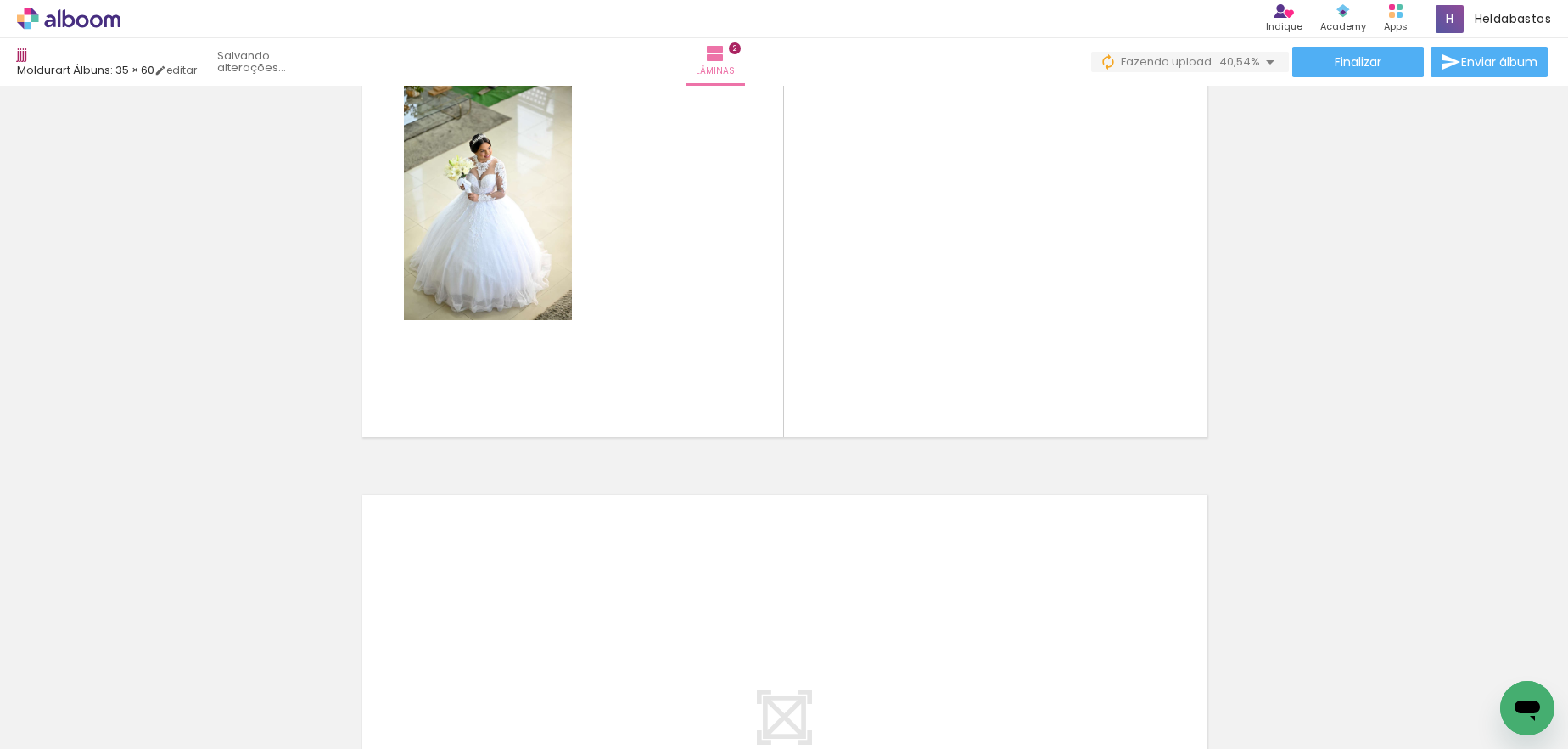
click at [28, 662] on iron-icon at bounding box center [19, 657] width 18 height 18
click at [28, 660] on iron-icon at bounding box center [19, 657] width 18 height 18
click at [76, 723] on span "Adicionar Fotos" at bounding box center [59, 726] width 51 height 19
click at [0, 0] on input "file" at bounding box center [0, 0] width 0 height 0
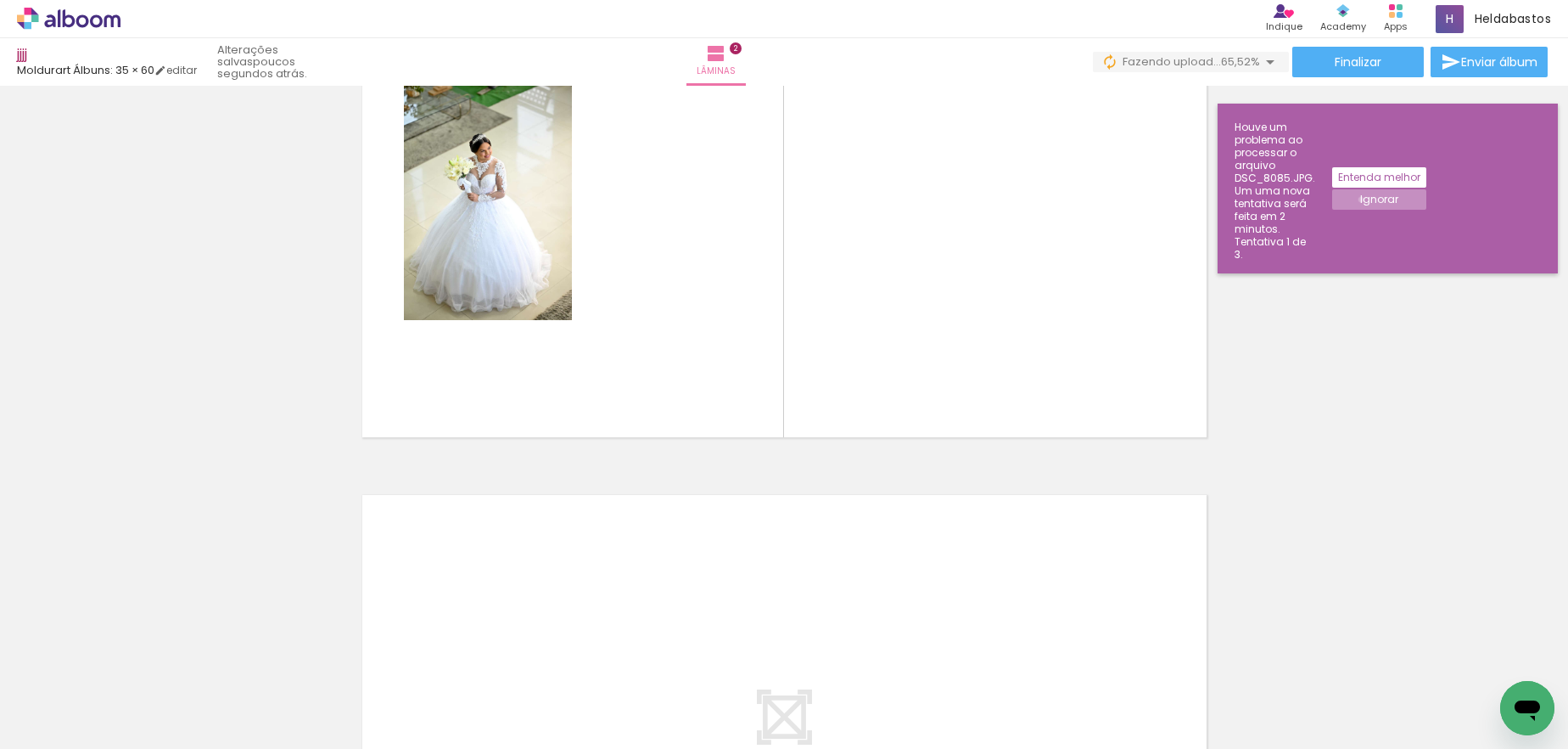
click at [0, 0] on slot "Ignorar" at bounding box center [0, 0] width 0 height 0
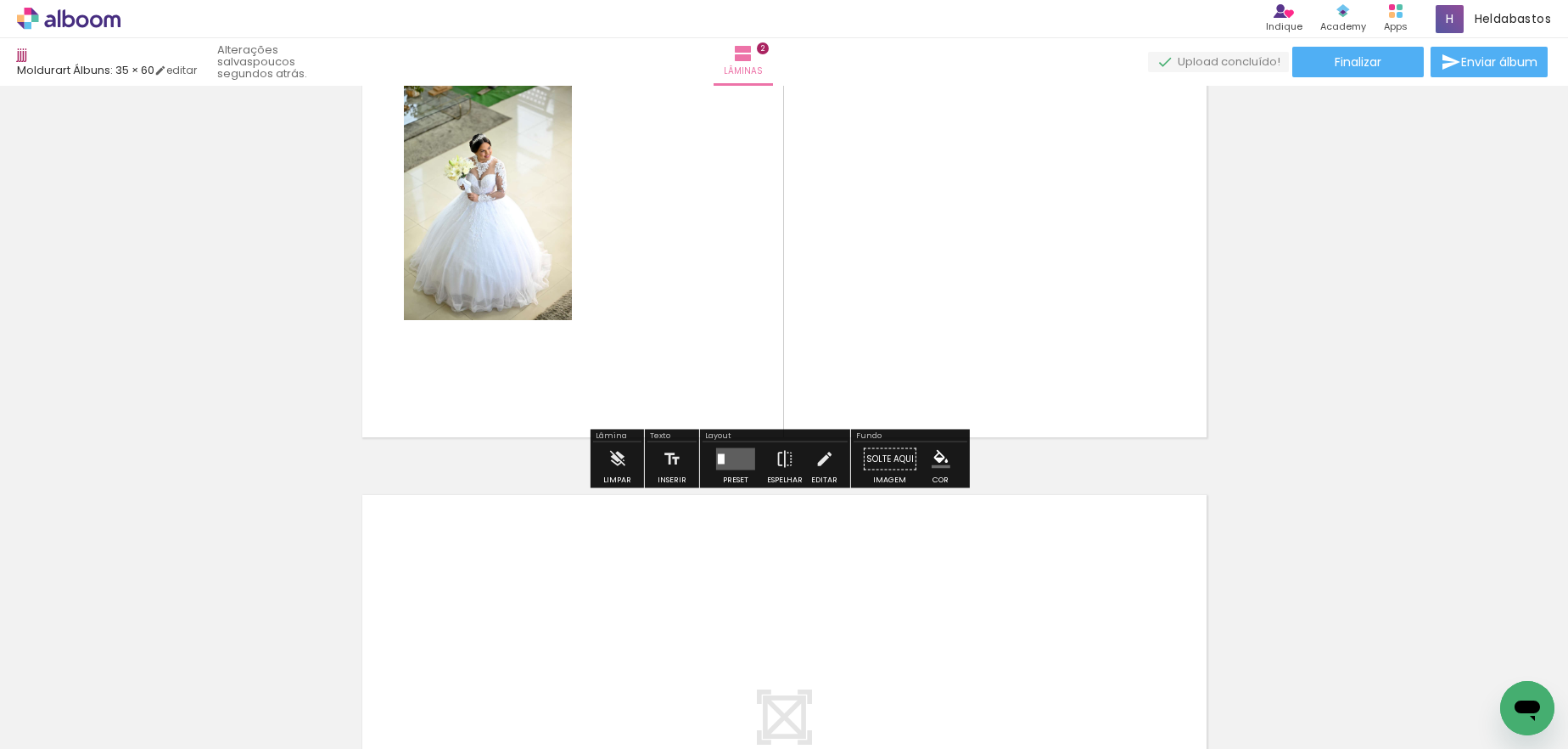
click at [981, 358] on quentale-layouter at bounding box center [785, 194] width 860 height 502
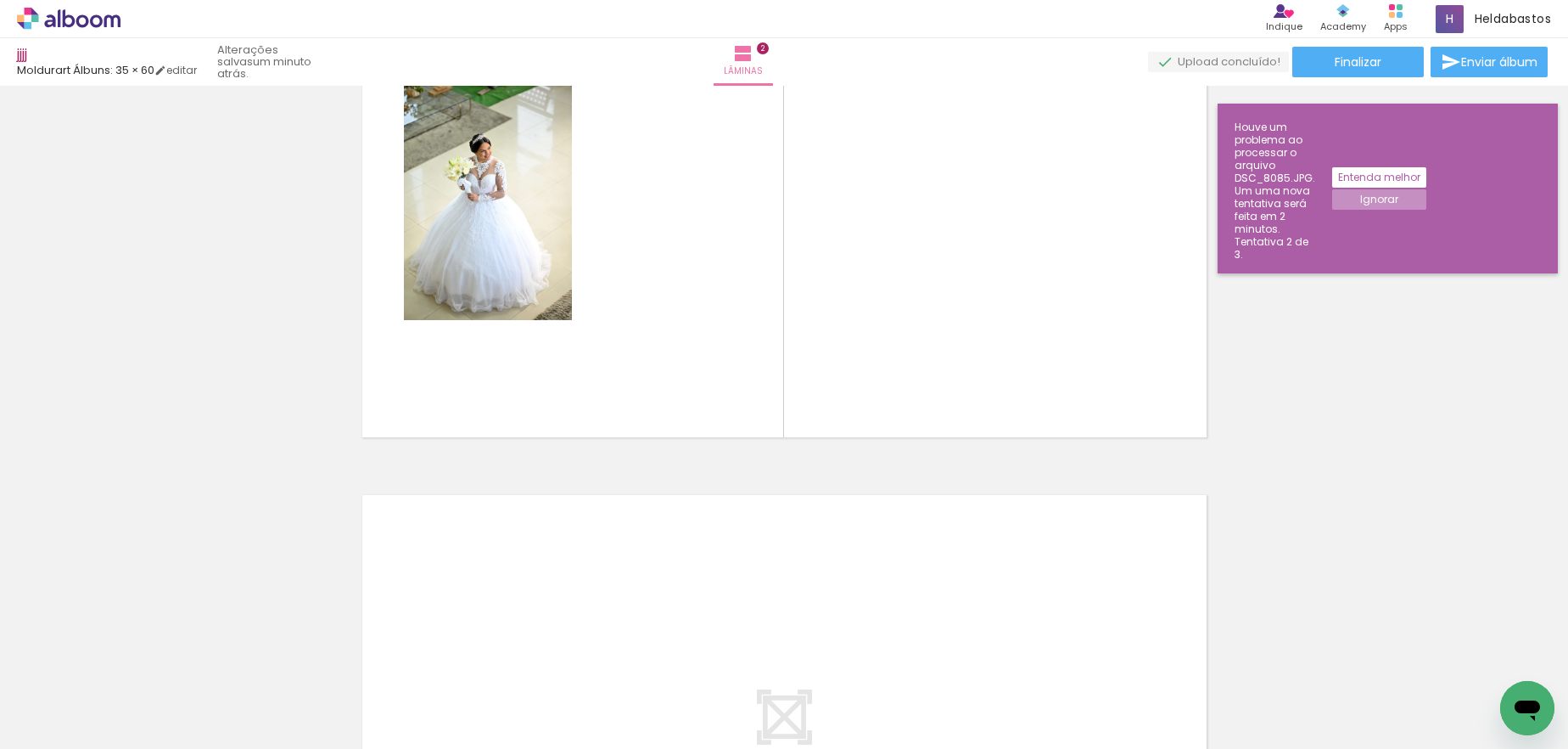
scroll to position [0, 6179]
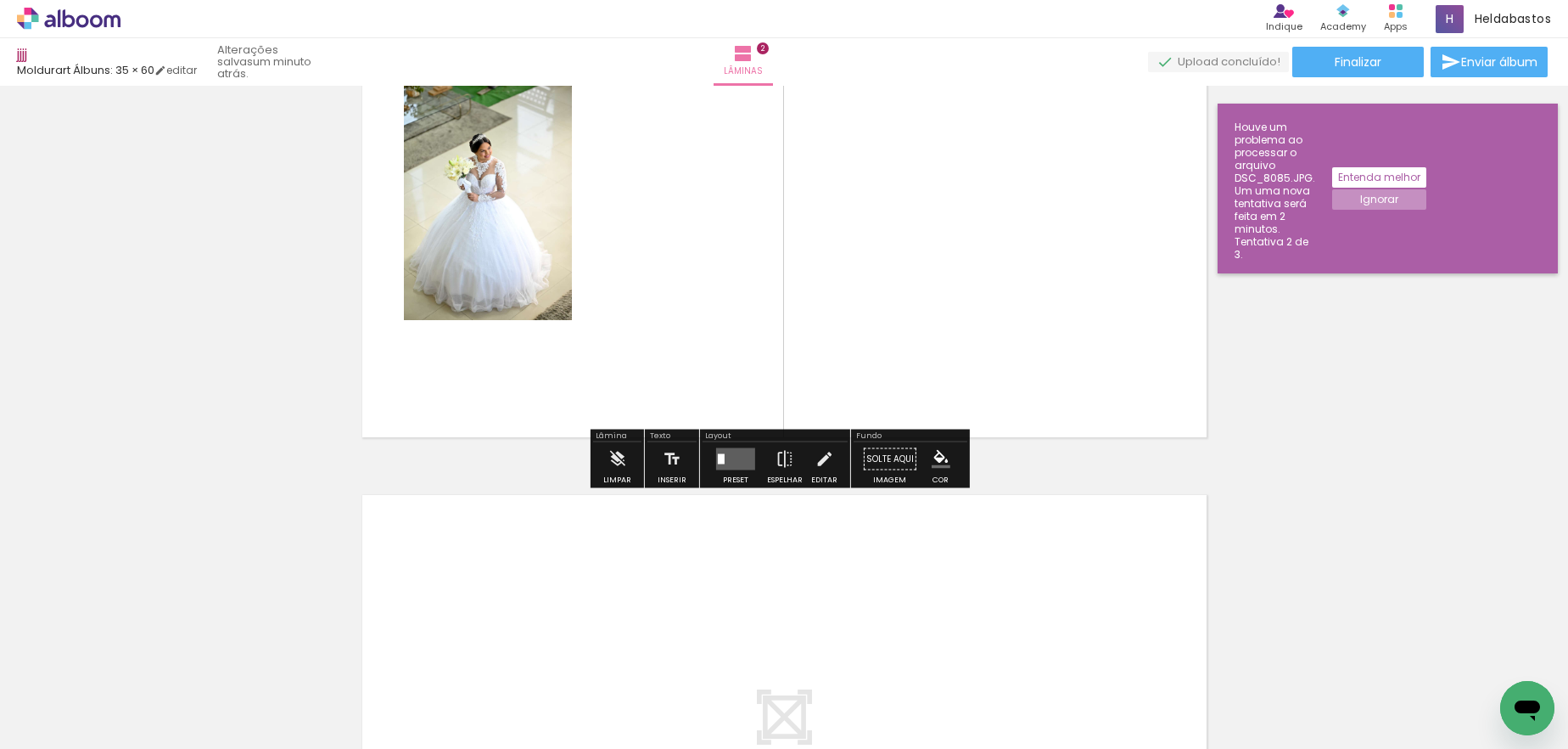
click at [56, 16] on icon at bounding box center [69, 18] width 103 height 22
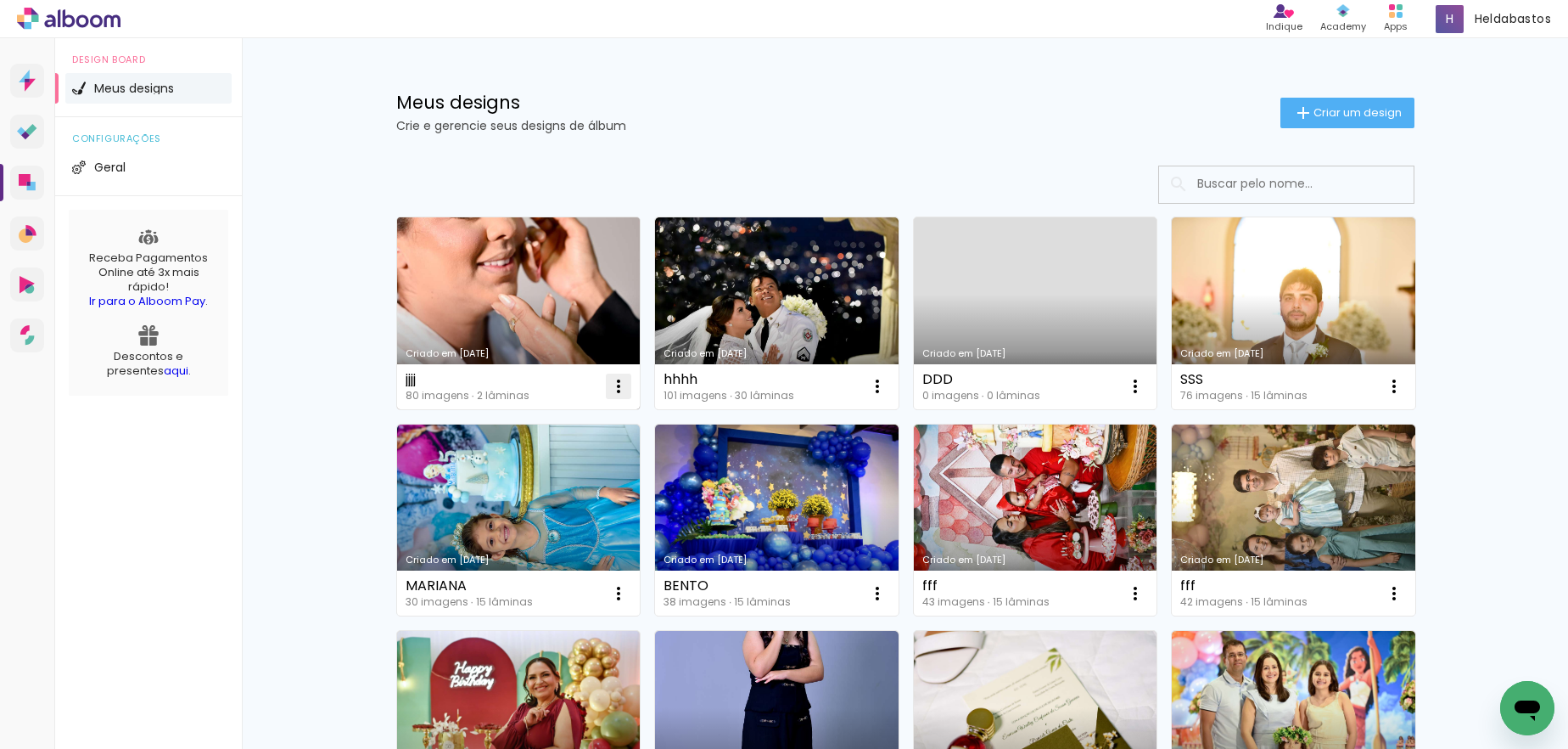
click at [609, 387] on iron-icon at bounding box center [618, 386] width 20 height 20
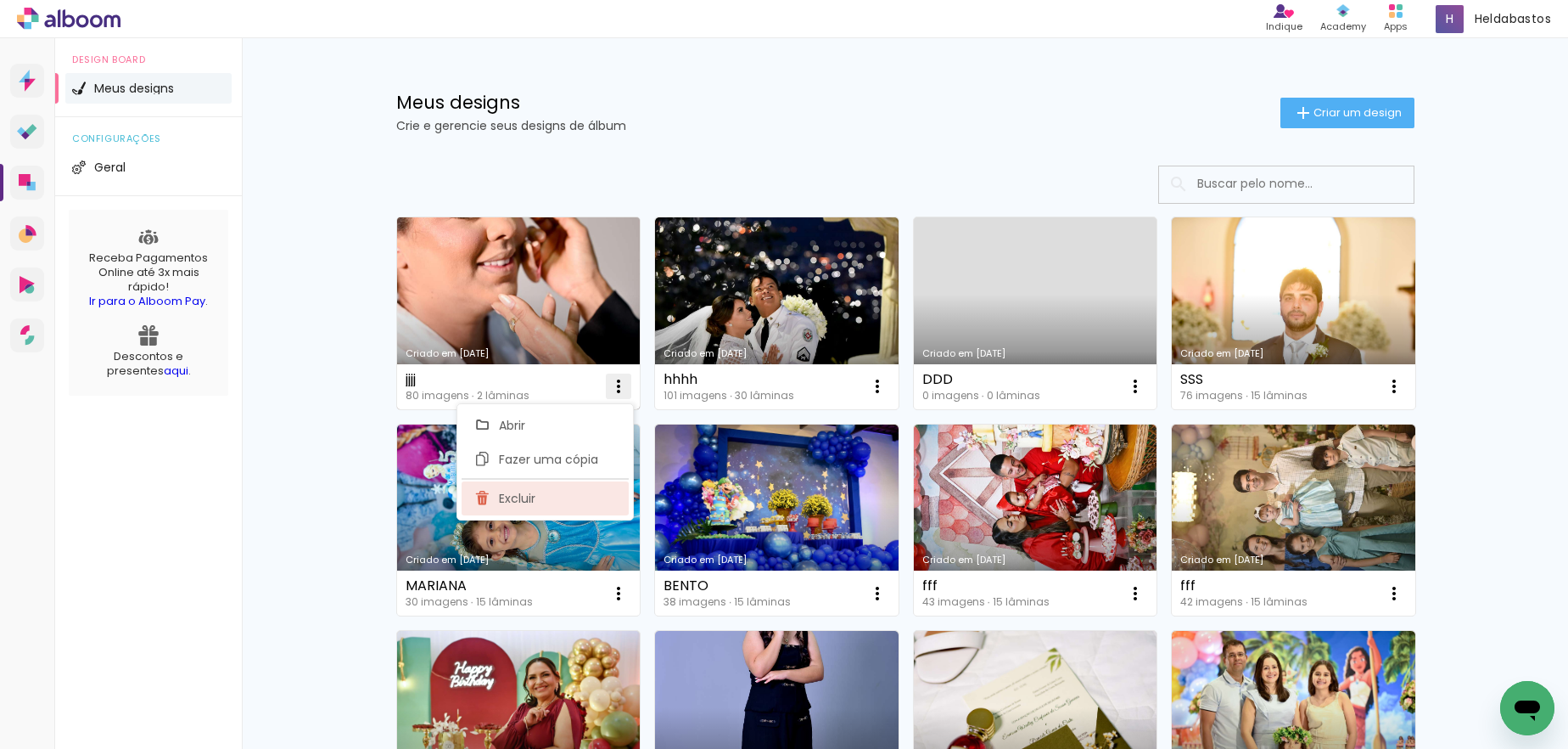
click at [554, 498] on paper-item "Excluir" at bounding box center [545, 498] width 168 height 34
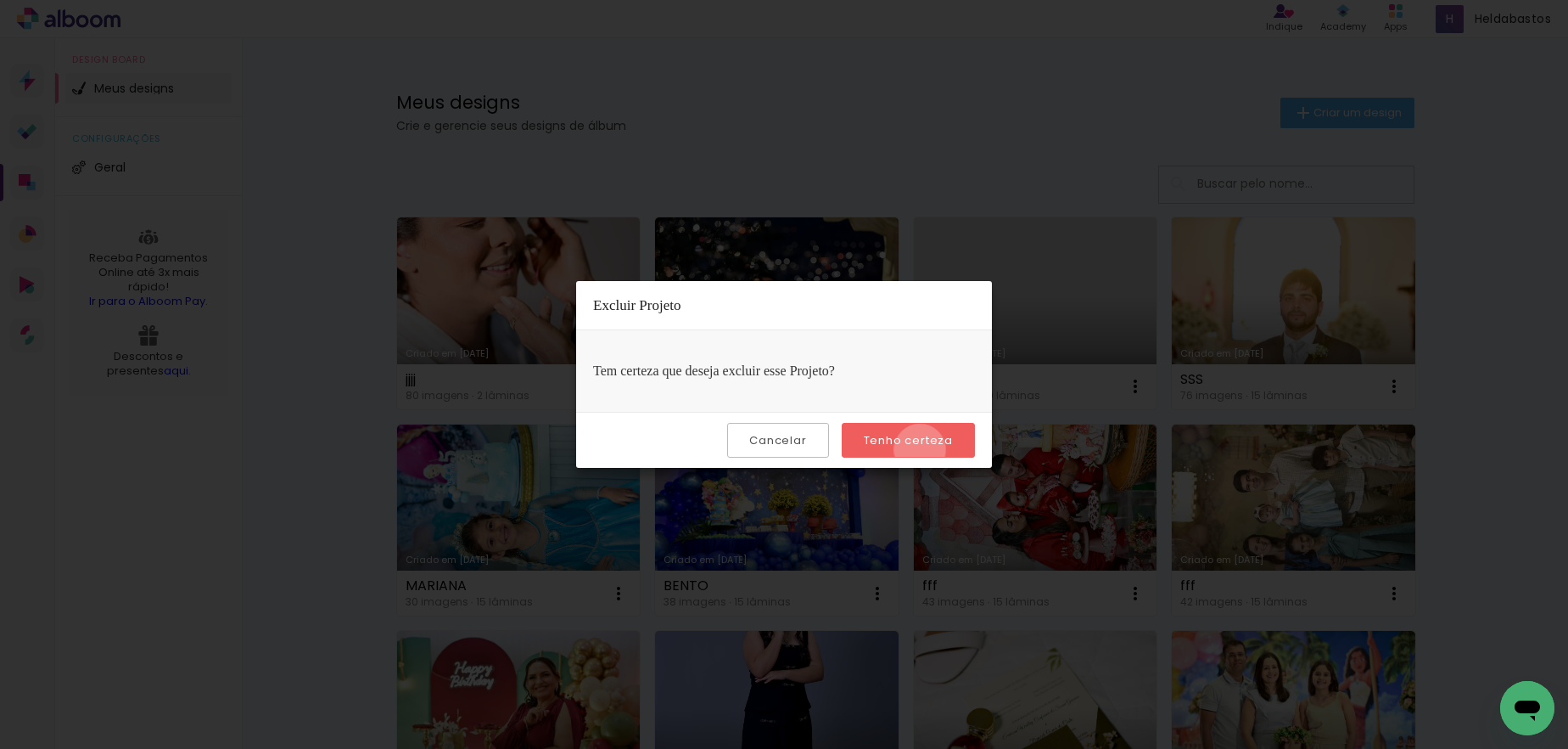
click at [923, 450] on paper-button "Tenho certeza" at bounding box center [907, 440] width 133 height 34
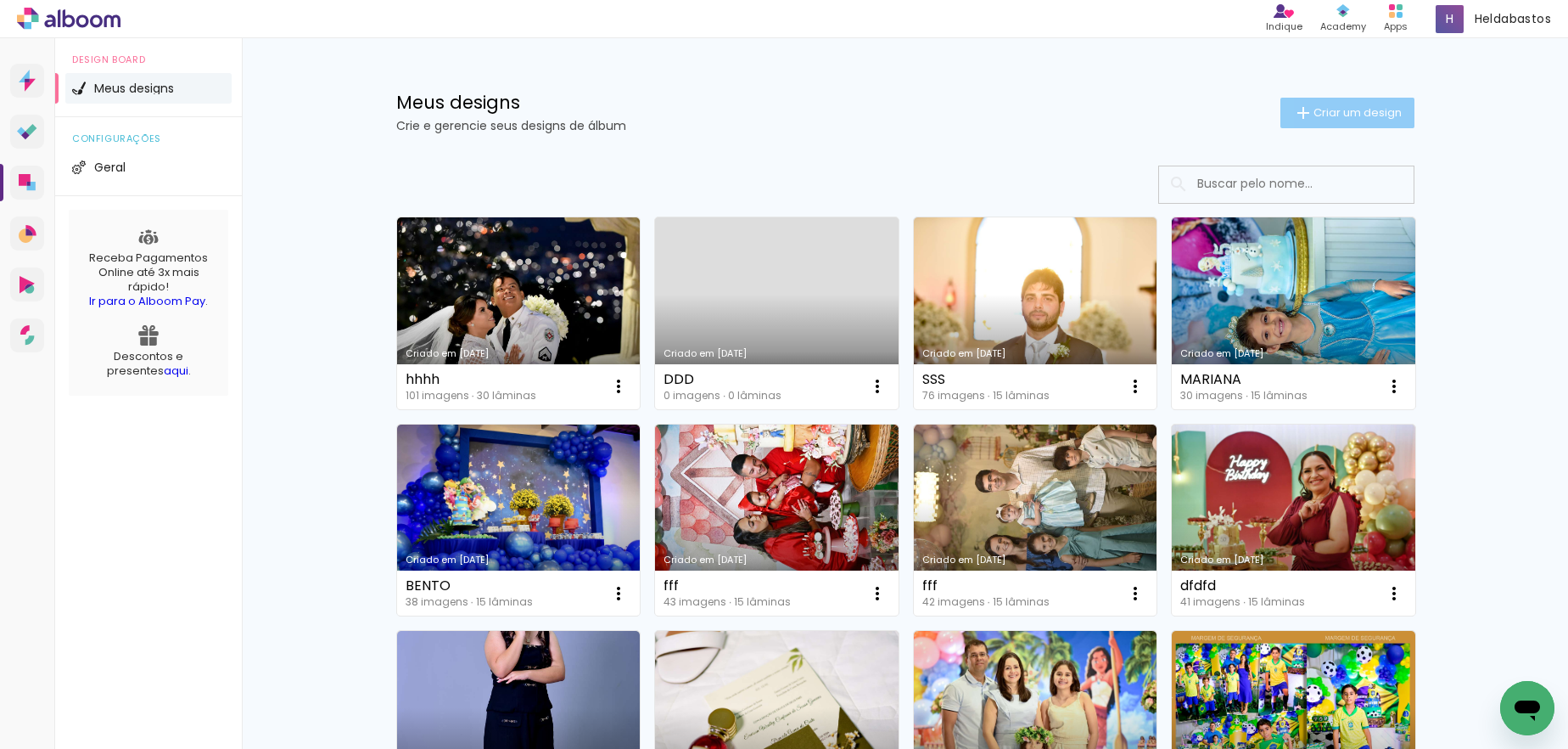
click at [1327, 117] on span "Criar um design" at bounding box center [1357, 113] width 88 height 11
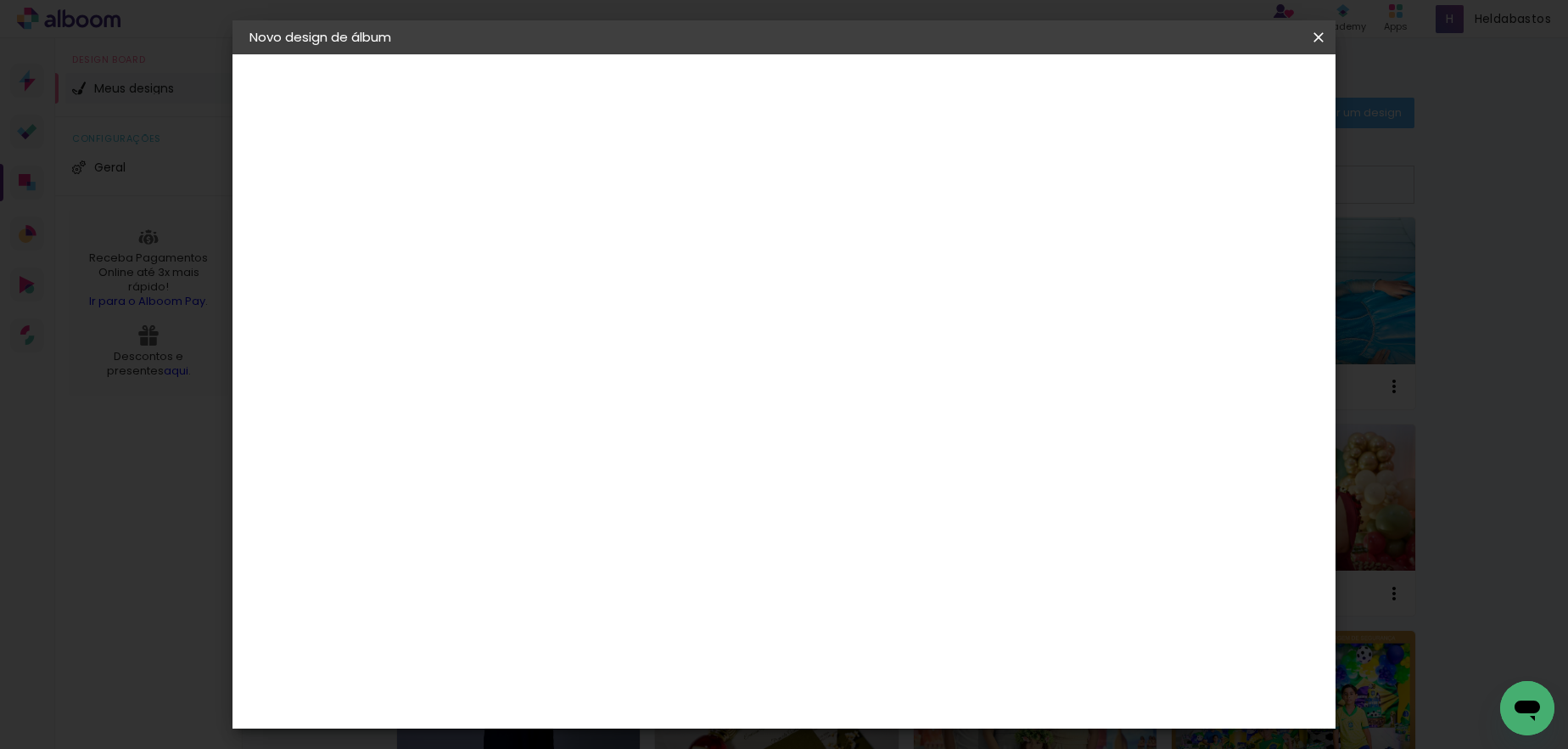
click at [526, 236] on input at bounding box center [526, 227] width 0 height 26
type input "kkkk"
type paper-input "kkkk"
click at [0, 0] on slot "Avançar" at bounding box center [0, 0] width 0 height 0
click at [656, 322] on input at bounding box center [570, 323] width 171 height 21
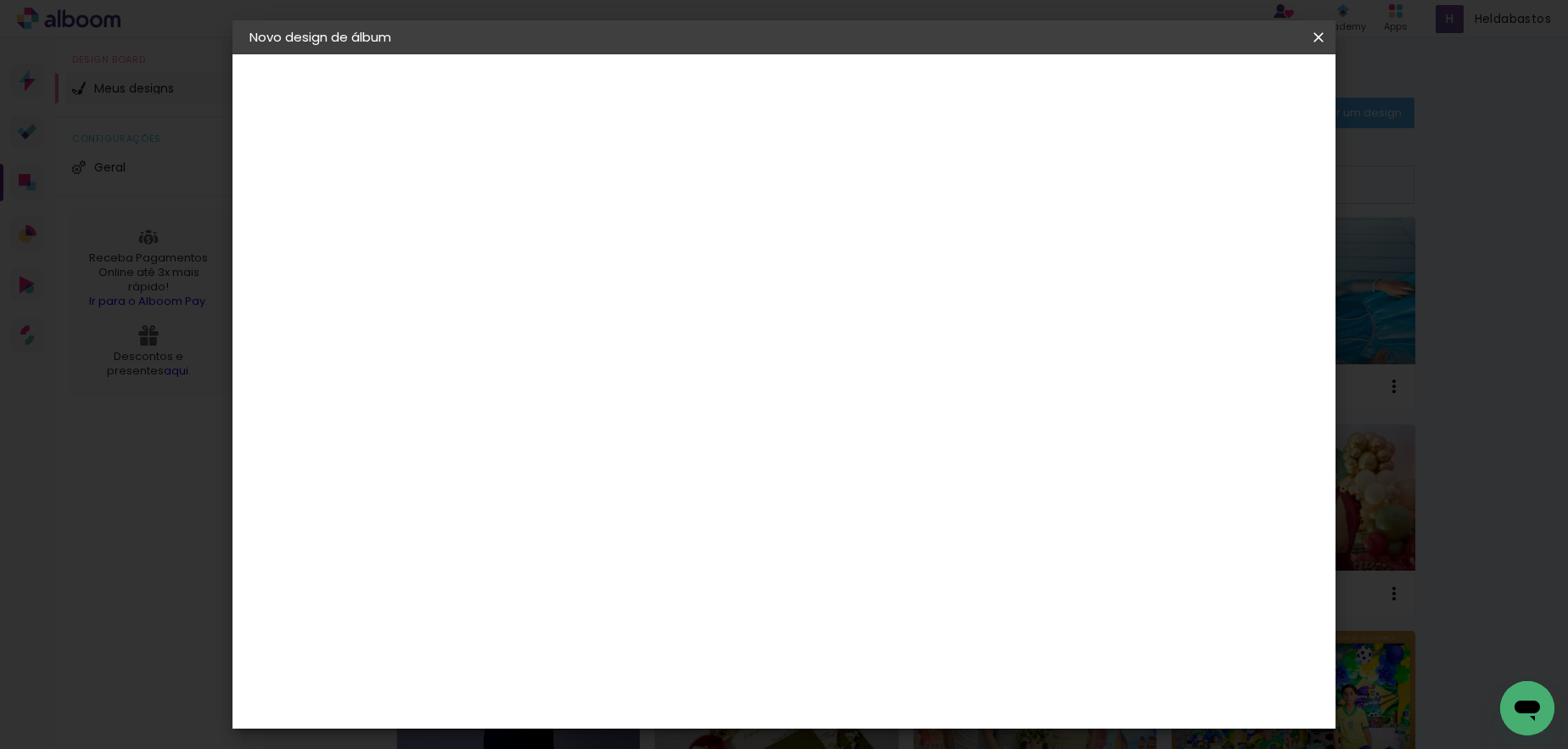
type input "mold"
type paper-input "mold"
click at [628, 393] on paper-item "Moldurart Álbuns" at bounding box center [553, 387] width 149 height 44
click at [0, 0] on slot "Avançar" at bounding box center [0, 0] width 0 height 0
click at [614, 285] on iron-icon at bounding box center [603, 295] width 20 height 20
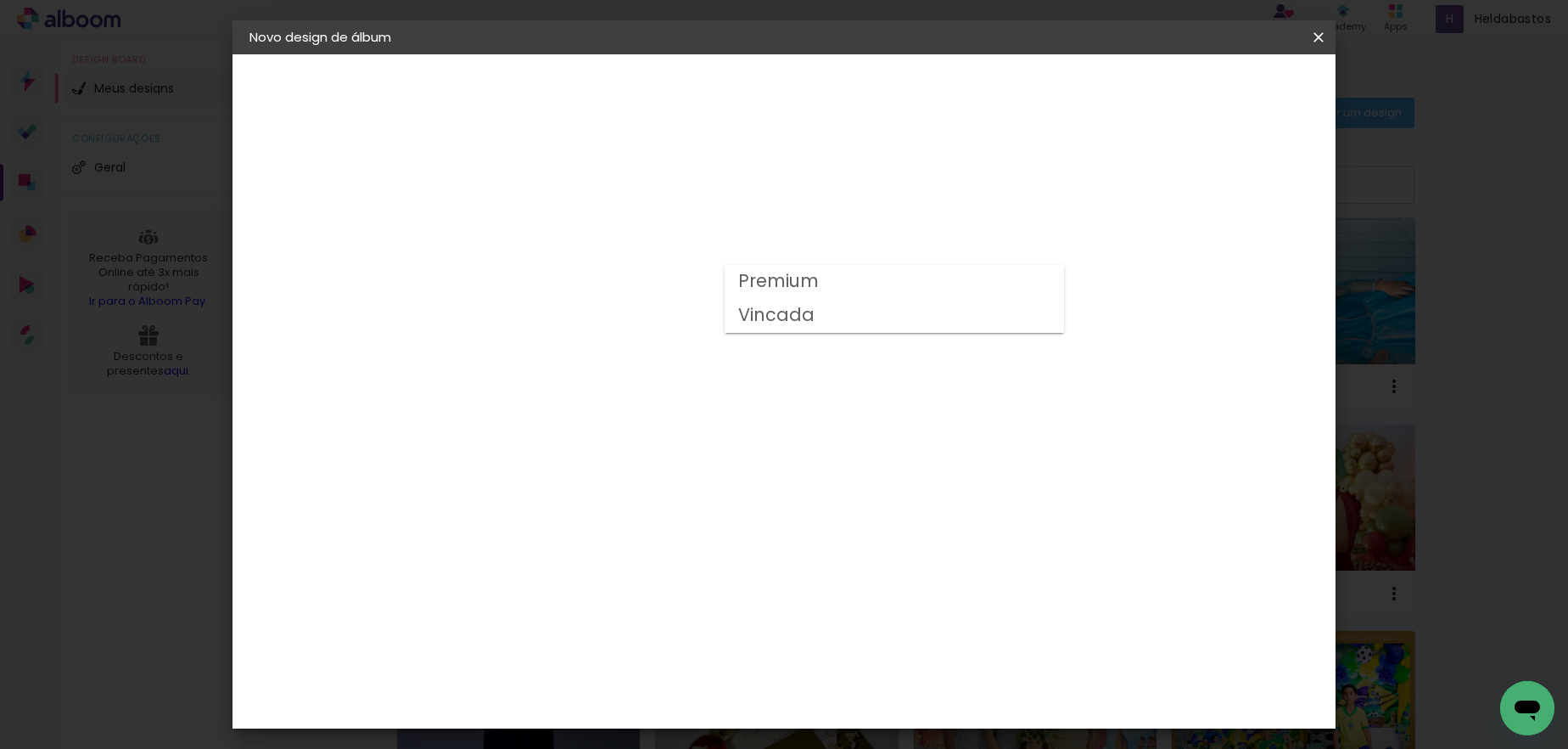
click at [835, 322] on paper-item "Vincada" at bounding box center [894, 315] width 340 height 34
type input "Vincada"
click at [0, 0] on slot "Avançar" at bounding box center [0, 0] width 0 height 0
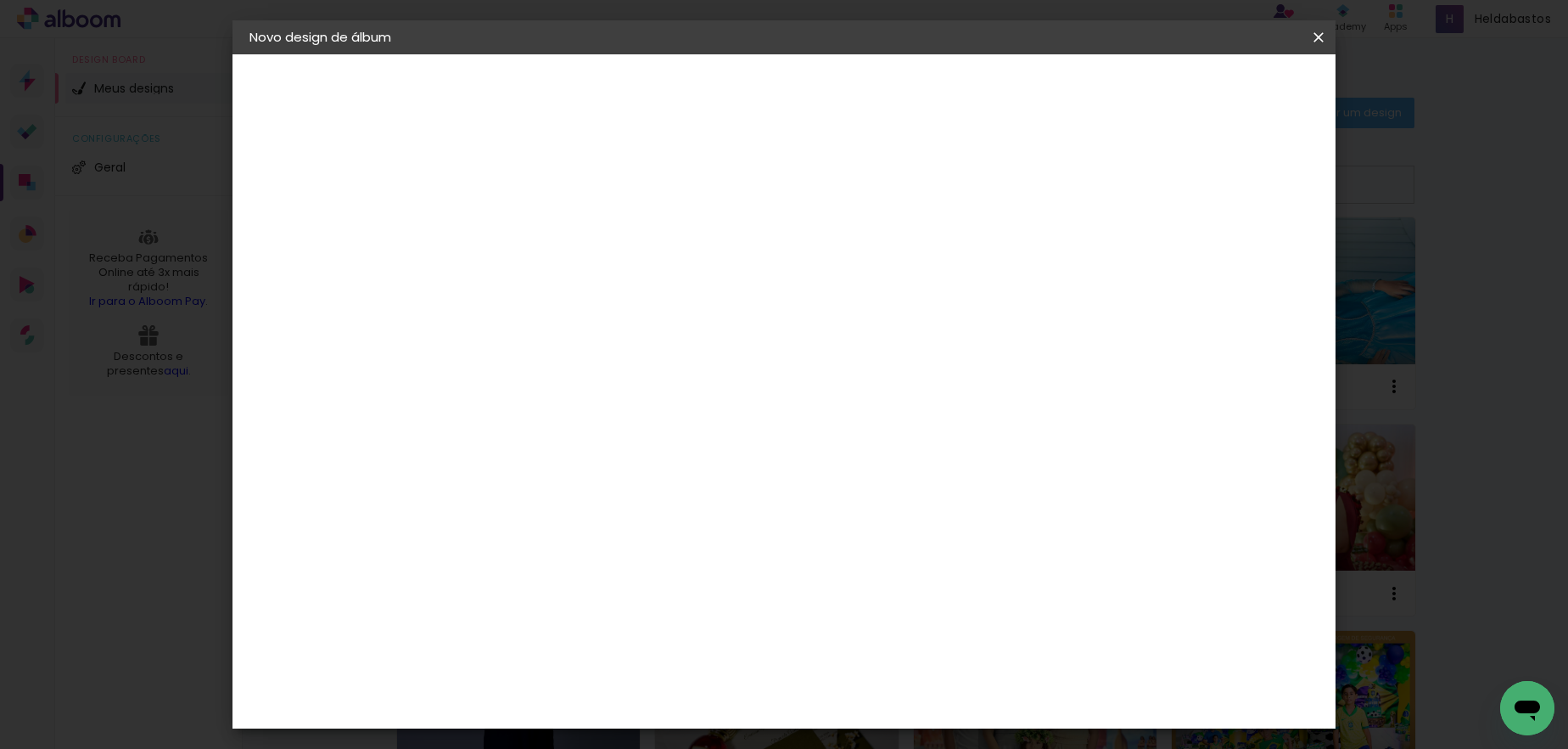
click at [1155, 87] on span "Iniciar design" at bounding box center [1117, 90] width 78 height 11
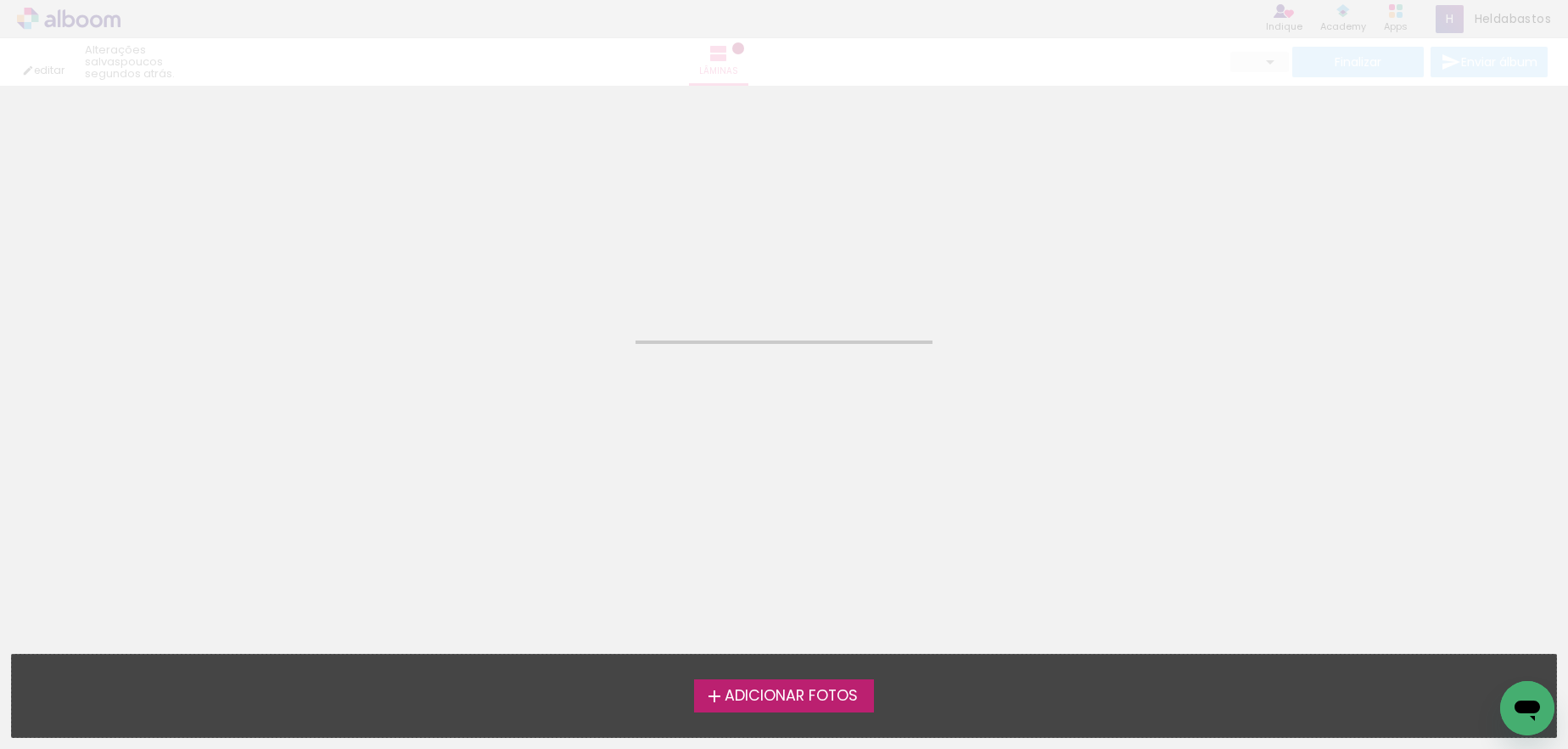
click at [731, 693] on span "Adicionar Fotos" at bounding box center [791, 696] width 133 height 15
click at [0, 0] on input "file" at bounding box center [0, 0] width 0 height 0
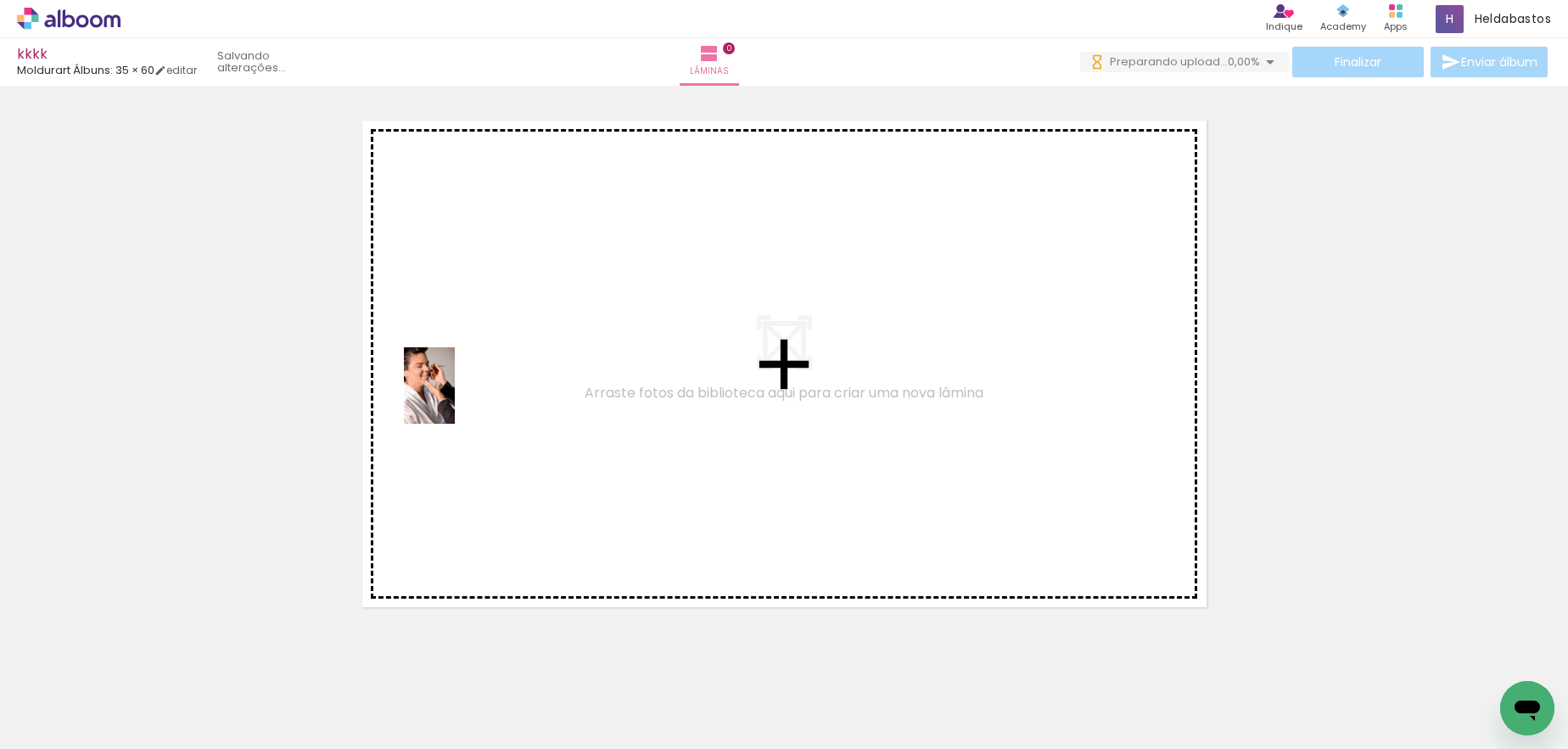
drag, startPoint x: 281, startPoint y: 605, endPoint x: 455, endPoint y: 398, distance: 270.4
click at [455, 398] on quentale-workspace at bounding box center [784, 374] width 1568 height 749
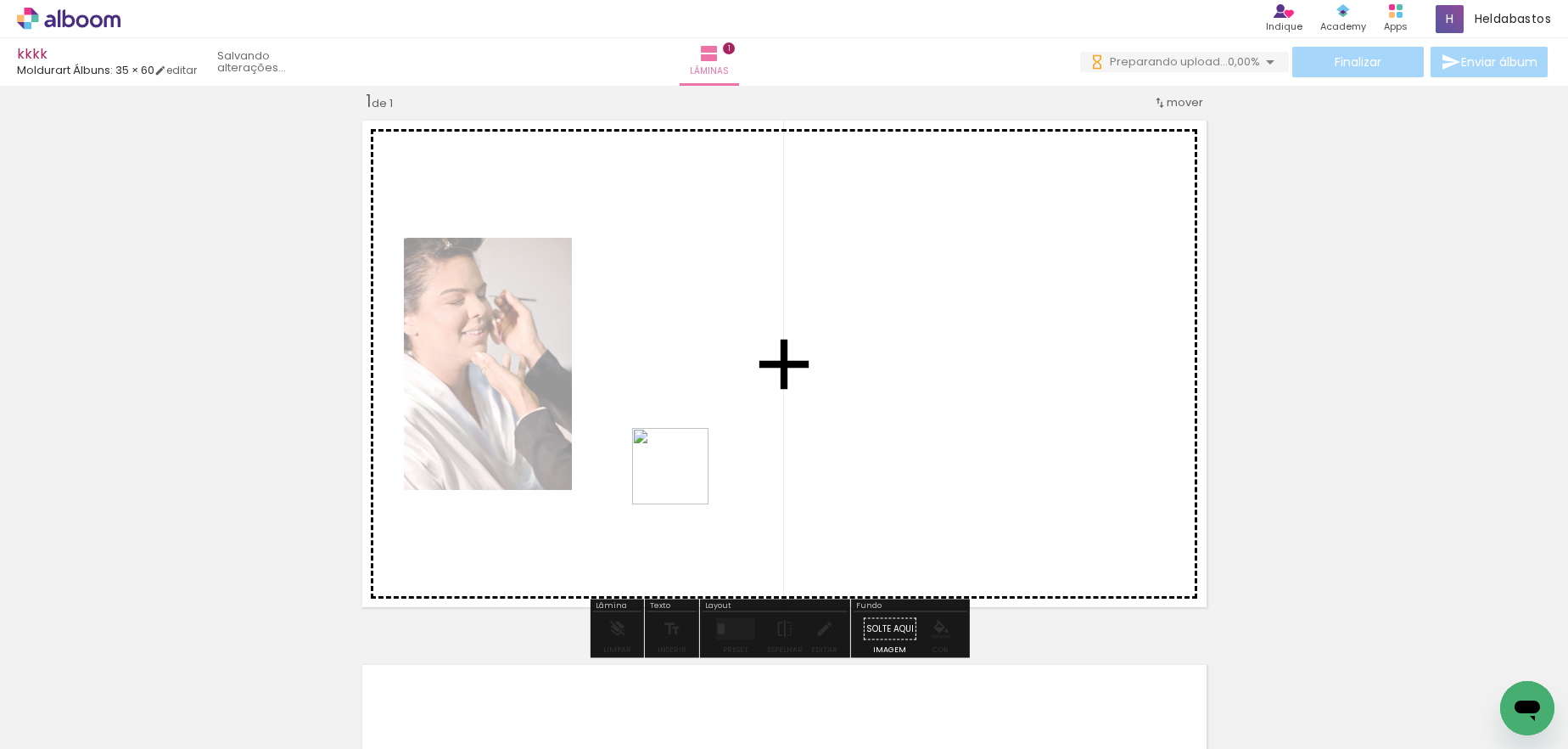
drag, startPoint x: 495, startPoint y: 589, endPoint x: 340, endPoint y: 691, distance: 185.6
click at [683, 475] on quentale-workspace at bounding box center [784, 374] width 1568 height 749
drag, startPoint x: 546, startPoint y: 578, endPoint x: 616, endPoint y: 498, distance: 106.3
click at [616, 498] on quentale-workspace at bounding box center [784, 374] width 1568 height 749
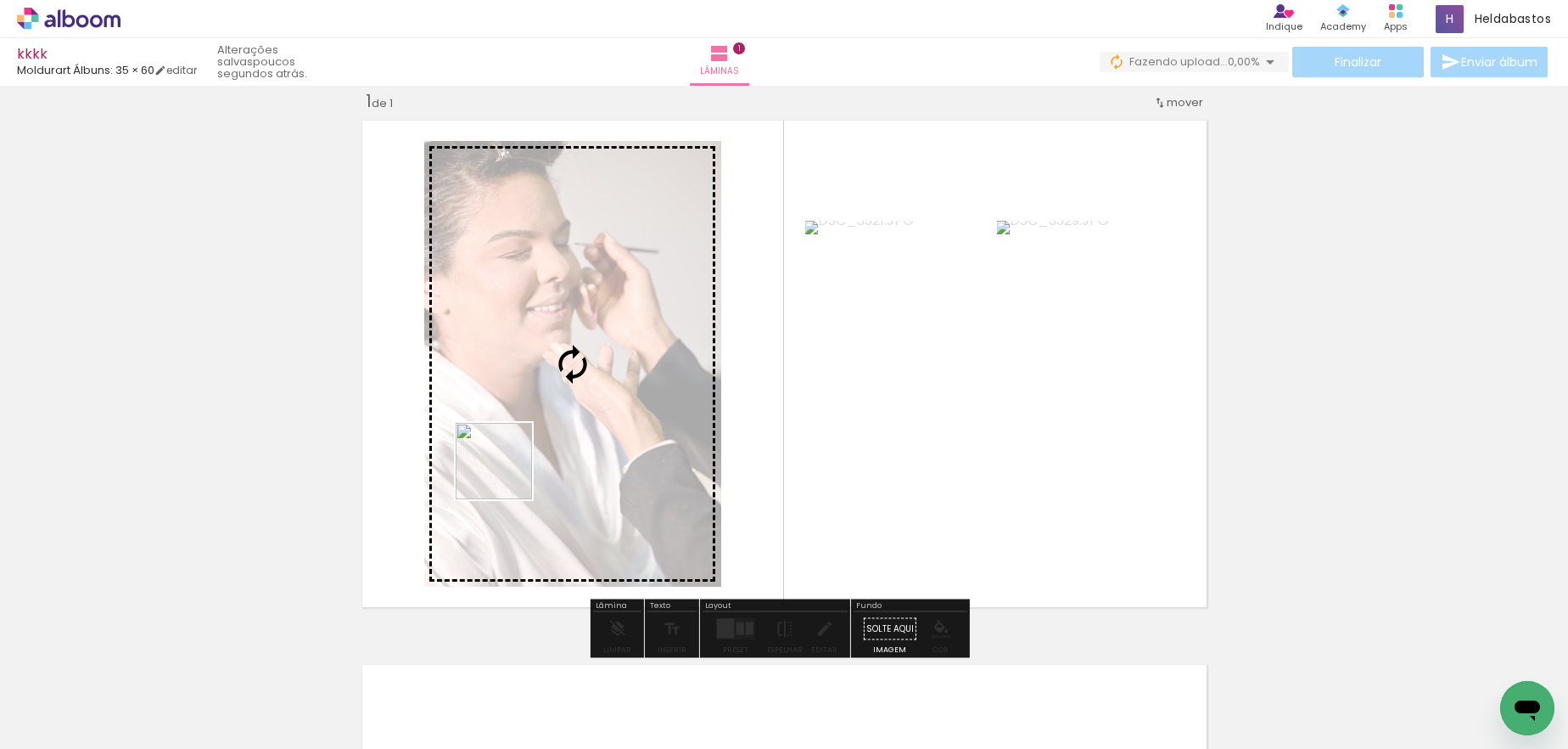
drag, startPoint x: 505, startPoint y: 553, endPoint x: 506, endPoint y: 474, distance: 79.0
click at [506, 474] on quentale-workspace at bounding box center [784, 374] width 1568 height 749
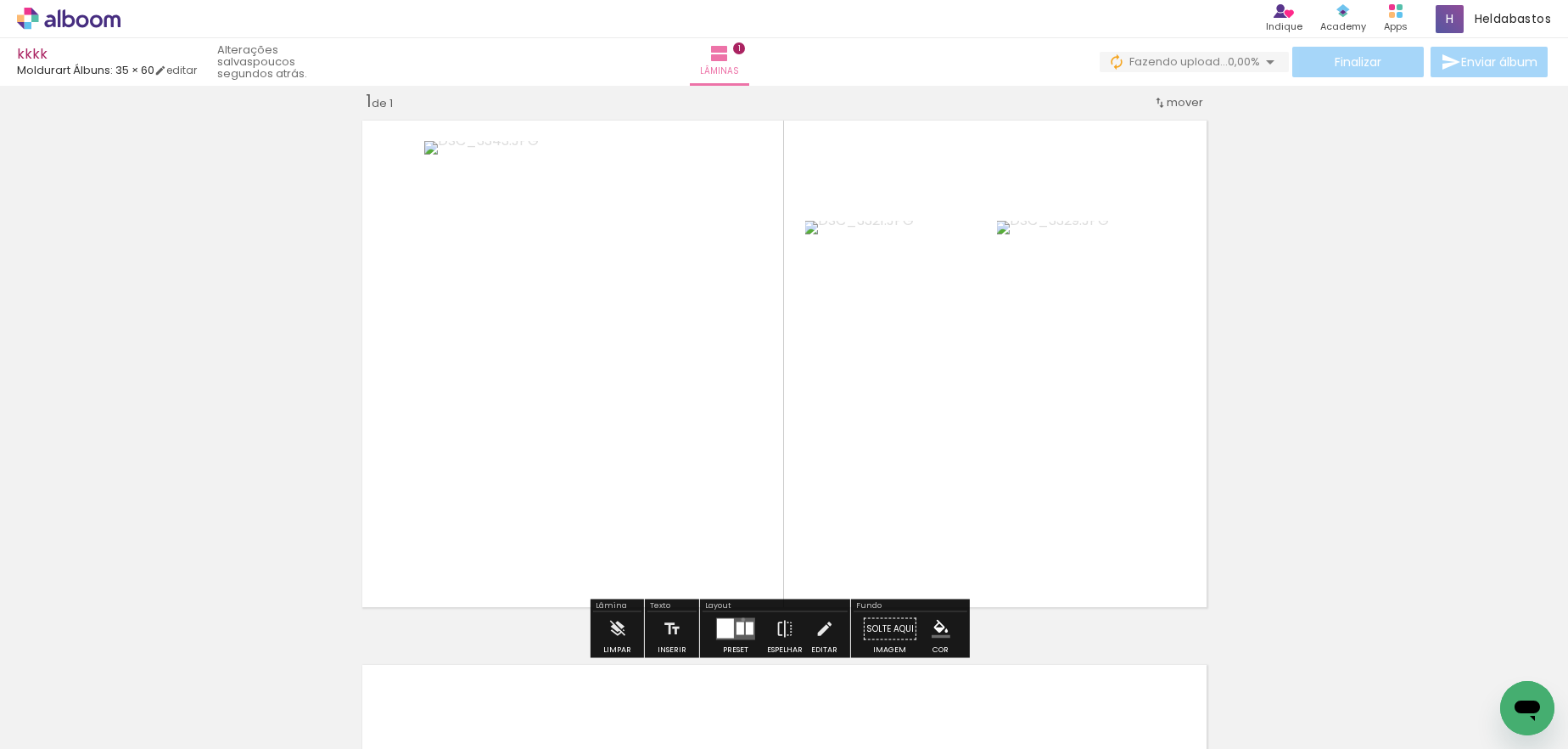
click at [739, 619] on quentale-layouter at bounding box center [735, 628] width 39 height 22
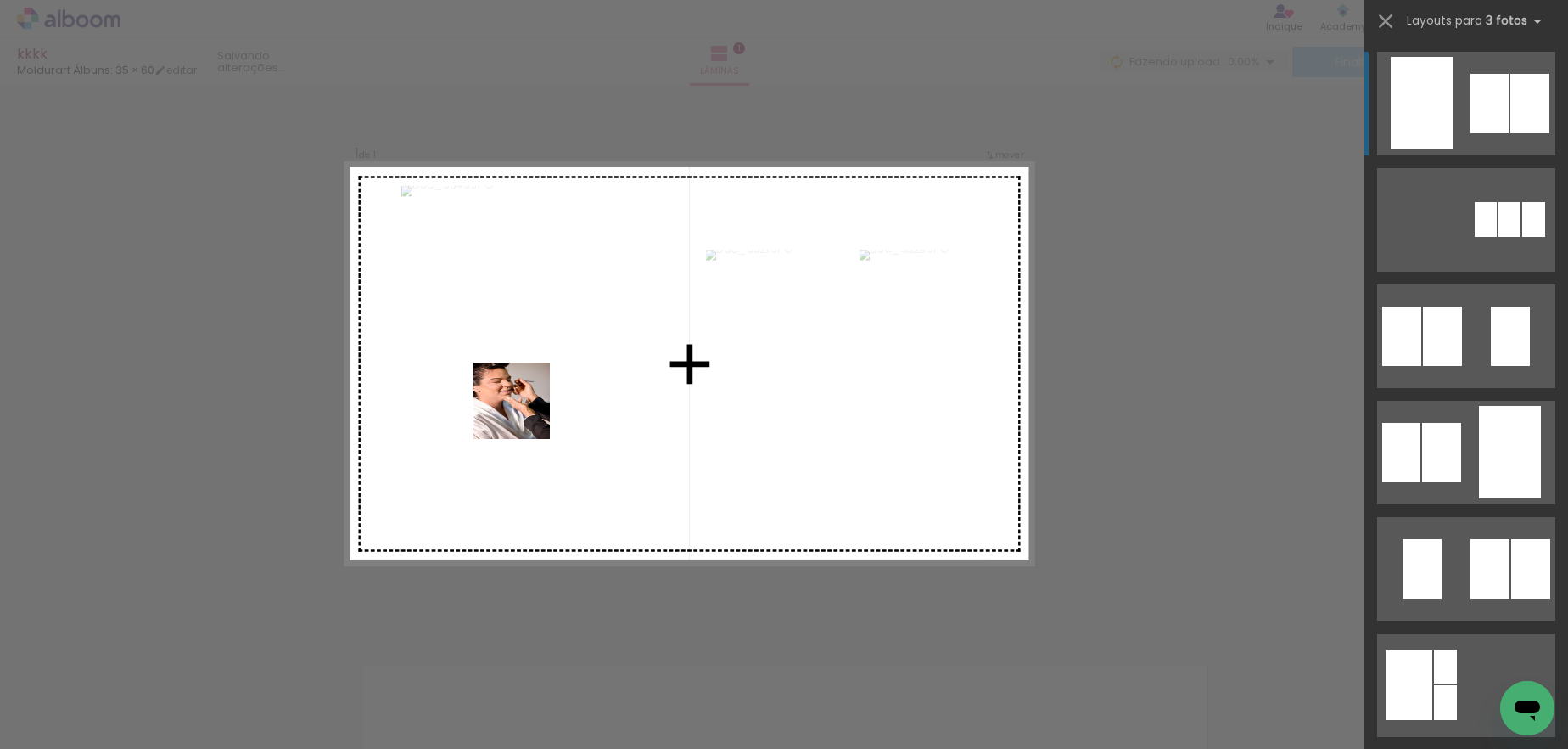
drag, startPoint x: 204, startPoint y: 643, endPoint x: 525, endPoint y: 414, distance: 394.3
click at [525, 414] on quentale-workspace at bounding box center [784, 374] width 1568 height 749
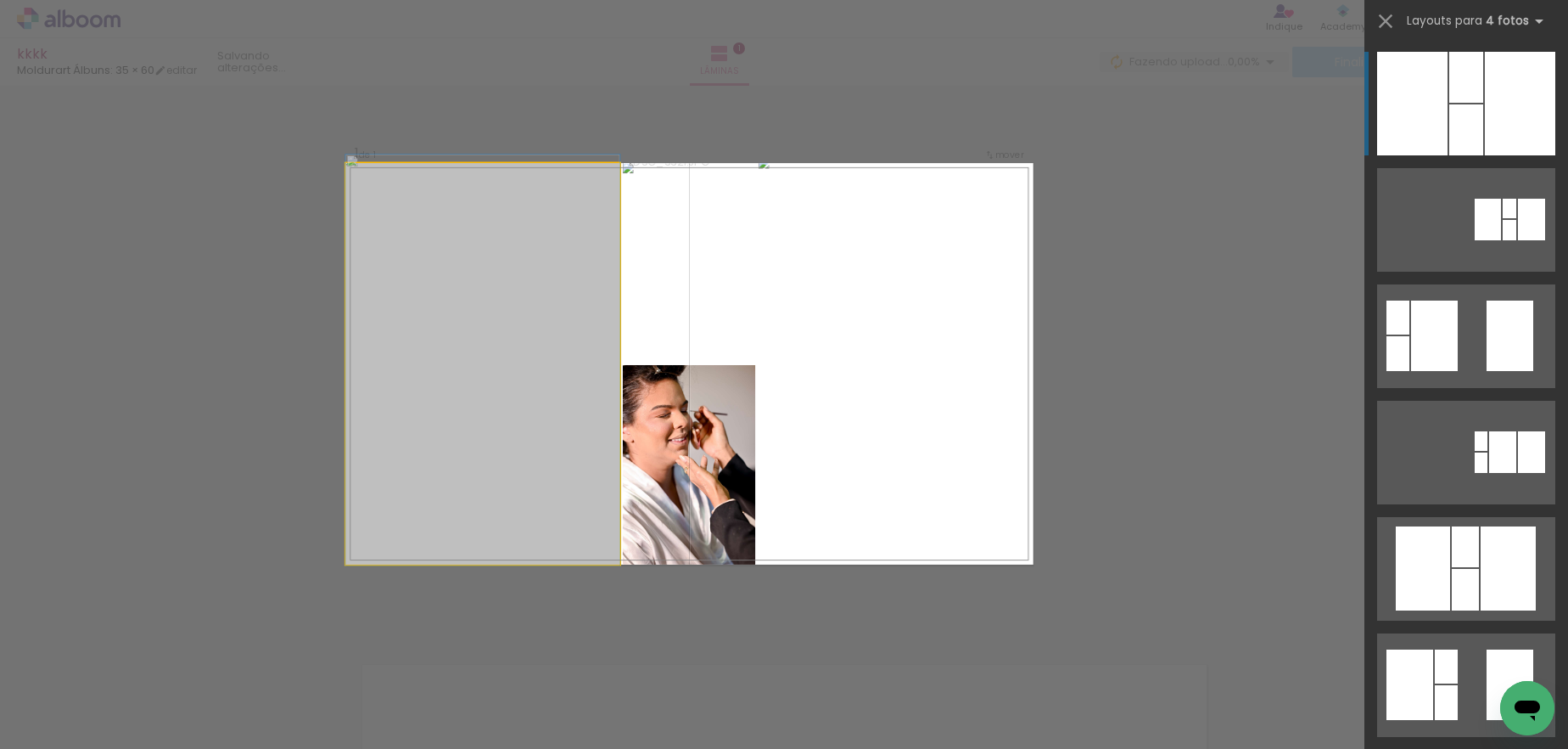
drag, startPoint x: 439, startPoint y: 382, endPoint x: 442, endPoint y: 360, distance: 22.2
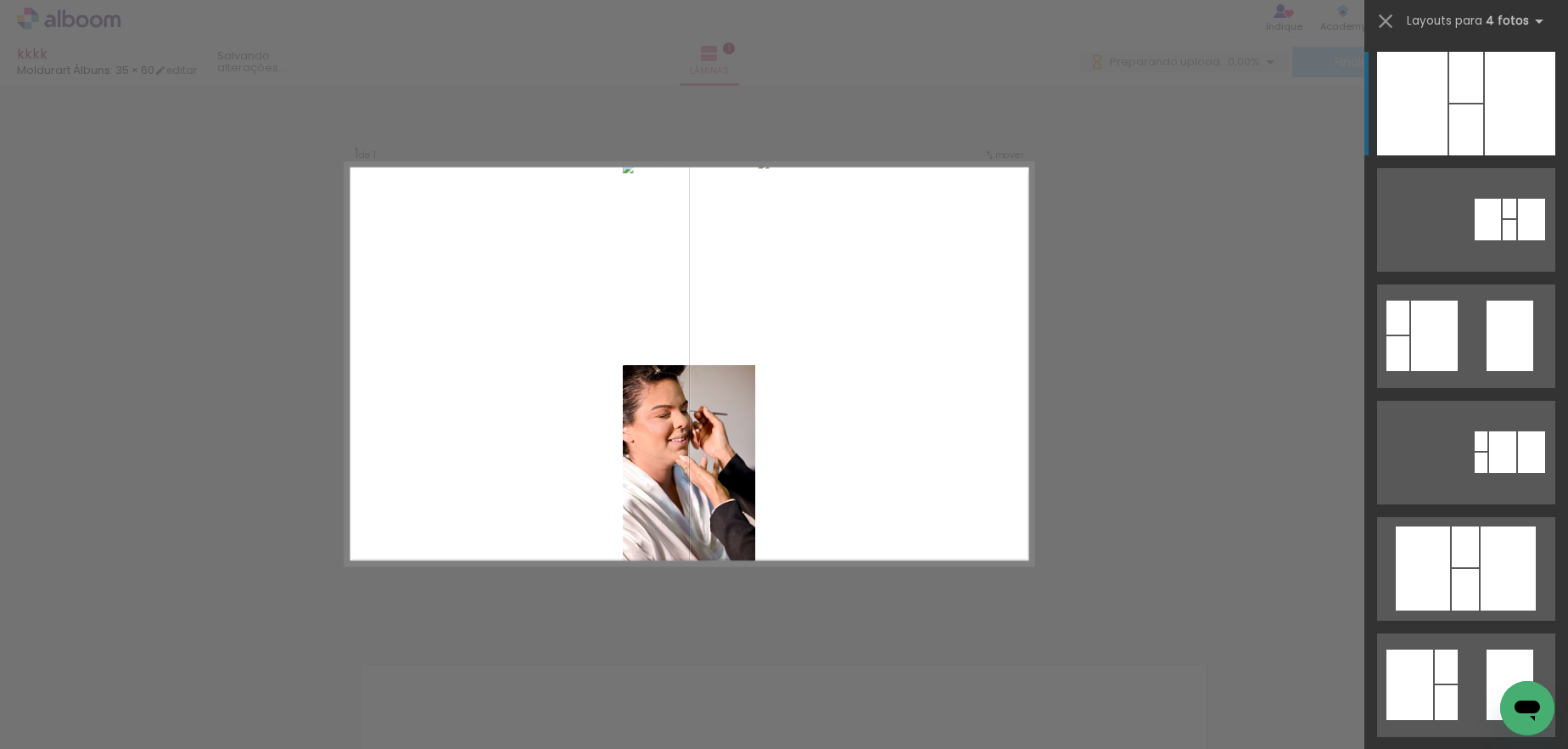
click at [1263, 410] on div "Confirmar Cancelar" at bounding box center [784, 627] width 1568 height 1129
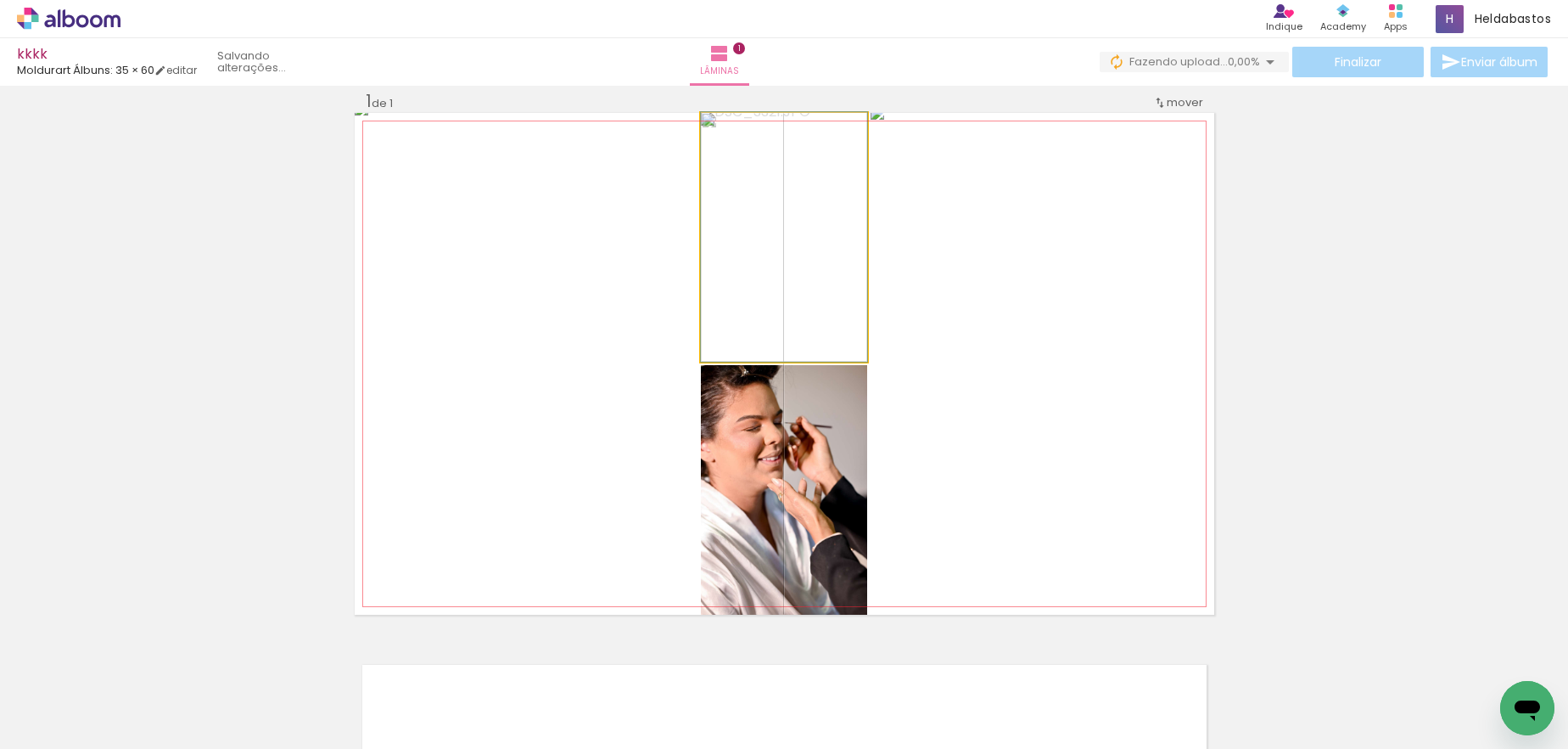
click at [741, 134] on div at bounding box center [741, 130] width 27 height 27
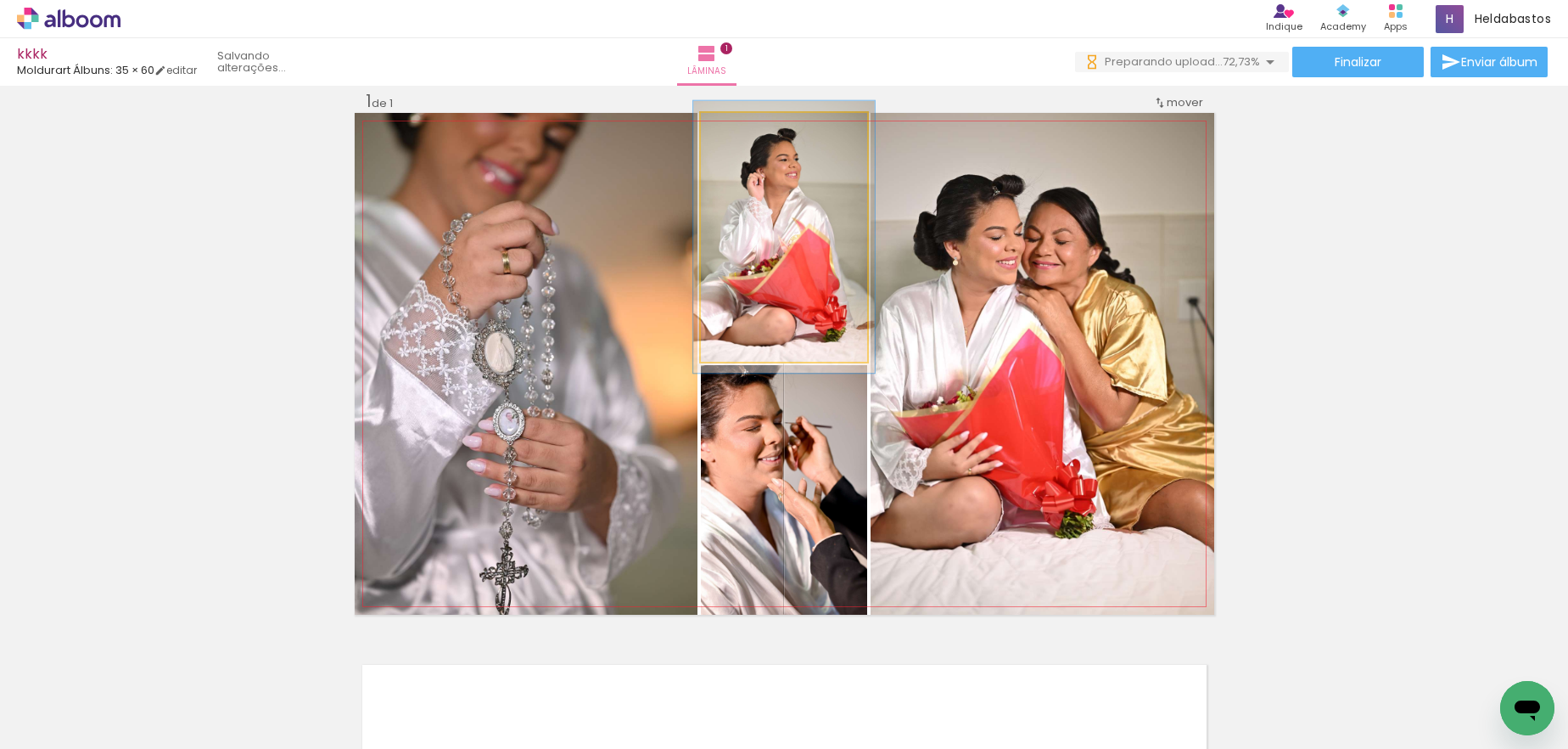
click at [744, 134] on div at bounding box center [746, 130] width 27 height 27
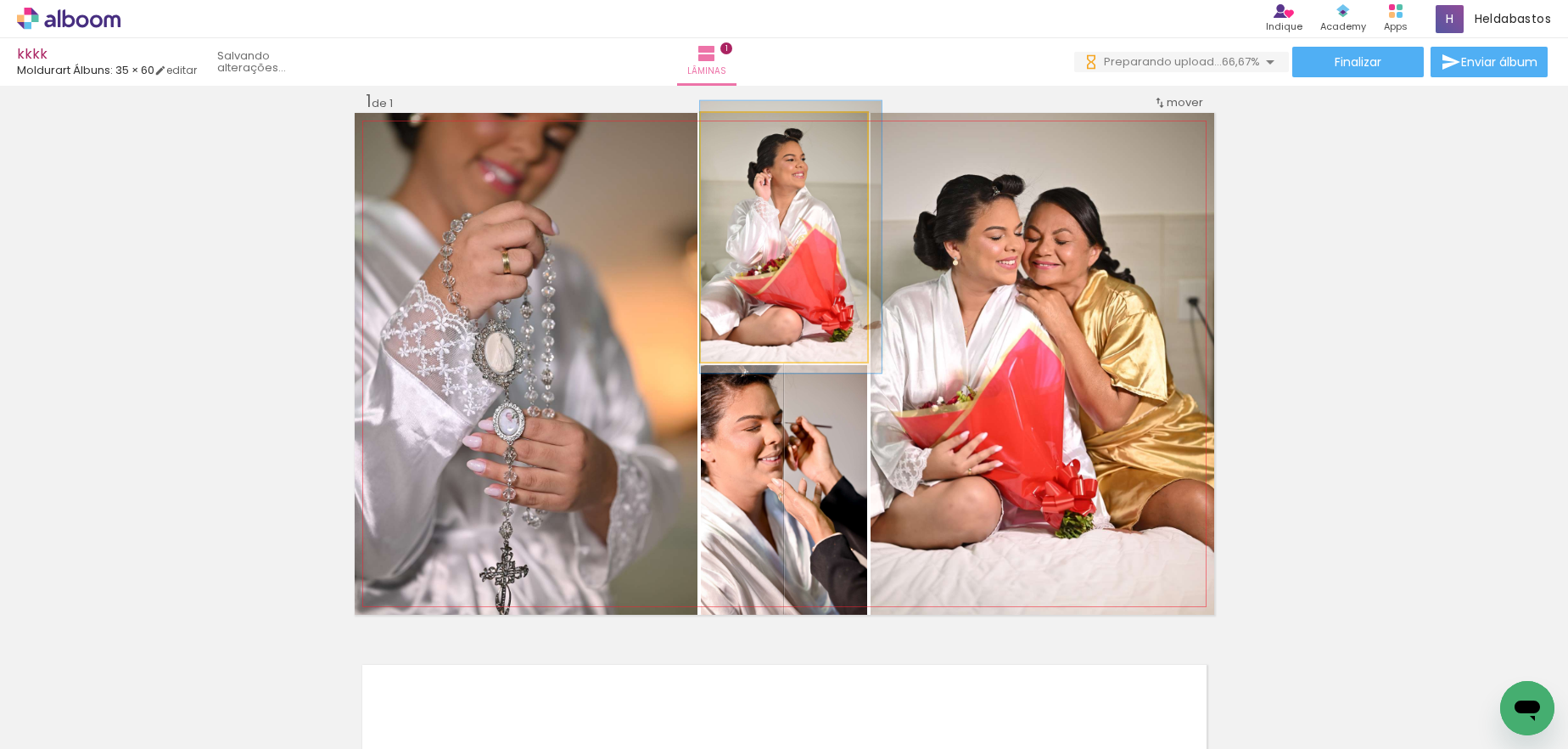
drag, startPoint x: 751, startPoint y: 194, endPoint x: 764, endPoint y: 194, distance: 13.0
click at [744, 131] on div at bounding box center [747, 131] width 15 height 15
drag, startPoint x: 751, startPoint y: 207, endPoint x: 765, endPoint y: 208, distance: 14.0
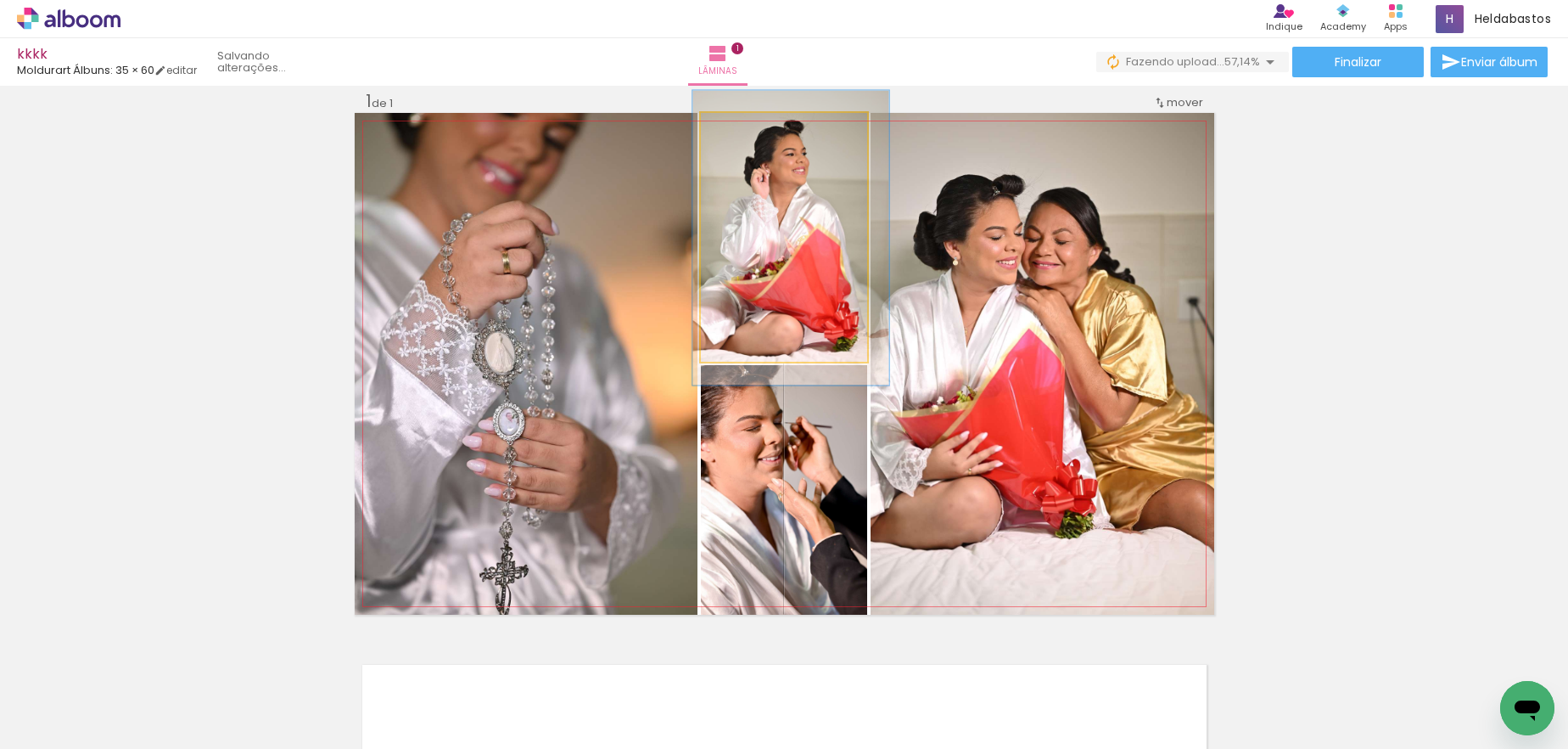
drag, startPoint x: 741, startPoint y: 132, endPoint x: 748, endPoint y: 207, distance: 75.3
type paper-slider "119"
click at [748, 136] on div at bounding box center [752, 131] width 15 height 15
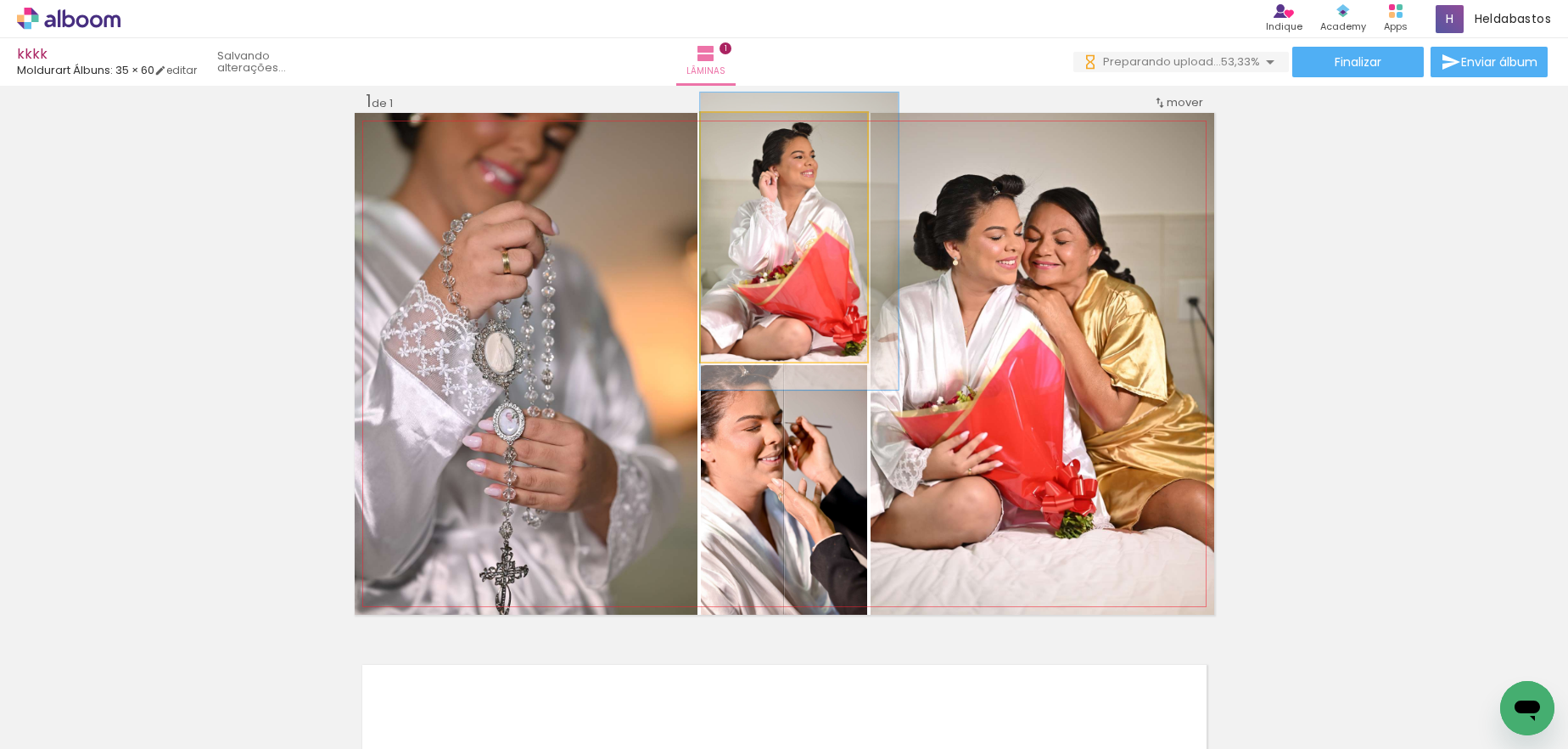
drag, startPoint x: 748, startPoint y: 240, endPoint x: 766, endPoint y: 243, distance: 18.2
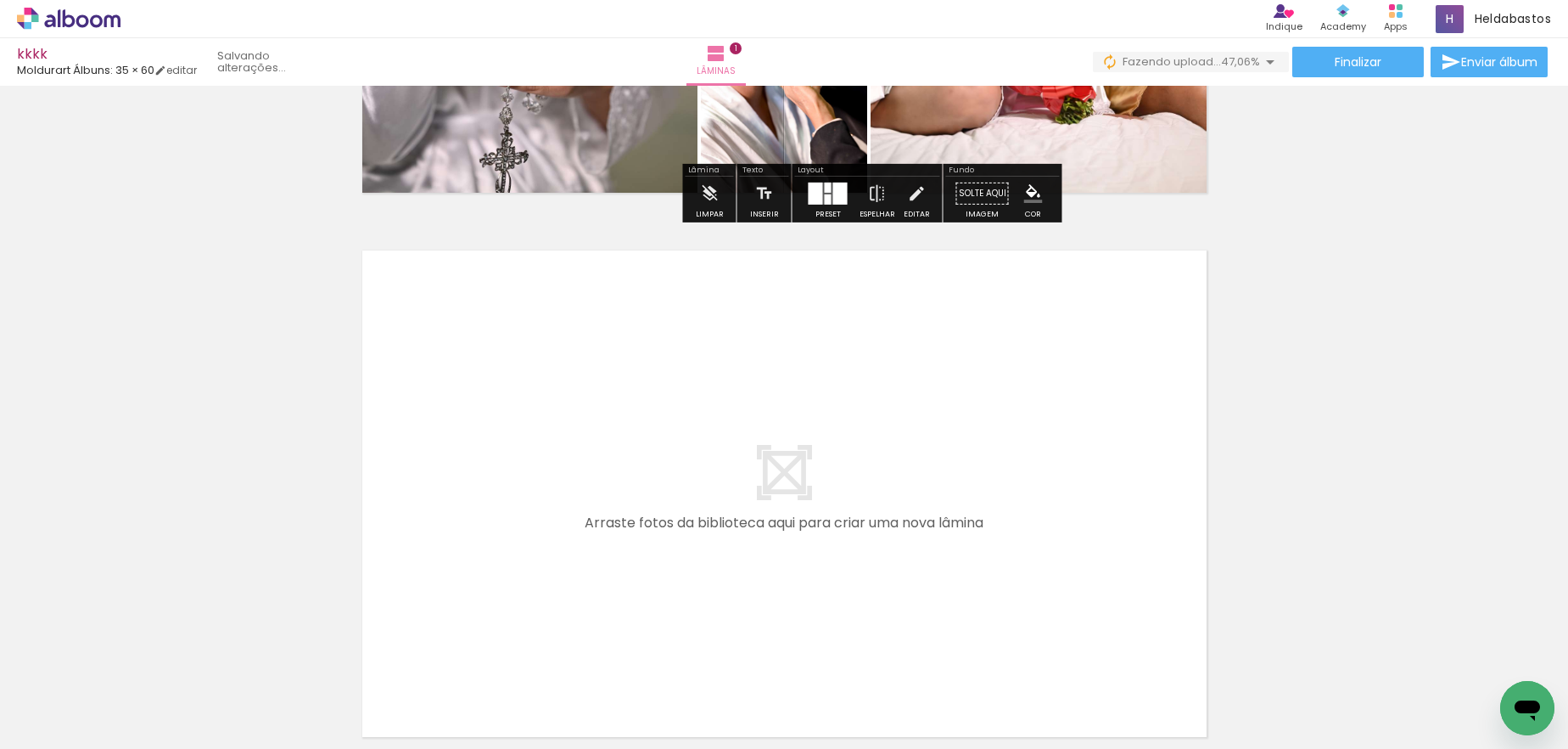
scroll to position [532, 0]
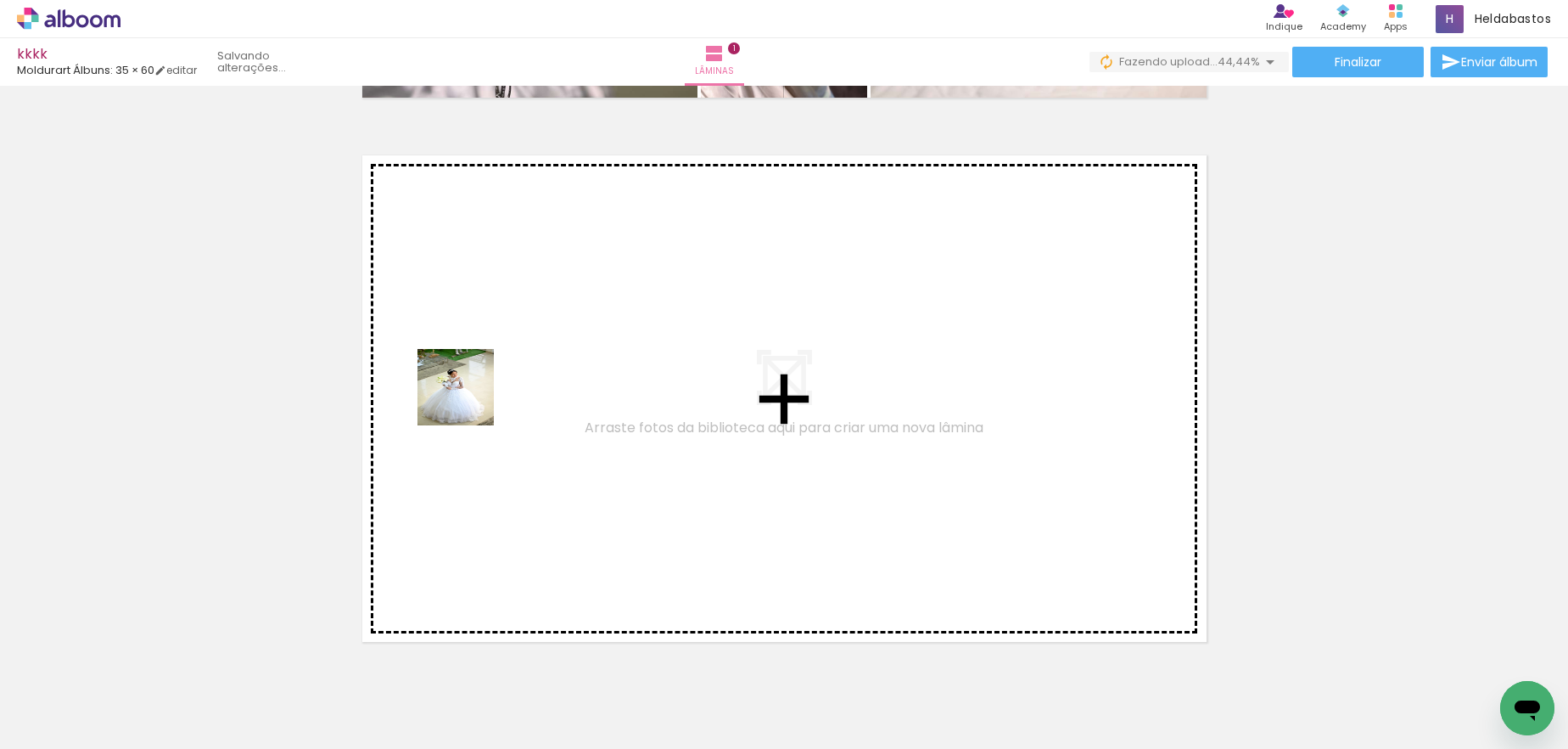
drag, startPoint x: 522, startPoint y: 579, endPoint x: 468, endPoint y: 400, distance: 187.0
click at [468, 400] on quentale-workspace at bounding box center [784, 374] width 1568 height 749
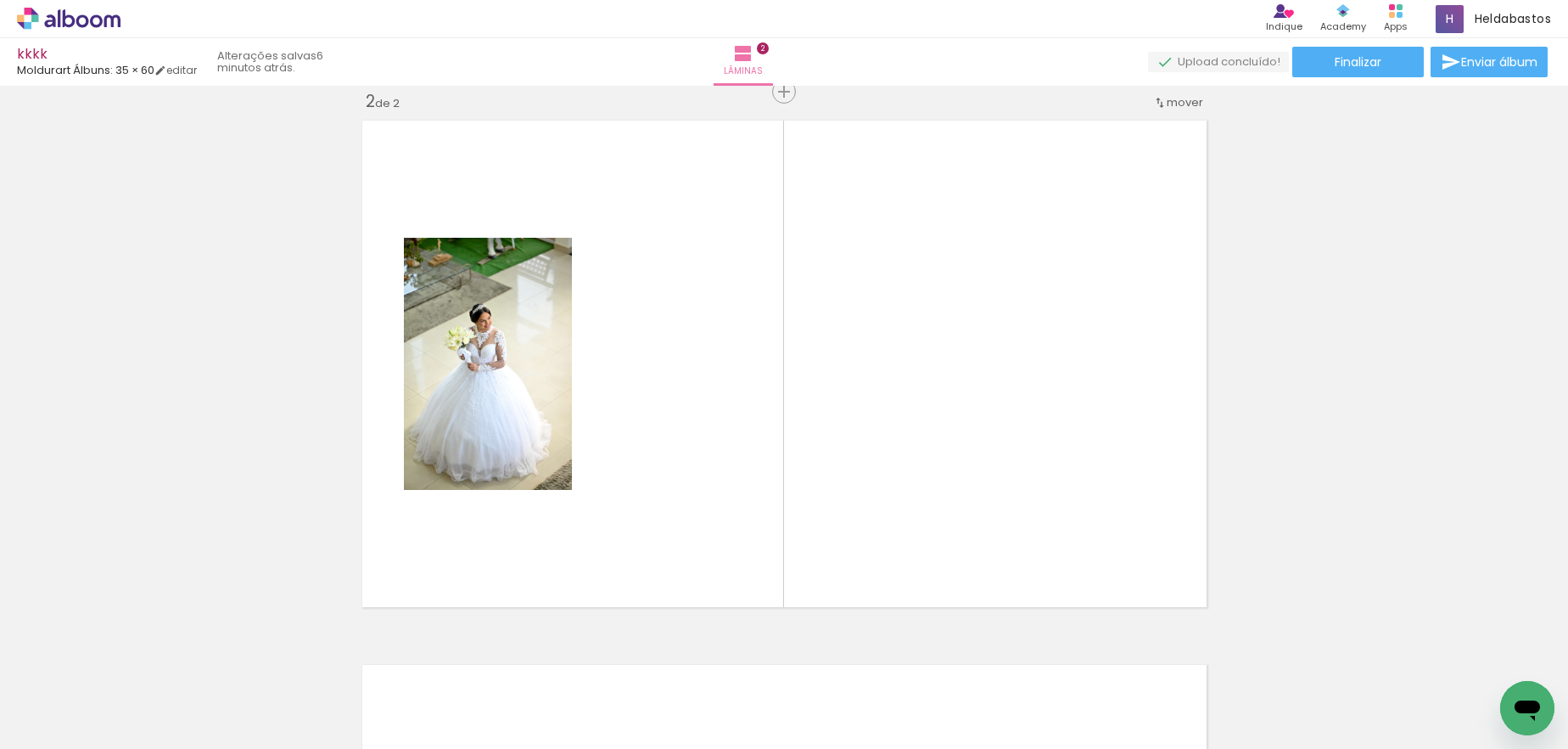
scroll to position [0, 2946]
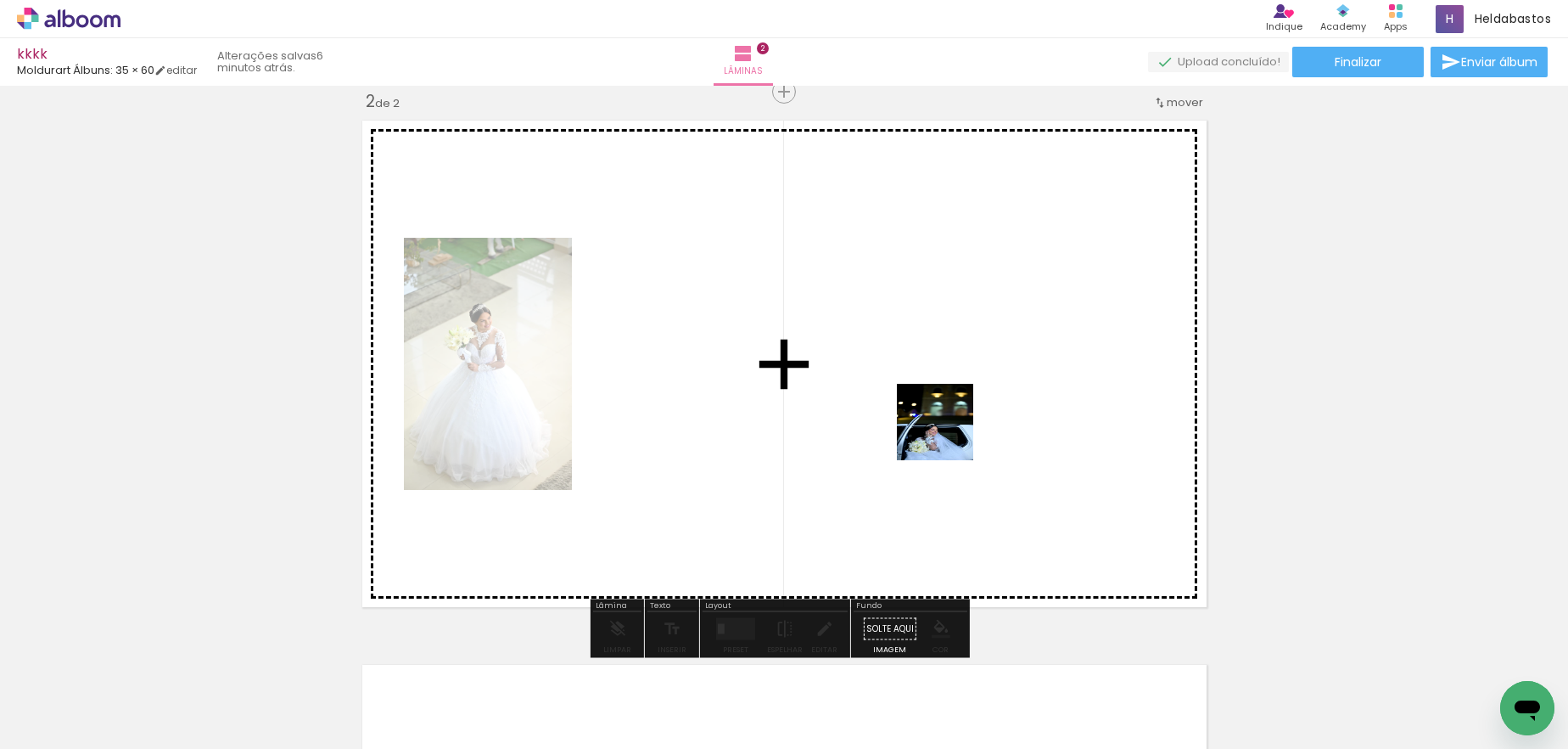
drag, startPoint x: 743, startPoint y: 707, endPoint x: 963, endPoint y: 409, distance: 370.4
click at [963, 409] on quentale-workspace at bounding box center [784, 374] width 1568 height 749
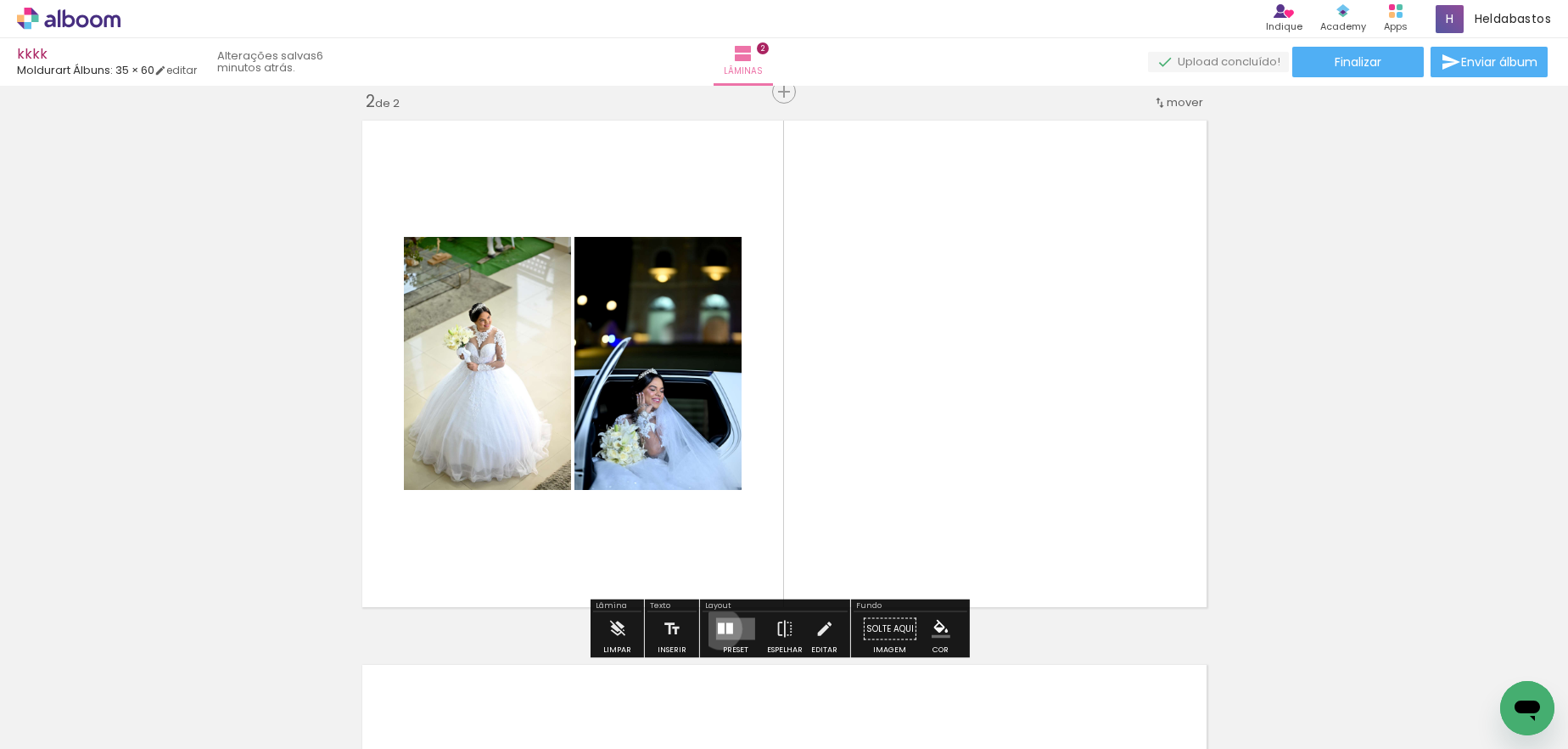
click at [718, 628] on div at bounding box center [721, 629] width 7 height 11
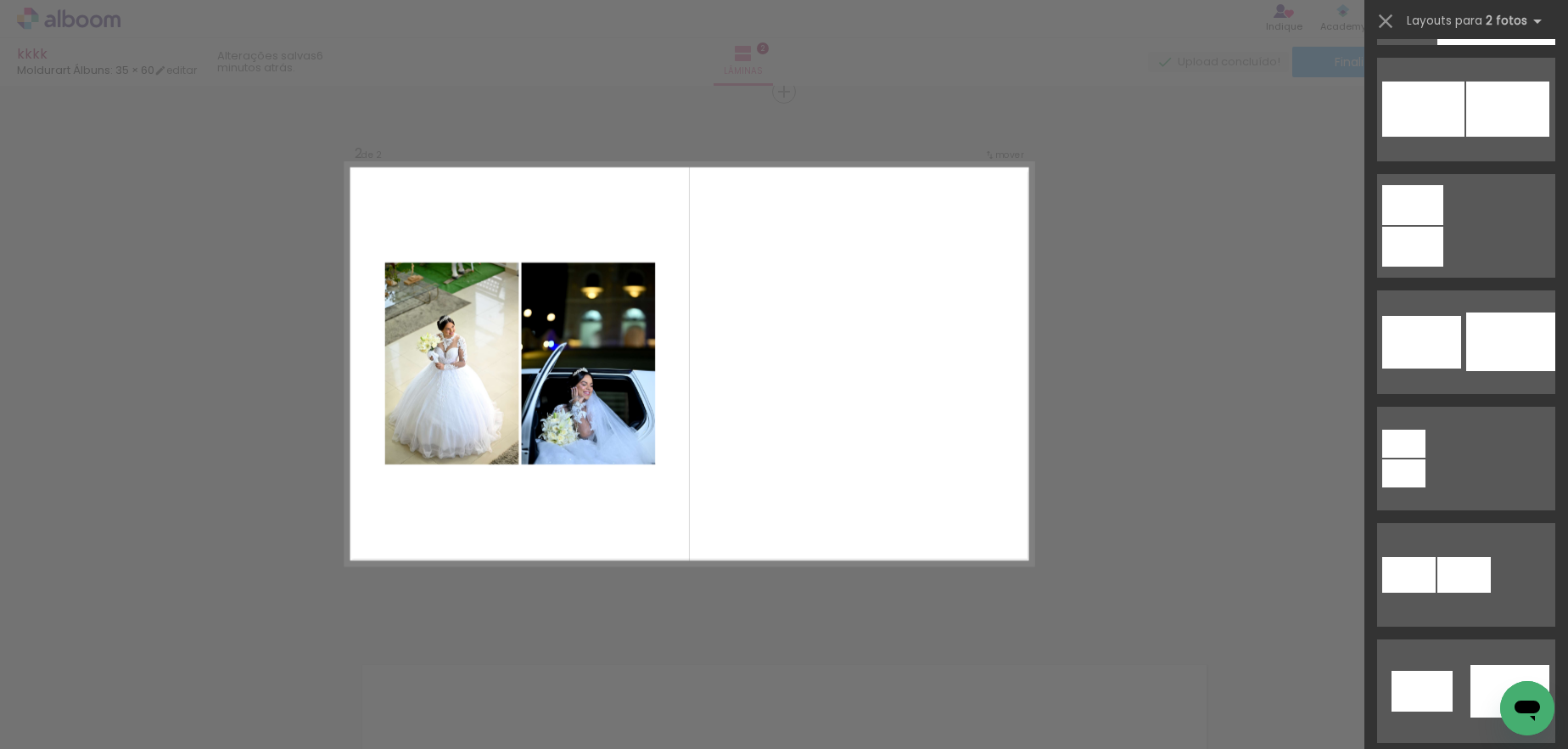
scroll to position [8463, 0]
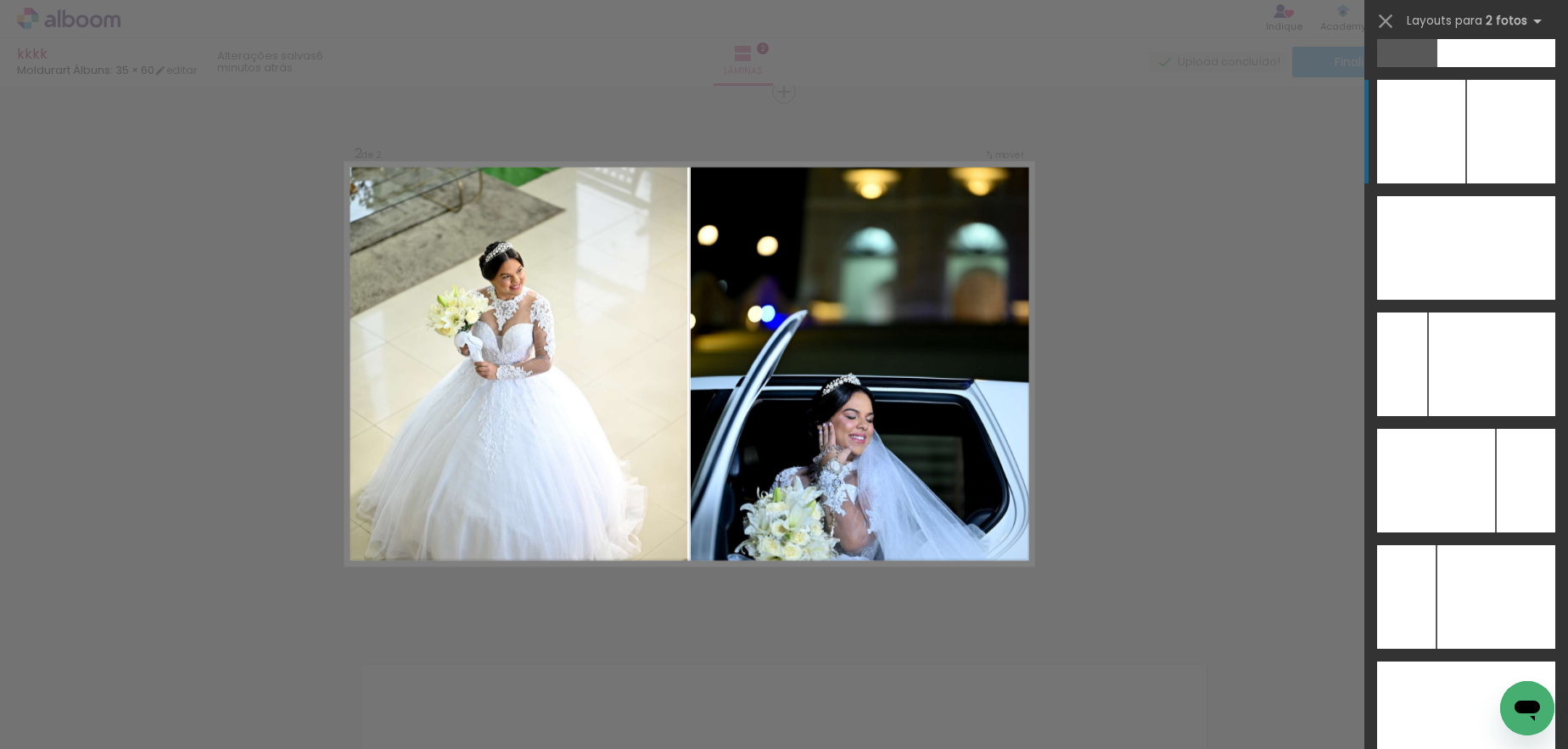
click at [1524, 130] on div at bounding box center [1512, 131] width 88 height 103
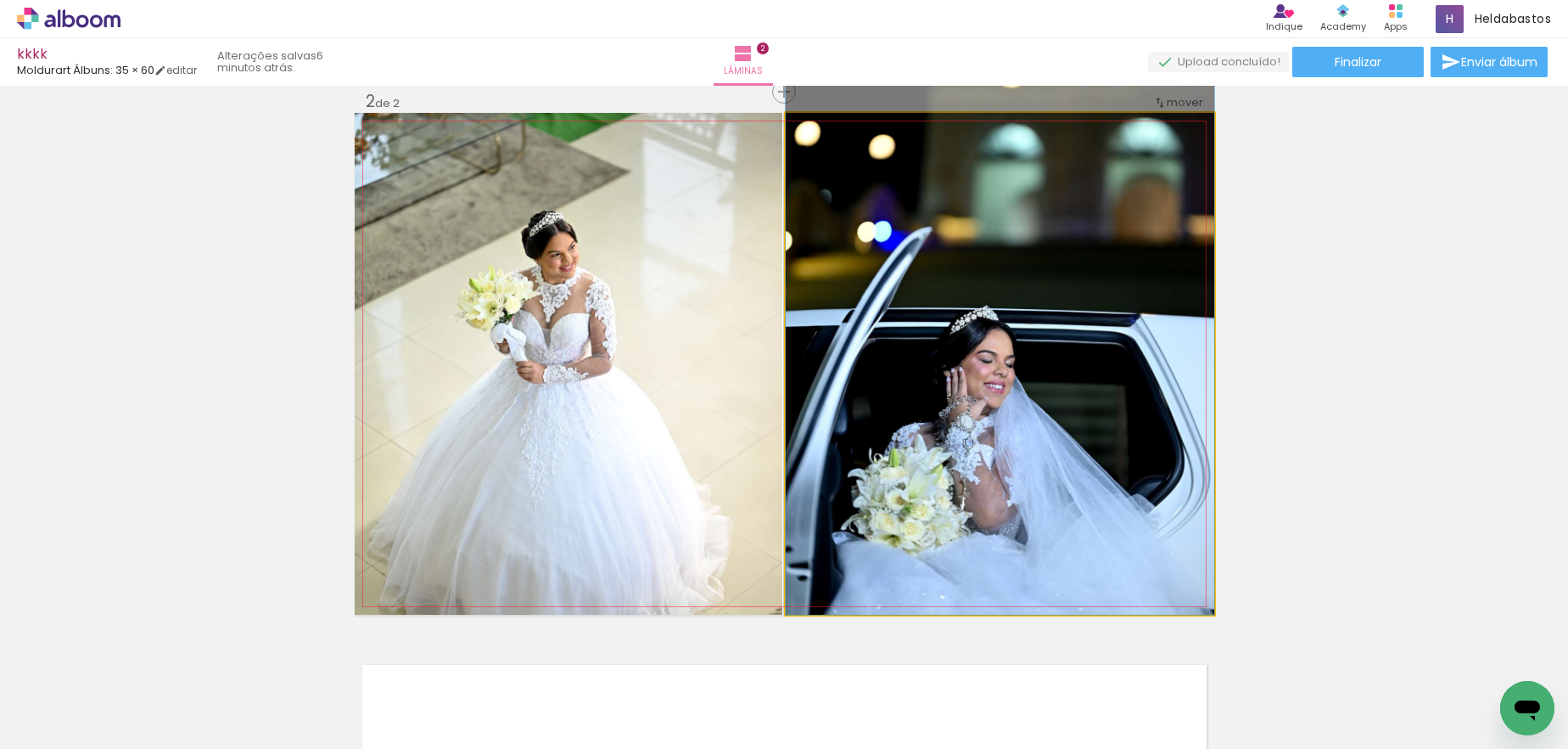
drag, startPoint x: 971, startPoint y: 446, endPoint x: 985, endPoint y: 374, distance: 73.3
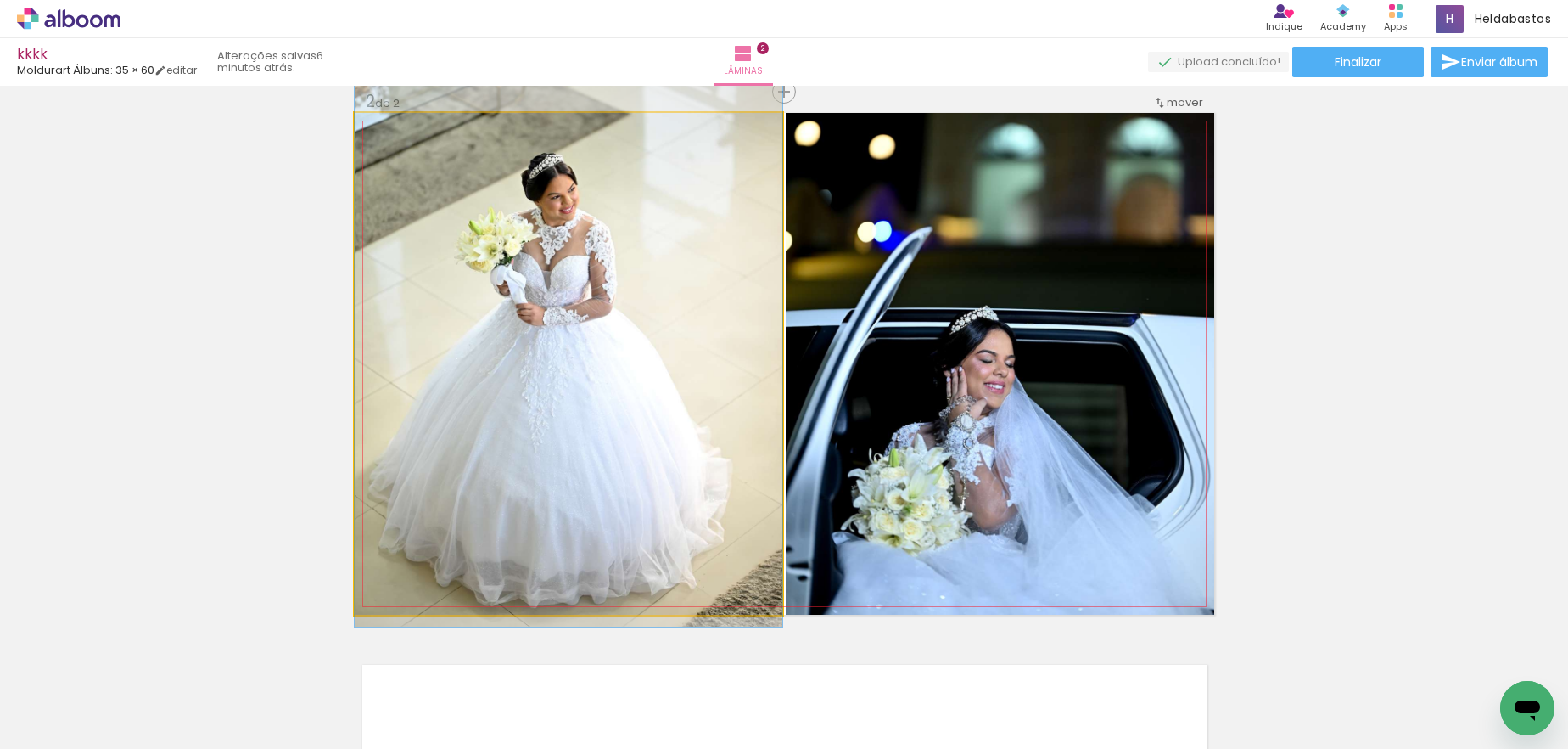
drag, startPoint x: 614, startPoint y: 457, endPoint x: 621, endPoint y: 399, distance: 58.4
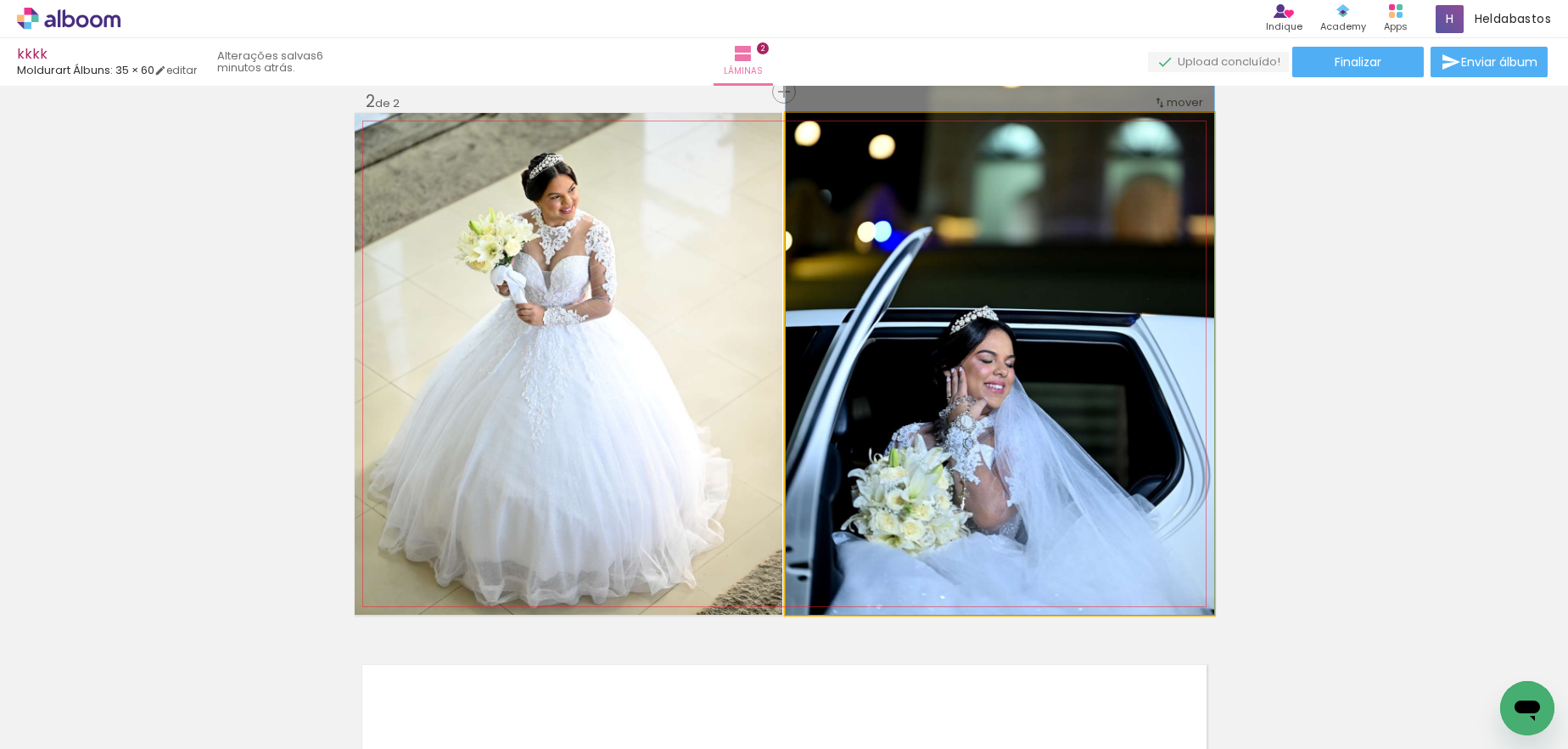
drag, startPoint x: 994, startPoint y: 483, endPoint x: 994, endPoint y: 431, distance: 52.0
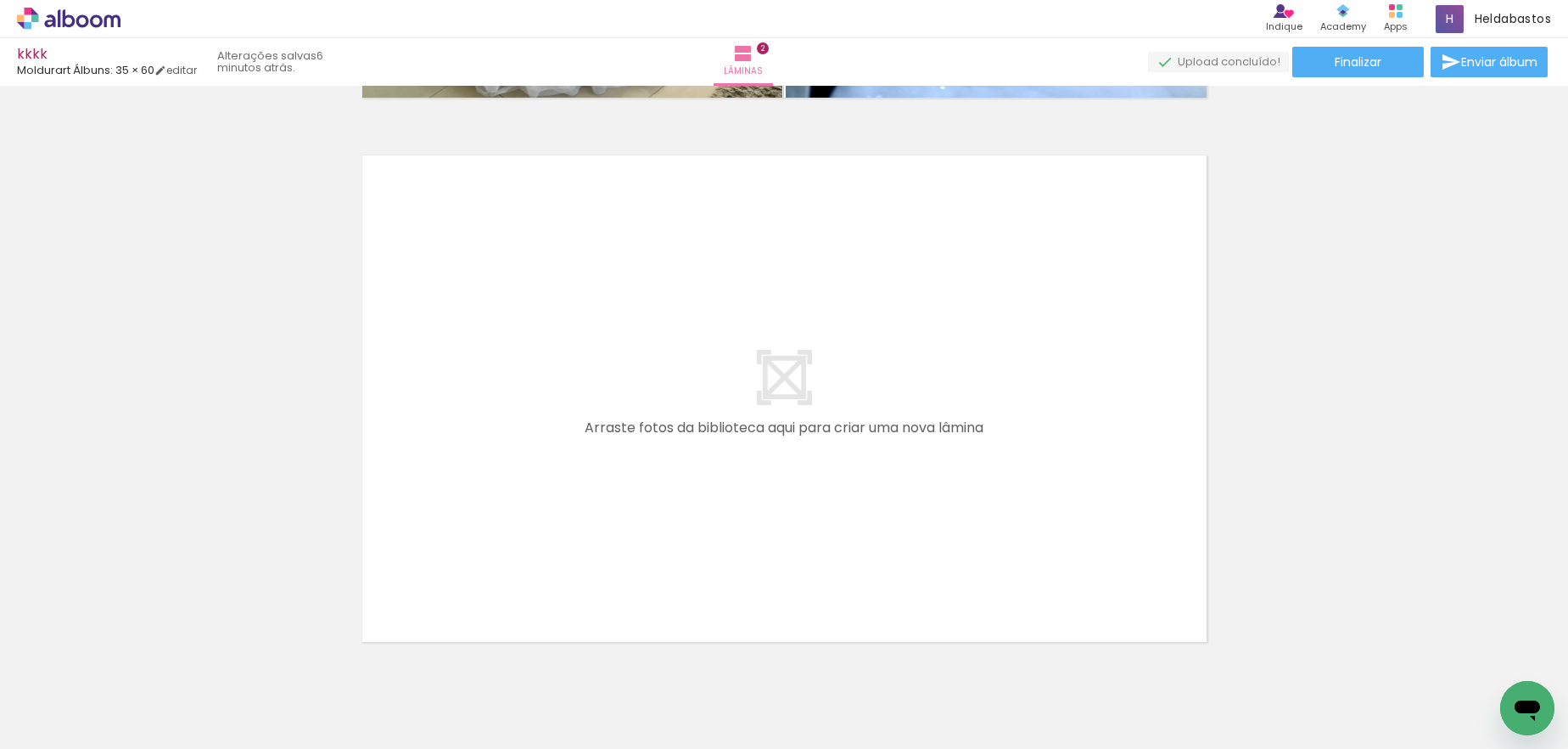
scroll to position [0, 118]
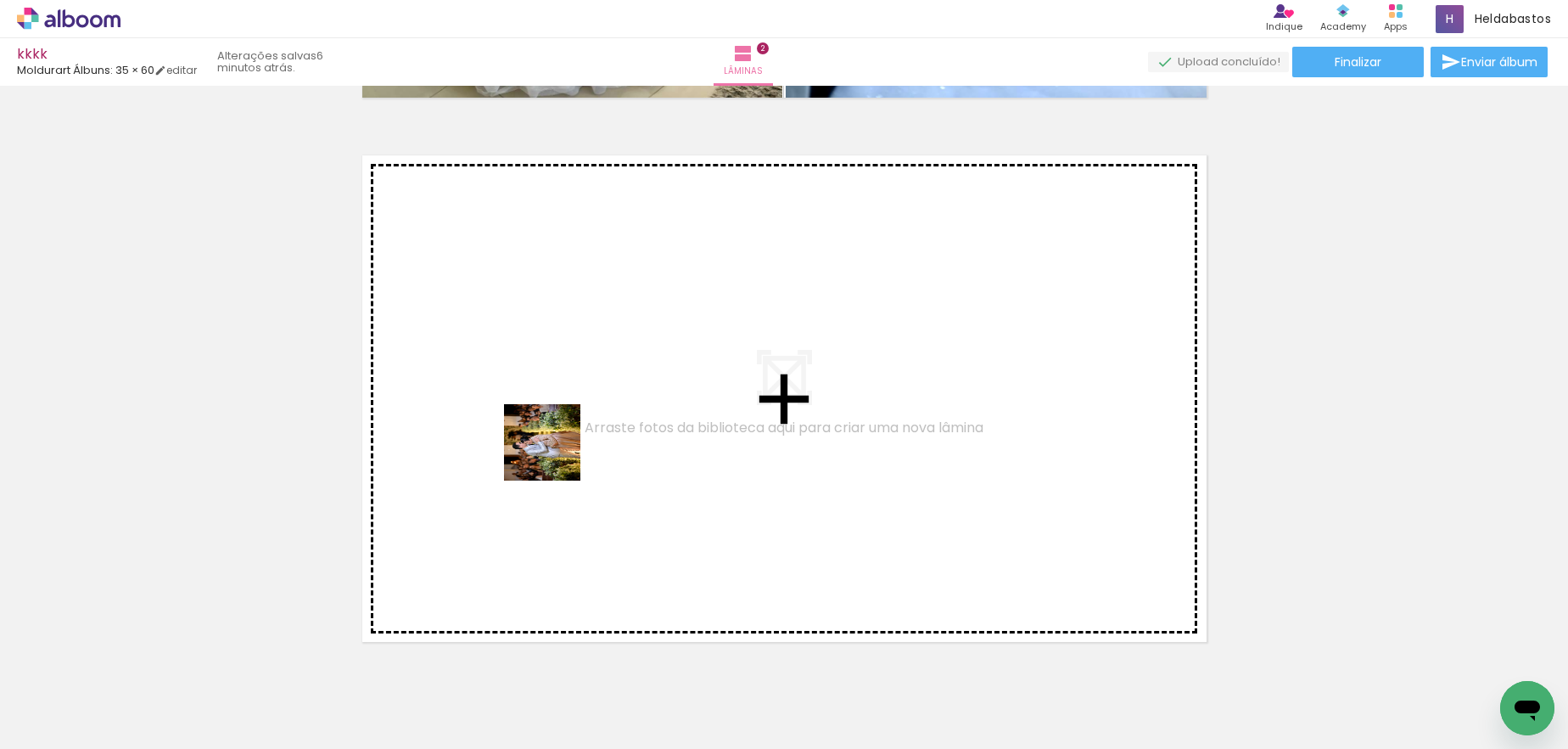
drag, startPoint x: 531, startPoint y: 703, endPoint x: 555, endPoint y: 453, distance: 251.1
click at [555, 453] on quentale-workspace at bounding box center [784, 374] width 1568 height 749
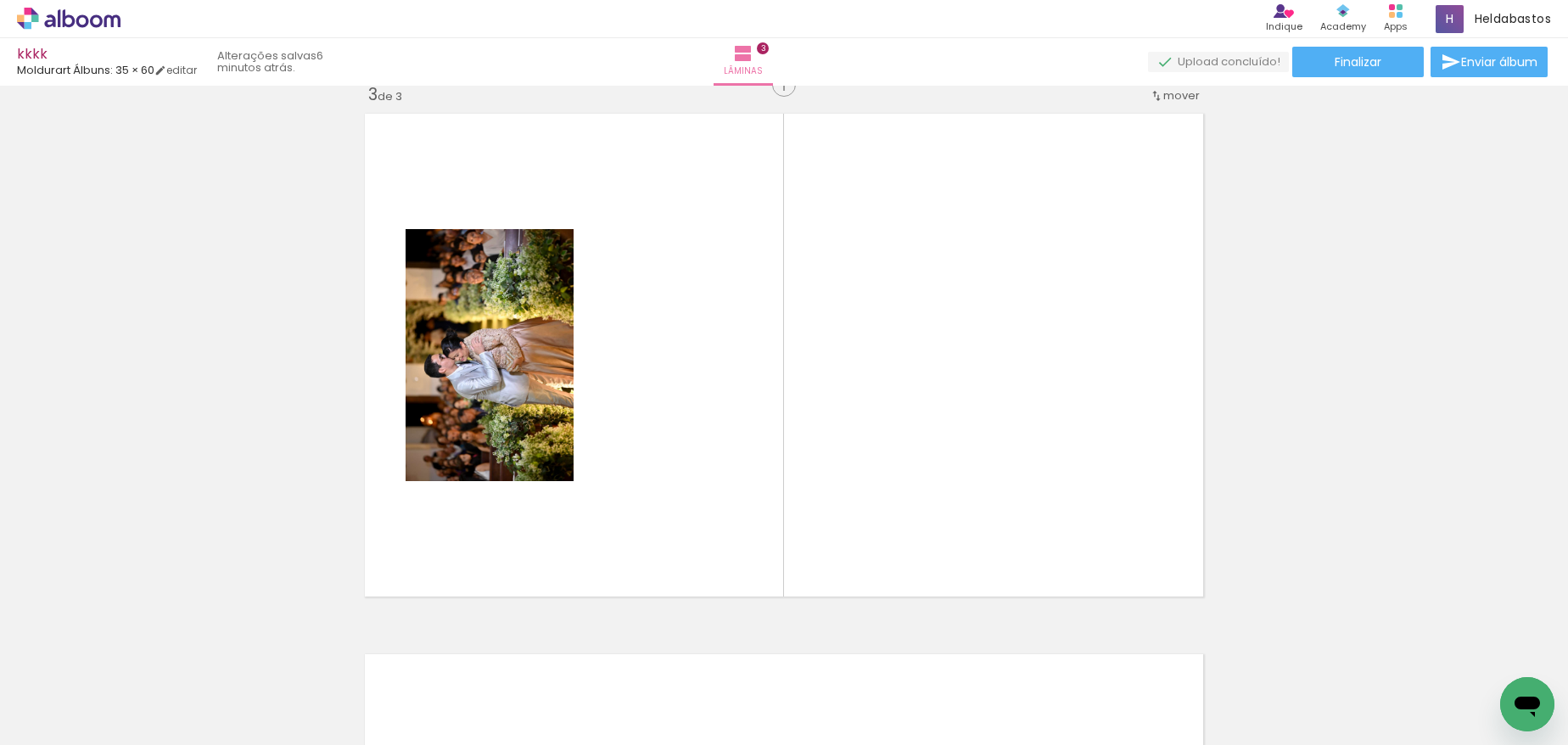
scroll to position [0, 6179]
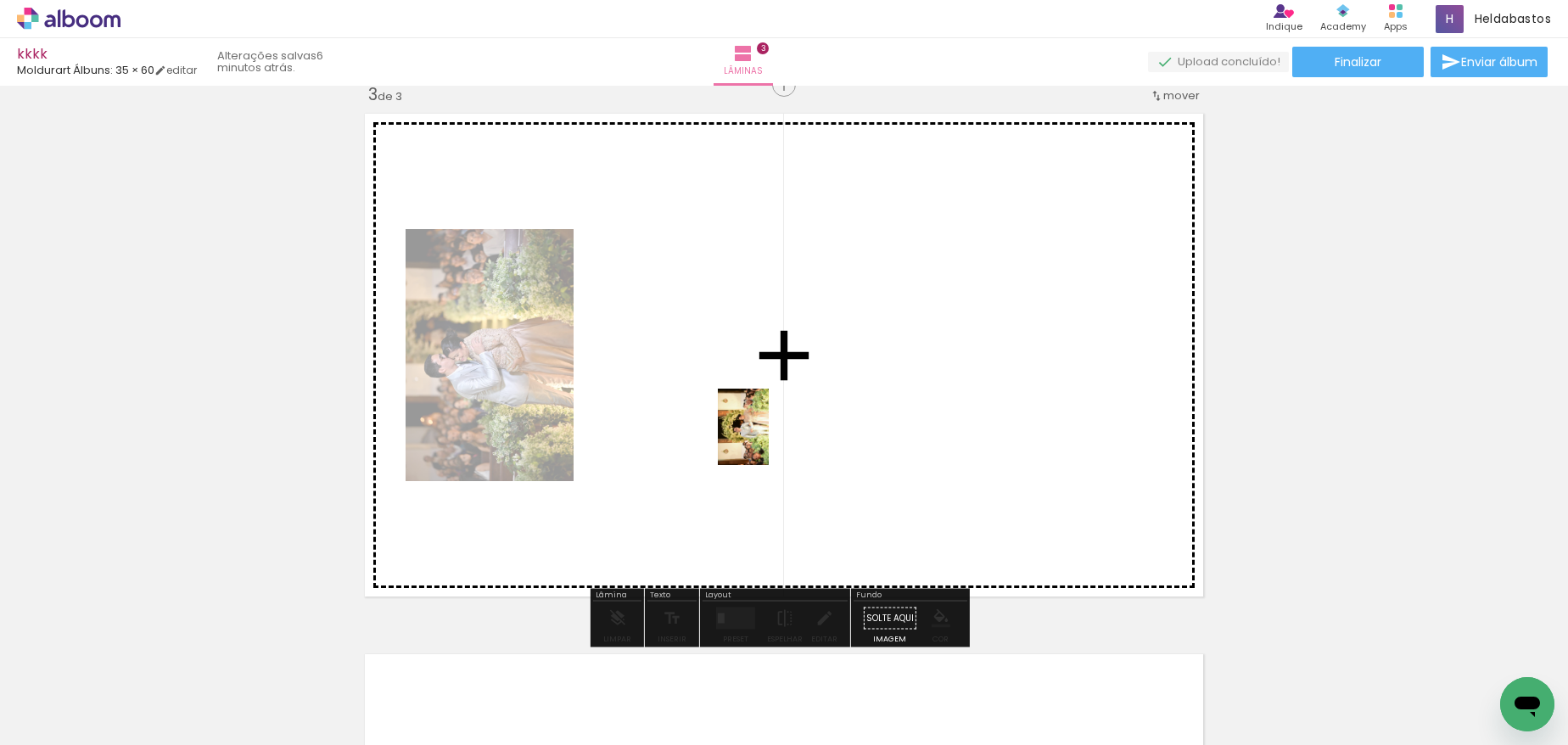
drag, startPoint x: 177, startPoint y: 681, endPoint x: 769, endPoint y: 440, distance: 639.2
click at [769, 440] on quentale-workspace at bounding box center [784, 372] width 1568 height 745
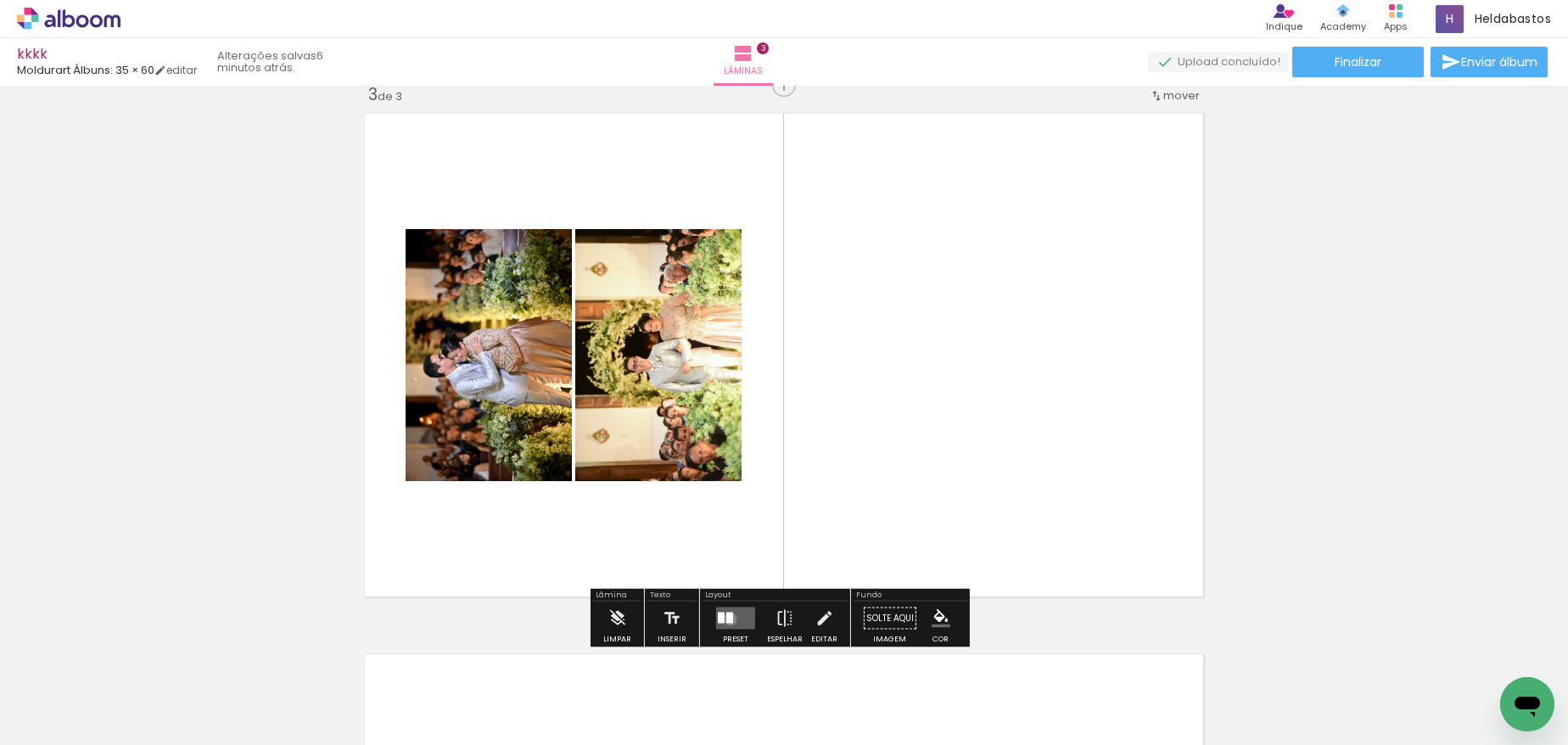
click at [727, 619] on div at bounding box center [729, 619] width 7 height 11
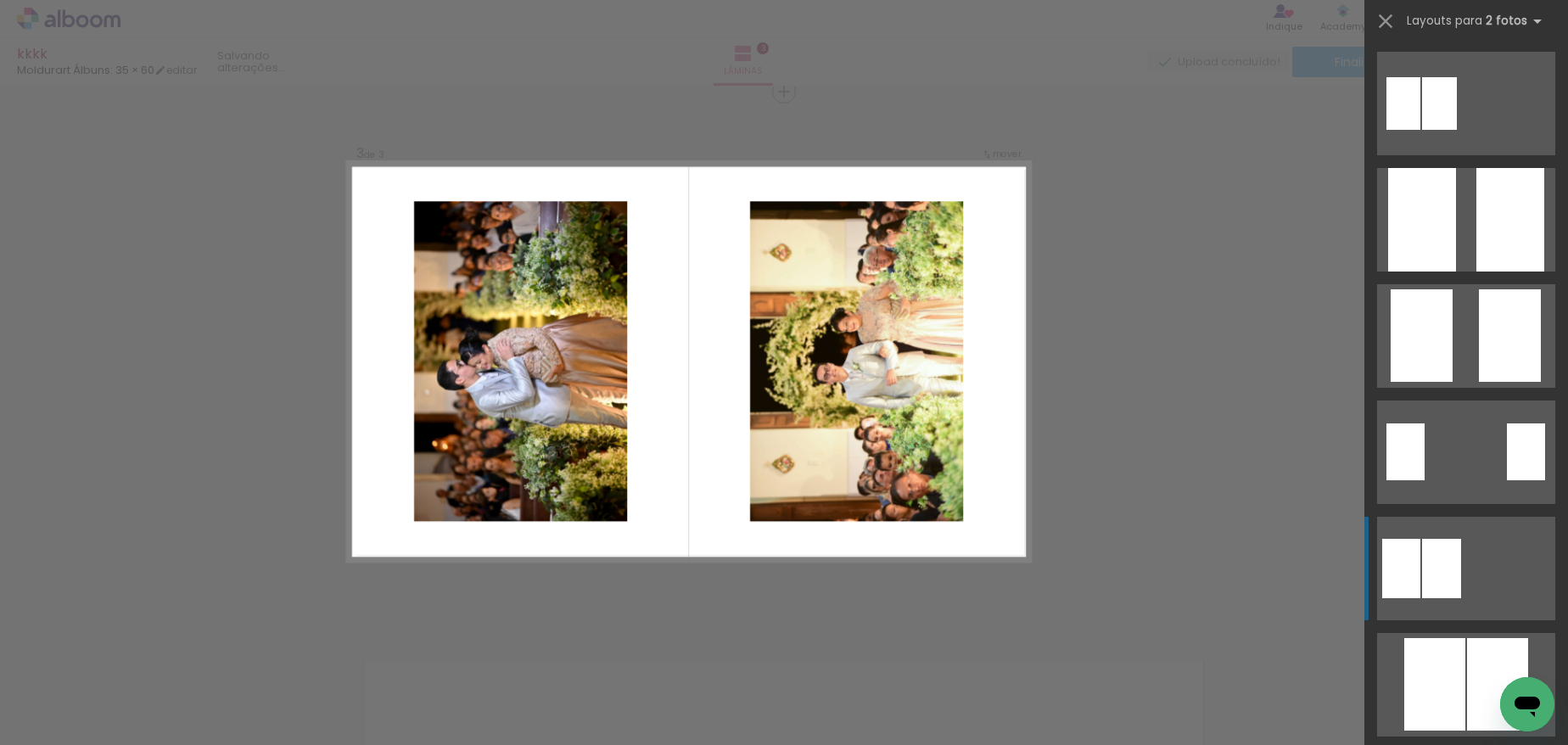
scroll to position [465, 0]
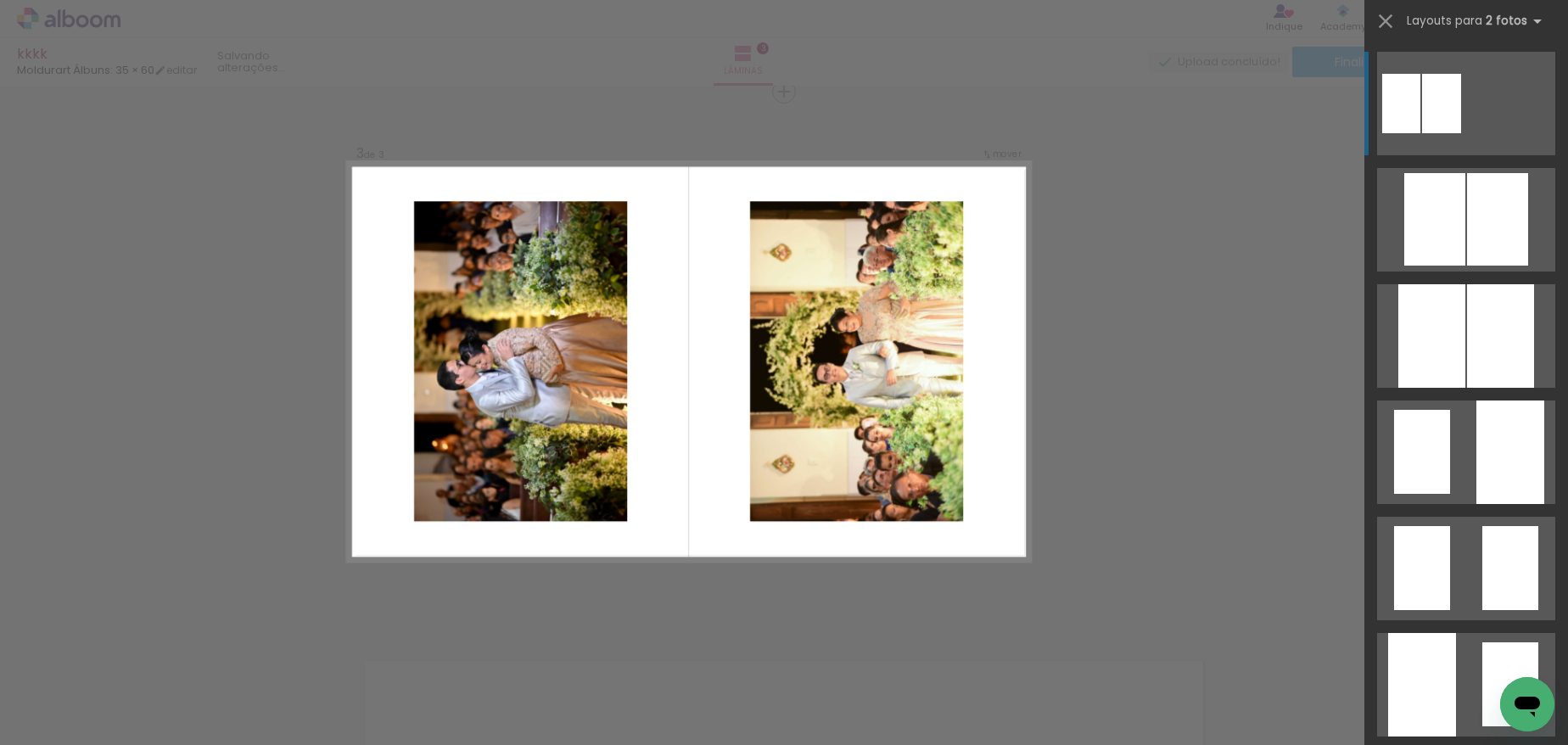
drag, startPoint x: 1555, startPoint y: 72, endPoint x: 1558, endPoint y: 301, distance: 229.0
click at [0, 0] on slot at bounding box center [0, 0] width 0 height 0
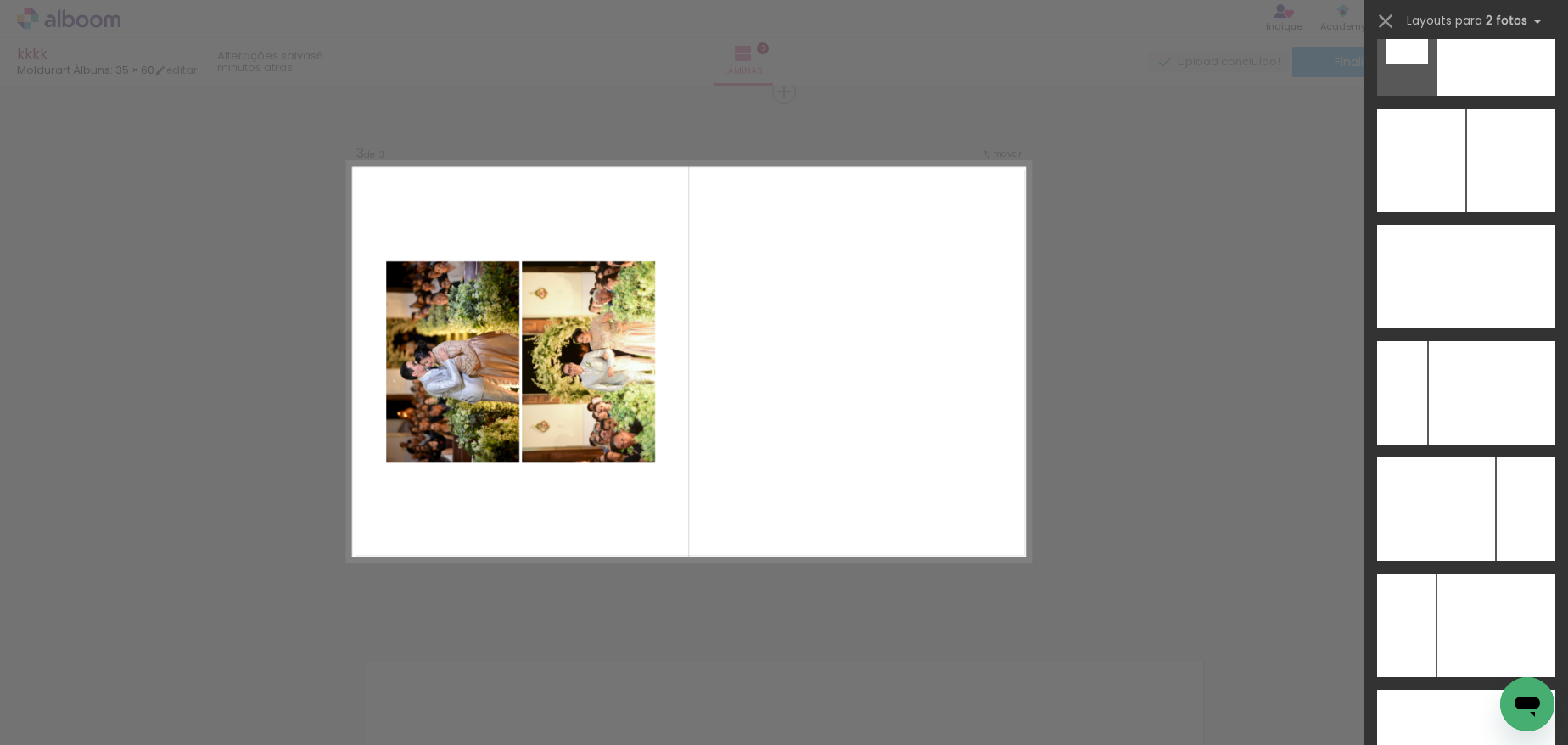
scroll to position [8419, 0]
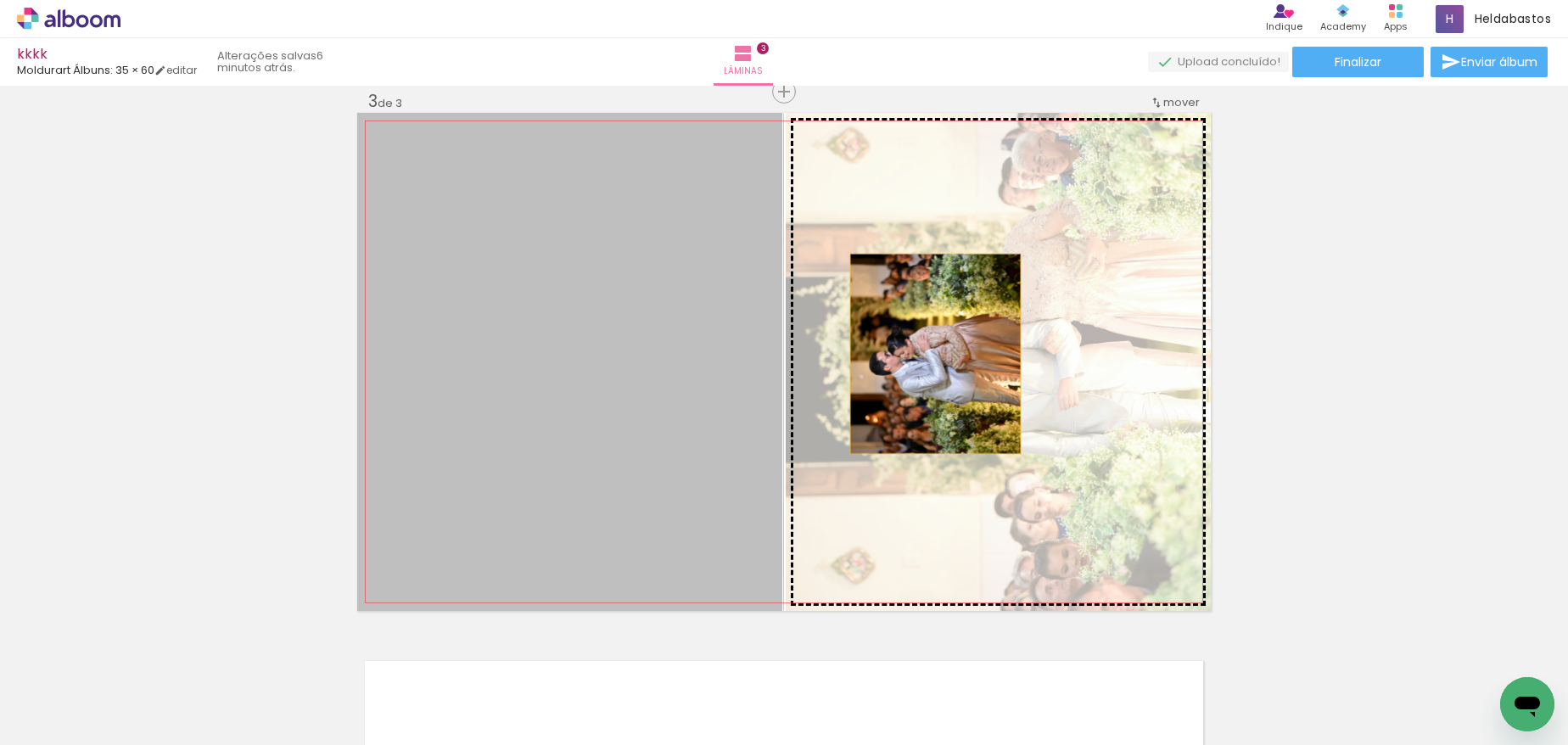
drag, startPoint x: 616, startPoint y: 357, endPoint x: 965, endPoint y: 355, distance: 349.0
click at [0, 0] on slot at bounding box center [0, 0] width 0 height 0
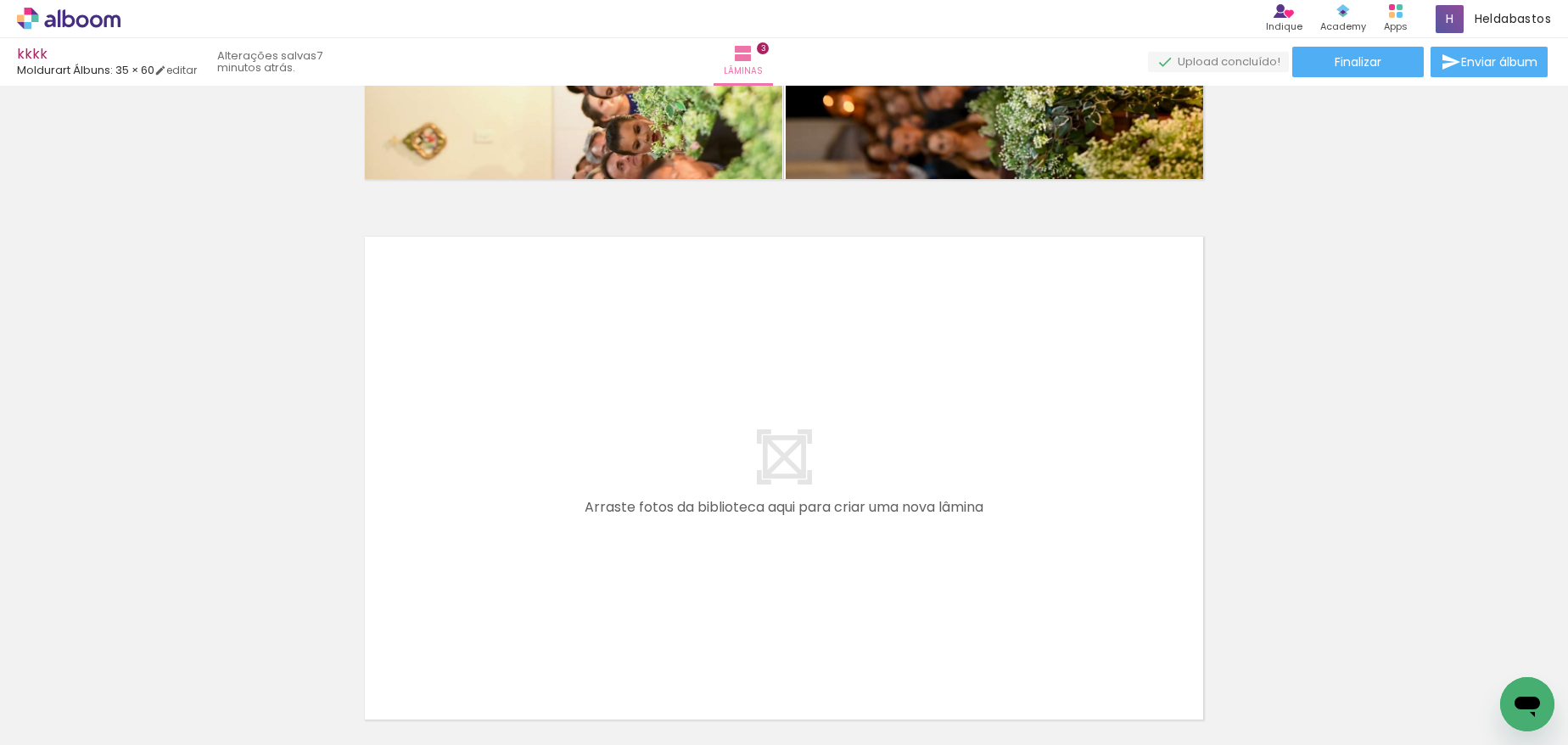
scroll to position [0, 190]
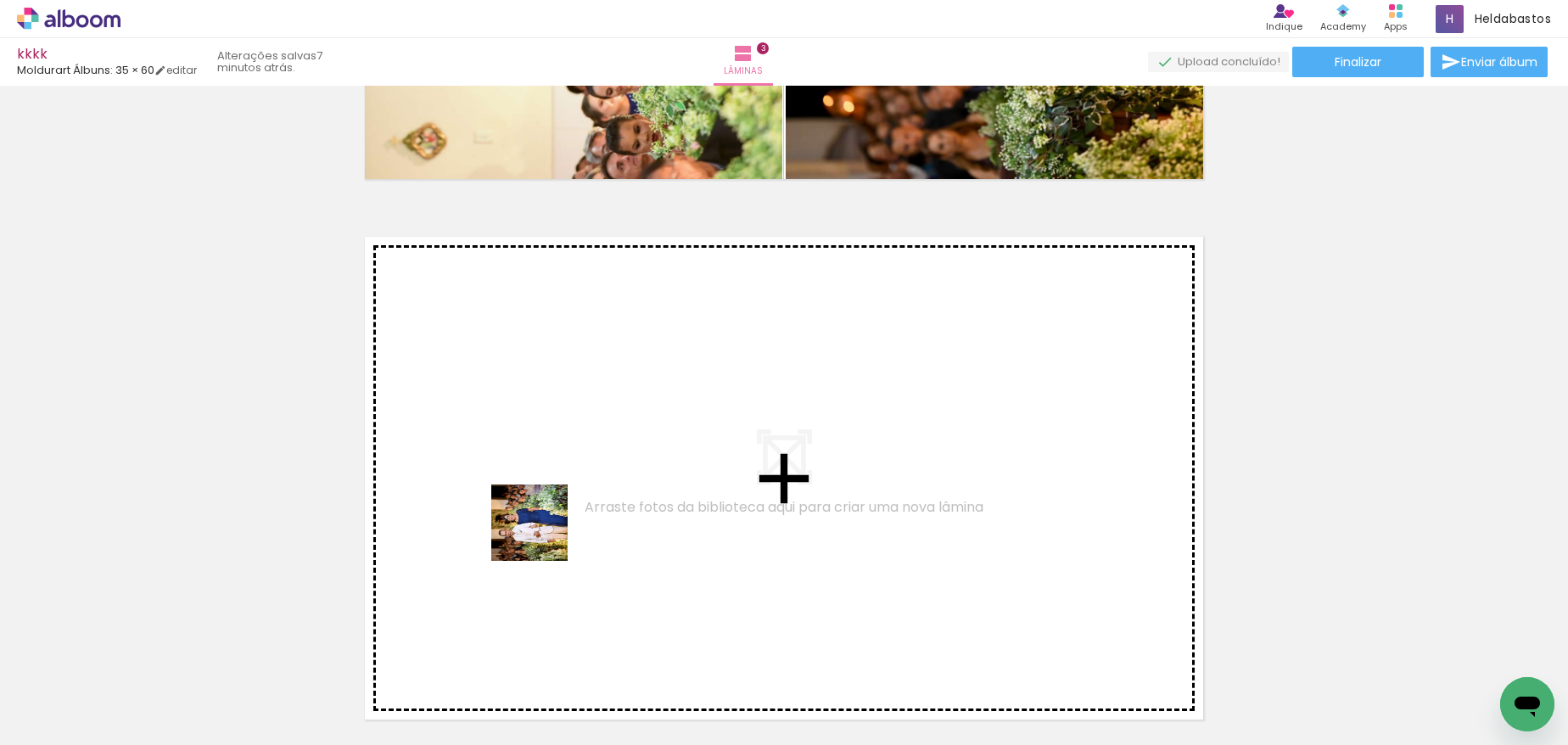
drag, startPoint x: 567, startPoint y: 690, endPoint x: 526, endPoint y: 478, distance: 215.9
click at [526, 478] on quentale-workspace at bounding box center [784, 372] width 1568 height 745
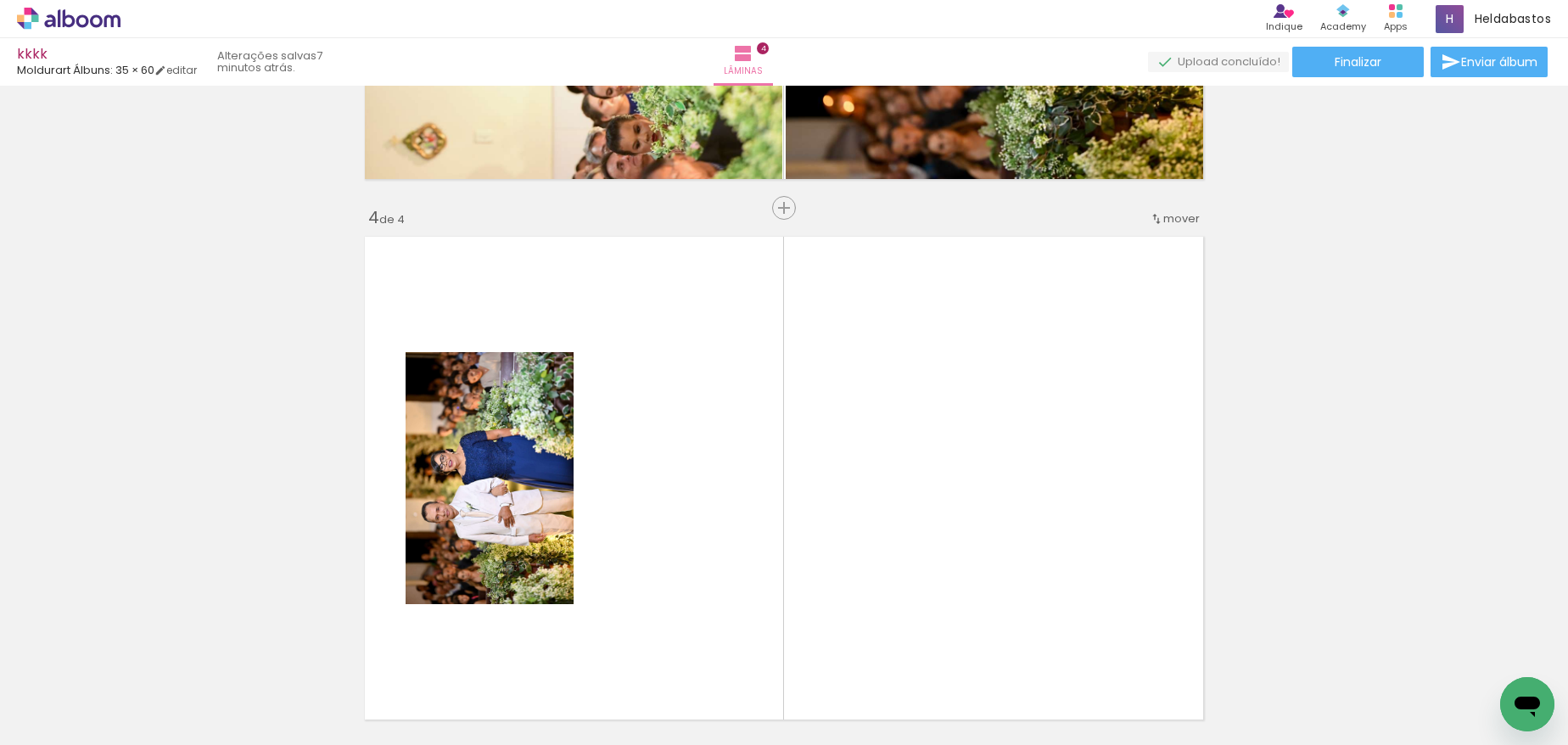
scroll to position [1644, 0]
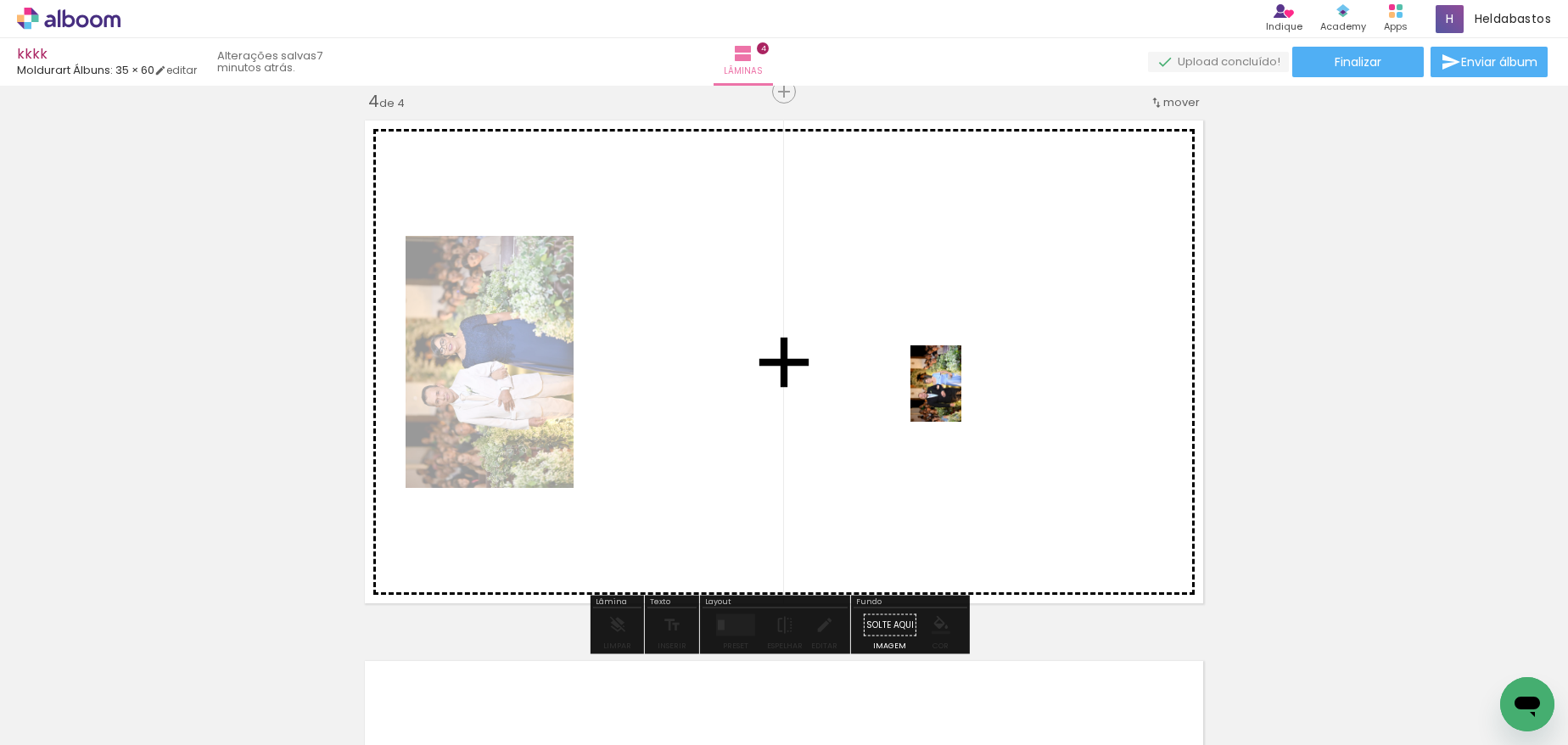
drag, startPoint x: 736, startPoint y: 613, endPoint x: 961, endPoint y: 396, distance: 312.6
click at [961, 396] on quentale-workspace at bounding box center [784, 372] width 1568 height 745
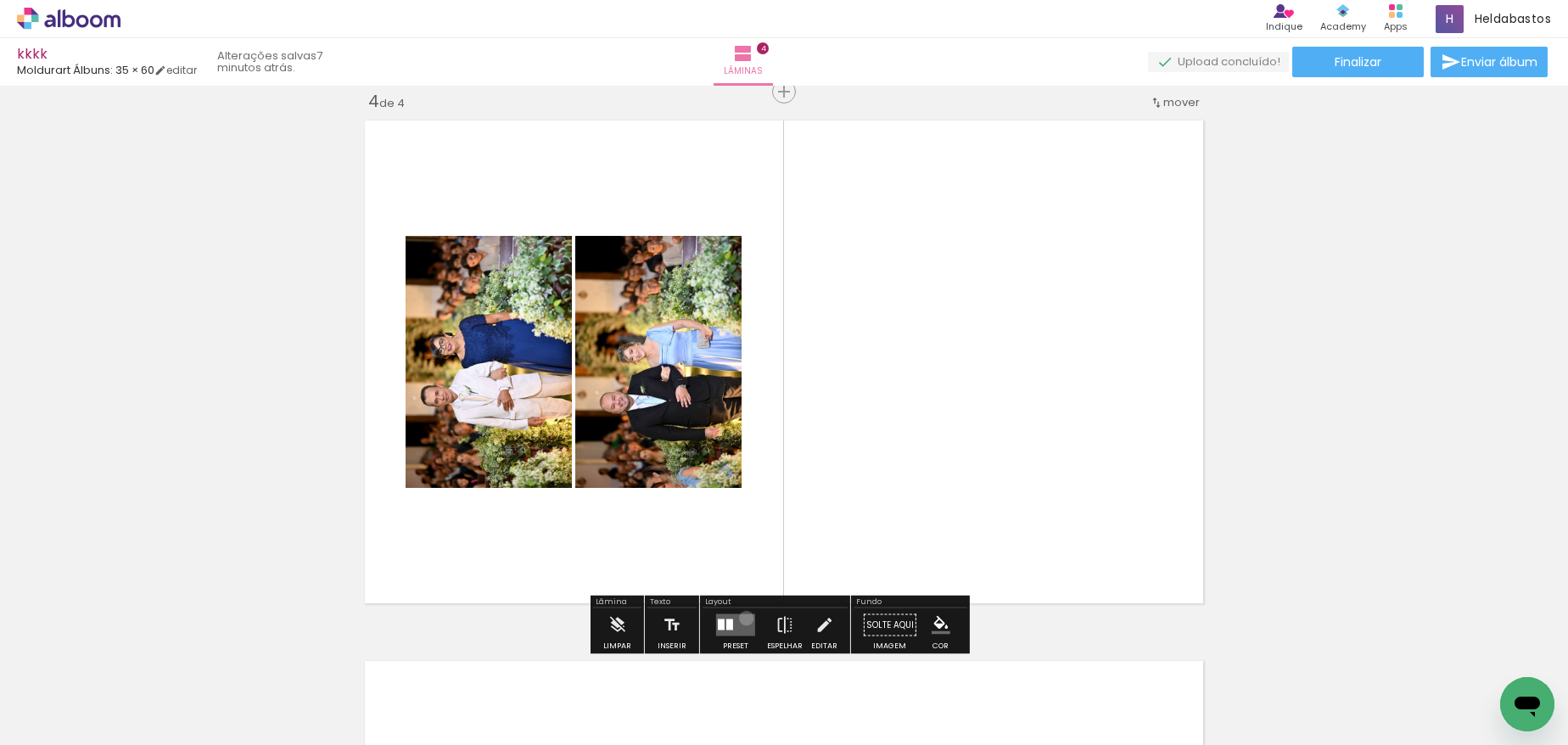
click at [743, 618] on quentale-layouter at bounding box center [735, 625] width 39 height 22
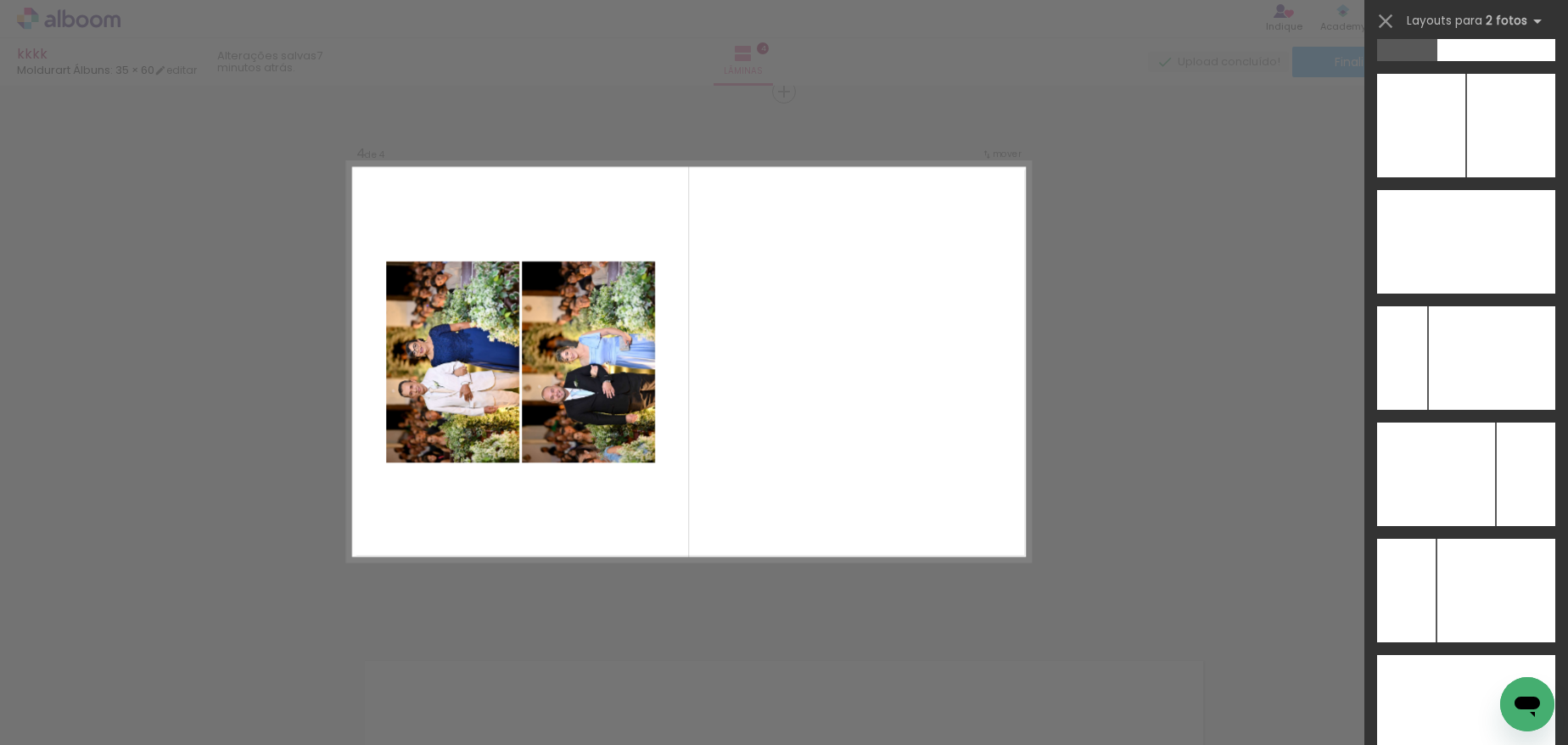
scroll to position [8440, 0]
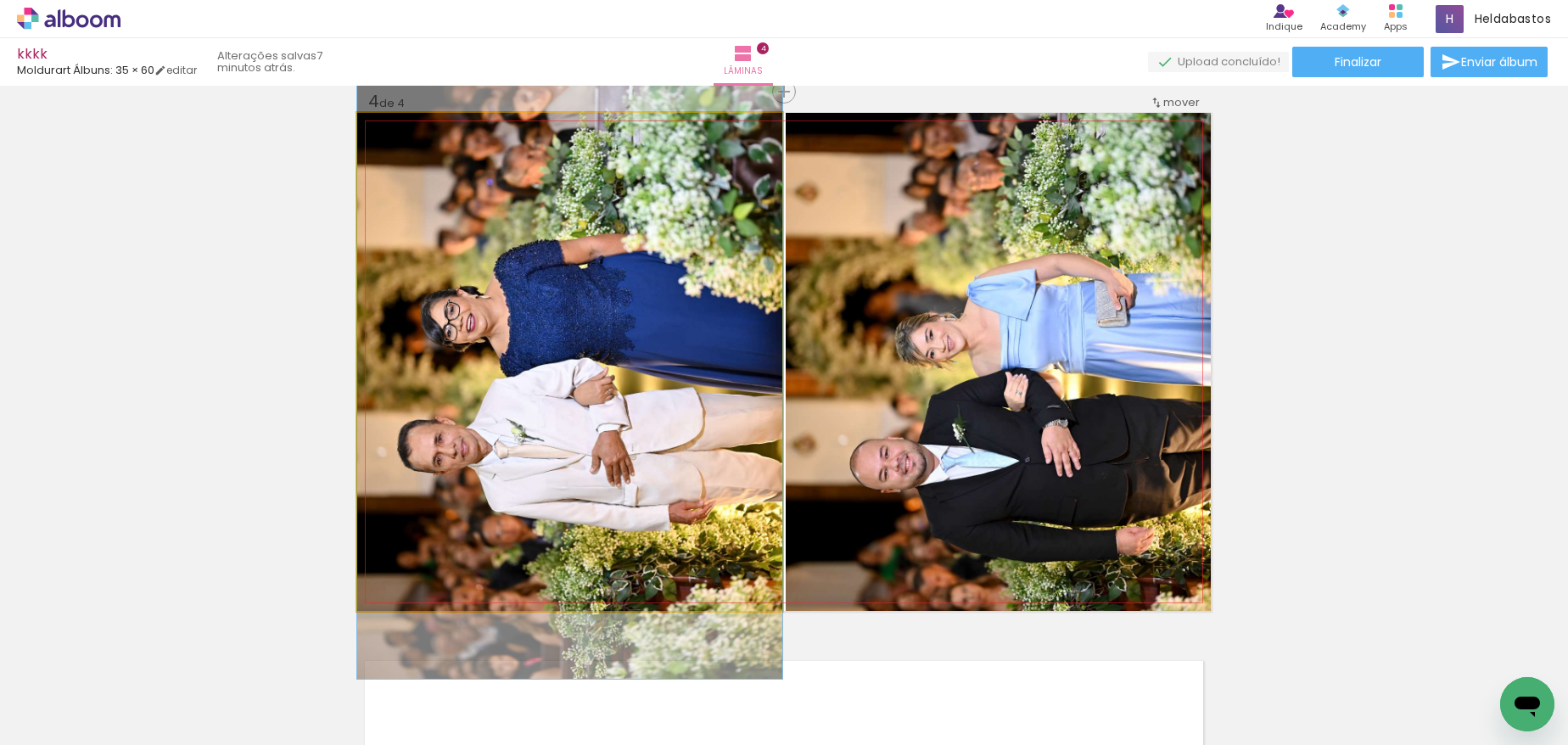
drag, startPoint x: 576, startPoint y: 363, endPoint x: 604, endPoint y: 361, distance: 28.1
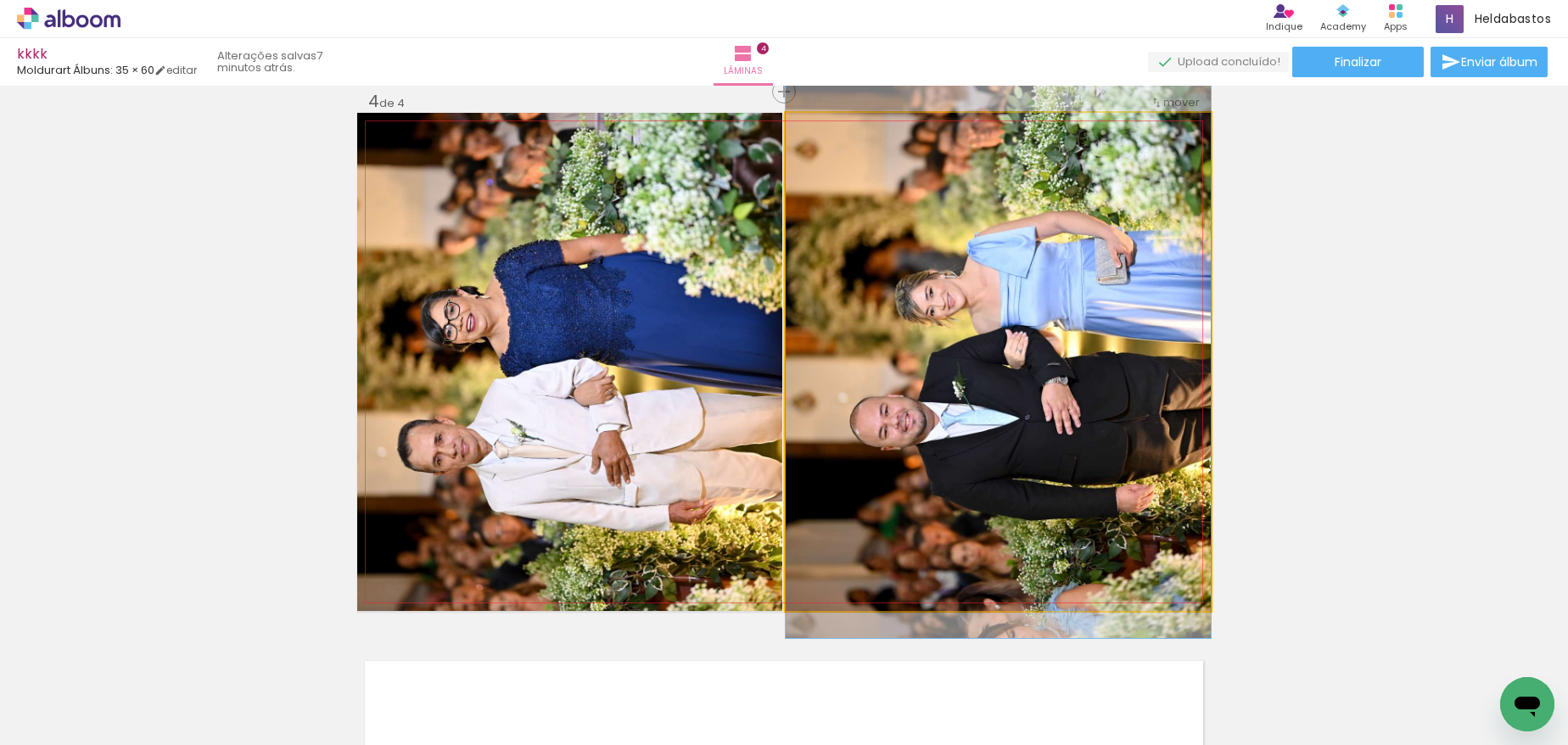
drag, startPoint x: 973, startPoint y: 463, endPoint x: 979, endPoint y: 420, distance: 43.4
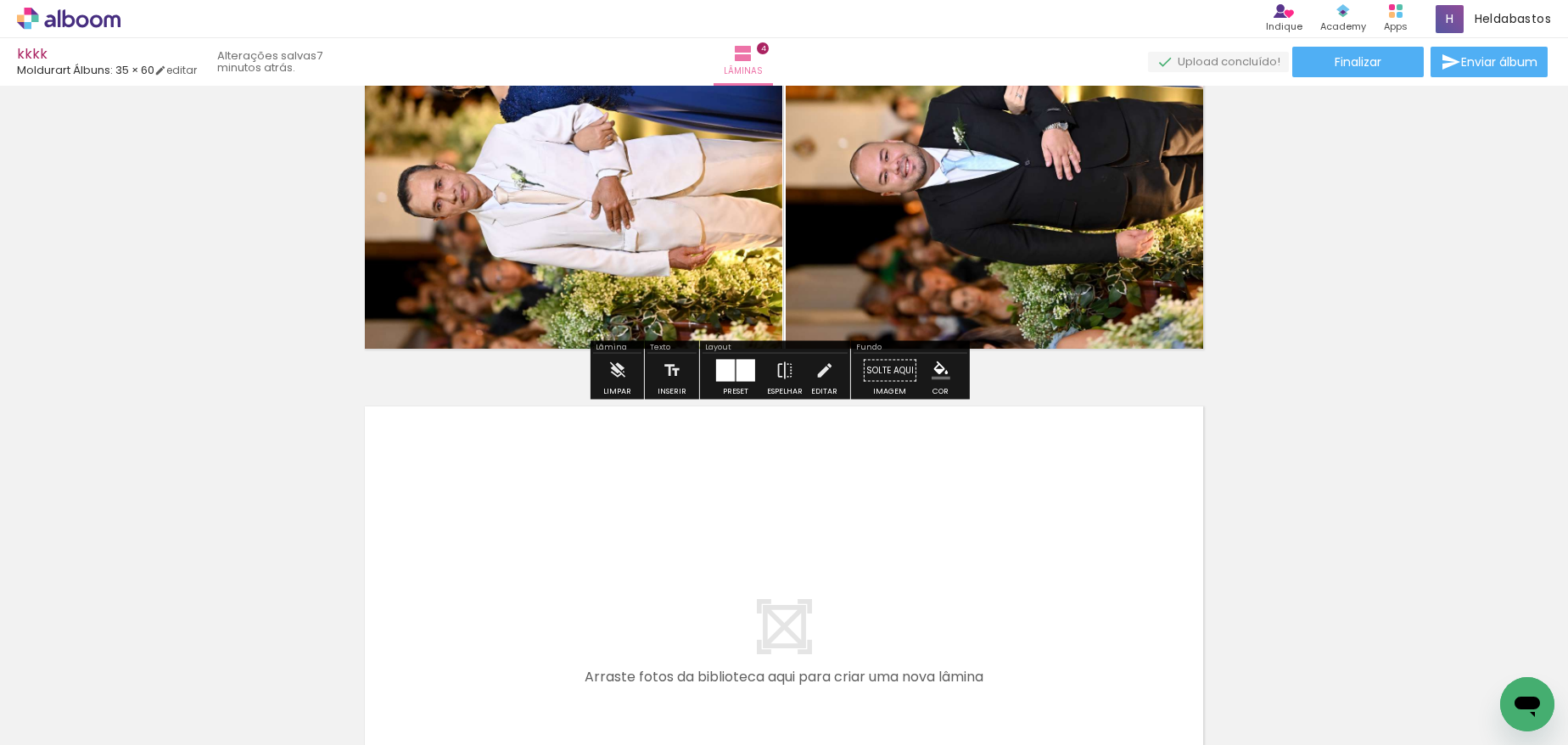
scroll to position [2217, 0]
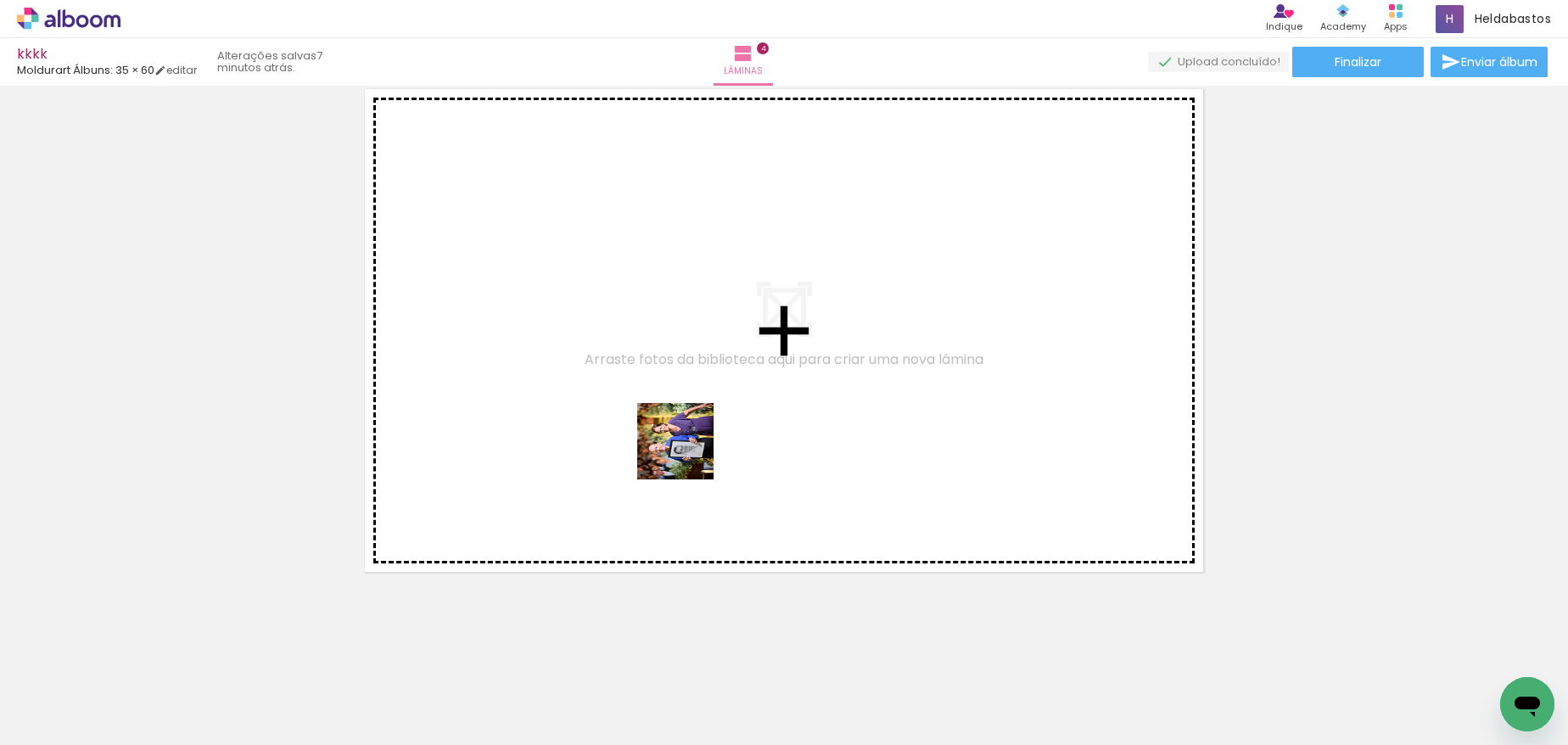
drag, startPoint x: 736, startPoint y: 678, endPoint x: 655, endPoint y: 400, distance: 289.6
click at [655, 400] on quentale-workspace at bounding box center [784, 372] width 1568 height 745
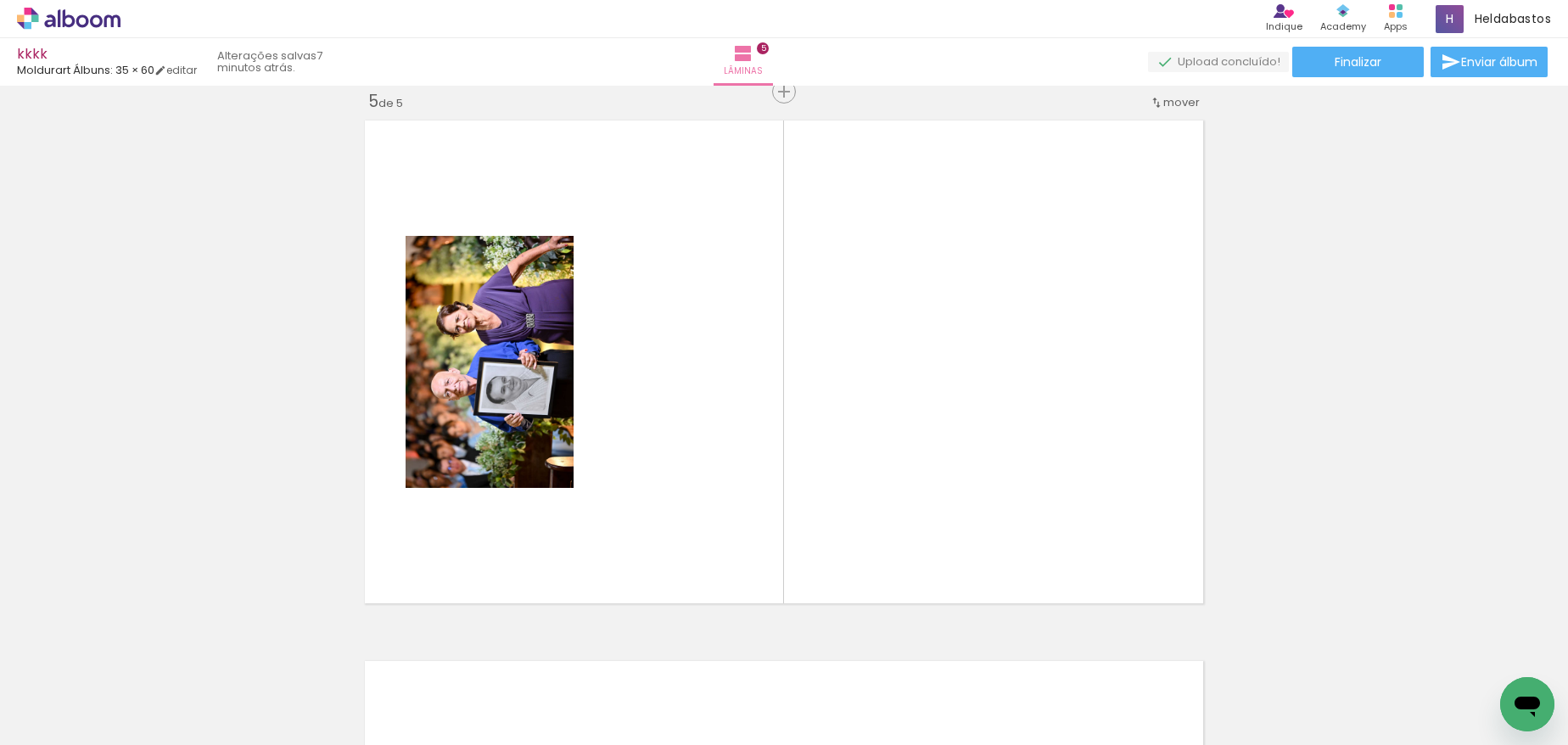
scroll to position [0, 5453]
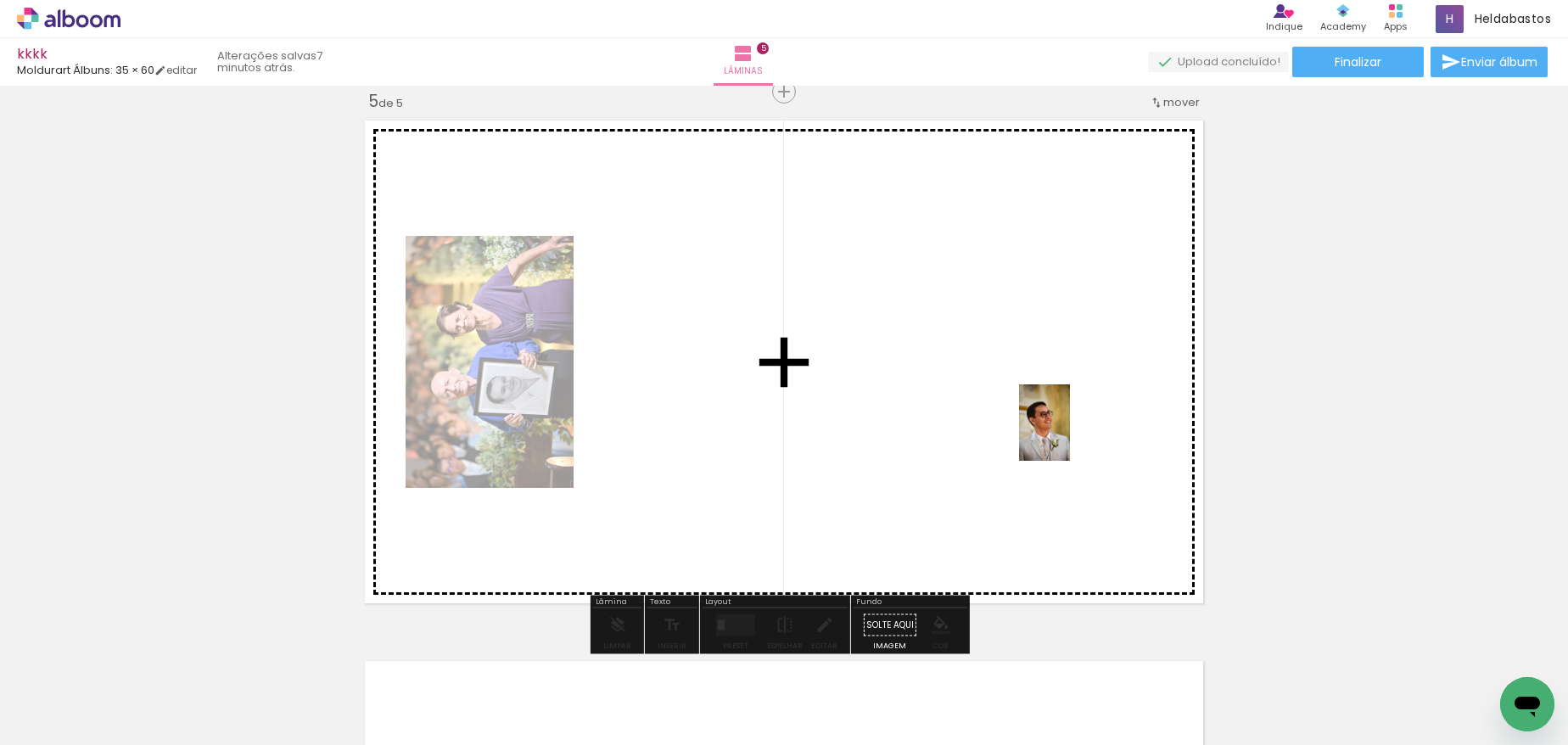
drag, startPoint x: 1102, startPoint y: 638, endPoint x: 1070, endPoint y: 436, distance: 204.5
click at [1070, 436] on quentale-workspace at bounding box center [784, 372] width 1568 height 745
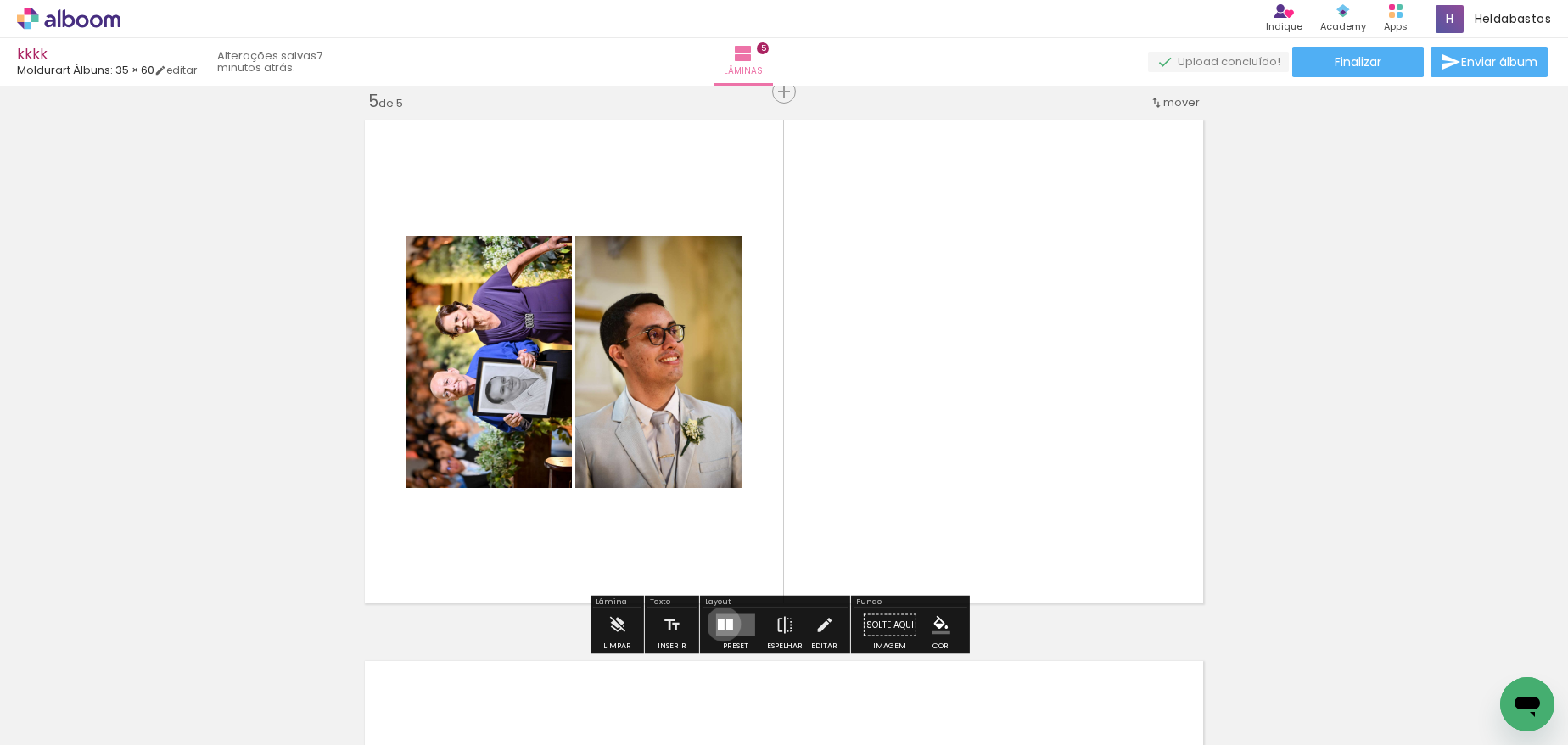
click at [720, 624] on div at bounding box center [721, 625] width 7 height 11
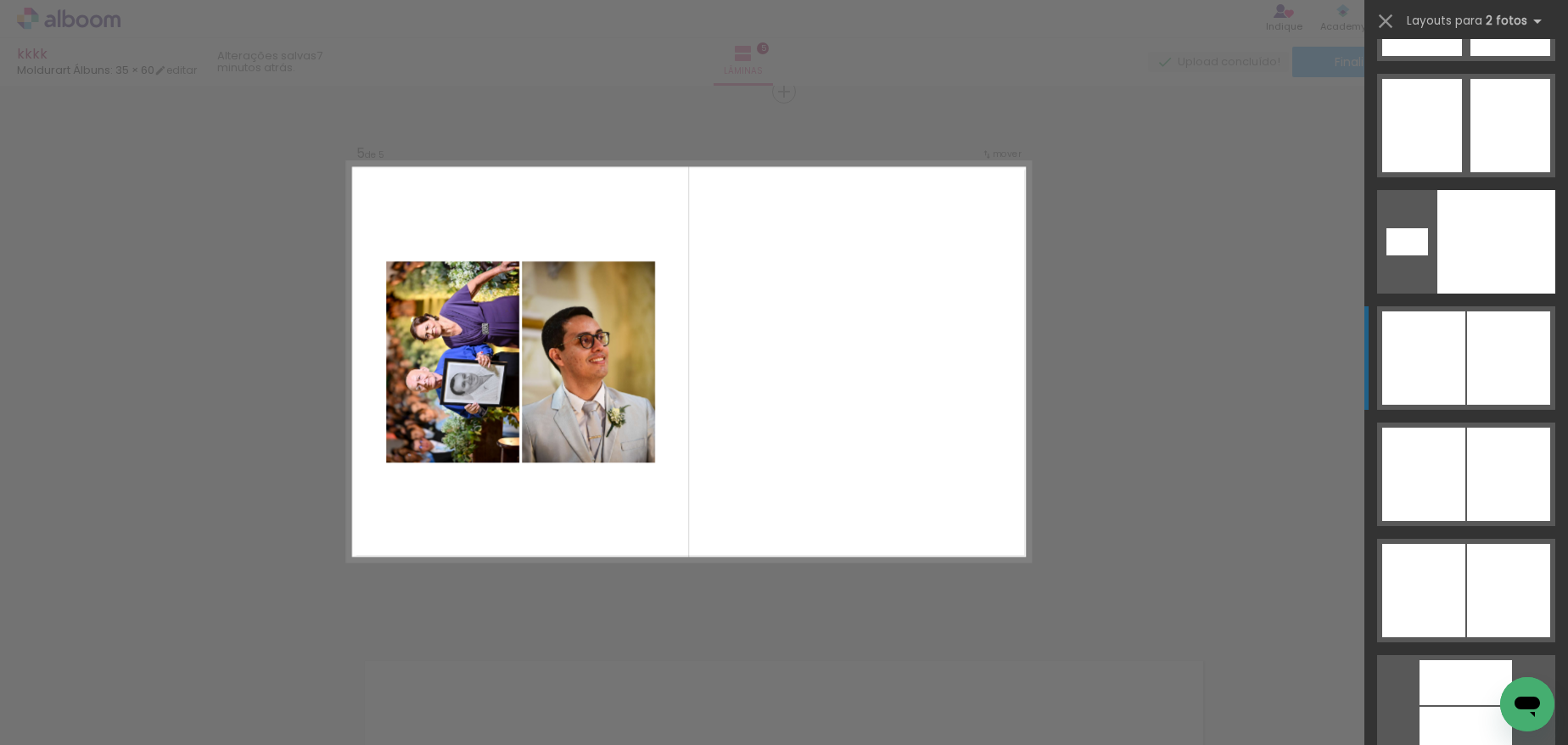
scroll to position [9383, 0]
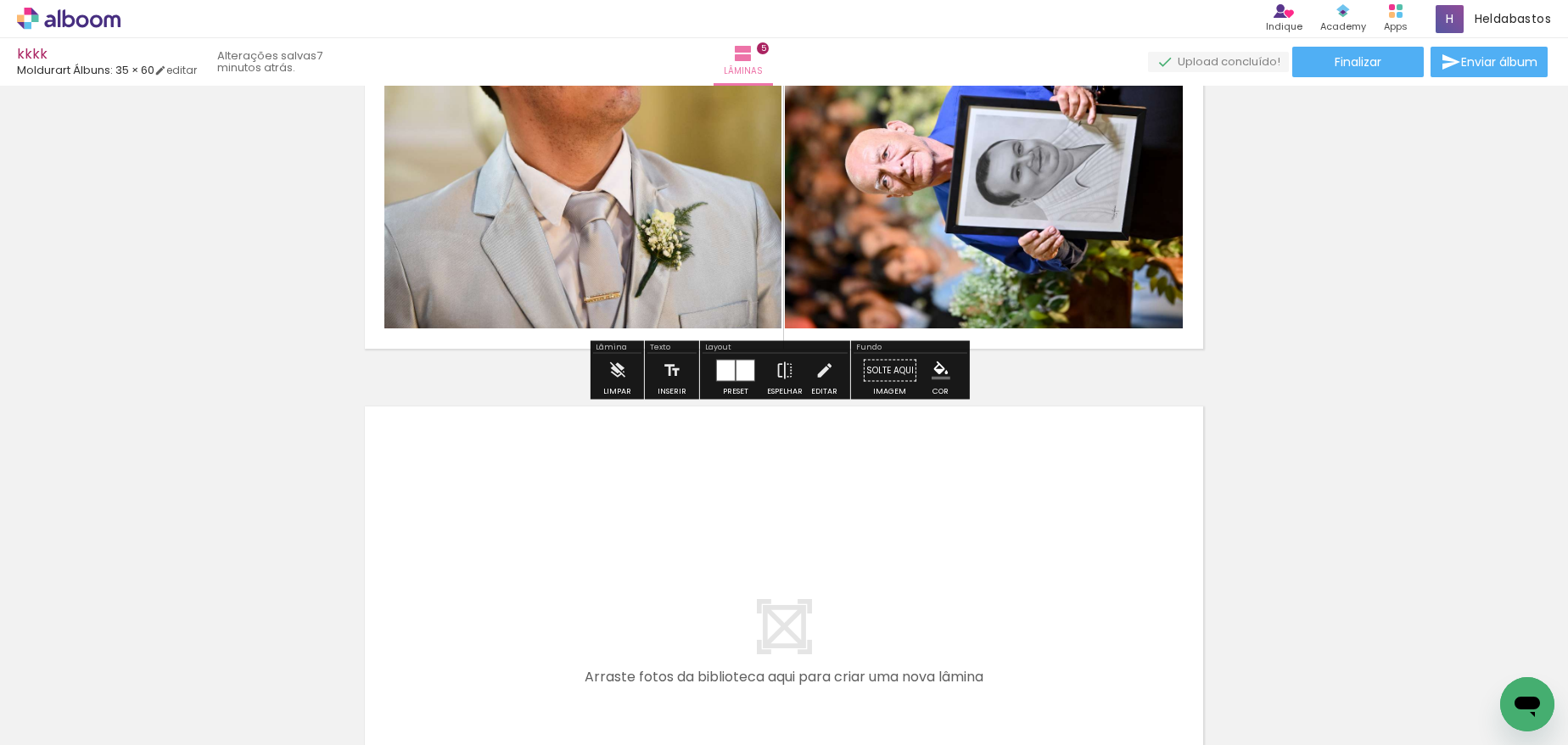
scroll to position [2695, 0]
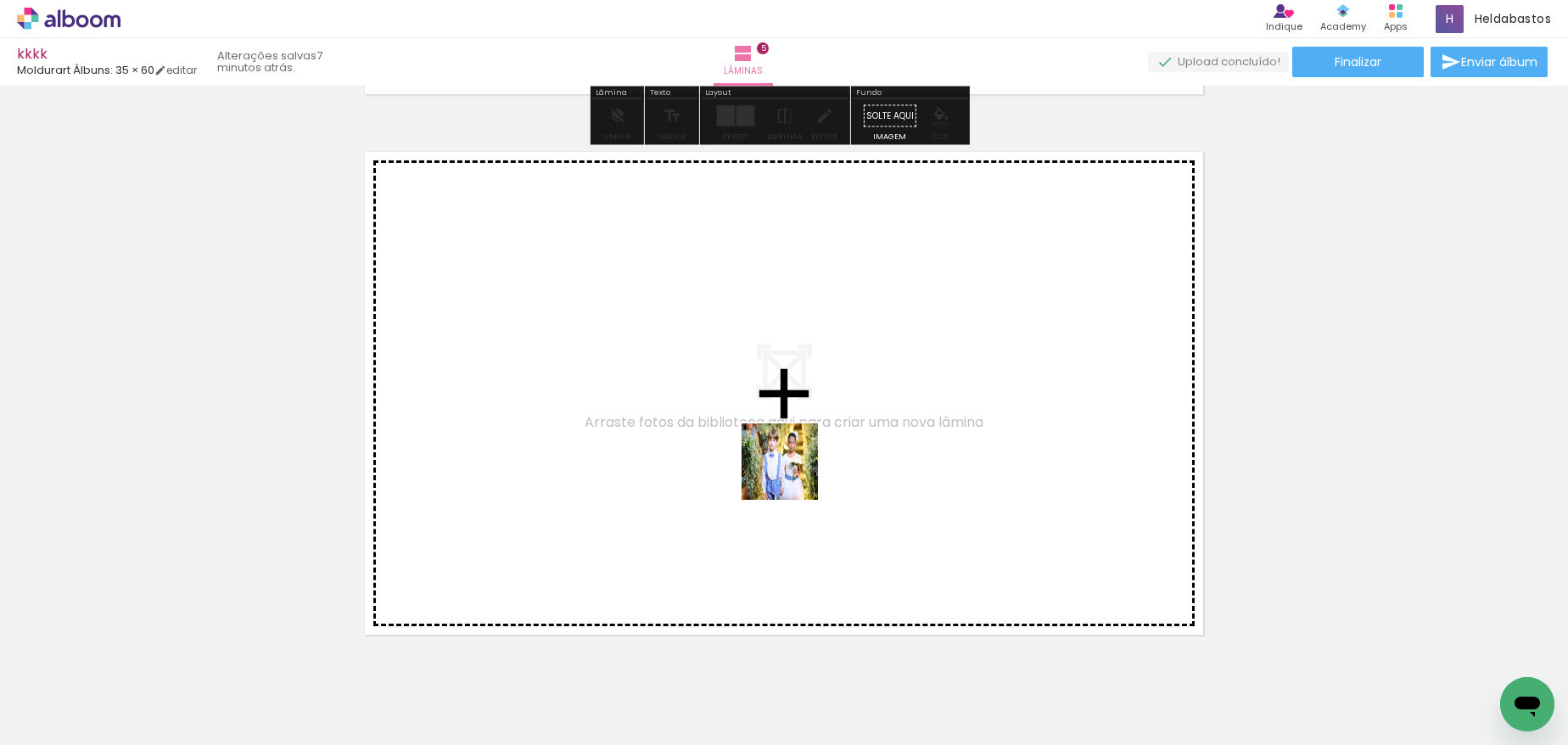
drag, startPoint x: 813, startPoint y: 500, endPoint x: 793, endPoint y: 475, distance: 32.0
click at [793, 475] on quentale-workspace at bounding box center [784, 372] width 1568 height 745
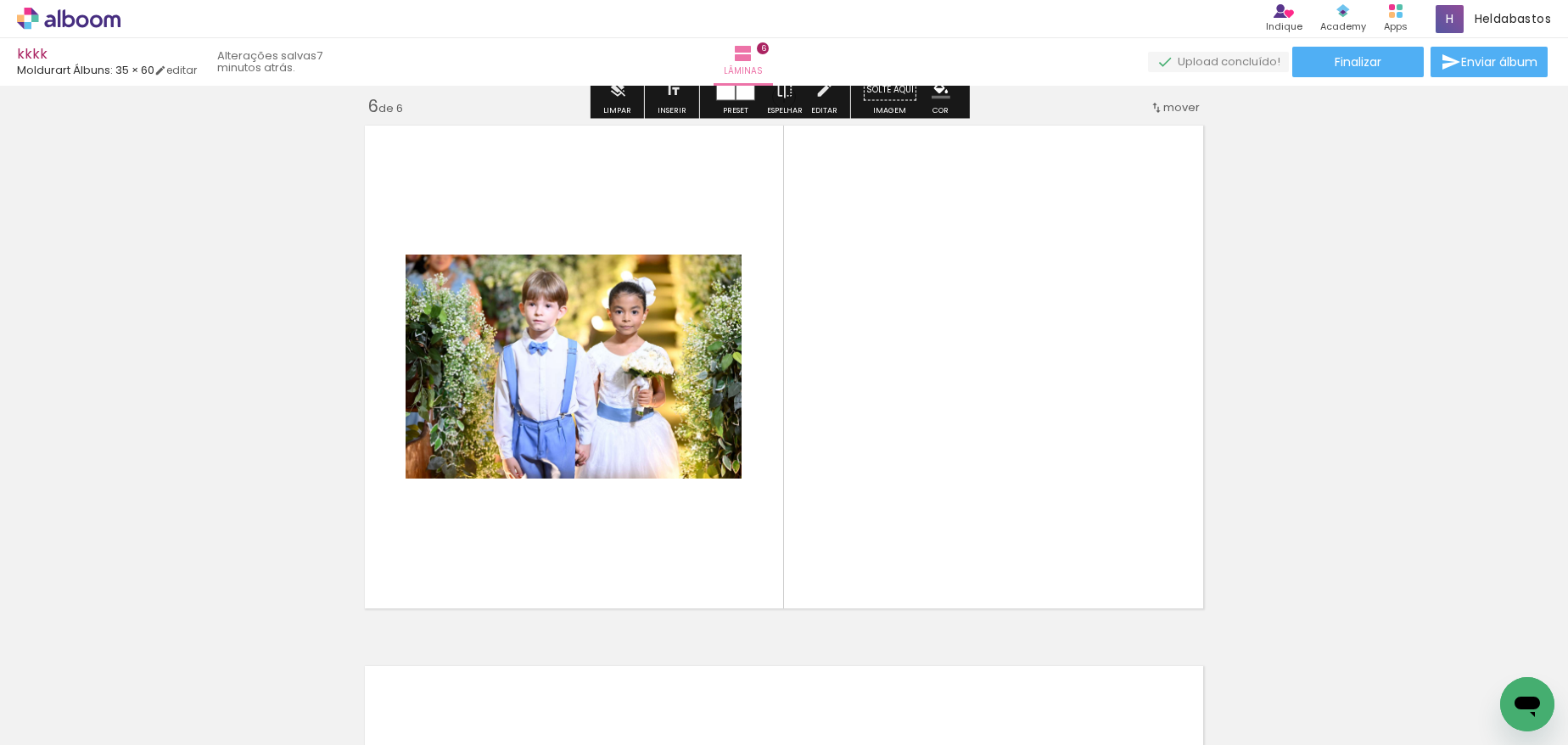
scroll to position [2725, 0]
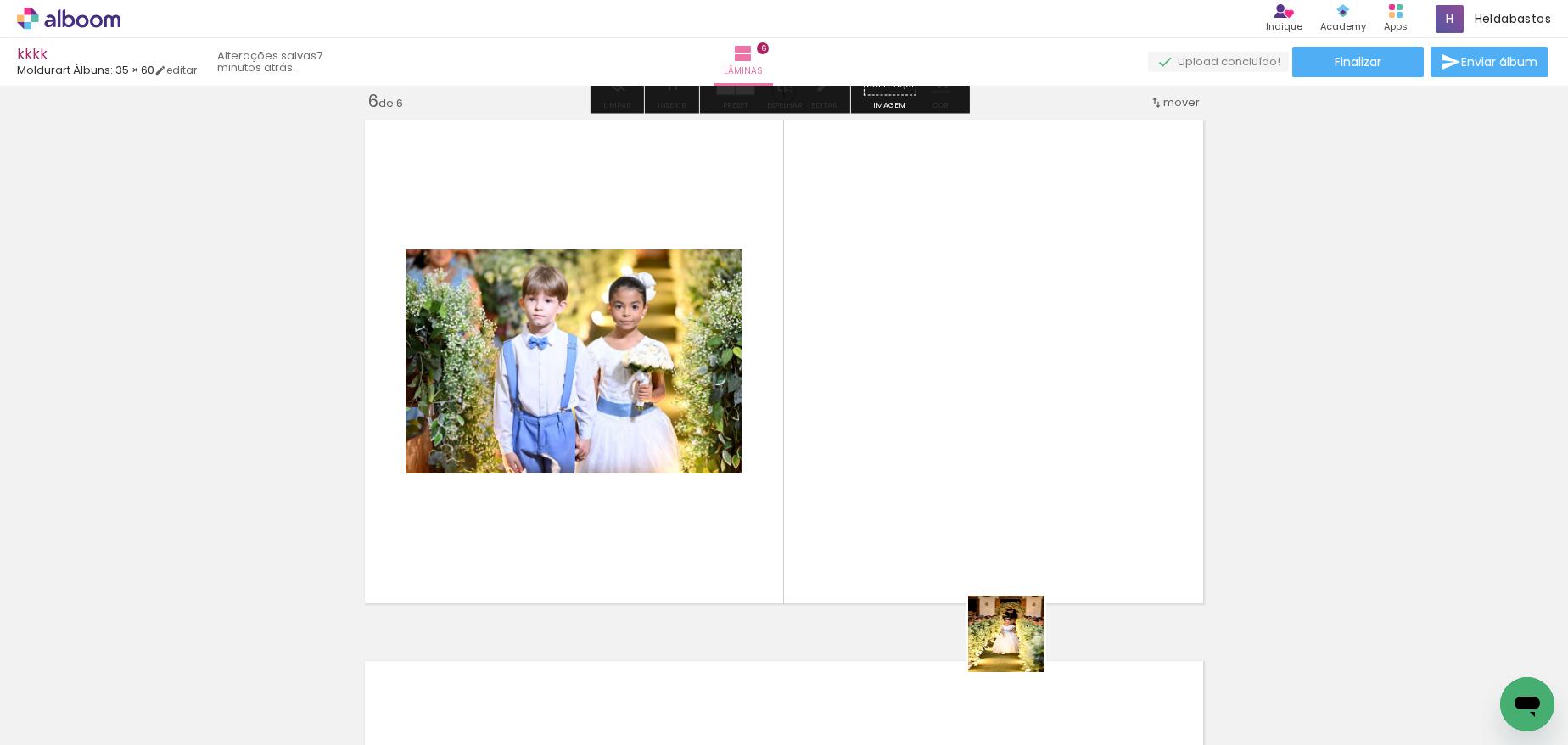
drag, startPoint x: 1019, startPoint y: 646, endPoint x: 1109, endPoint y: 693, distance: 101.5
click at [952, 454] on quentale-workspace at bounding box center [784, 372] width 1568 height 745
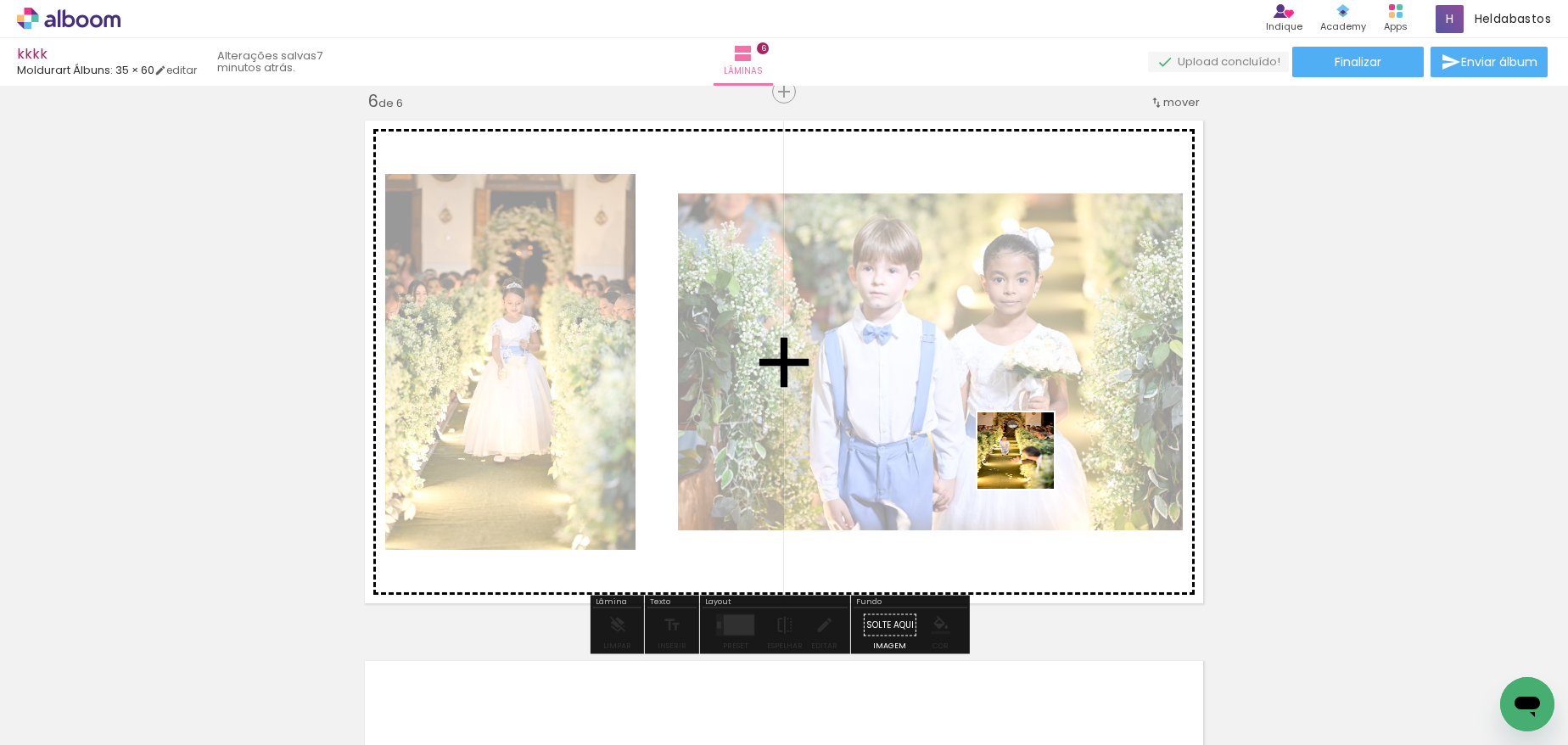
drag, startPoint x: 1109, startPoint y: 693, endPoint x: 1020, endPoint y: 452, distance: 256.9
click at [1020, 452] on quentale-workspace at bounding box center [784, 372] width 1568 height 745
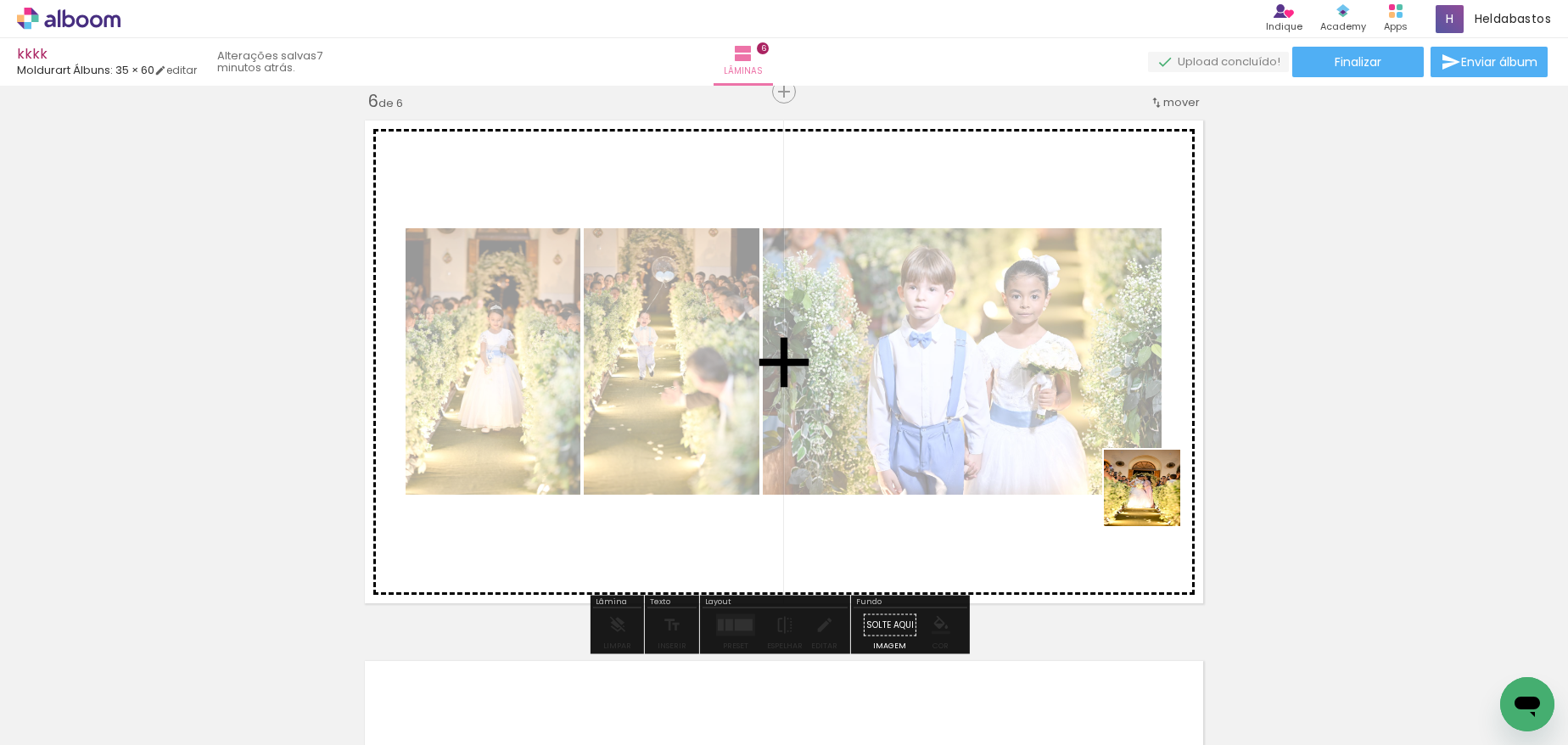
drag, startPoint x: 1162, startPoint y: 515, endPoint x: 1152, endPoint y: 492, distance: 25.1
click at [1152, 492] on quentale-workspace at bounding box center [784, 372] width 1568 height 745
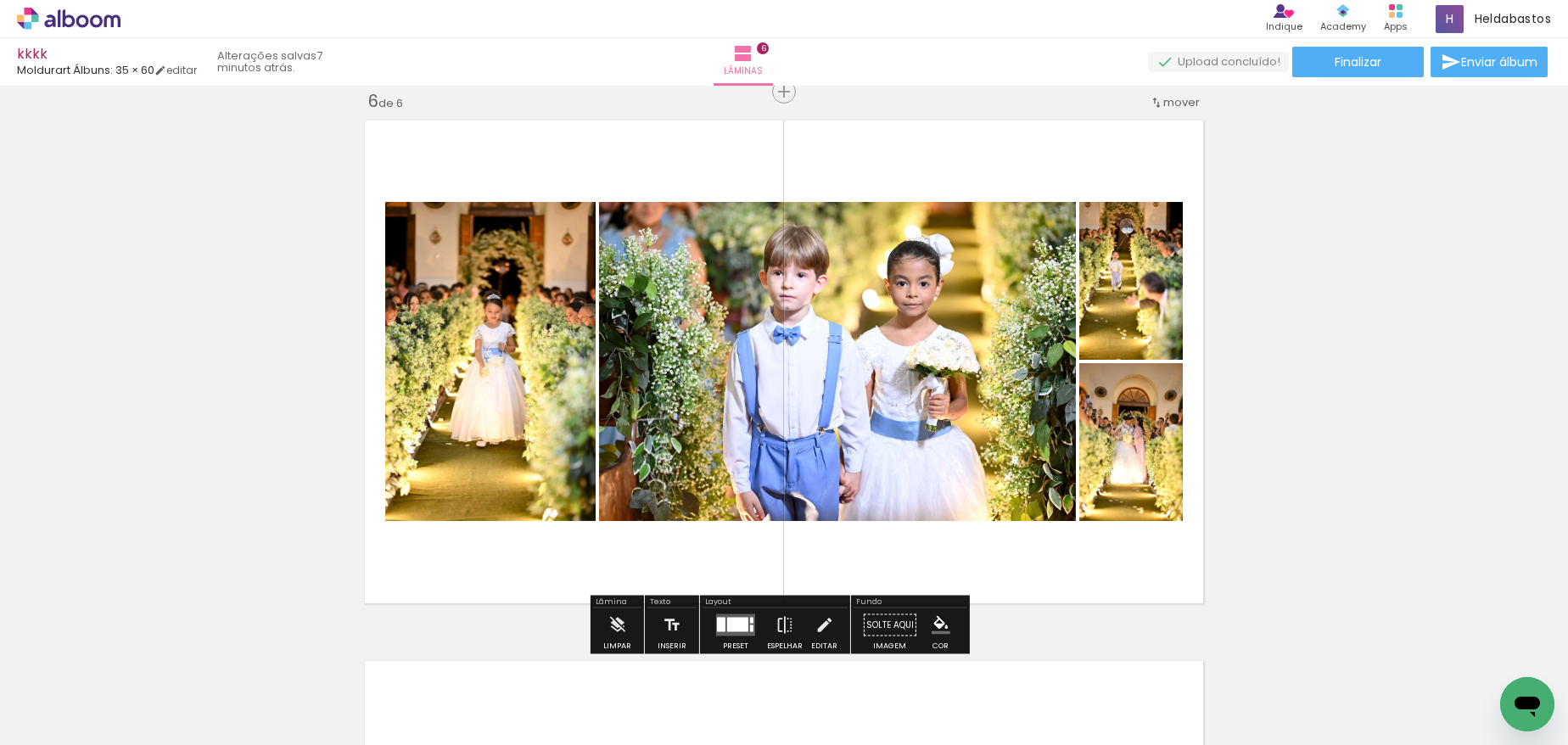
click at [728, 624] on div at bounding box center [738, 624] width 21 height 14
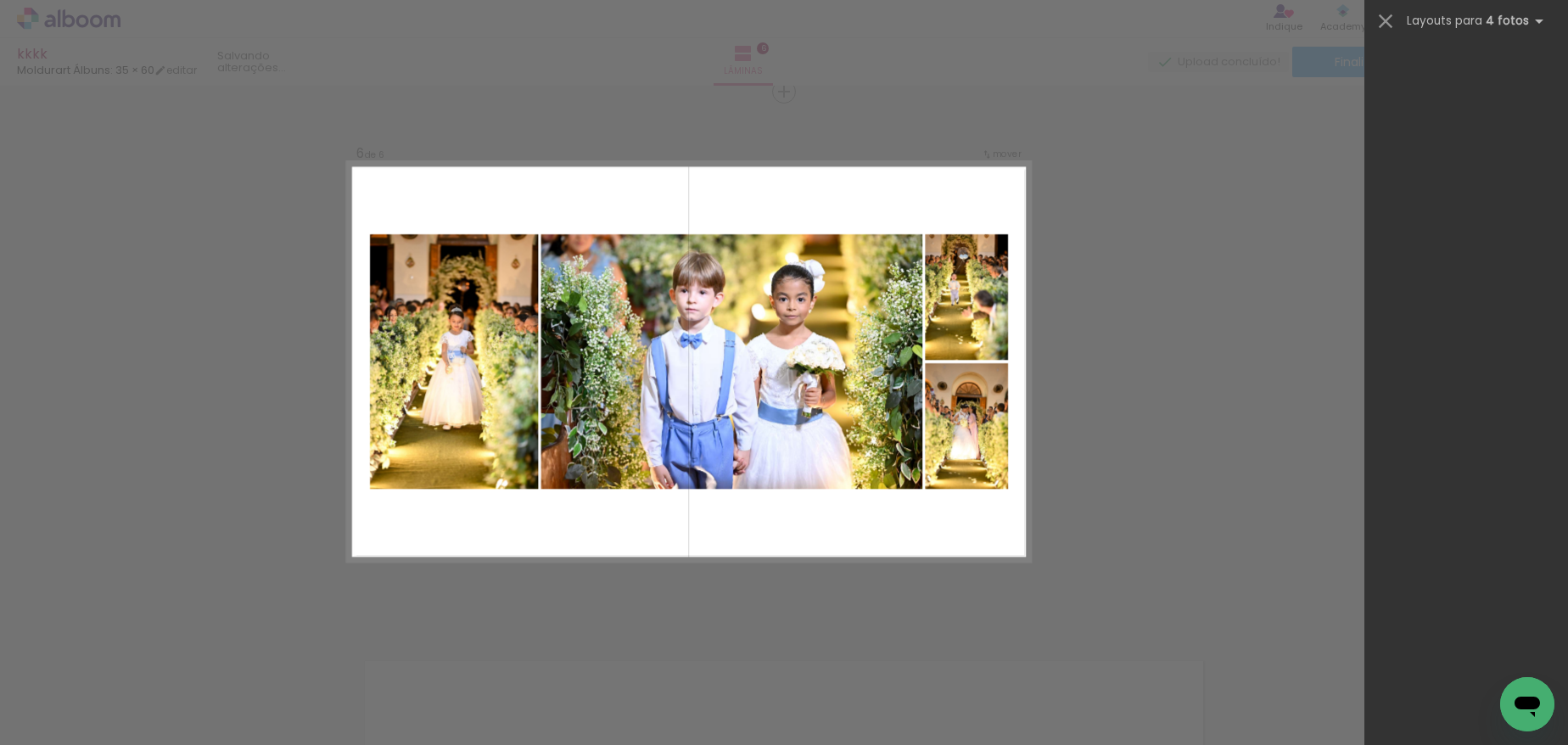
scroll to position [0, 0]
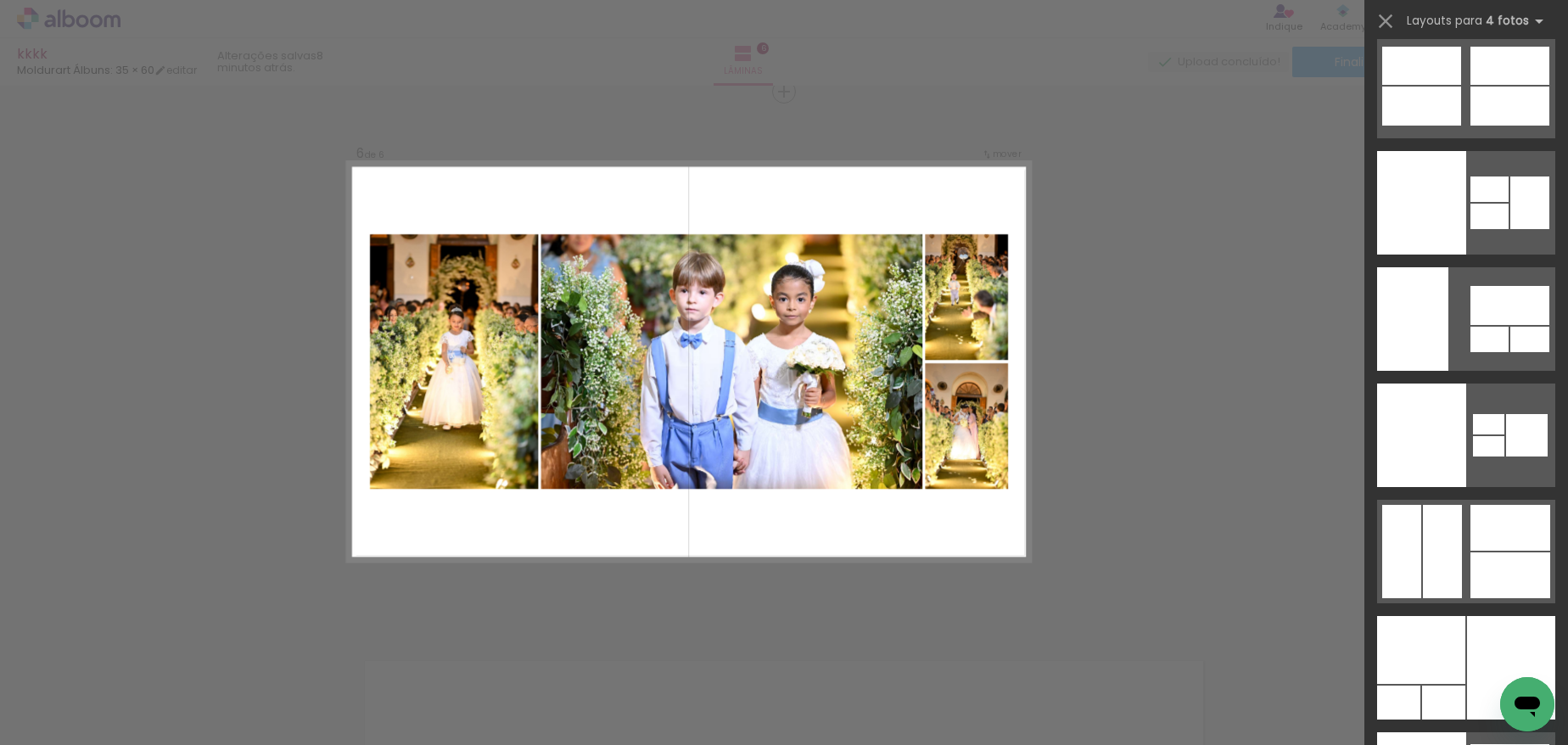
drag, startPoint x: 1561, startPoint y: 56, endPoint x: 26, endPoint y: 0, distance: 1536.0
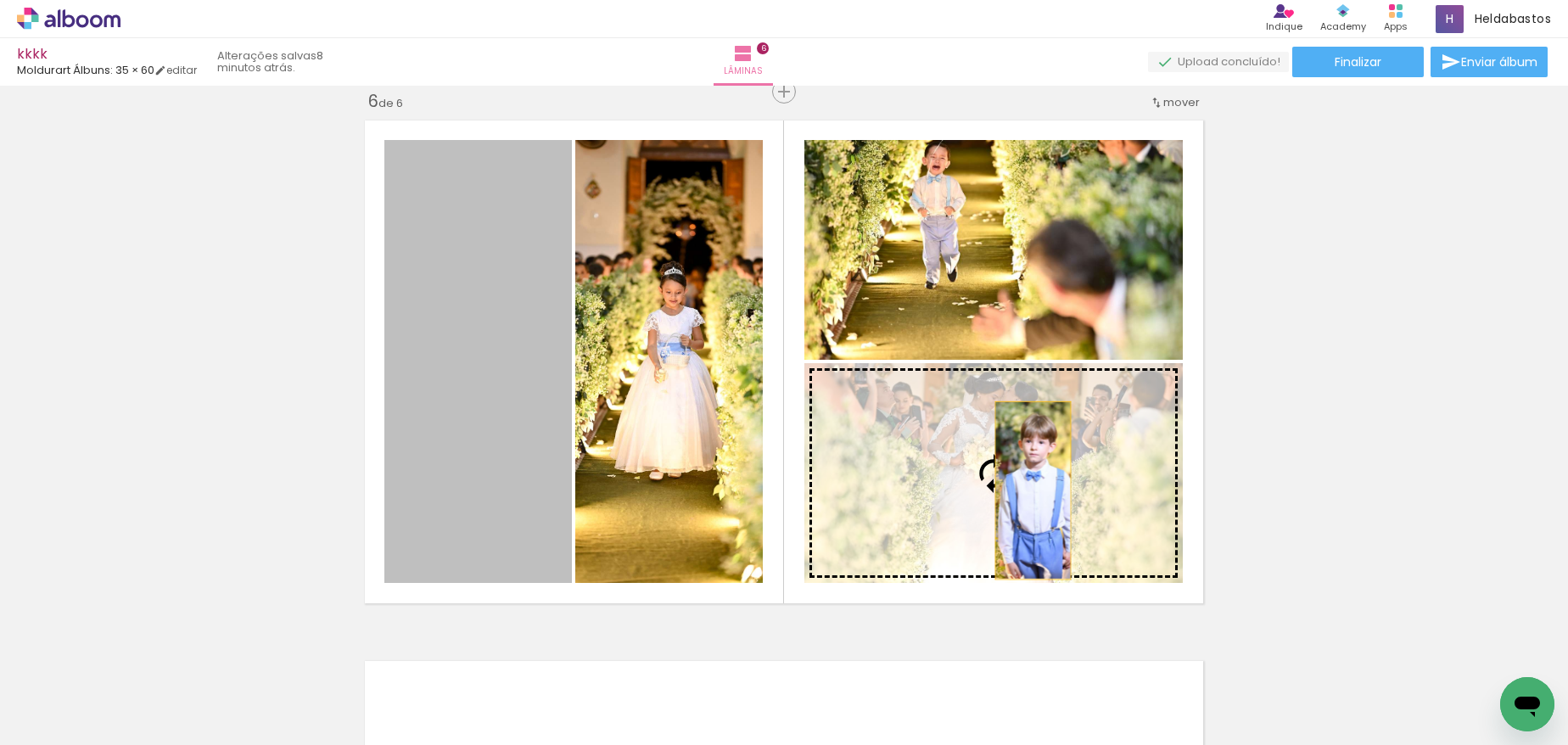
drag, startPoint x: 497, startPoint y: 385, endPoint x: 1027, endPoint y: 490, distance: 540.3
click at [0, 0] on slot at bounding box center [0, 0] width 0 height 0
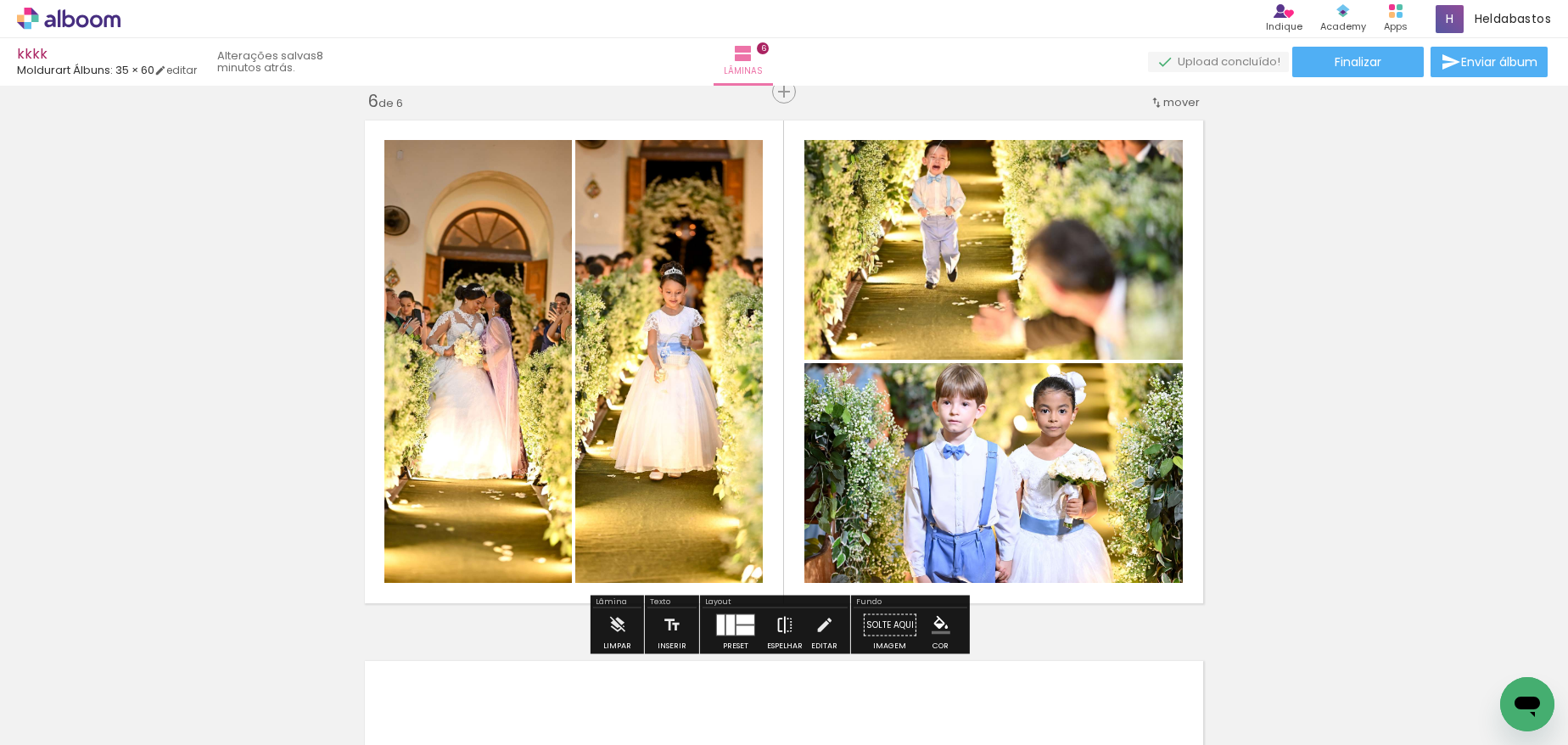
click at [777, 625] on iron-icon at bounding box center [785, 625] width 19 height 34
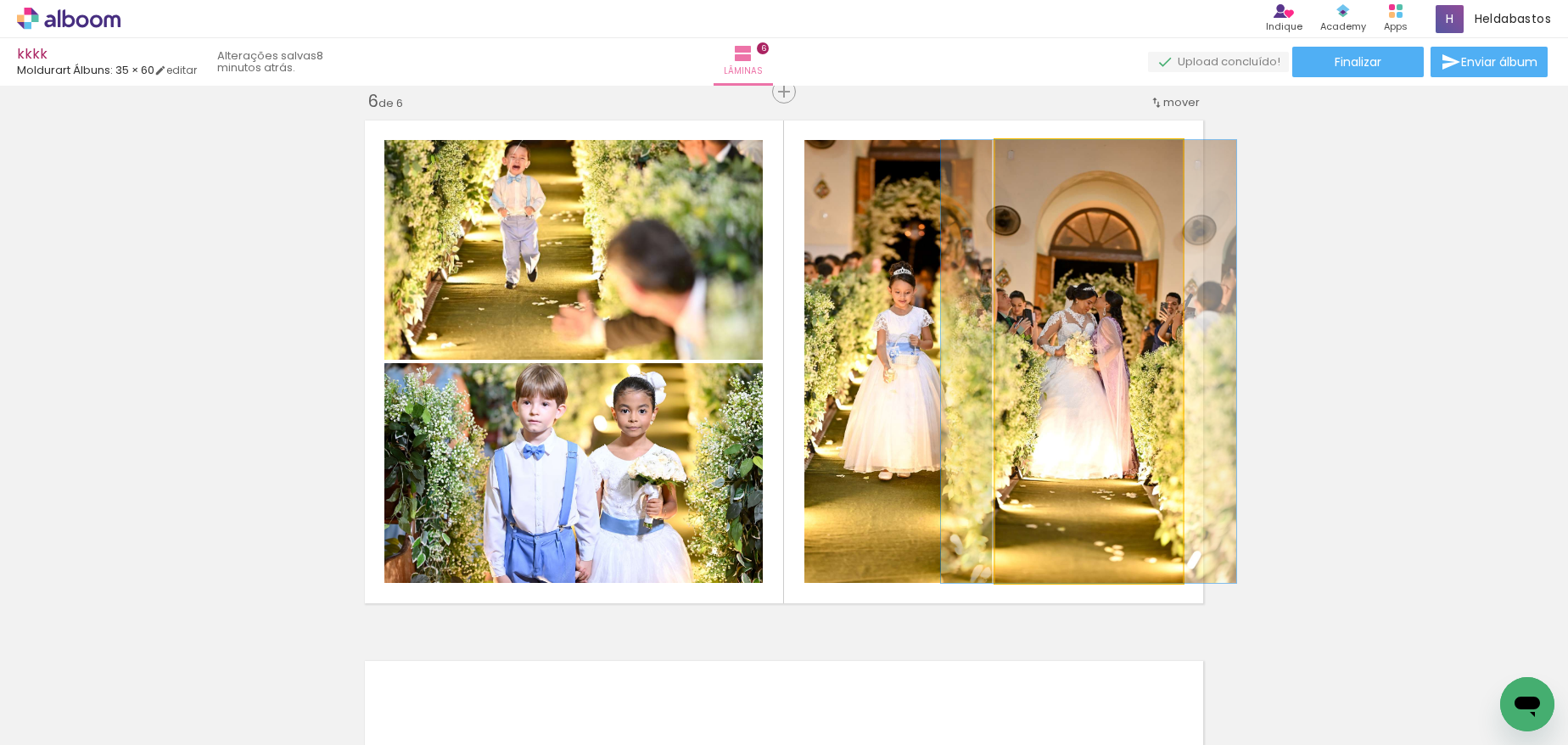
click at [1081, 450] on quentale-photo at bounding box center [1089, 361] width 188 height 443
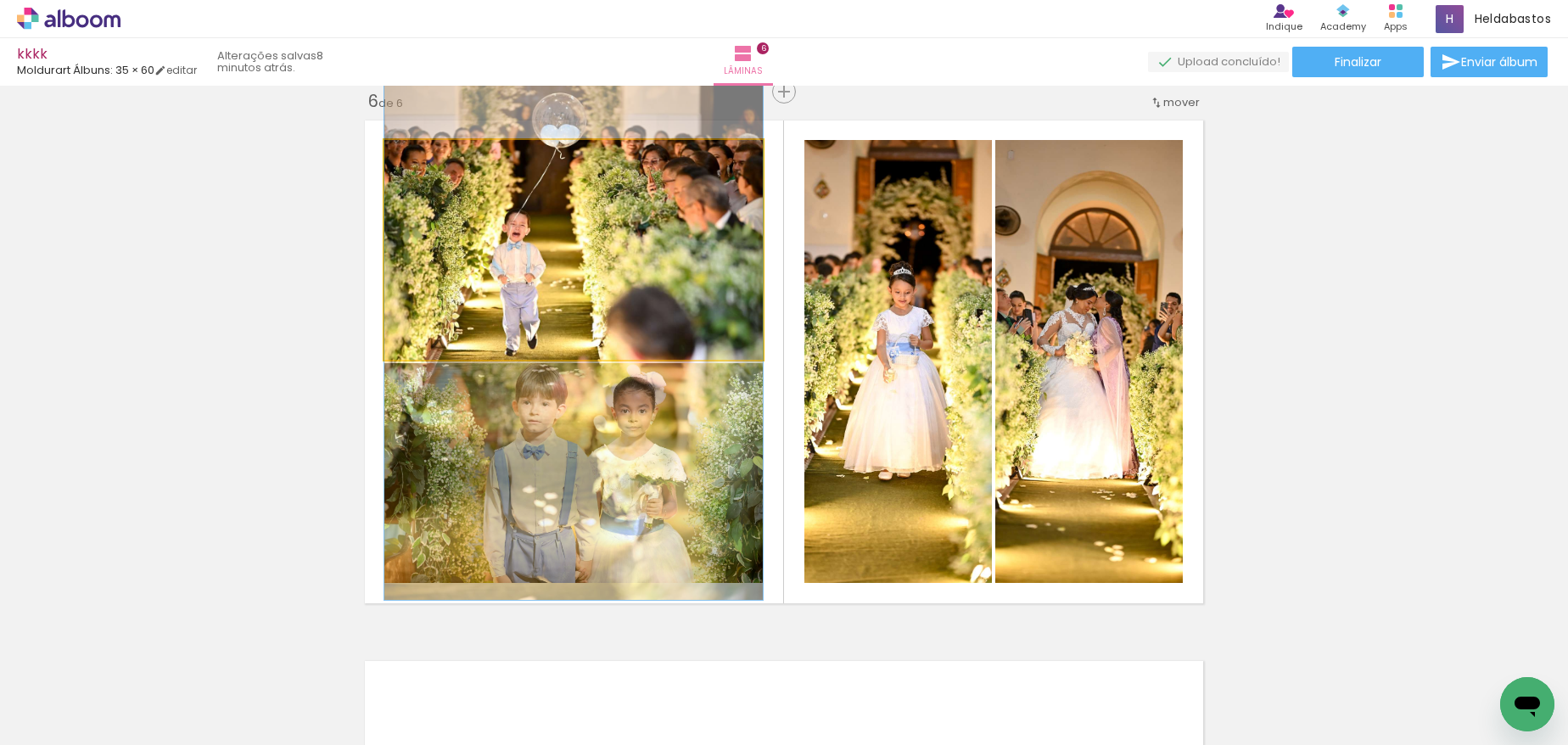
drag, startPoint x: 632, startPoint y: 279, endPoint x: 644, endPoint y: 346, distance: 68.1
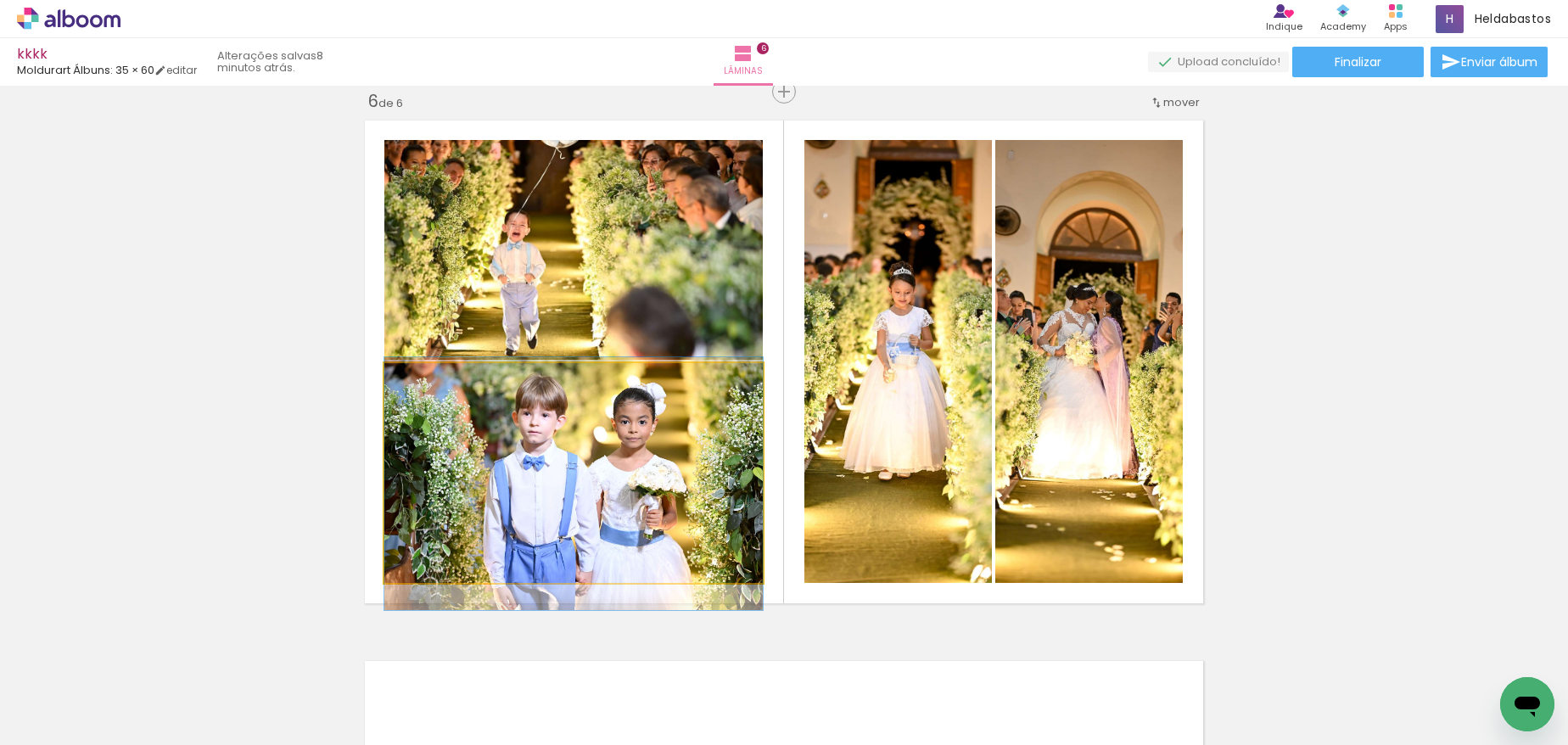
drag, startPoint x: 598, startPoint y: 509, endPoint x: 597, endPoint y: 520, distance: 11.0
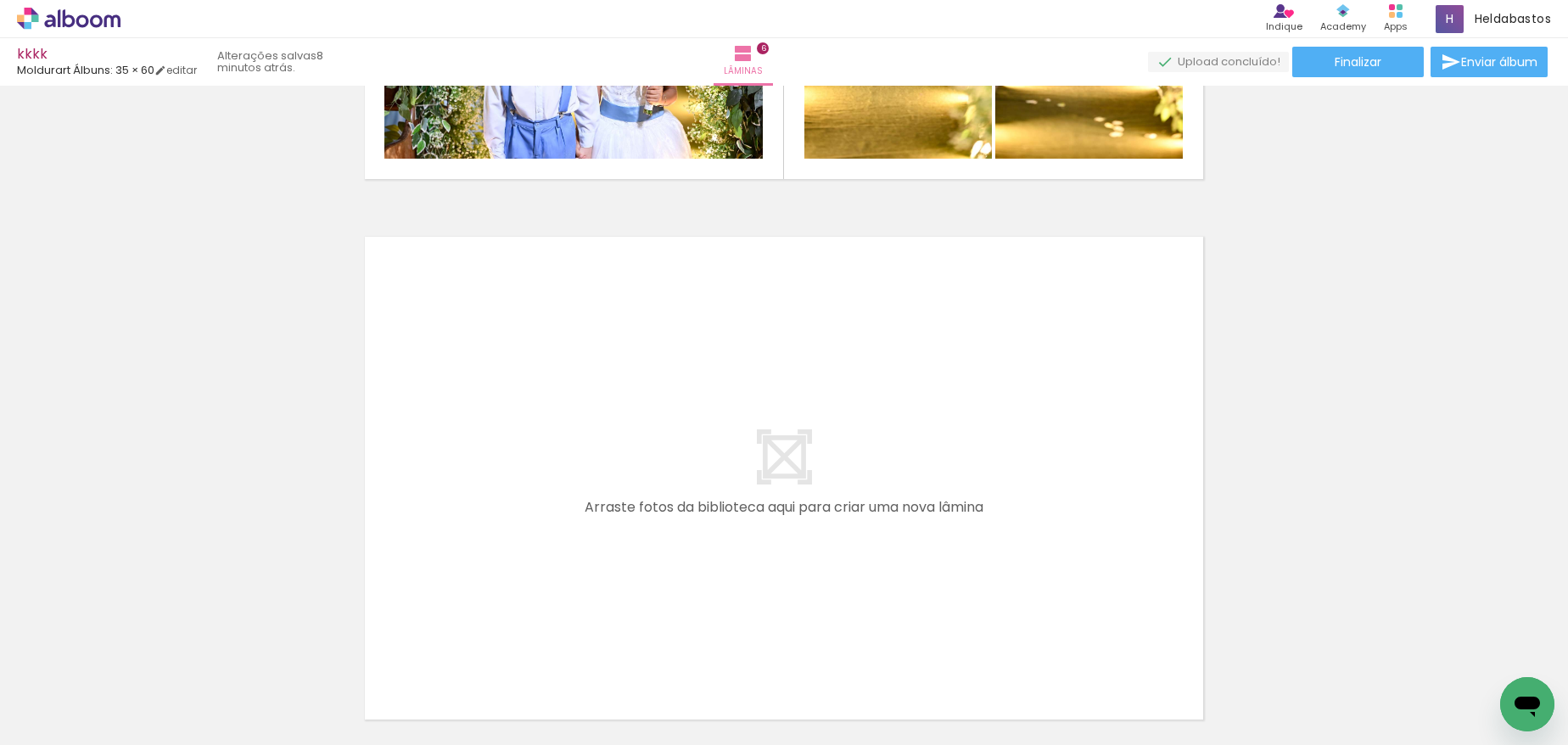
scroll to position [0, 5312]
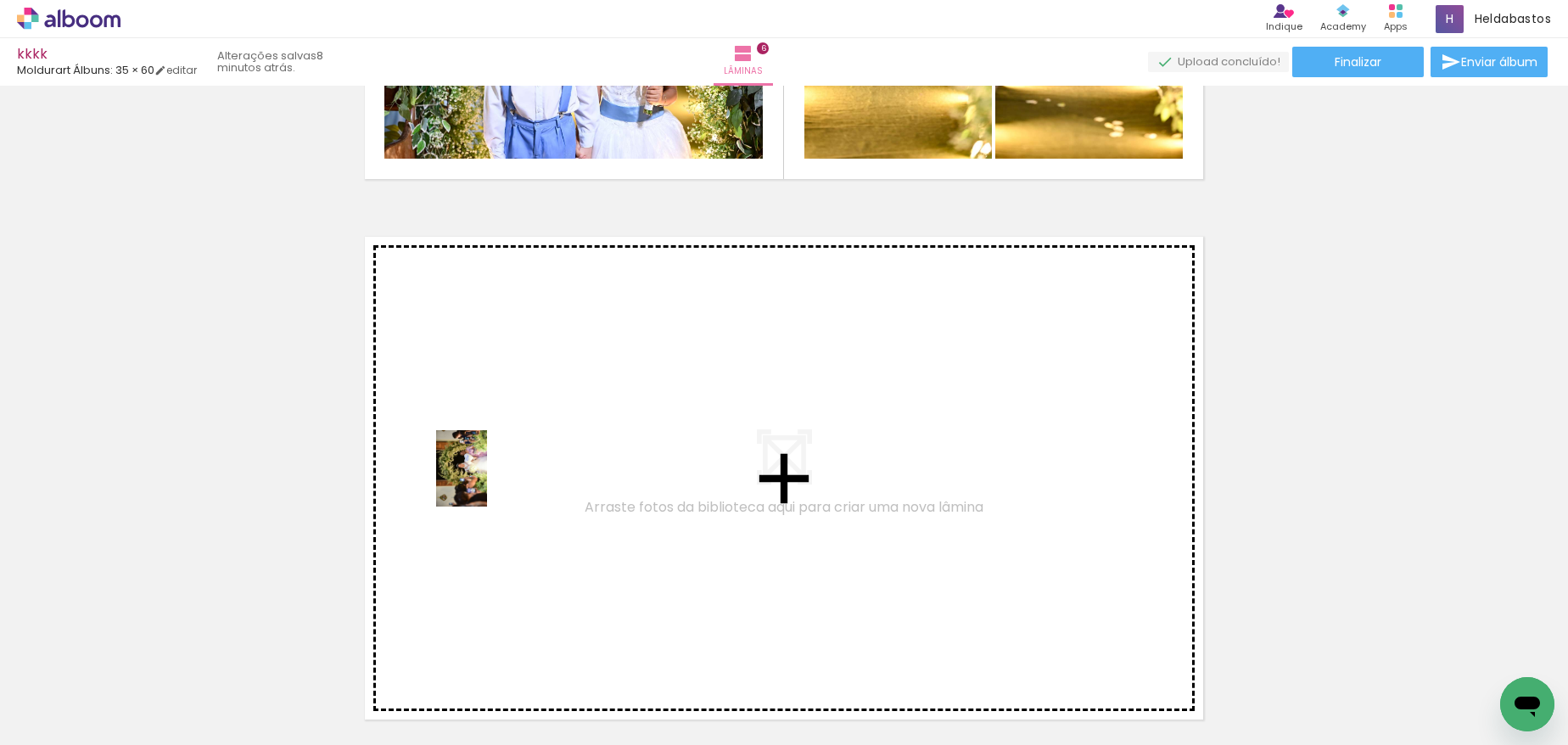
drag, startPoint x: 1151, startPoint y: 706, endPoint x: 487, endPoint y: 482, distance: 700.8
click at [487, 482] on quentale-workspace at bounding box center [784, 372] width 1568 height 745
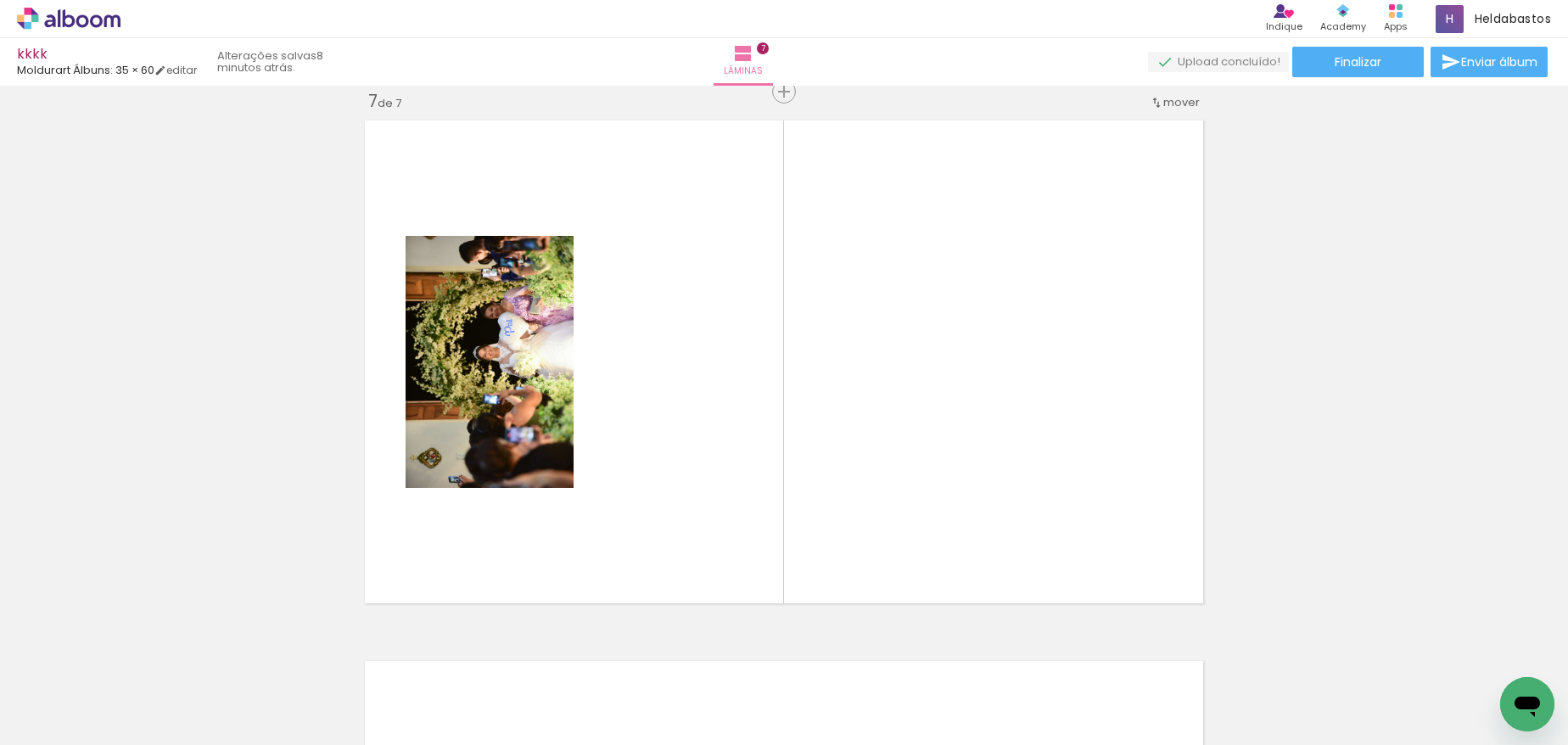
scroll to position [0, 831]
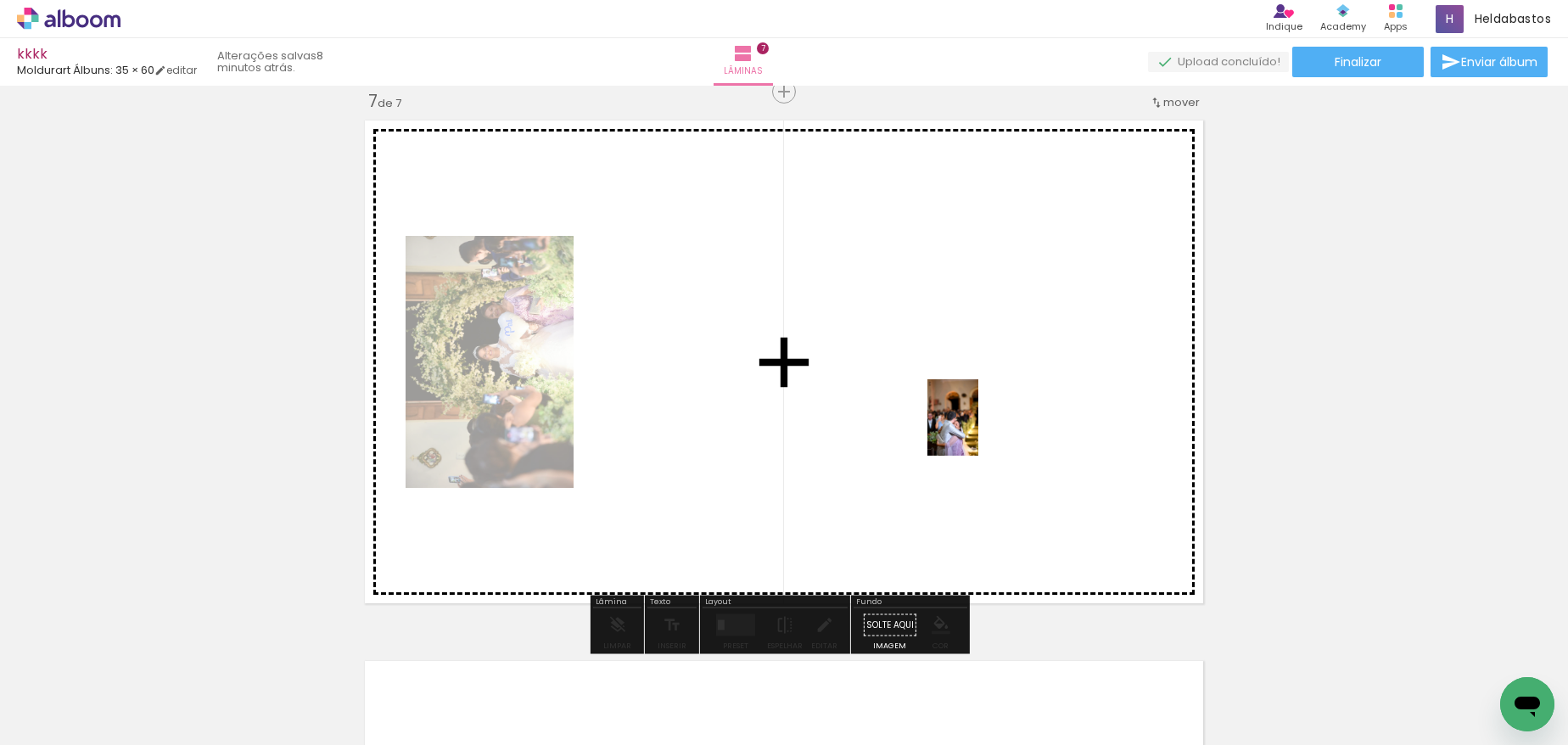
drag, startPoint x: 660, startPoint y: 659, endPoint x: 978, endPoint y: 430, distance: 391.9
click at [978, 430] on quentale-workspace at bounding box center [784, 372] width 1568 height 745
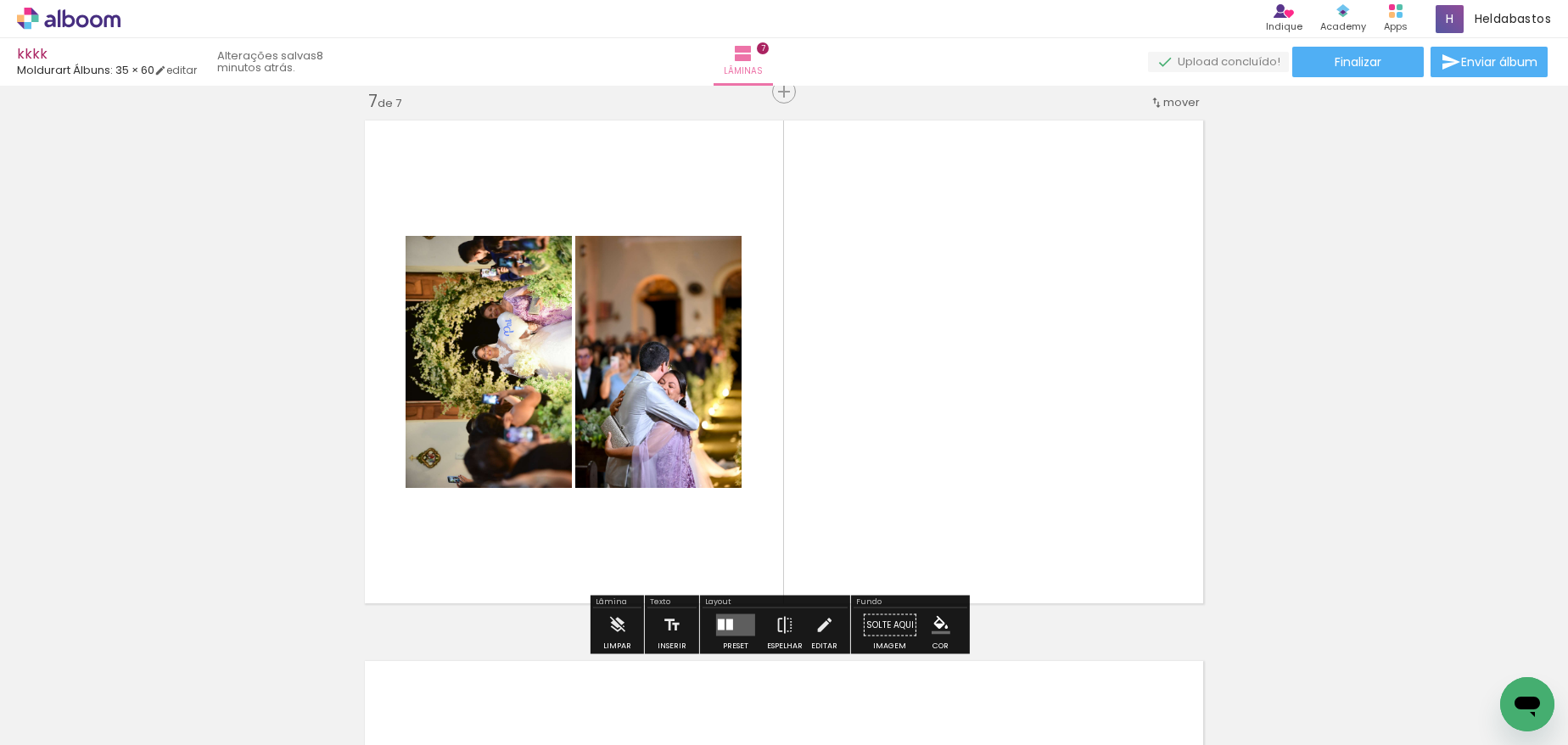
click at [720, 631] on quentale-layouter at bounding box center [735, 625] width 39 height 22
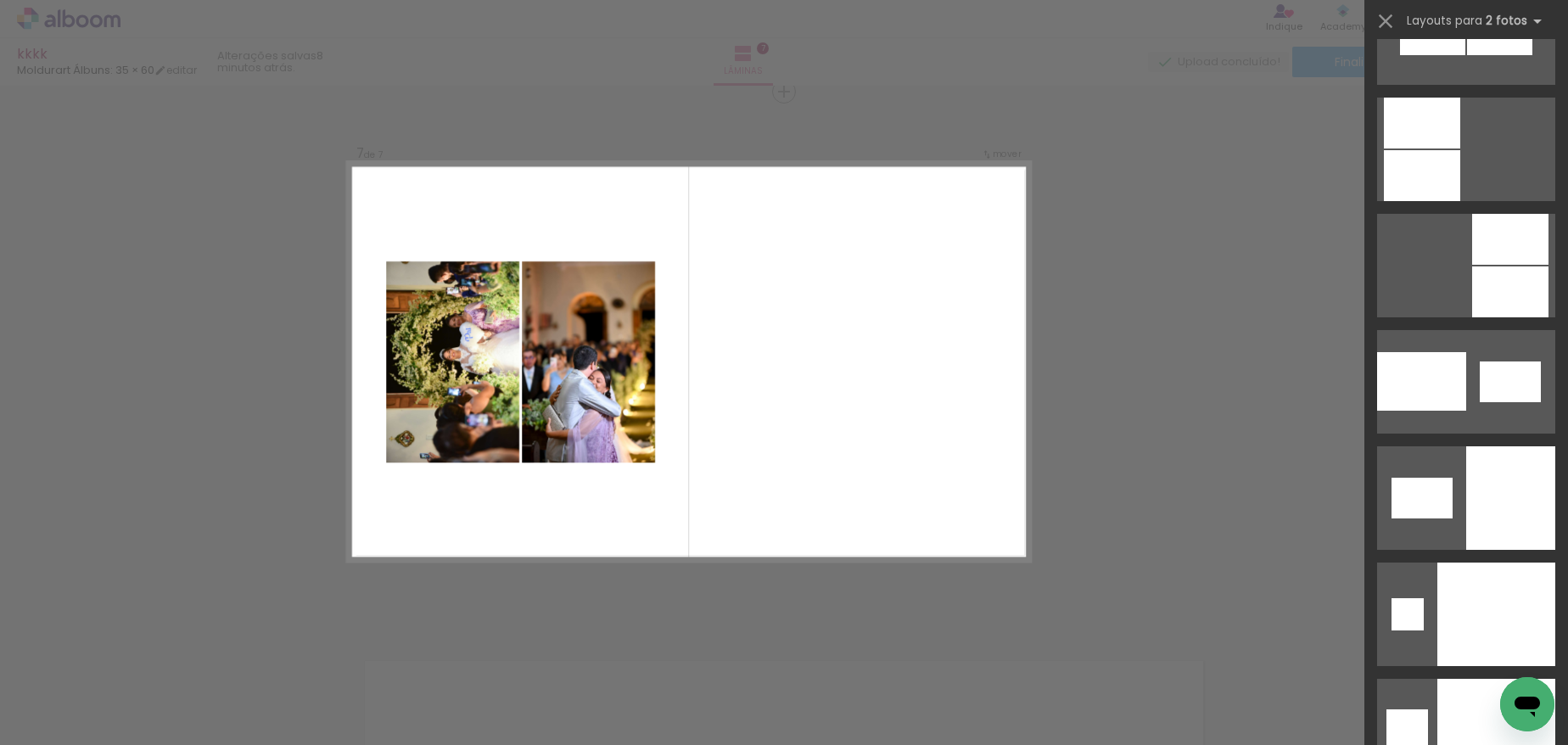
scroll to position [8149, 0]
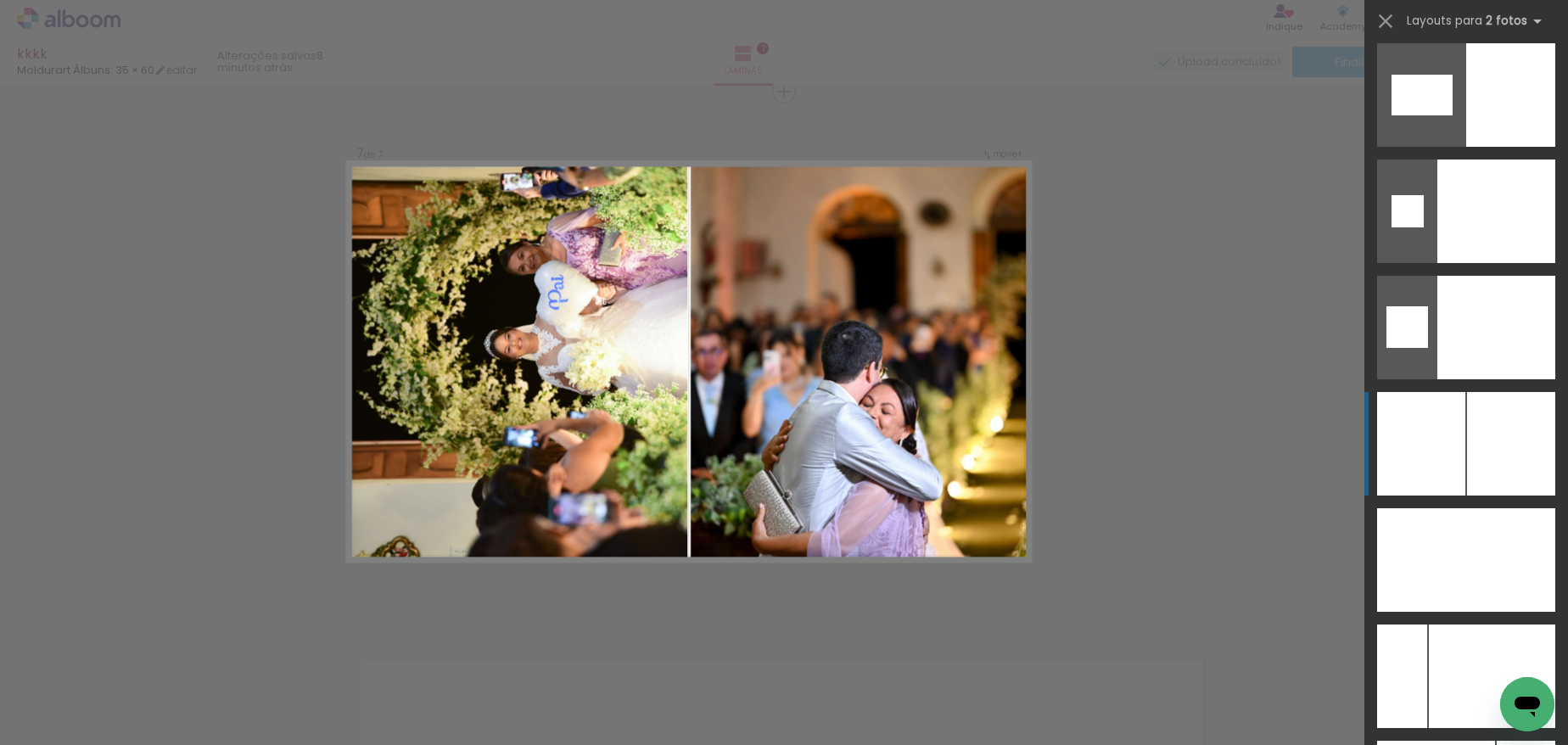
click at [1497, 624] on div at bounding box center [1492, 676] width 126 height 103
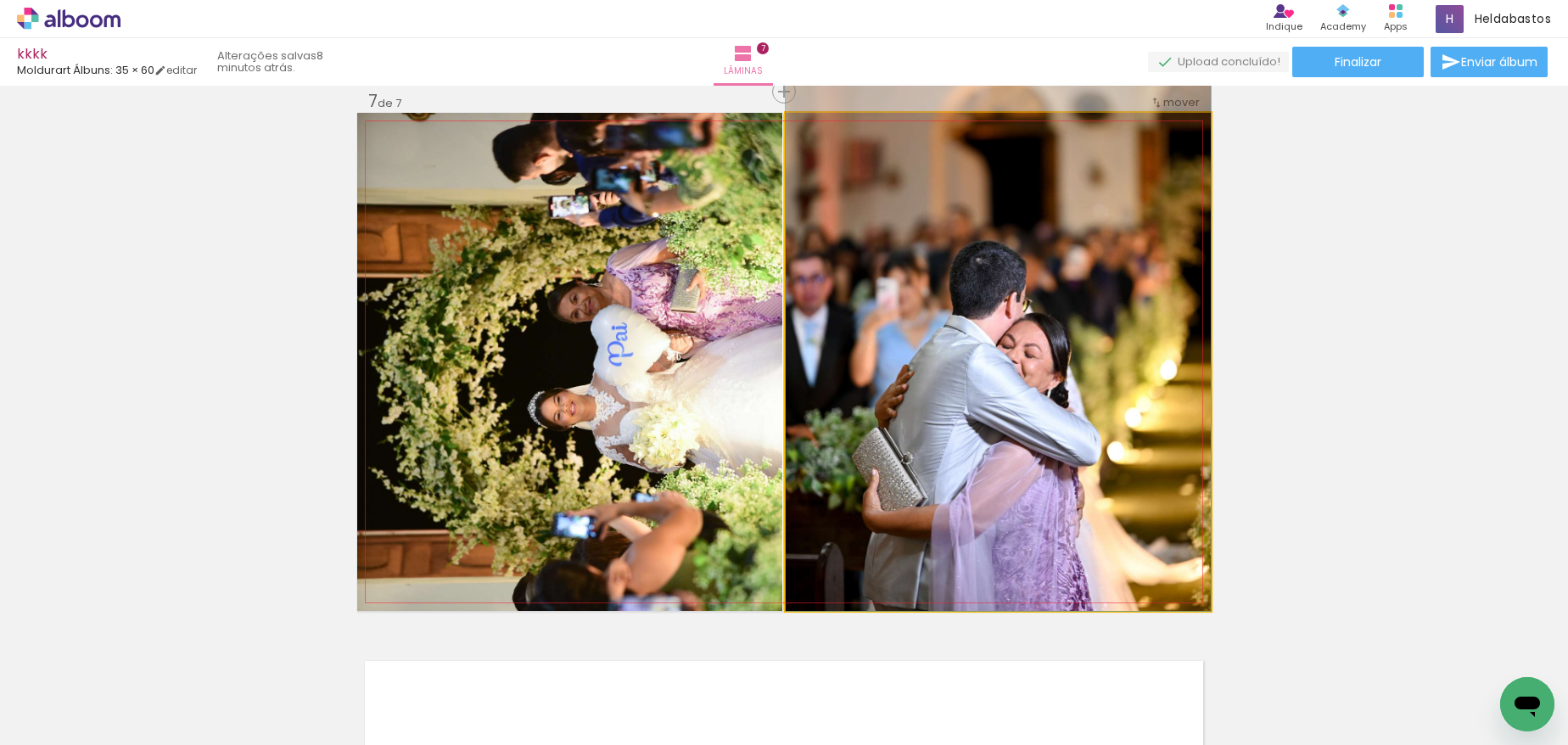
drag, startPoint x: 1017, startPoint y: 475, endPoint x: 1014, endPoint y: 345, distance: 130.0
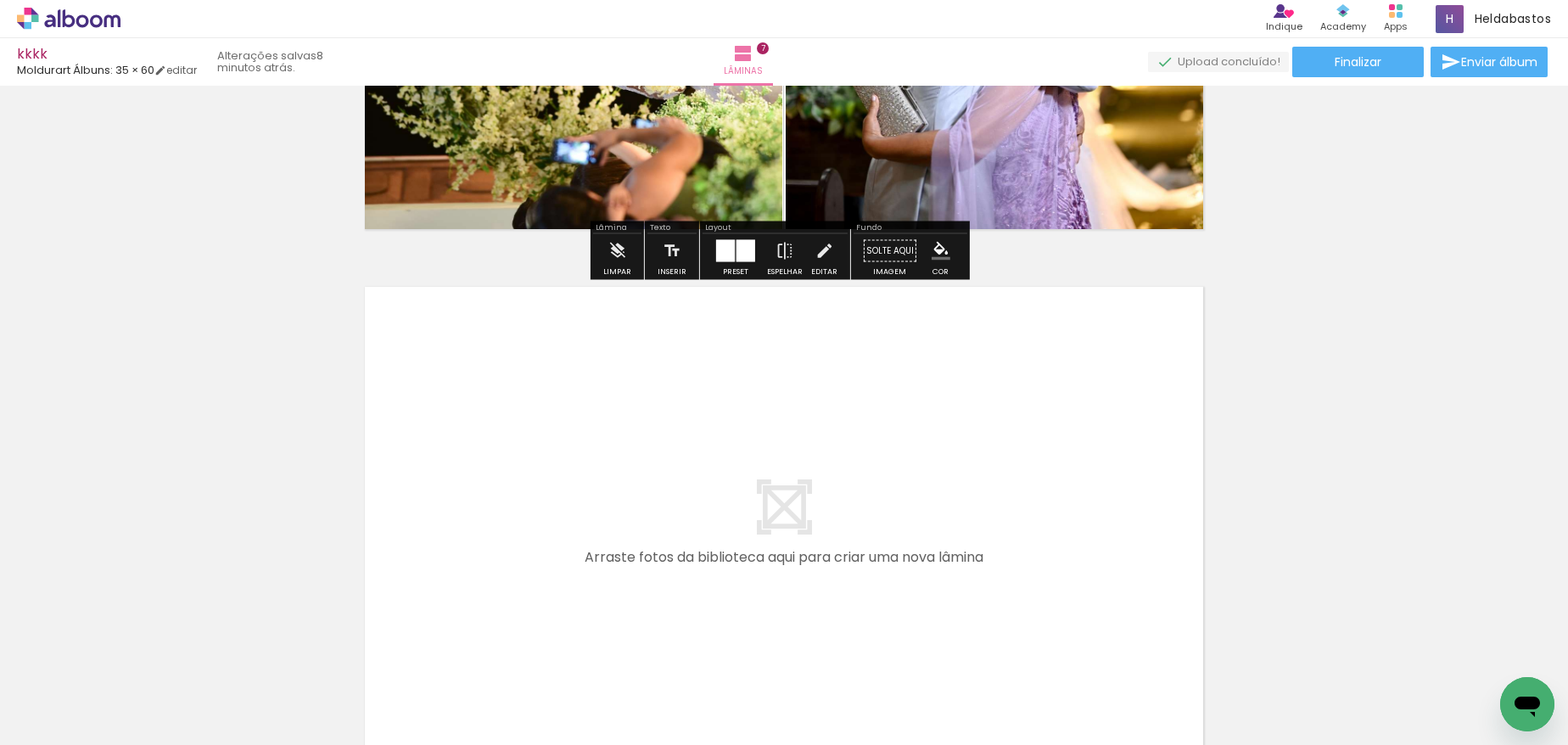
scroll to position [3776, 0]
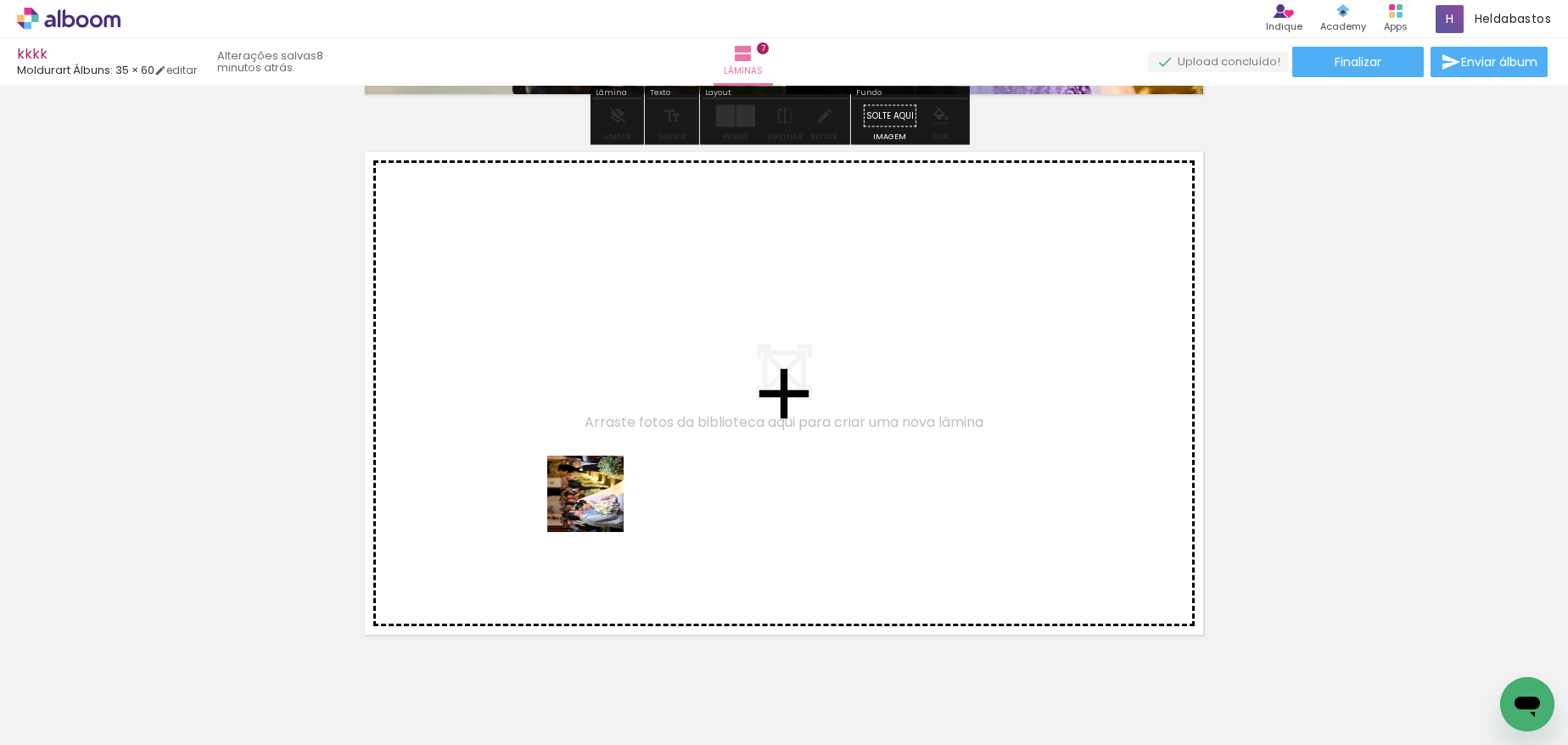
drag, startPoint x: 688, startPoint y: 679, endPoint x: 567, endPoint y: 462, distance: 248.5
click at [567, 462] on quentale-workspace at bounding box center [784, 372] width 1568 height 745
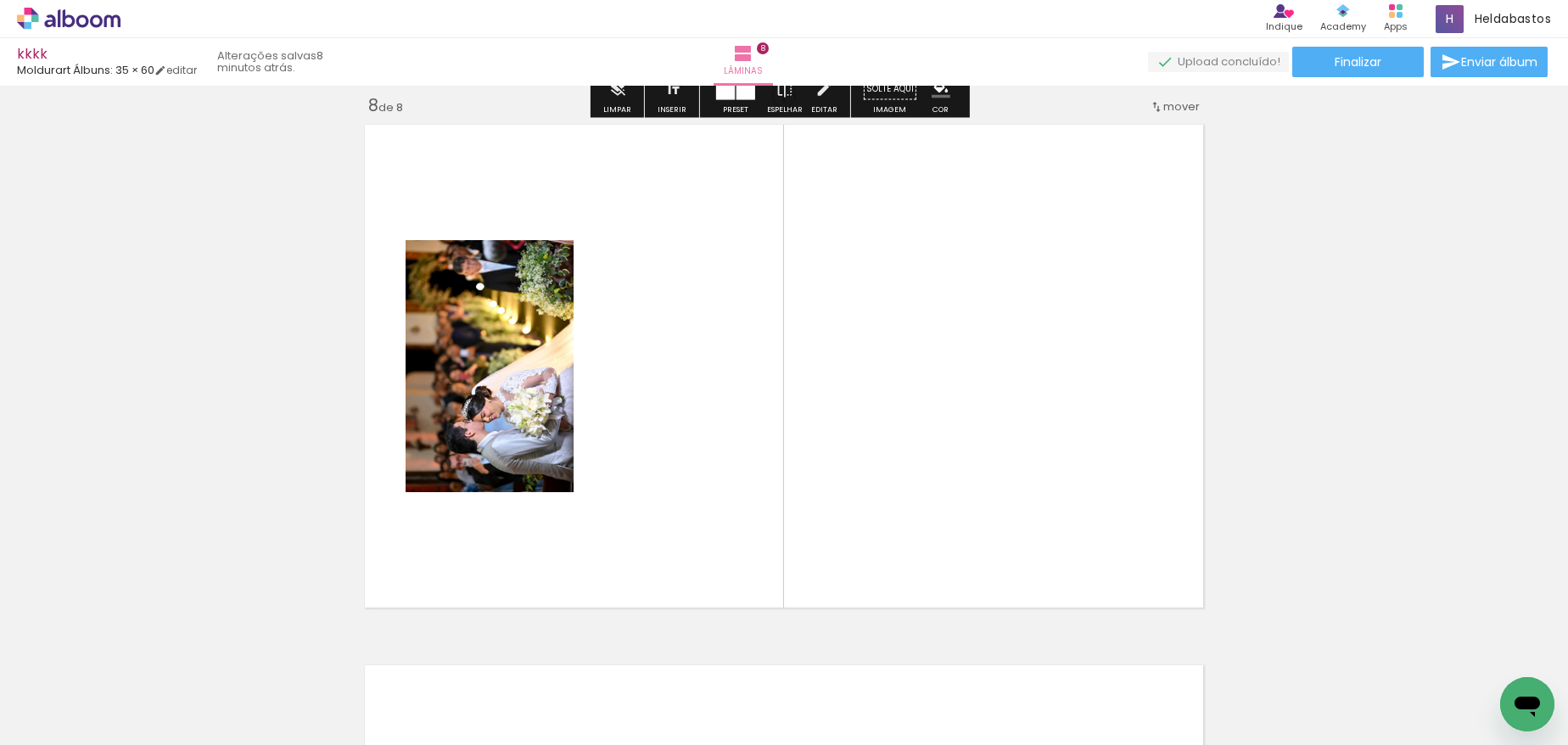
scroll to position [3807, 0]
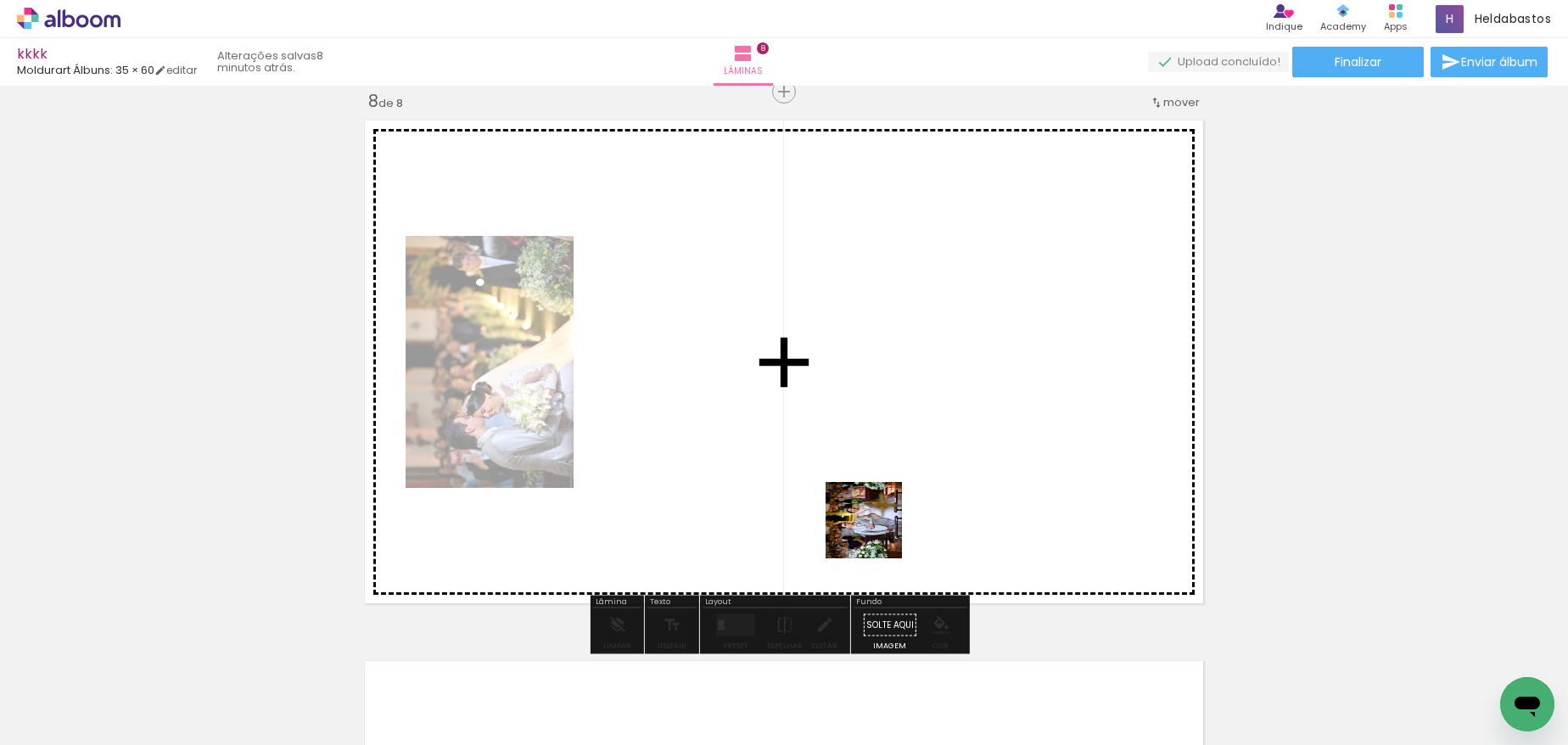
drag, startPoint x: 777, startPoint y: 707, endPoint x: 931, endPoint y: 436, distance: 311.7
click at [931, 436] on quentale-workspace at bounding box center [784, 372] width 1568 height 745
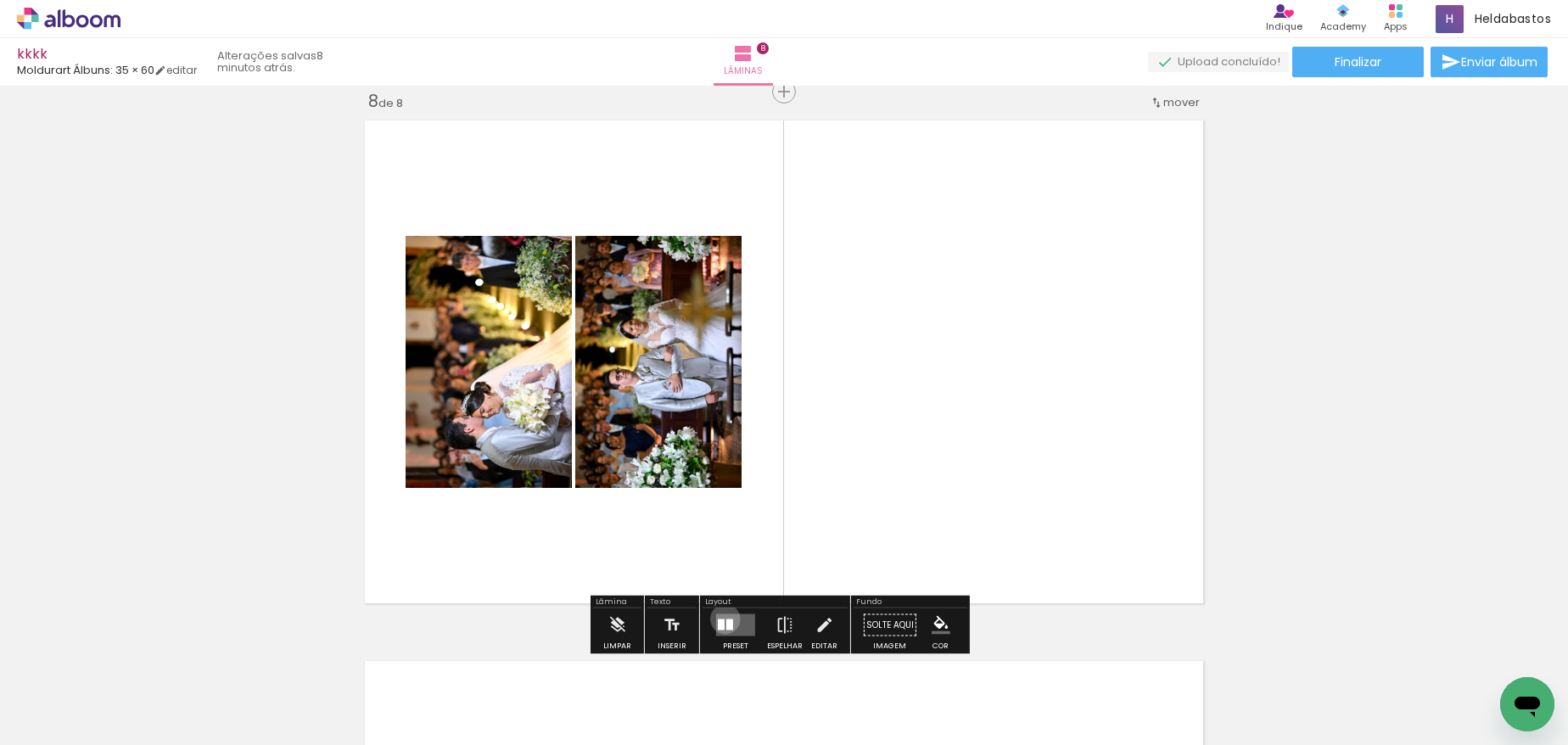
click at [722, 619] on quentale-layouter at bounding box center [735, 625] width 39 height 22
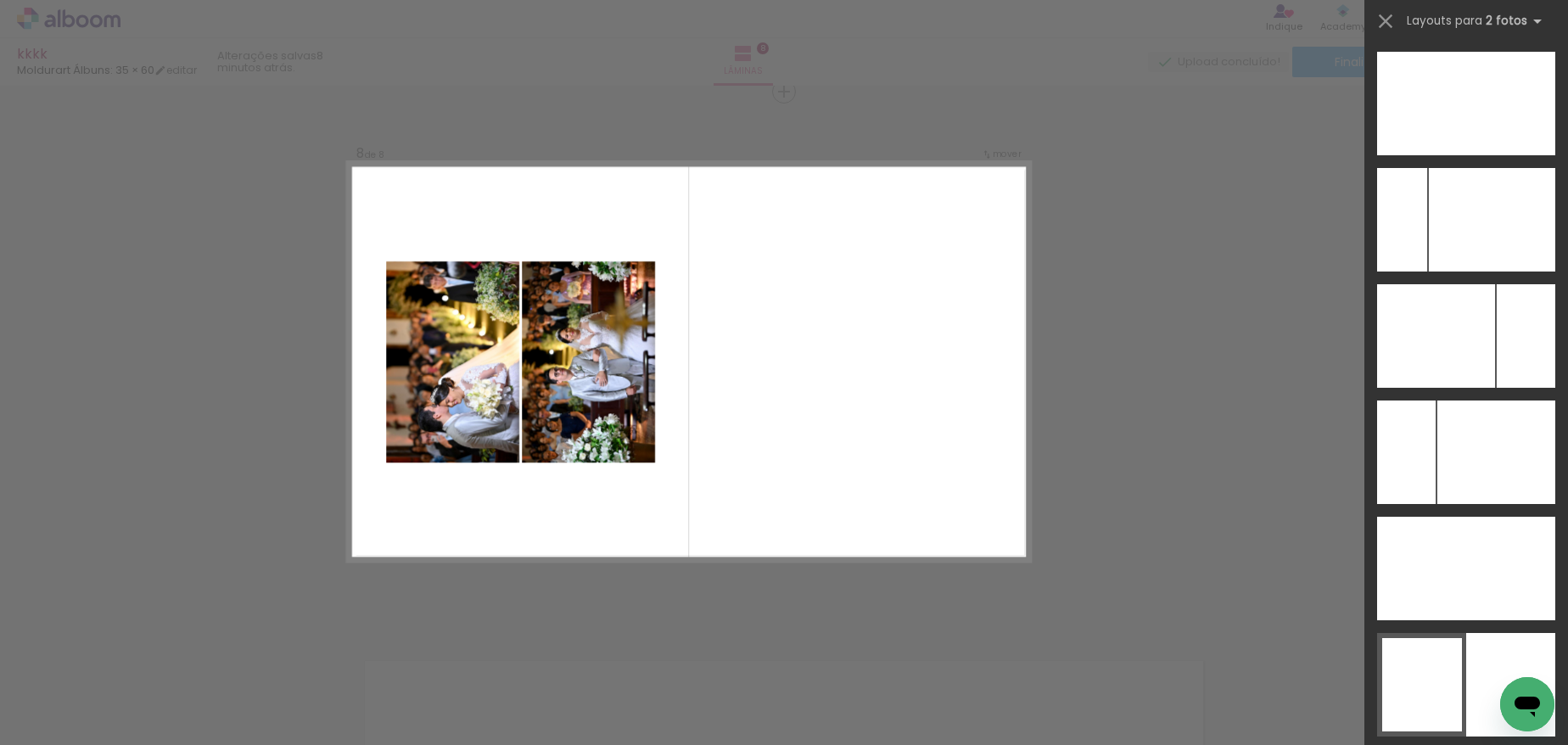
scroll to position [8356, 0]
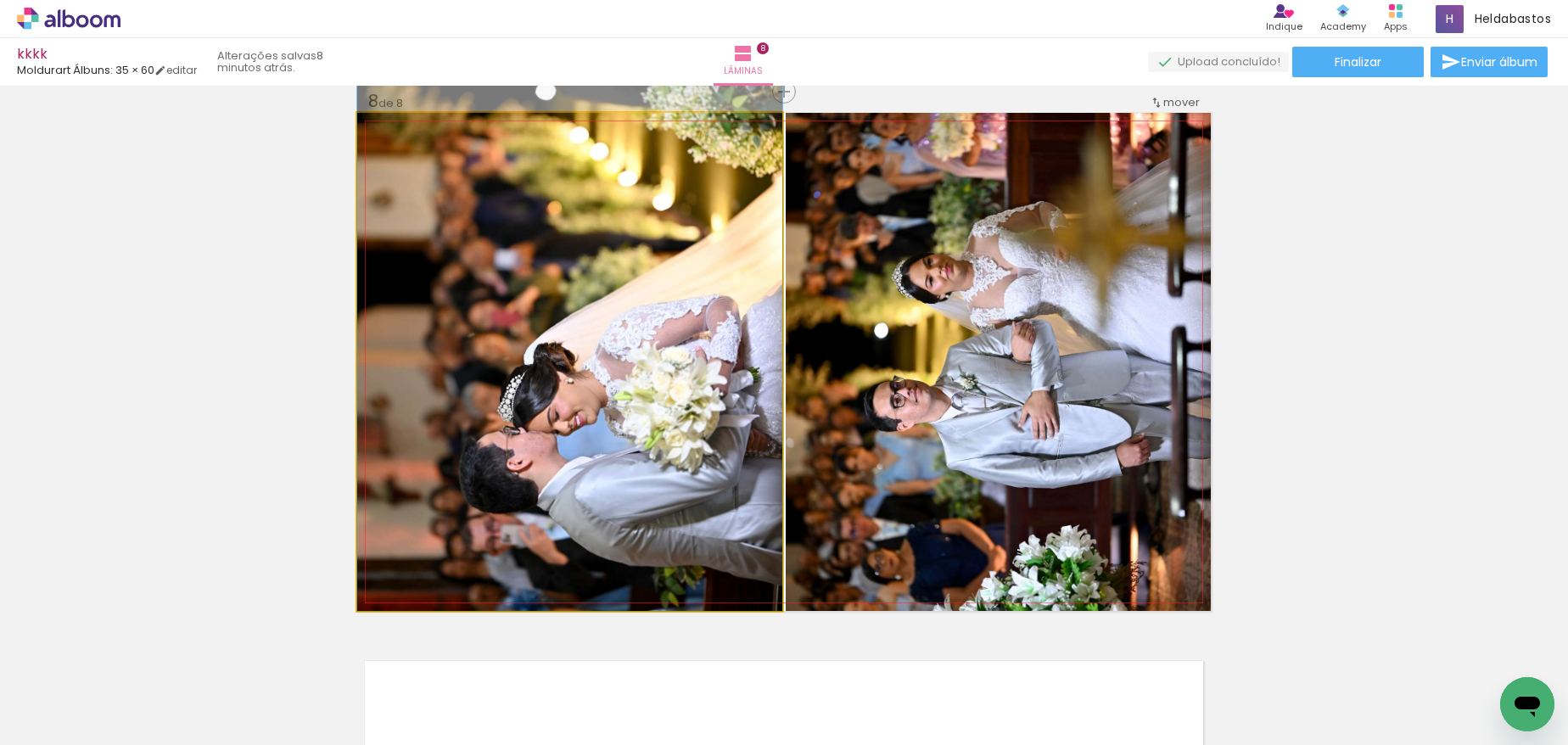
drag, startPoint x: 644, startPoint y: 481, endPoint x: 655, endPoint y: 383, distance: 98.6
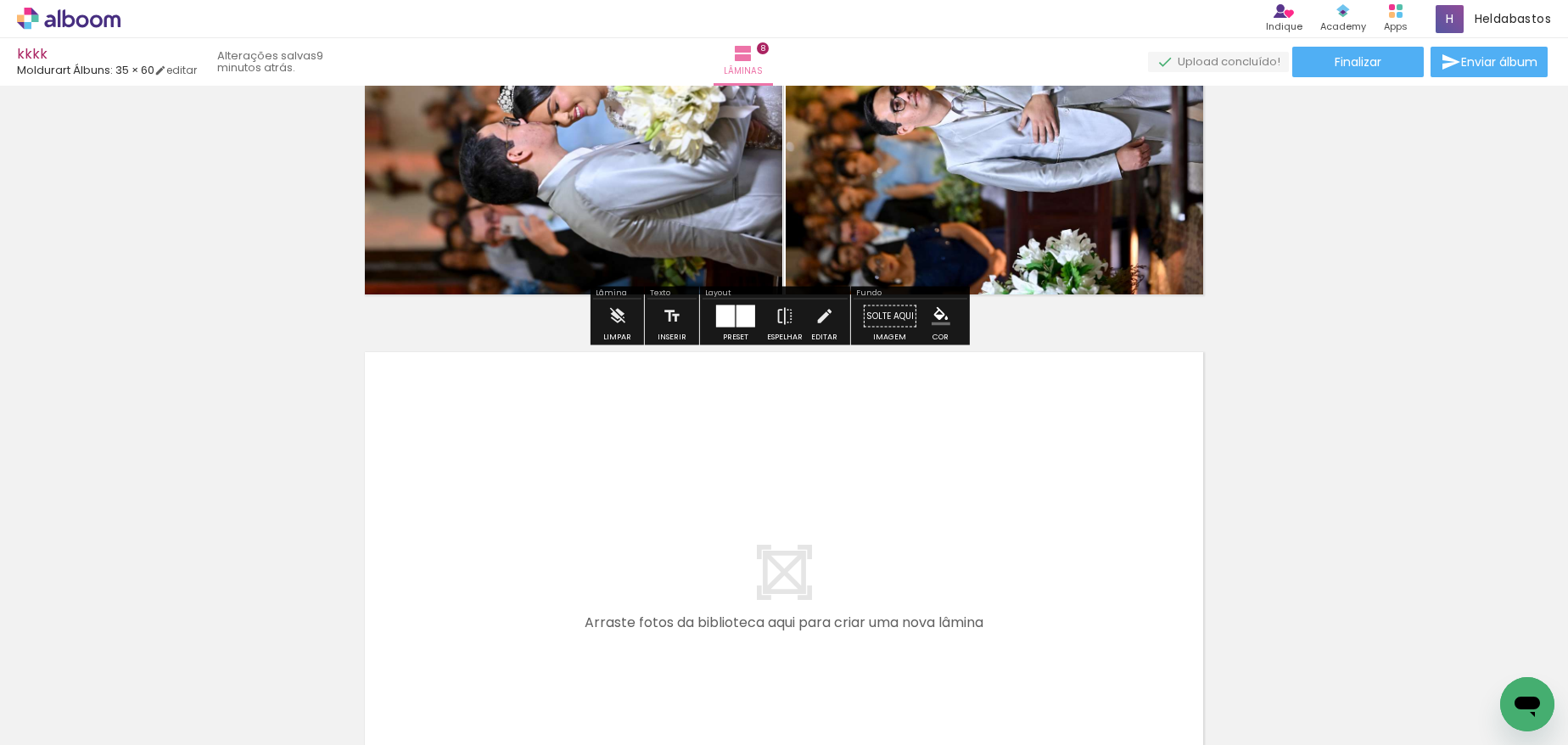
scroll to position [4232, 0]
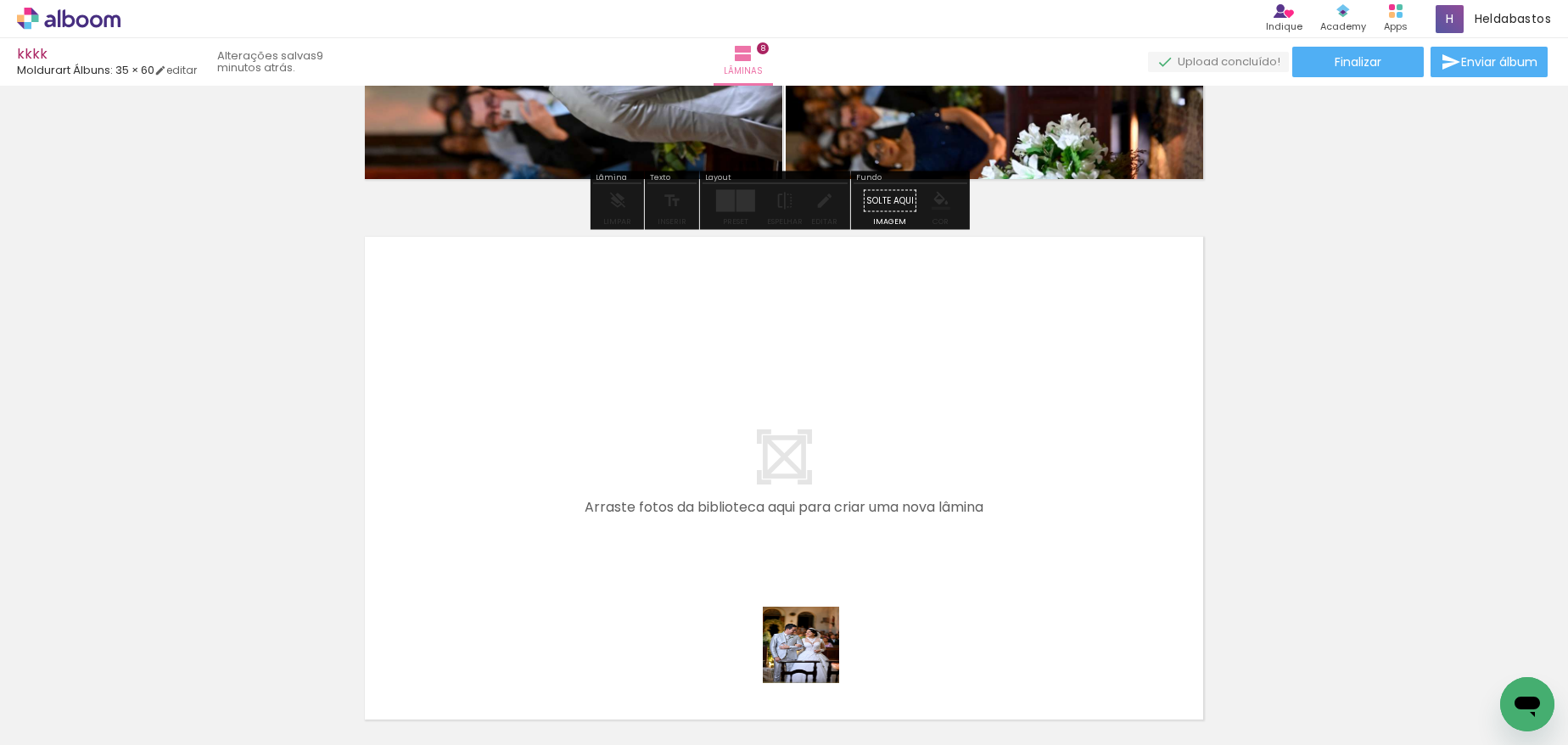
drag, startPoint x: 864, startPoint y: 696, endPoint x: 915, endPoint y: 682, distance: 52.9
click at [554, 490] on quentale-workspace at bounding box center [784, 372] width 1568 height 745
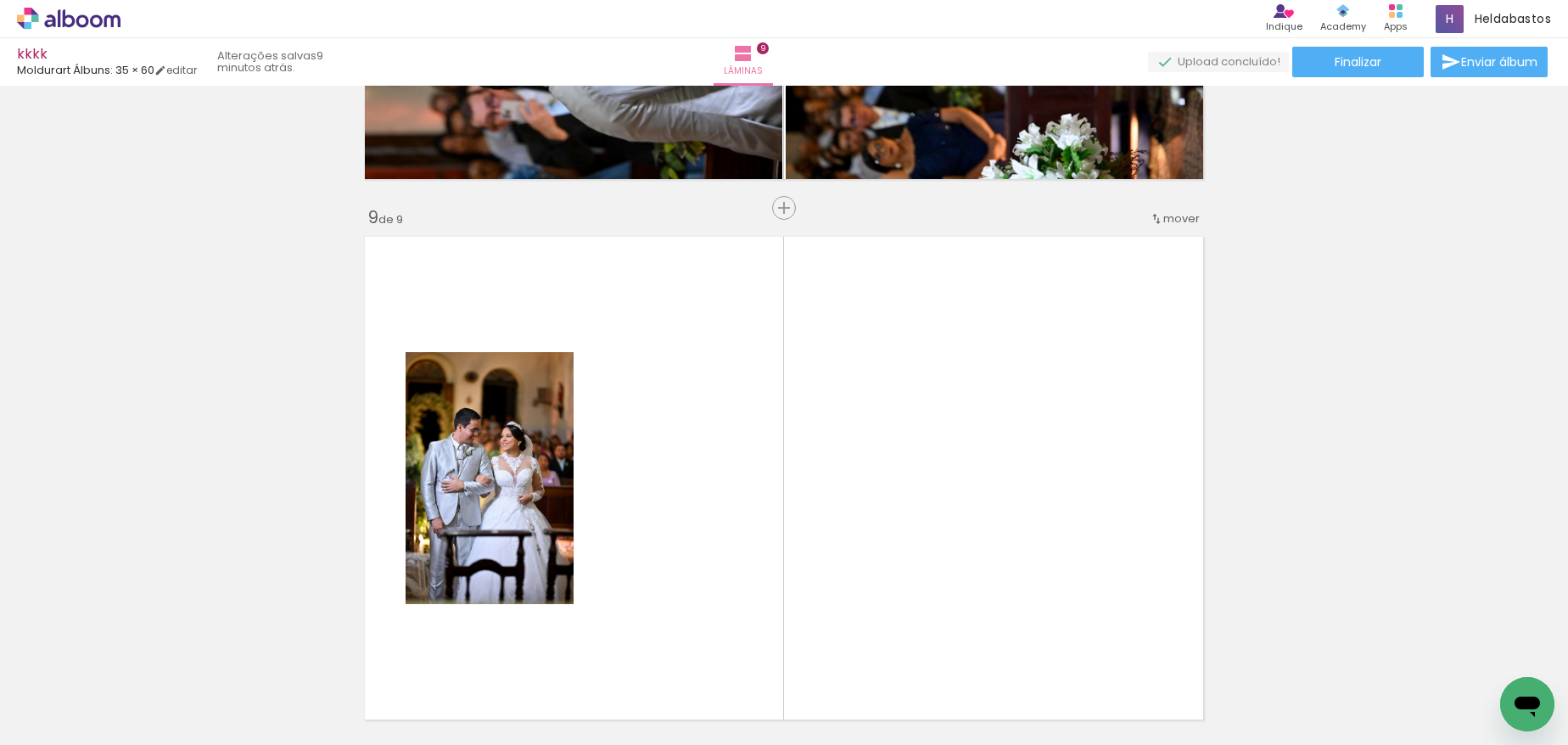
scroll to position [4348, 0]
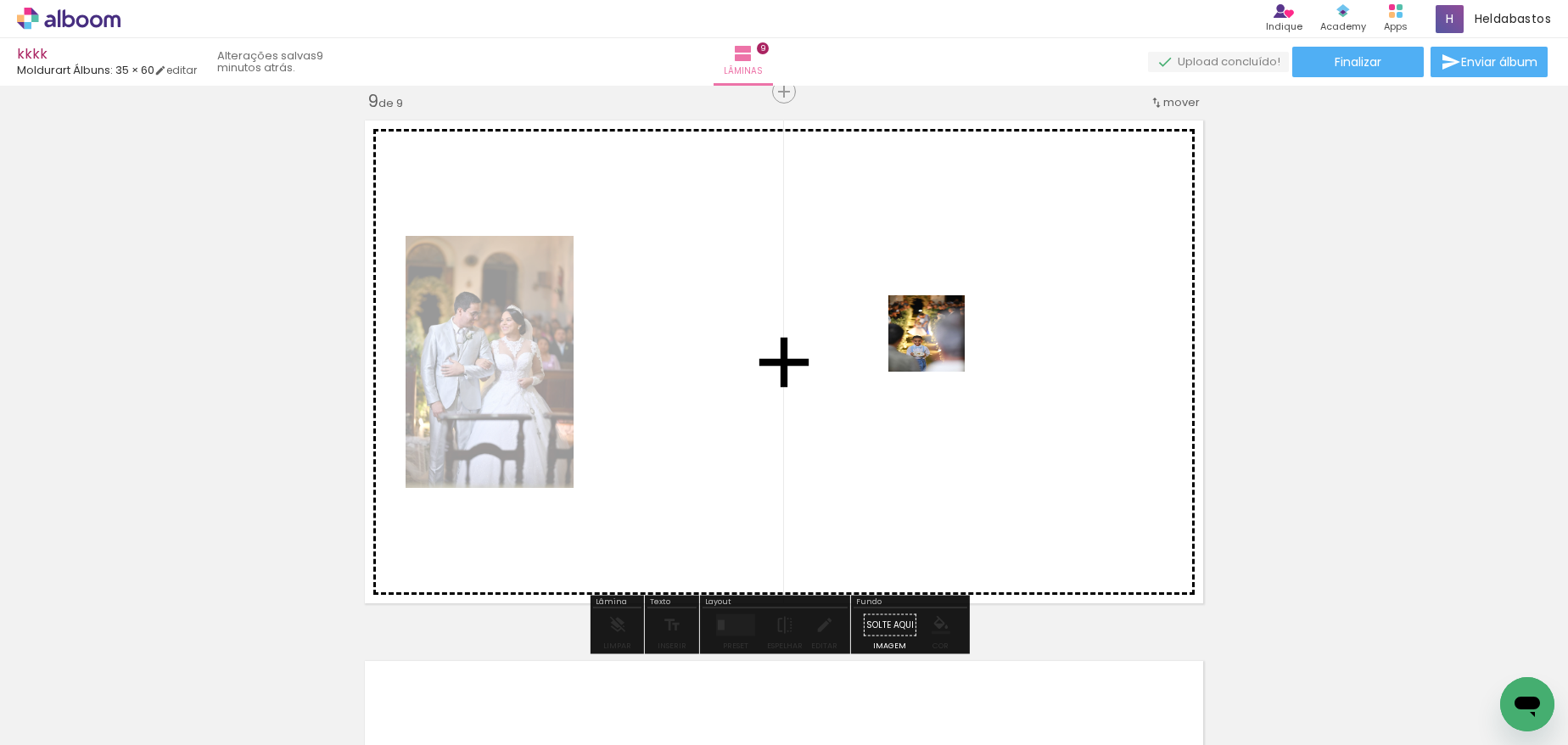
drag, startPoint x: 953, startPoint y: 689, endPoint x: 939, endPoint y: 347, distance: 342.3
click at [939, 347] on quentale-workspace at bounding box center [784, 372] width 1568 height 745
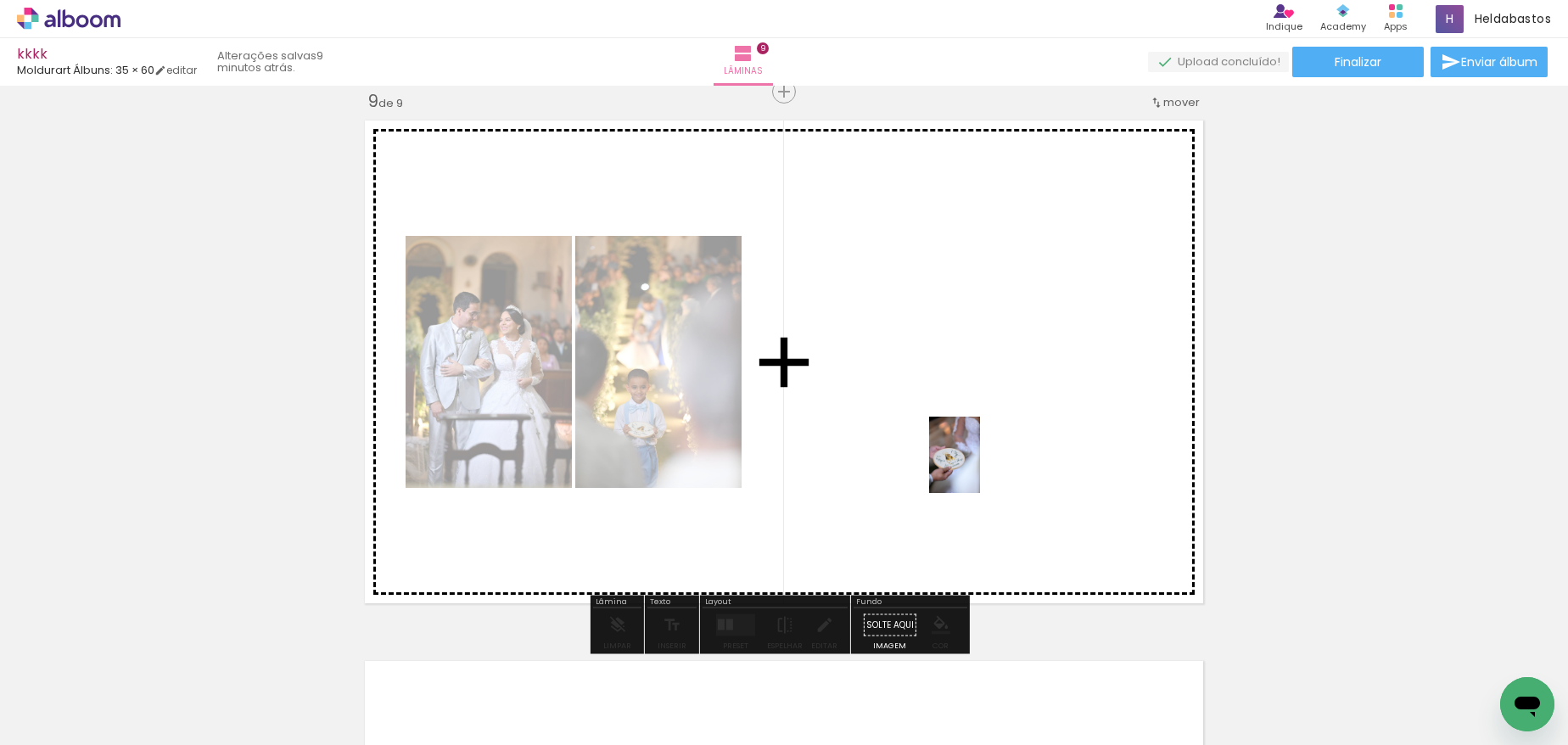
drag, startPoint x: 1026, startPoint y: 663, endPoint x: 980, endPoint y: 467, distance: 201.3
click at [980, 467] on quentale-workspace at bounding box center [784, 372] width 1568 height 745
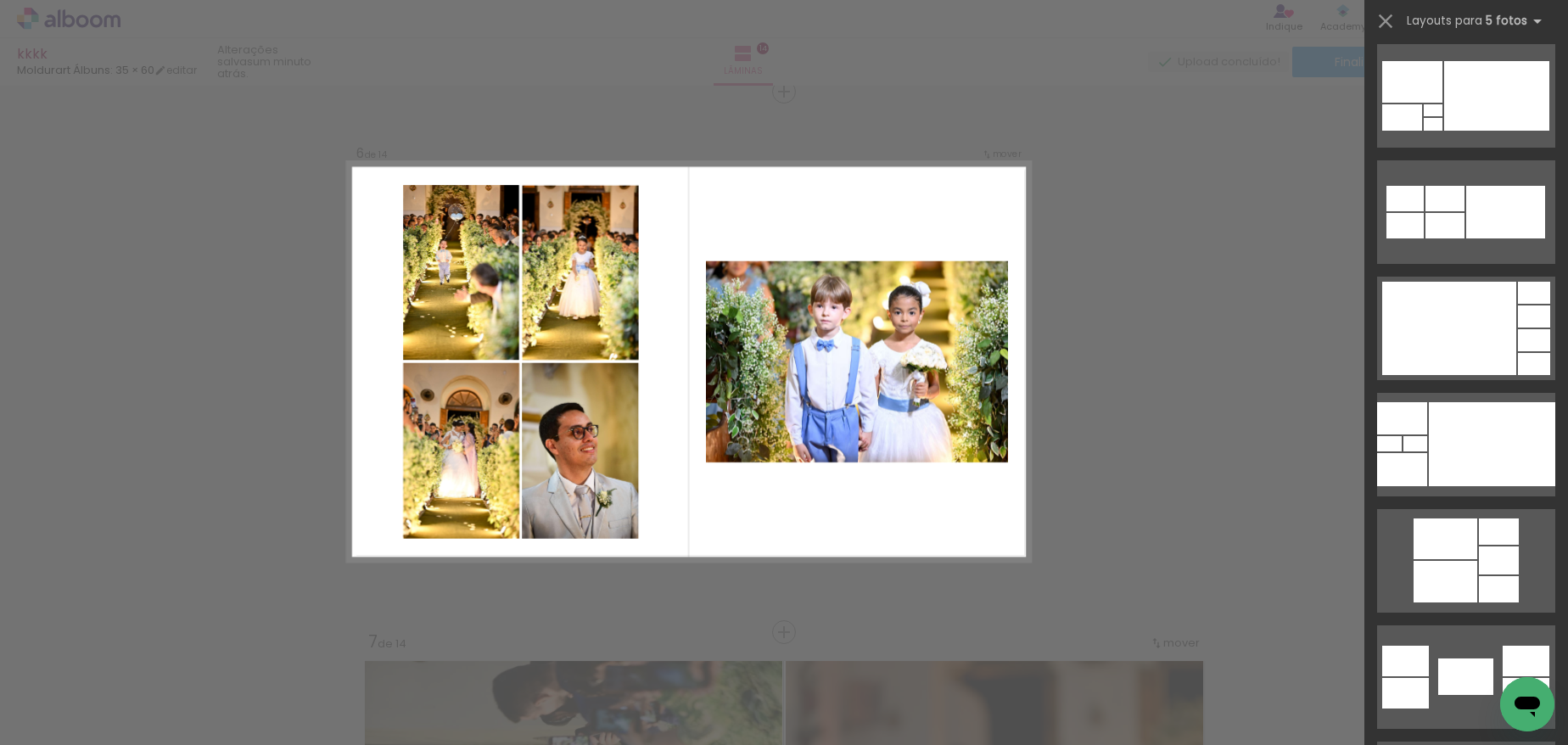
scroll to position [40510, 0]
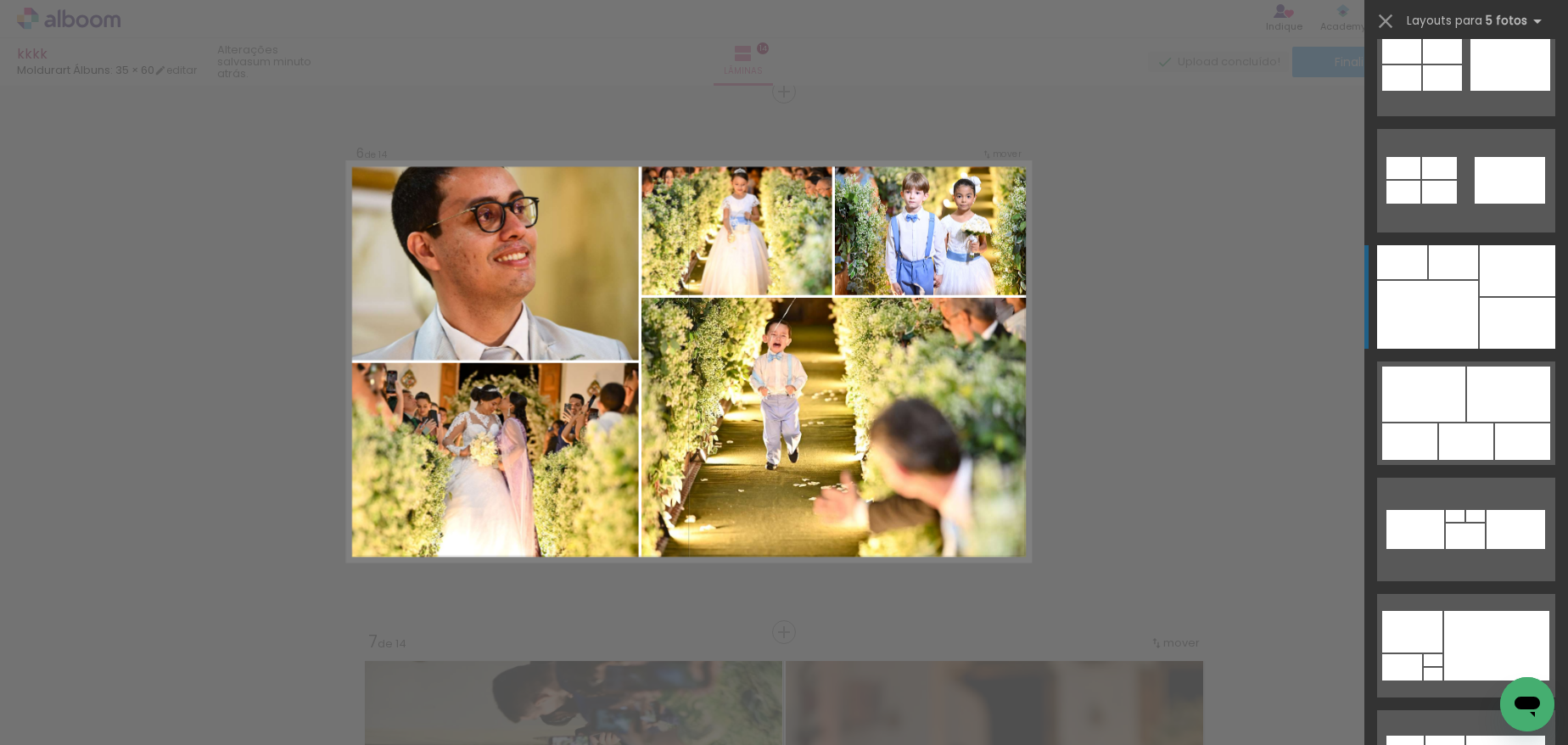
click at [1504, 277] on div at bounding box center [1517, 270] width 76 height 51
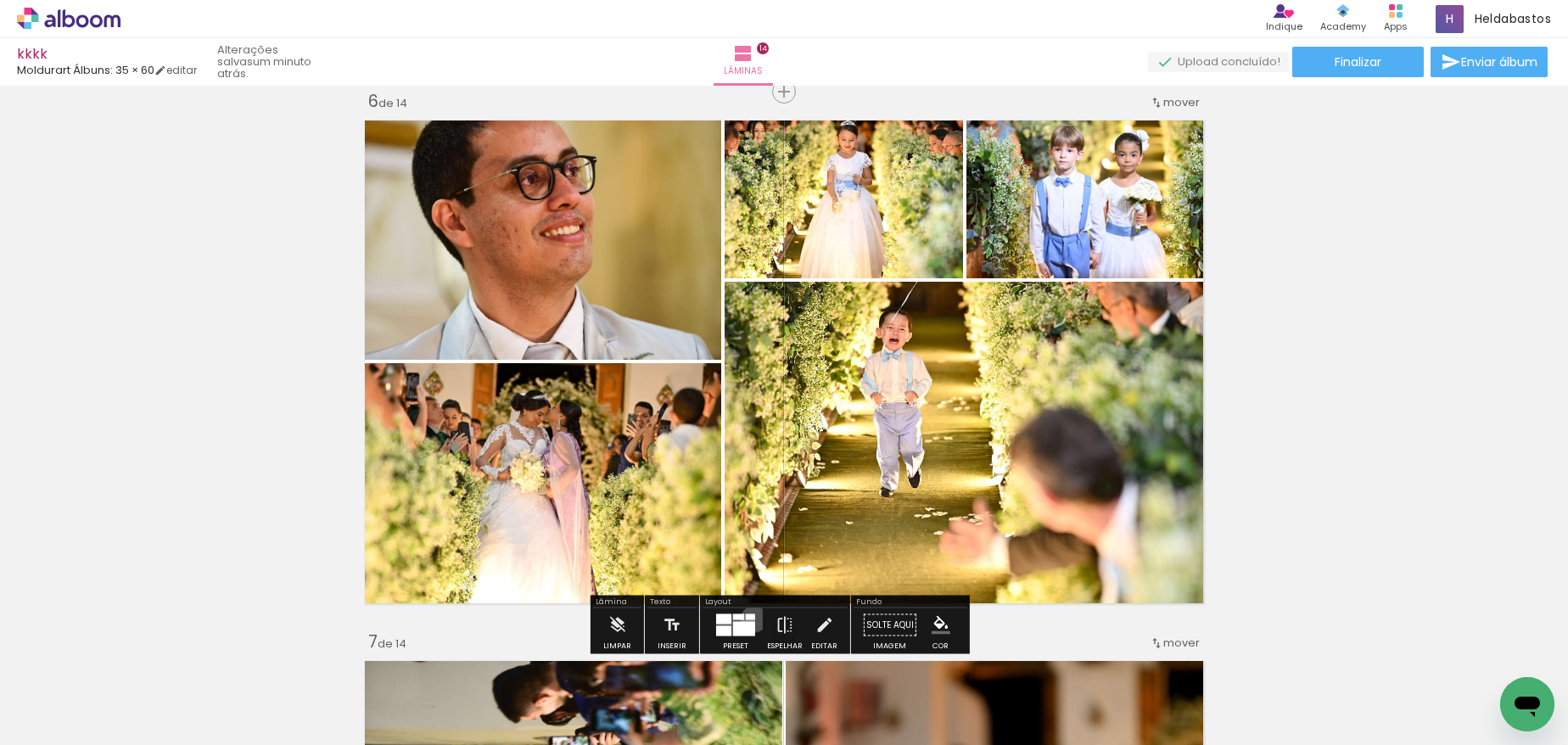
click at [750, 619] on div at bounding box center [750, 618] width 10 height 6
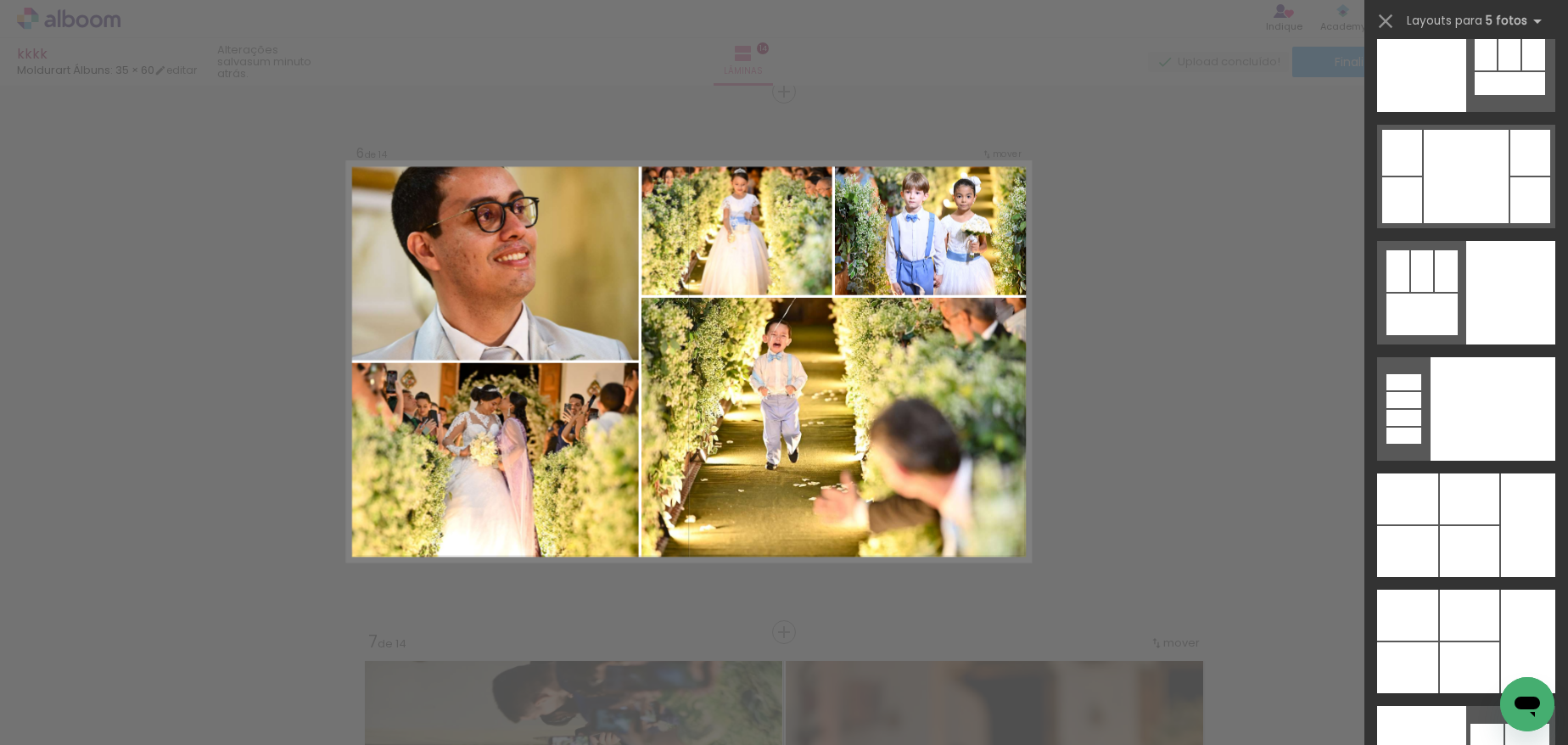
scroll to position [52665, 0]
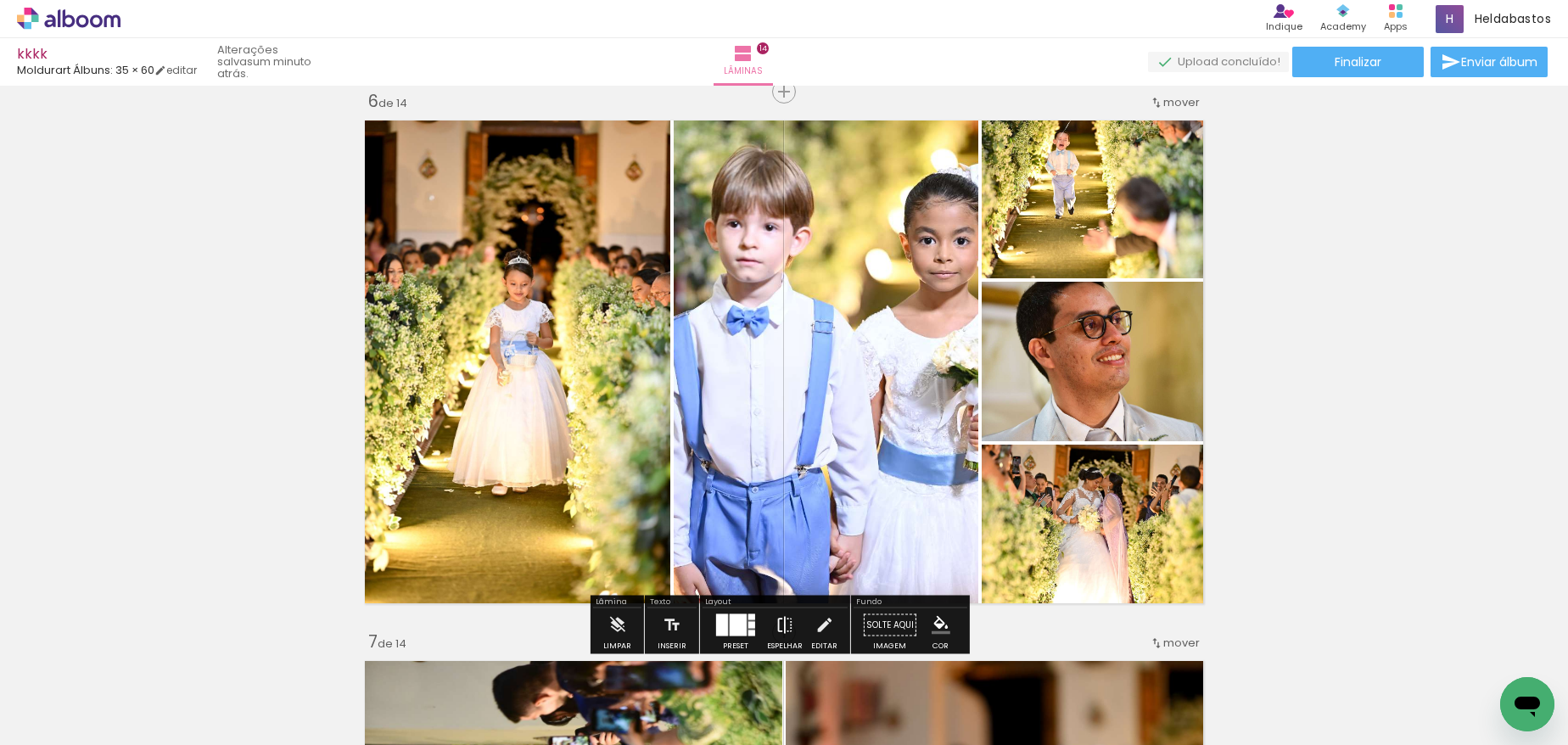
click at [777, 624] on iron-icon at bounding box center [785, 625] width 19 height 34
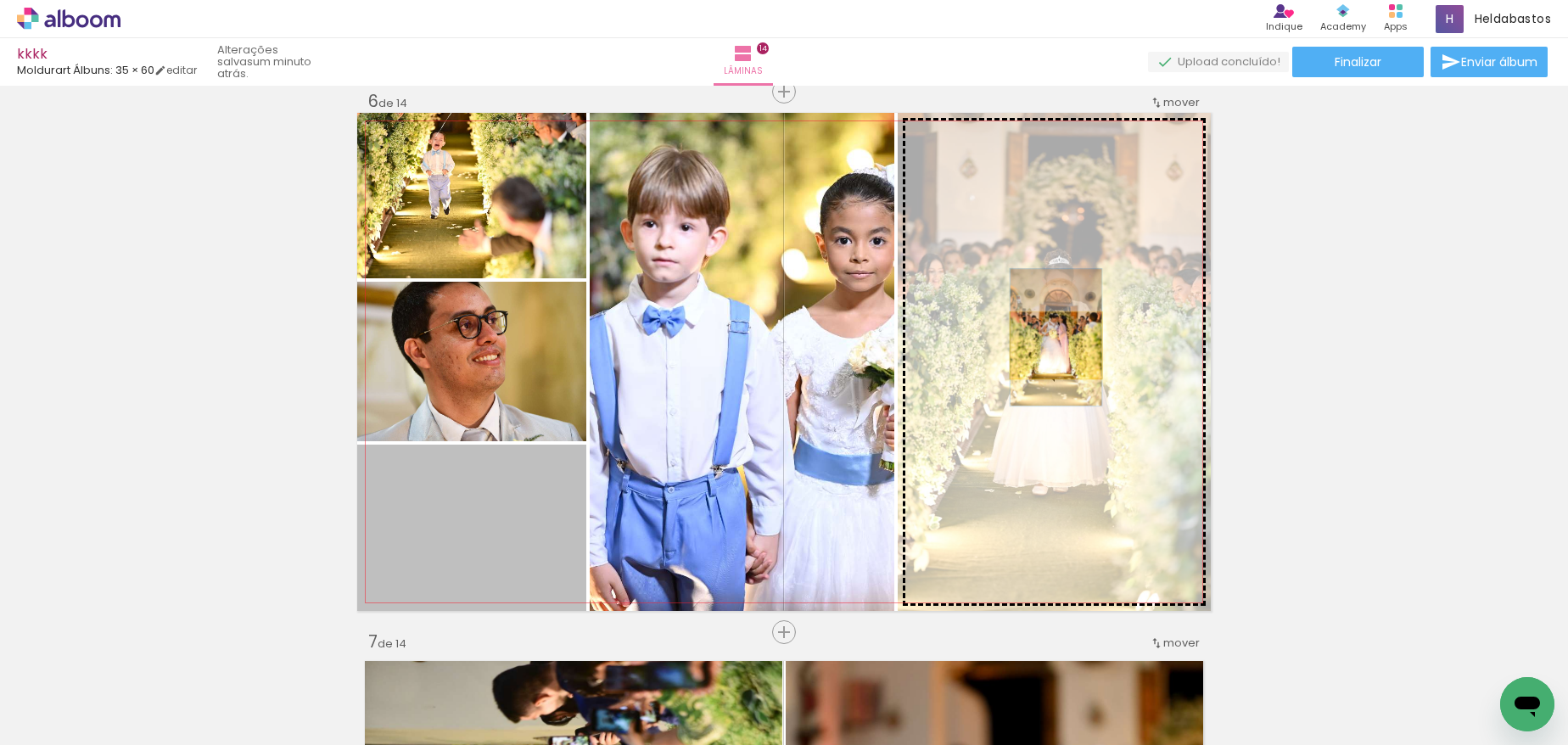
drag, startPoint x: 621, startPoint y: 490, endPoint x: 1050, endPoint y: 346, distance: 452.5
click at [0, 0] on slot at bounding box center [0, 0] width 0 height 0
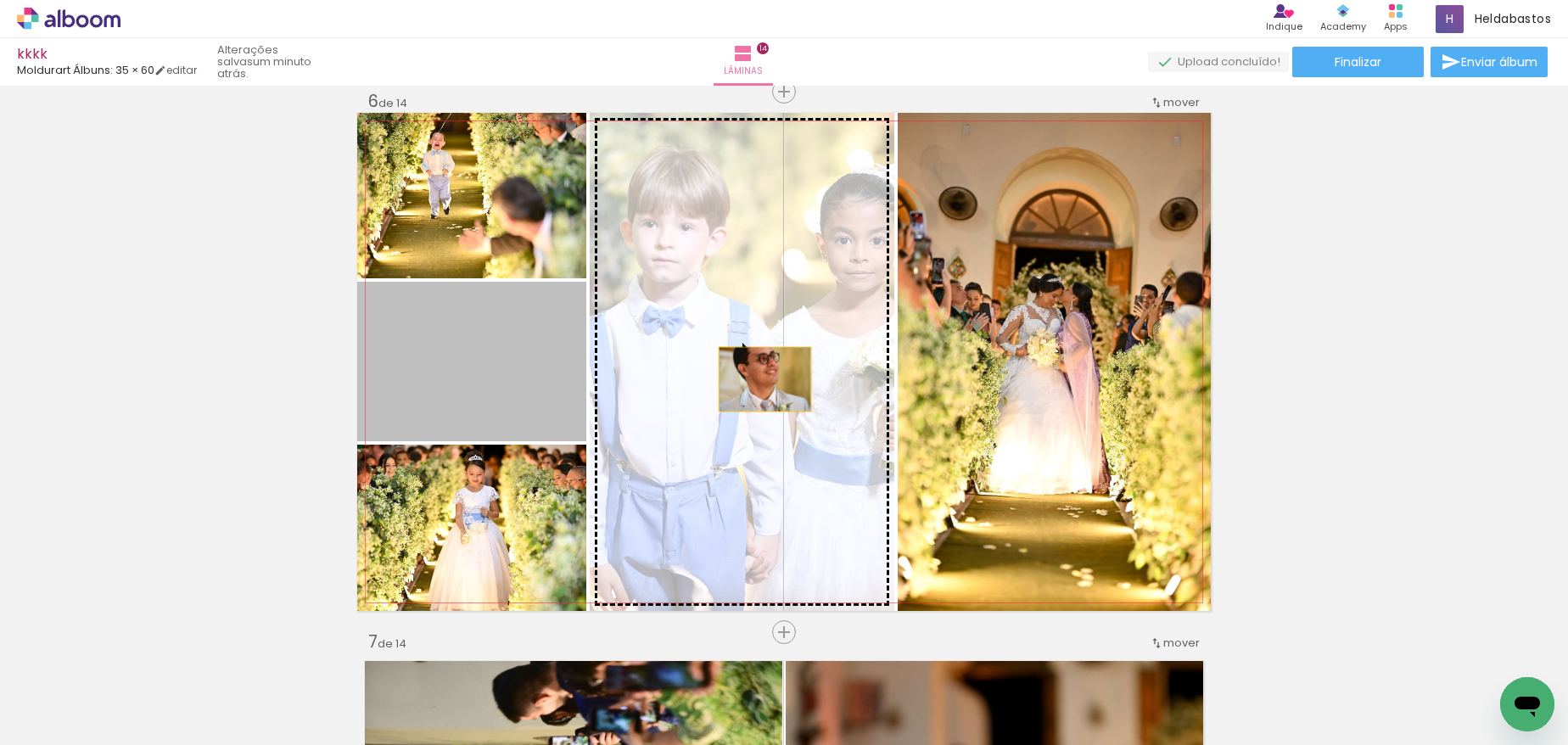
drag, startPoint x: 499, startPoint y: 393, endPoint x: 759, endPoint y: 379, distance: 260.4
click at [0, 0] on slot at bounding box center [0, 0] width 0 height 0
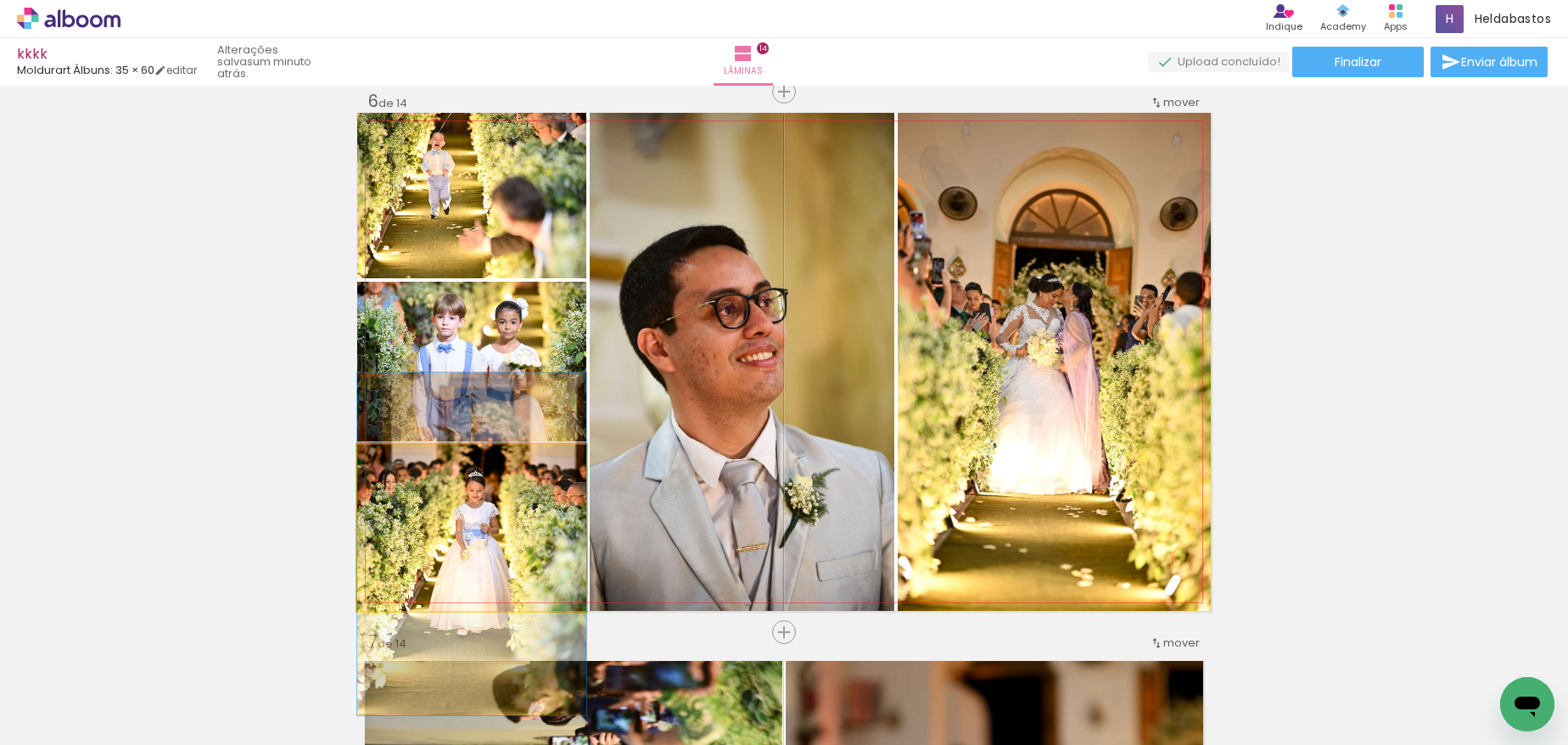
drag, startPoint x: 489, startPoint y: 489, endPoint x: 485, endPoint y: 506, distance: 17.5
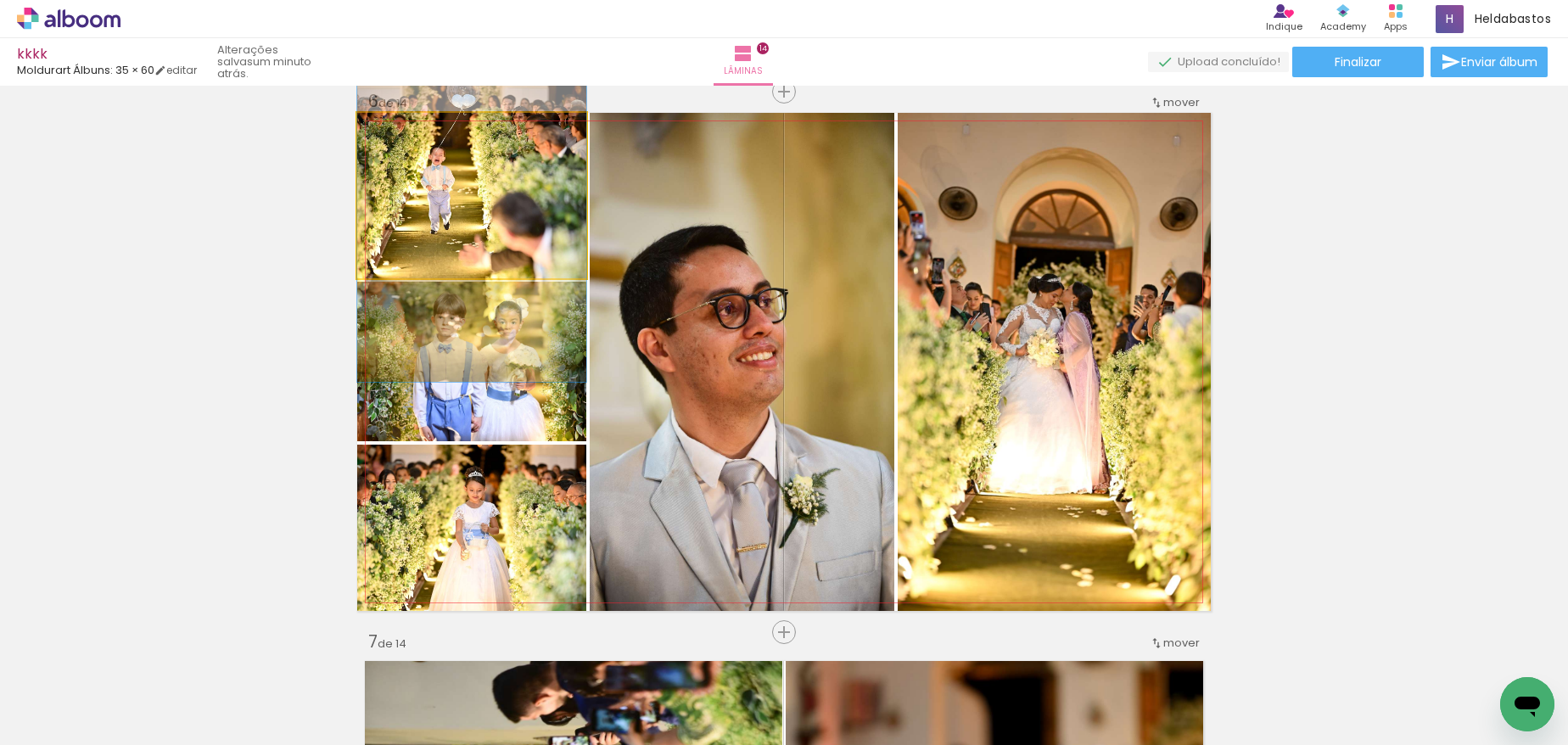
drag, startPoint x: 479, startPoint y: 203, endPoint x: 475, endPoint y: 218, distance: 15.5
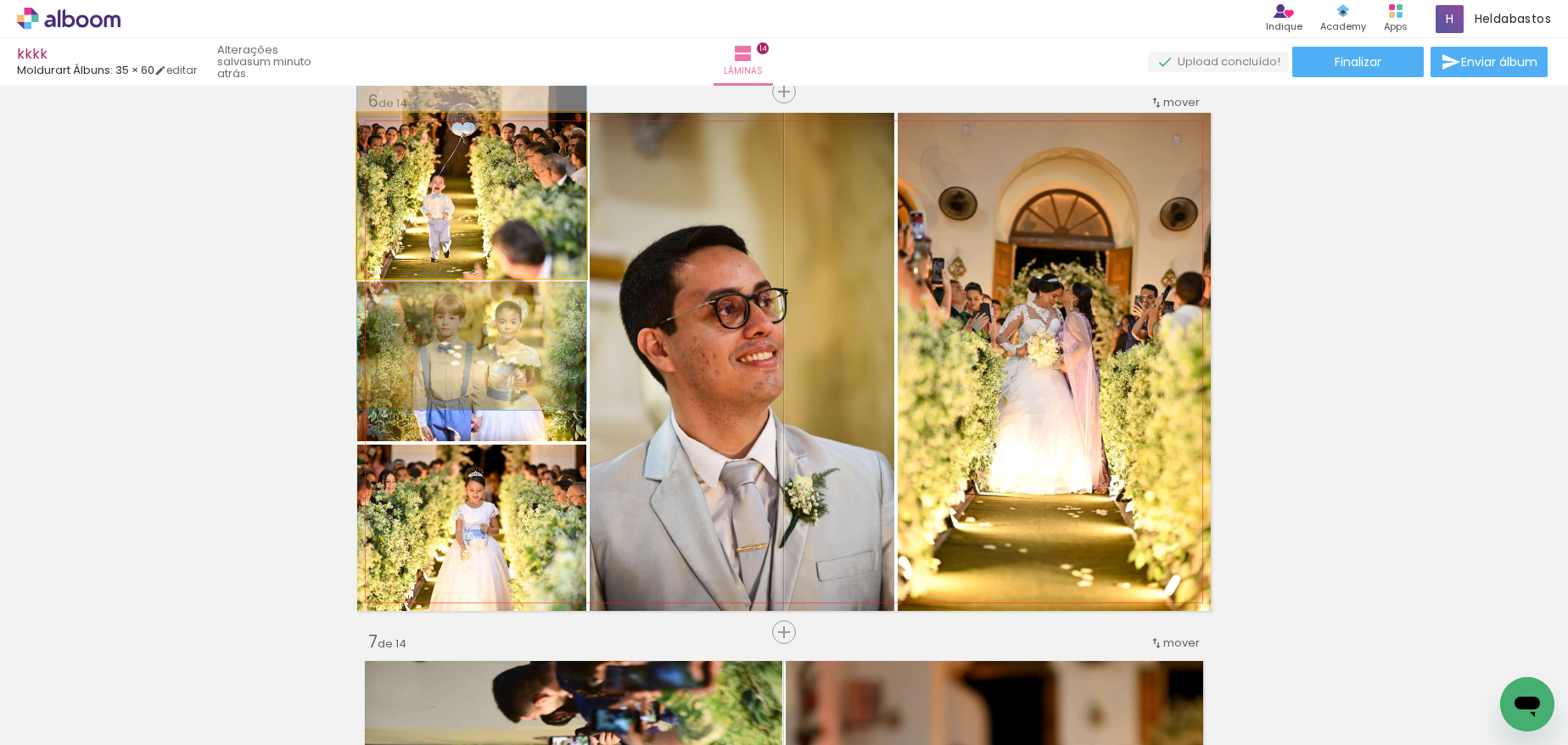
drag, startPoint x: 500, startPoint y: 200, endPoint x: 500, endPoint y: 228, distance: 28.0
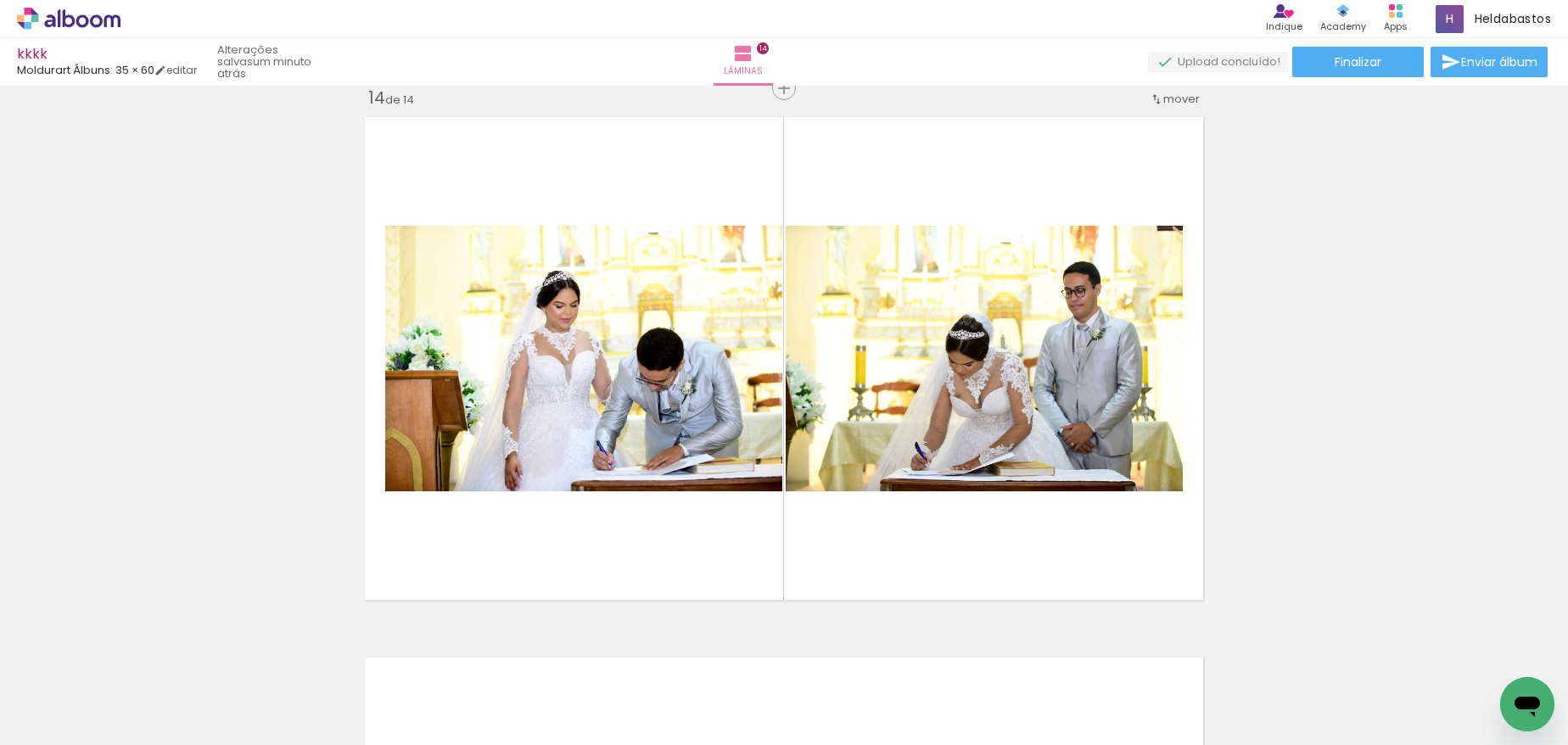
scroll to position [0, 6179]
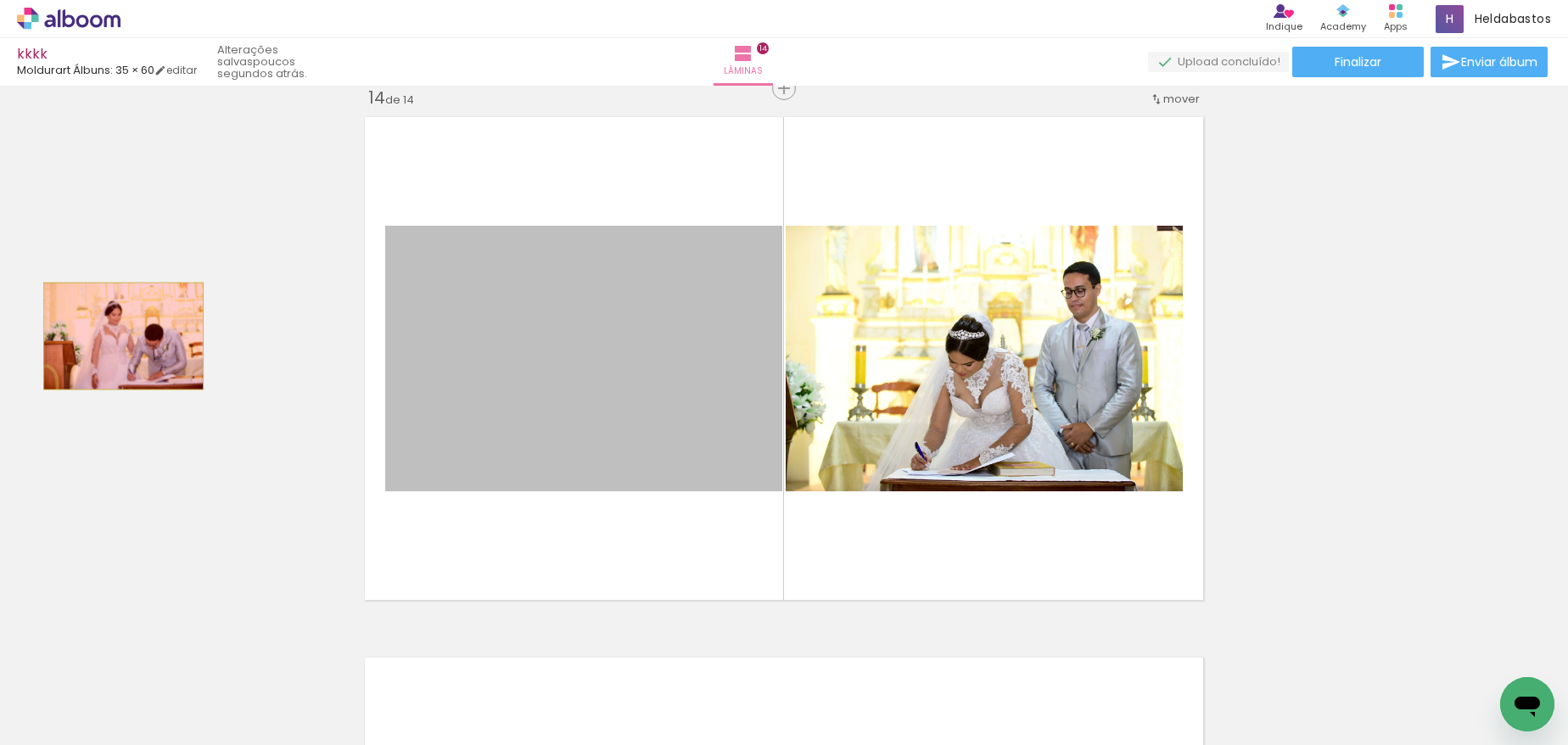
drag, startPoint x: 583, startPoint y: 377, endPoint x: 117, endPoint y: 336, distance: 467.8
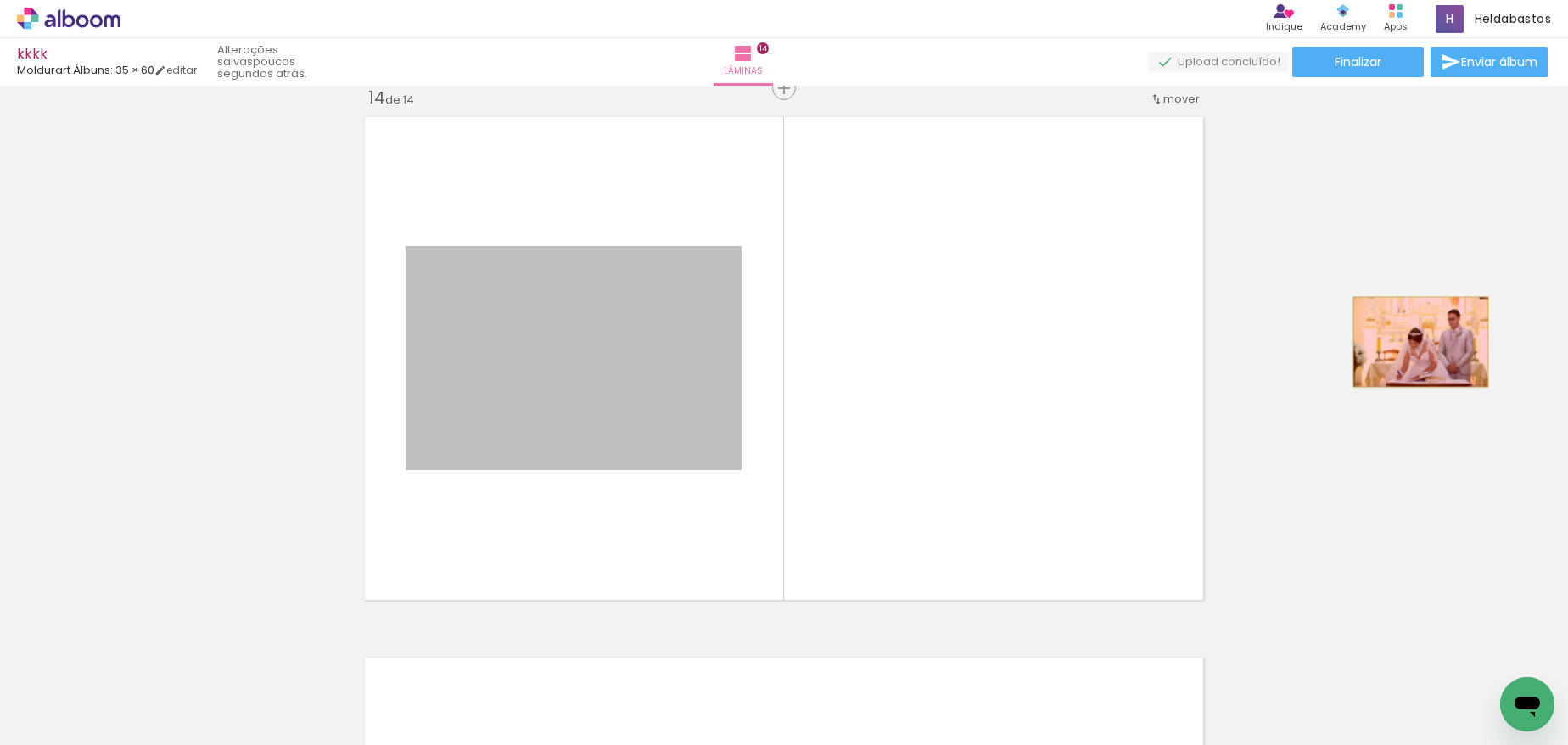
drag, startPoint x: 512, startPoint y: 342, endPoint x: 1415, endPoint y: 342, distance: 903.0
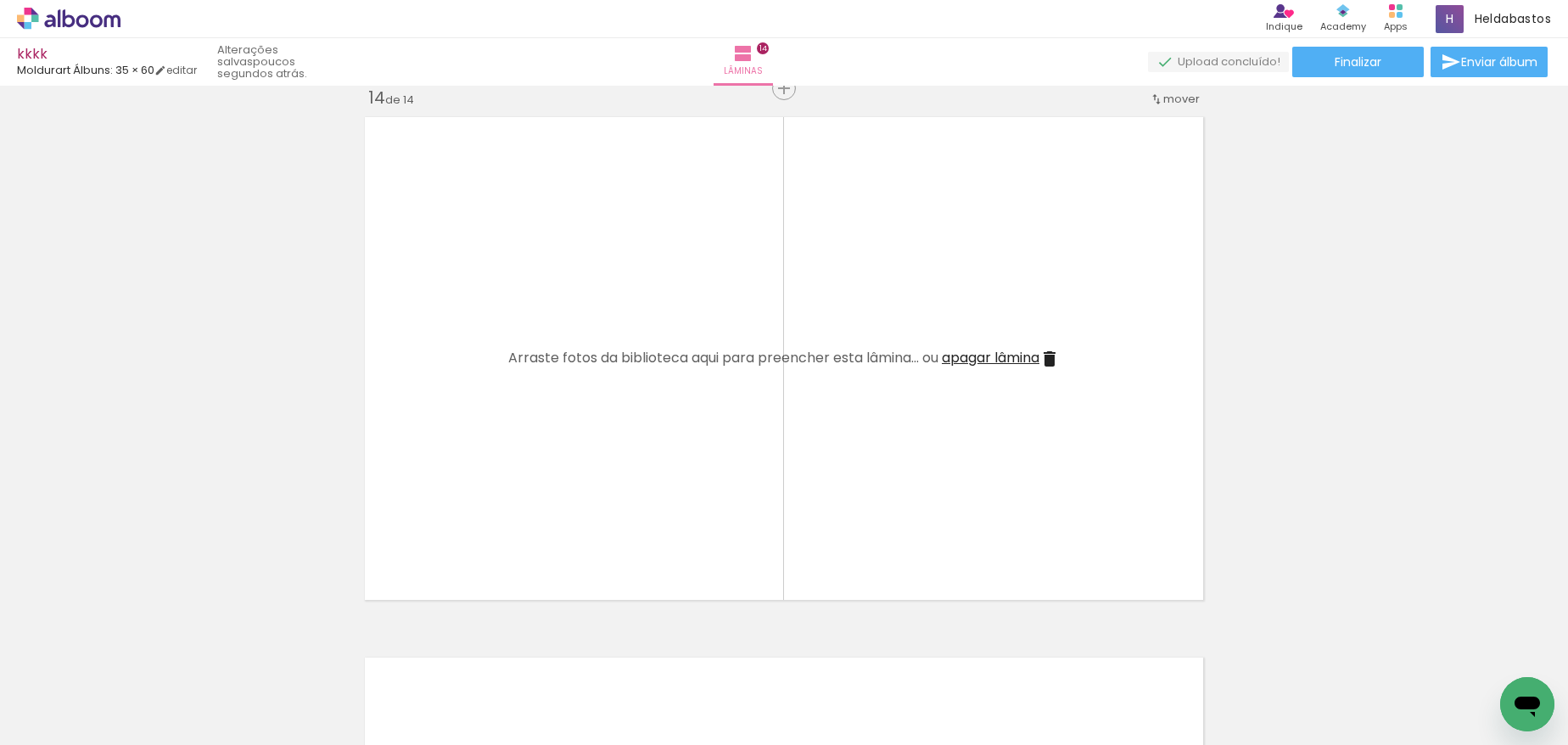
click at [55, 715] on span "Adicionar Fotos" at bounding box center [59, 723] width 51 height 19
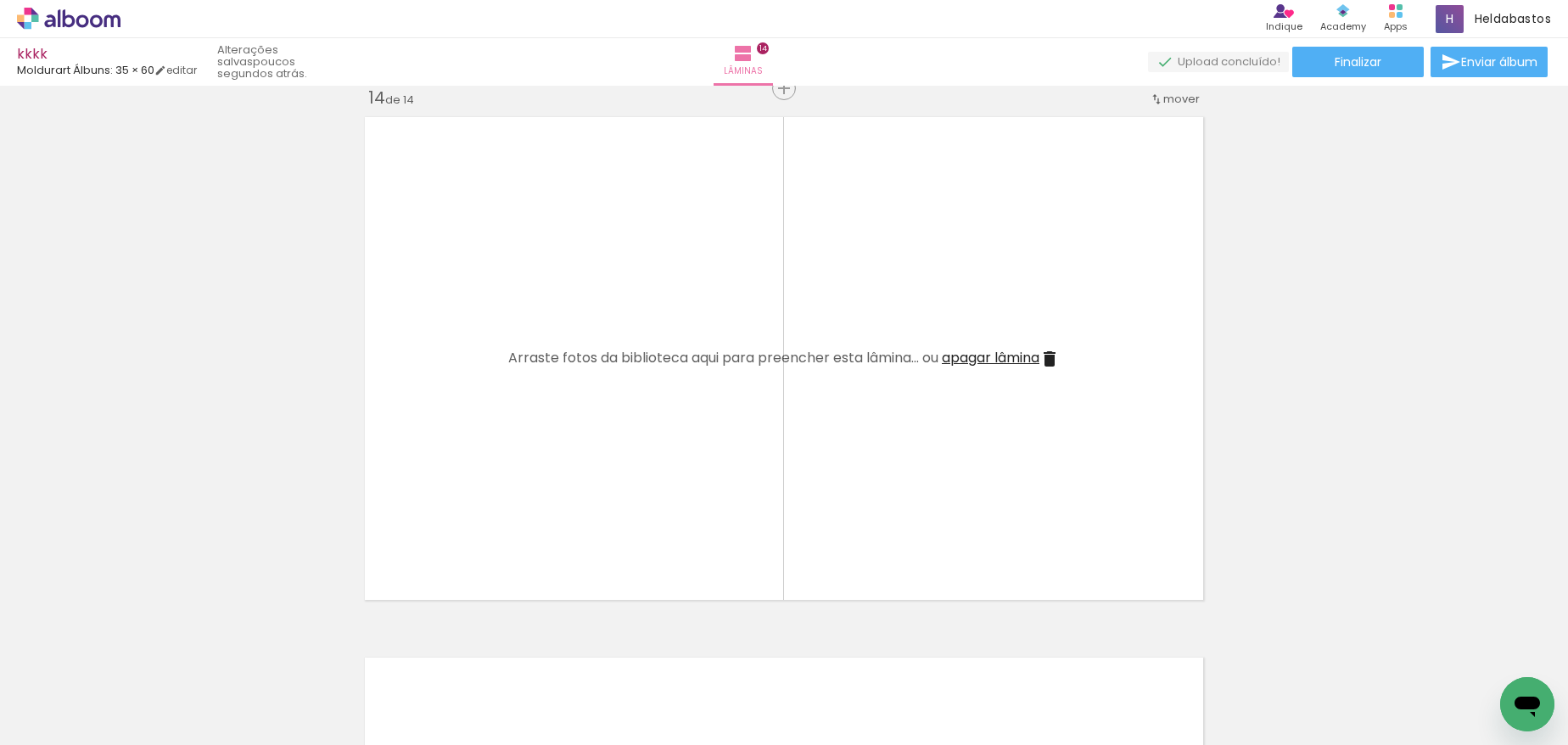
click at [0, 0] on input "file" at bounding box center [0, 0] width 0 height 0
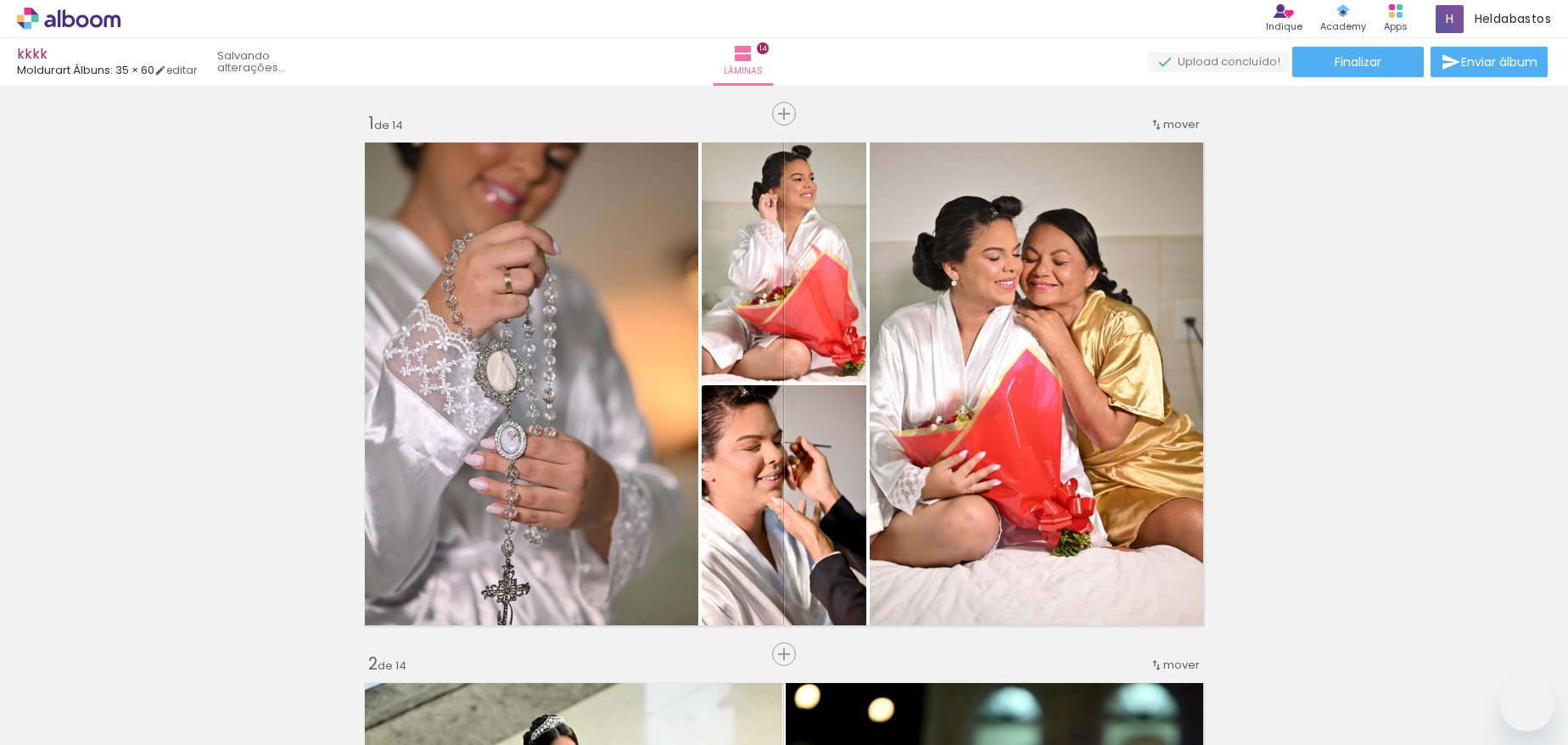
click at [683, 445] on quentale-workspace at bounding box center [784, 372] width 1568 height 745
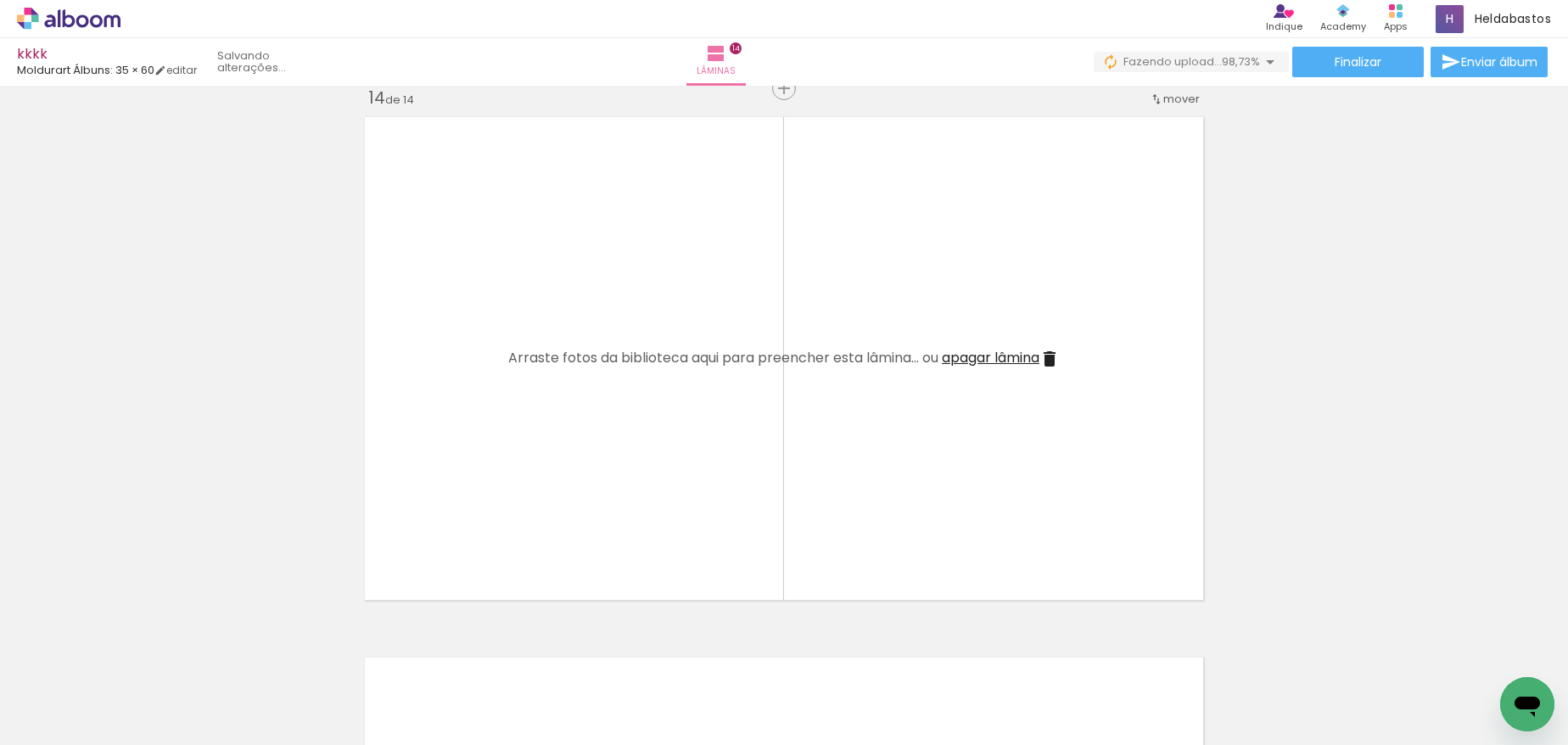
scroll to position [0, 5990]
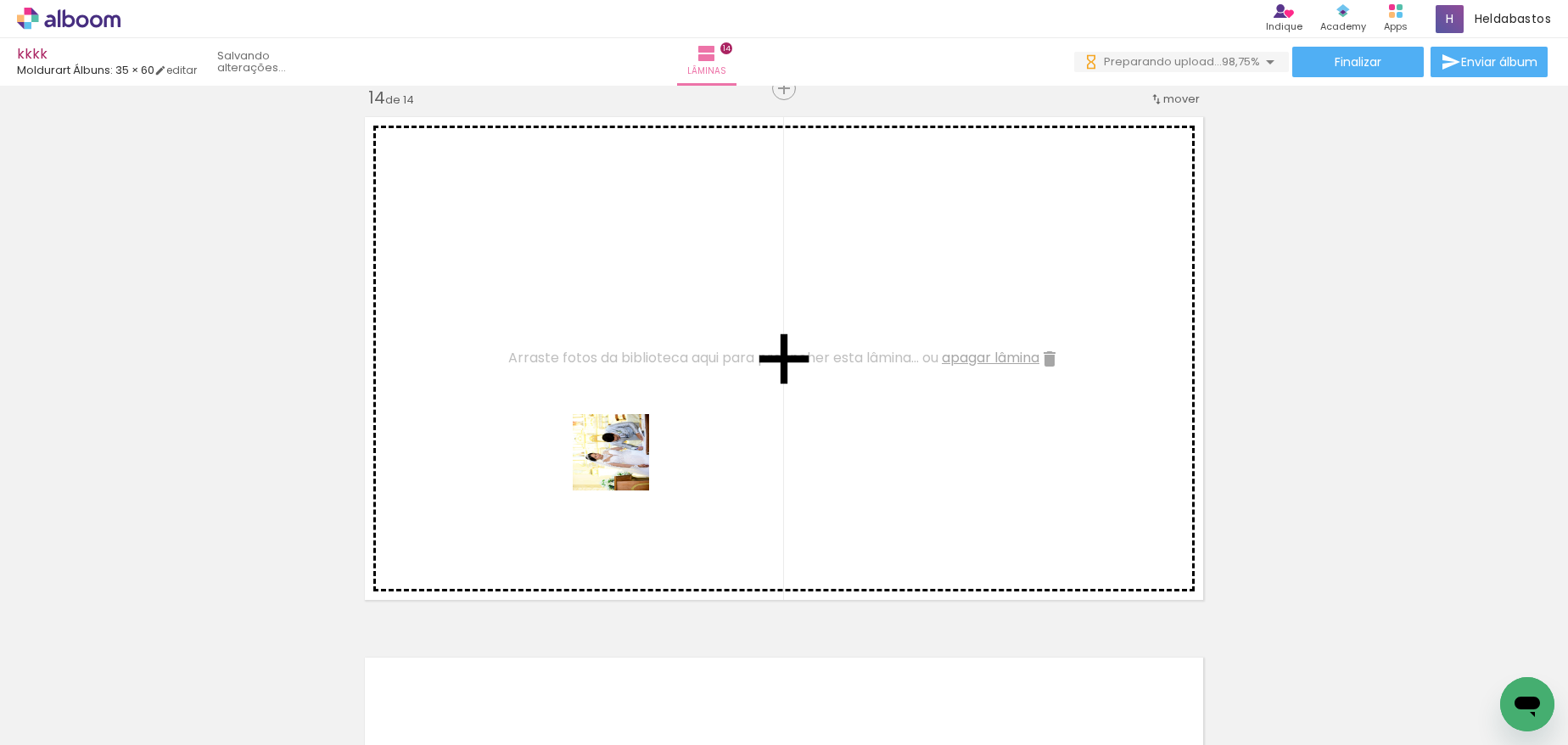
drag, startPoint x: 1309, startPoint y: 688, endPoint x: 613, endPoint y: 461, distance: 732.1
click at [613, 461] on quentale-workspace at bounding box center [784, 372] width 1568 height 745
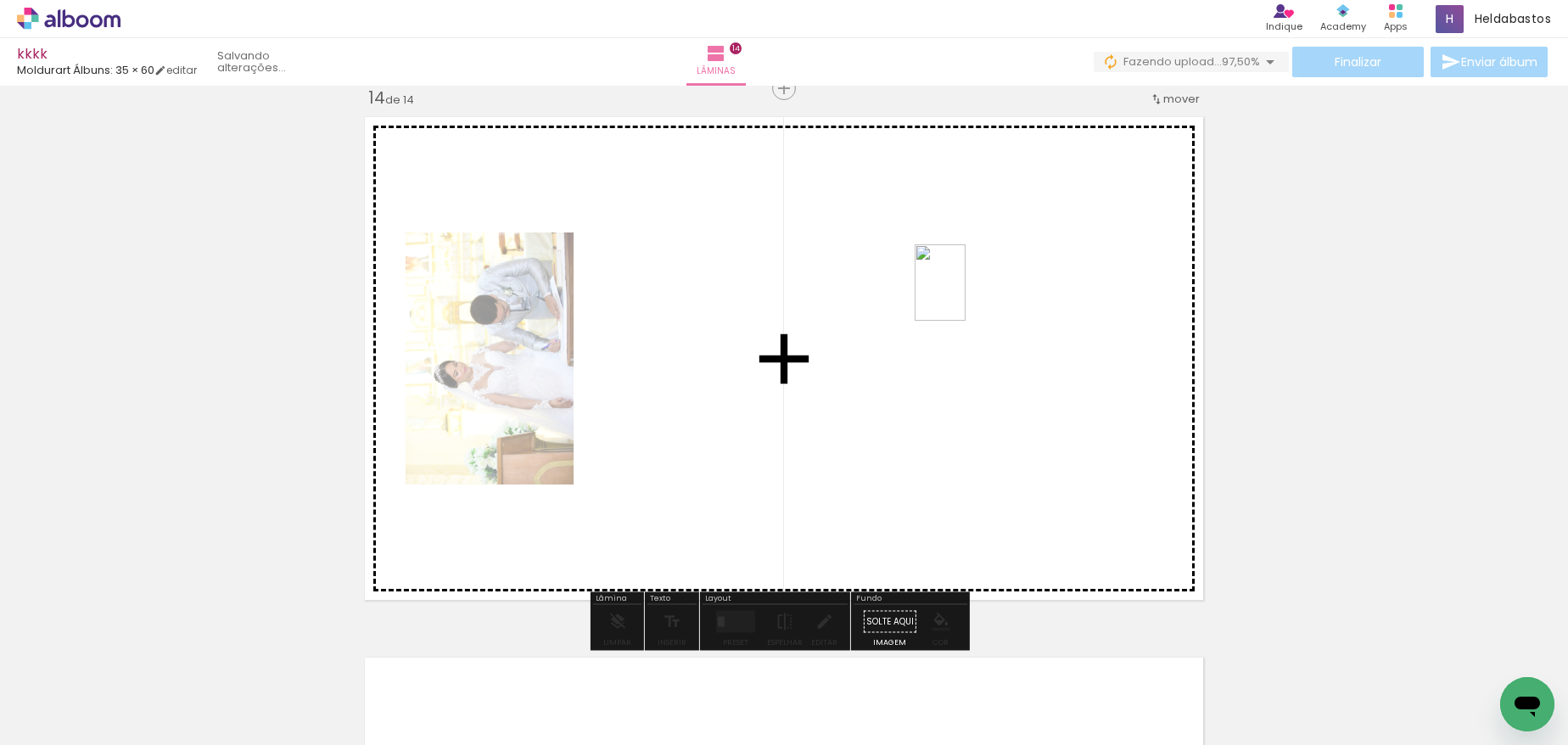
drag, startPoint x: 1334, startPoint y: 571, endPoint x: 966, endPoint y: 295, distance: 460.0
click at [966, 295] on quentale-workspace at bounding box center [784, 372] width 1568 height 745
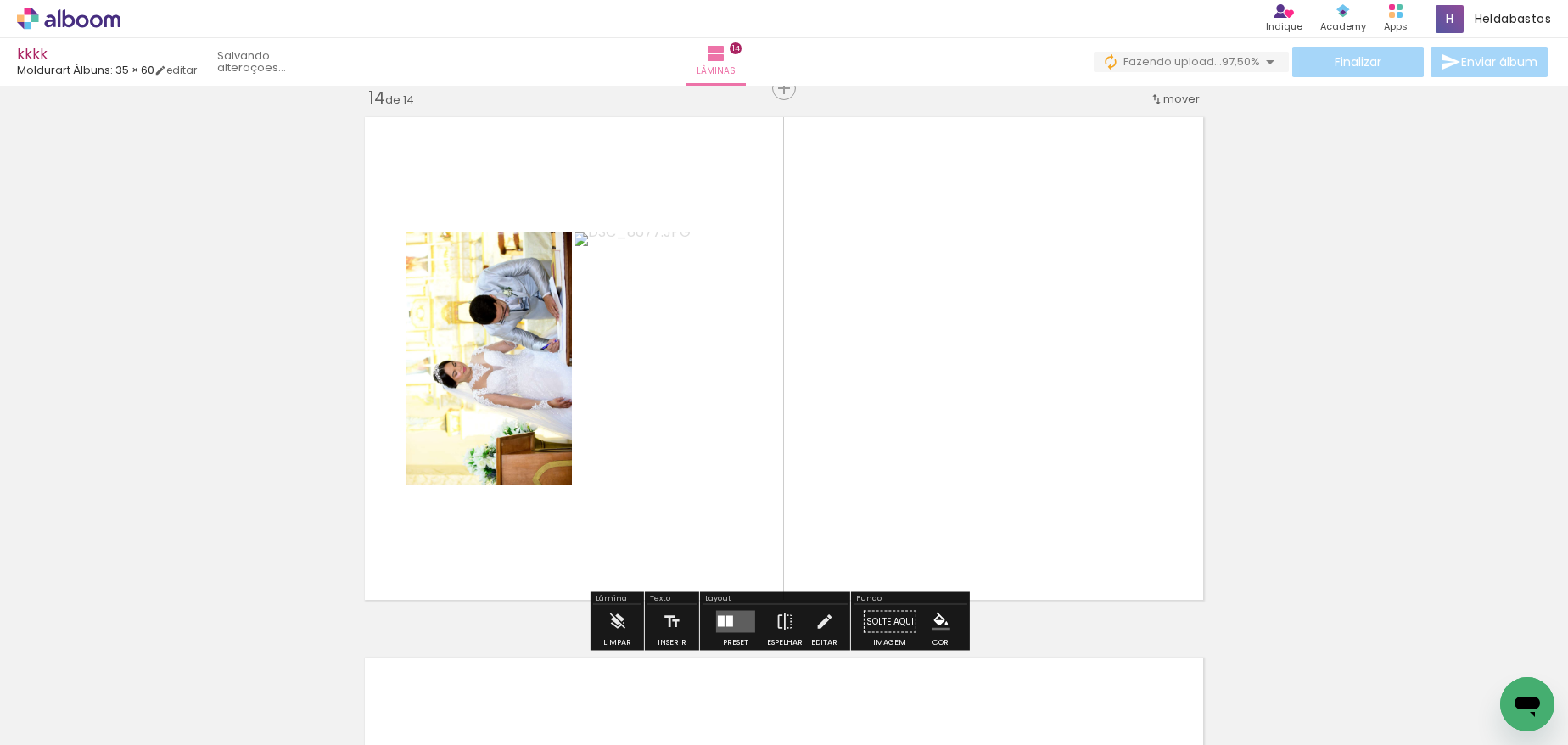
click at [721, 623] on div at bounding box center [721, 622] width 7 height 11
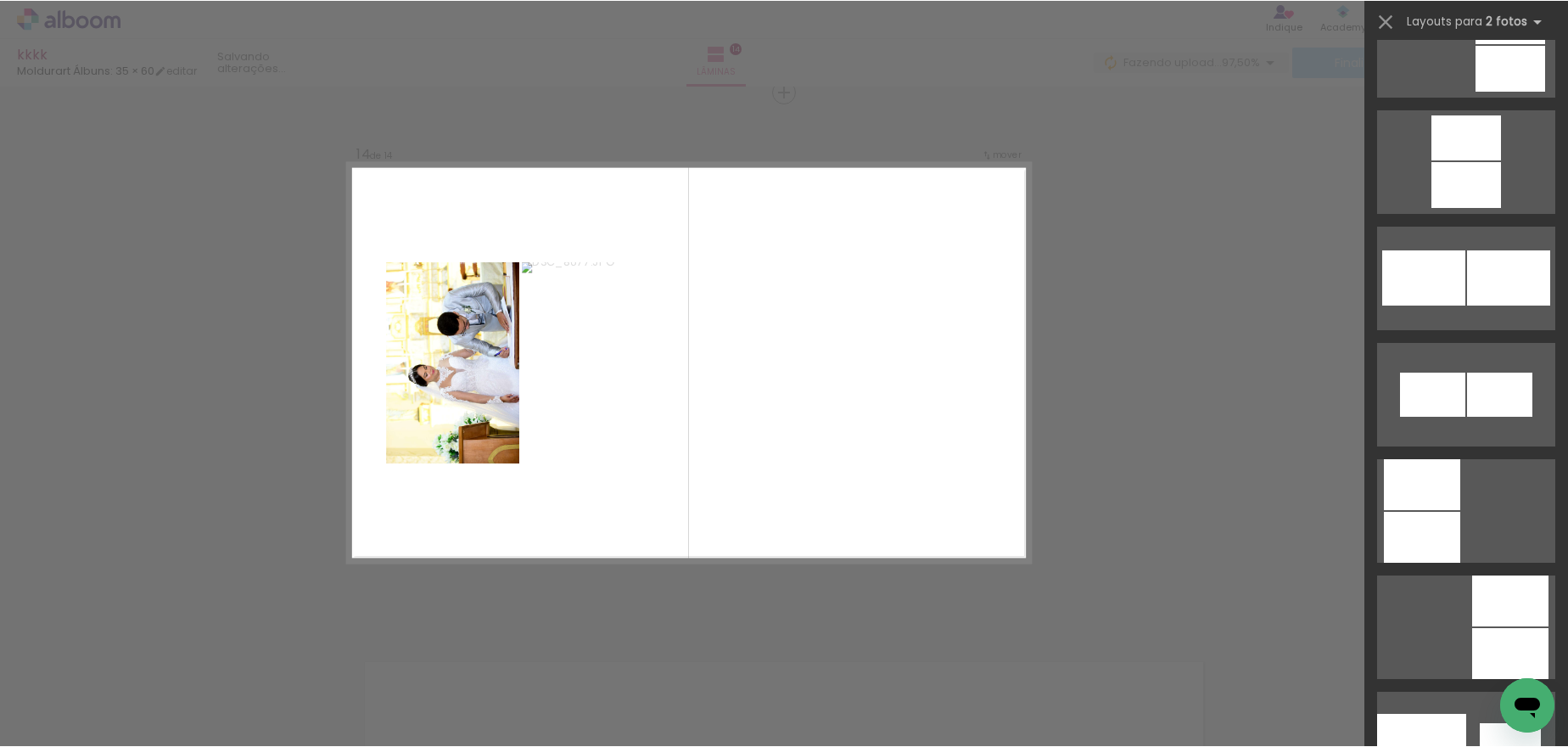
scroll to position [8511, 0]
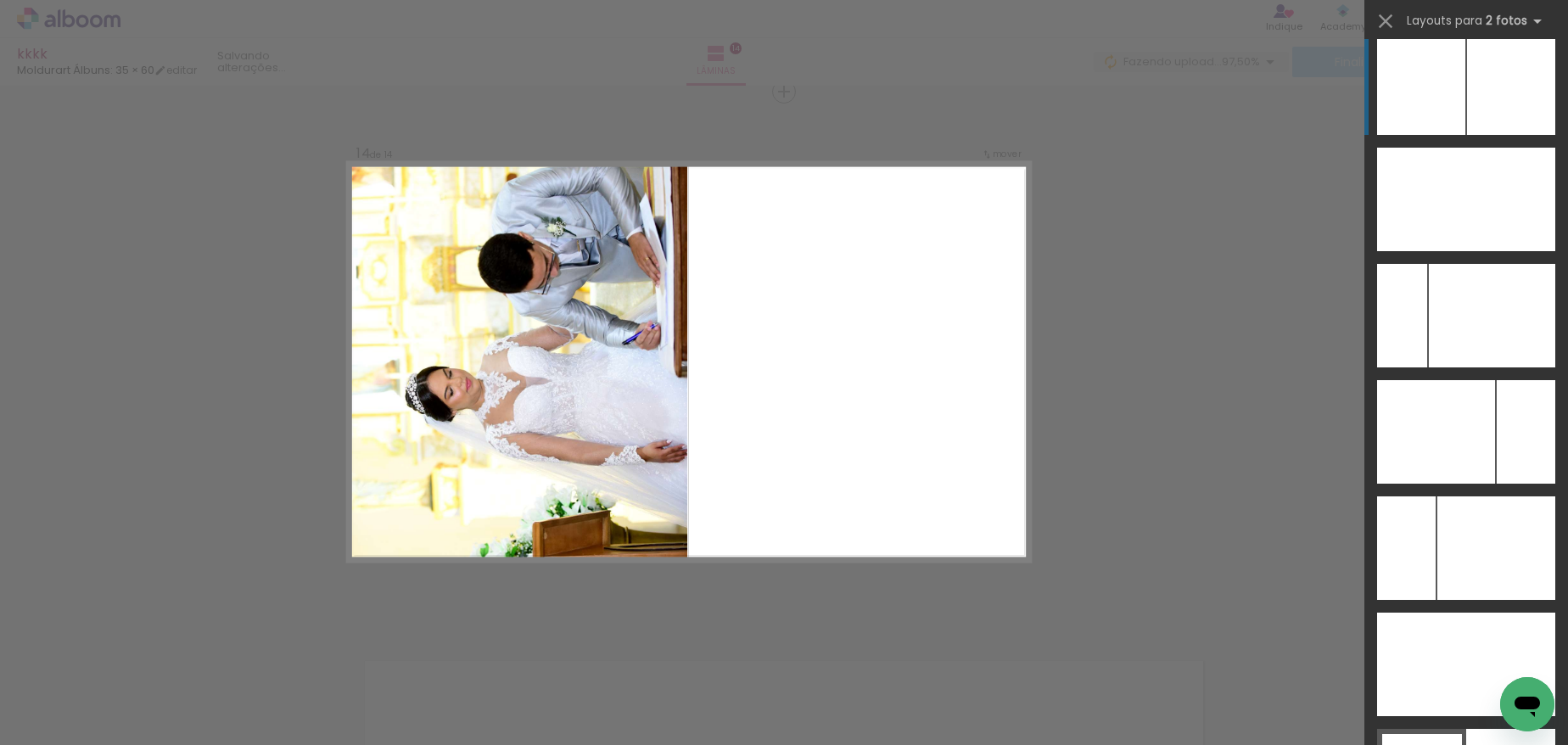
click at [1495, 497] on div at bounding box center [1496, 549] width 118 height 103
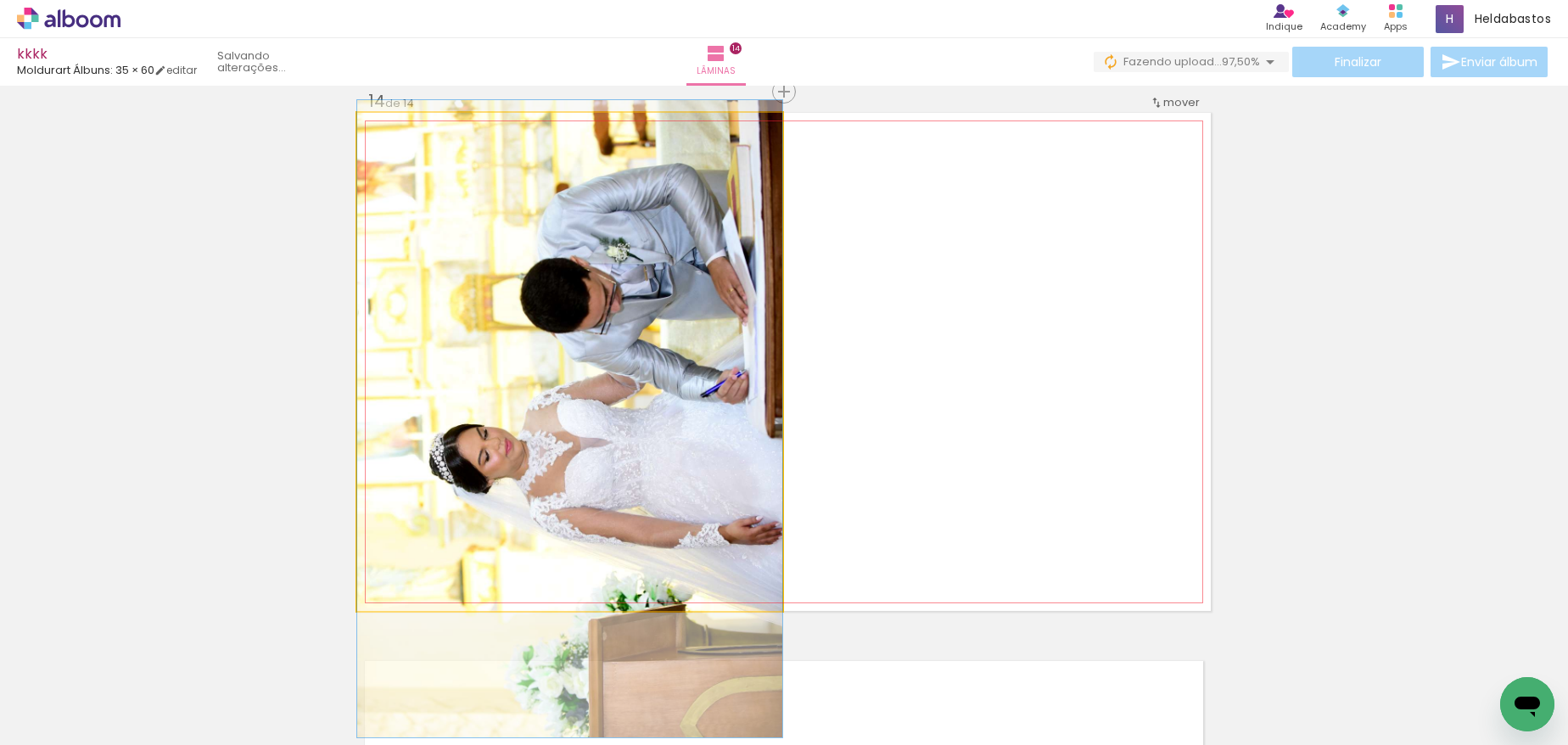
drag, startPoint x: 691, startPoint y: 262, endPoint x: 686, endPoint y: 319, distance: 57.2
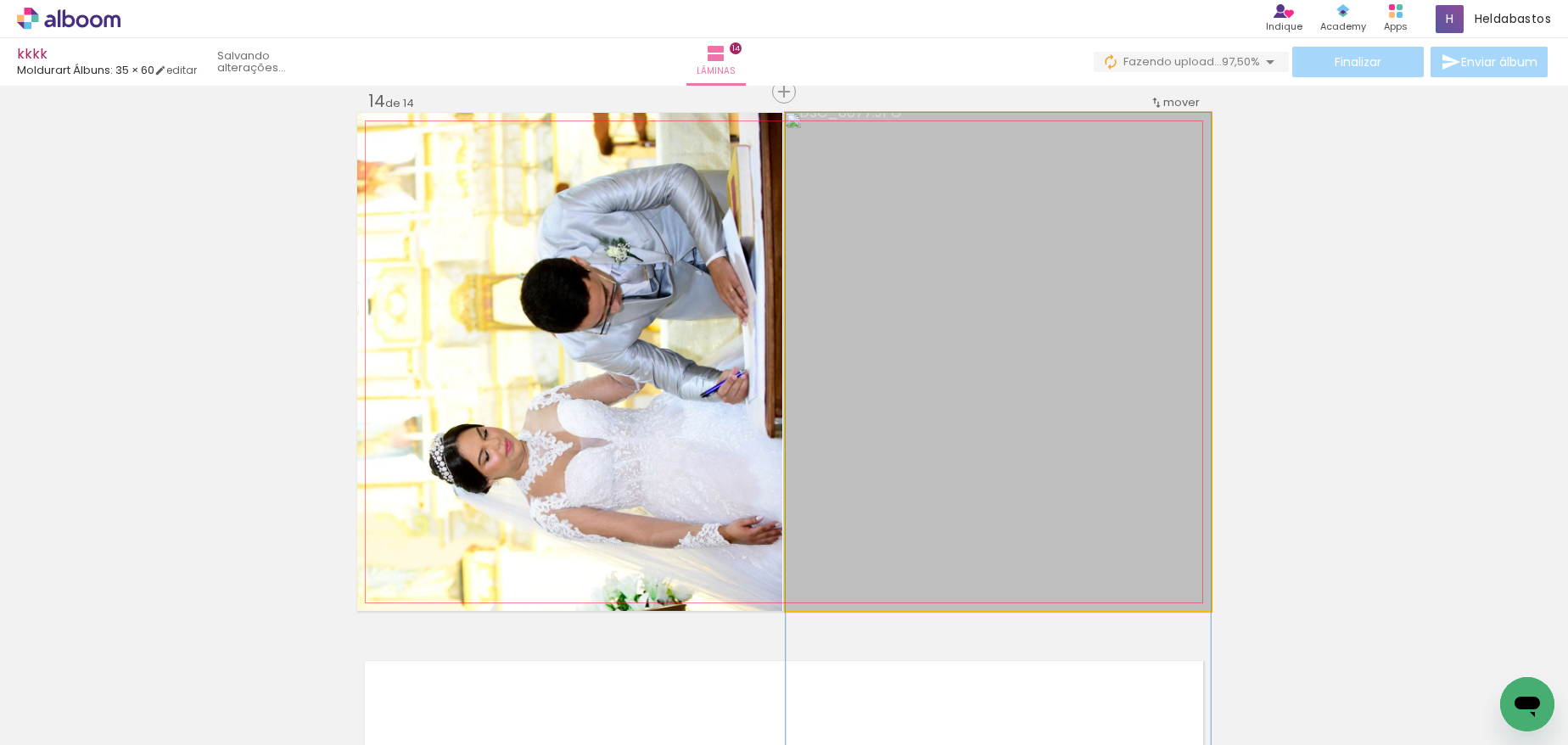
drag, startPoint x: 997, startPoint y: 314, endPoint x: 987, endPoint y: 391, distance: 77.6
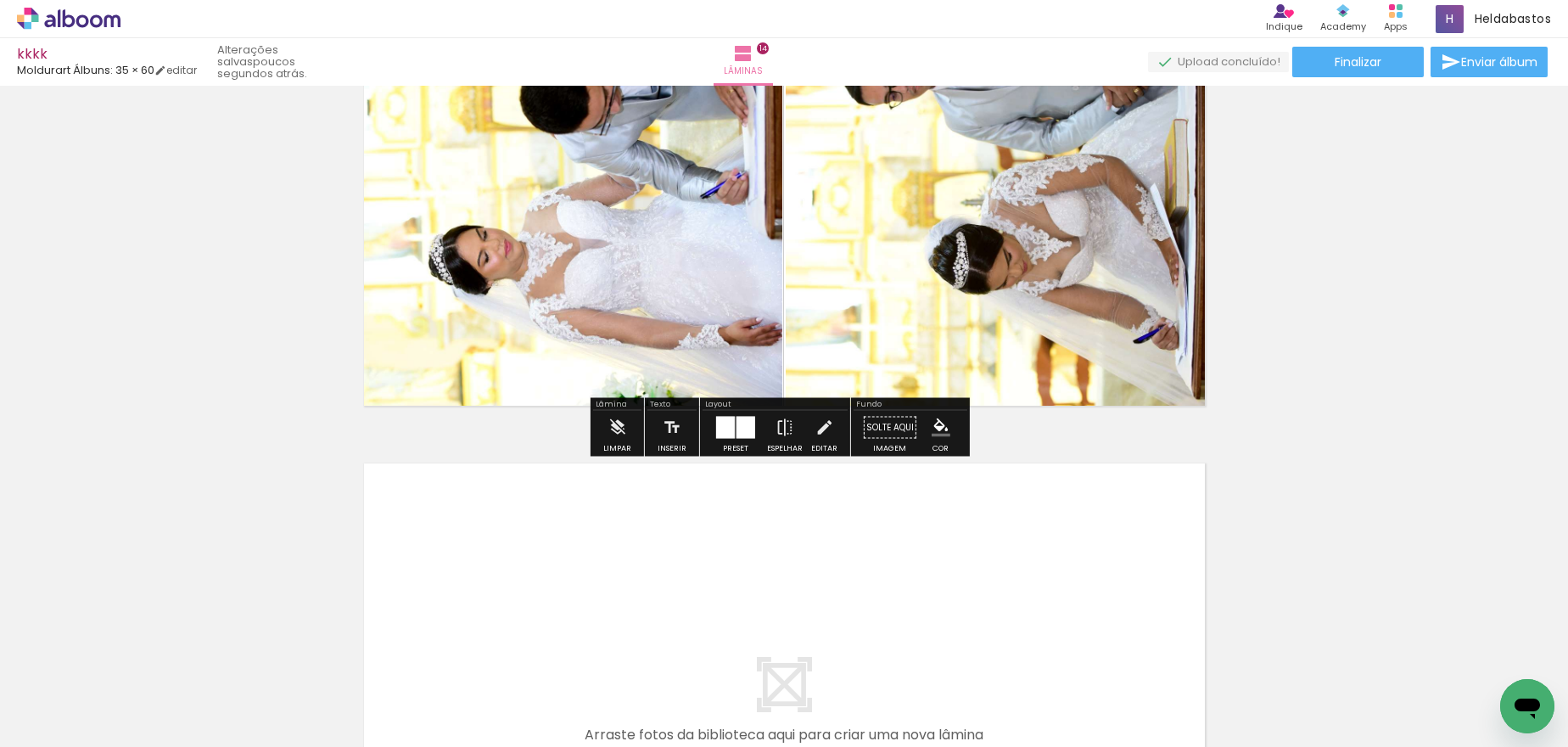
scroll to position [7329, 0]
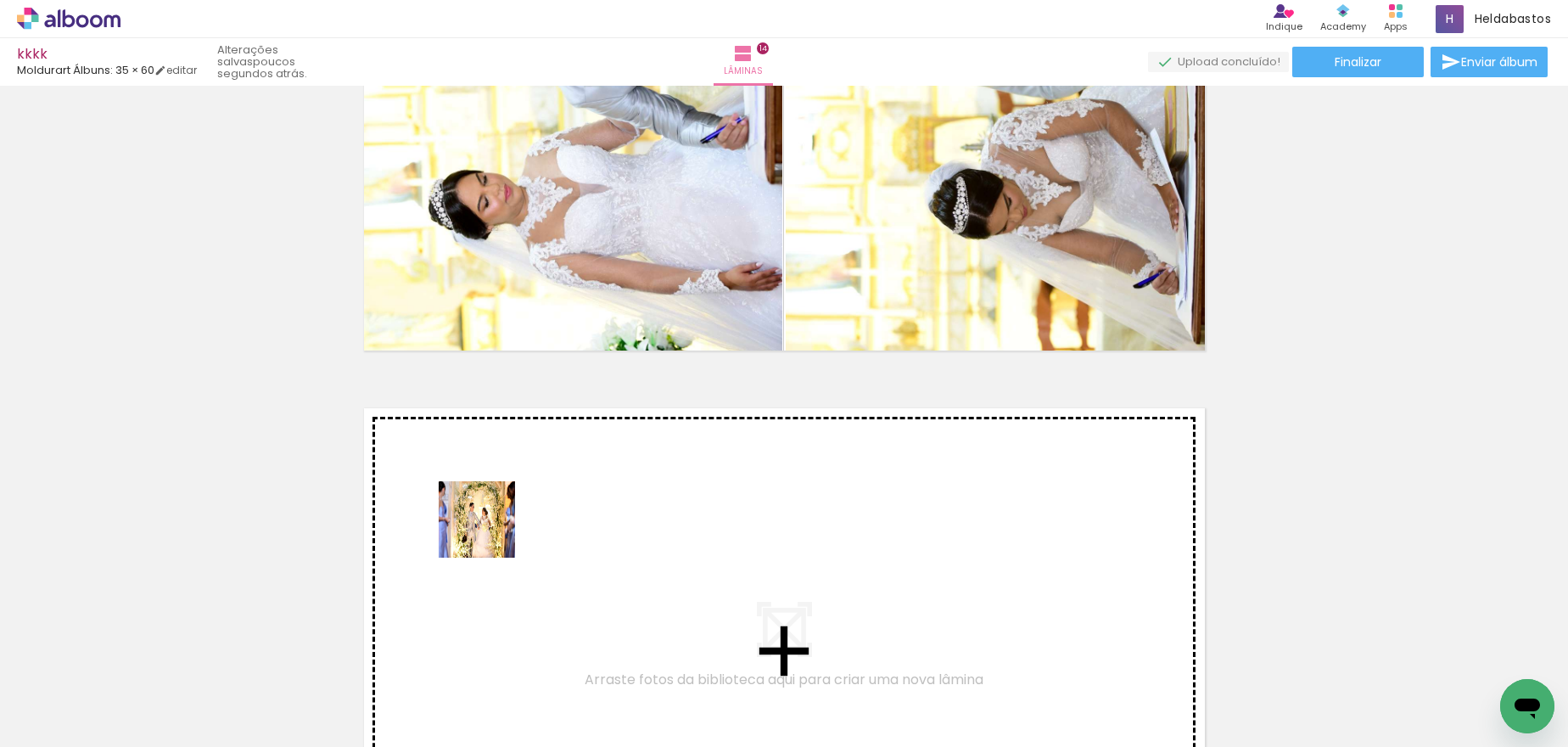
drag, startPoint x: 426, startPoint y: 688, endPoint x: 489, endPoint y: 530, distance: 170.1
click at [489, 530] on quentale-workspace at bounding box center [784, 374] width 1568 height 747
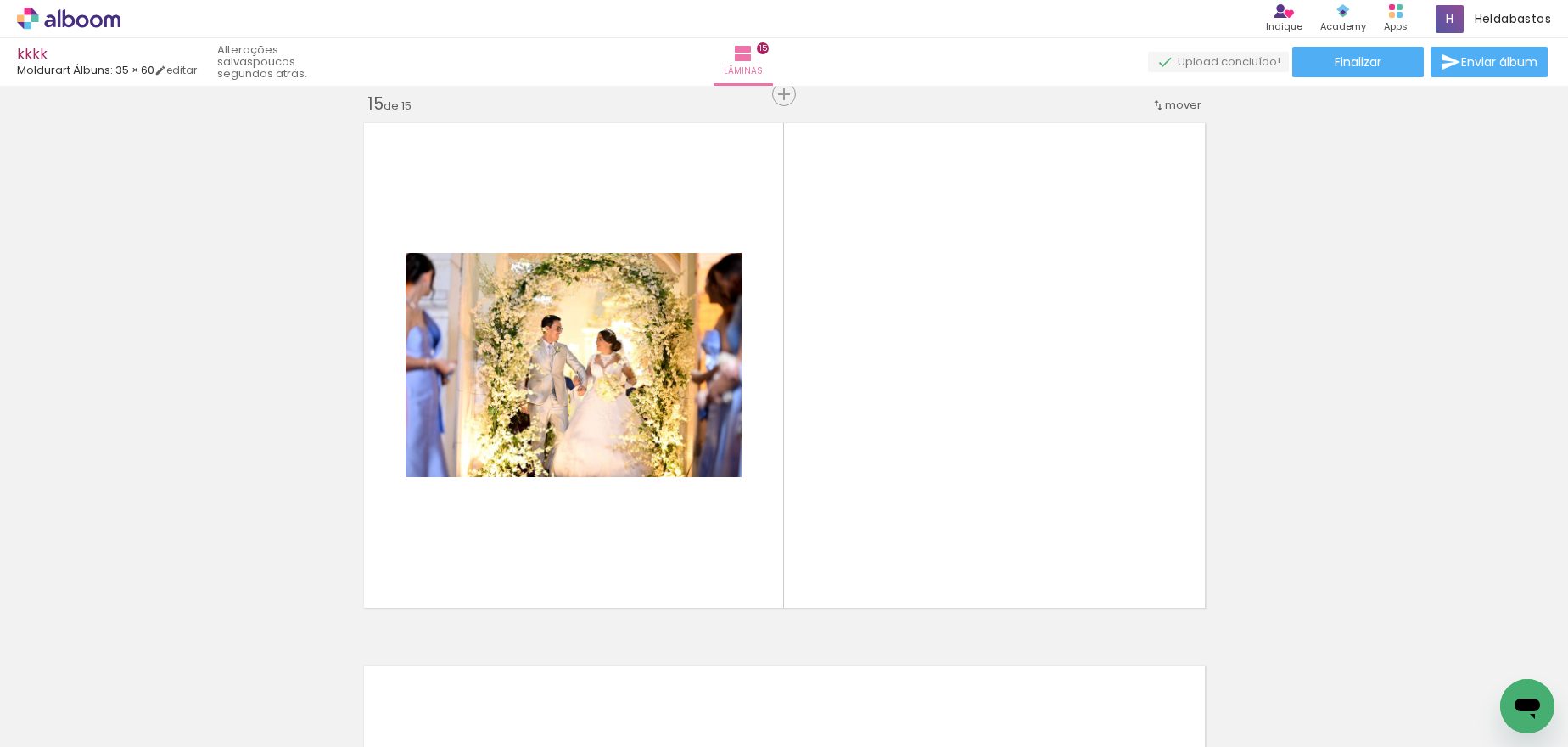
scroll to position [7617, 0]
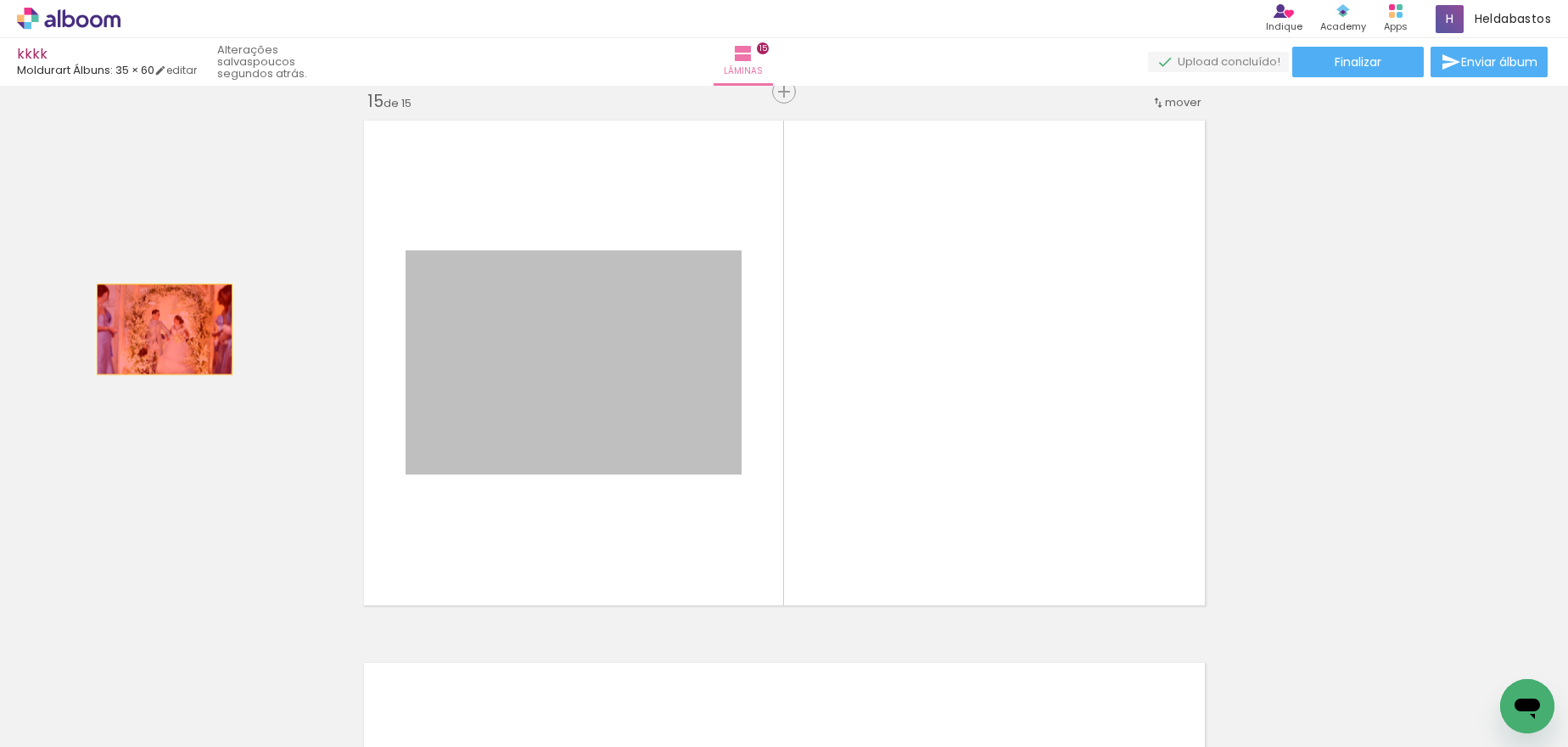
drag, startPoint x: 632, startPoint y: 347, endPoint x: 158, endPoint y: 329, distance: 474.3
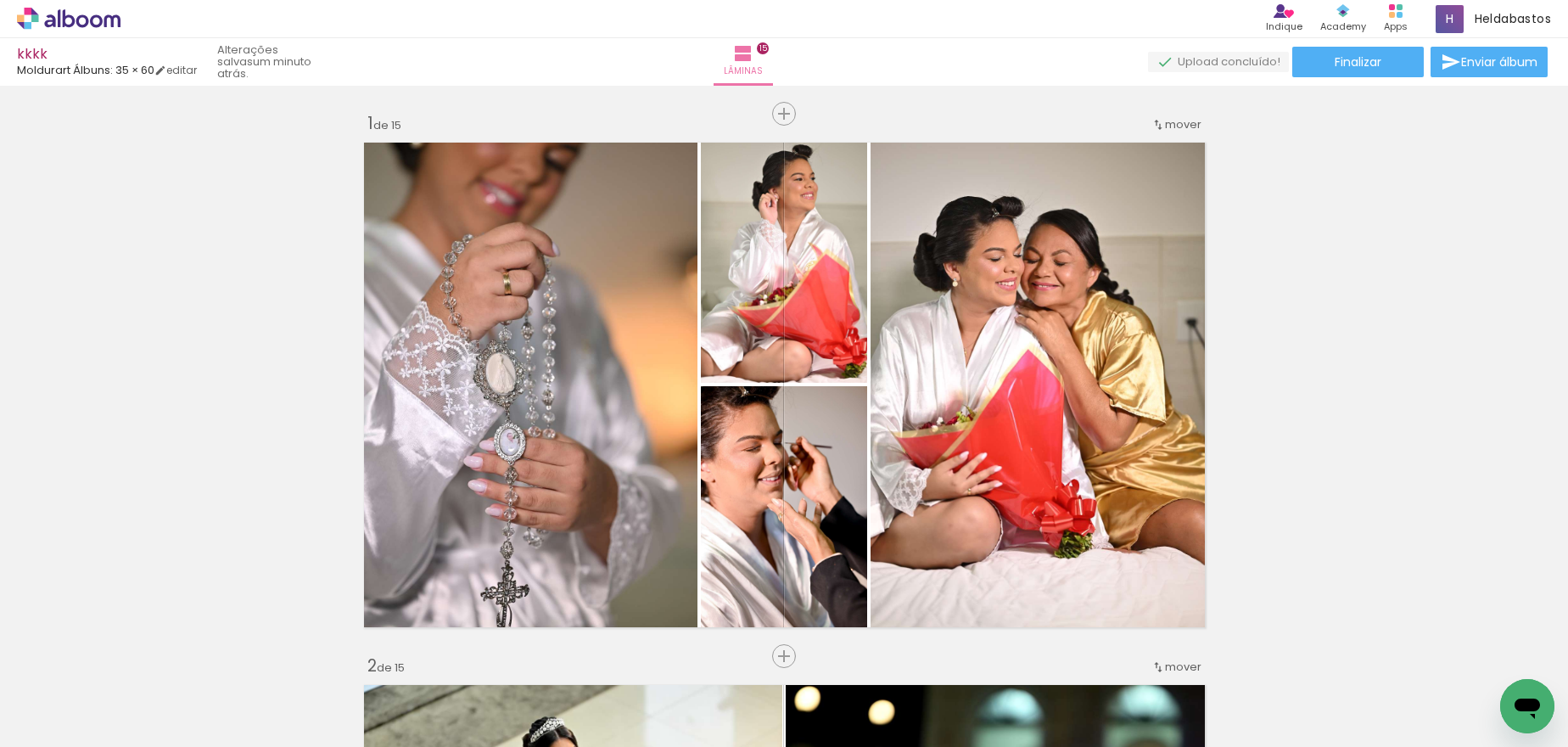
scroll to position [0, 2330]
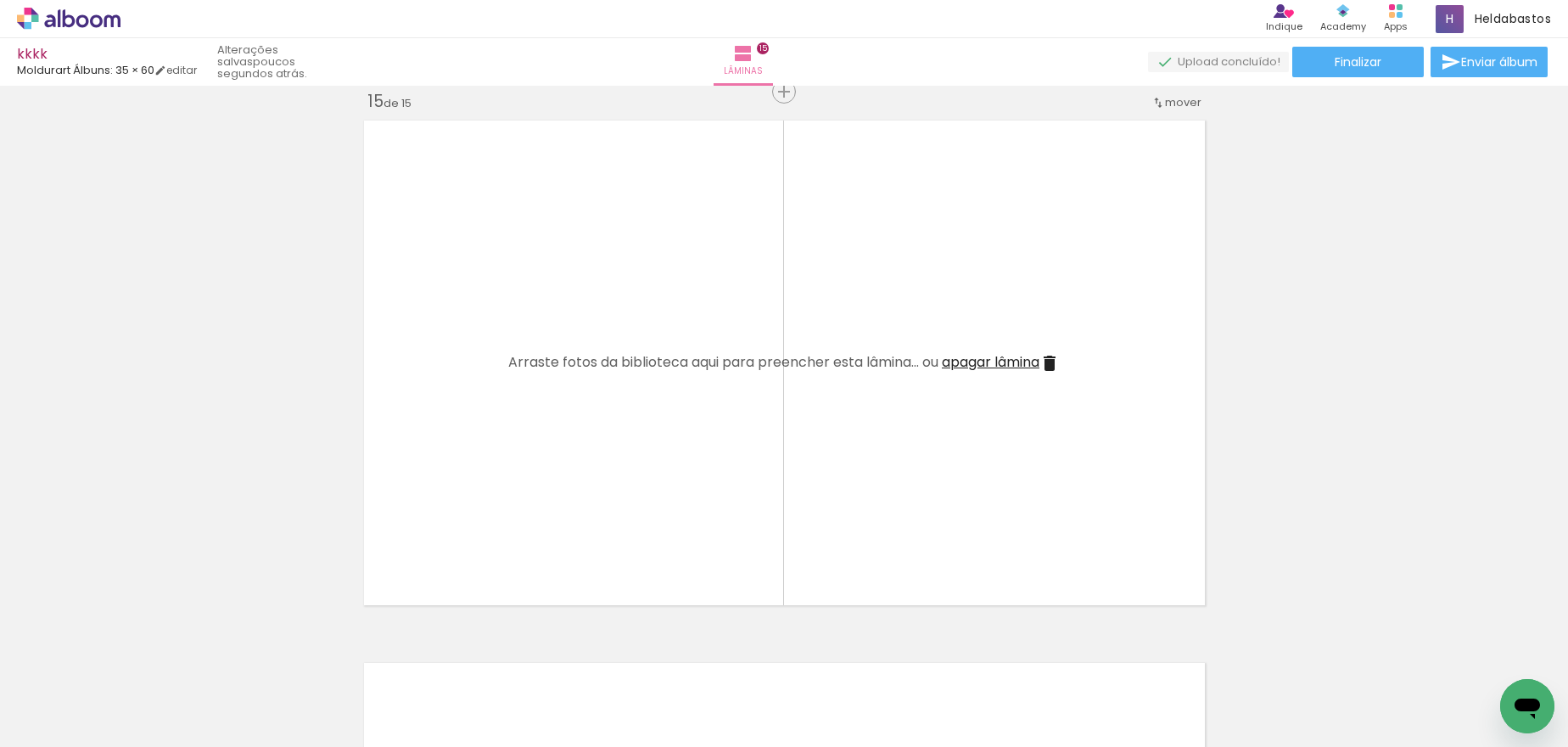
click at [63, 736] on paper-button "Adicionar Fotos" at bounding box center [53, 724] width 82 height 27
click at [0, 0] on input "file" at bounding box center [0, 0] width 0 height 0
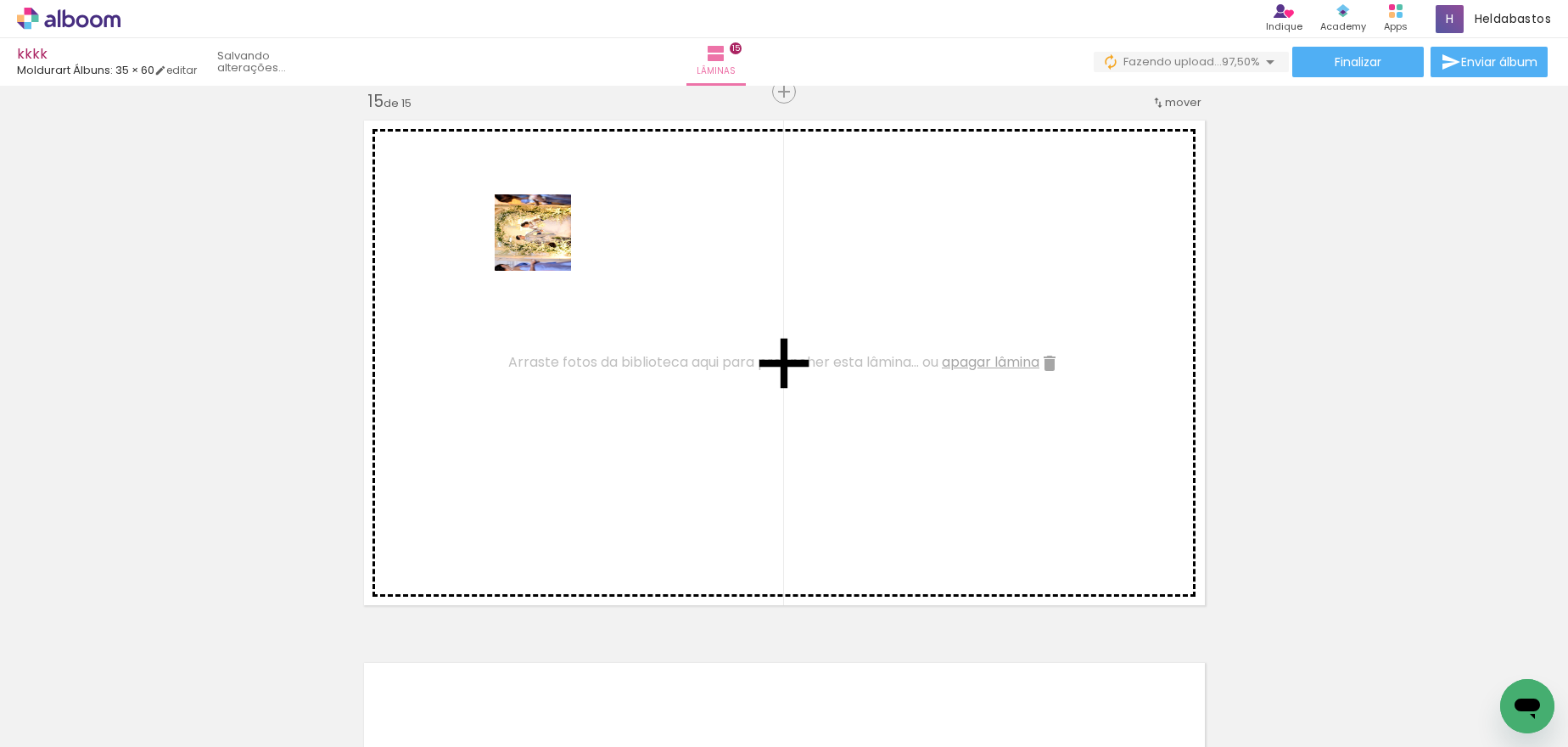
drag, startPoint x: 419, startPoint y: 699, endPoint x: 546, endPoint y: 245, distance: 471.4
click at [546, 245] on quentale-workspace at bounding box center [784, 374] width 1568 height 747
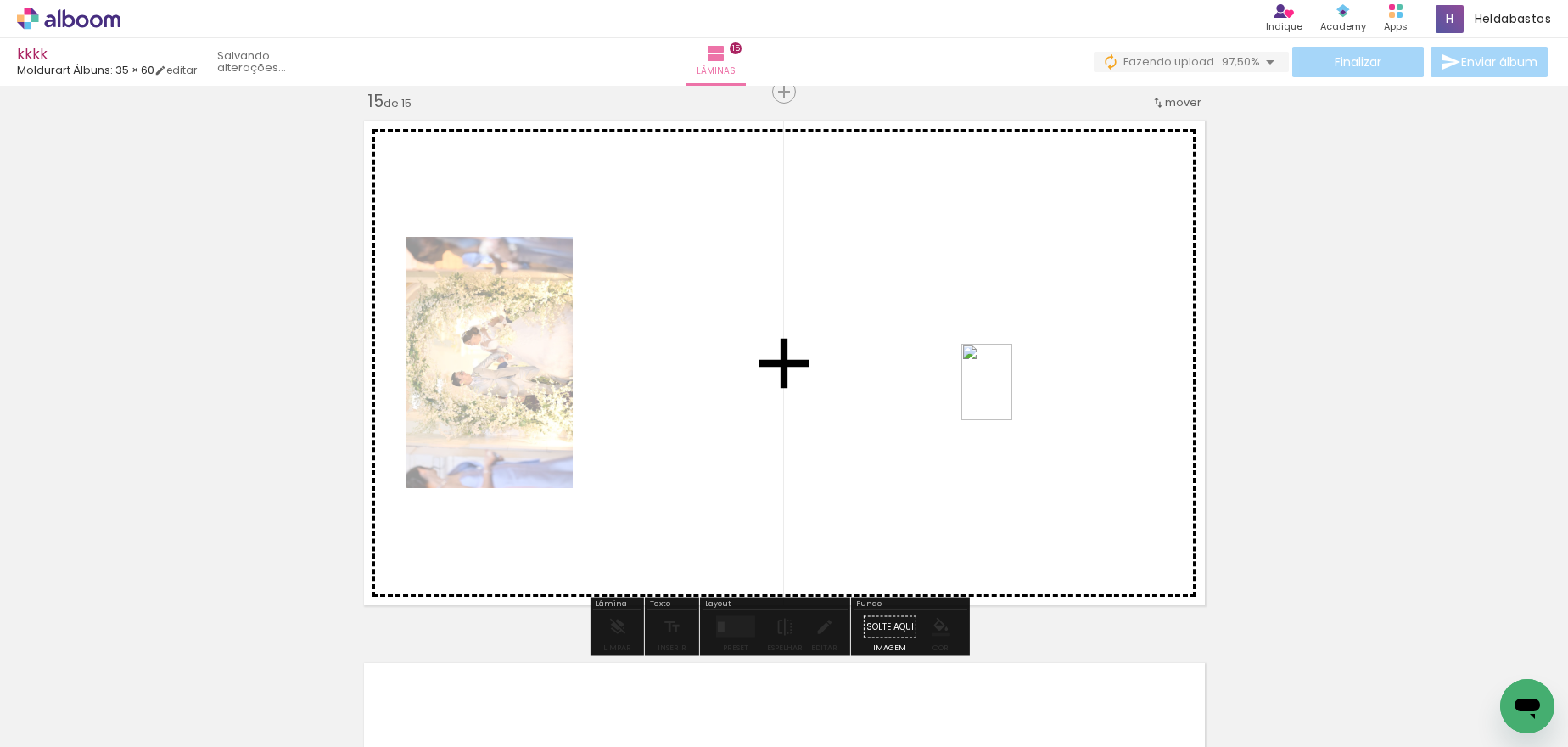
drag, startPoint x: 520, startPoint y: 712, endPoint x: 1013, endPoint y: 395, distance: 586.1
click at [1013, 395] on quentale-workspace at bounding box center [784, 374] width 1568 height 747
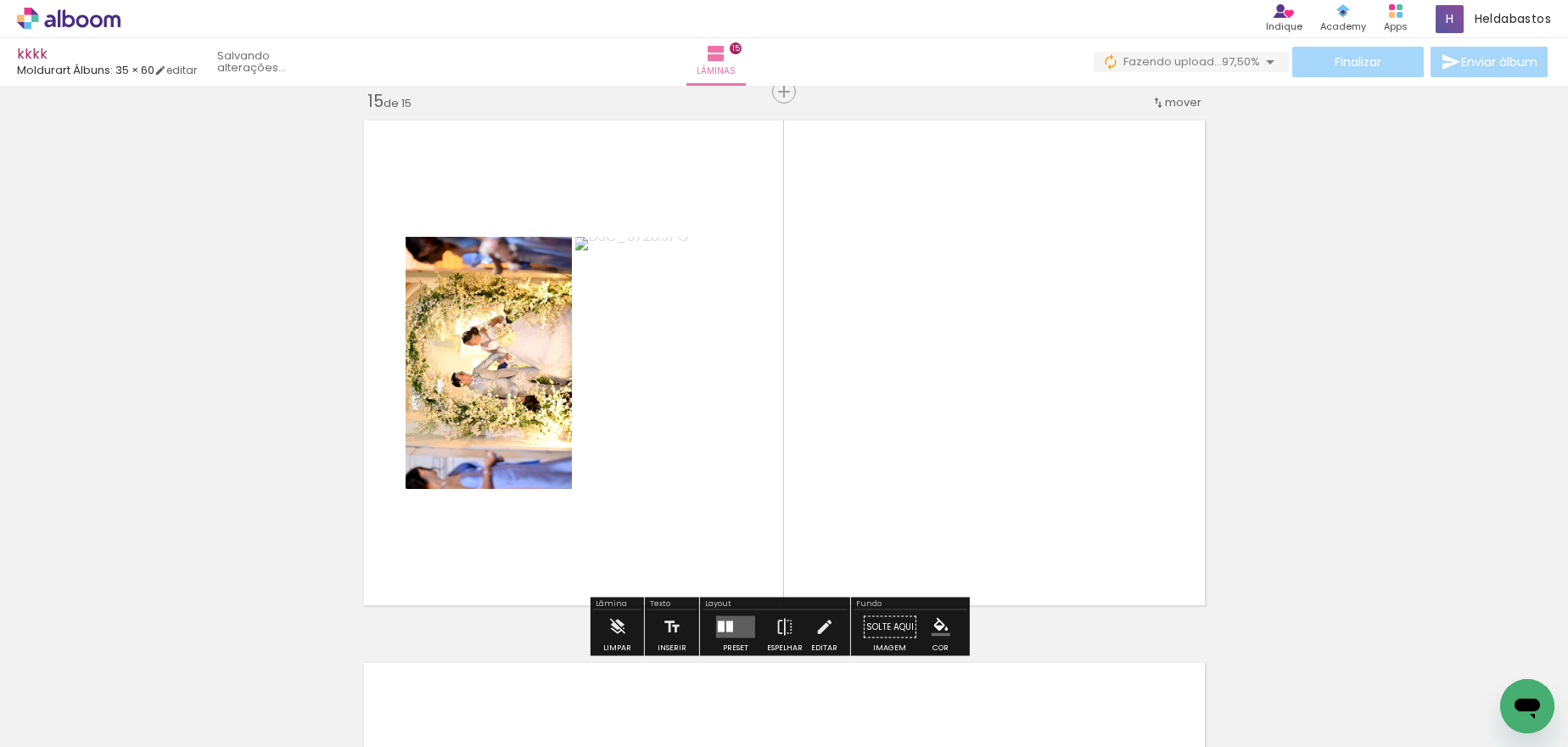
drag, startPoint x: 726, startPoint y: 626, endPoint x: 1421, endPoint y: 56, distance: 898.8
click at [727, 626] on div at bounding box center [729, 627] width 7 height 11
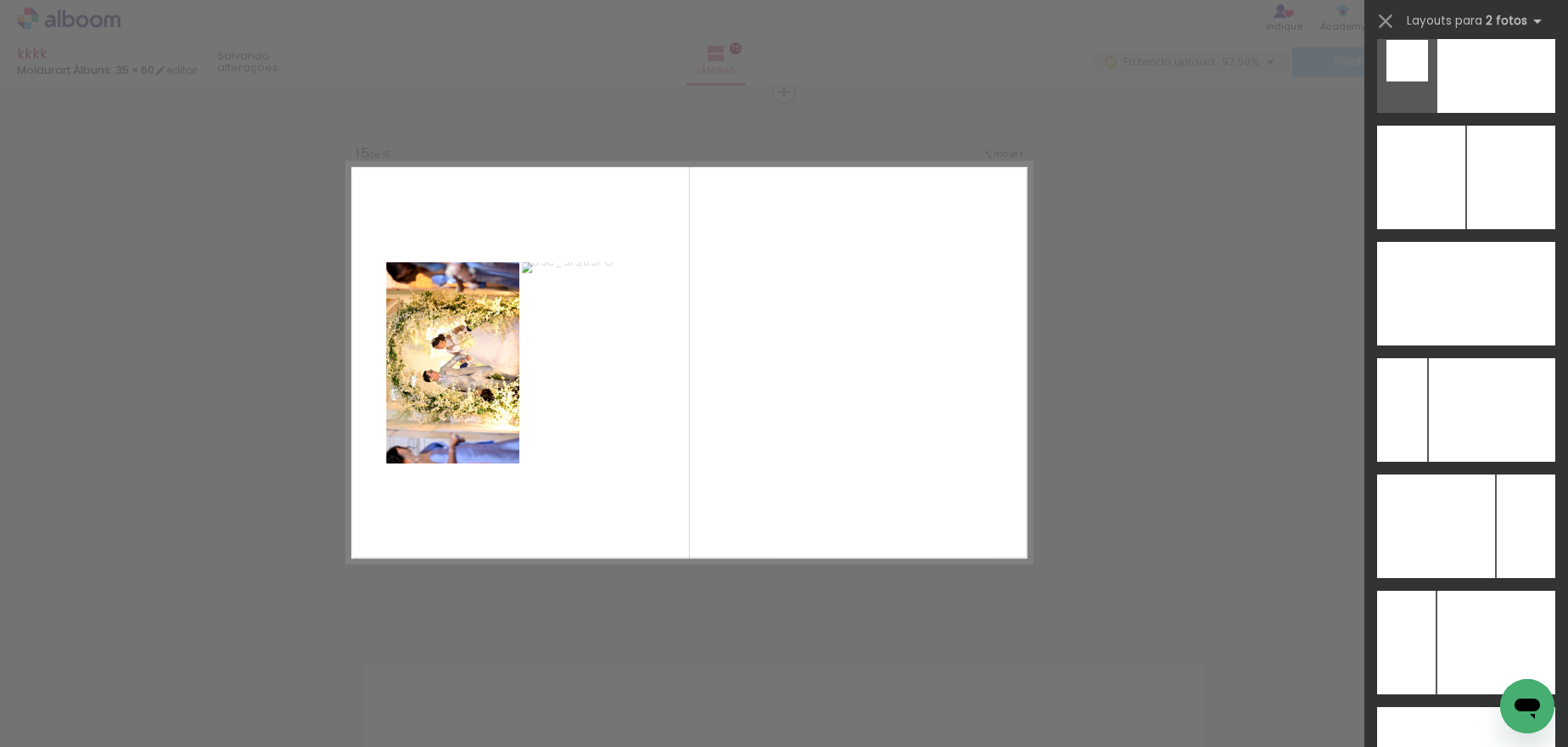
scroll to position [8348, 0]
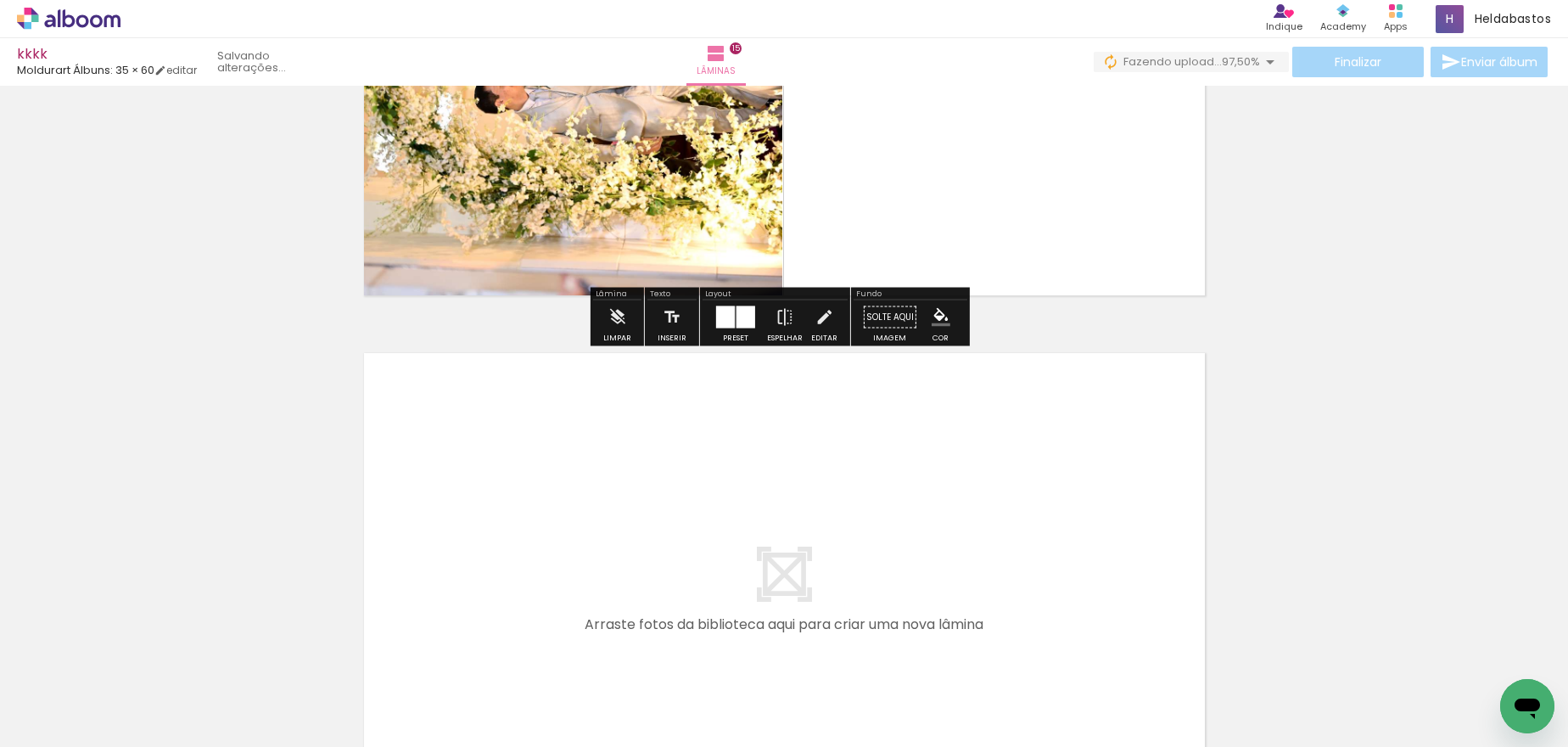
scroll to position [8042, 0]
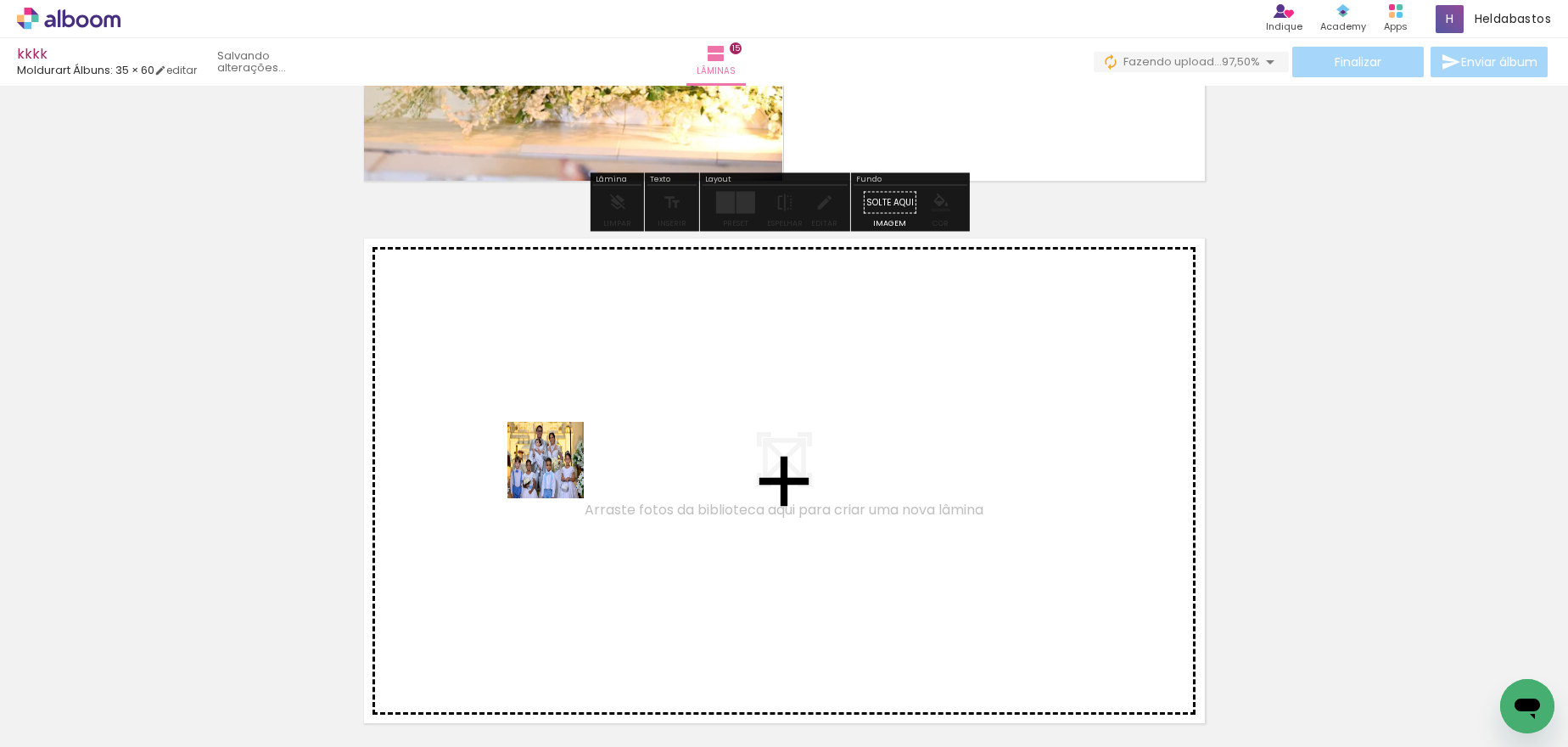
drag, startPoint x: 573, startPoint y: 542, endPoint x: 697, endPoint y: 703, distance: 203.2
click at [555, 460] on quentale-workspace at bounding box center [784, 374] width 1568 height 747
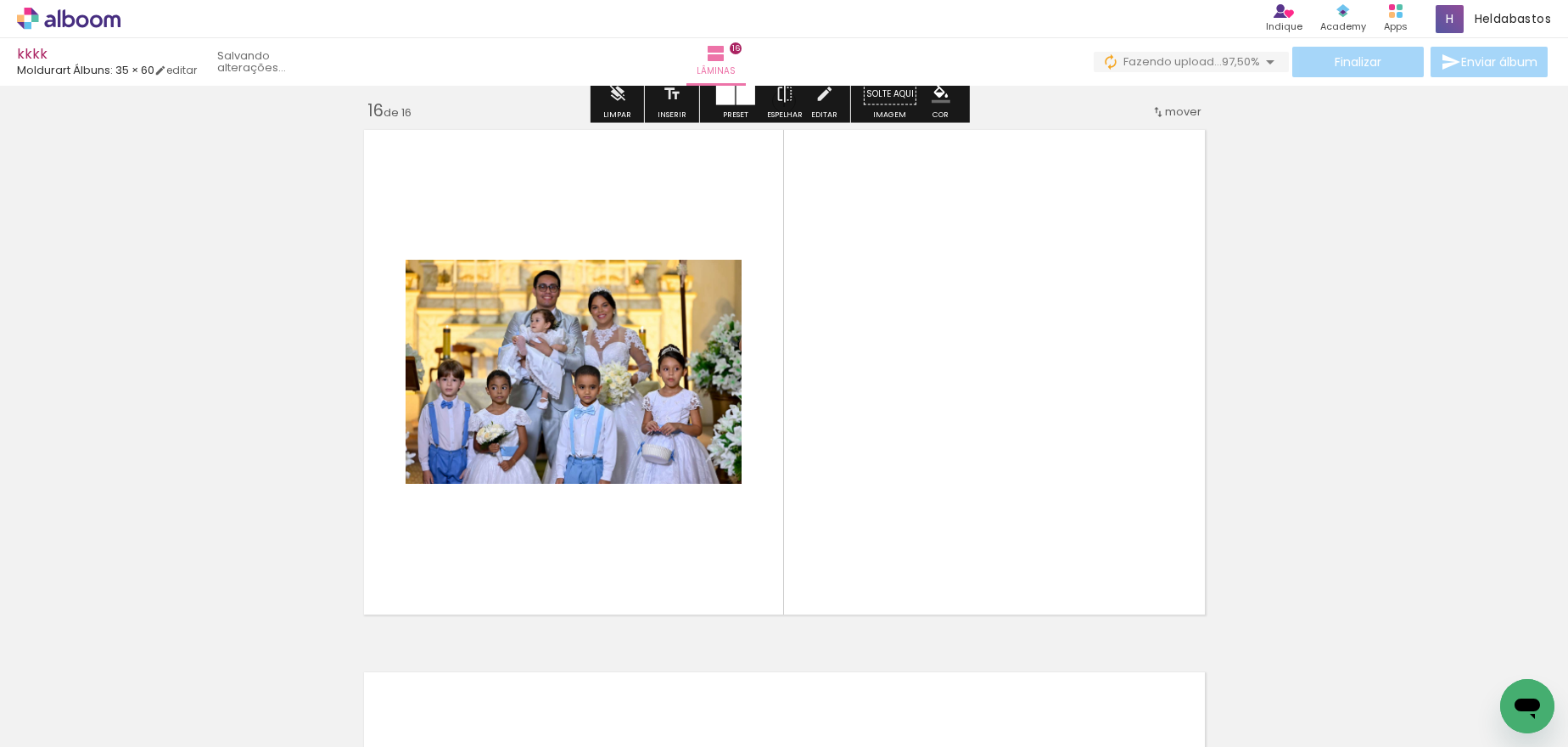
scroll to position [8160, 0]
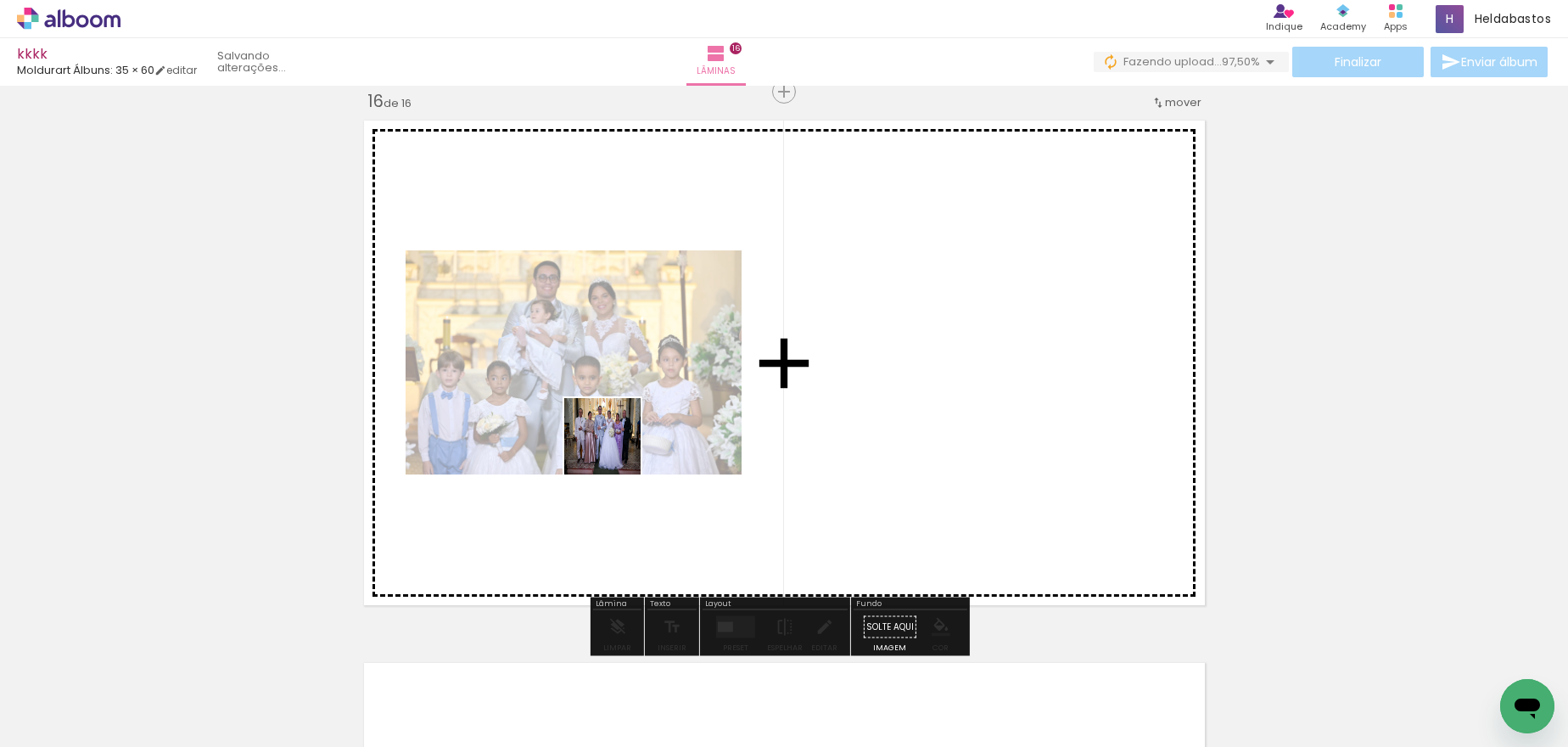
drag, startPoint x: 700, startPoint y: 703, endPoint x: 616, endPoint y: 449, distance: 267.5
click at [616, 449] on quentale-workspace at bounding box center [784, 374] width 1568 height 747
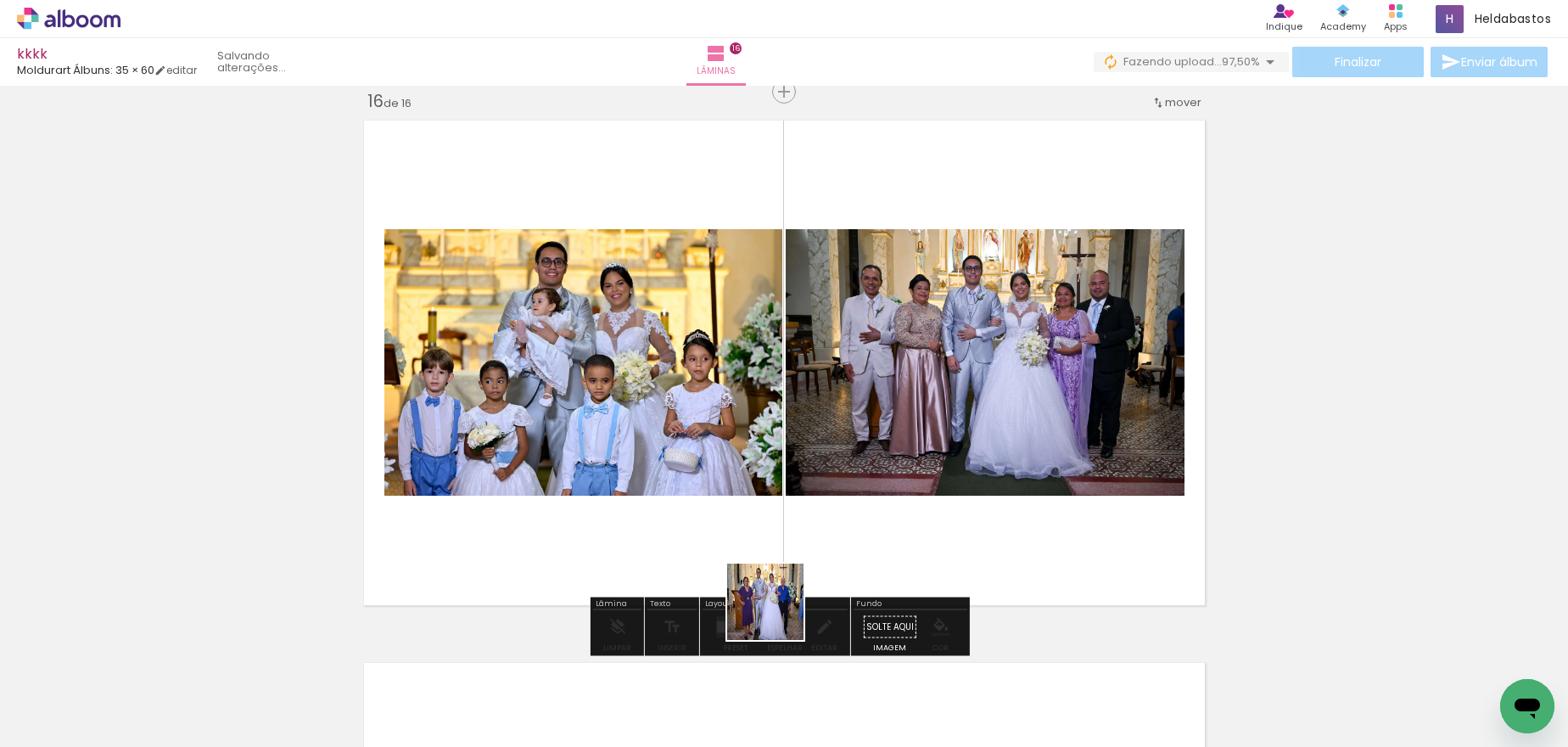
drag, startPoint x: 778, startPoint y: 615, endPoint x: 724, endPoint y: 480, distance: 145.4
click at [724, 480] on quentale-workspace at bounding box center [784, 374] width 1568 height 747
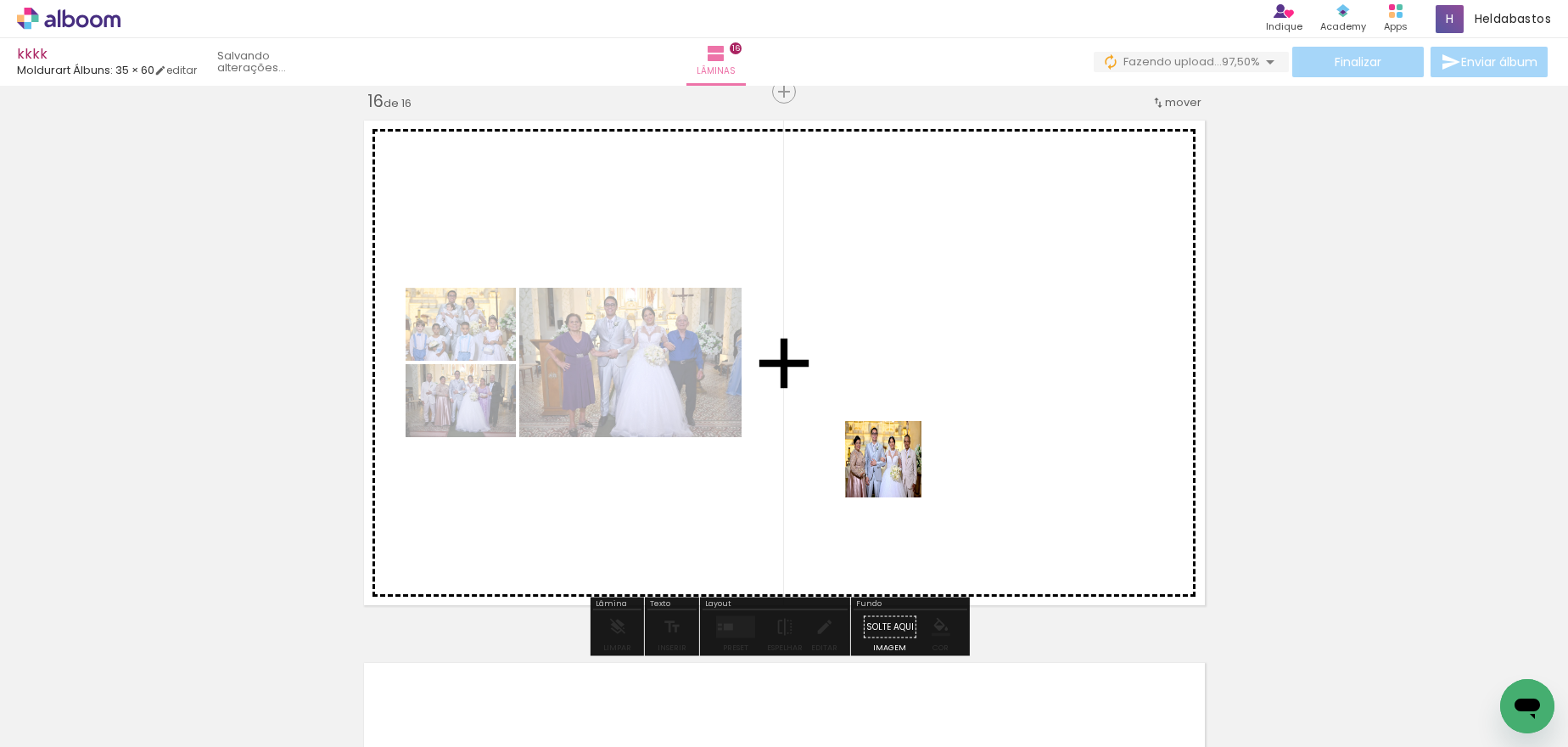
drag, startPoint x: 963, startPoint y: 697, endPoint x: 911, endPoint y: 677, distance: 55.7
click at [896, 471] on quentale-workspace at bounding box center [784, 374] width 1568 height 747
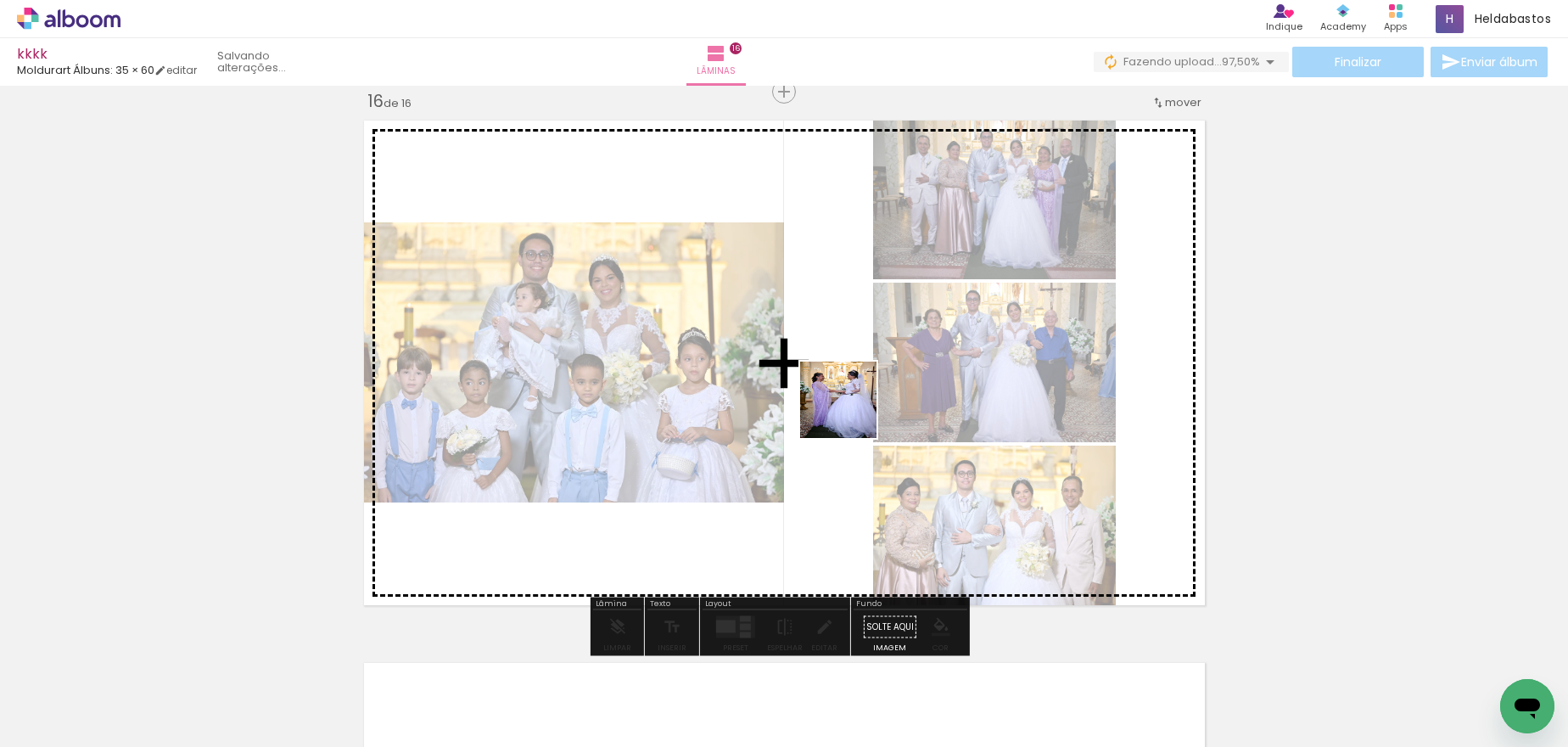
drag, startPoint x: 901, startPoint y: 684, endPoint x: 851, endPoint y: 413, distance: 275.6
click at [851, 413] on quentale-workspace at bounding box center [784, 374] width 1568 height 747
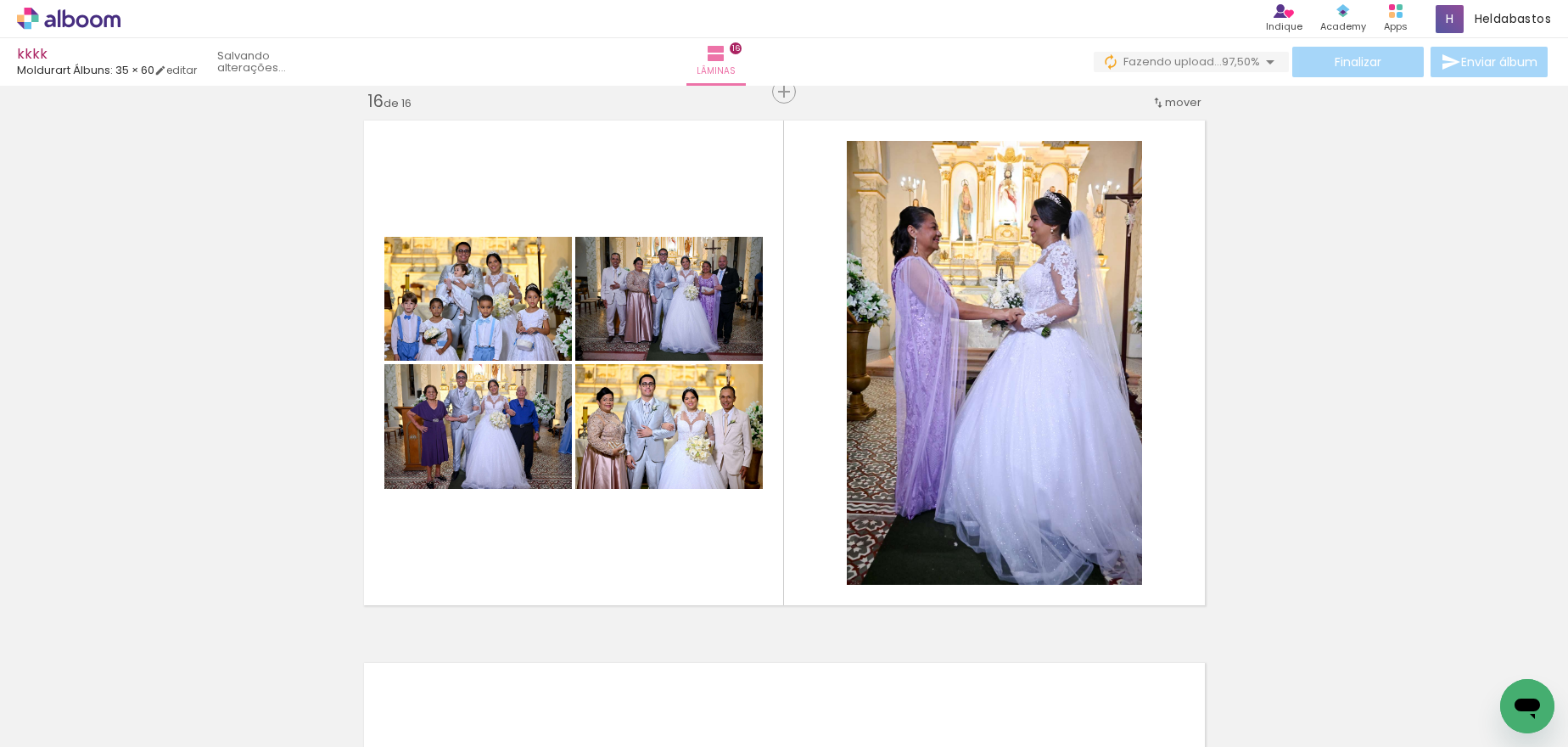
scroll to position [0, 2198]
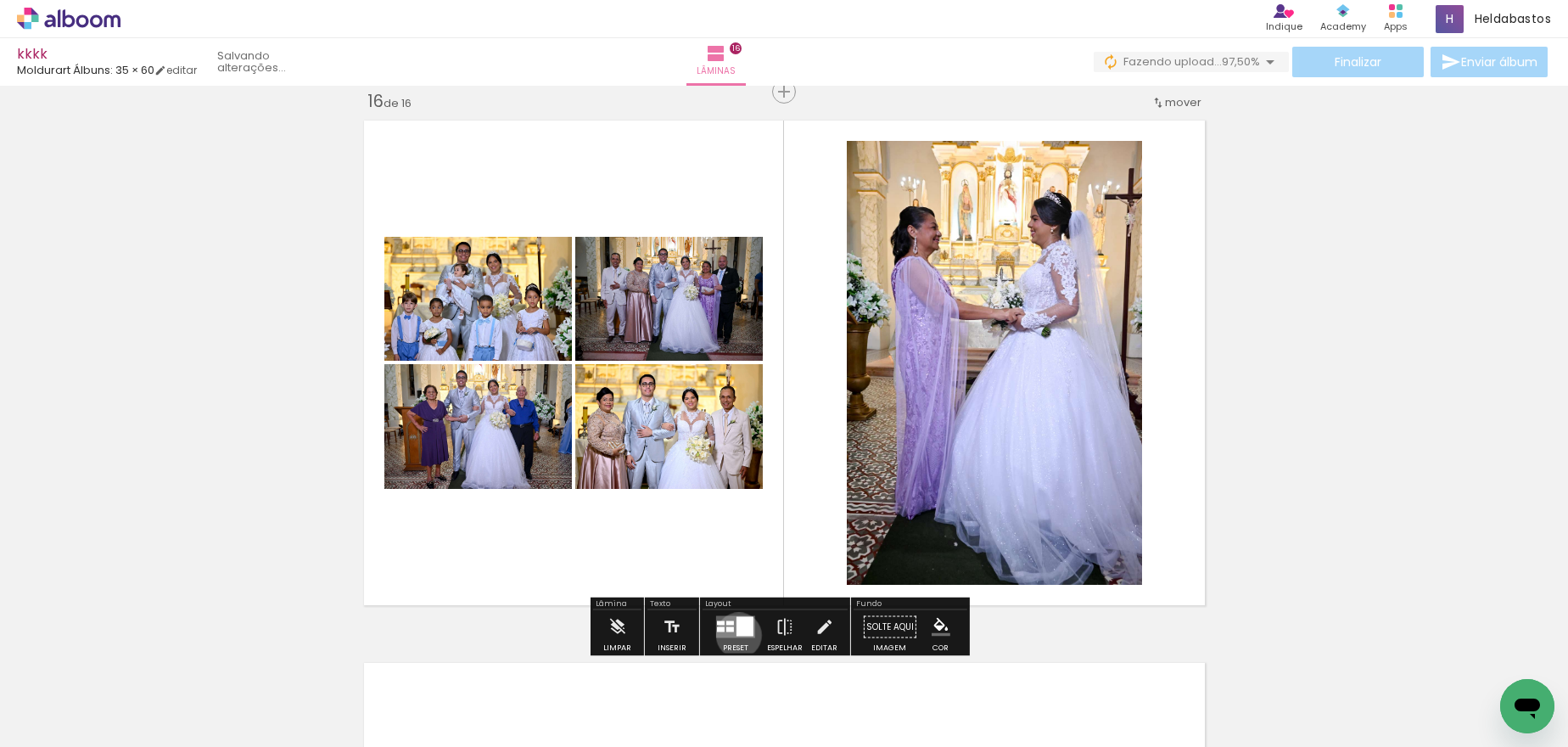
click at [736, 635] on div at bounding box center [745, 626] width 17 height 19
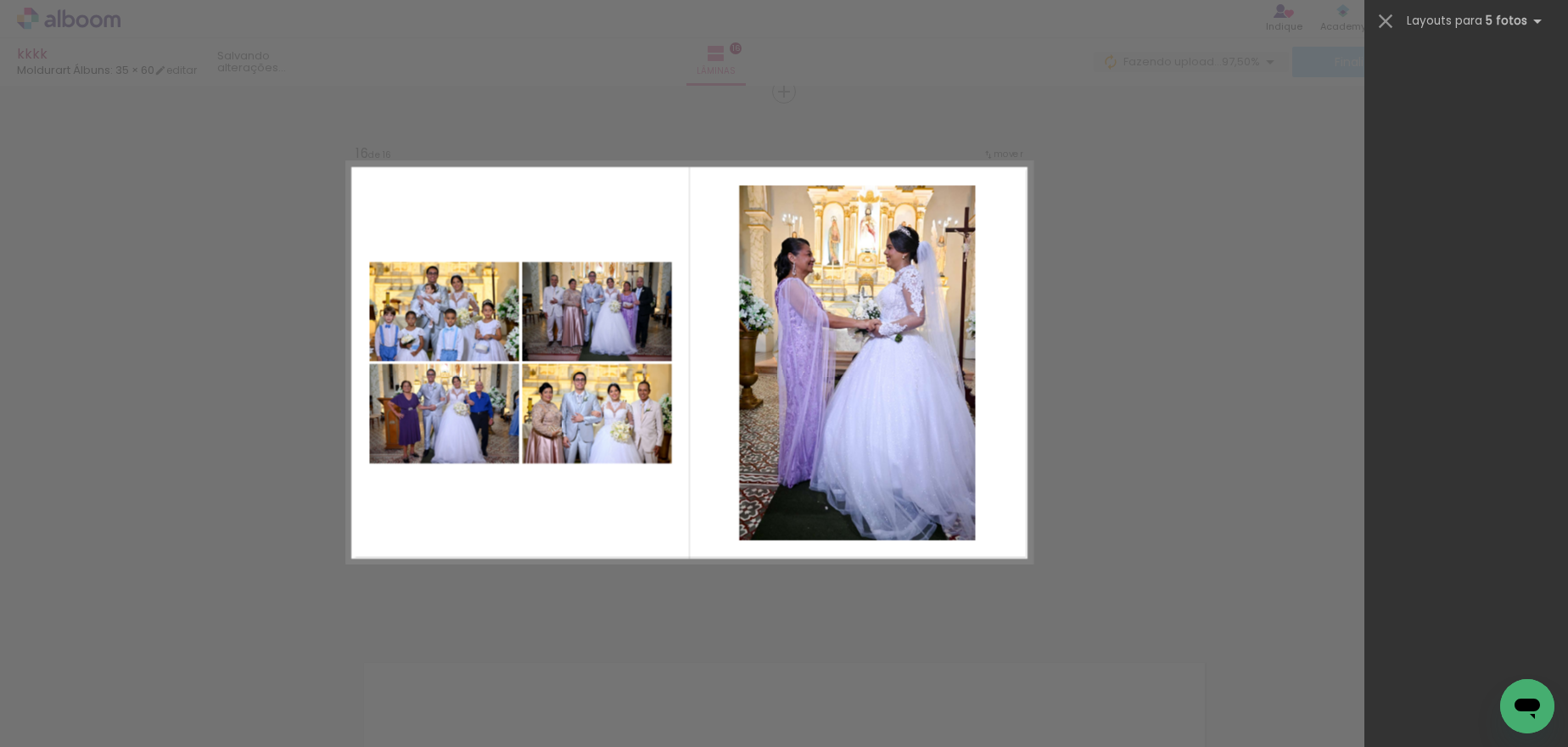
scroll to position [0, 0]
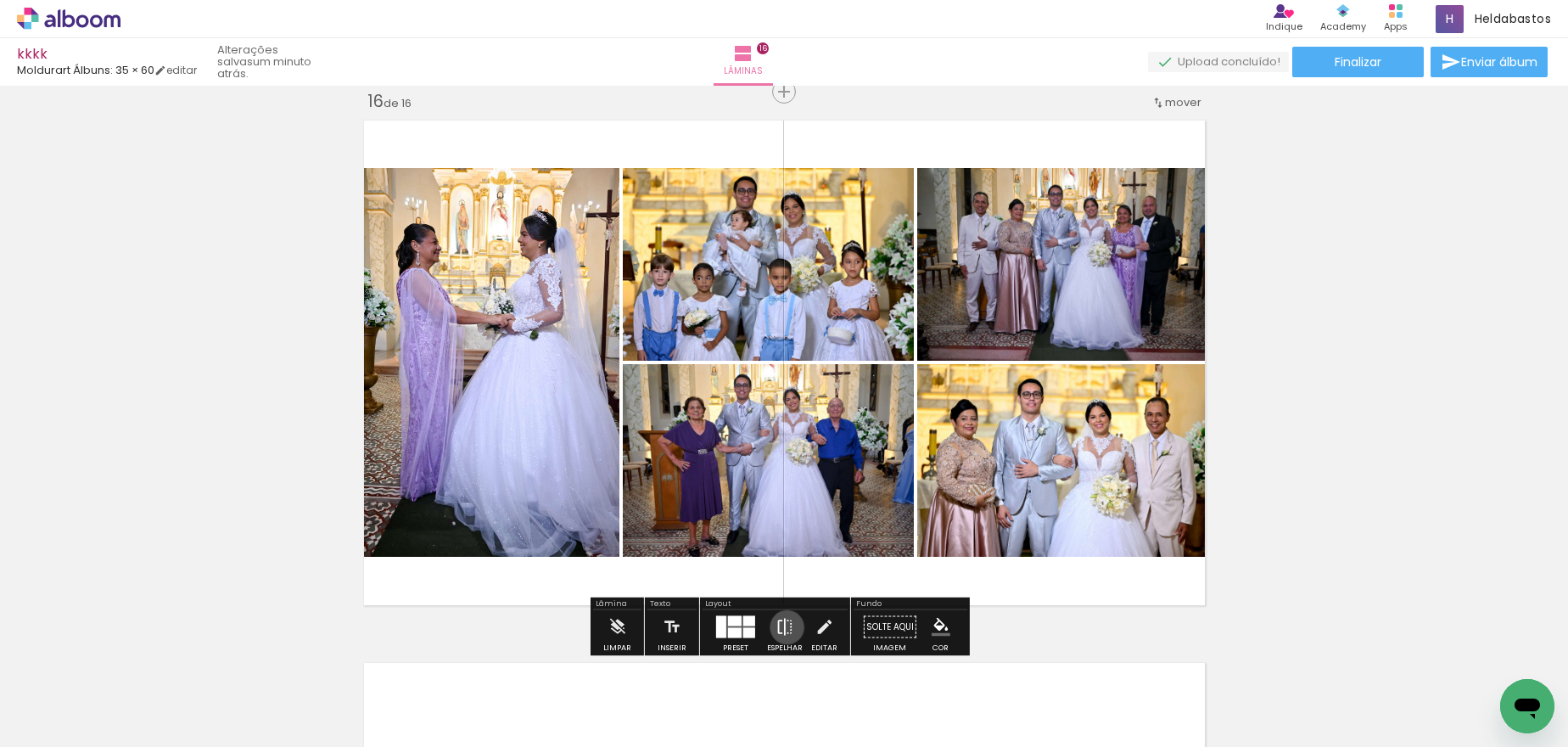
click at [783, 627] on iron-icon at bounding box center [785, 626] width 19 height 34
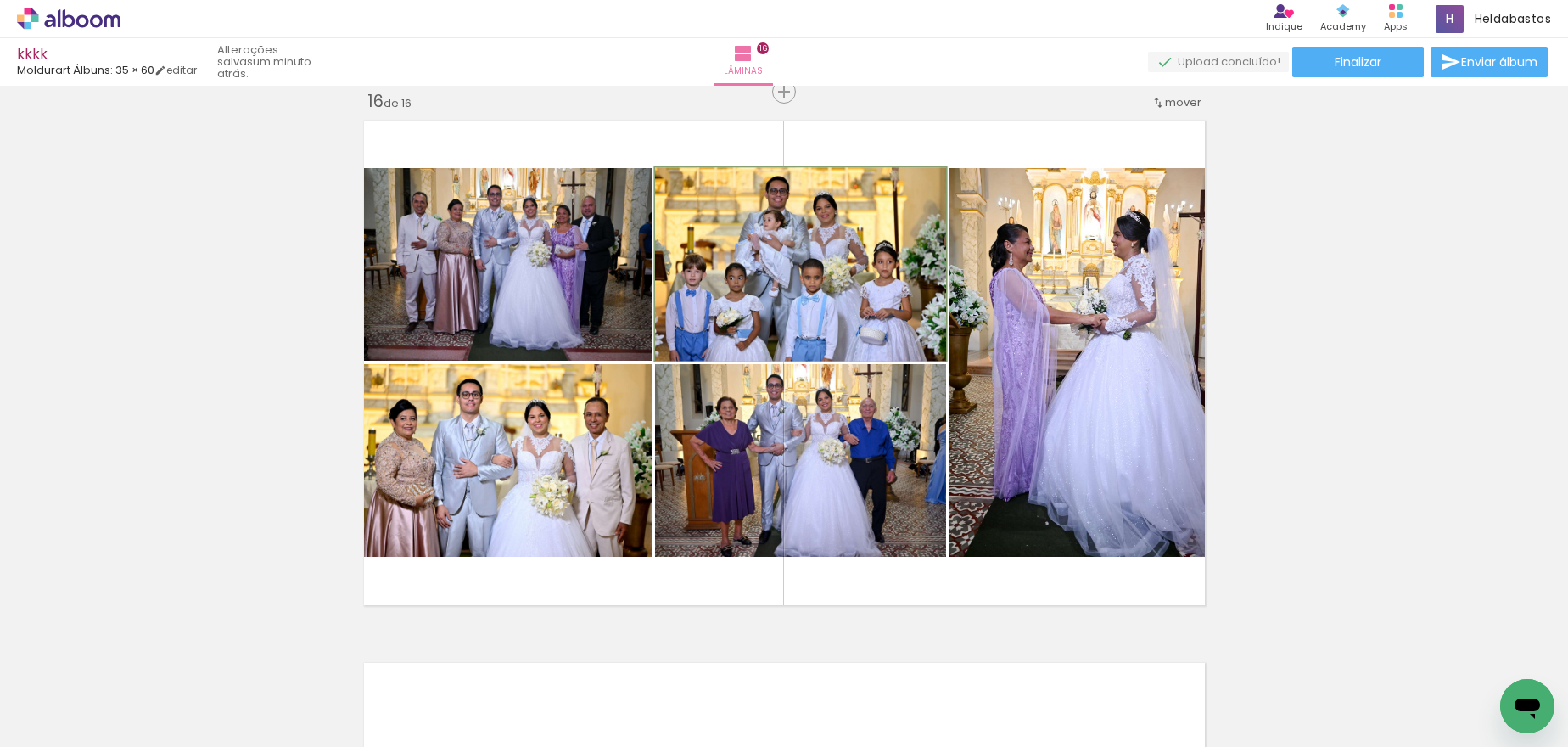
drag, startPoint x: 796, startPoint y: 282, endPoint x: 788, endPoint y: 282, distance: 8.0
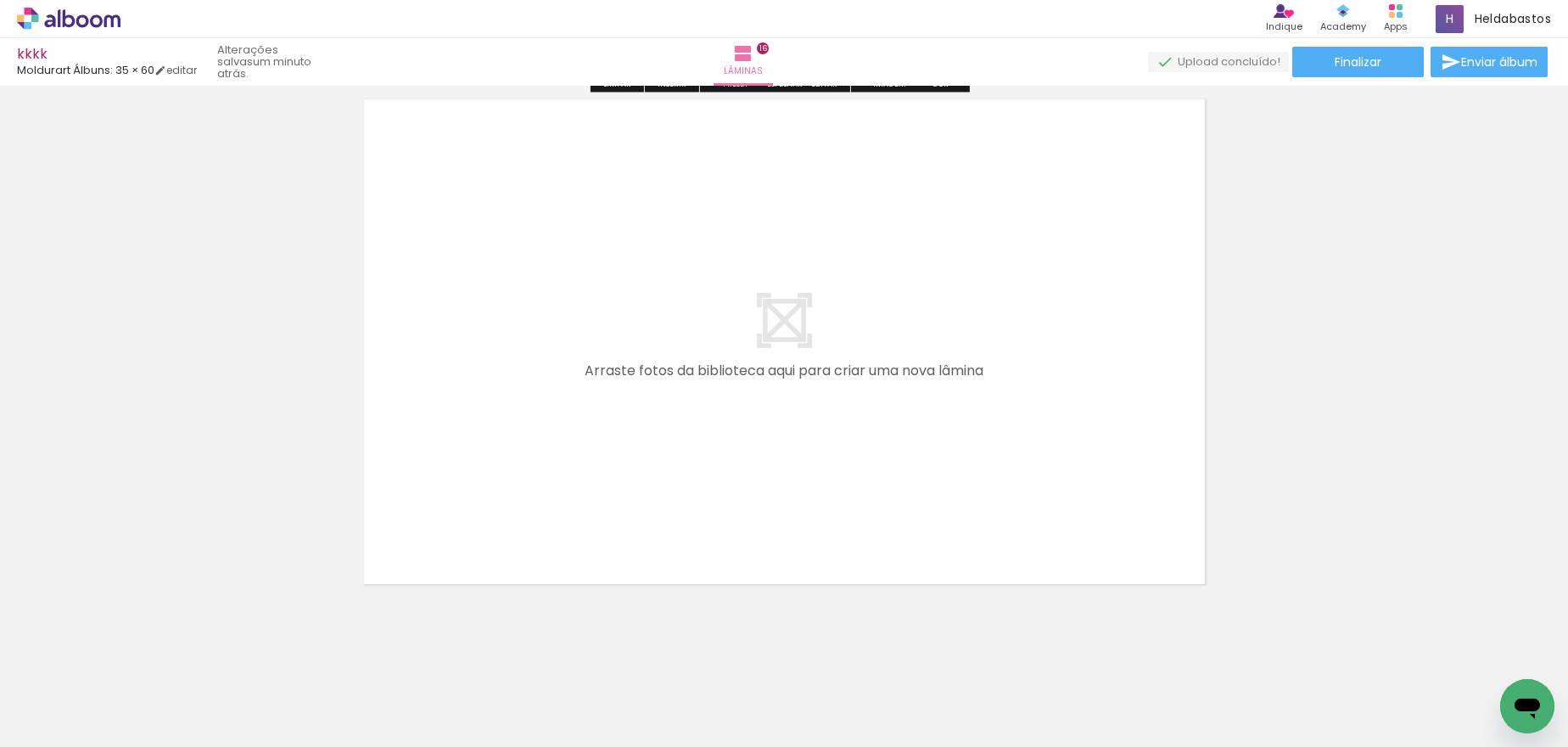
scroll to position [8733, 0]
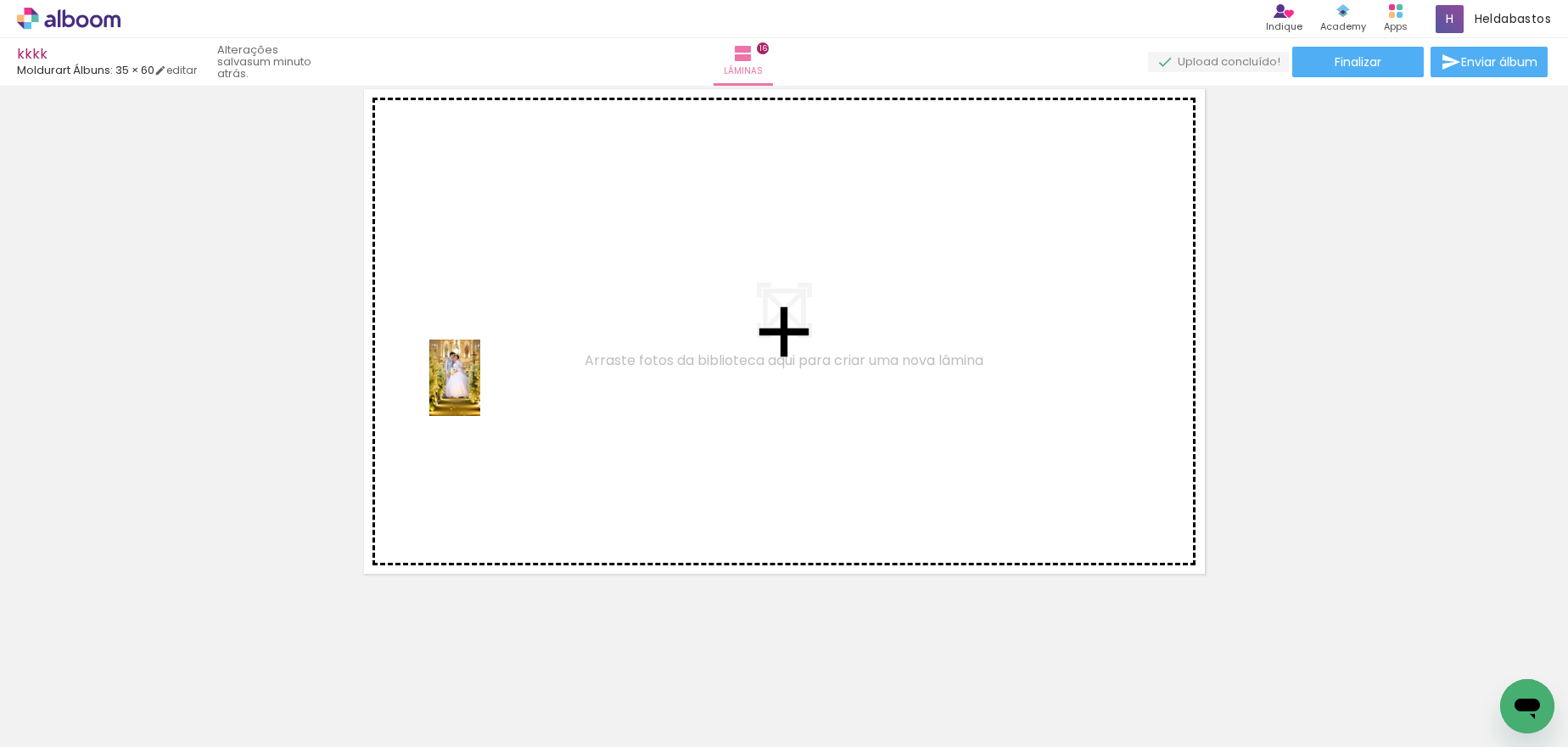
drag, startPoint x: 1159, startPoint y: 673, endPoint x: 481, endPoint y: 391, distance: 734.3
click at [481, 391] on quentale-workspace at bounding box center [784, 374] width 1568 height 747
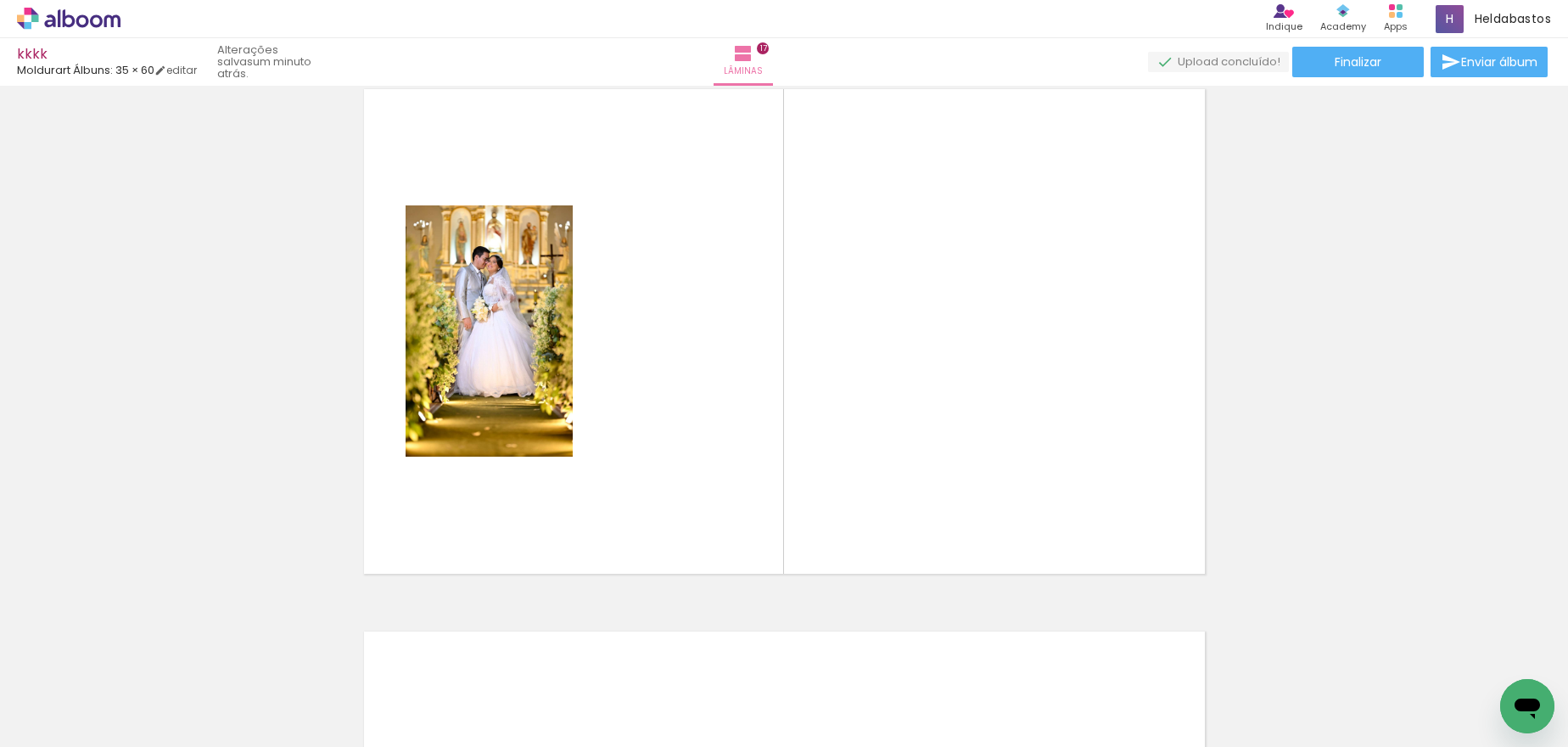
scroll to position [8702, 0]
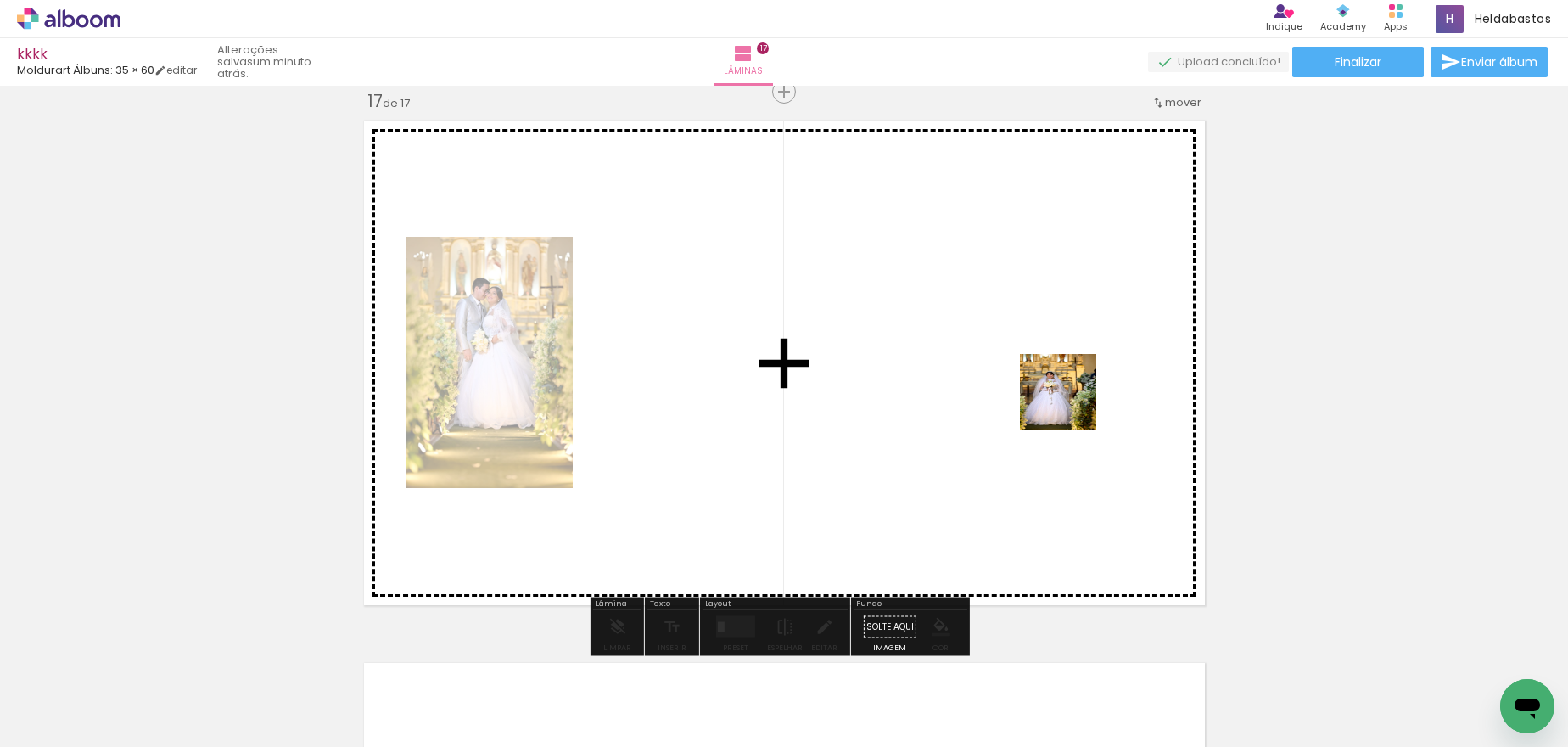
drag, startPoint x: 1291, startPoint y: 724, endPoint x: 1071, endPoint y: 405, distance: 387.5
click at [1071, 405] on quentale-workspace at bounding box center [784, 374] width 1568 height 747
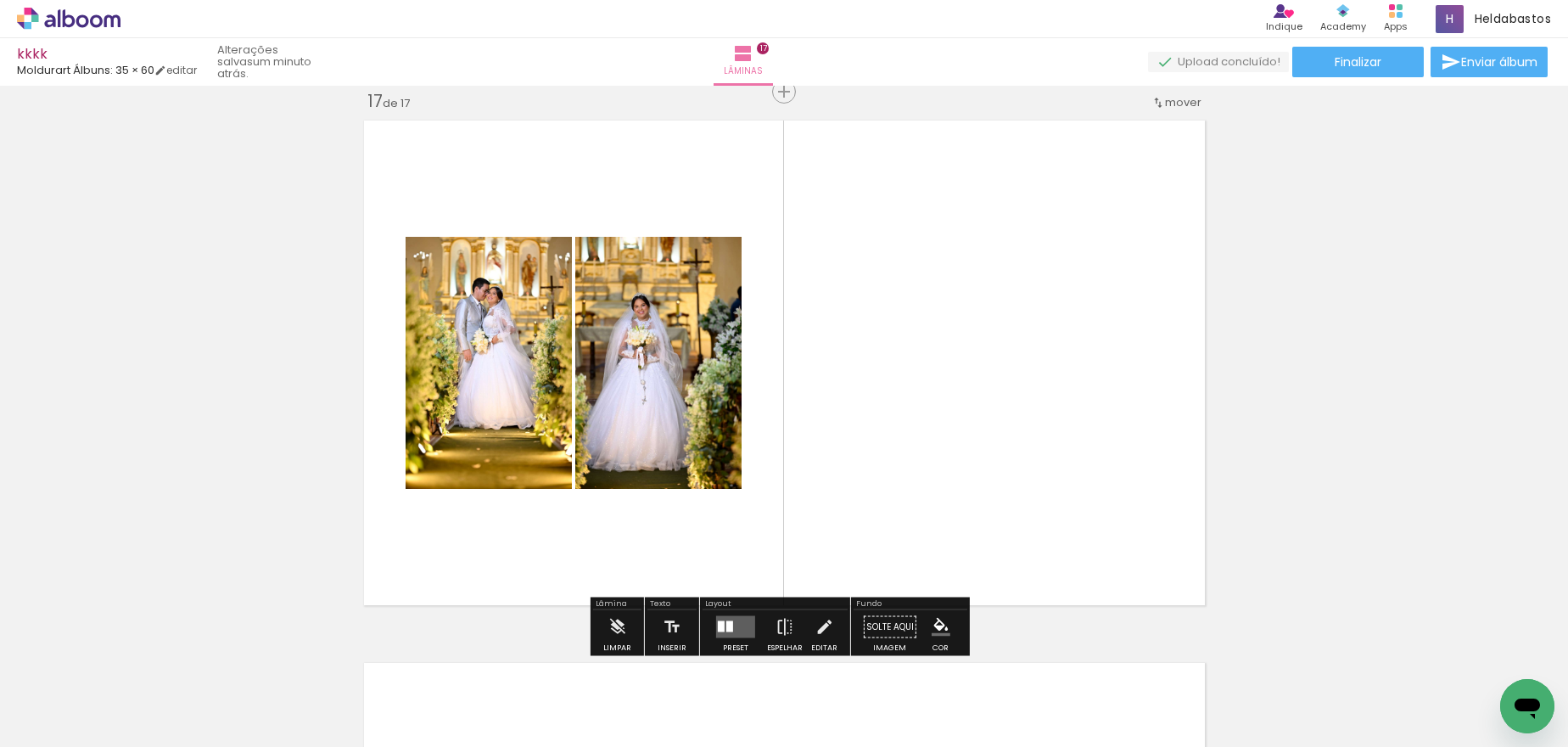
drag, startPoint x: 730, startPoint y: 624, endPoint x: 1525, endPoint y: 266, distance: 871.9
click at [729, 624] on quentale-layouter at bounding box center [735, 627] width 39 height 22
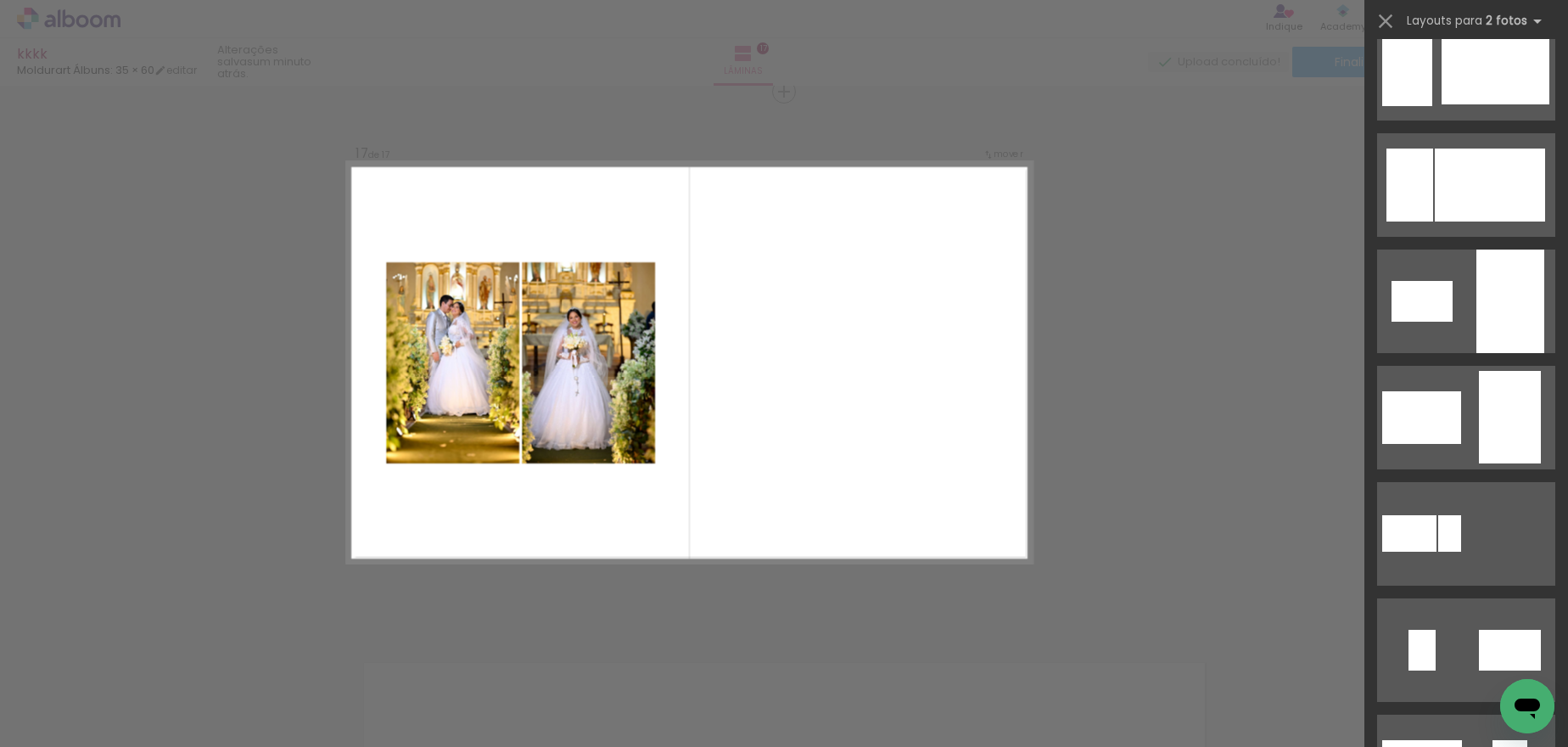
scroll to position [2519, 0]
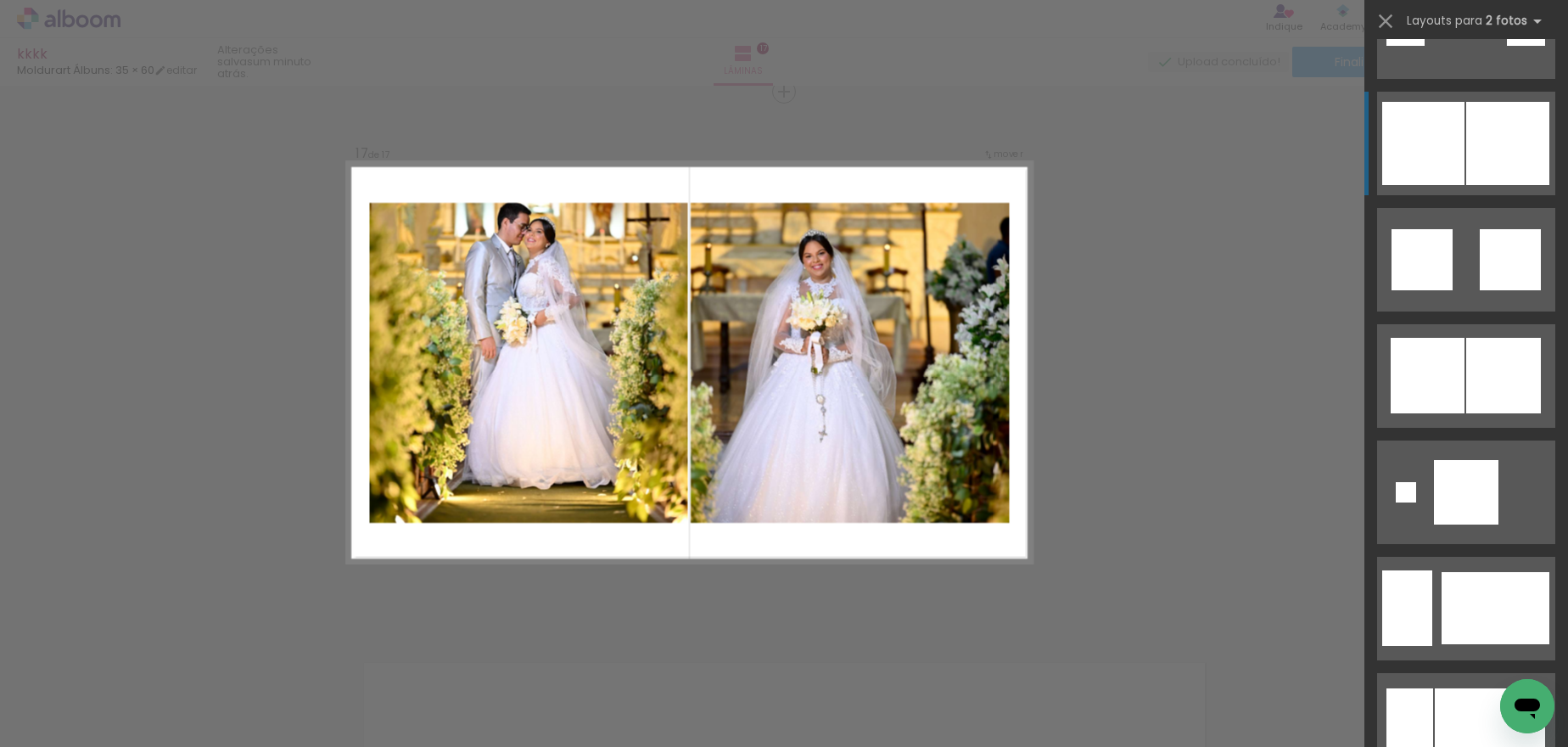
click at [1487, 229] on div at bounding box center [1511, 260] width 61 height 61
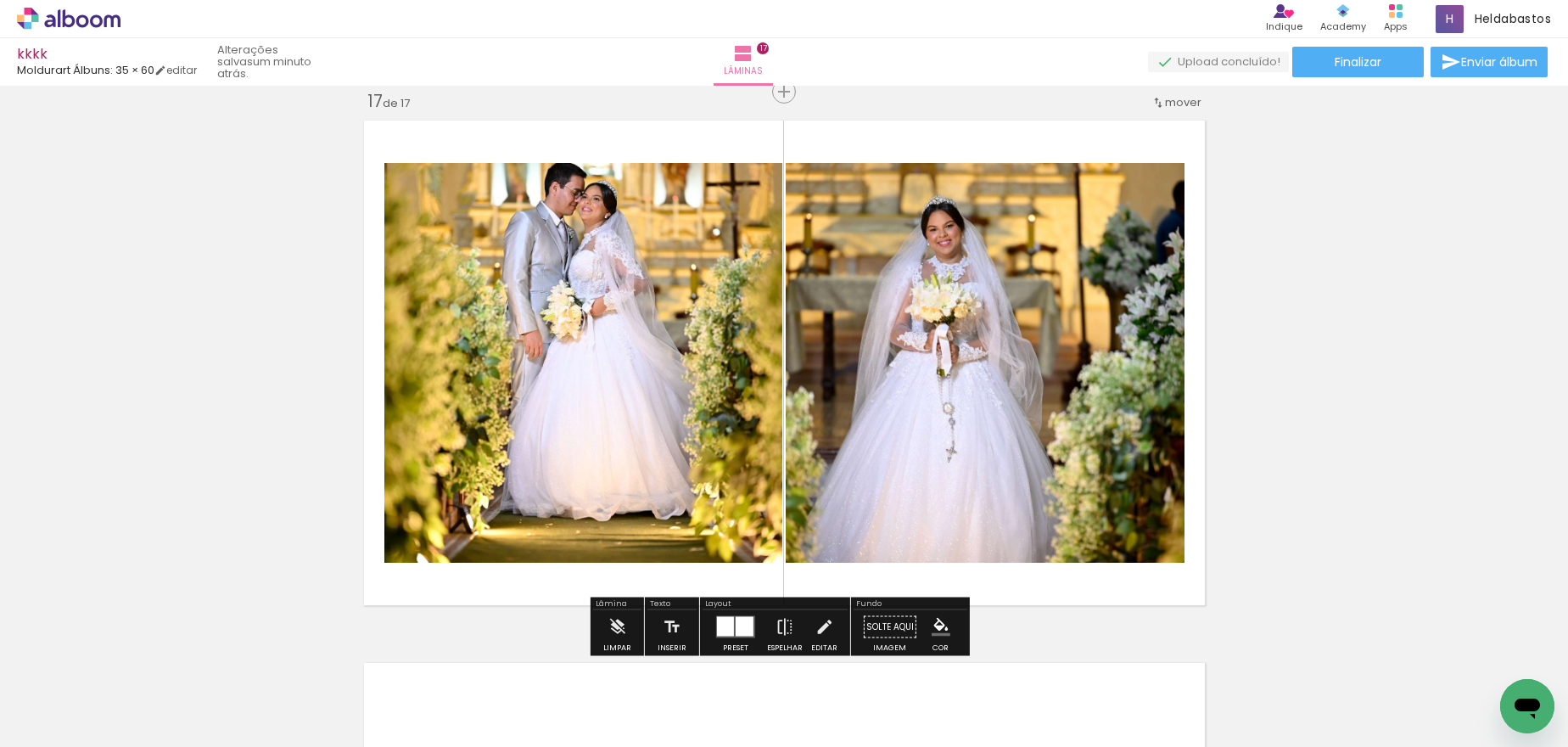
click at [717, 628] on div at bounding box center [726, 626] width 17 height 19
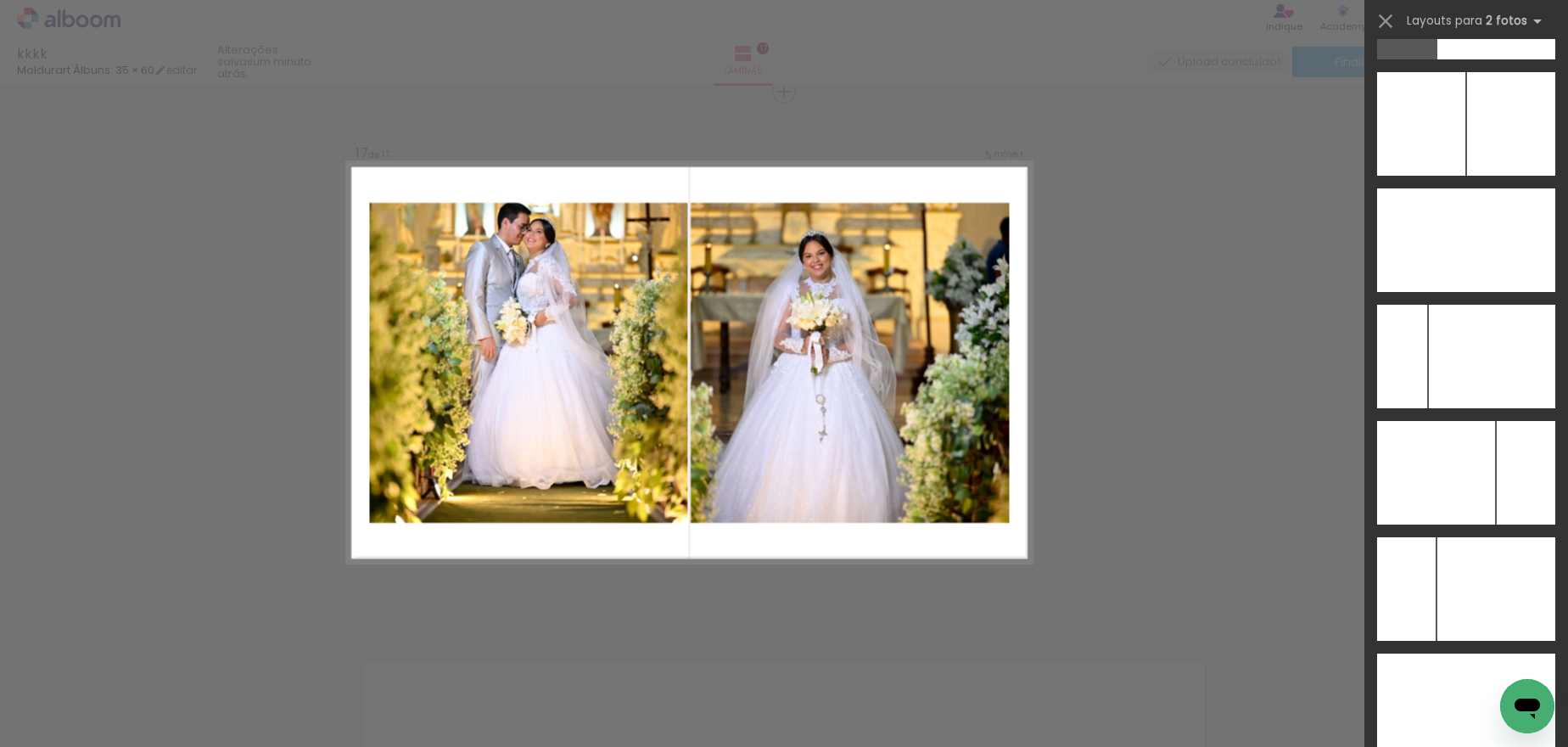
scroll to position [8456, 0]
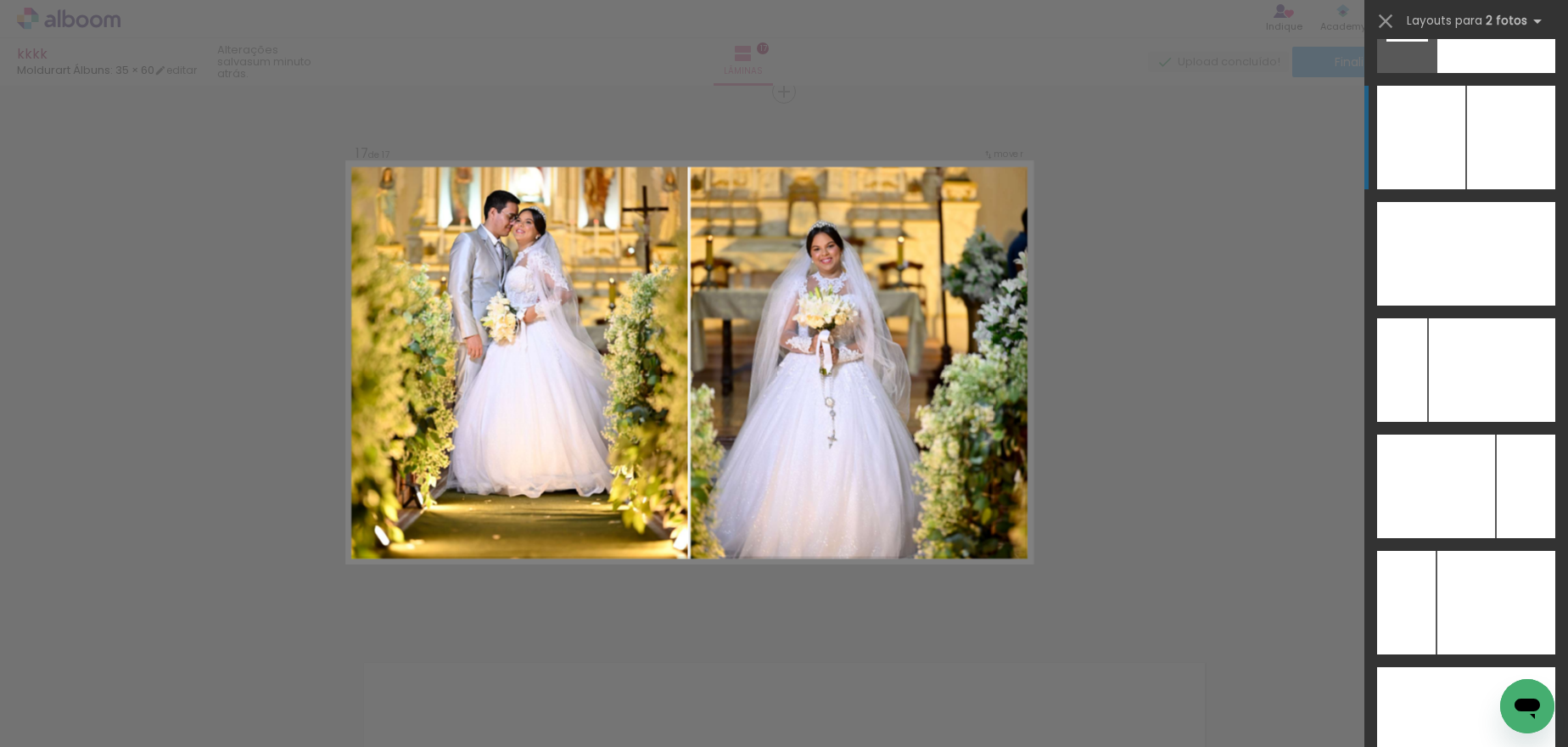
click at [1504, 551] on div at bounding box center [1496, 602] width 118 height 103
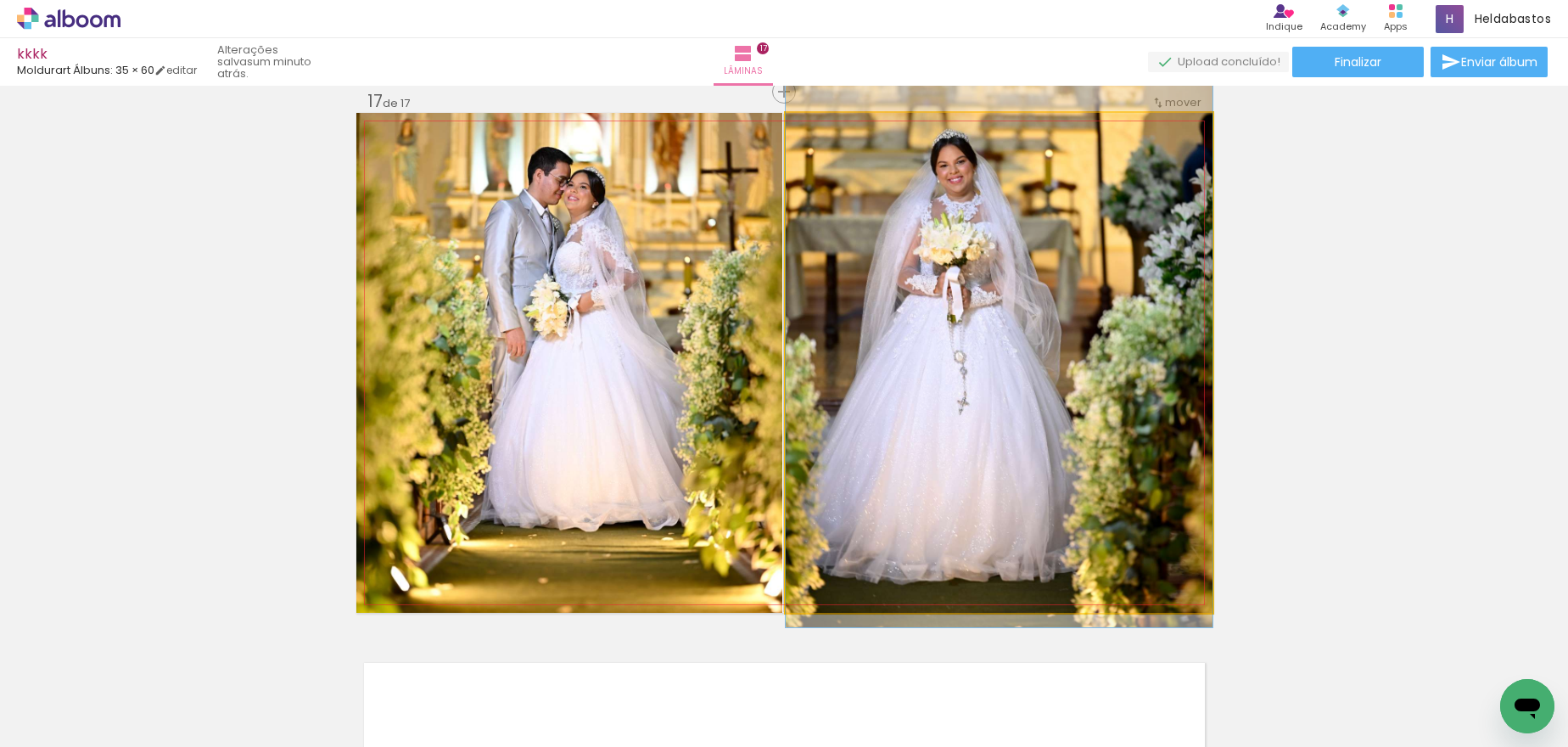
drag, startPoint x: 972, startPoint y: 473, endPoint x: 974, endPoint y: 418, distance: 55.0
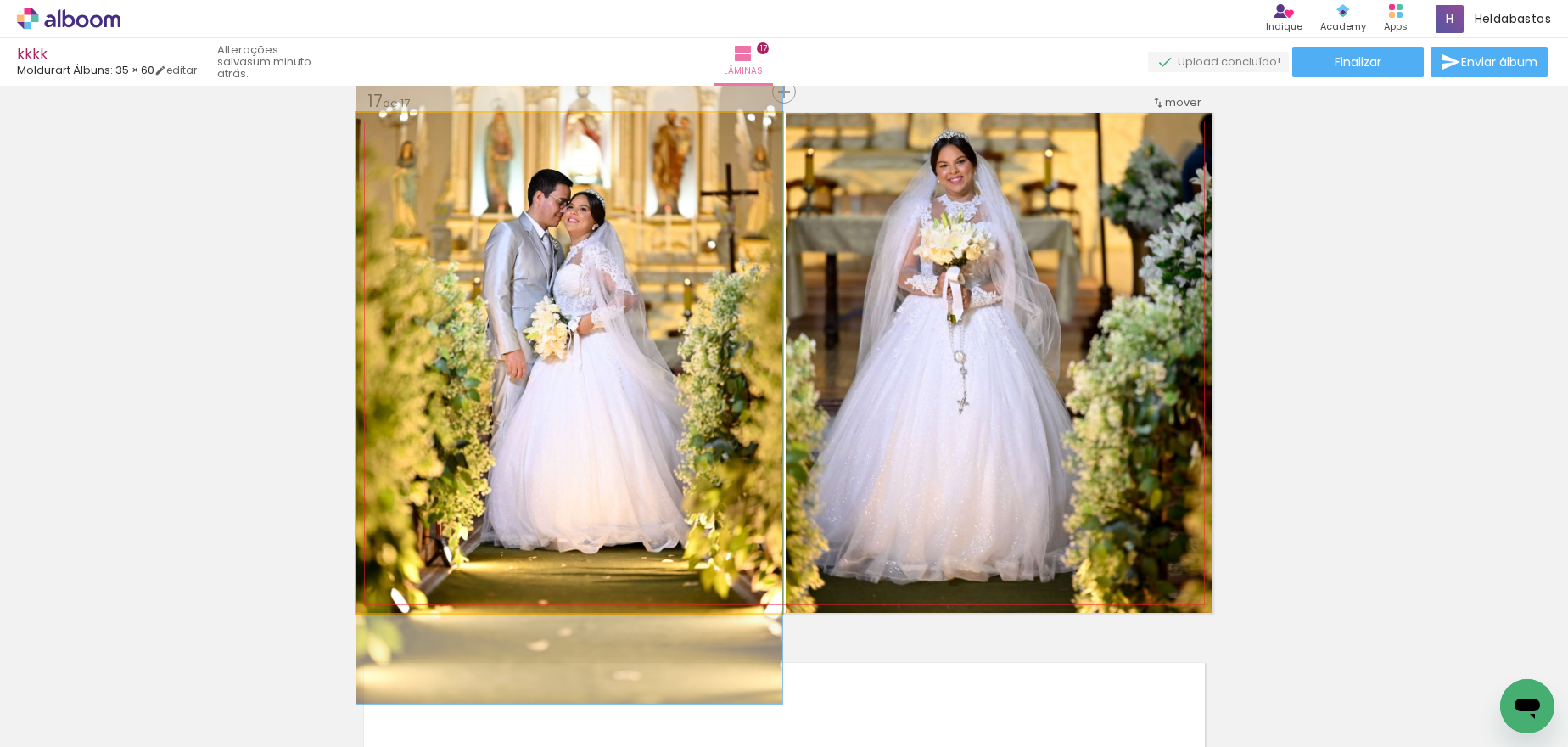
drag, startPoint x: 622, startPoint y: 389, endPoint x: 609, endPoint y: 411, distance: 25.6
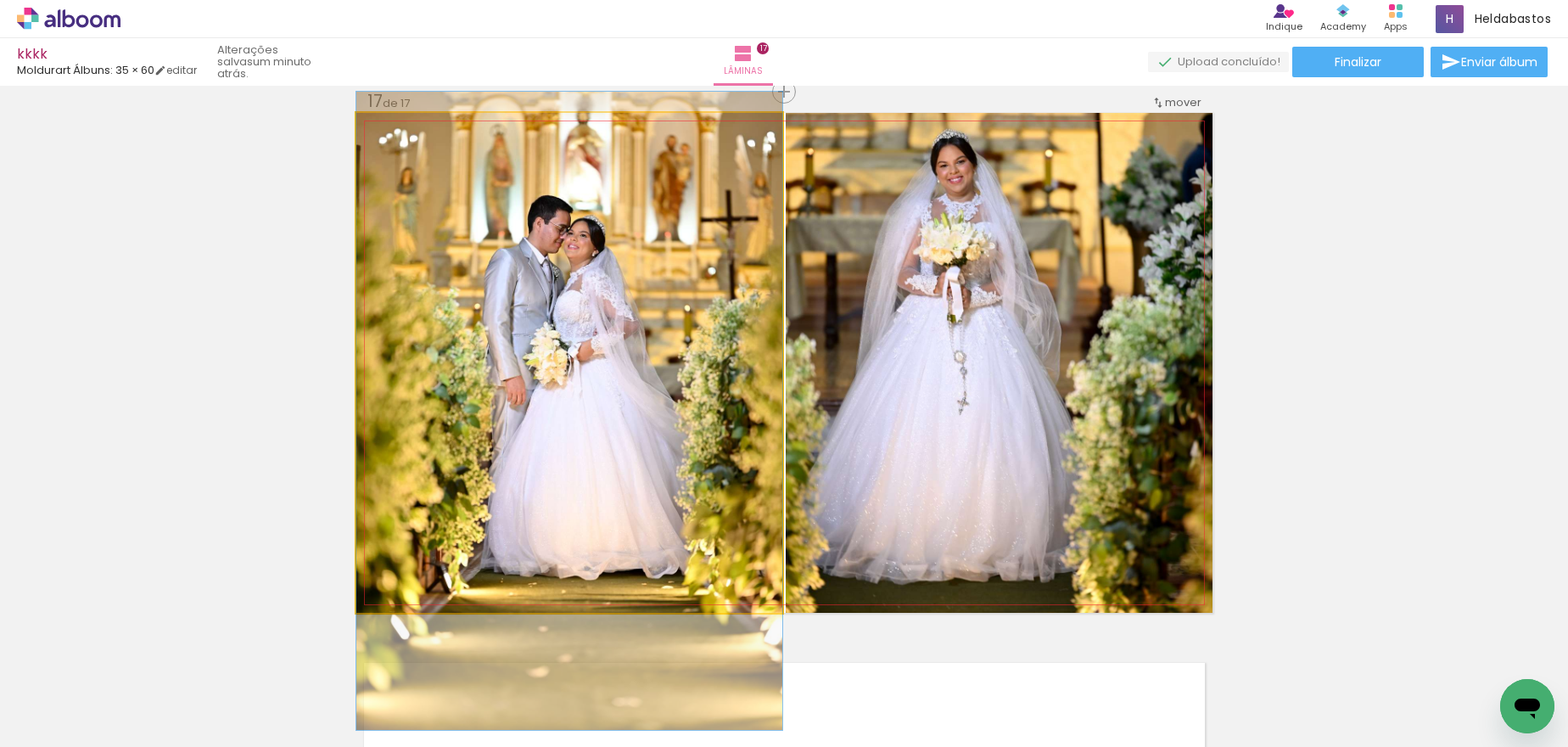
drag, startPoint x: 561, startPoint y: 313, endPoint x: 565, endPoint y: 338, distance: 25.3
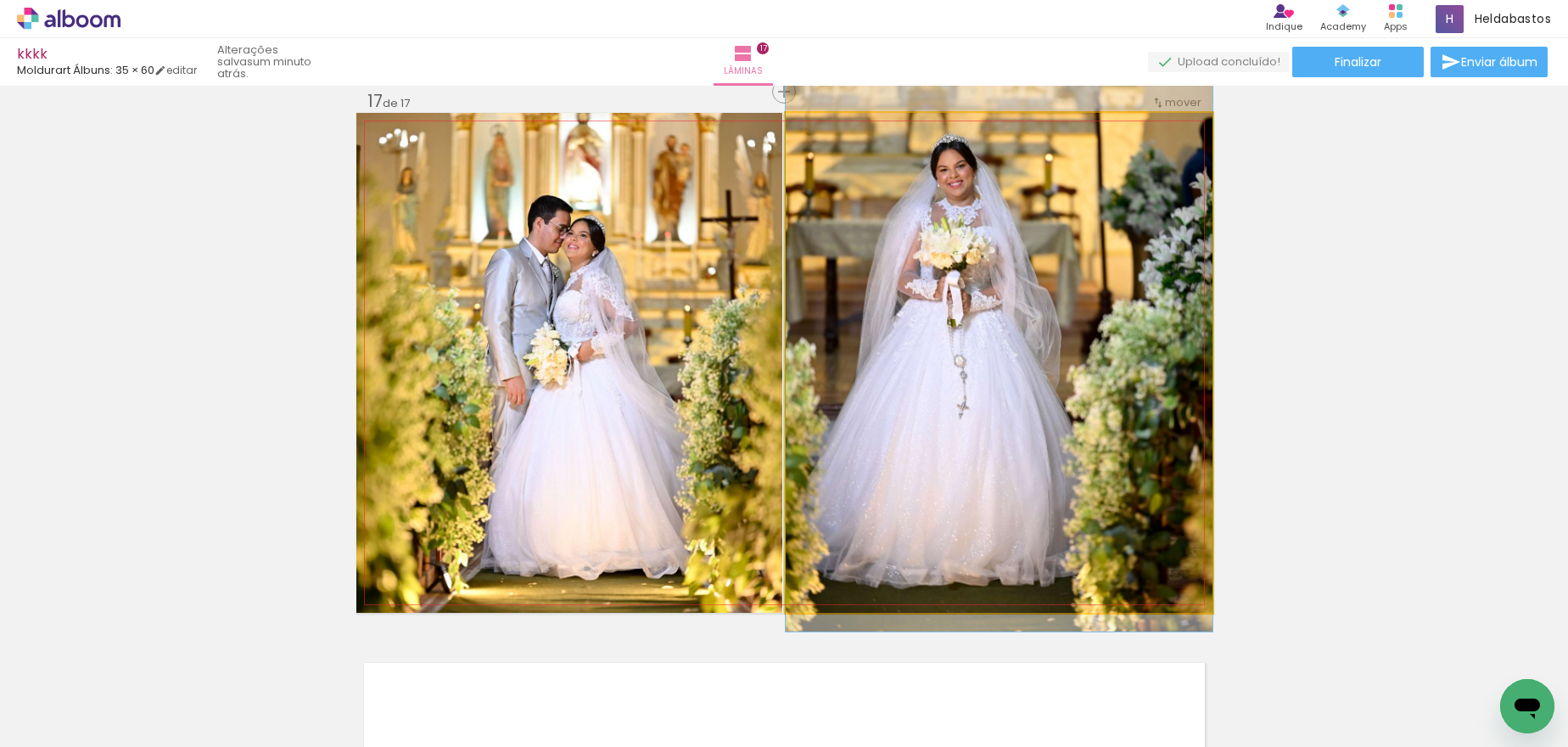
drag, startPoint x: 932, startPoint y: 421, endPoint x: 940, endPoint y: 425, distance: 8.9
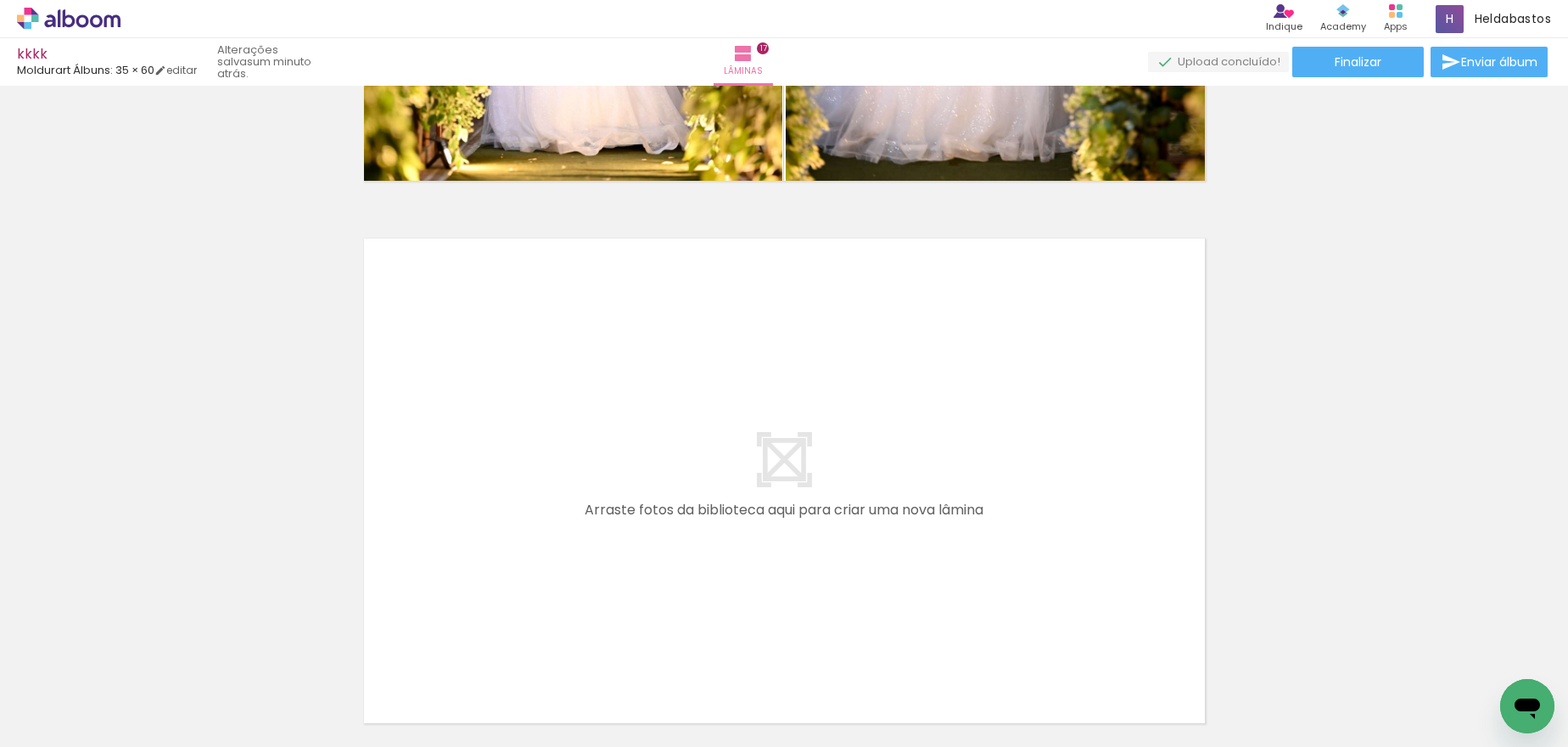
scroll to position [0, 2934]
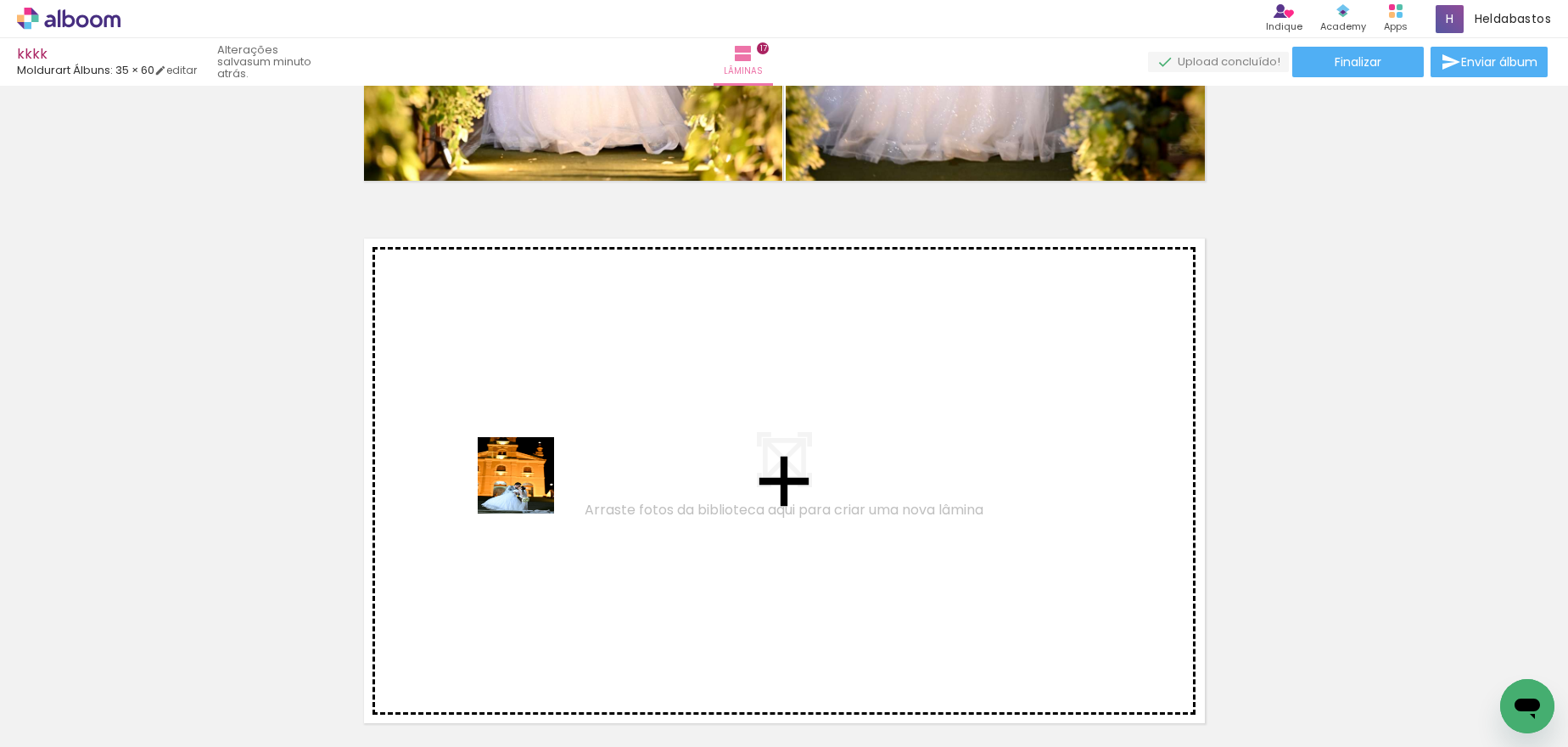
drag, startPoint x: 664, startPoint y: 712, endPoint x: 528, endPoint y: 488, distance: 262.1
click at [528, 488] on quentale-workspace at bounding box center [784, 374] width 1568 height 747
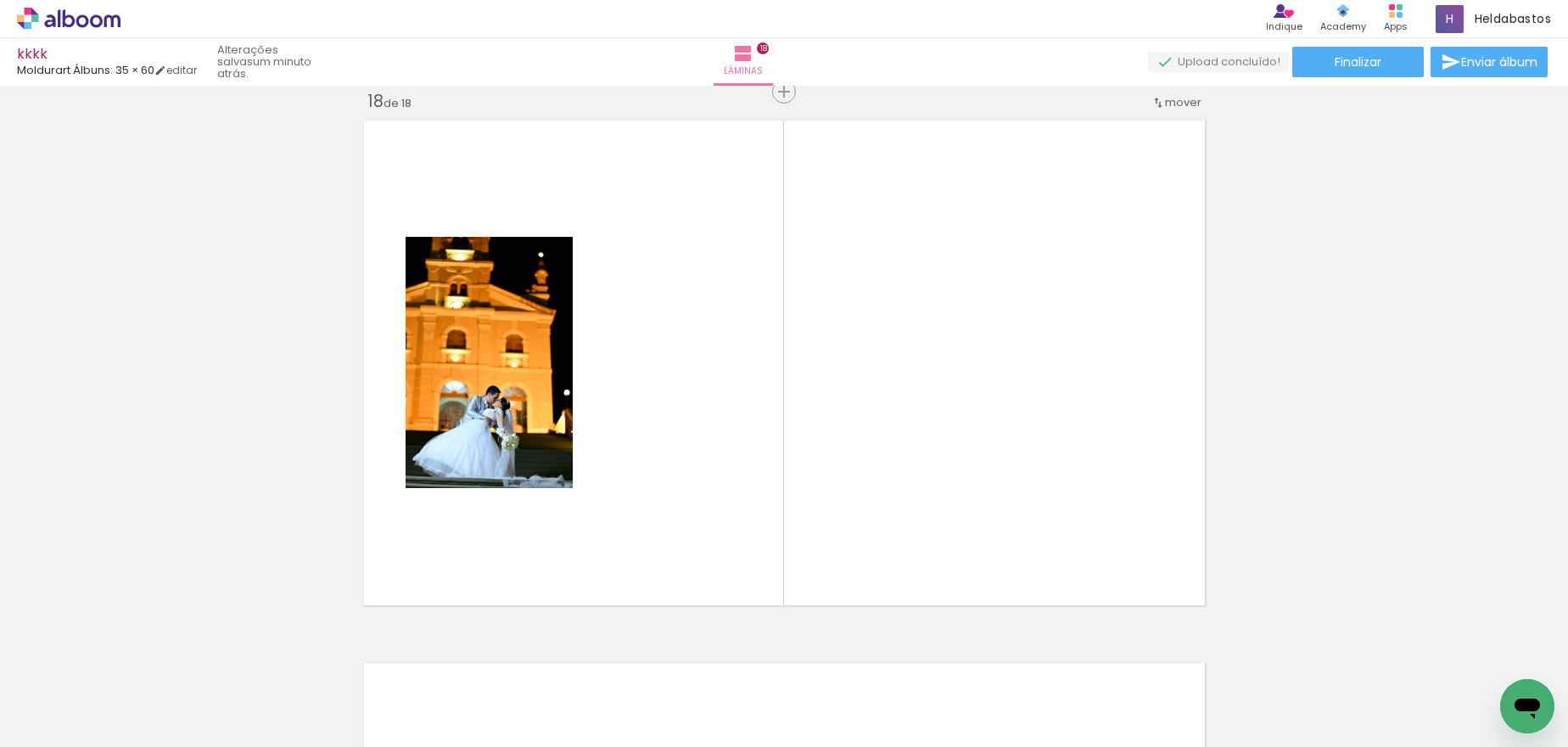
scroll to position [0, 6179]
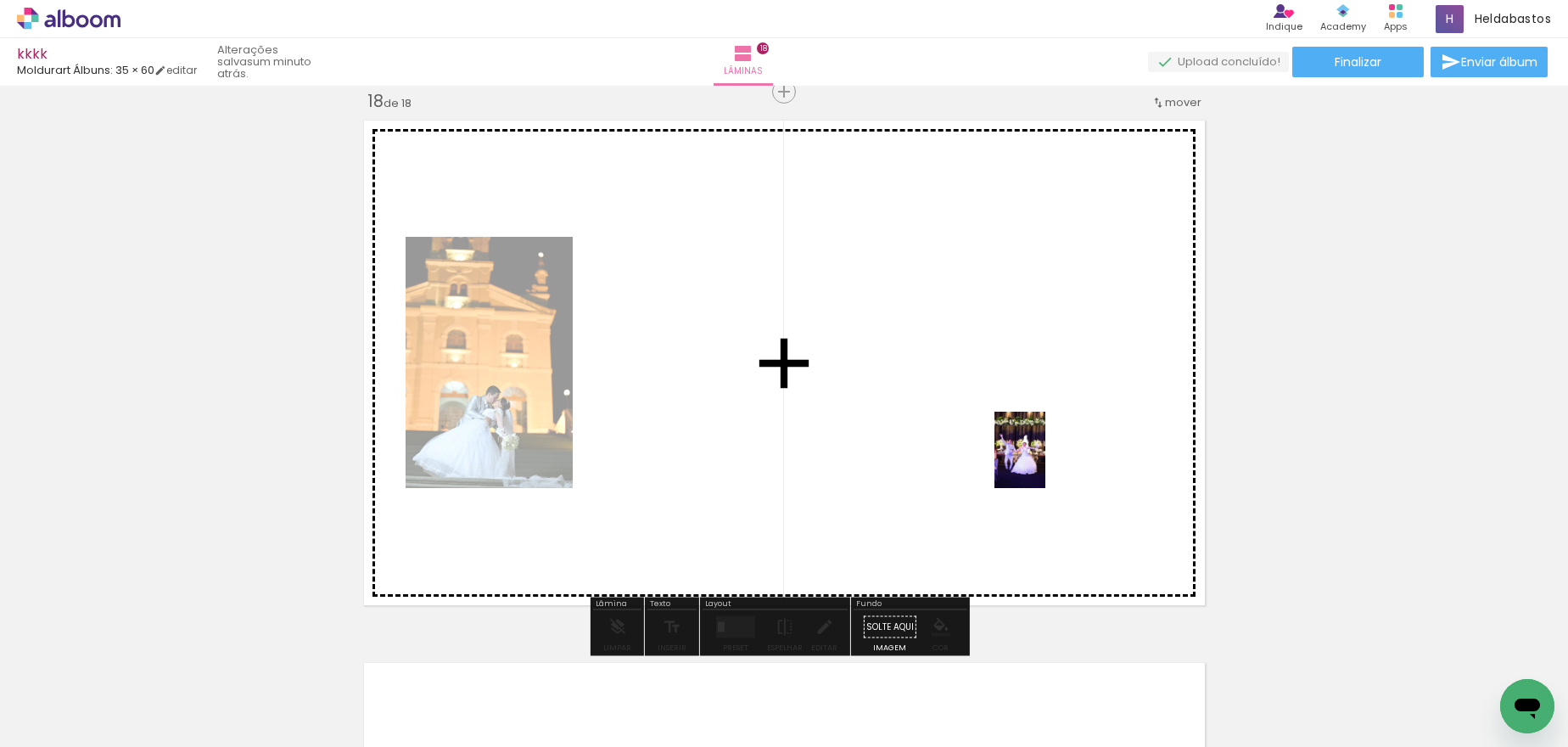
drag, startPoint x: 1310, startPoint y: 691, endPoint x: 1045, endPoint y: 463, distance: 349.6
click at [1045, 463] on quentale-workspace at bounding box center [784, 374] width 1568 height 747
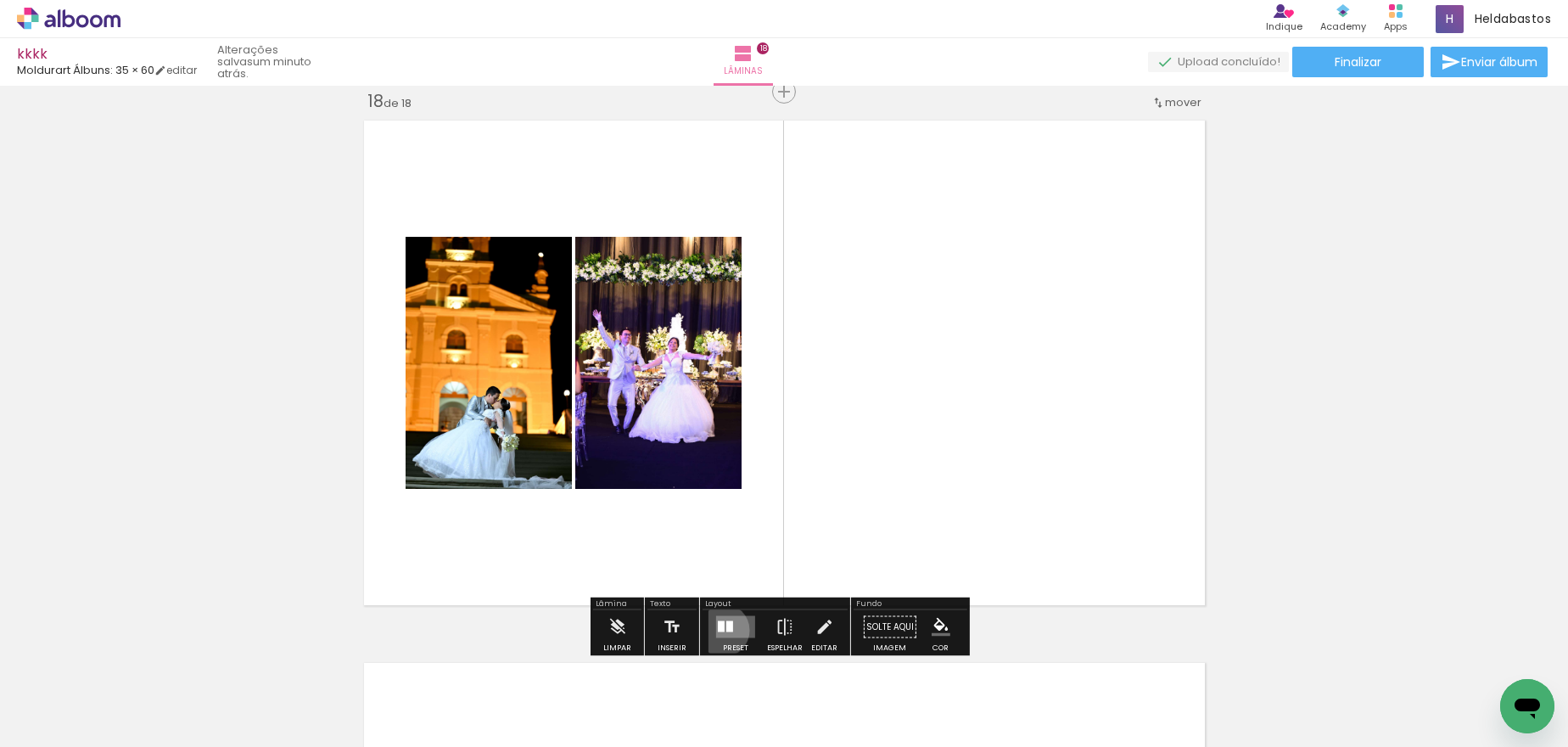
click at [719, 630] on div at bounding box center [721, 627] width 7 height 11
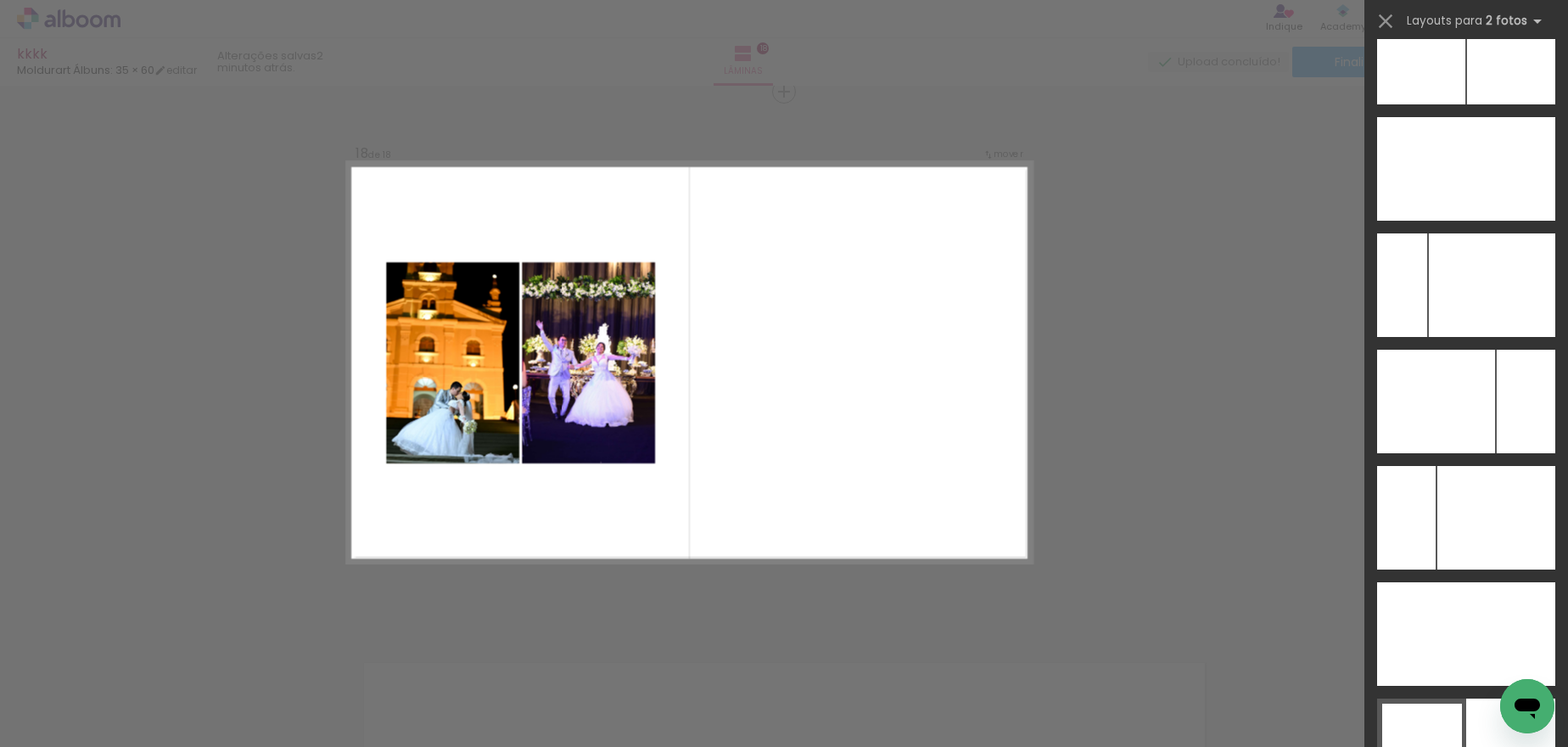
scroll to position [8362, 0]
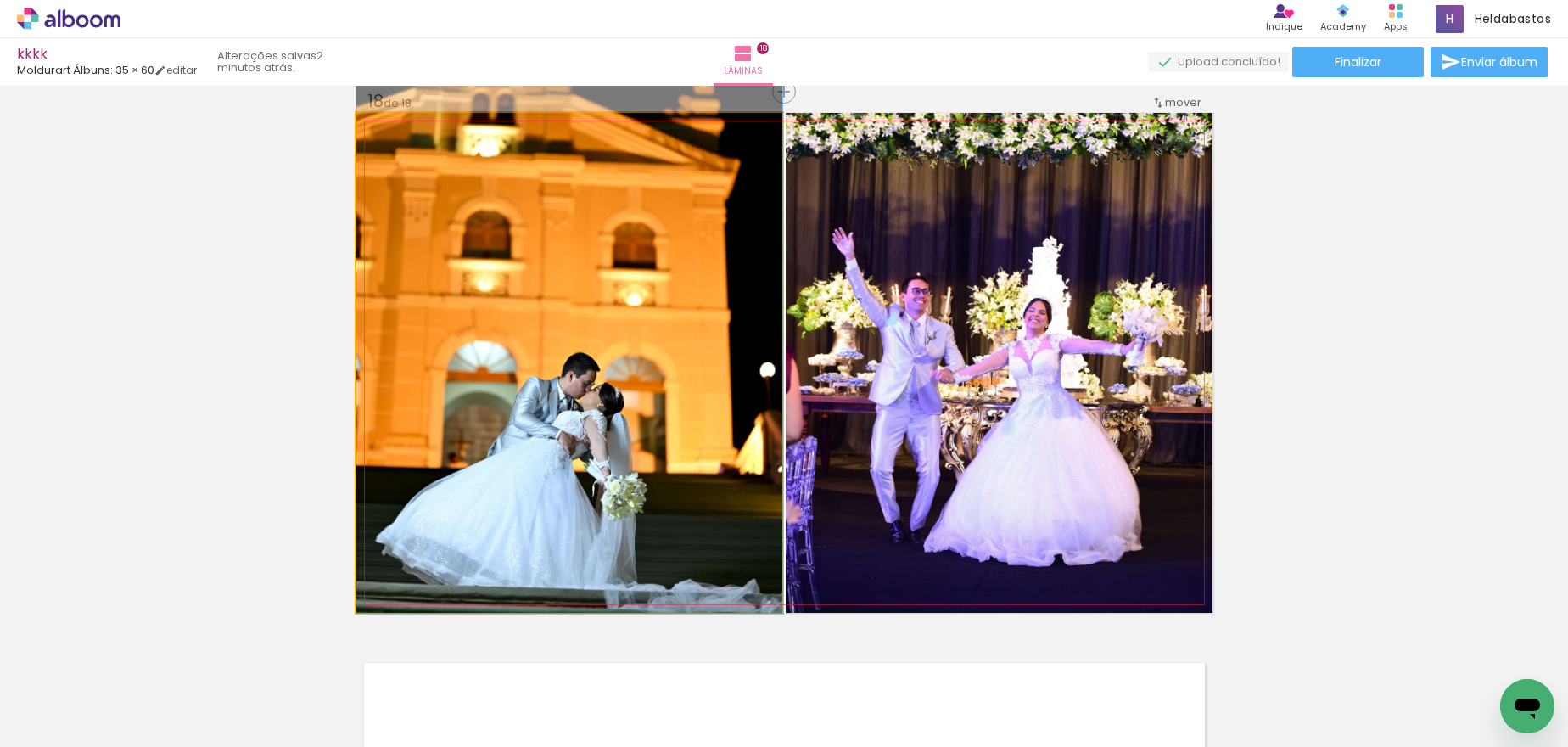
drag, startPoint x: 568, startPoint y: 472, endPoint x: 577, endPoint y: 388, distance: 84.5
drag, startPoint x: 601, startPoint y: 460, endPoint x: 602, endPoint y: 438, distance: 22.0
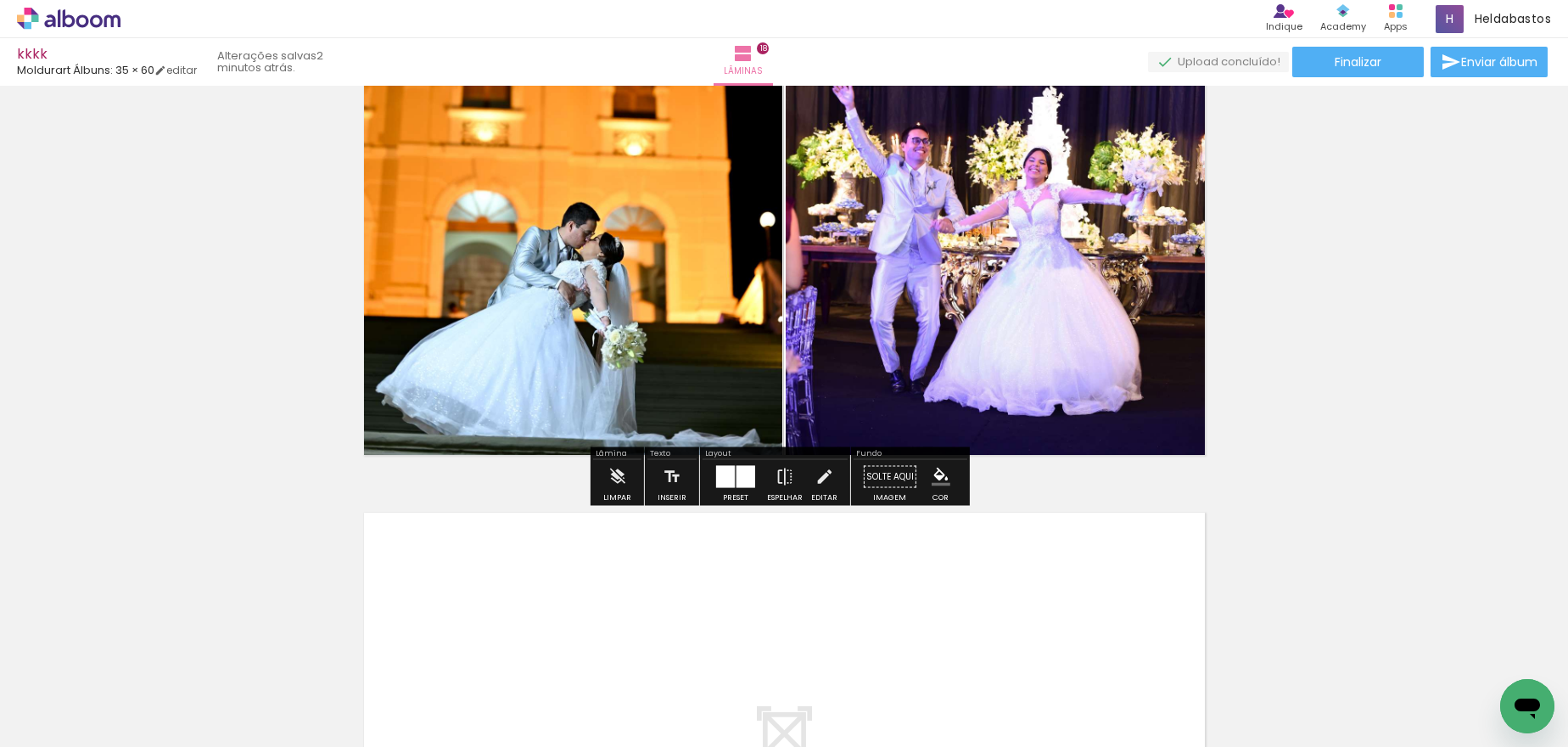
scroll to position [9499, 0]
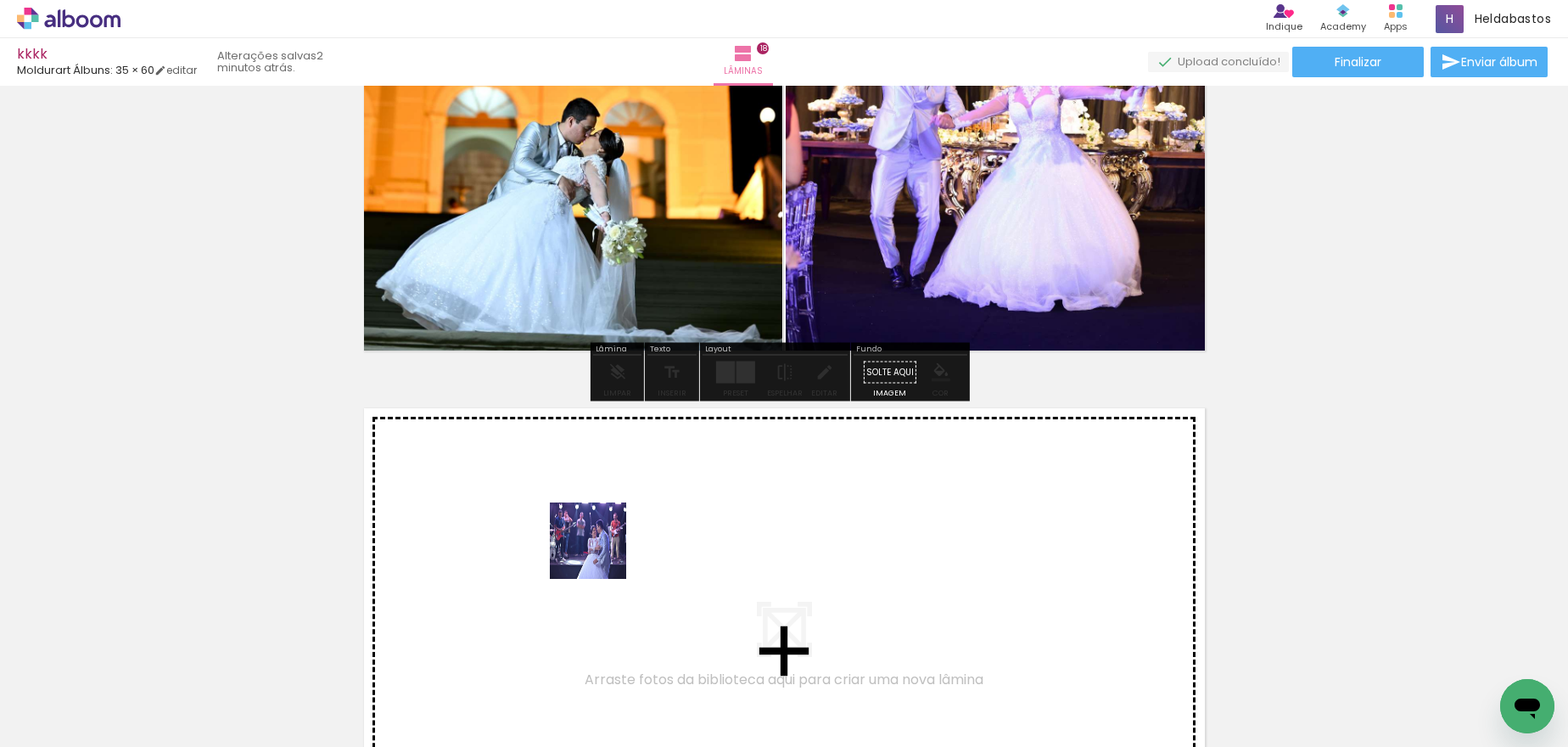
drag, startPoint x: 1052, startPoint y: 702, endPoint x: 601, endPoint y: 554, distance: 474.7
click at [601, 554] on quentale-workspace at bounding box center [784, 374] width 1568 height 747
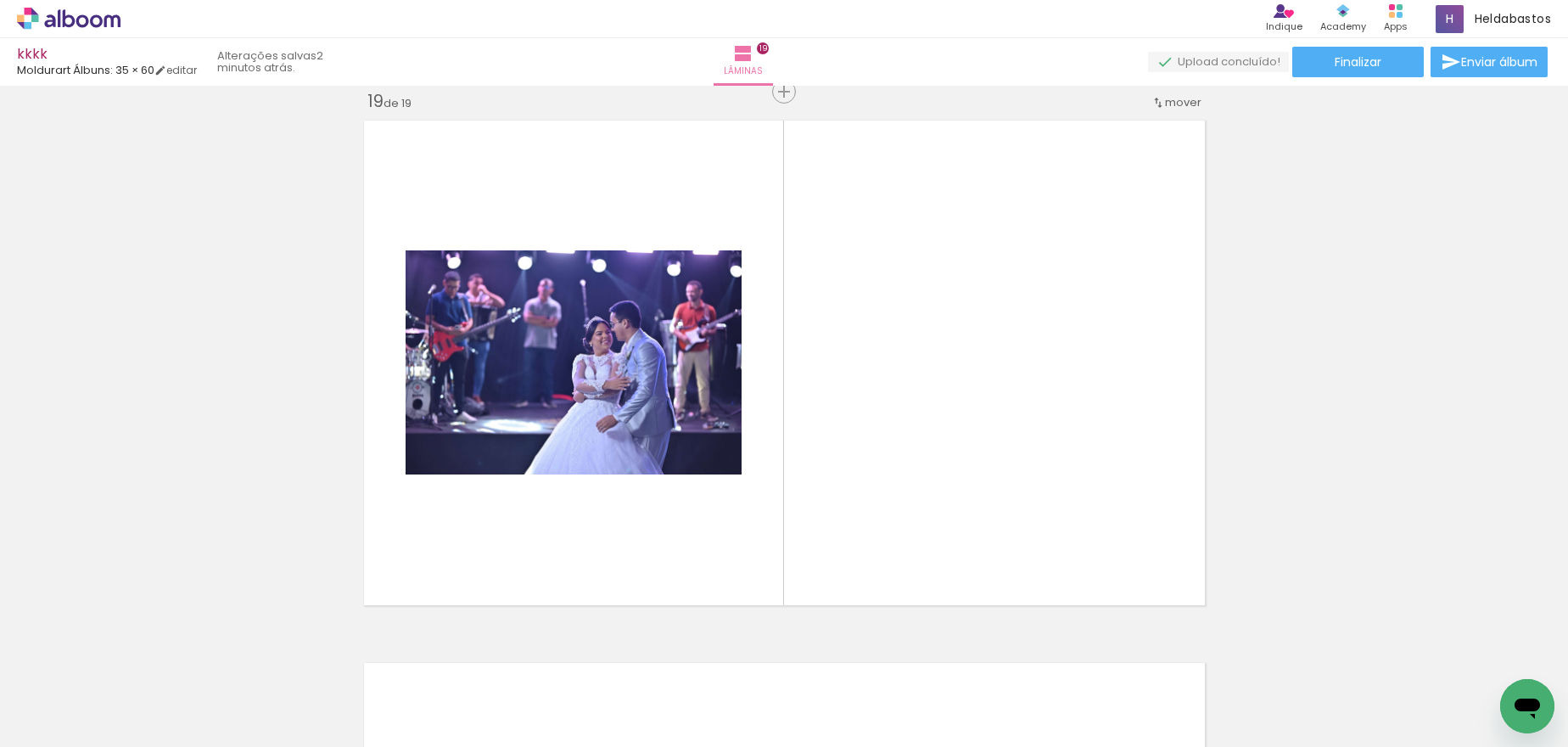
scroll to position [0, 3269]
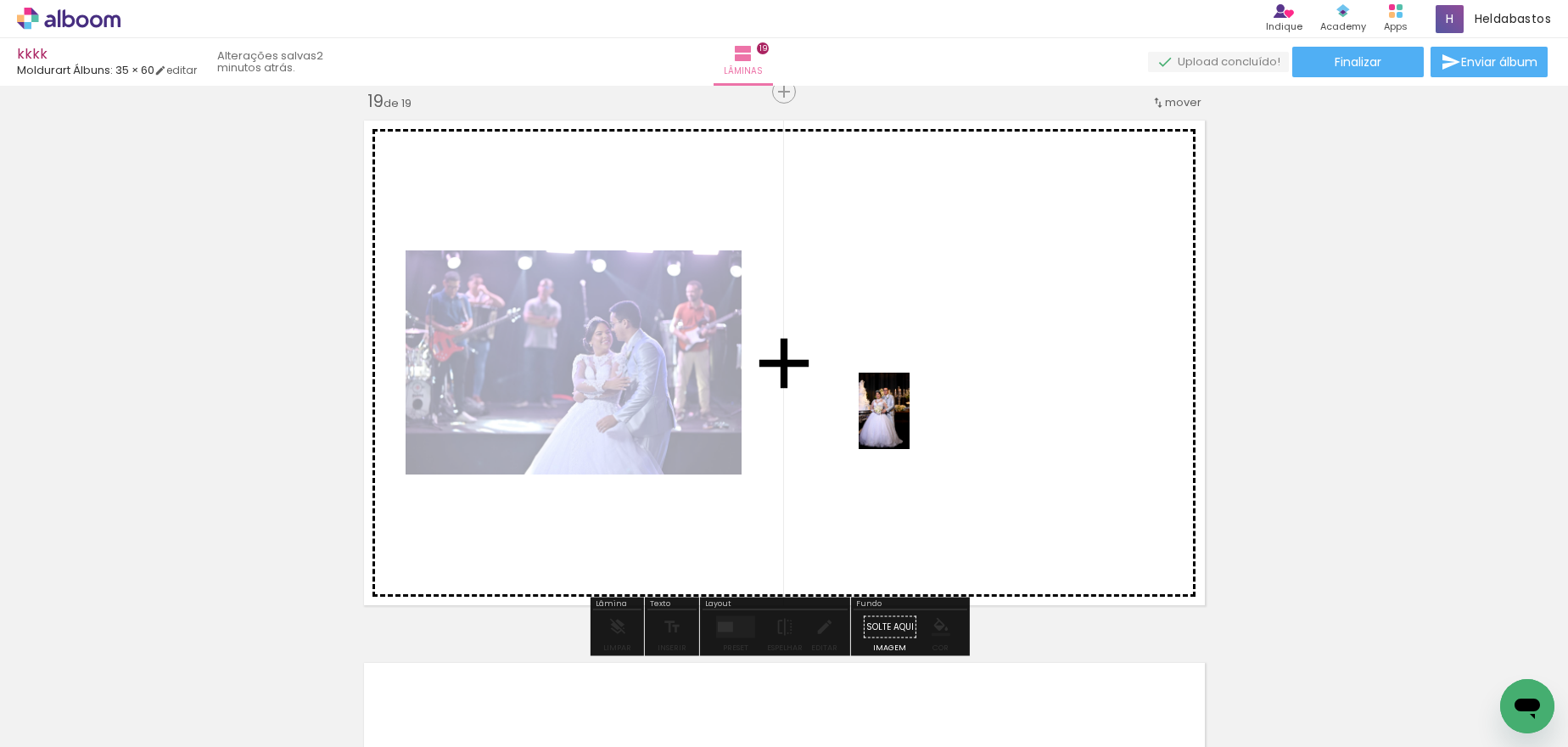
drag, startPoint x: 903, startPoint y: 705, endPoint x: 909, endPoint y: 423, distance: 282.1
click at [909, 423] on quentale-workspace at bounding box center [784, 374] width 1568 height 747
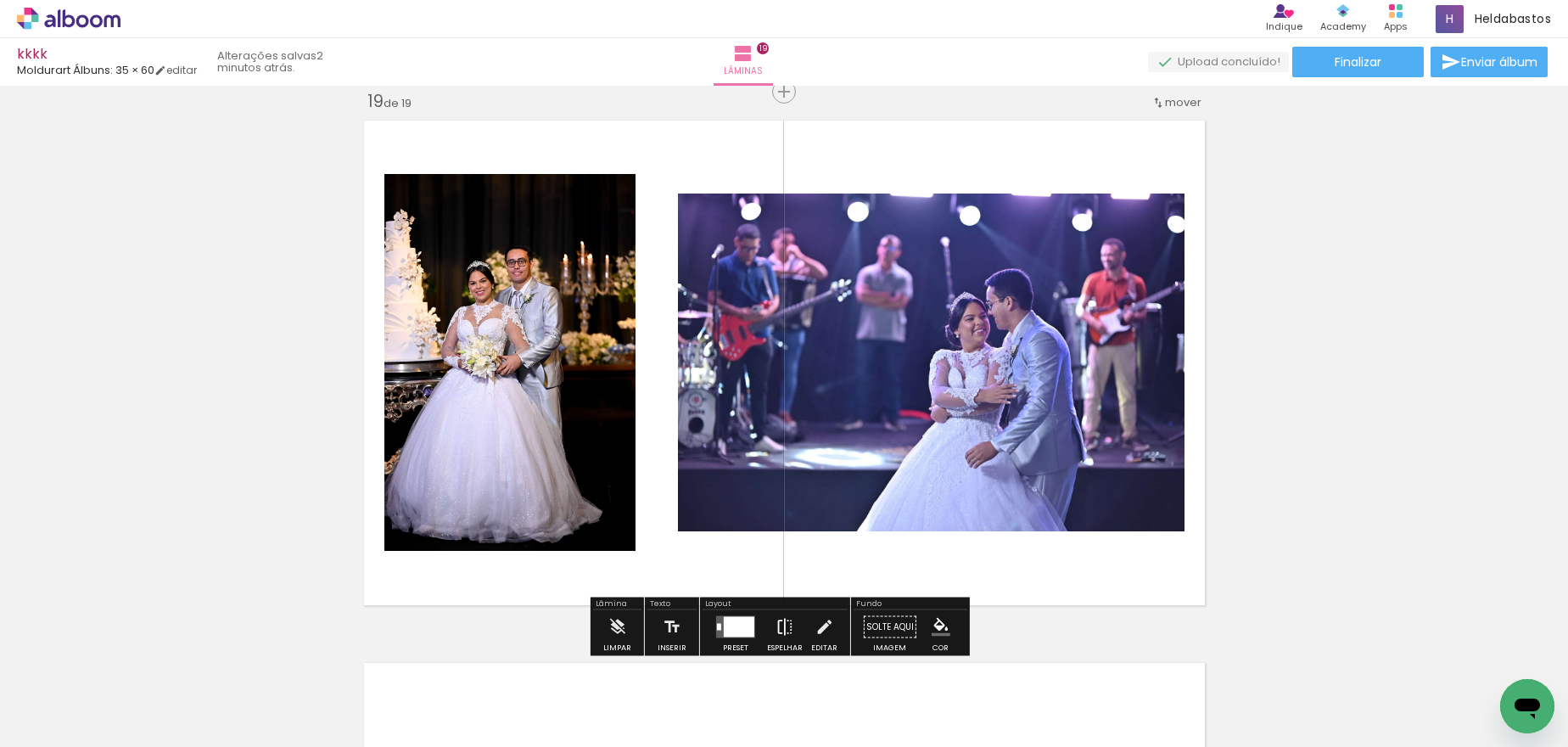
click at [781, 625] on iron-icon at bounding box center [785, 626] width 19 height 34
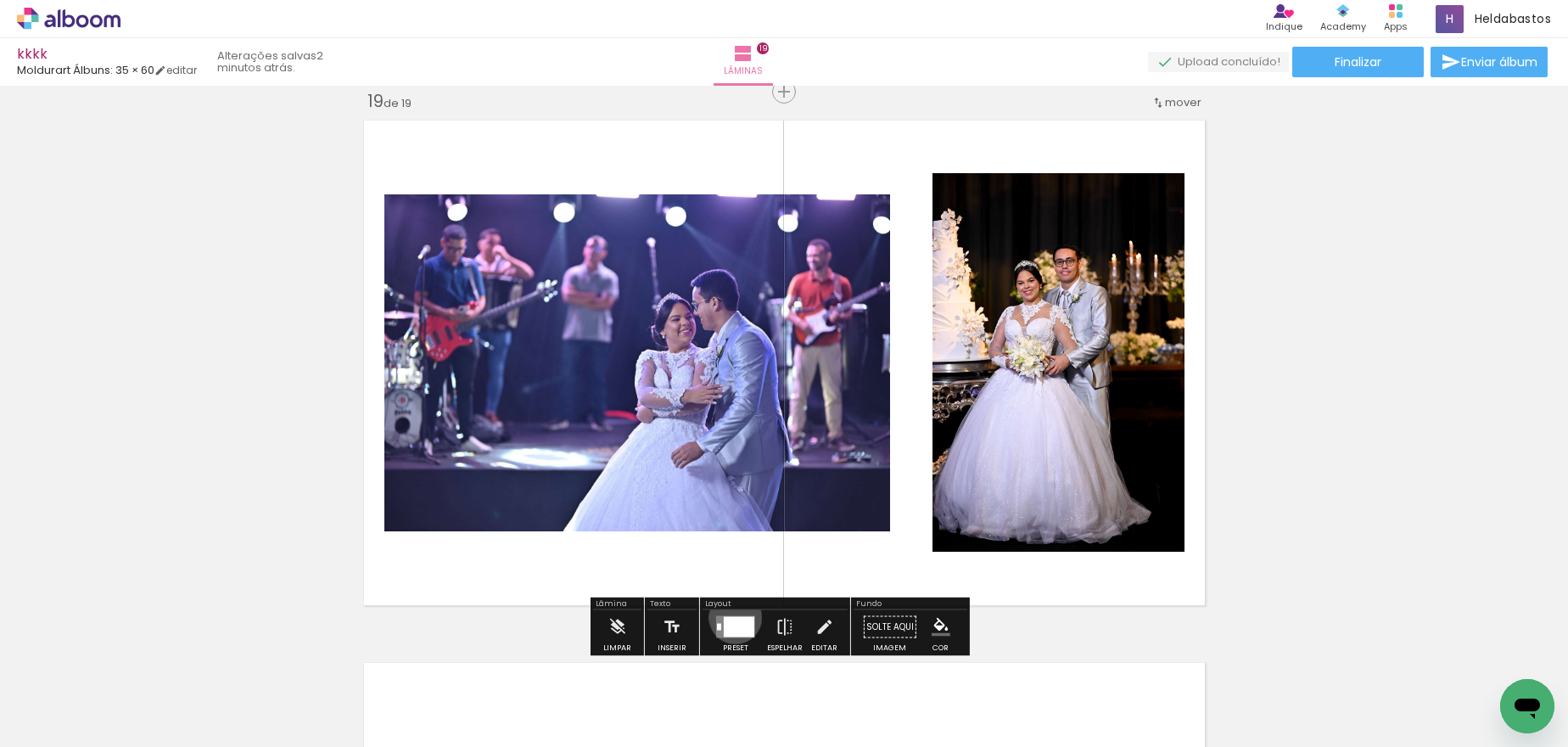
click at [731, 617] on div at bounding box center [739, 626] width 31 height 20
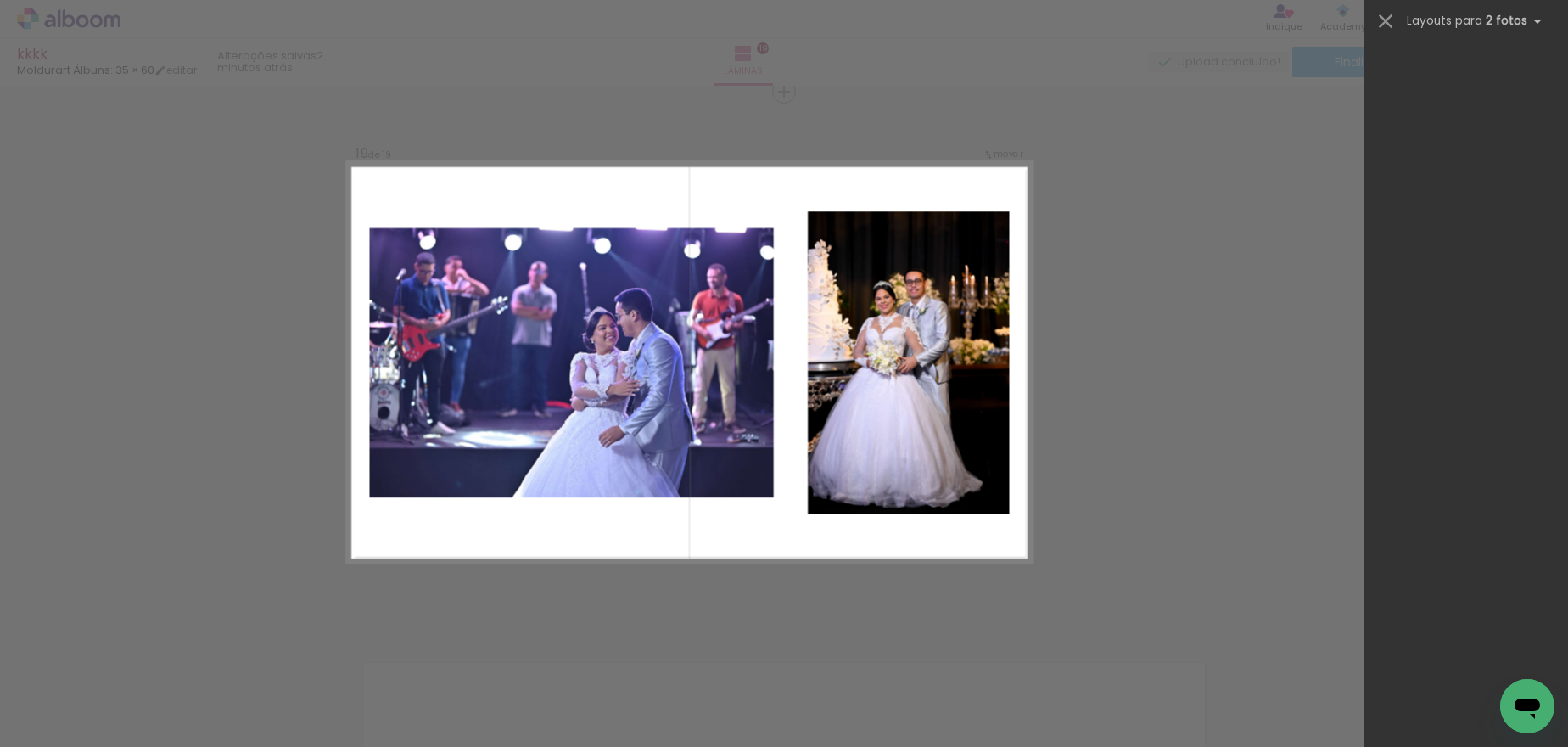
scroll to position [8625, 0]
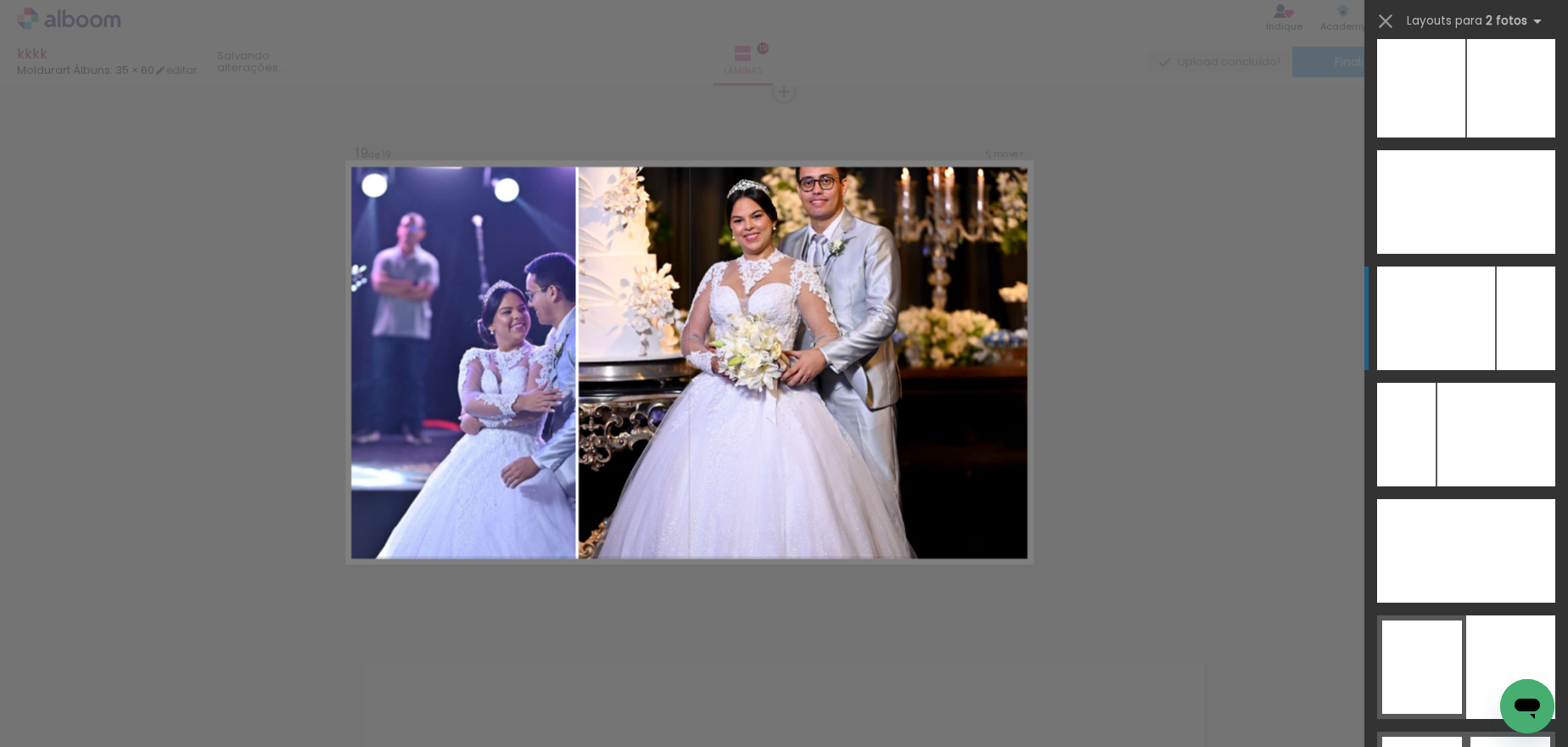
click at [1513, 383] on div at bounding box center [1496, 435] width 118 height 103
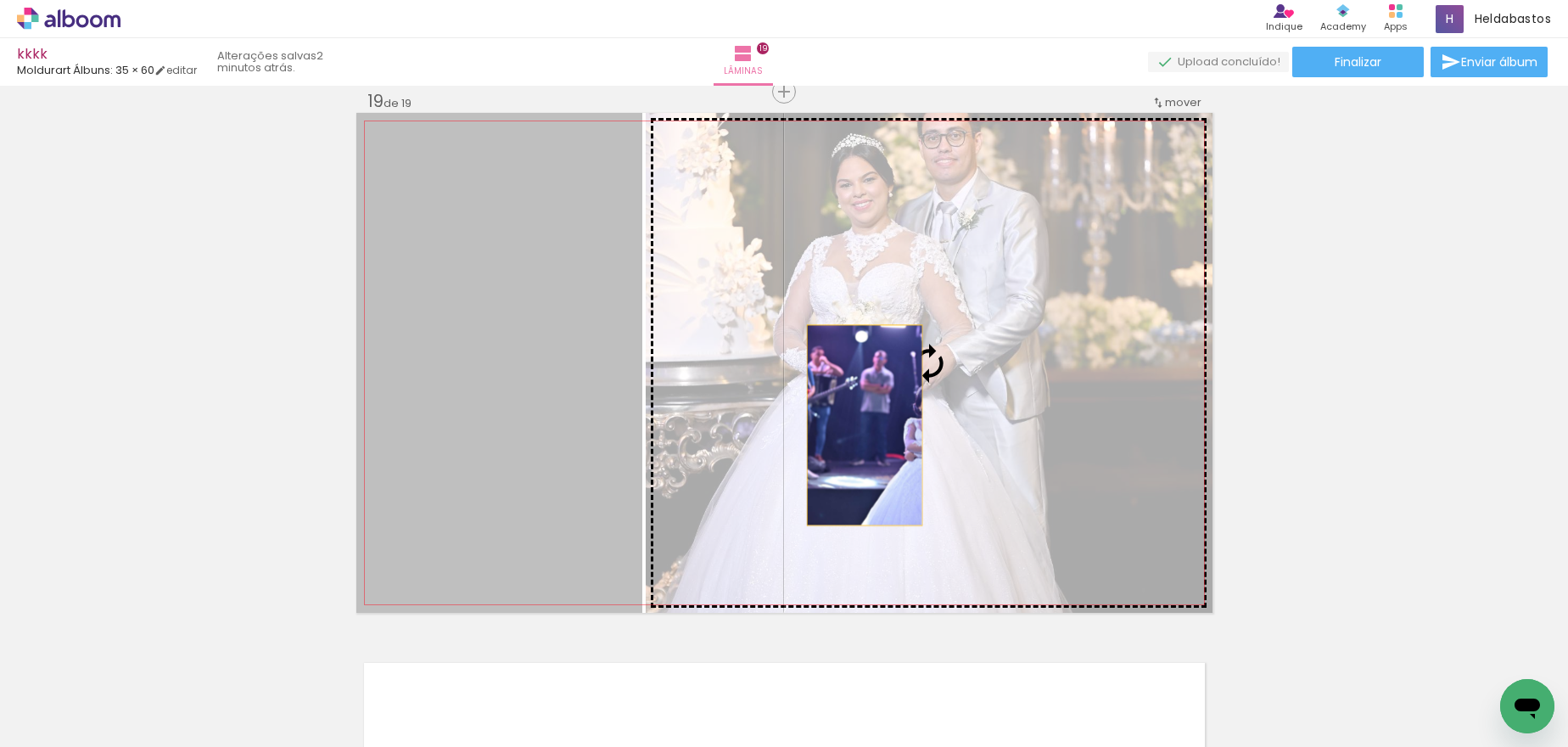
drag, startPoint x: 817, startPoint y: 425, endPoint x: 858, endPoint y: 425, distance: 41.0
click at [0, 0] on slot at bounding box center [0, 0] width 0 height 0
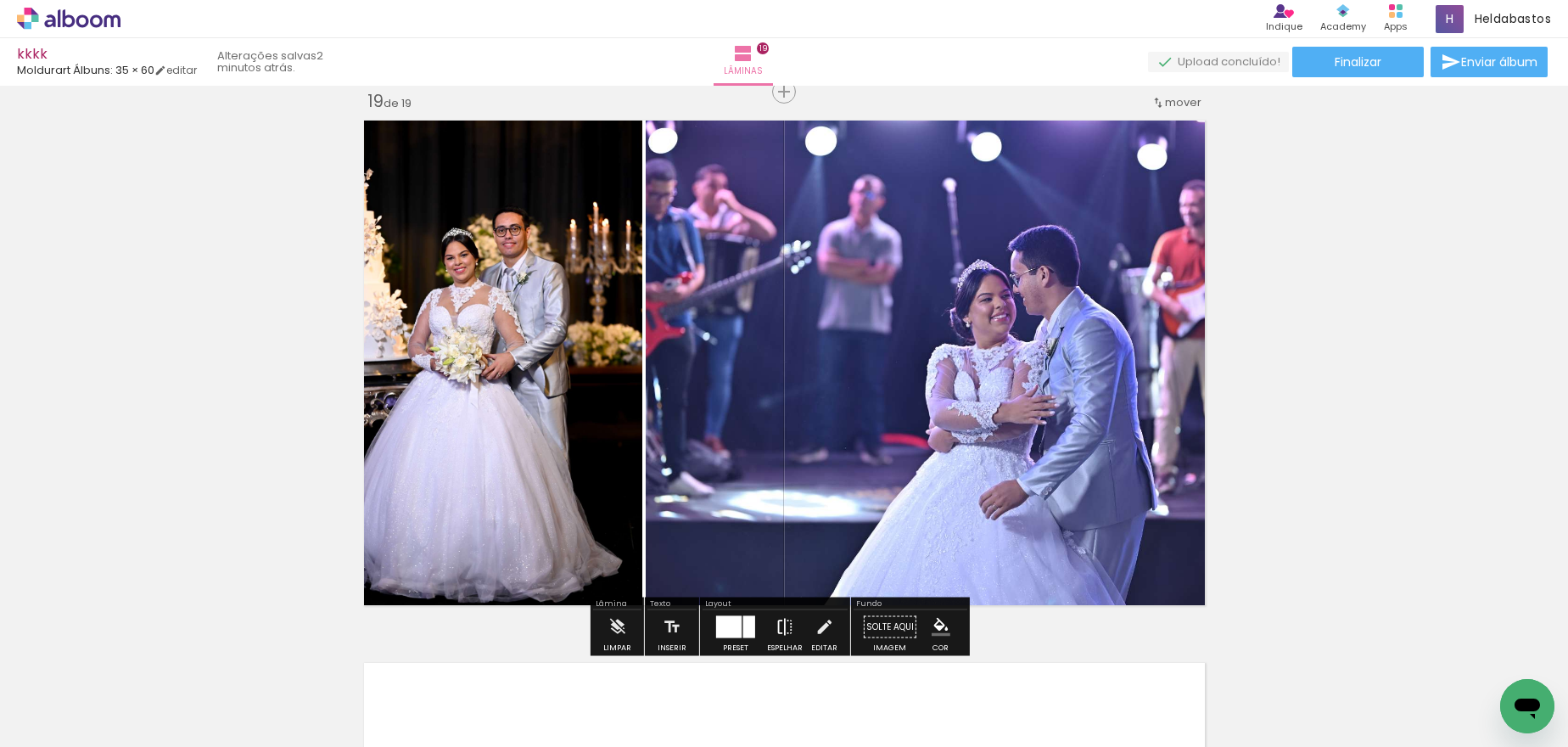
click at [786, 624] on iron-icon at bounding box center [785, 626] width 19 height 34
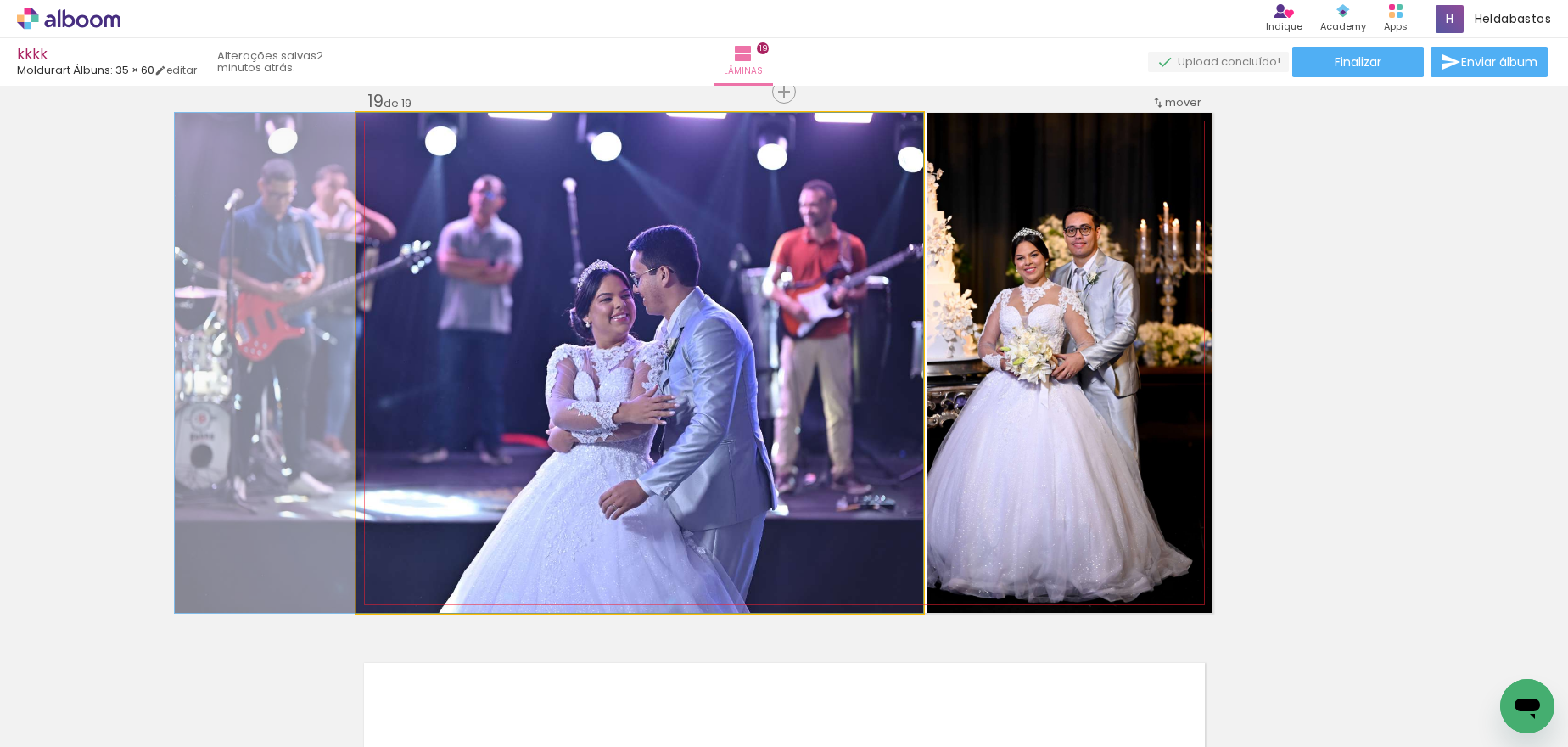
drag, startPoint x: 716, startPoint y: 461, endPoint x: 617, endPoint y: 441, distance: 101.0
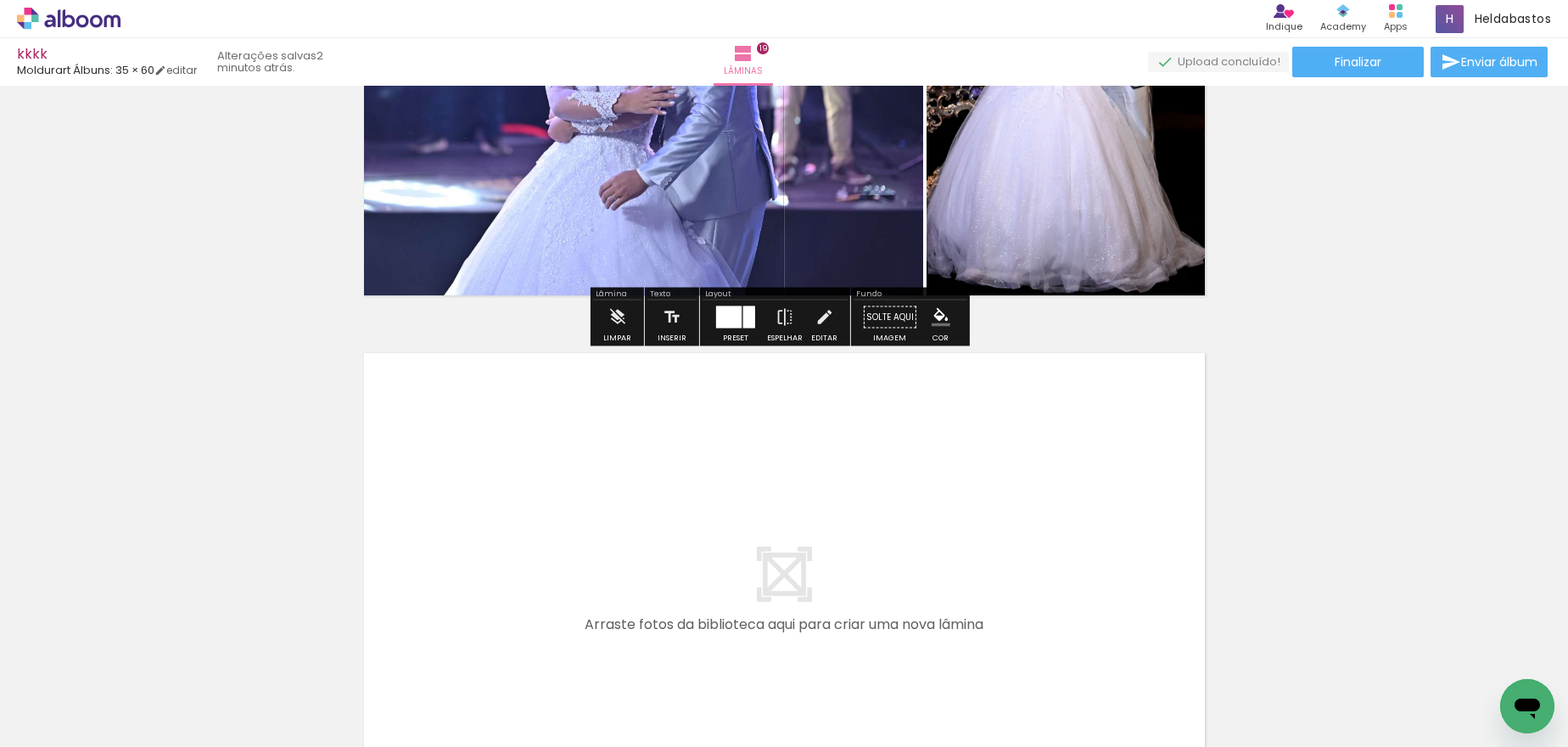
scroll to position [10127, 0]
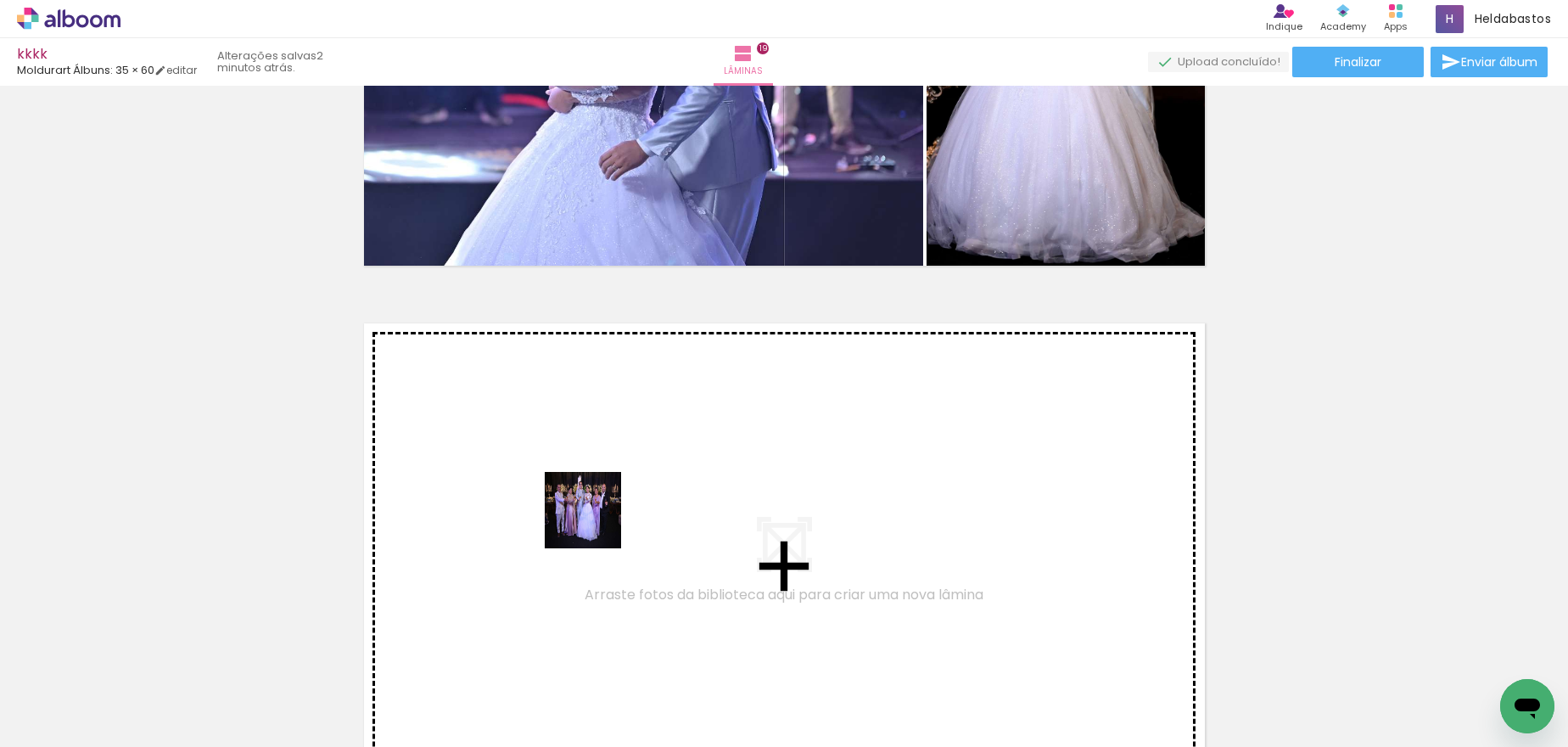
drag, startPoint x: 603, startPoint y: 699, endPoint x: 704, endPoint y: 744, distance: 110.6
click at [595, 517] on quentale-workspace at bounding box center [784, 374] width 1568 height 747
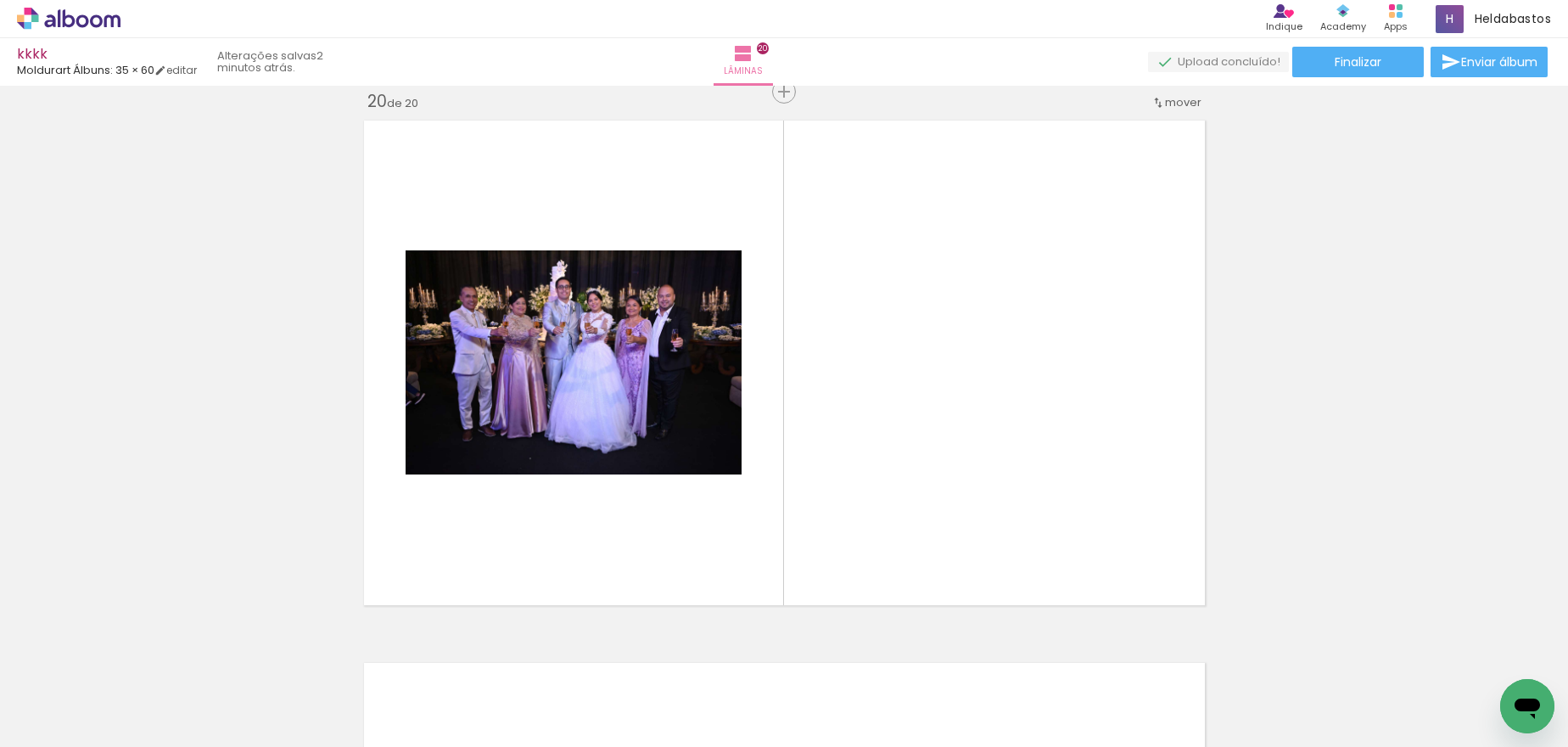
scroll to position [10330, 0]
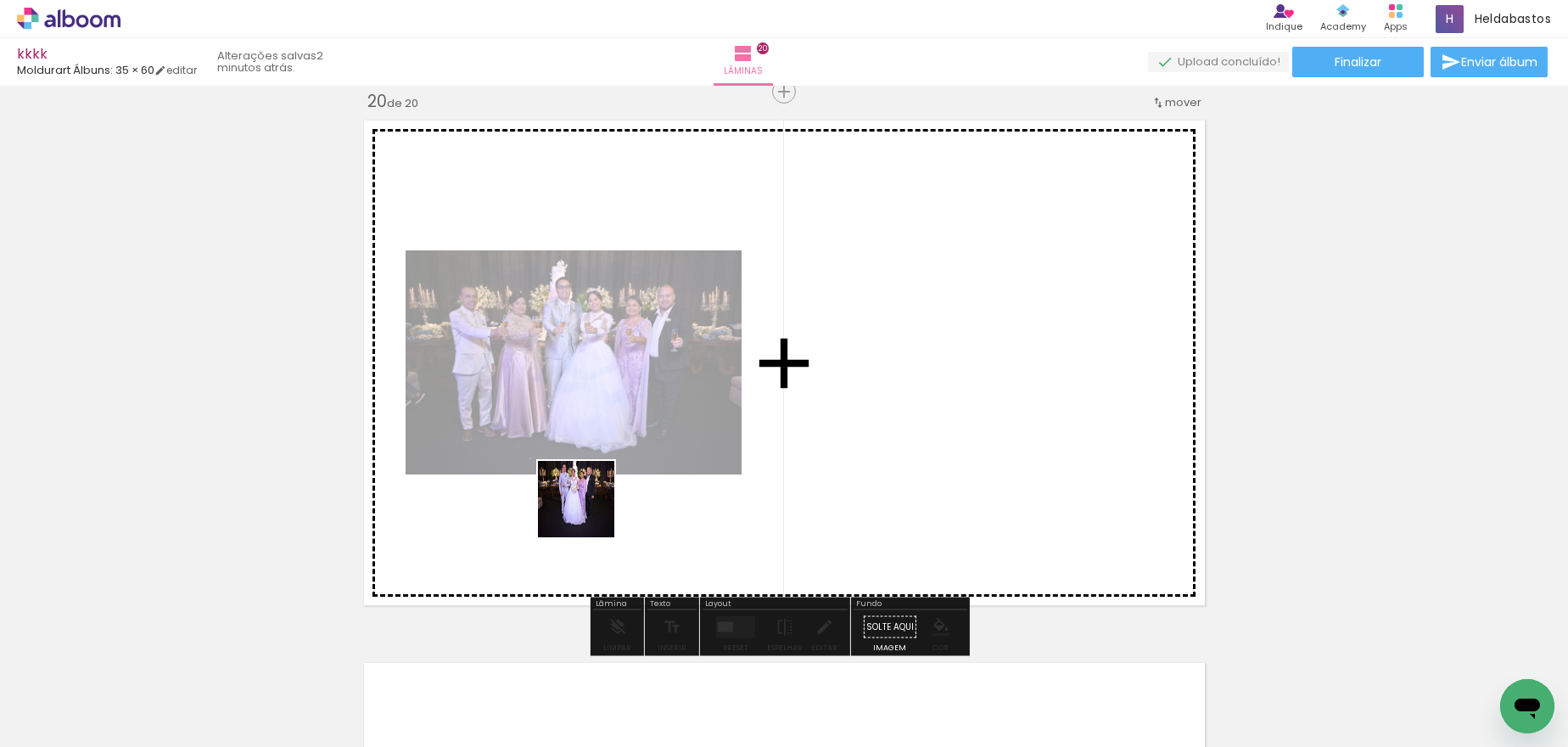
drag, startPoint x: 729, startPoint y: 704, endPoint x: 589, endPoint y: 512, distance: 237.6
click at [589, 512] on quentale-workspace at bounding box center [784, 374] width 1568 height 747
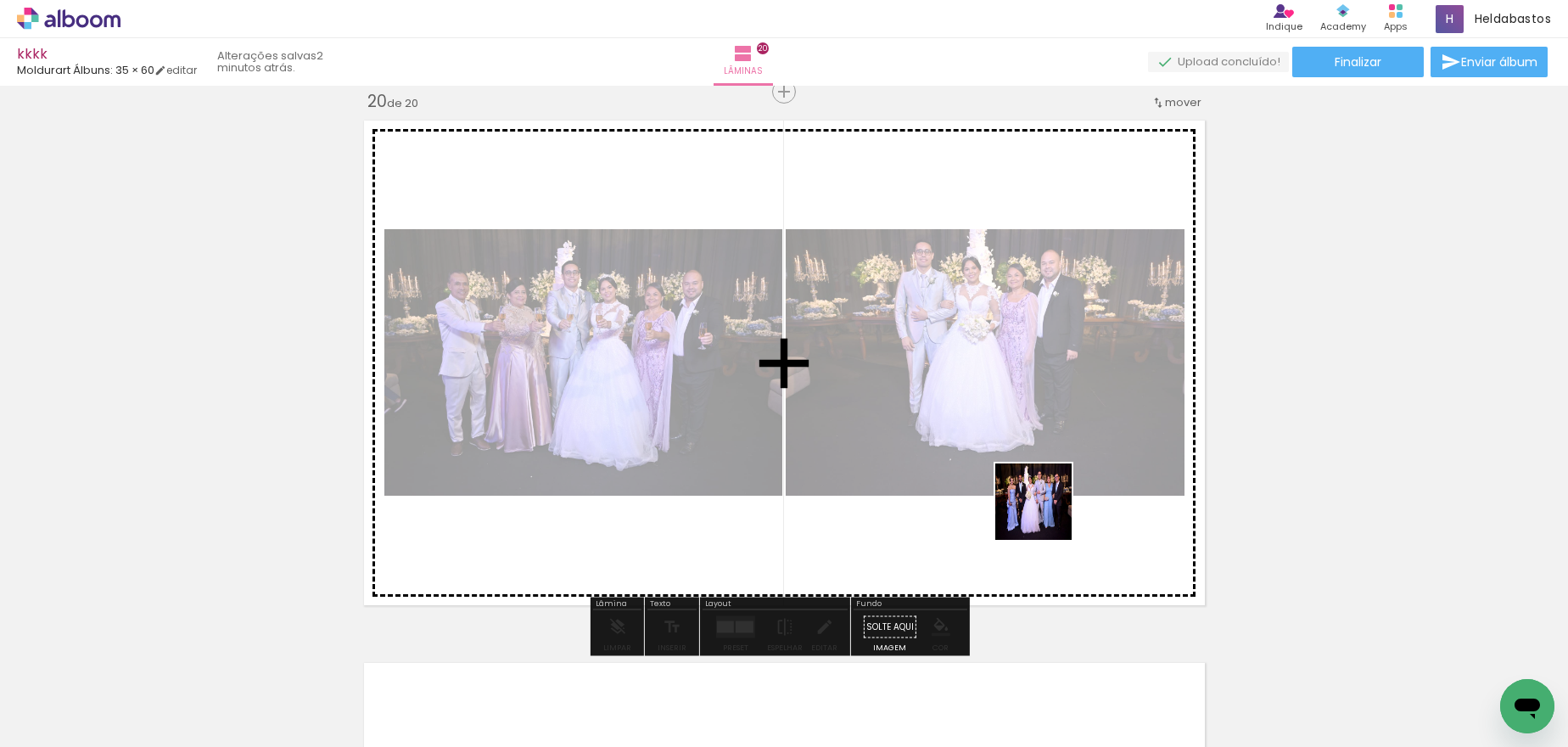
drag, startPoint x: 1112, startPoint y: 708, endPoint x: 1046, endPoint y: 514, distance: 204.9
click at [1046, 514] on quentale-workspace at bounding box center [784, 374] width 1568 height 747
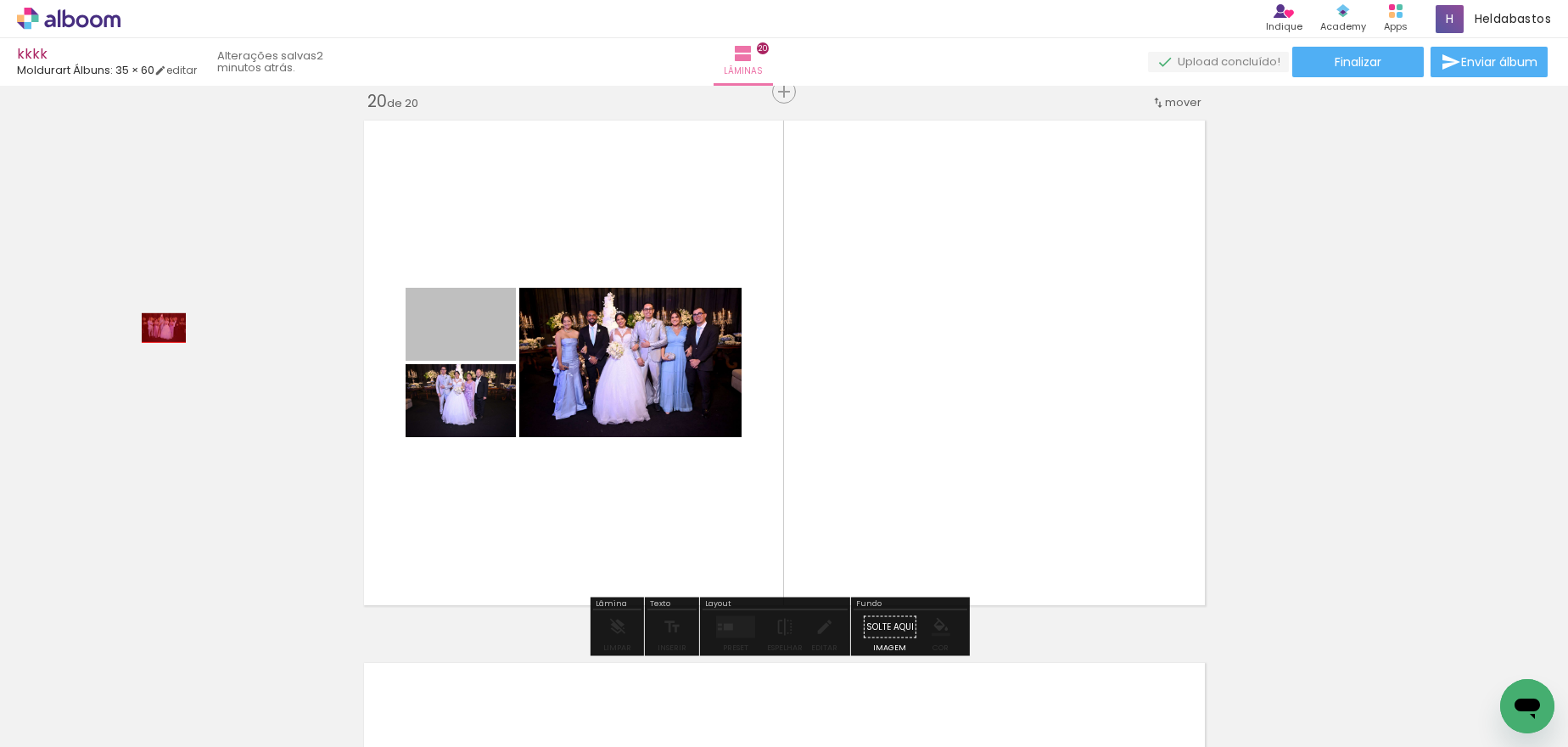
drag, startPoint x: 463, startPoint y: 328, endPoint x: 157, endPoint y: 328, distance: 306.0
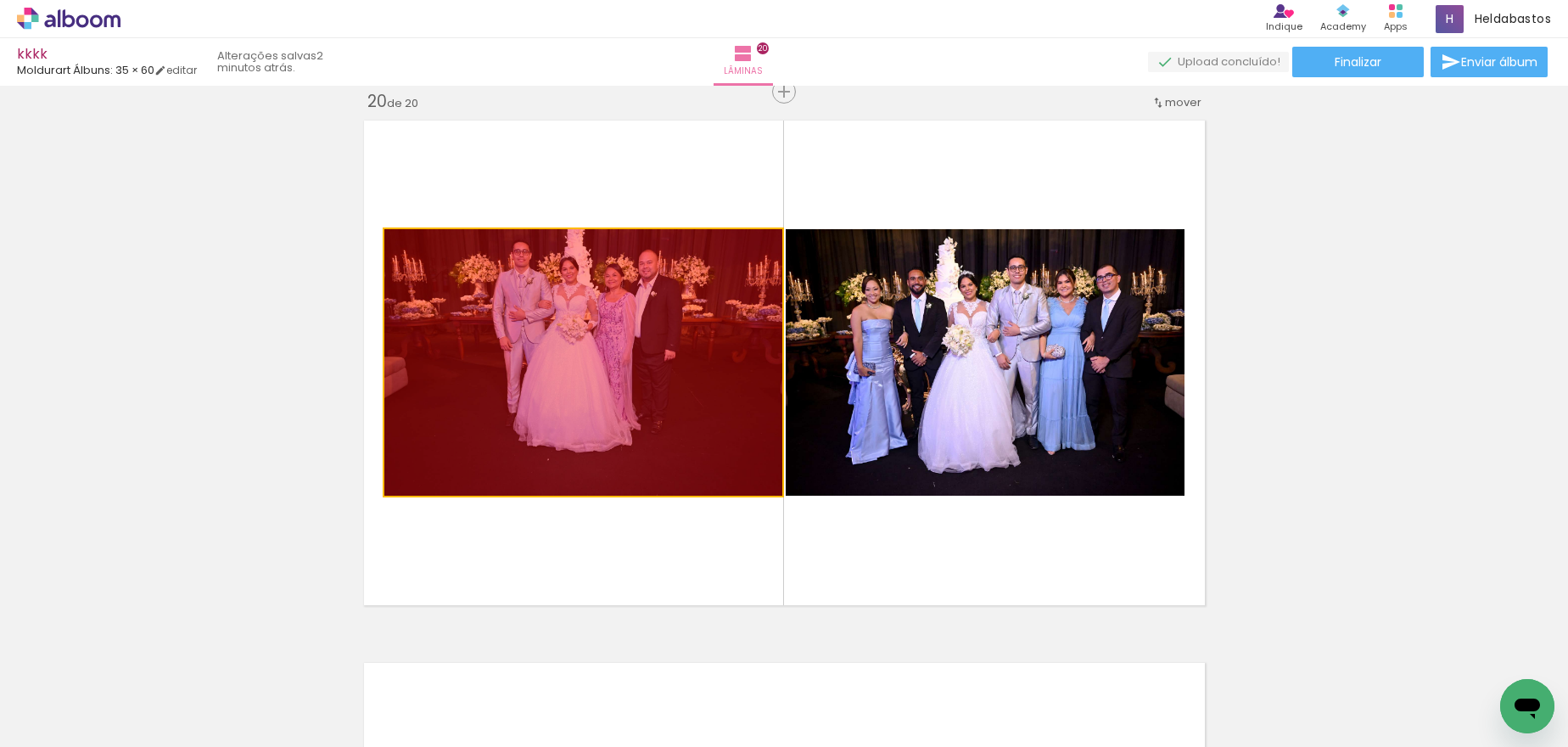
drag, startPoint x: 544, startPoint y: 310, endPoint x: 98, endPoint y: 312, distance: 446.0
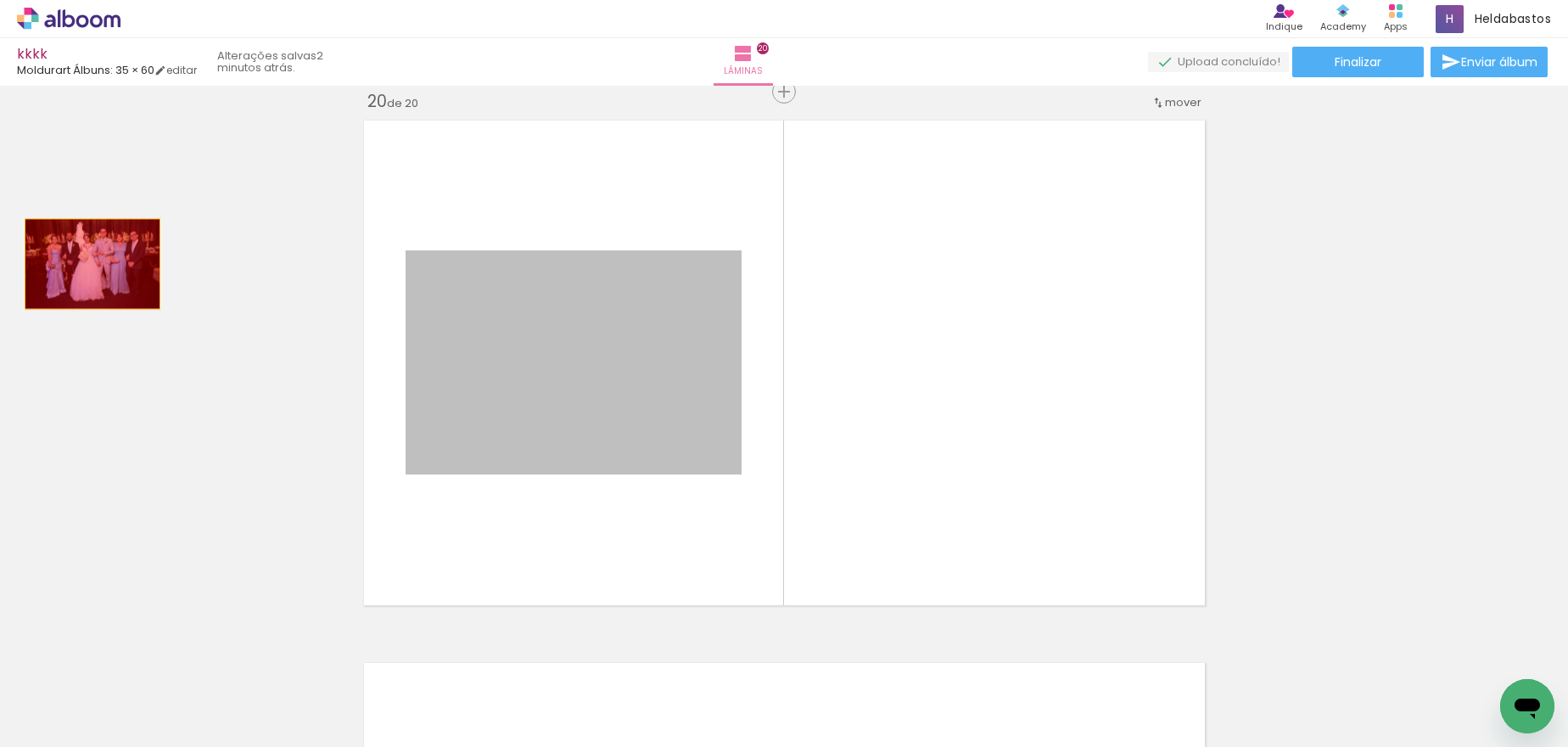
drag, startPoint x: 587, startPoint y: 350, endPoint x: 85, endPoint y: 264, distance: 509.3
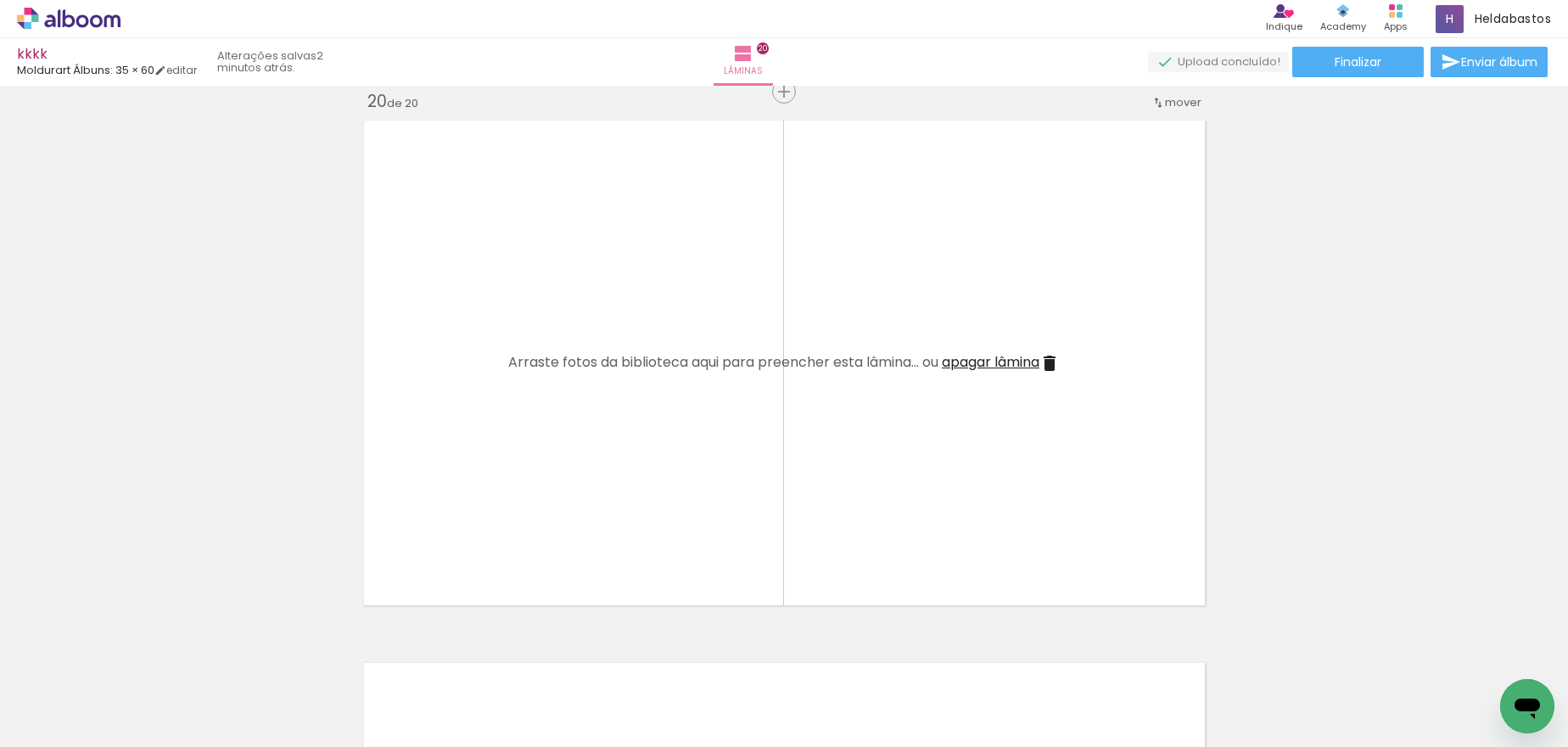
click at [847, 657] on iron-icon at bounding box center [856, 655] width 18 height 18
